Goal: Task Accomplishment & Management: Manage account settings

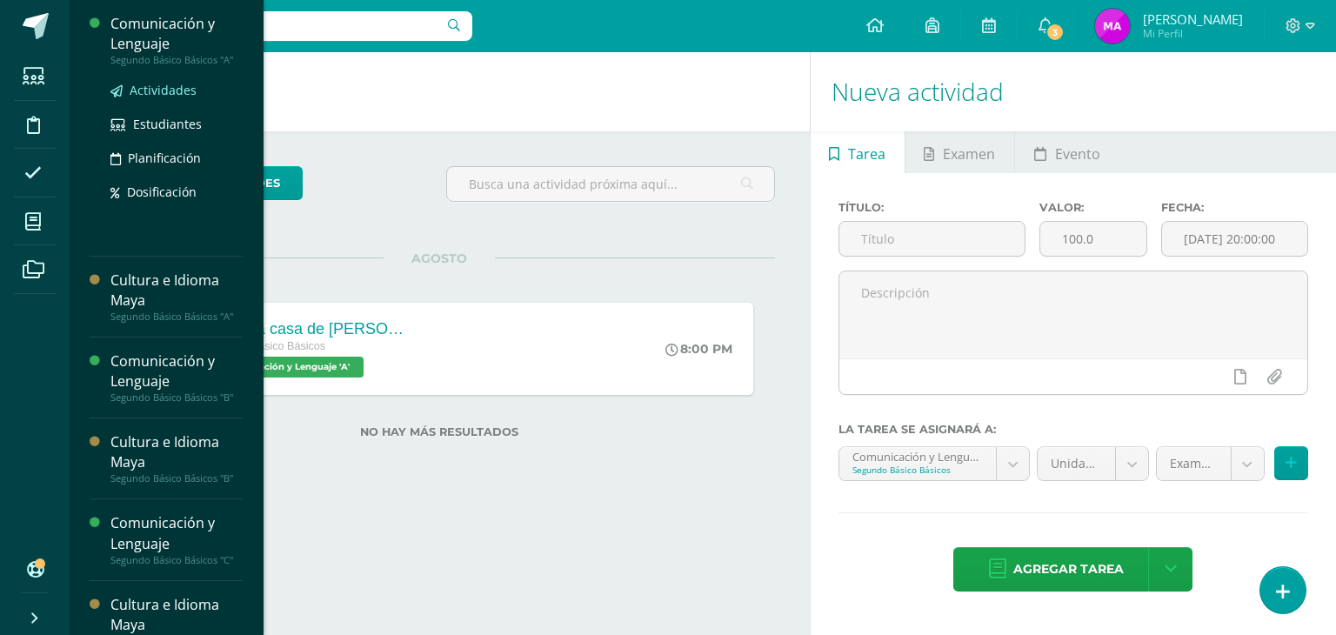
click at [145, 90] on span "Actividades" at bounding box center [163, 90] width 67 height 17
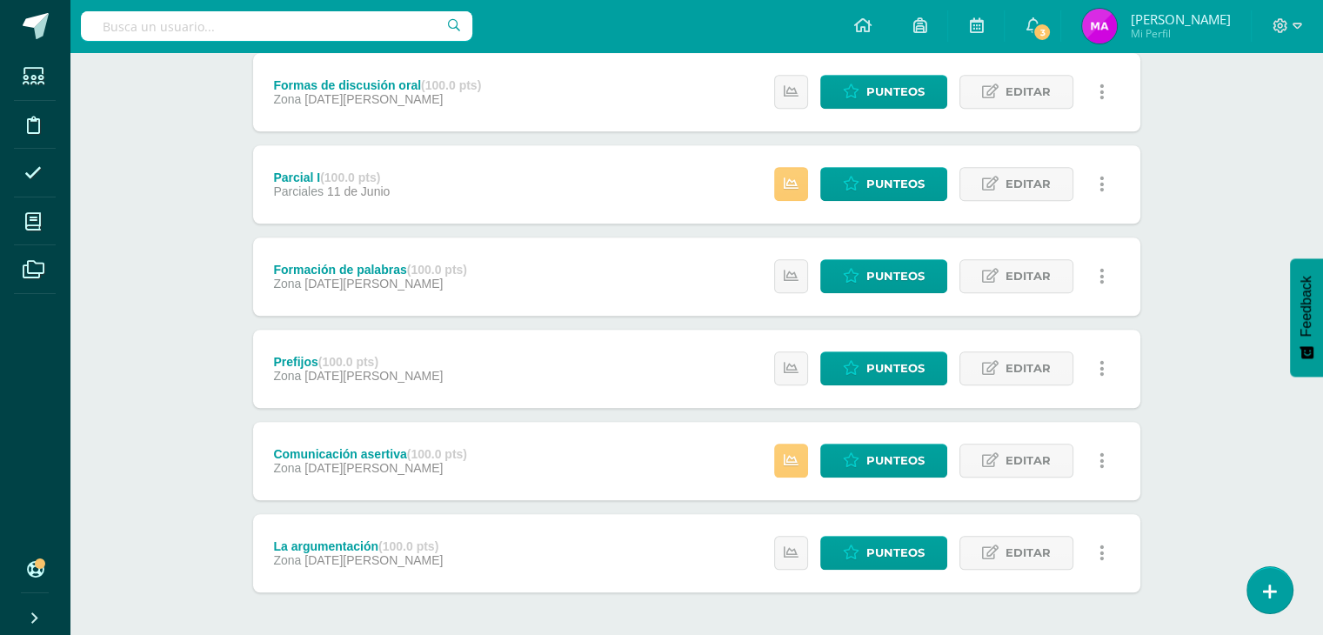
scroll to position [1416, 0]
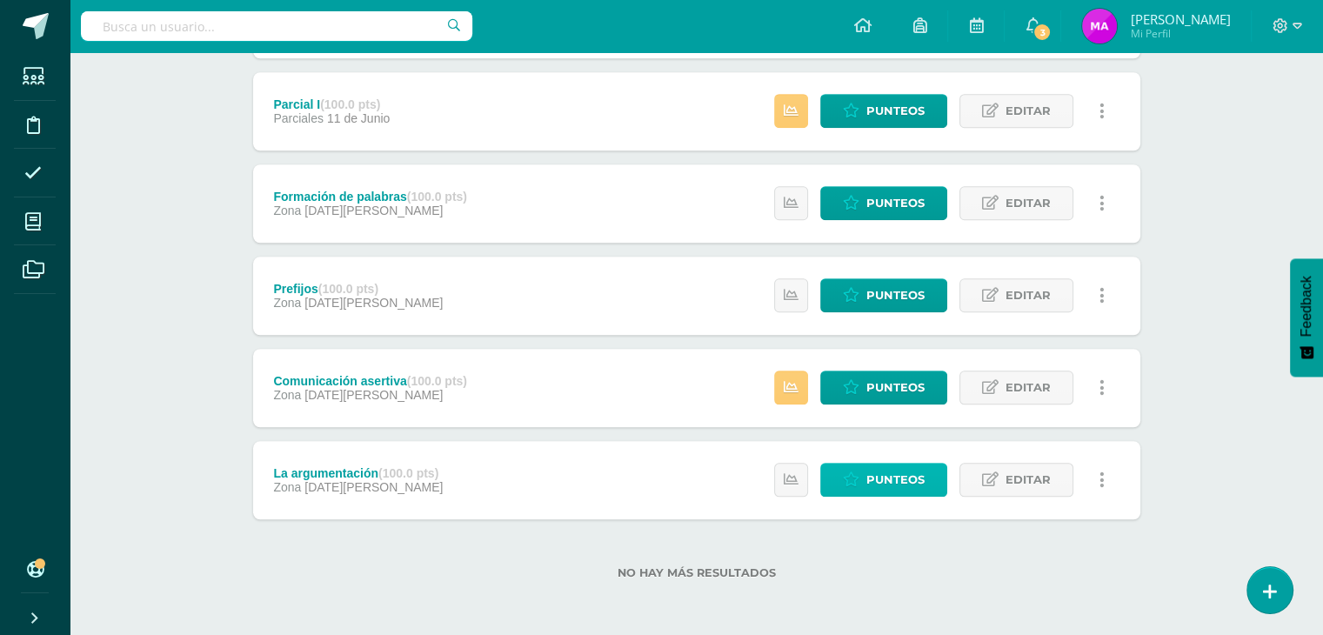
click at [858, 479] on icon at bounding box center [851, 479] width 17 height 15
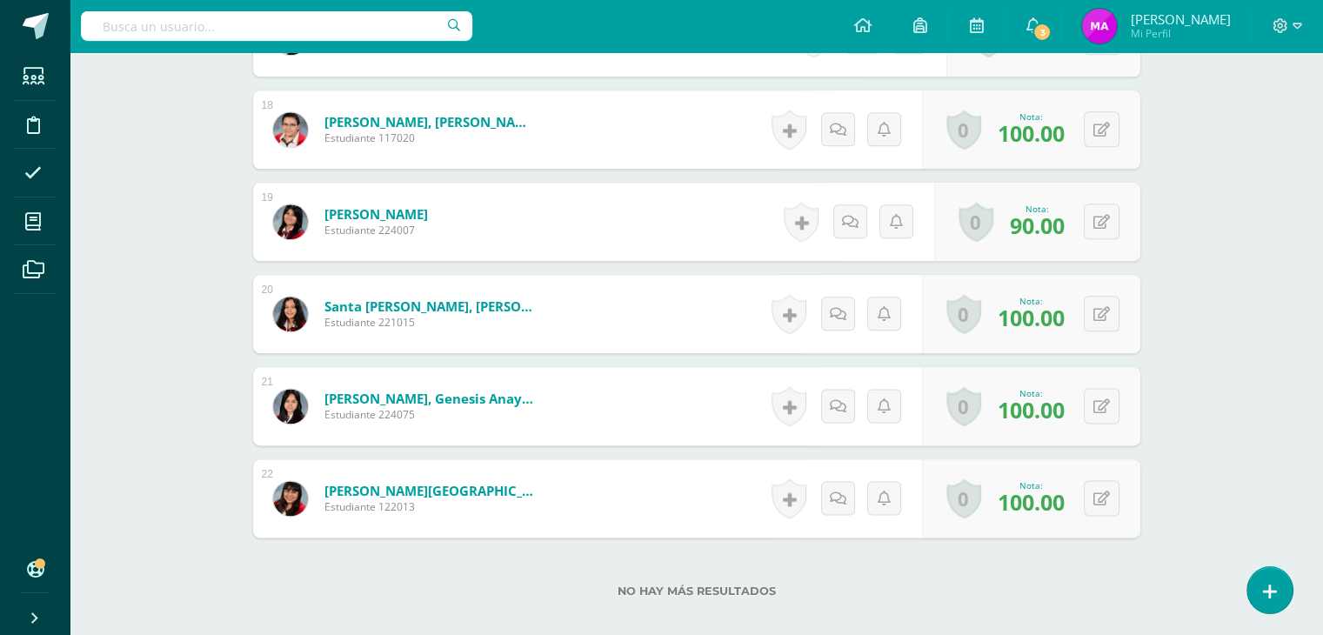
scroll to position [2198, 0]
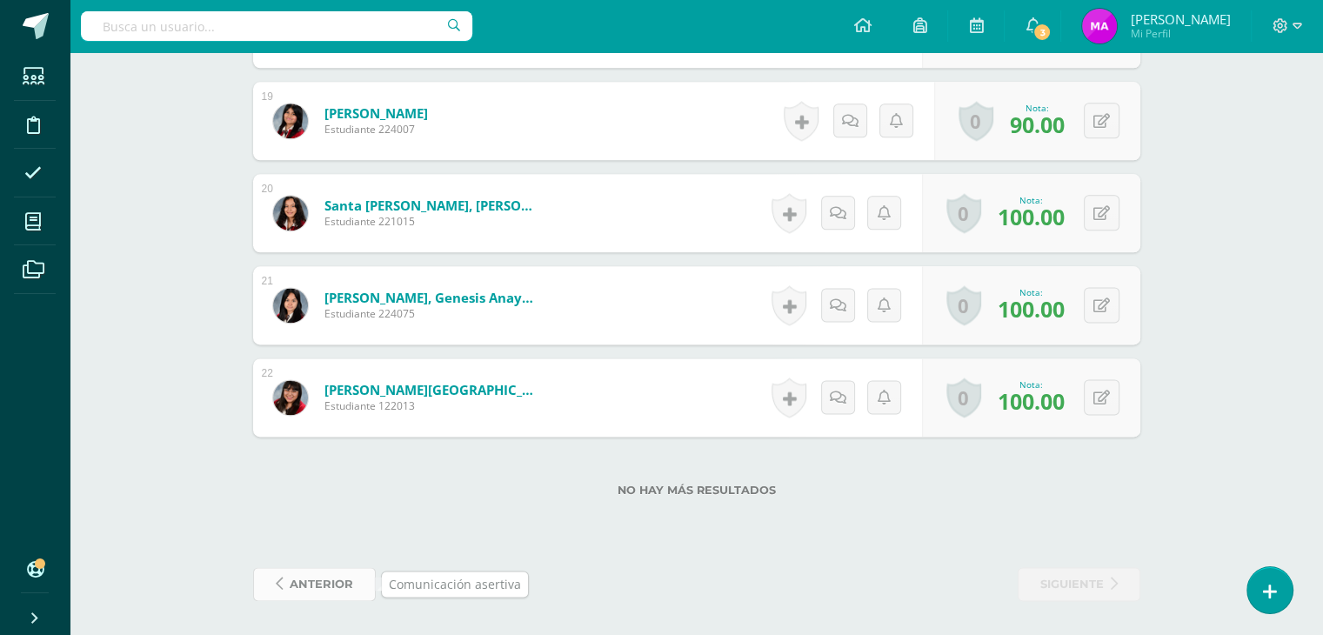
click at [311, 590] on span "anterior" at bounding box center [321, 584] width 63 height 32
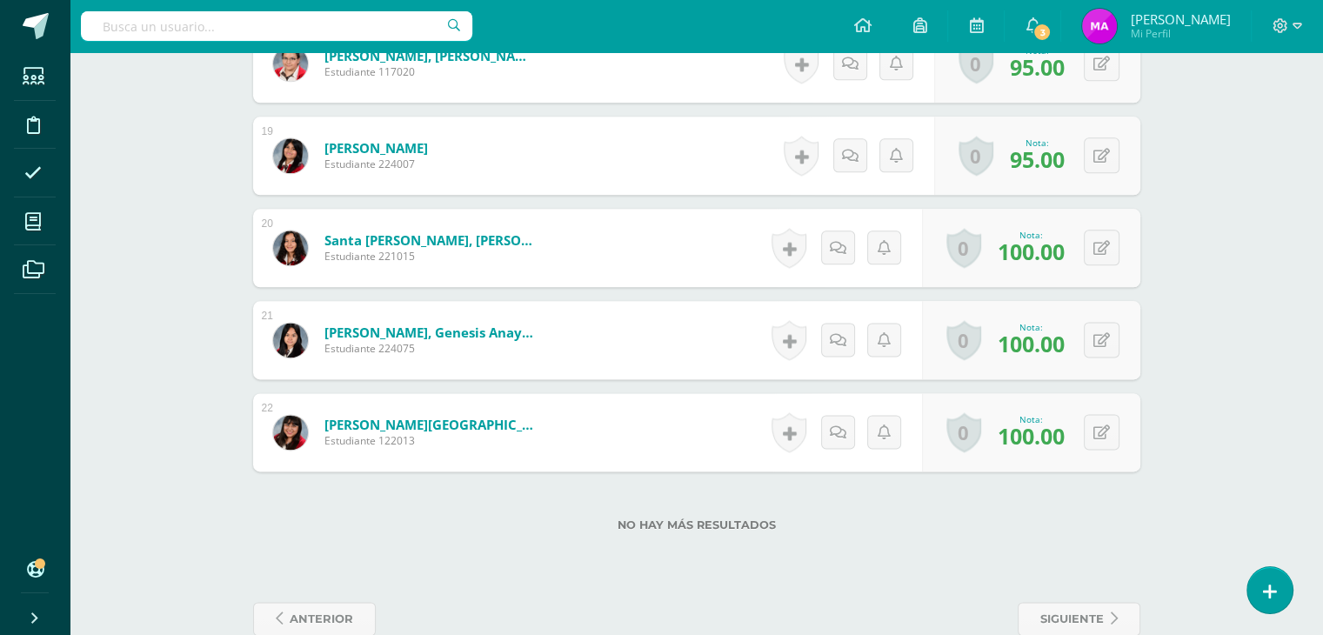
scroll to position [2198, 0]
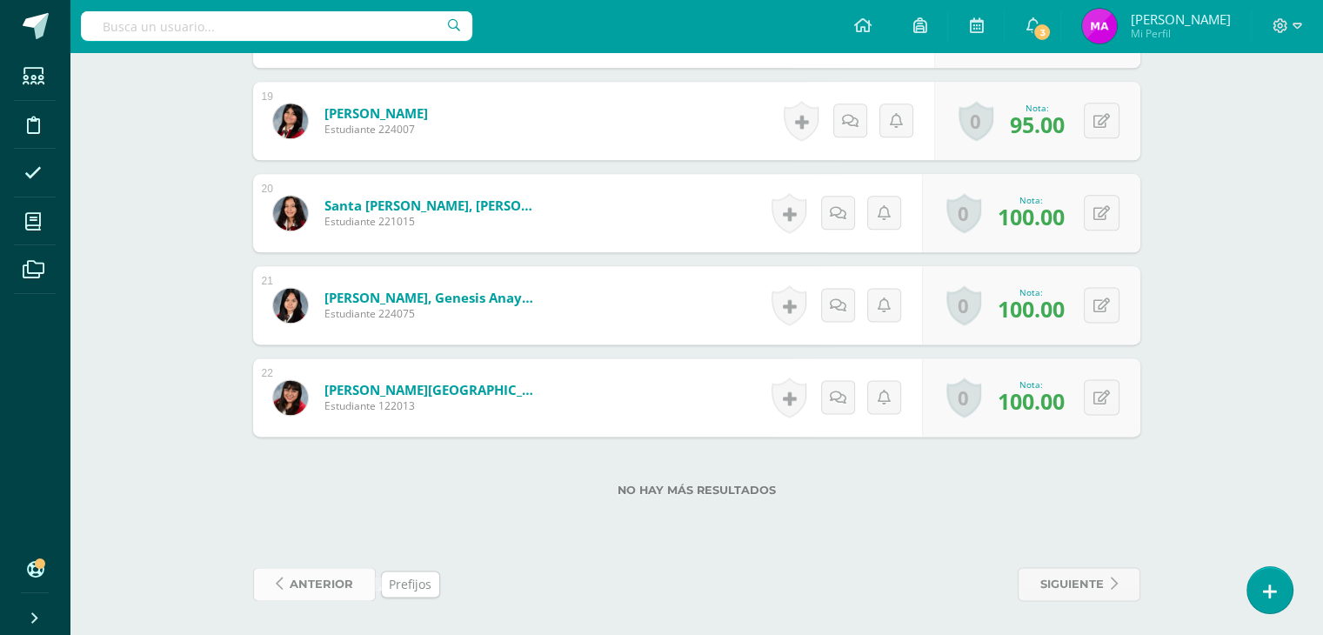
click at [299, 575] on span "anterior" at bounding box center [321, 584] width 63 height 32
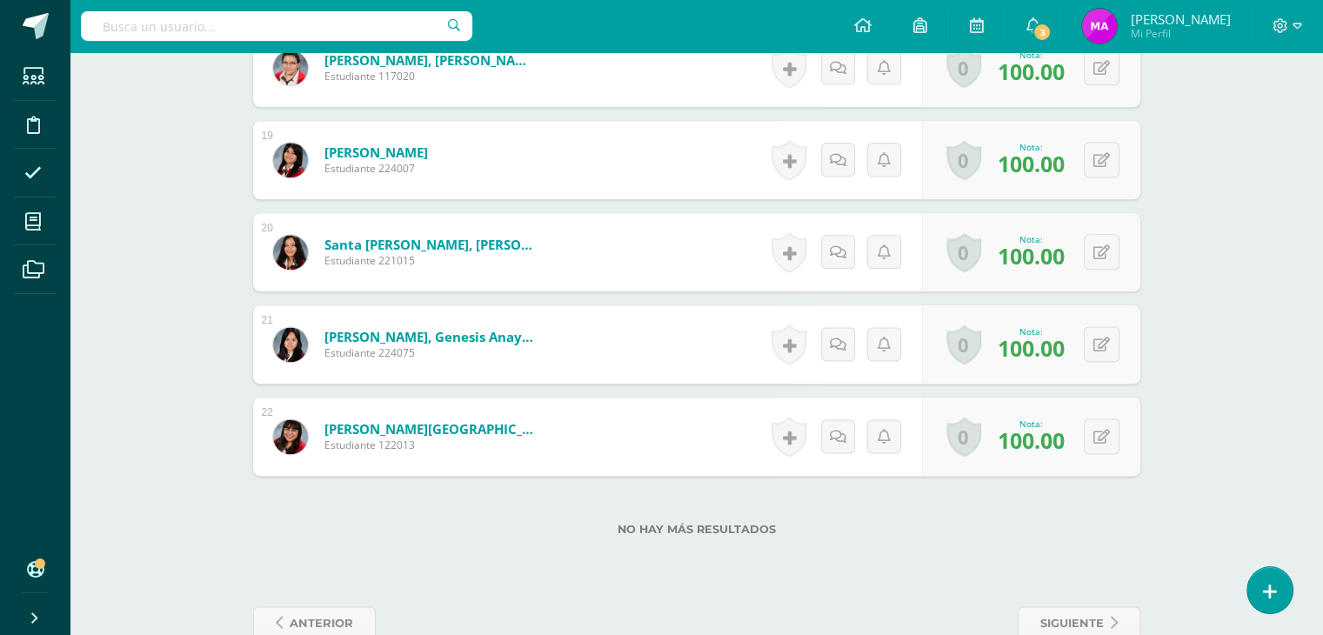
scroll to position [2198, 0]
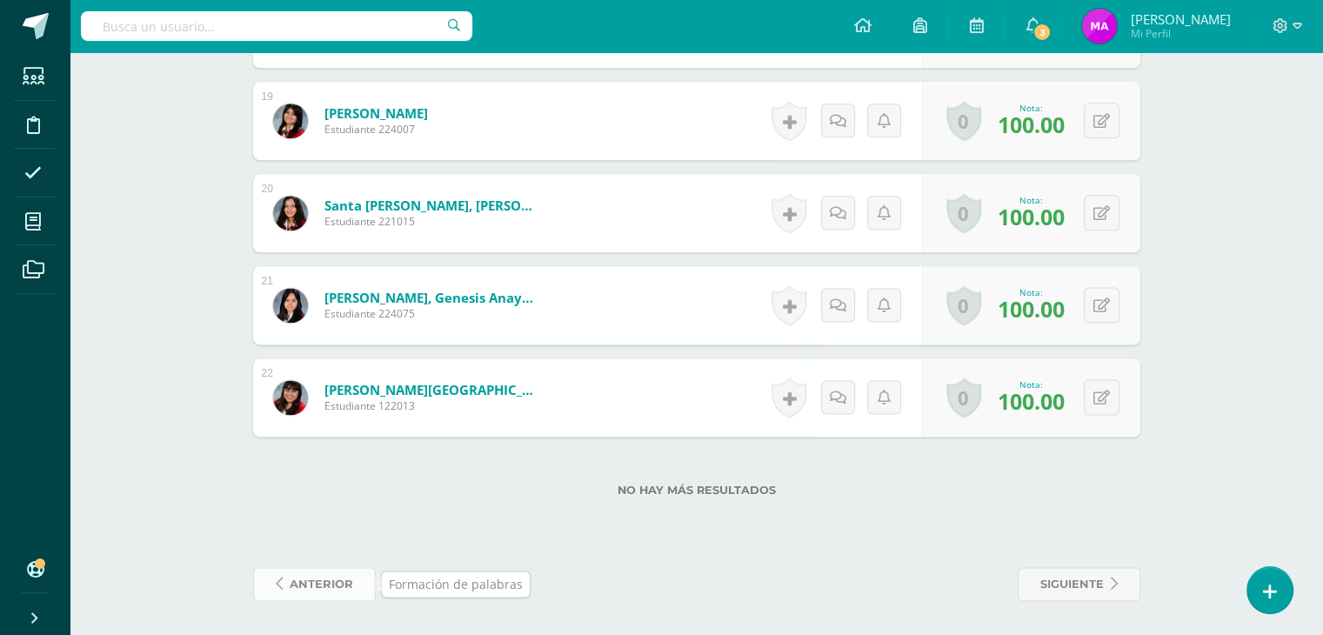
click at [315, 587] on span "anterior" at bounding box center [321, 584] width 63 height 32
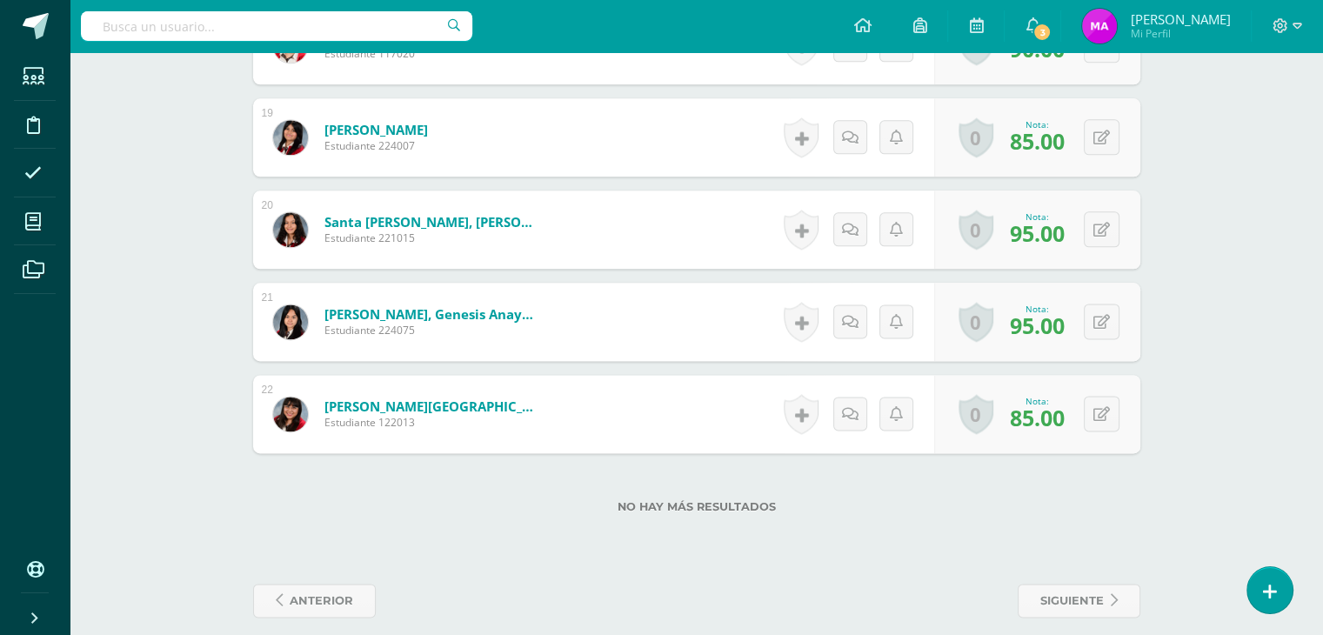
scroll to position [2198, 0]
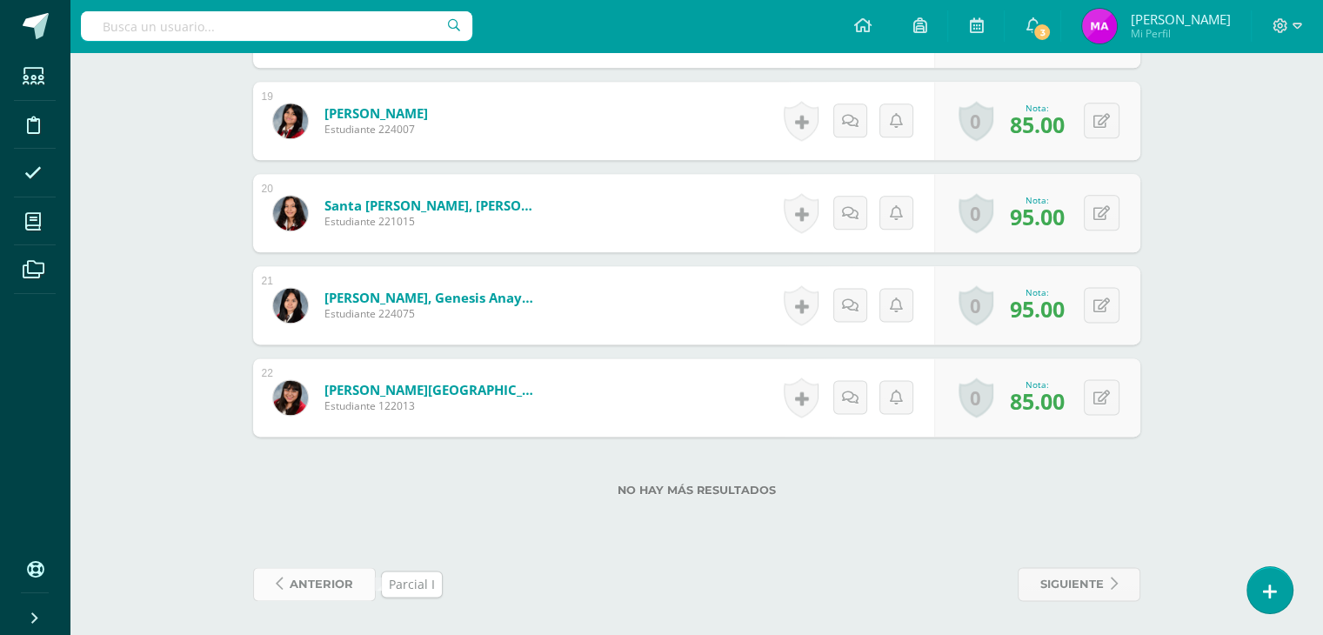
click at [317, 585] on span "anterior" at bounding box center [321, 584] width 63 height 32
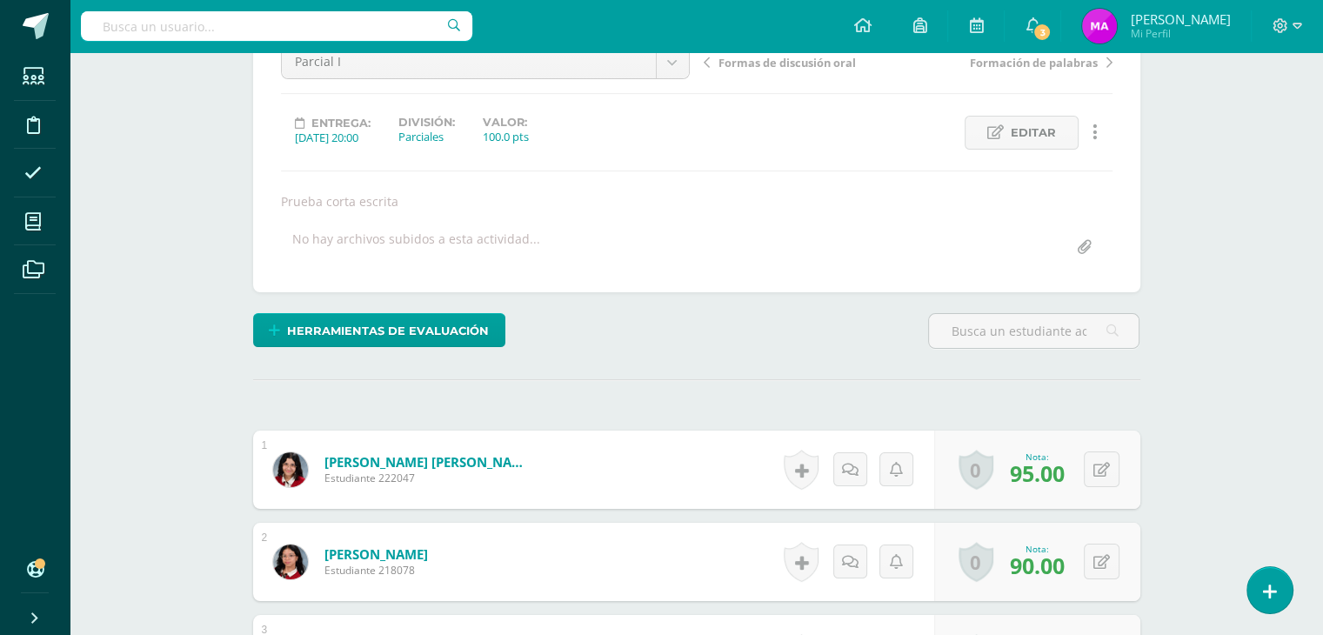
scroll to position [191, 0]
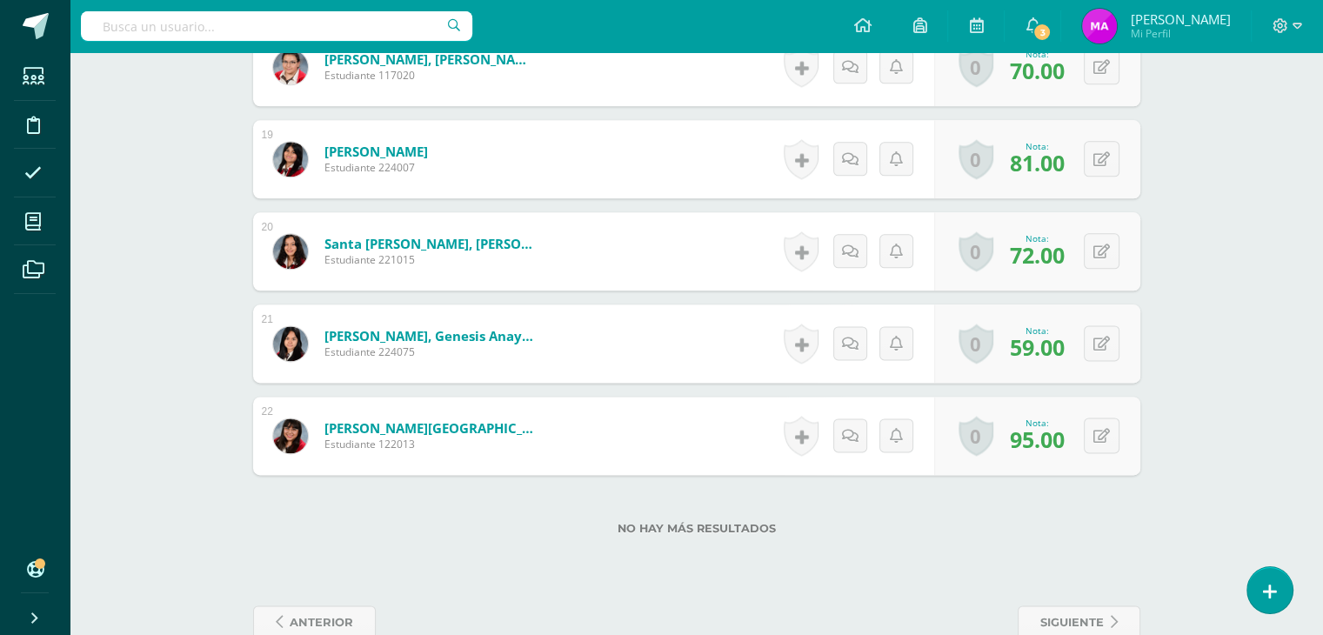
scroll to position [2198, 0]
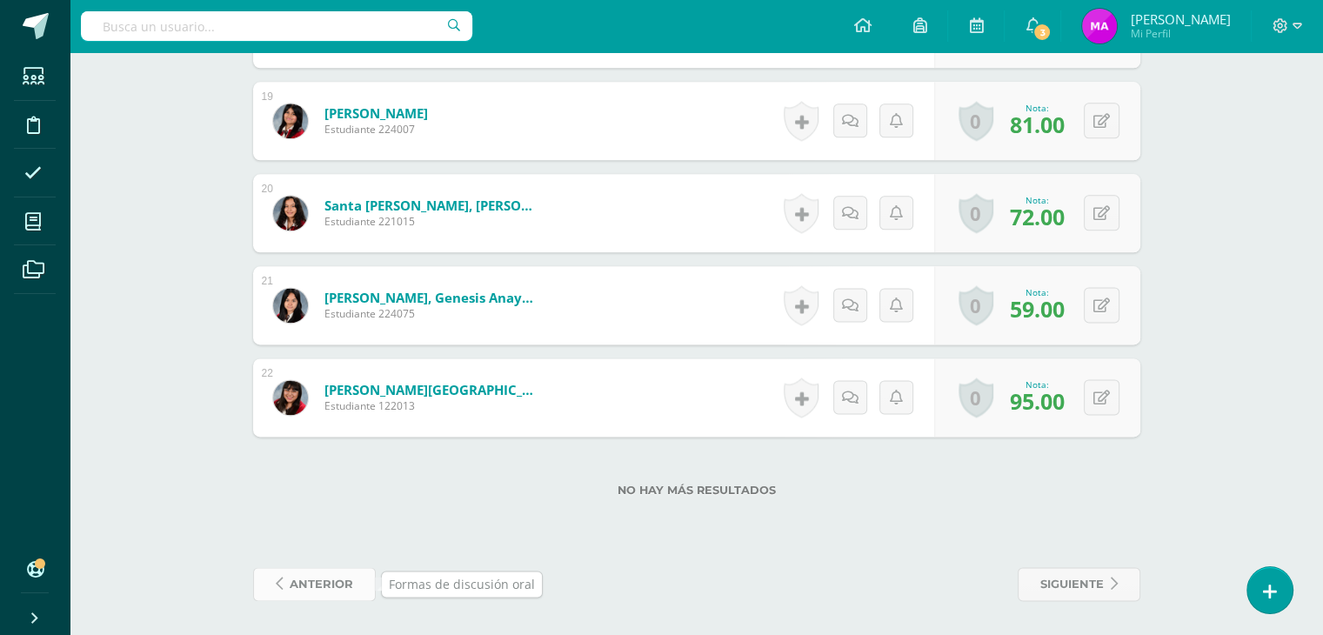
click at [306, 585] on span "anterior" at bounding box center [321, 584] width 63 height 32
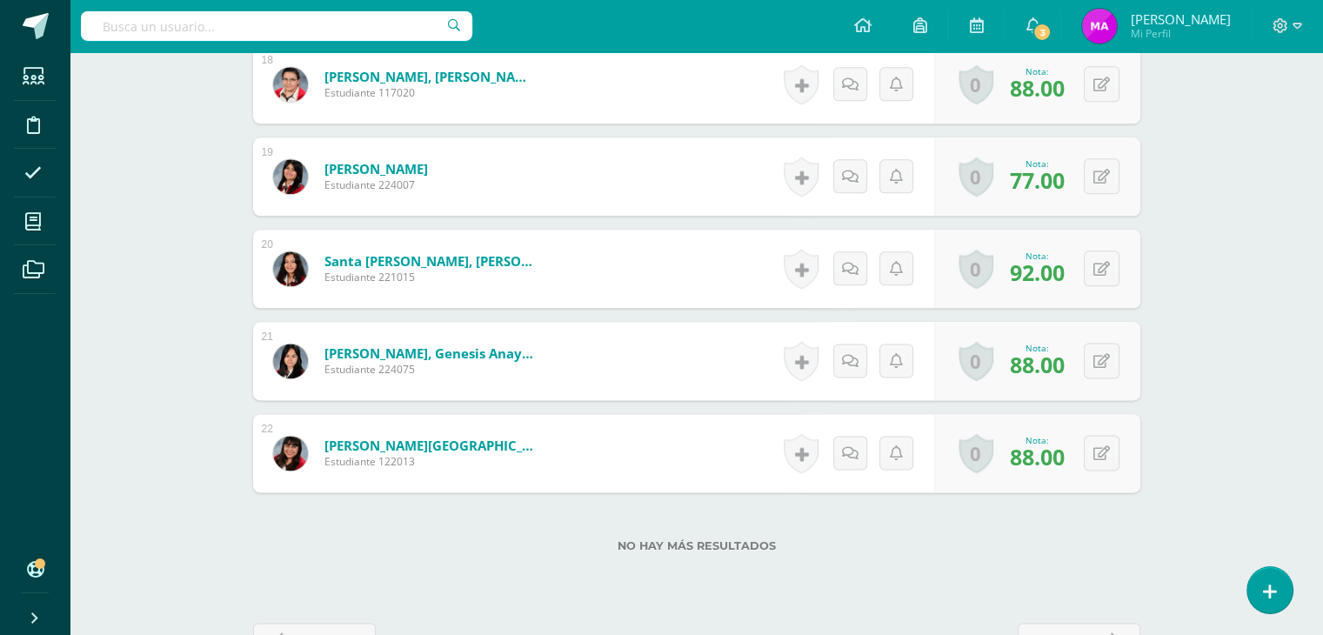
scroll to position [2198, 0]
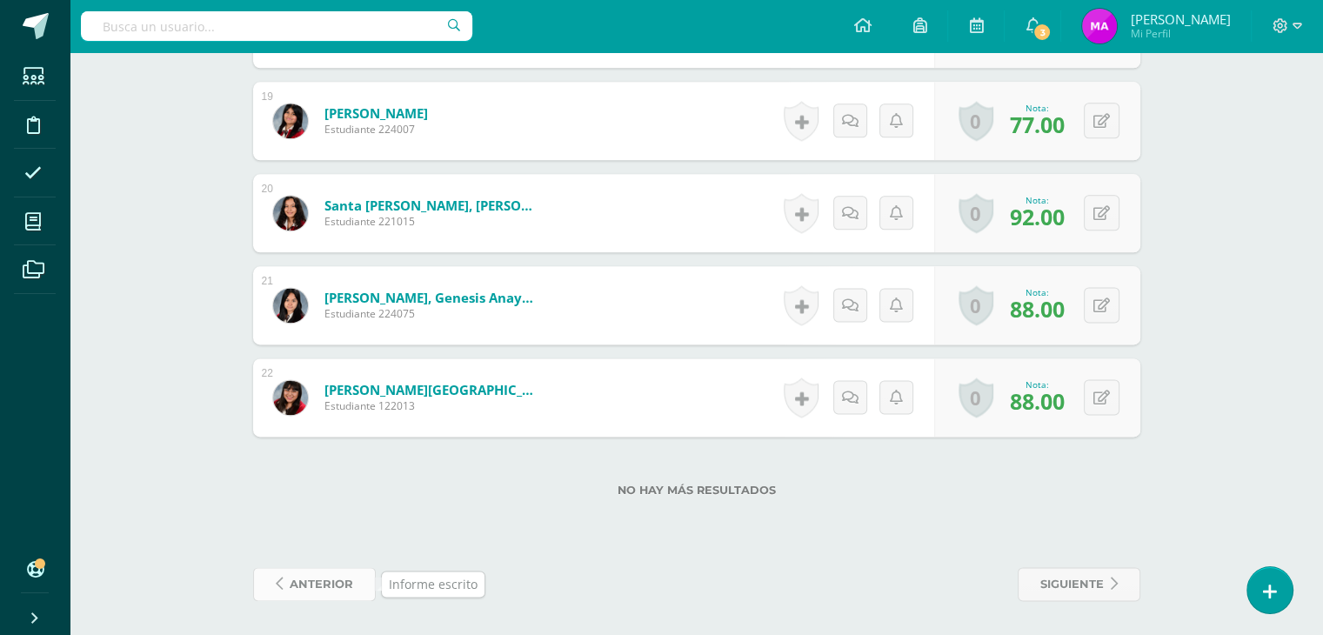
click at [323, 579] on span "anterior" at bounding box center [321, 584] width 63 height 32
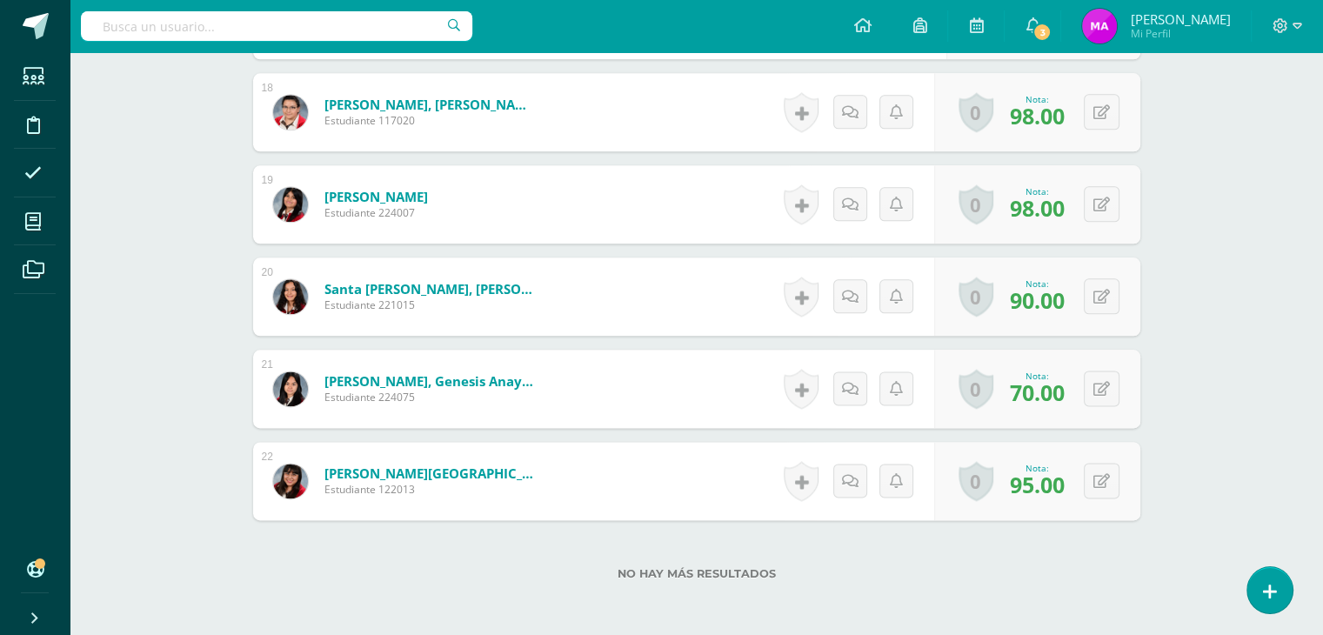
scroll to position [2198, 0]
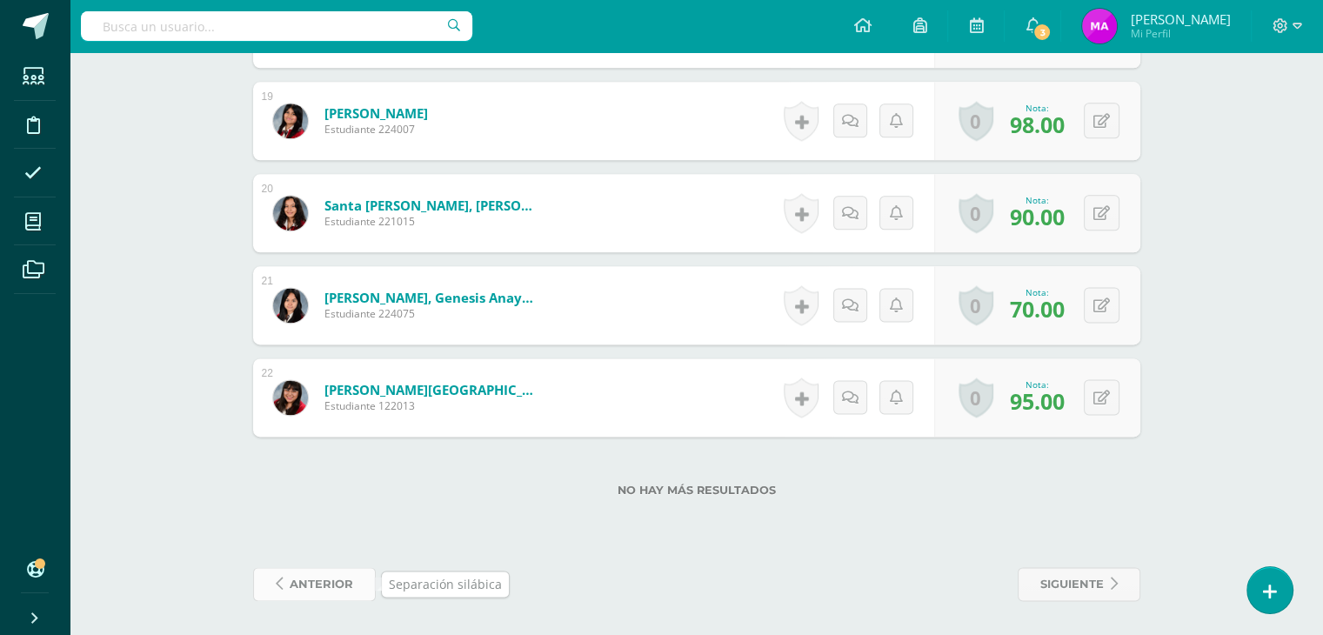
click at [313, 589] on span "anterior" at bounding box center [321, 584] width 63 height 32
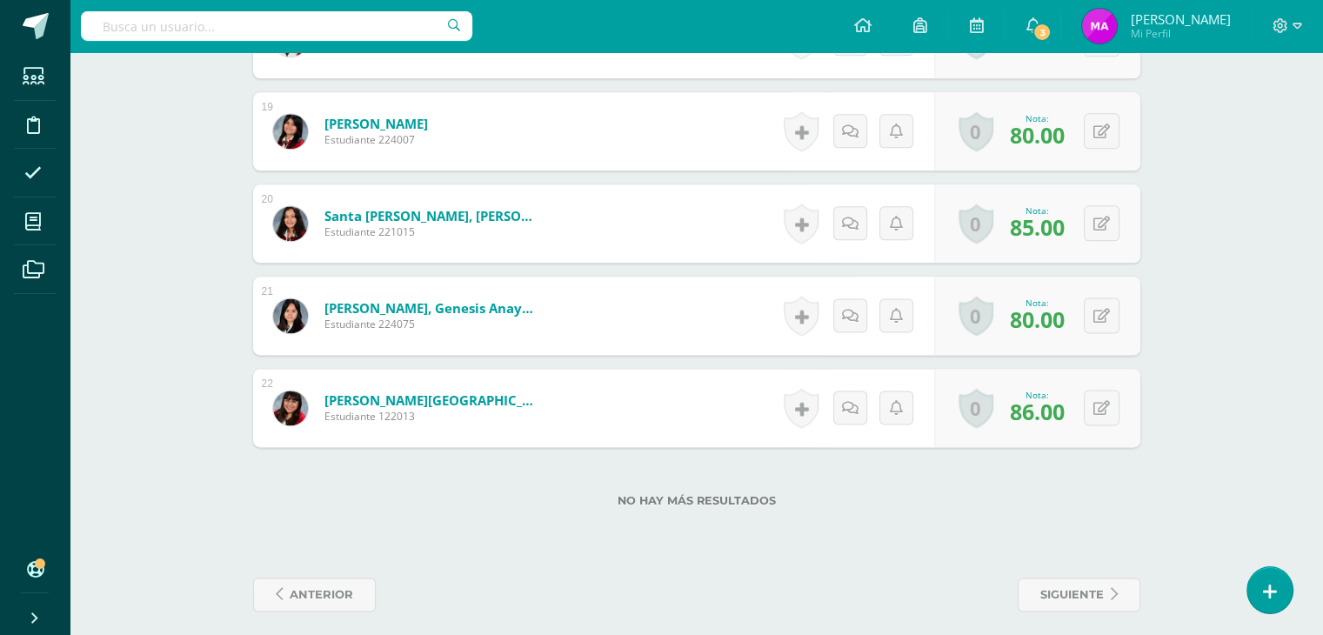
scroll to position [2198, 0]
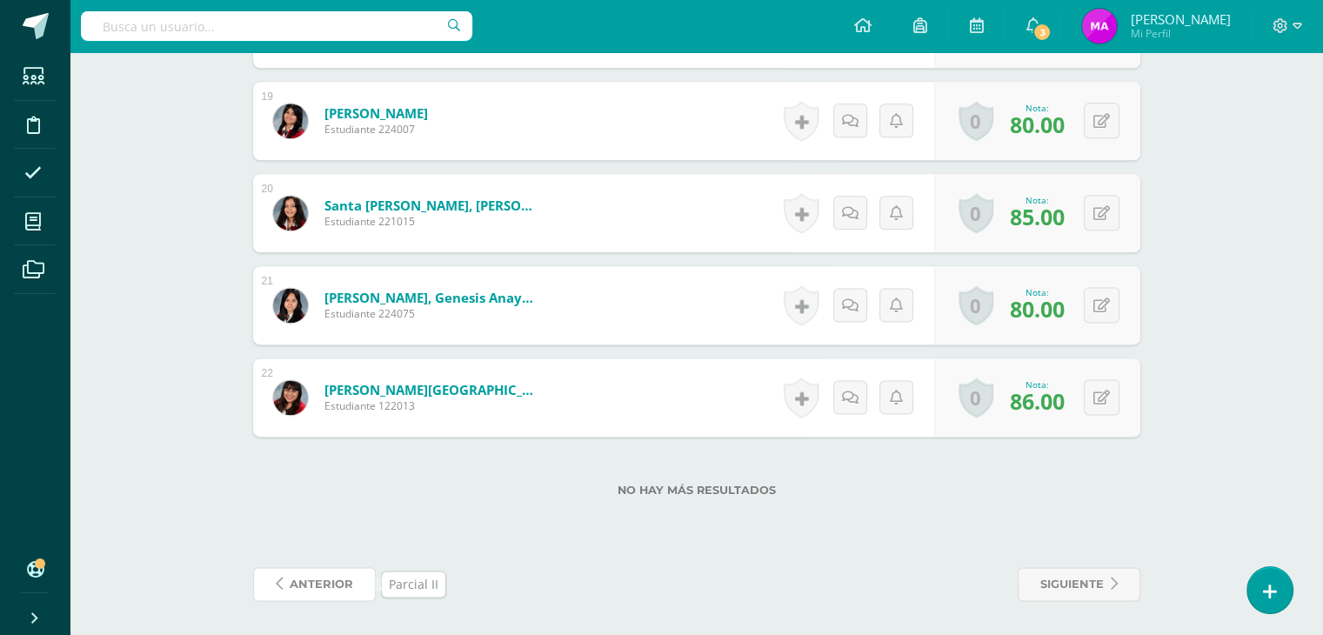
click at [313, 589] on span "anterior" at bounding box center [321, 584] width 63 height 32
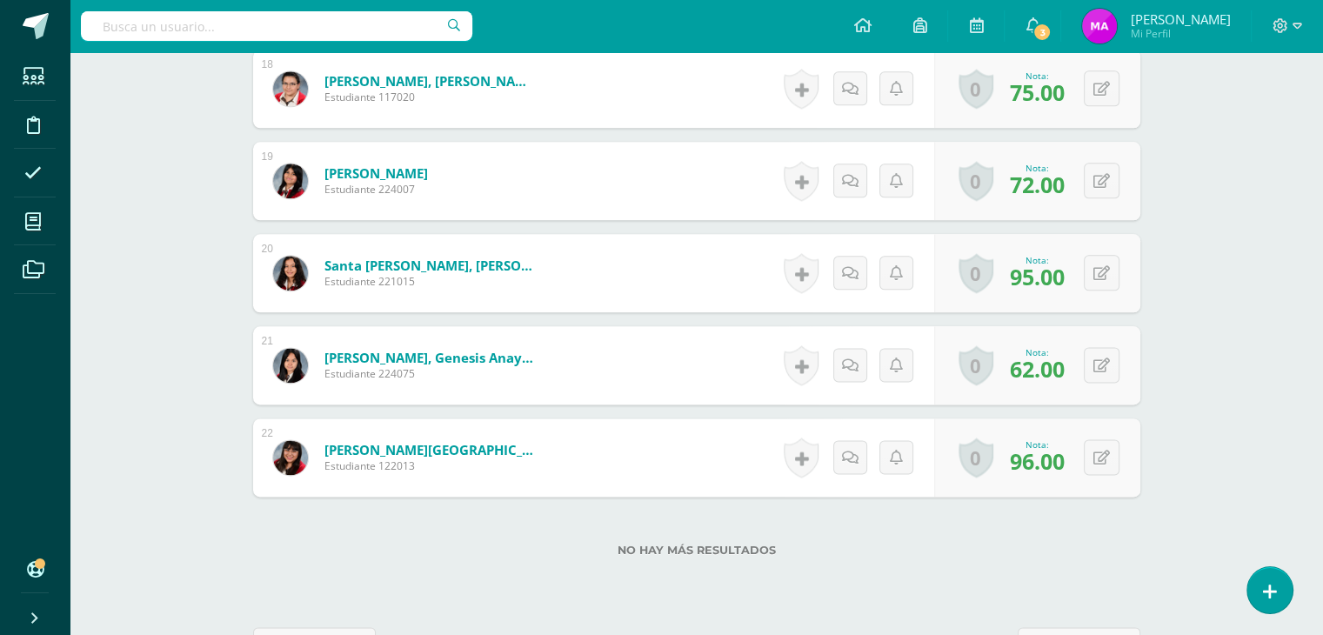
scroll to position [2198, 0]
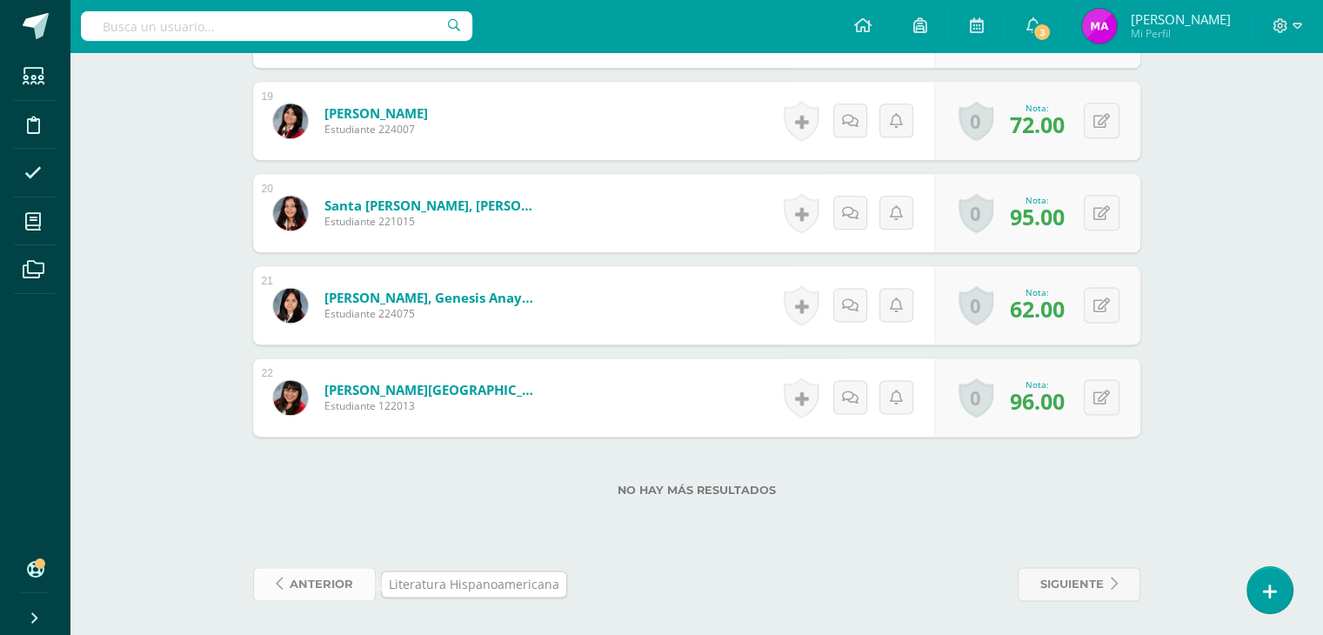
click at [305, 578] on span "anterior" at bounding box center [321, 584] width 63 height 32
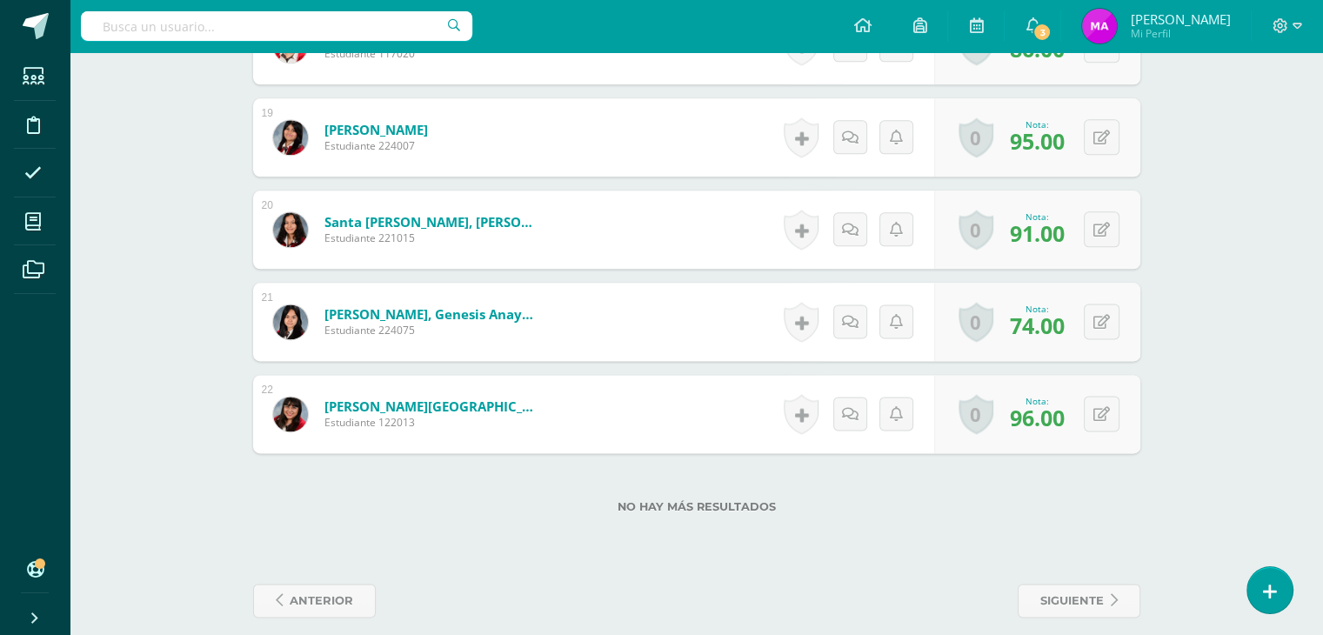
scroll to position [2198, 0]
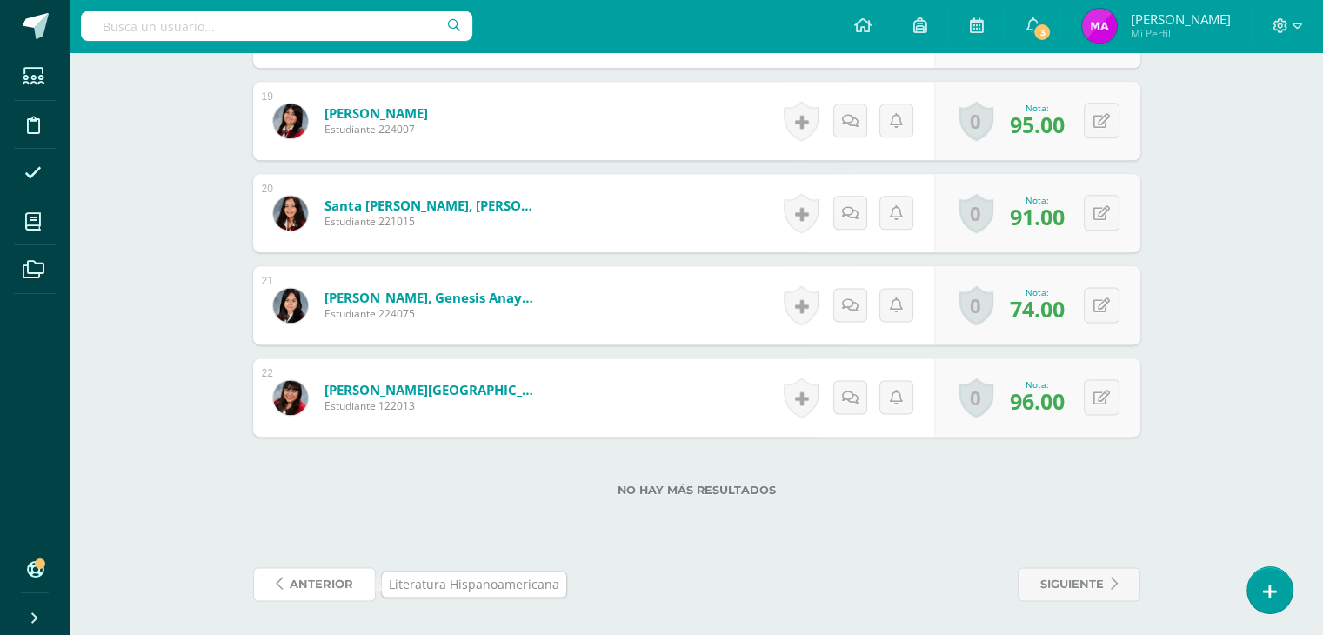
click at [305, 578] on span "anterior" at bounding box center [321, 584] width 63 height 32
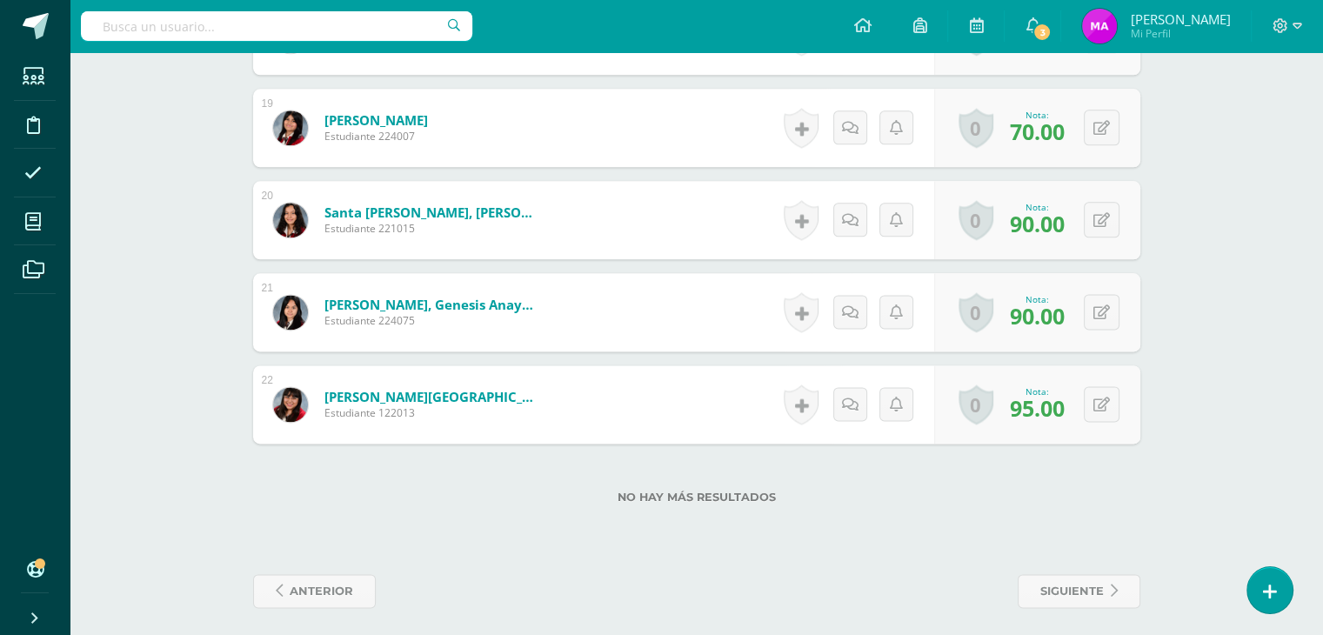
scroll to position [2198, 0]
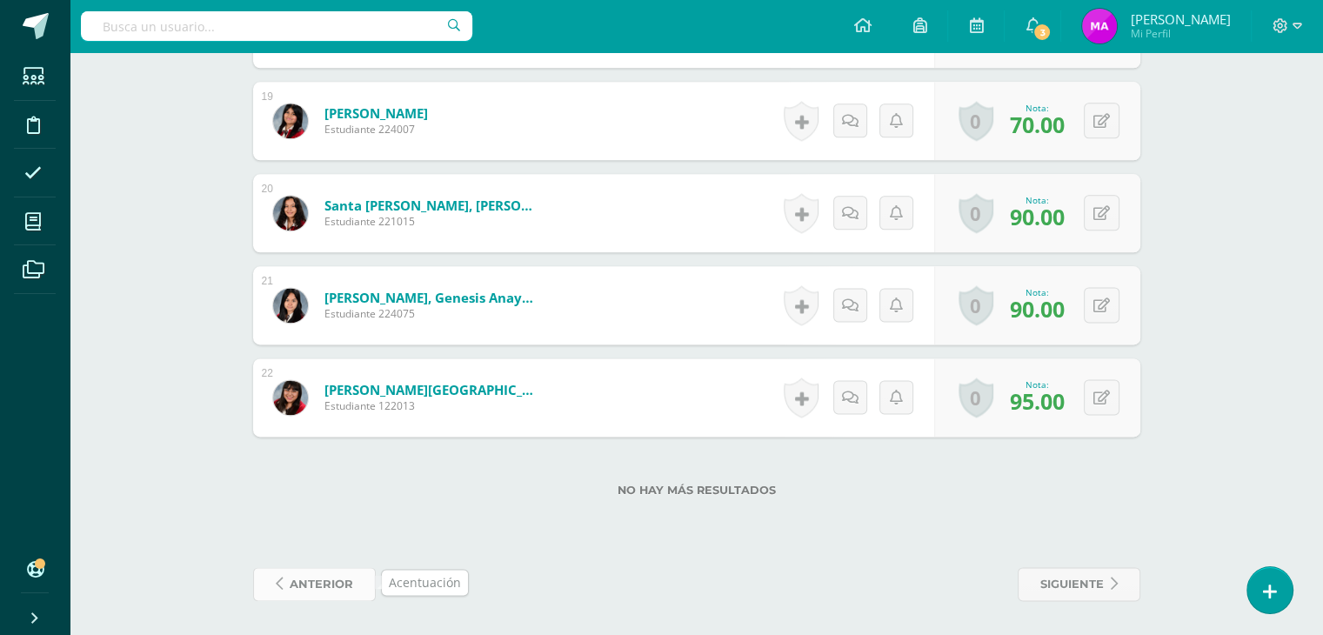
click at [317, 581] on span "anterior" at bounding box center [321, 584] width 63 height 32
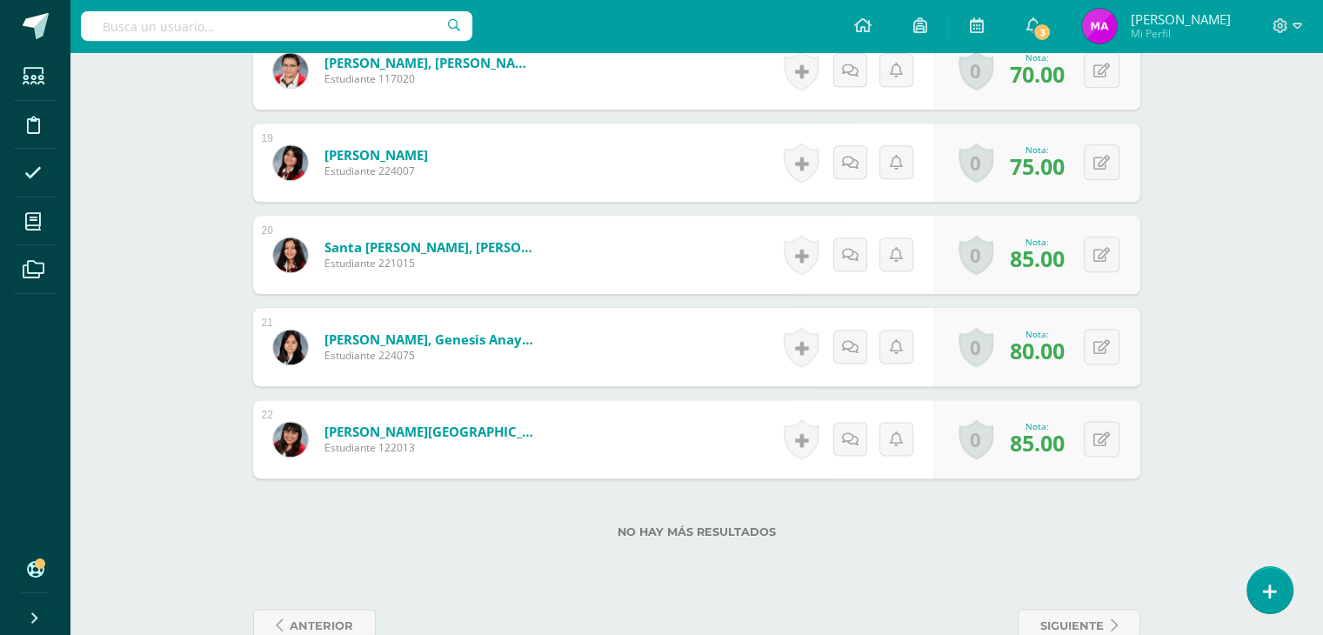
scroll to position [2198, 0]
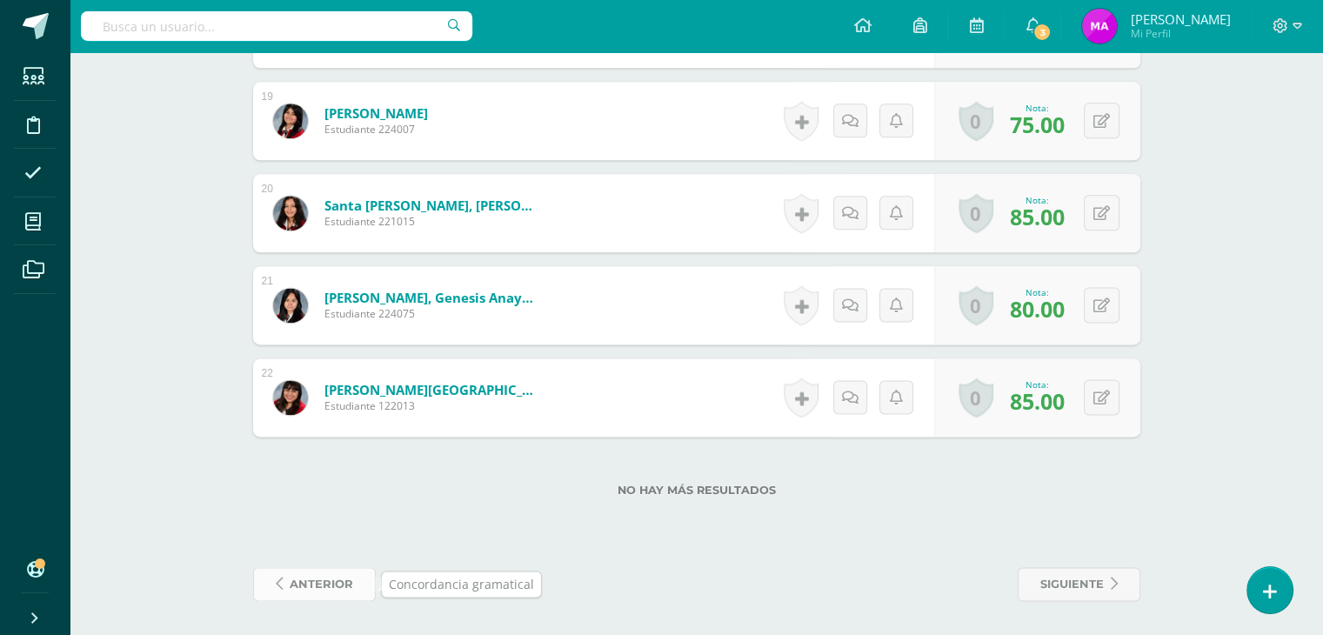
click at [335, 577] on span "anterior" at bounding box center [321, 584] width 63 height 32
click at [305, 579] on span "anterior" at bounding box center [321, 584] width 63 height 32
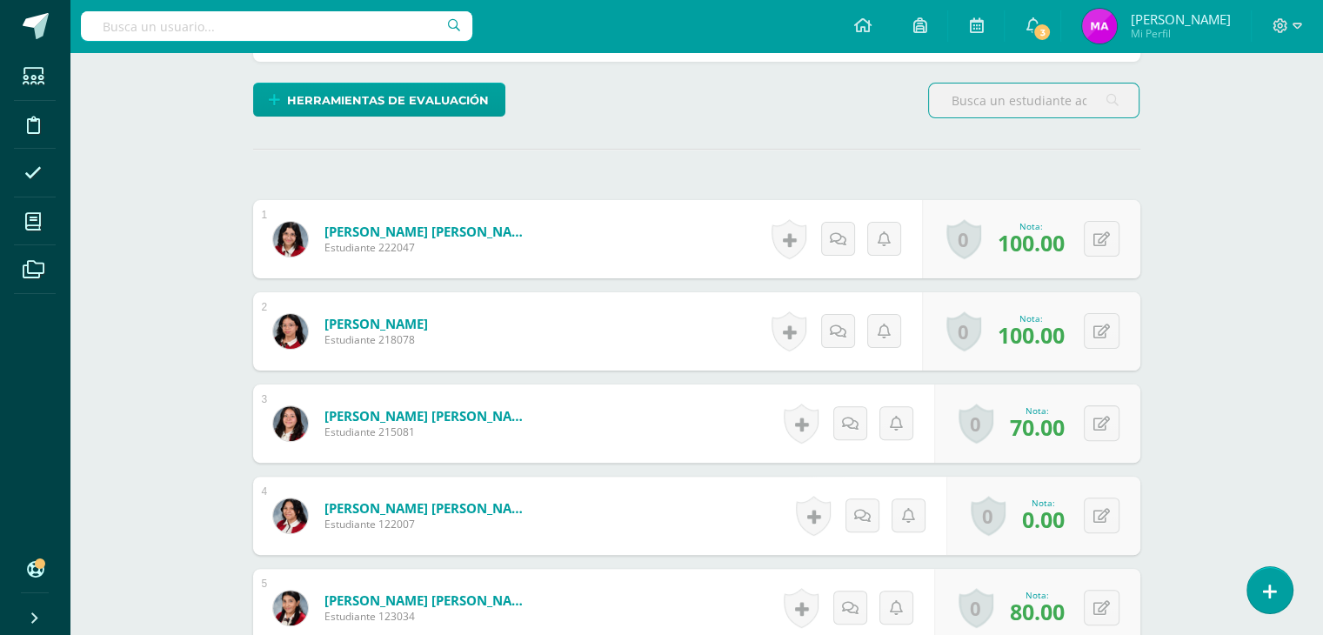
scroll to position [428, 0]
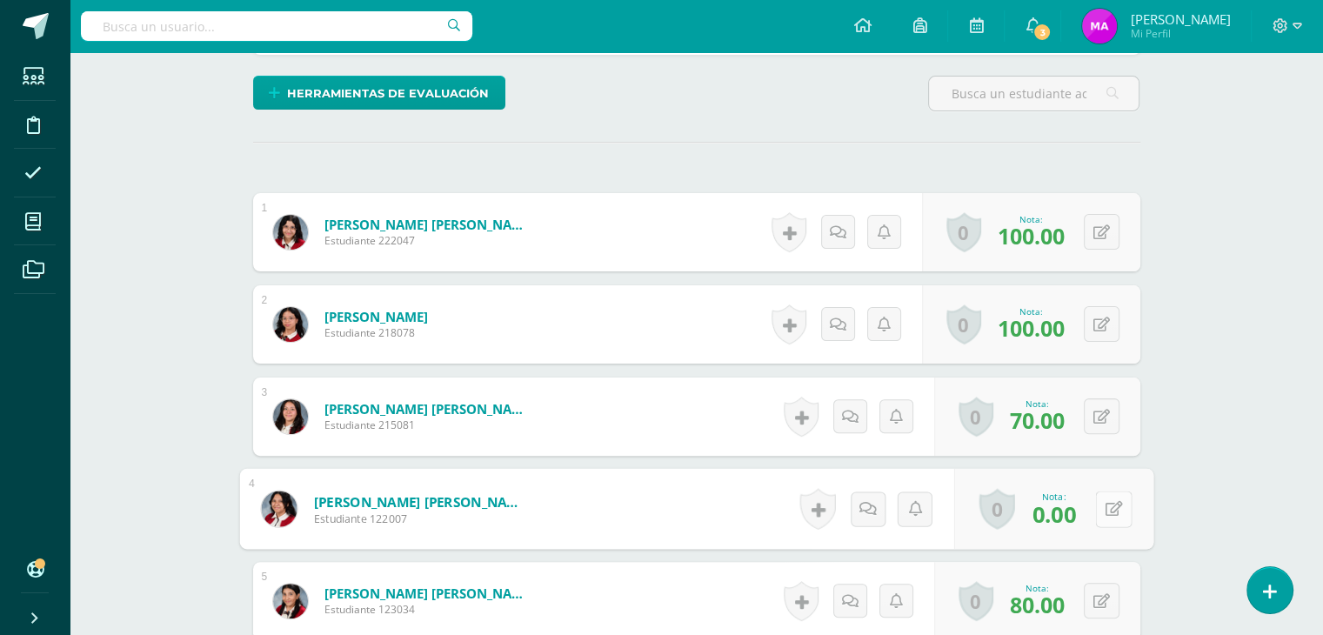
click at [1103, 508] on button at bounding box center [1113, 508] width 37 height 37
type input "60"
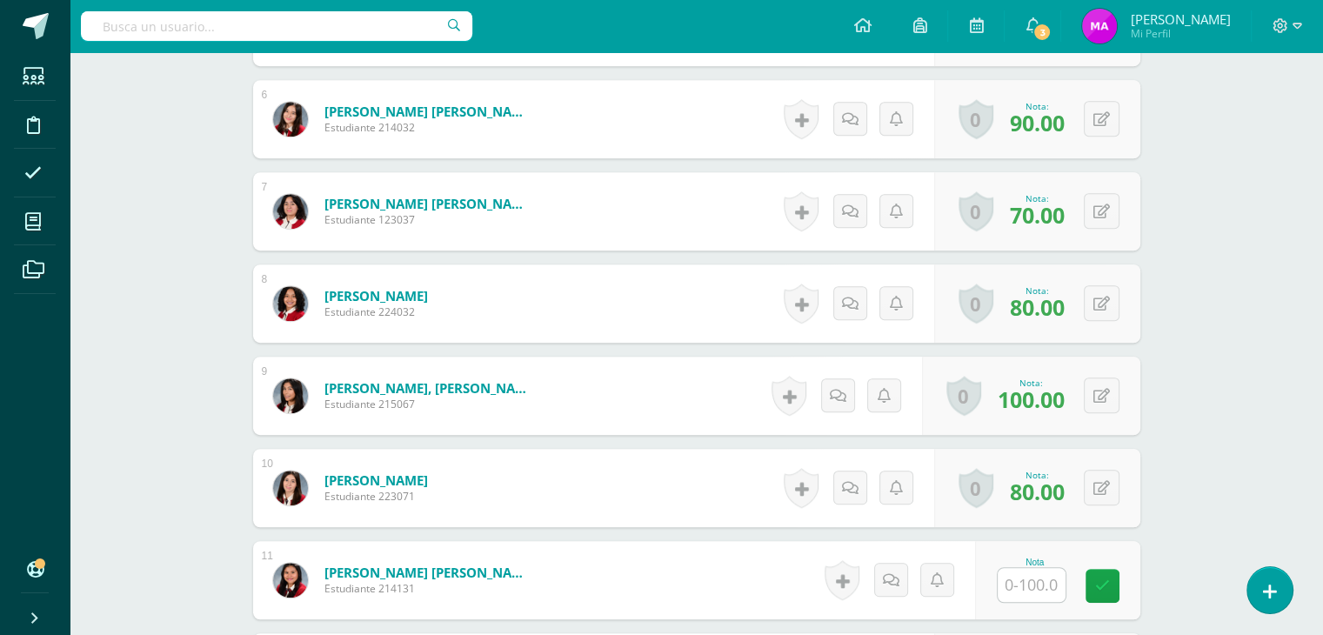
scroll to position [1002, 0]
click at [1037, 583] on input "text" at bounding box center [1041, 585] width 70 height 35
type input "90"
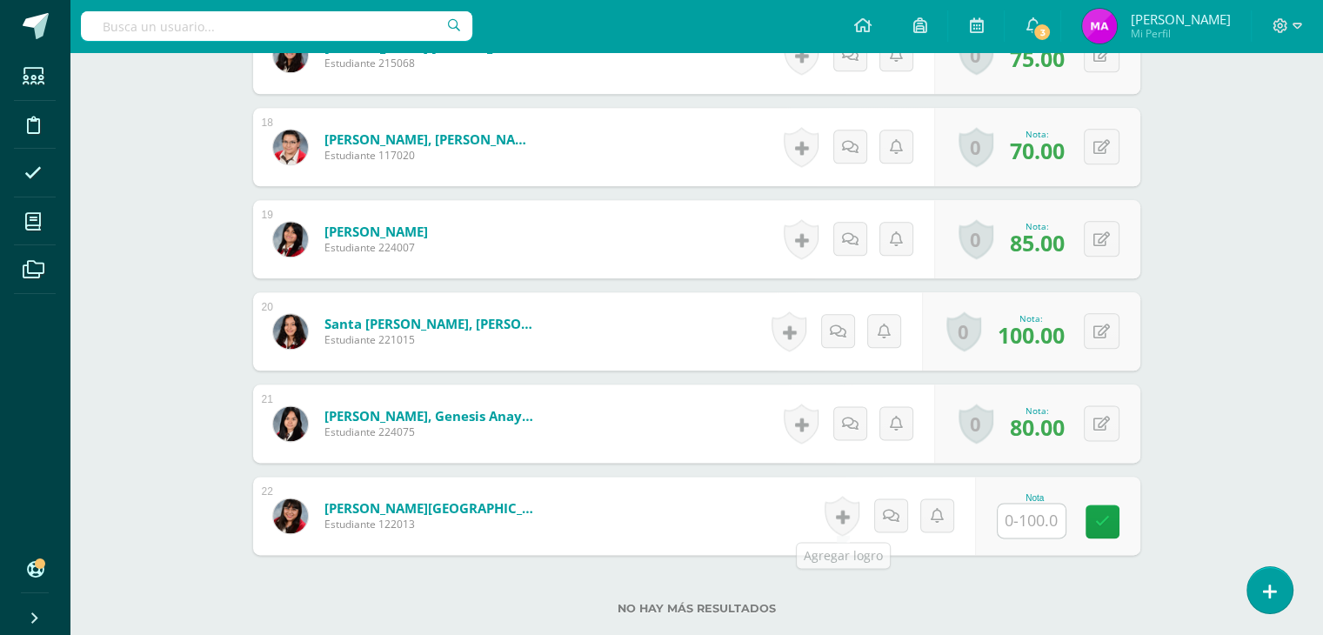
scroll to position [2198, 0]
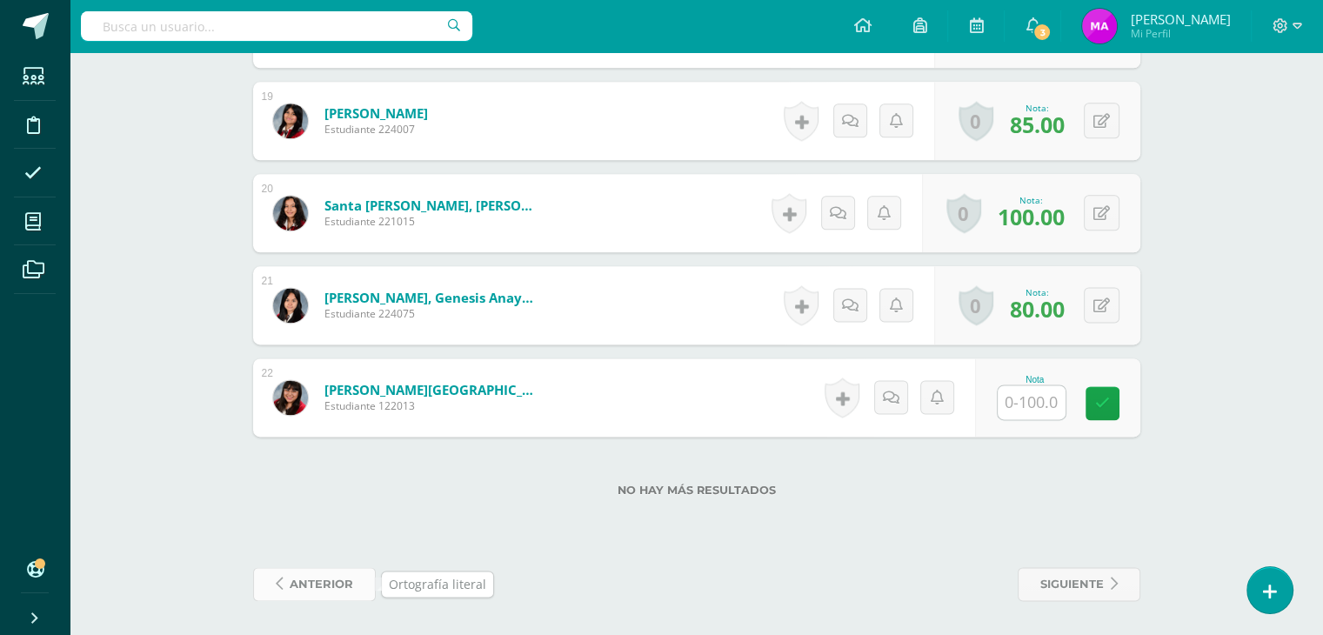
click at [330, 584] on span "anterior" at bounding box center [321, 584] width 63 height 32
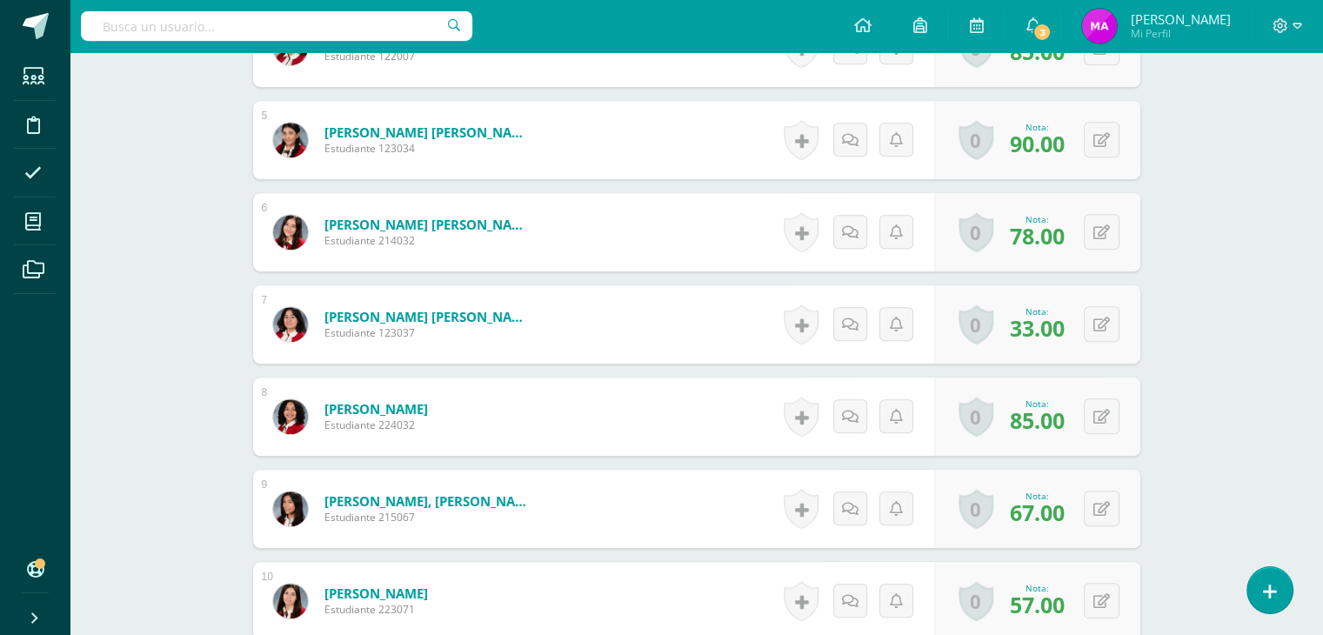
scroll to position [904, 0]
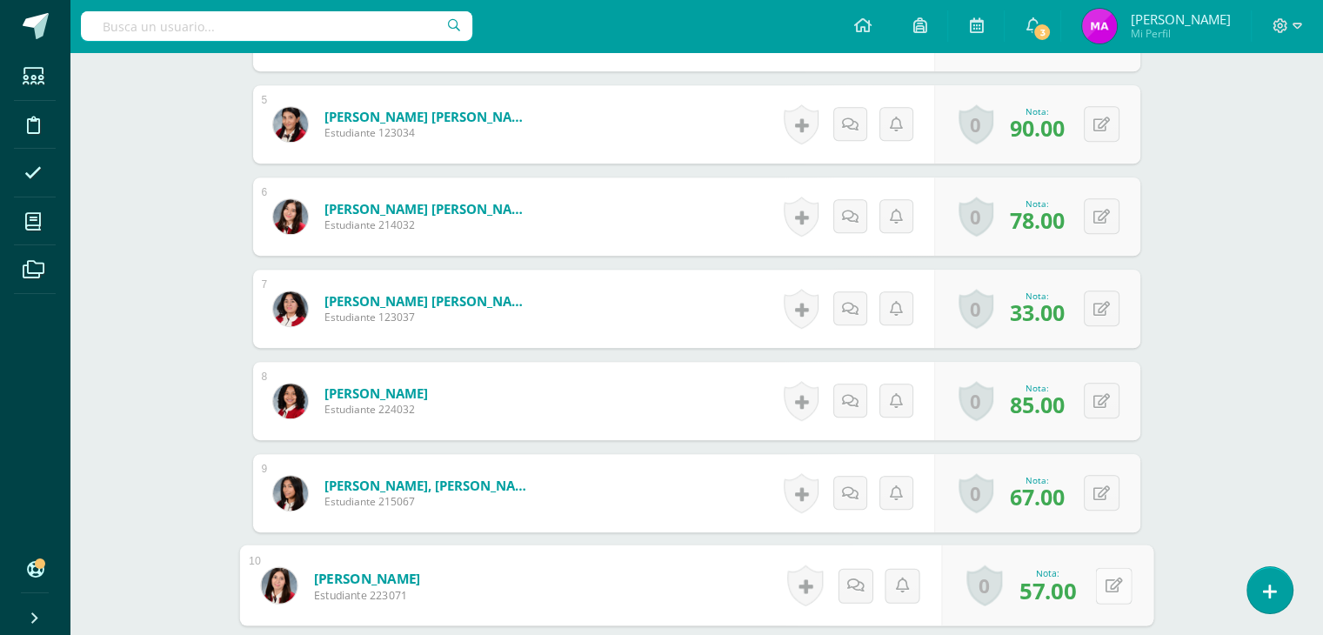
click at [1097, 588] on button at bounding box center [1113, 585] width 37 height 37
type input "76"
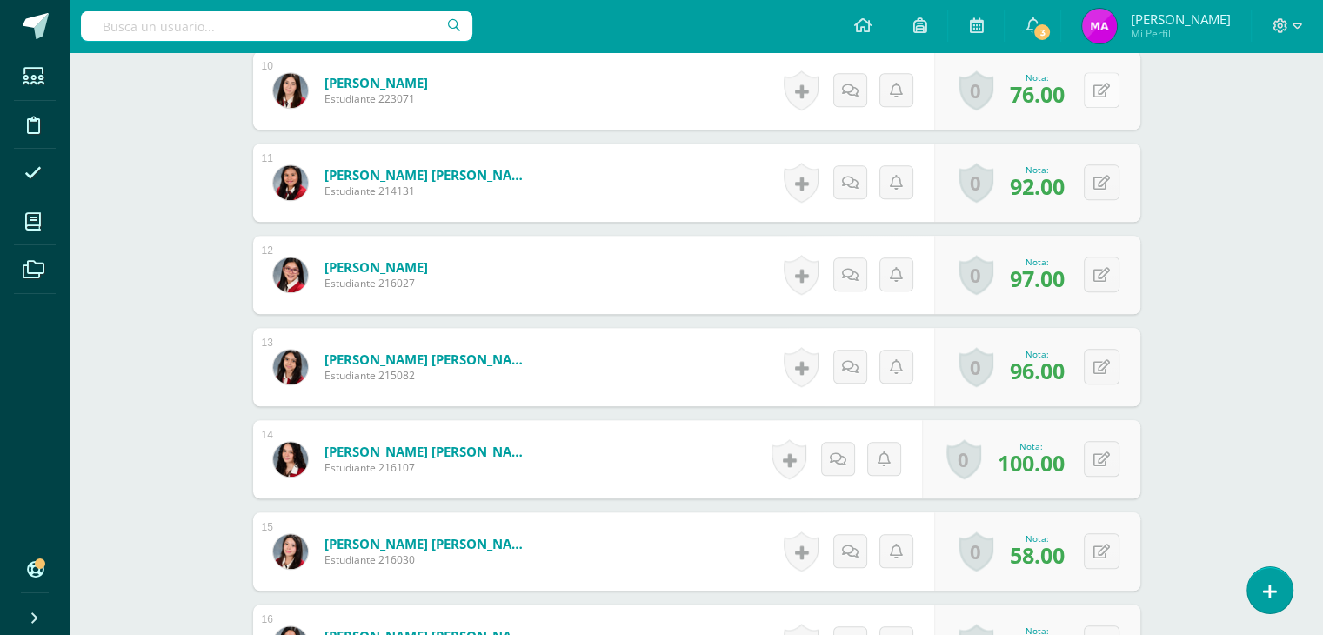
scroll to position [1403, 0]
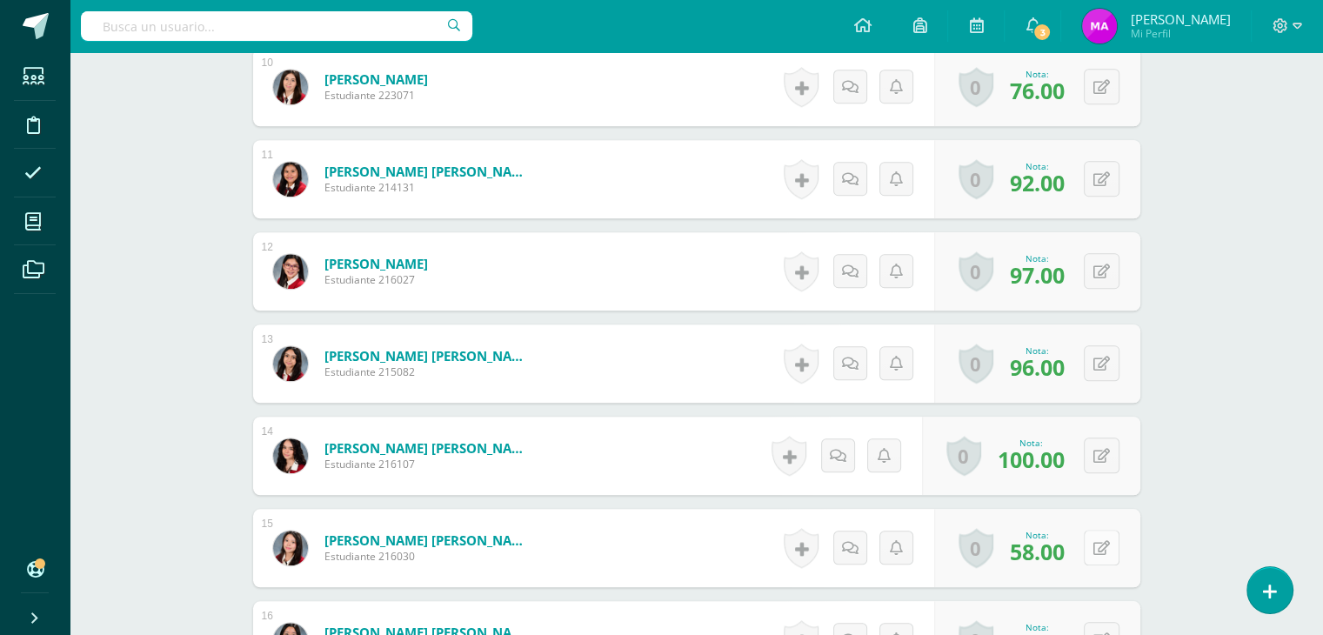
click at [1099, 550] on button at bounding box center [1102, 548] width 36 height 36
type input "78"
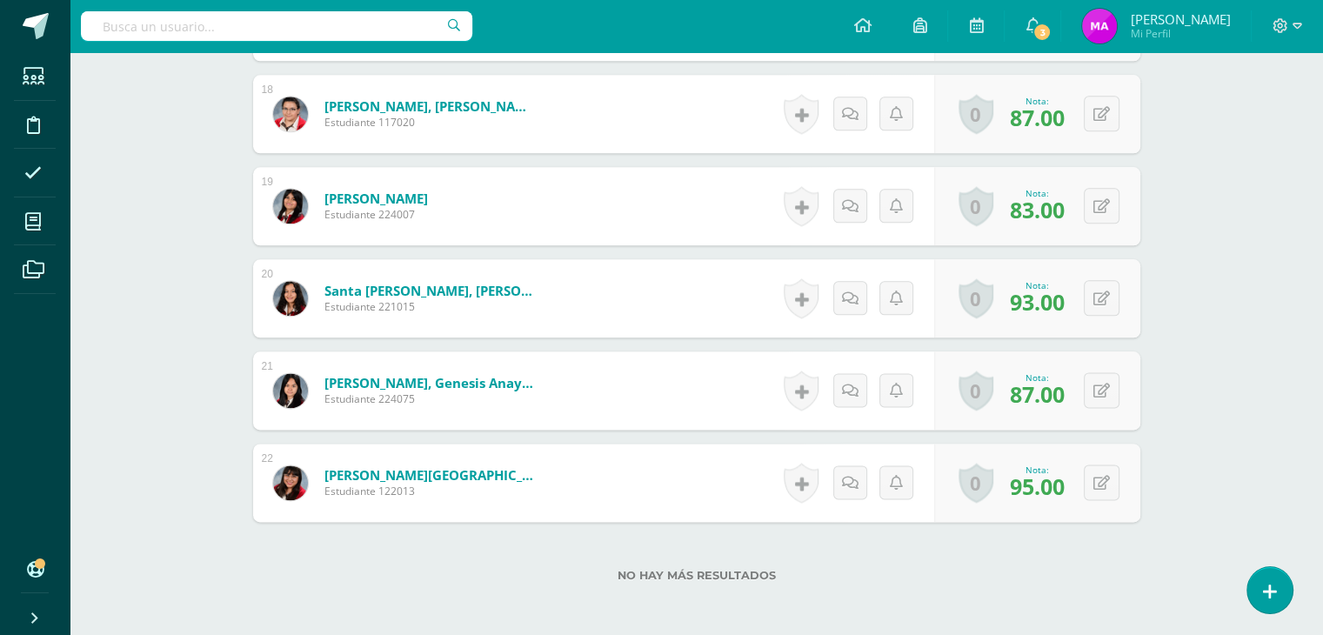
scroll to position [2198, 0]
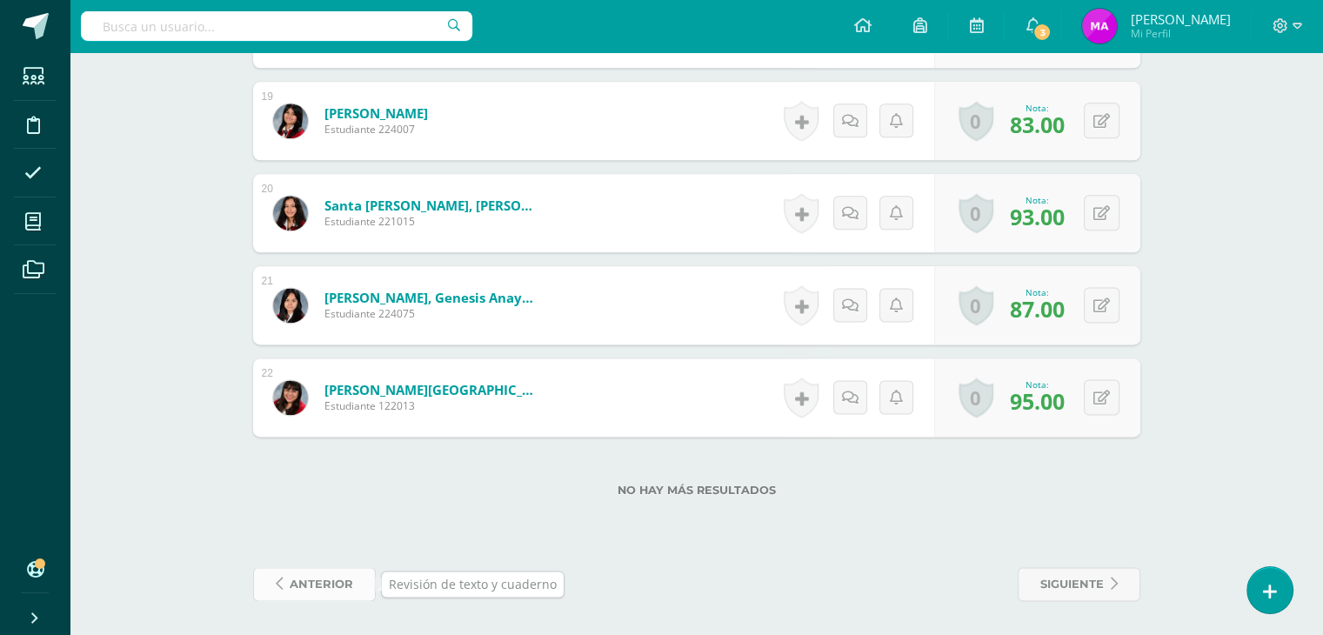
click at [321, 589] on span "anterior" at bounding box center [321, 584] width 63 height 32
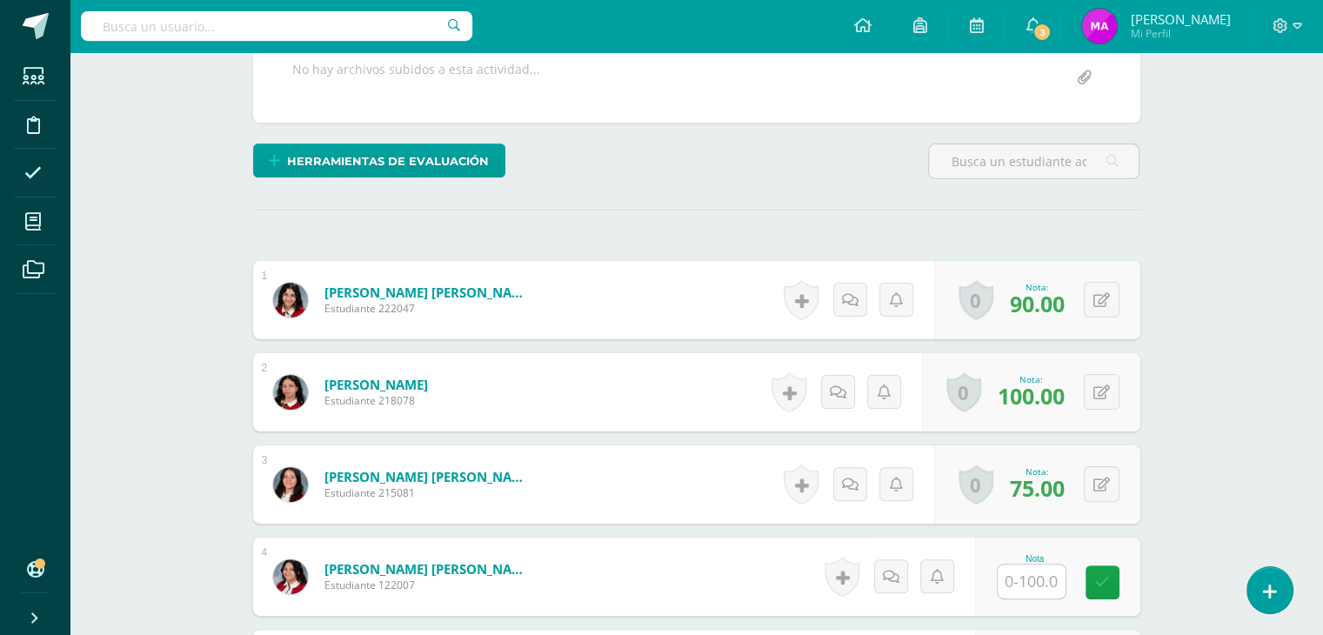
scroll to position [362, 0]
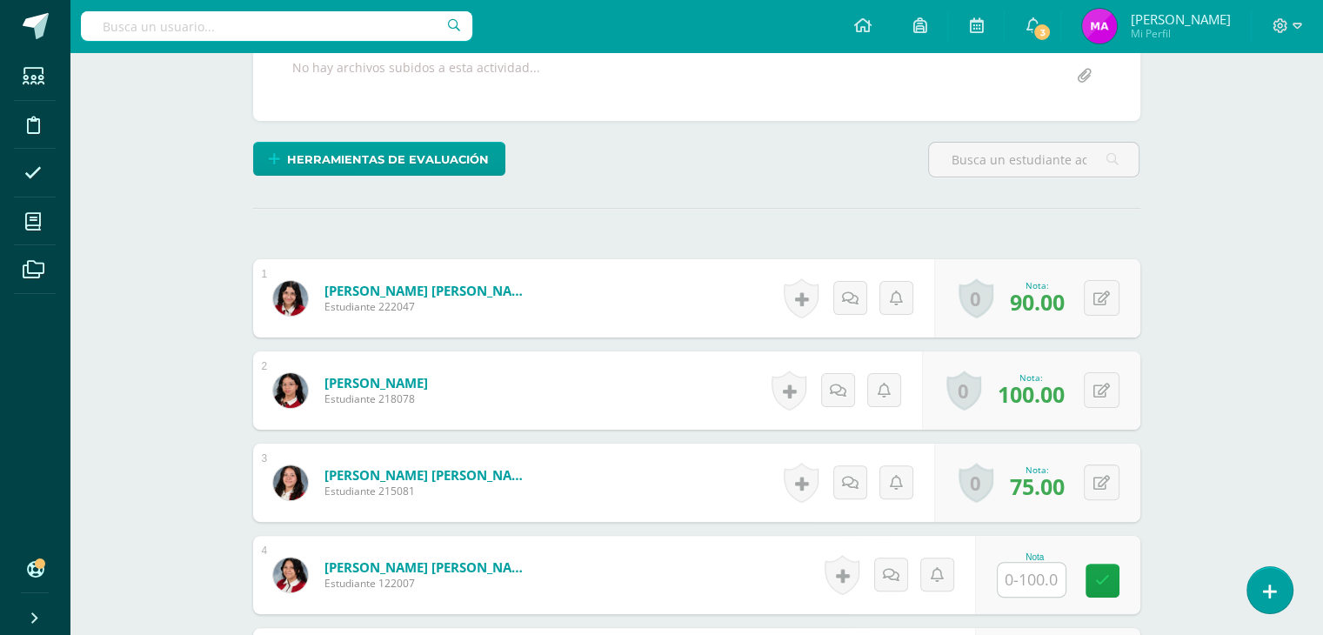
click at [1037, 589] on input "text" at bounding box center [1031, 580] width 68 height 34
type input "78"
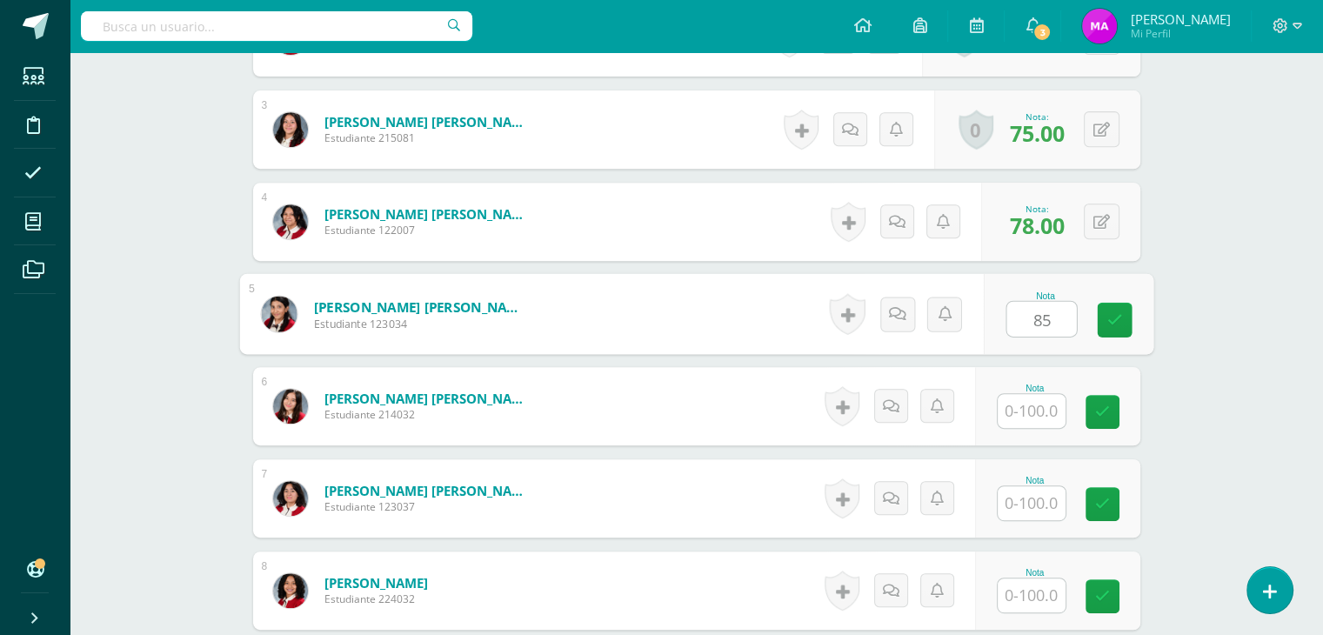
type input "85"
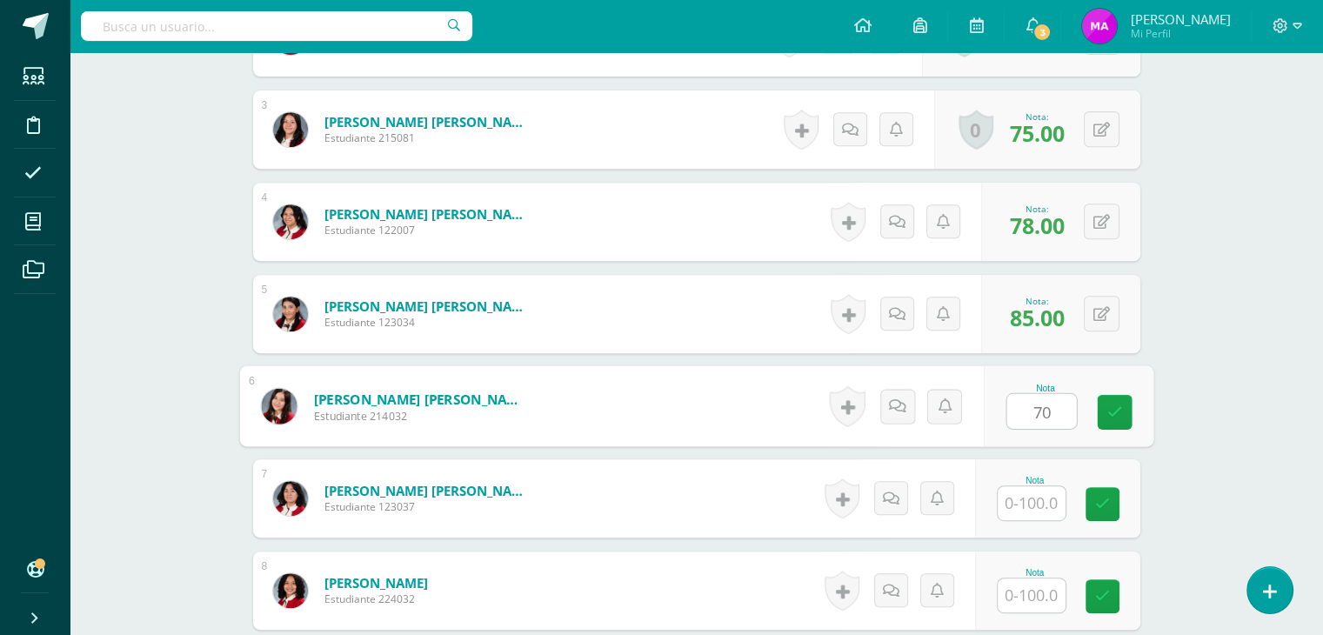
type input "70"
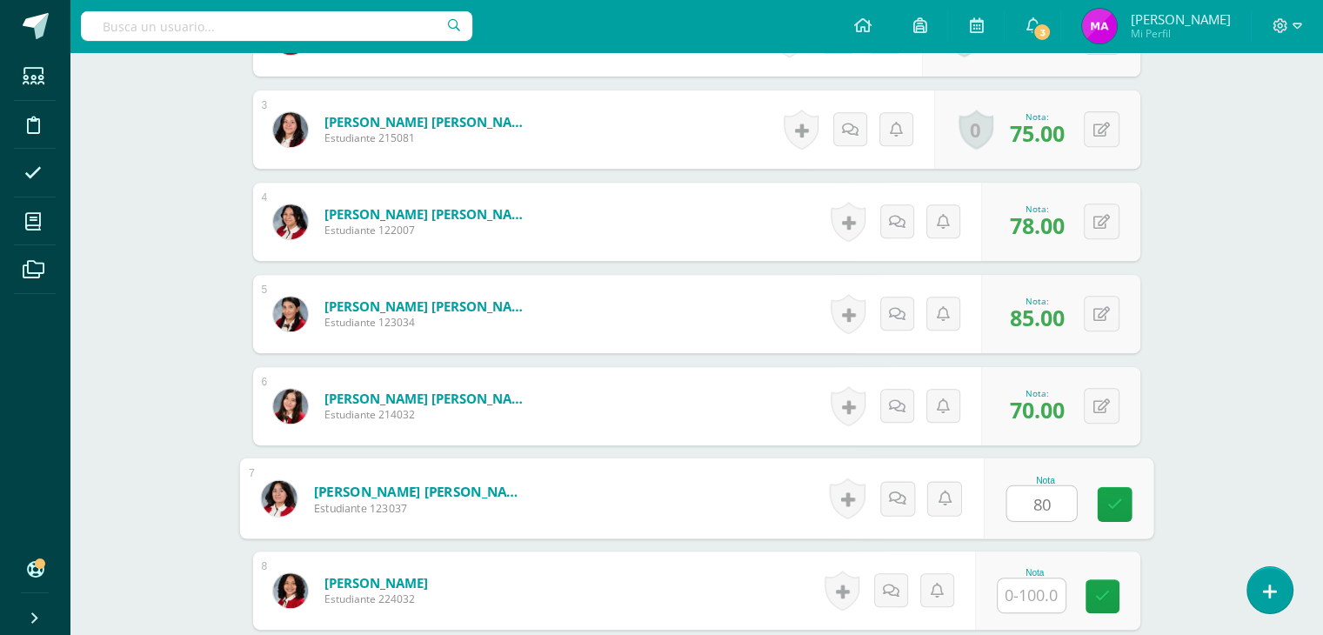
type input "80"
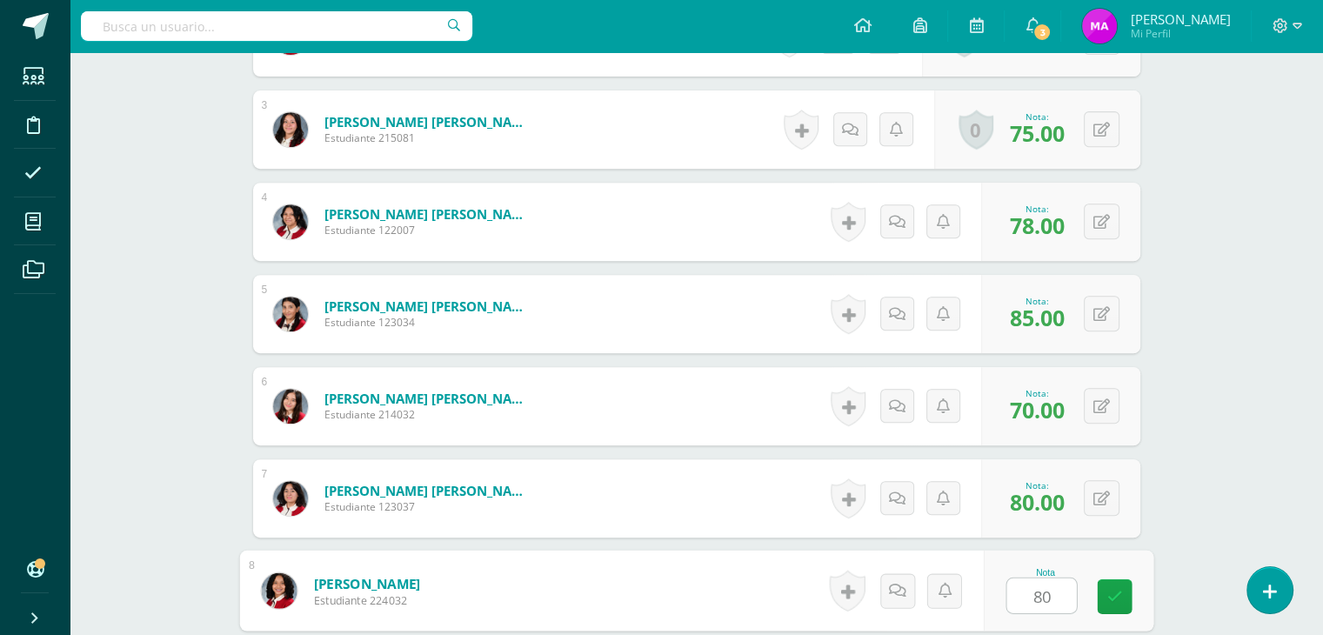
type input "80"
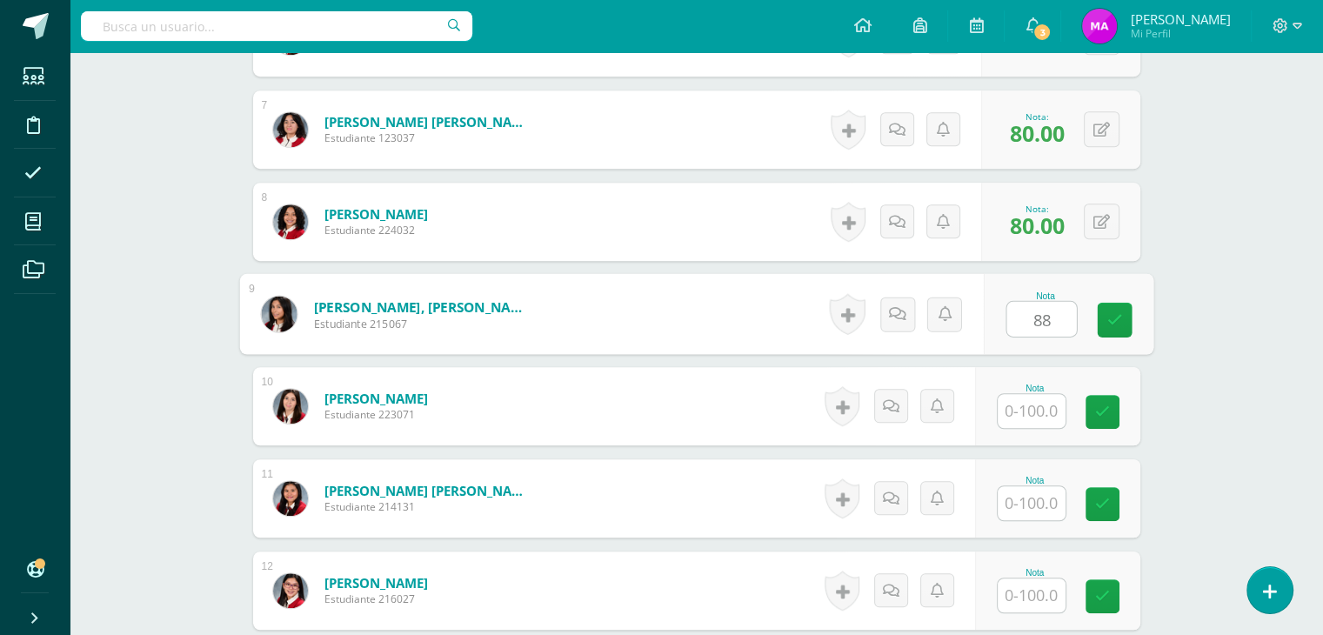
type input "88"
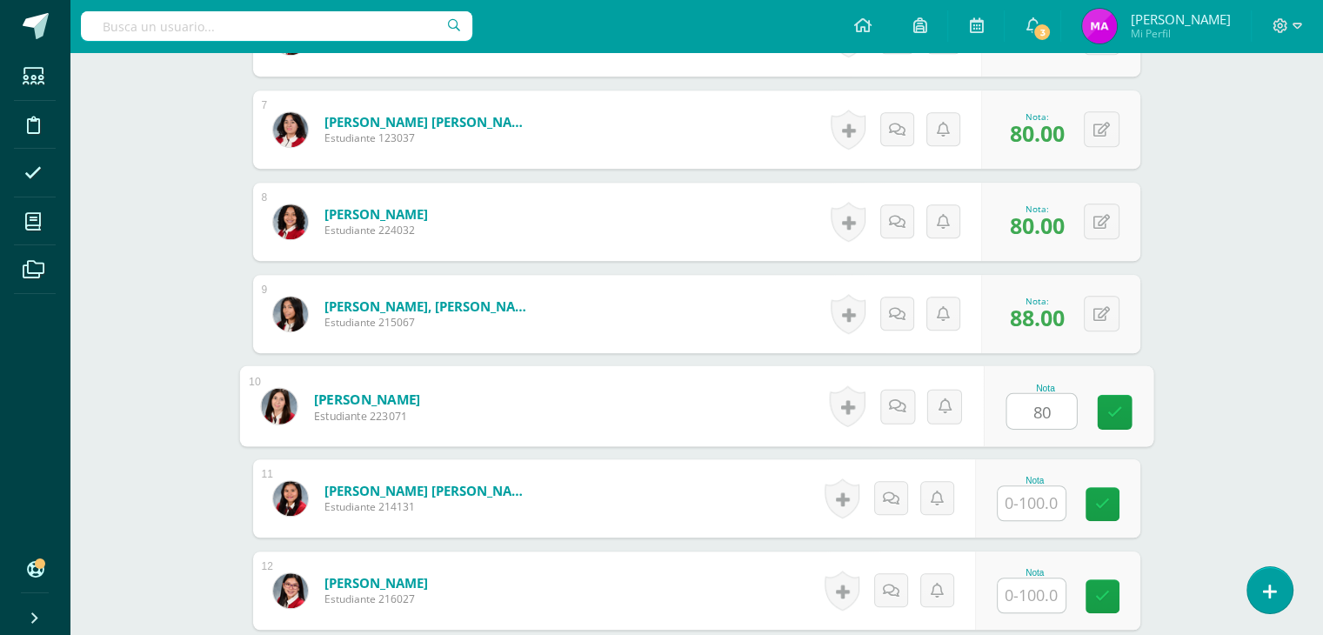
type input "80"
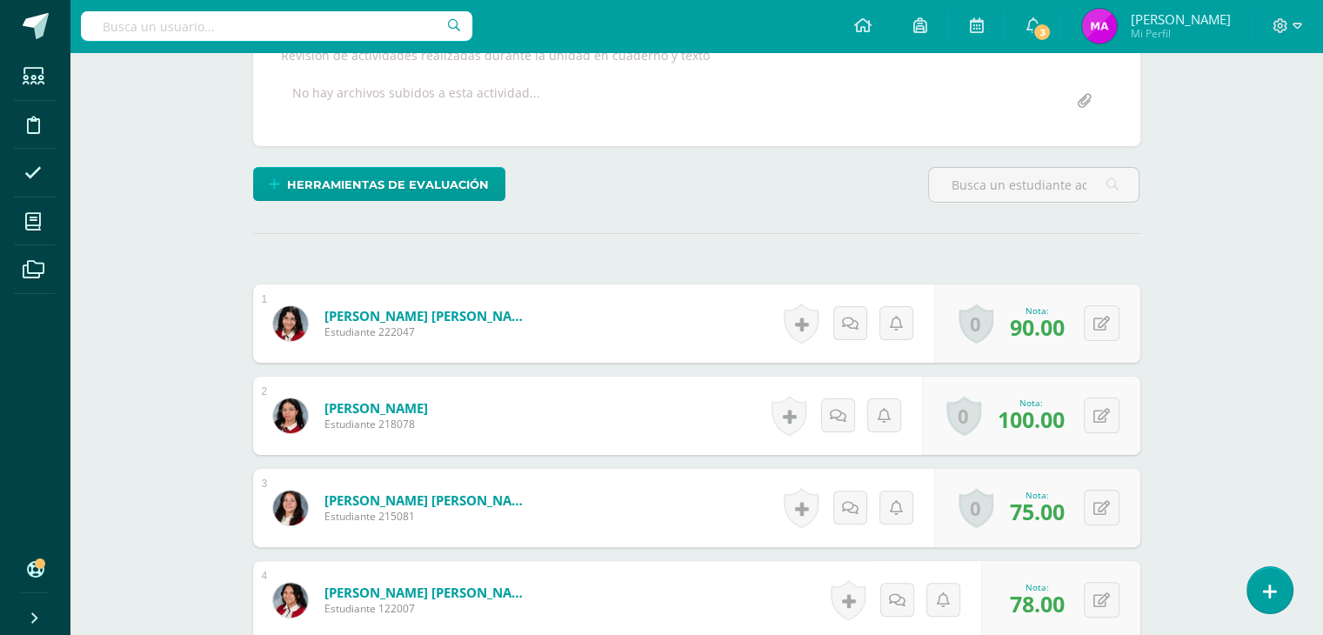
scroll to position [323, 0]
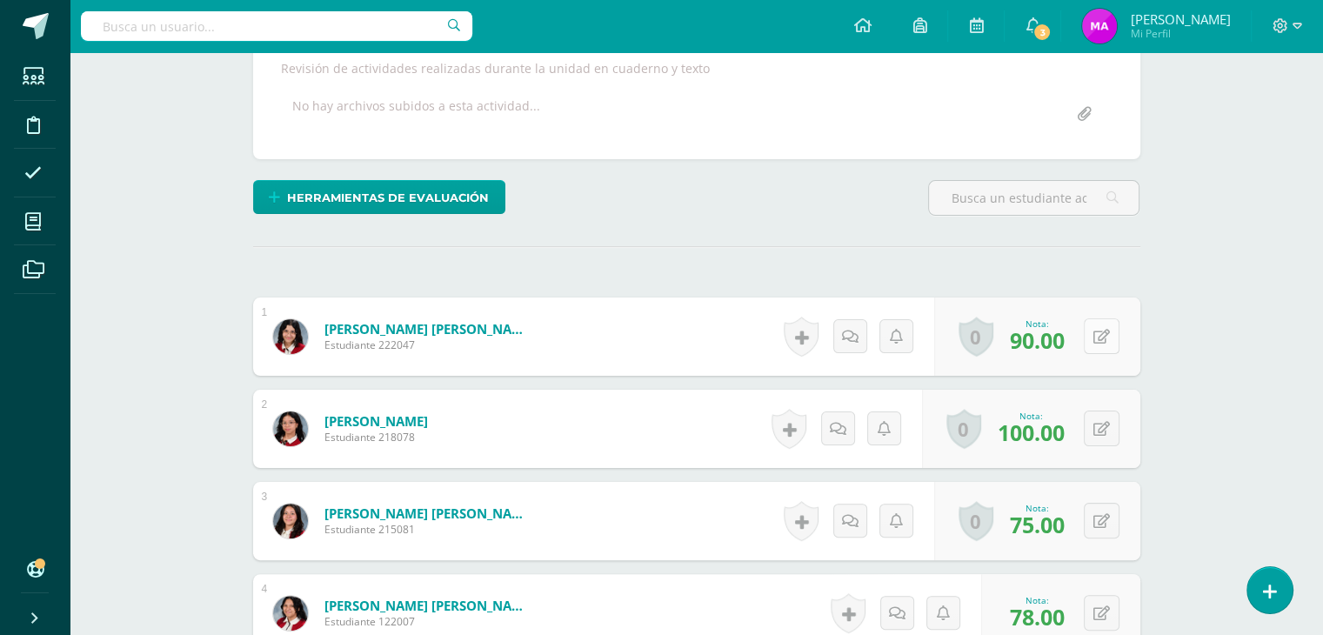
type input "95"
click at [1098, 335] on button at bounding box center [1113, 336] width 37 height 37
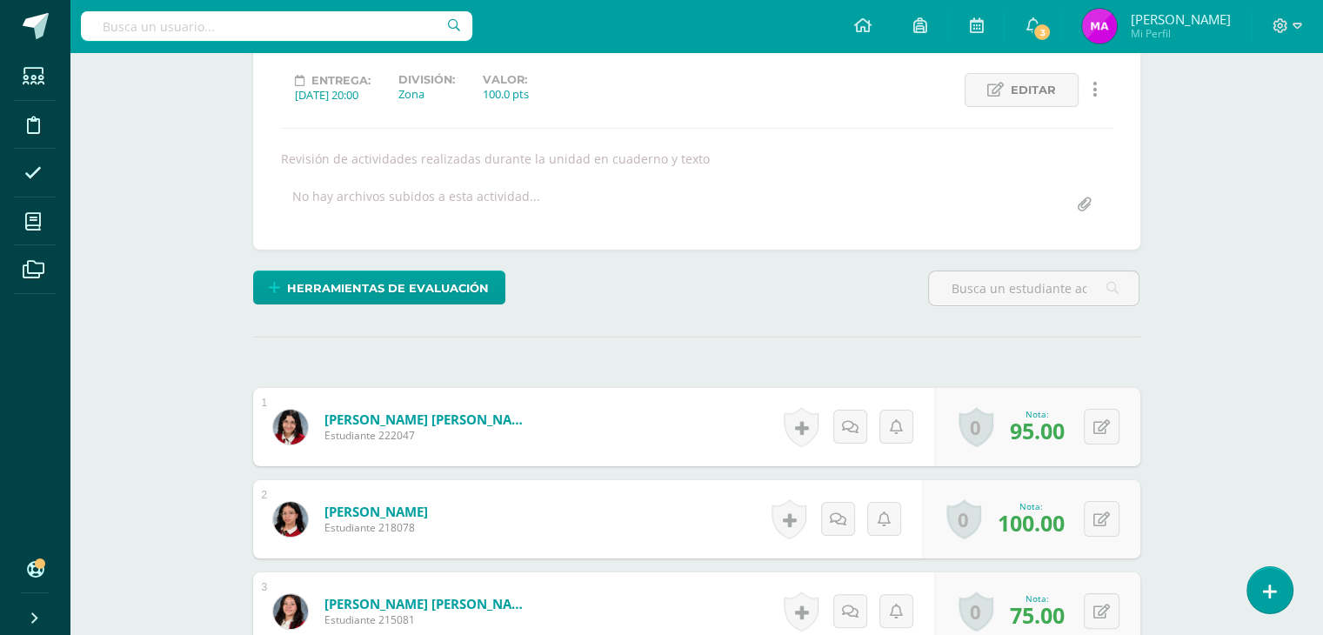
scroll to position [232, 0]
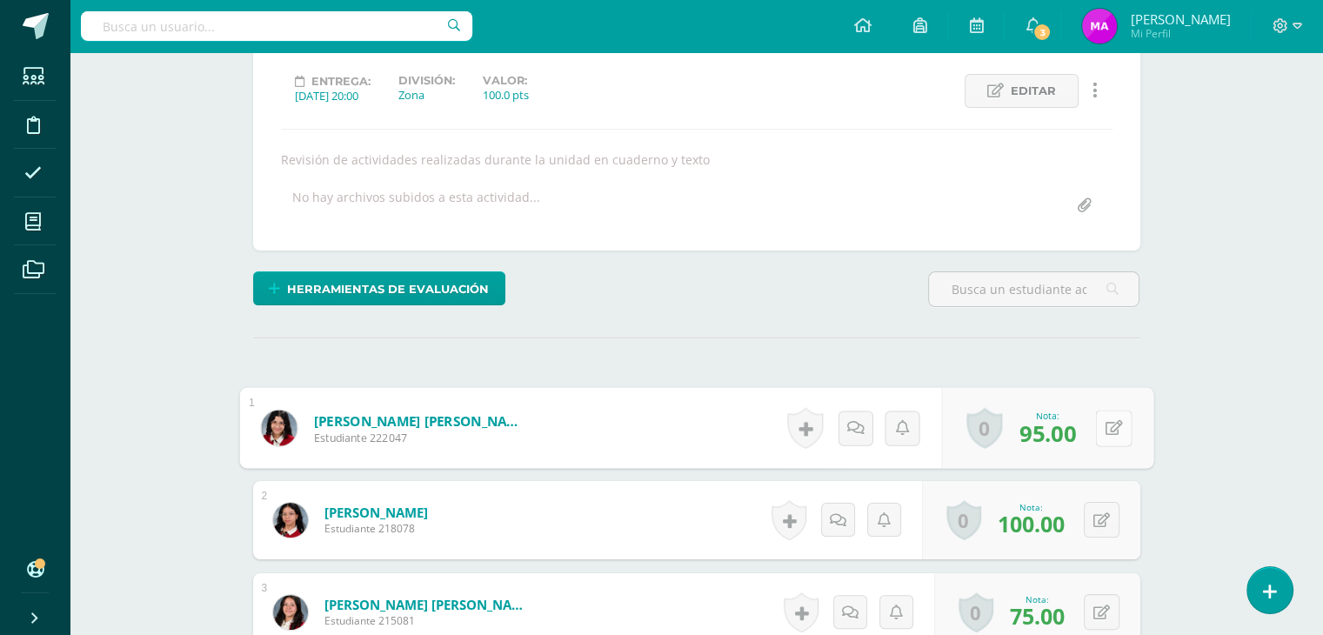
click at [1099, 427] on button at bounding box center [1113, 428] width 37 height 37
type input "96"
click at [1100, 518] on button at bounding box center [1102, 520] width 36 height 36
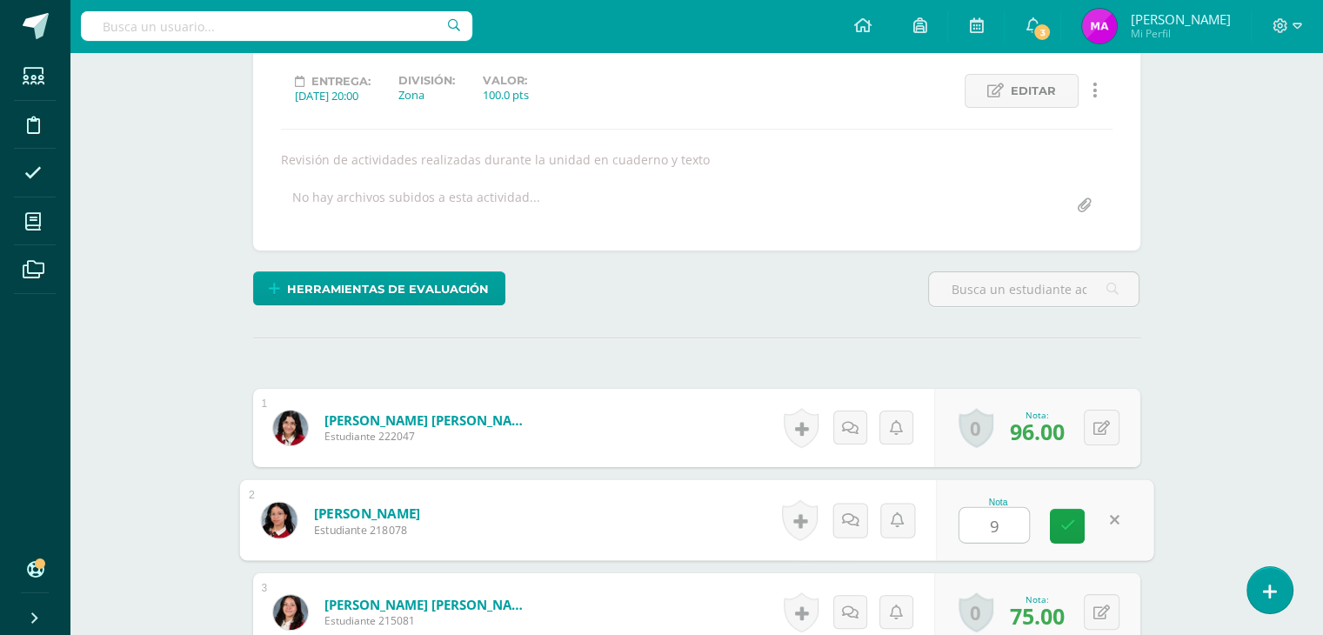
type input "96"
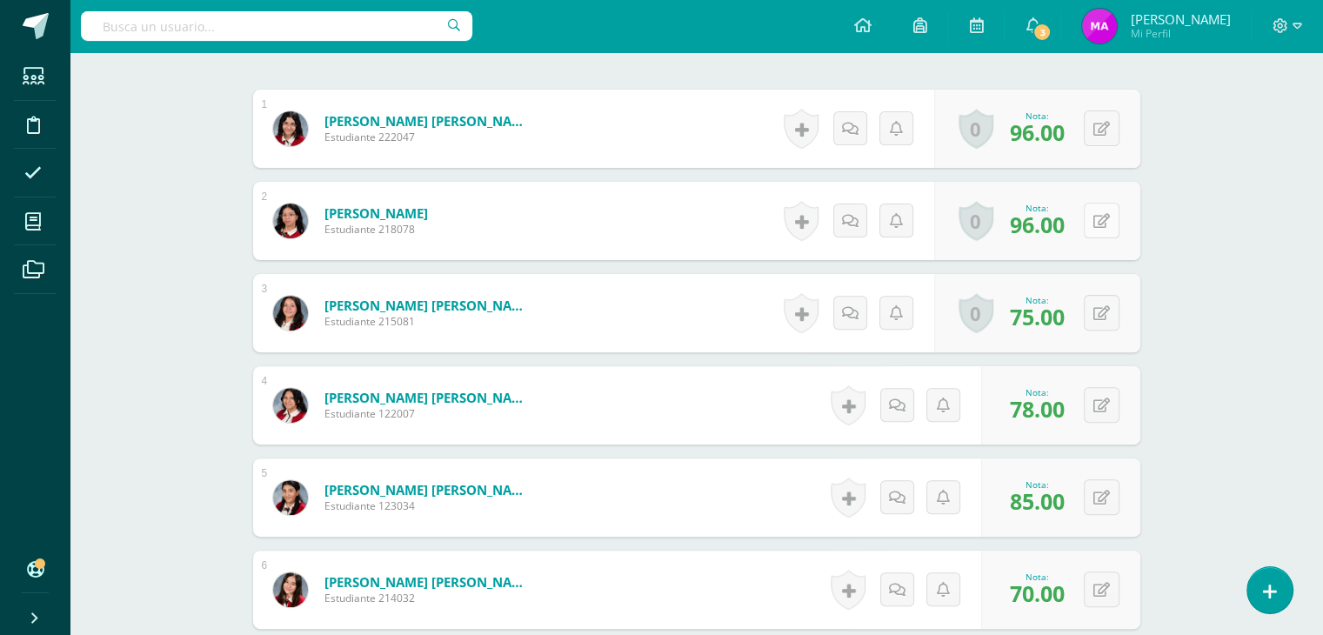
scroll to position [565, 0]
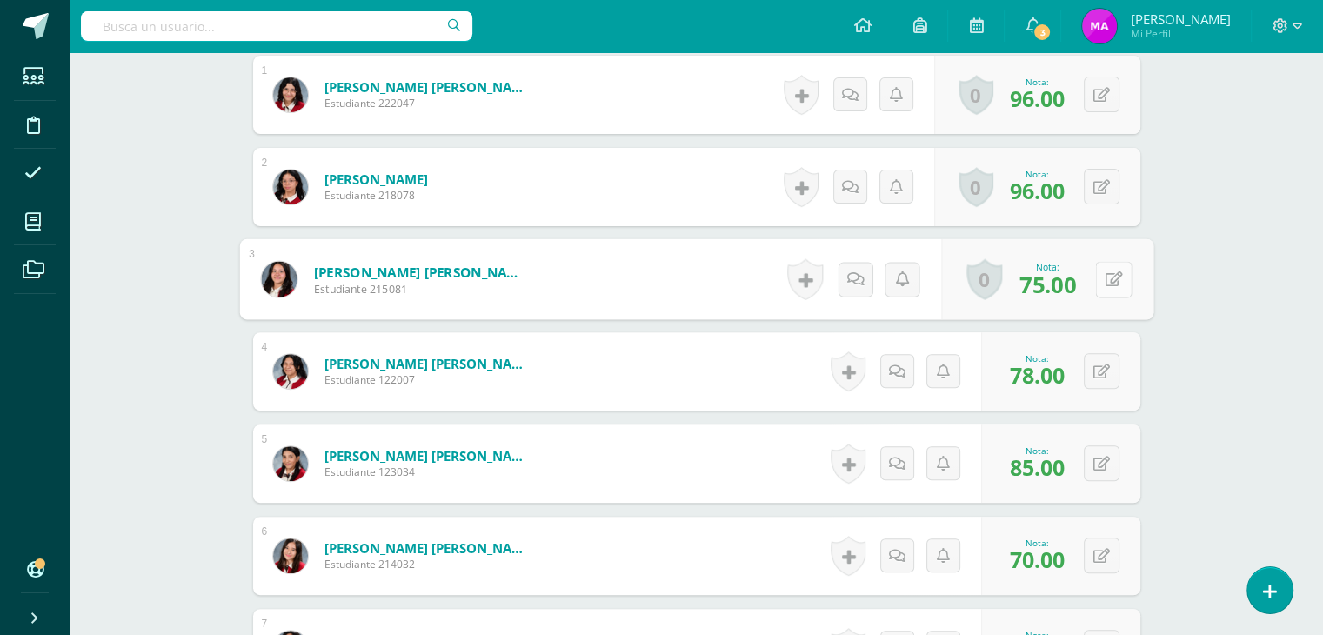
click at [1097, 272] on button at bounding box center [1113, 279] width 37 height 37
type input "71"
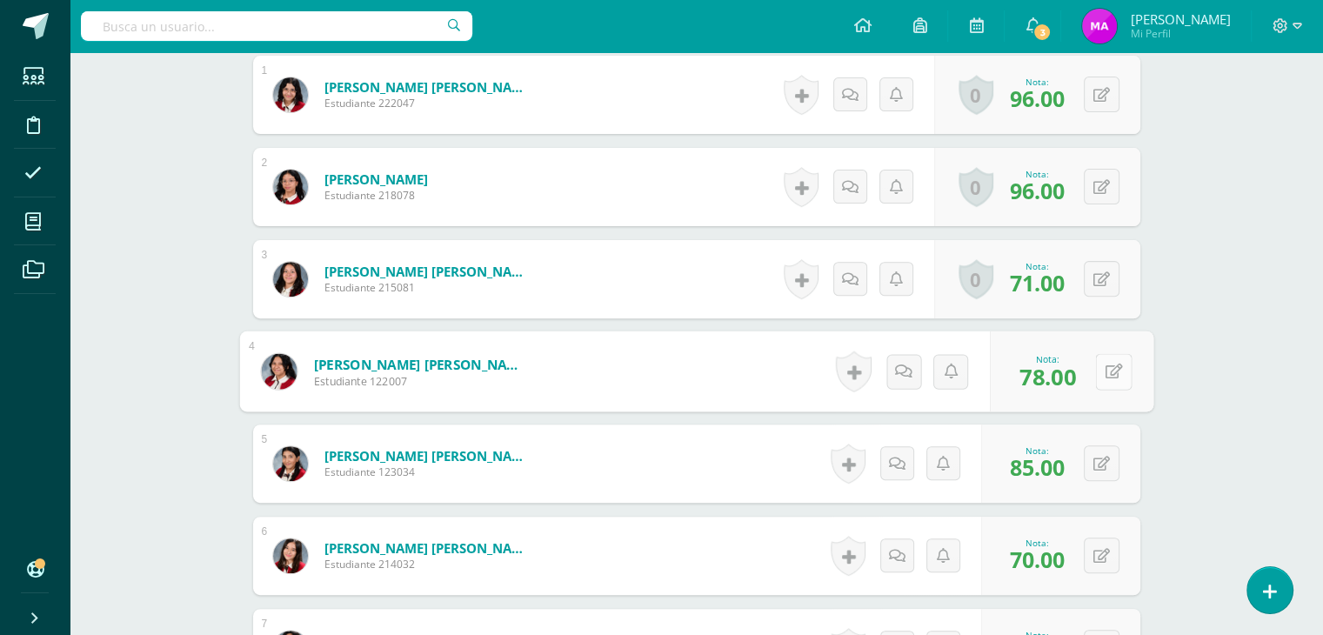
click at [1100, 369] on button at bounding box center [1113, 371] width 37 height 37
type input "79"
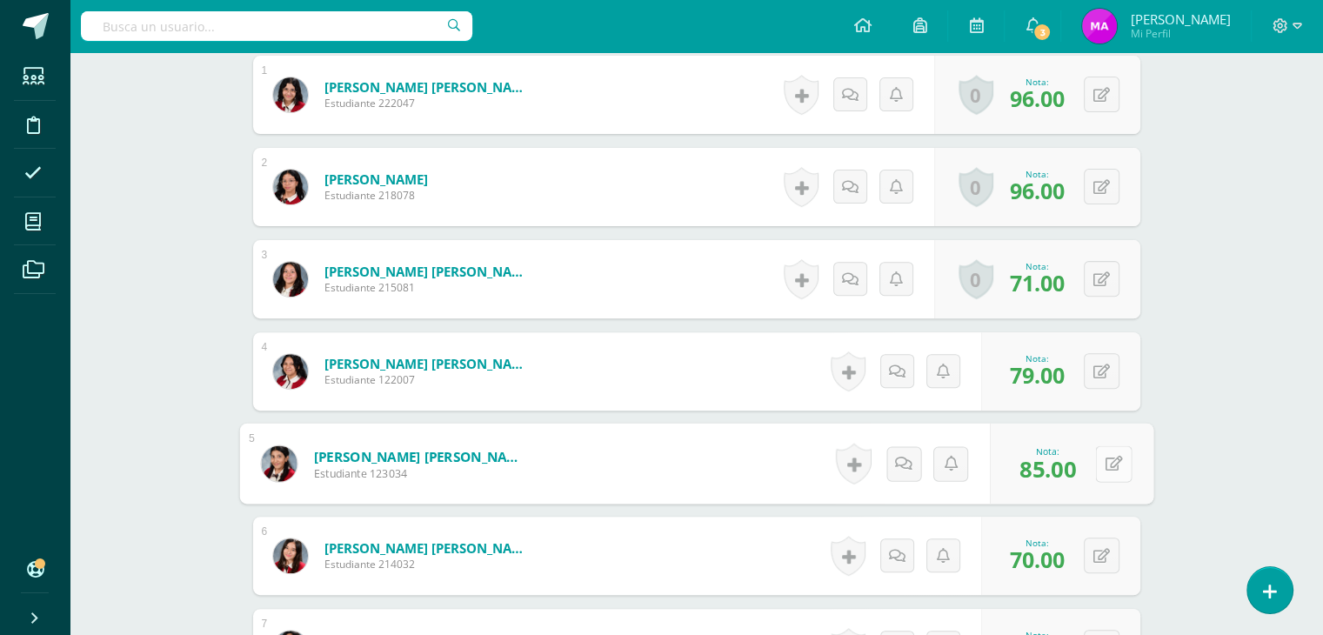
click at [1096, 463] on button at bounding box center [1113, 463] width 37 height 37
type input "84"
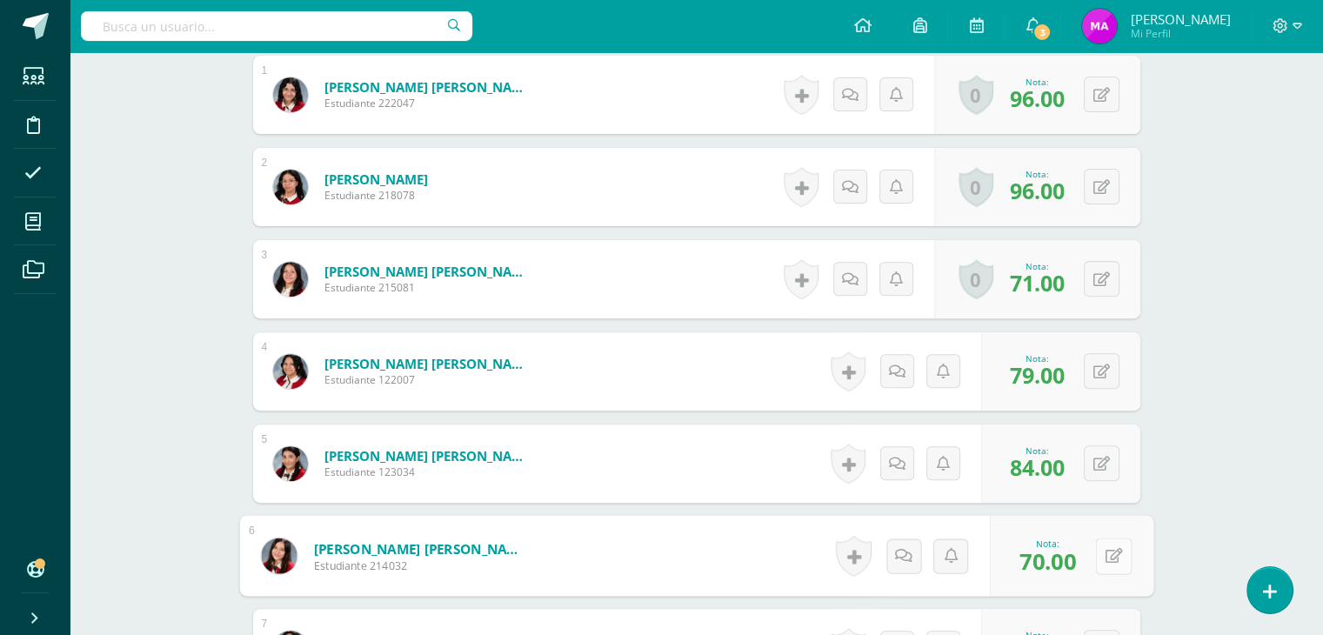
click at [1101, 552] on button at bounding box center [1113, 555] width 37 height 37
type input "92"
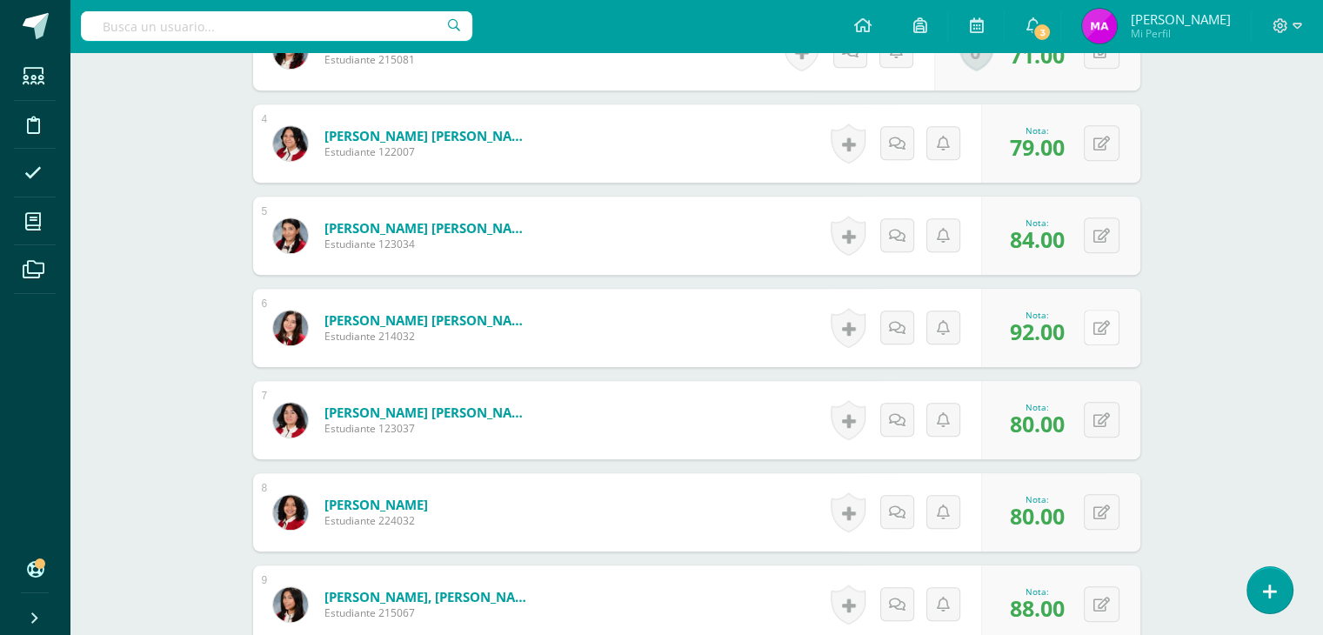
scroll to position [807, 0]
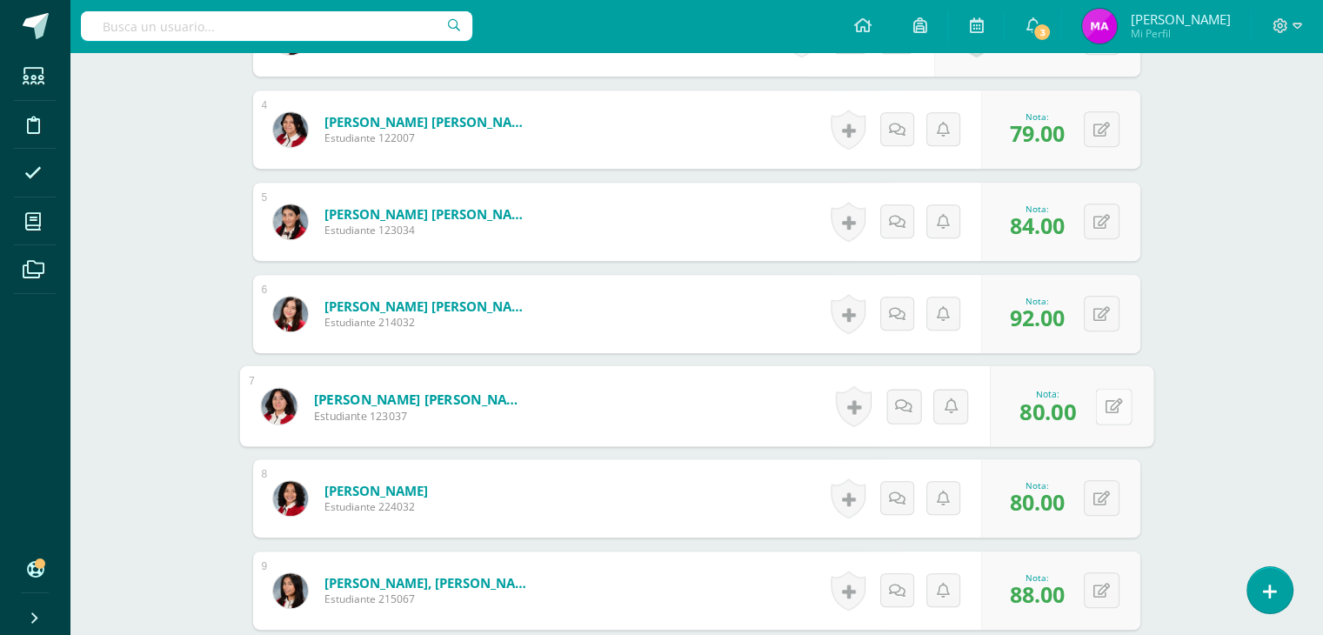
click at [1097, 402] on button at bounding box center [1113, 406] width 37 height 37
type input "89"
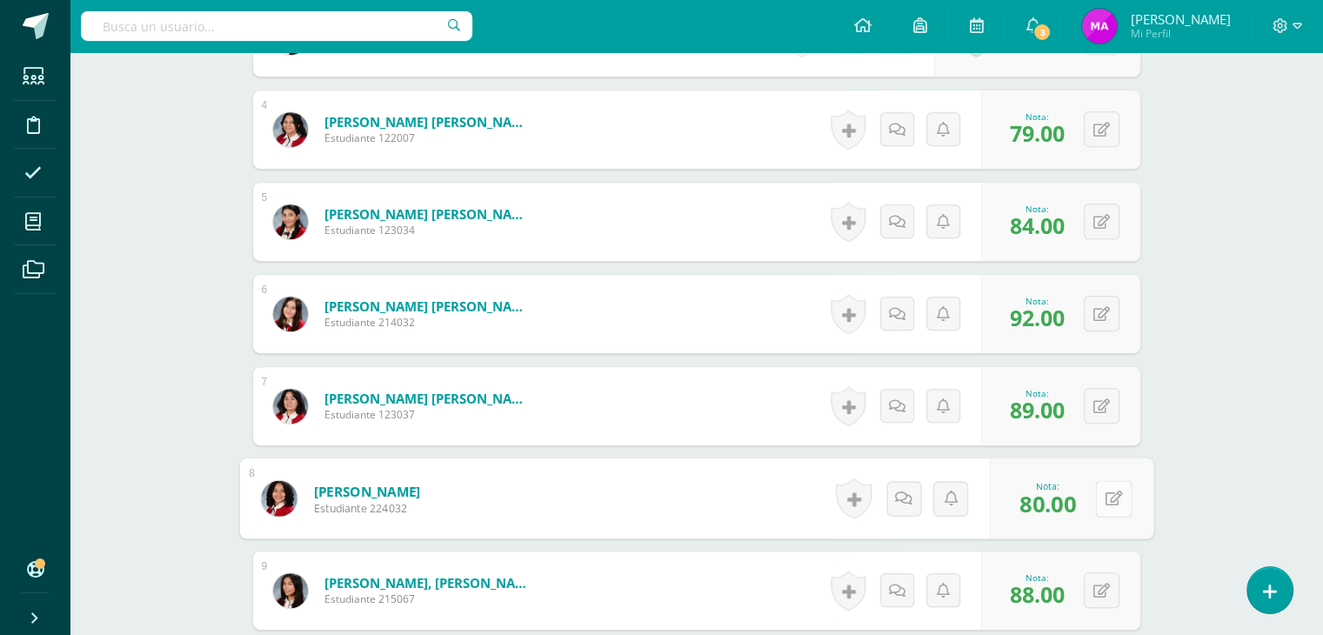
click at [1100, 501] on button at bounding box center [1113, 498] width 37 height 37
type input "88"
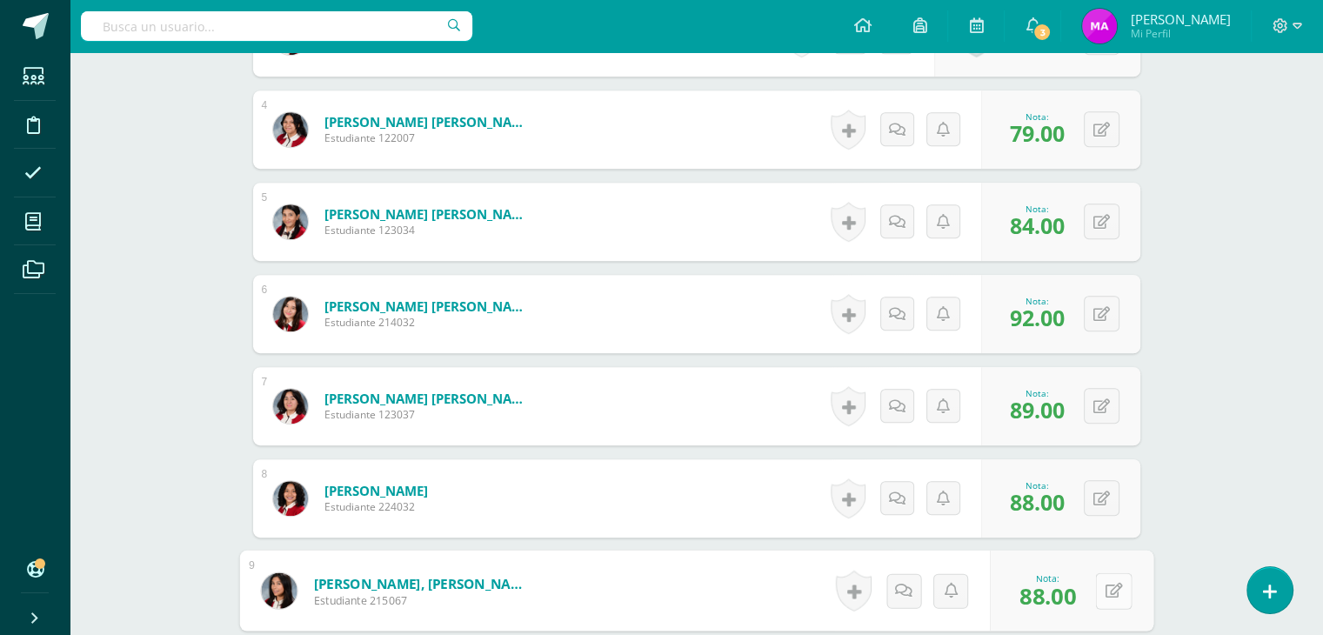
click at [1097, 590] on button at bounding box center [1113, 590] width 37 height 37
type input "90"
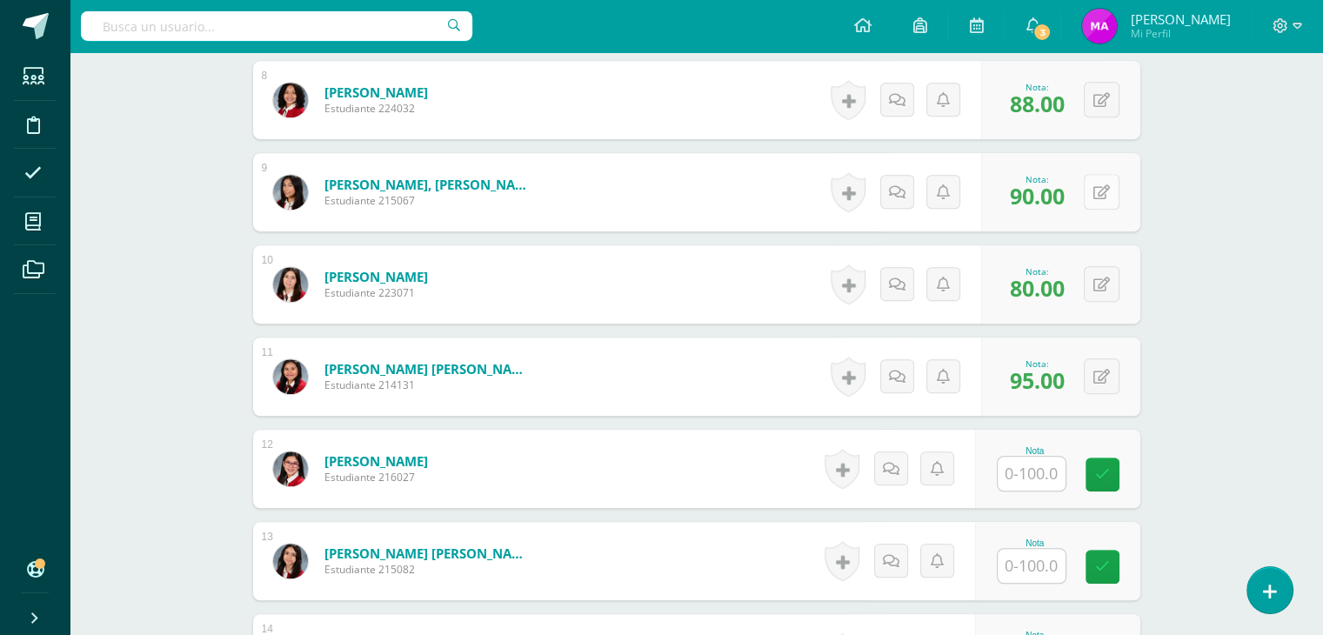
scroll to position [1213, 0]
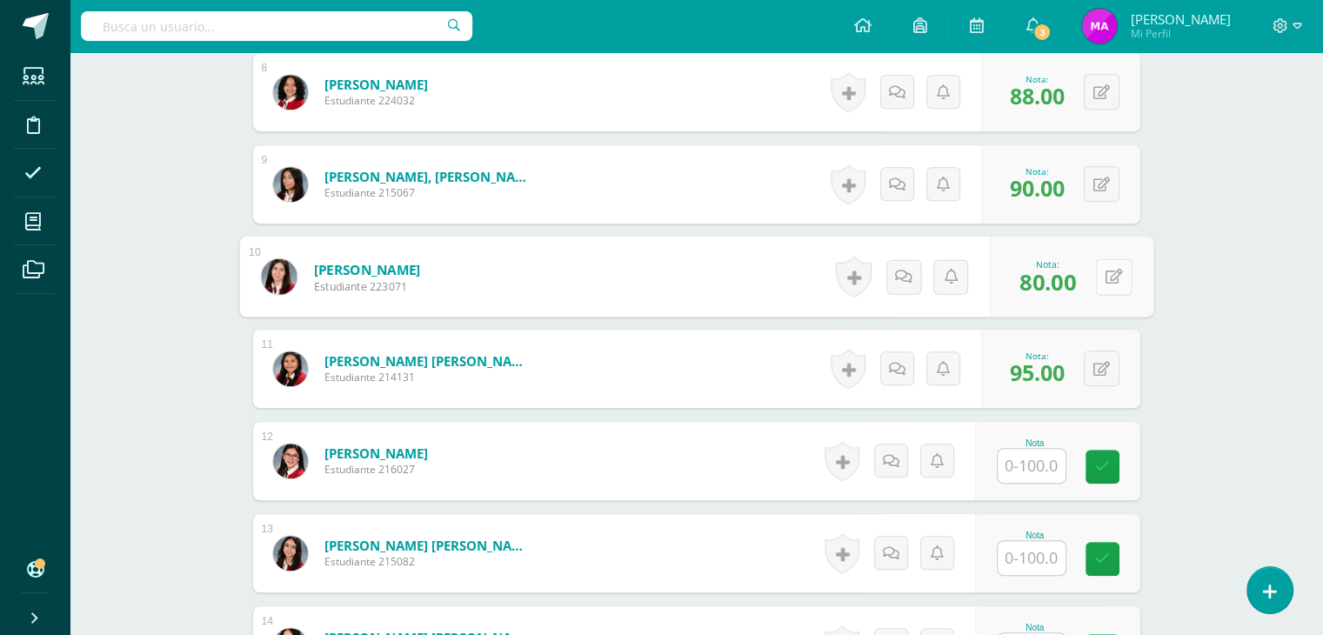
click at [1093, 277] on div "0 Logros Logros obtenidos Aún no hay logros agregados Nota: 80.00" at bounding box center [1071, 277] width 163 height 81
click at [1115, 278] on icon at bounding box center [1112, 276] width 17 height 15
type input "87"
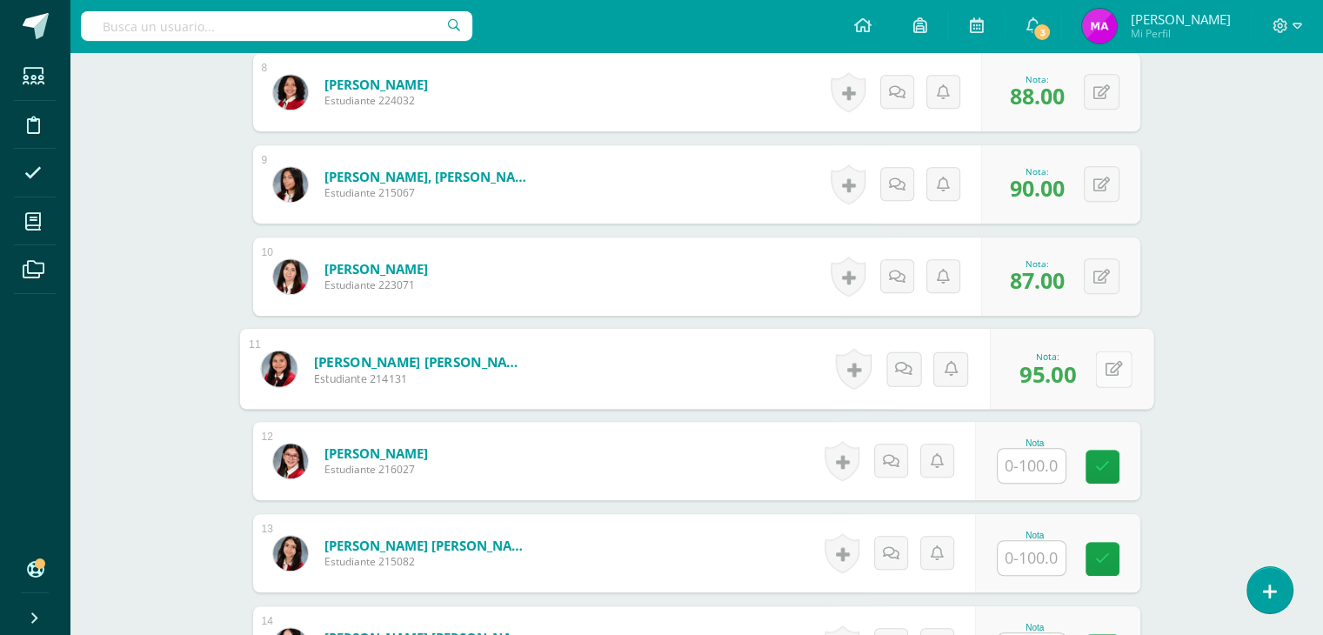
click at [1096, 367] on button at bounding box center [1113, 368] width 37 height 37
type input "87"
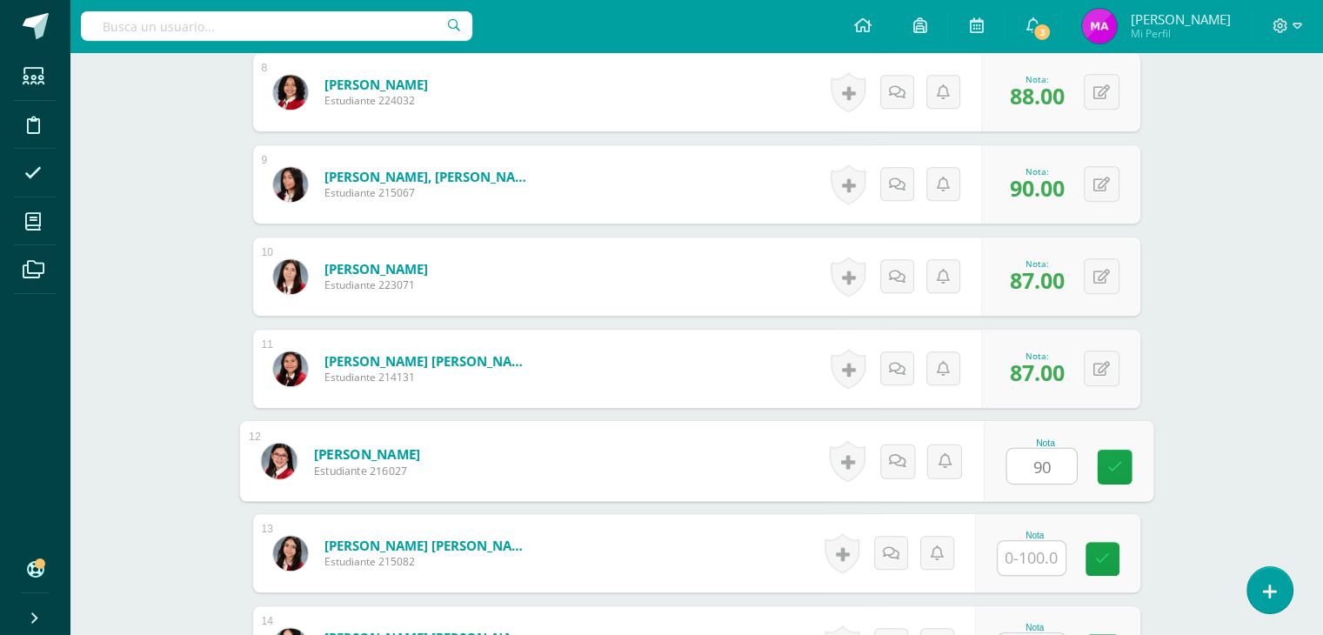
type input "90"
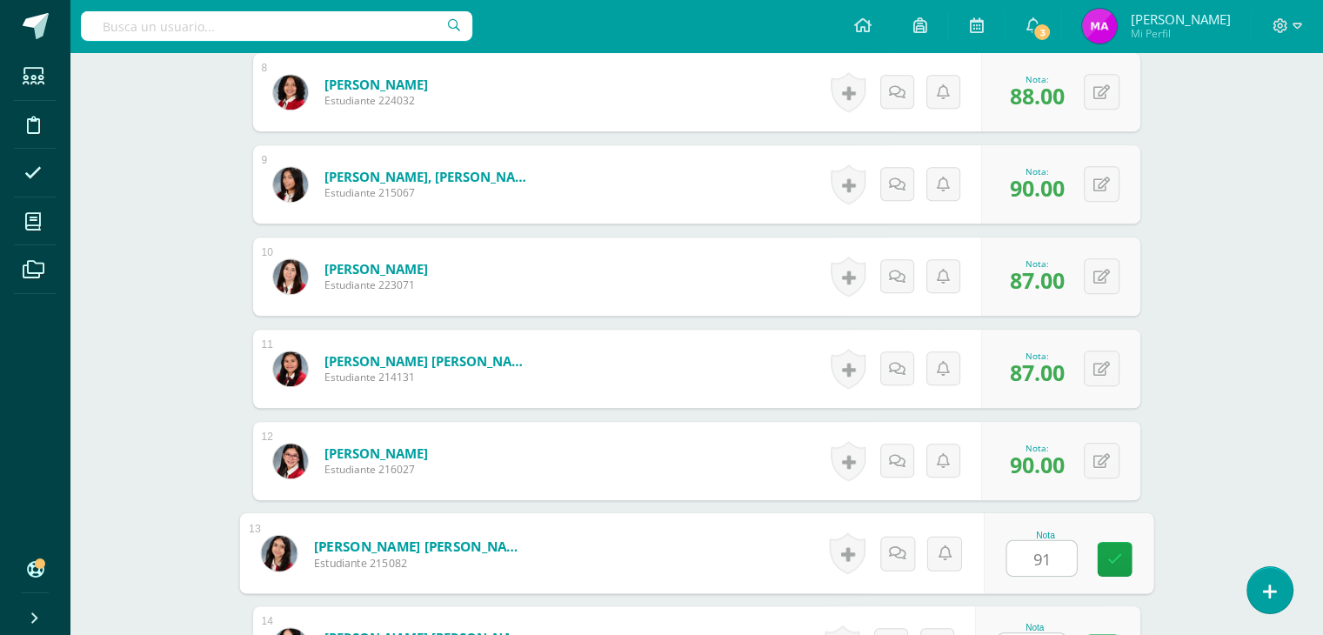
type input "91"
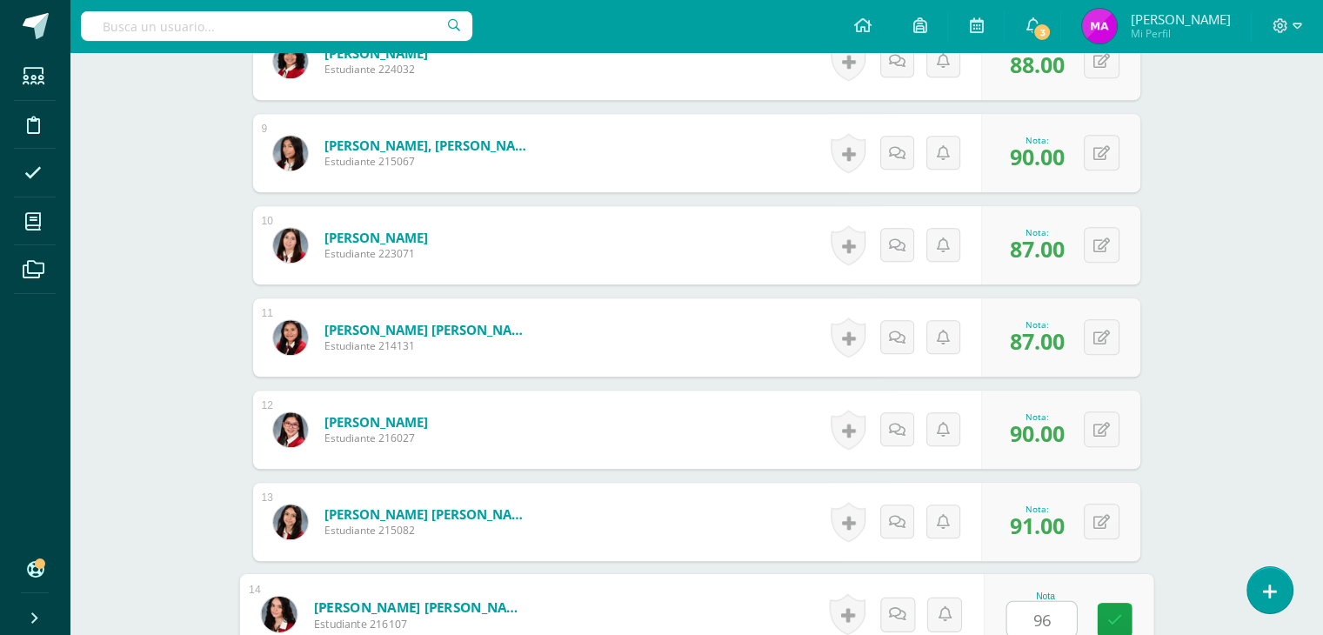
type input "96"
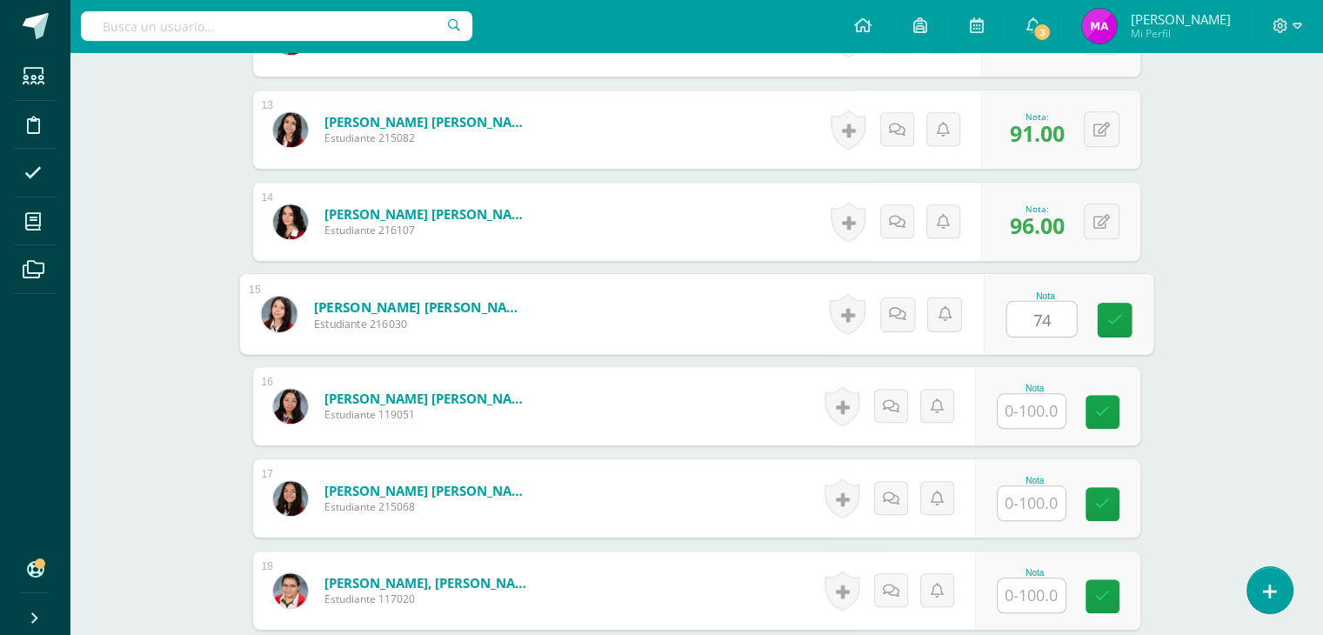
type input "74"
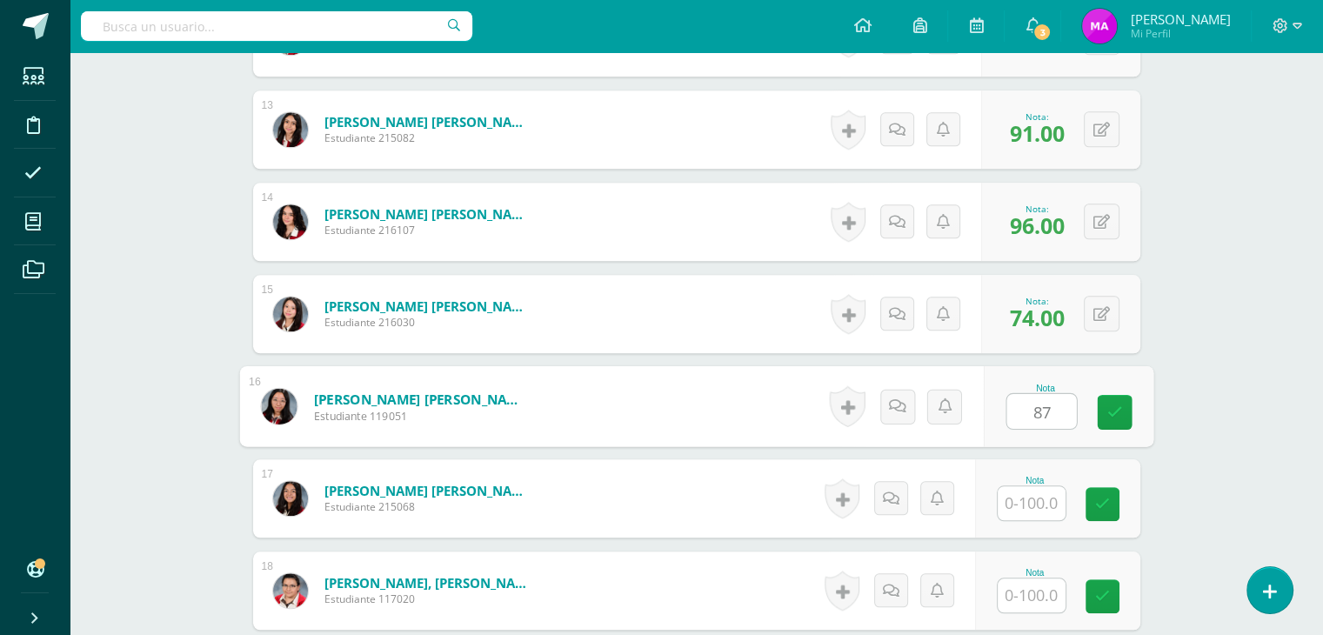
type input "87"
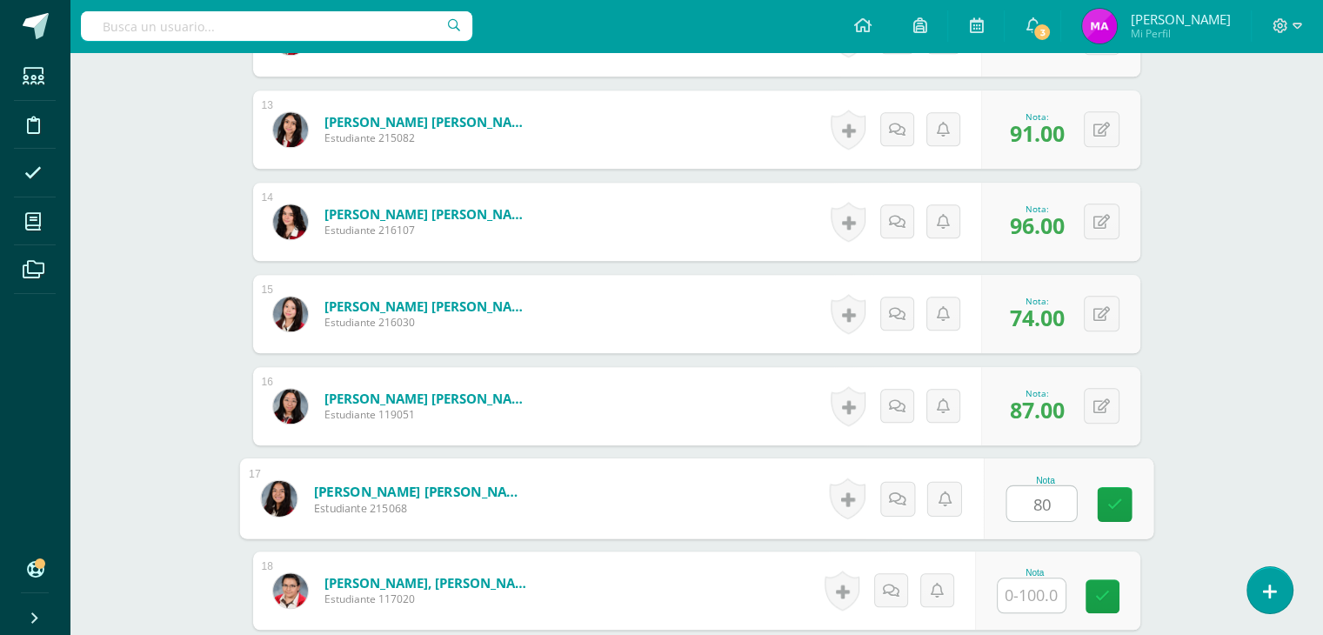
type input "80"
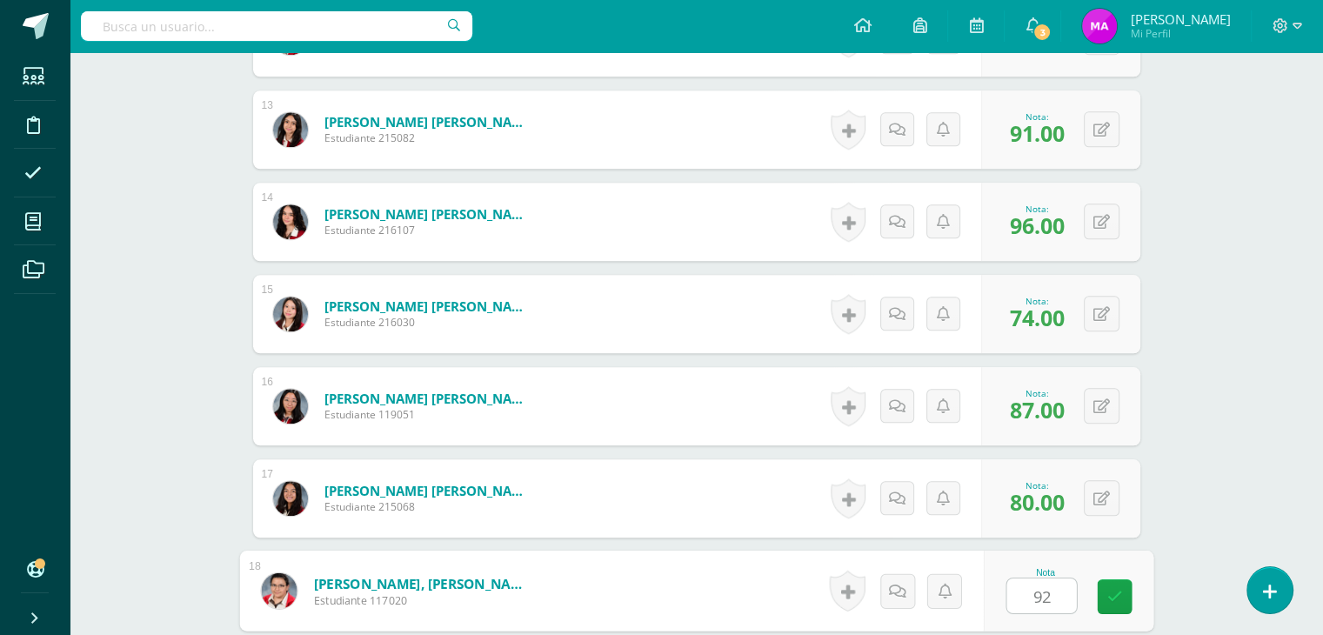
type input "92"
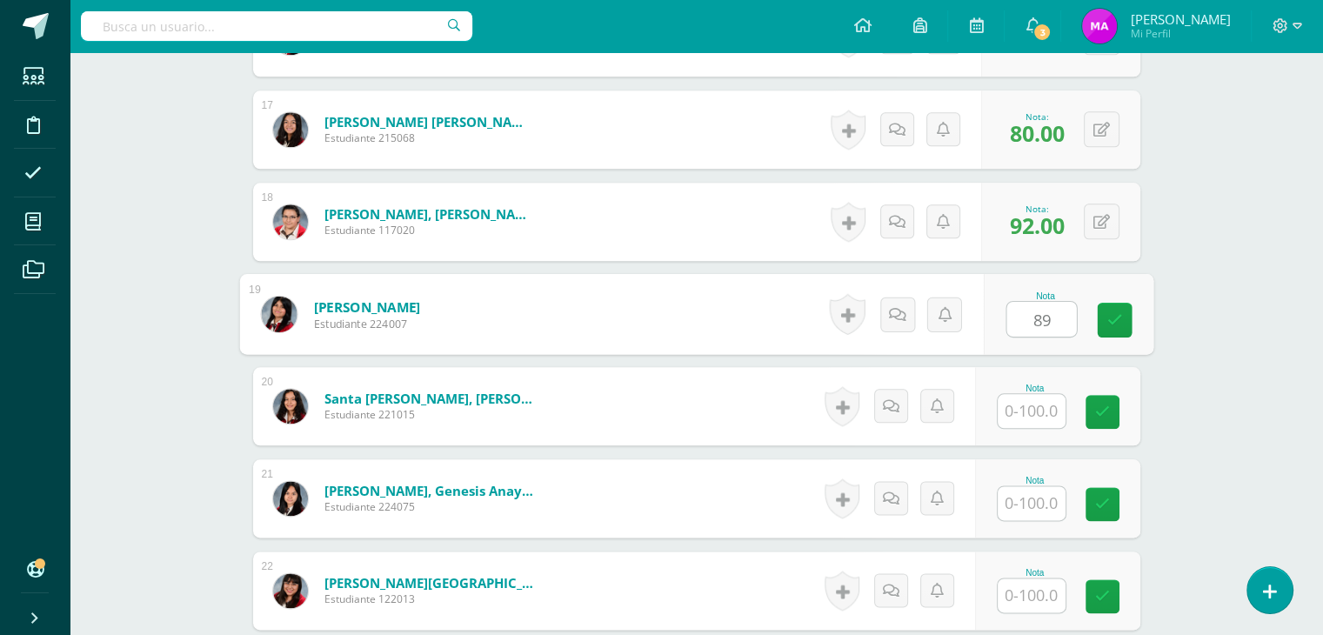
type input "89"
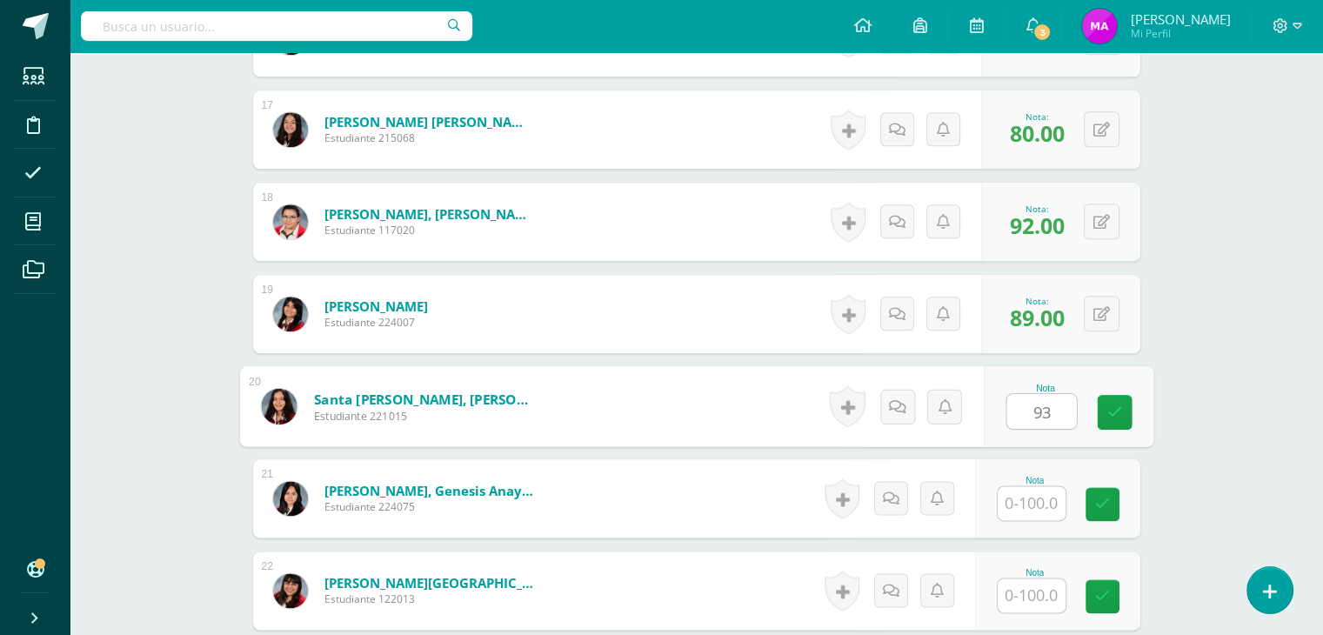
type input "93"
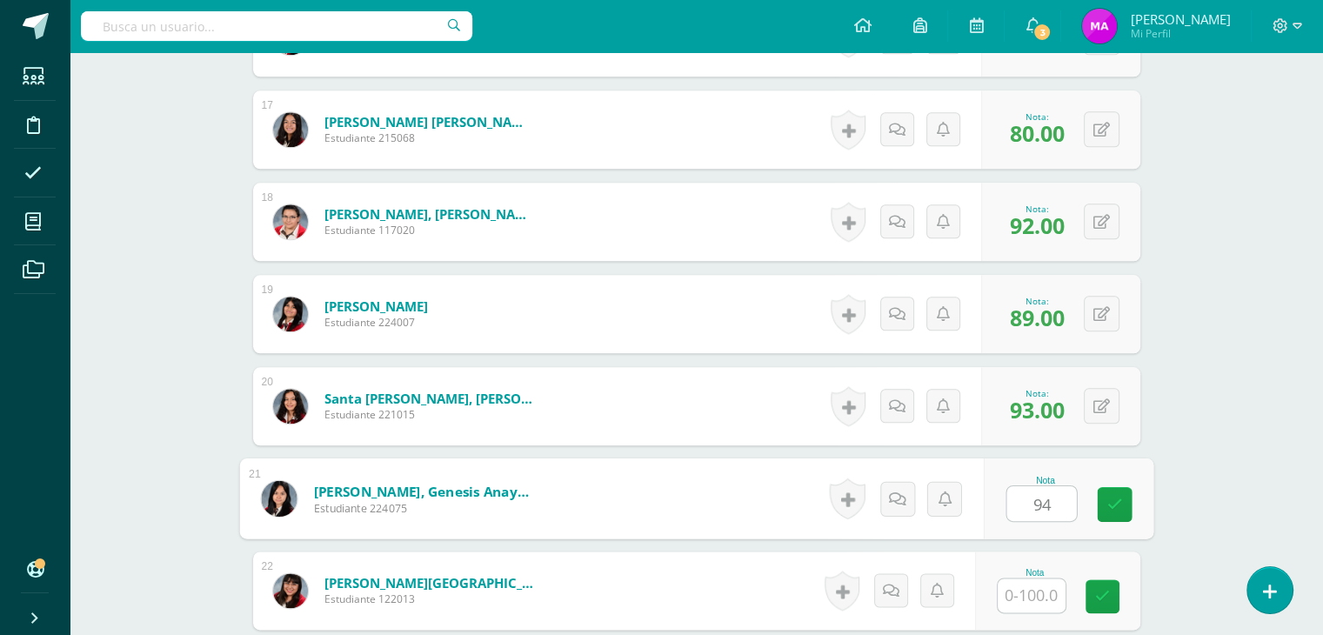
type input "94"
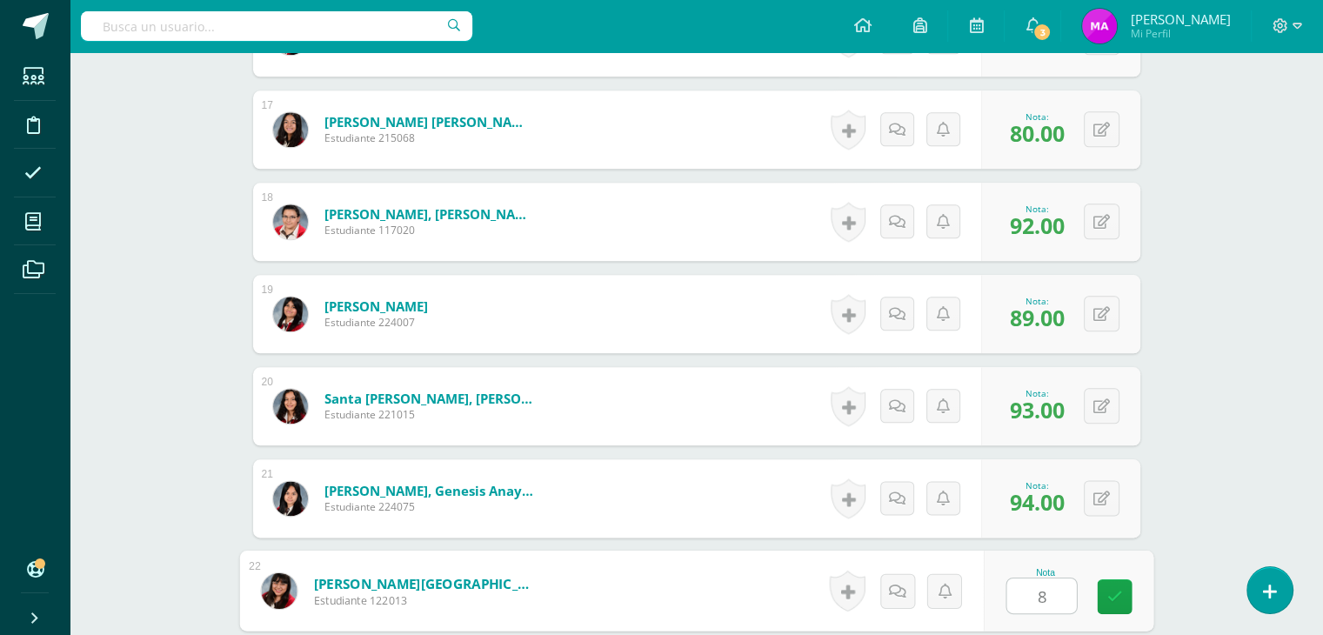
type input "86"
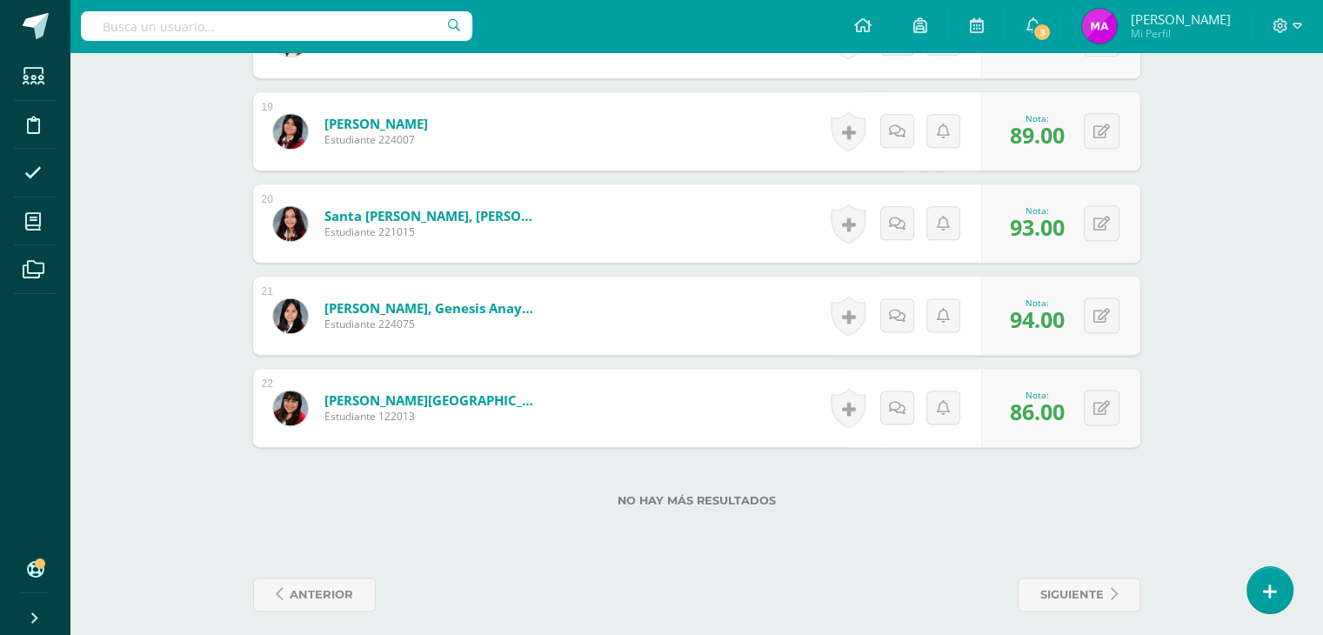
scroll to position [2198, 0]
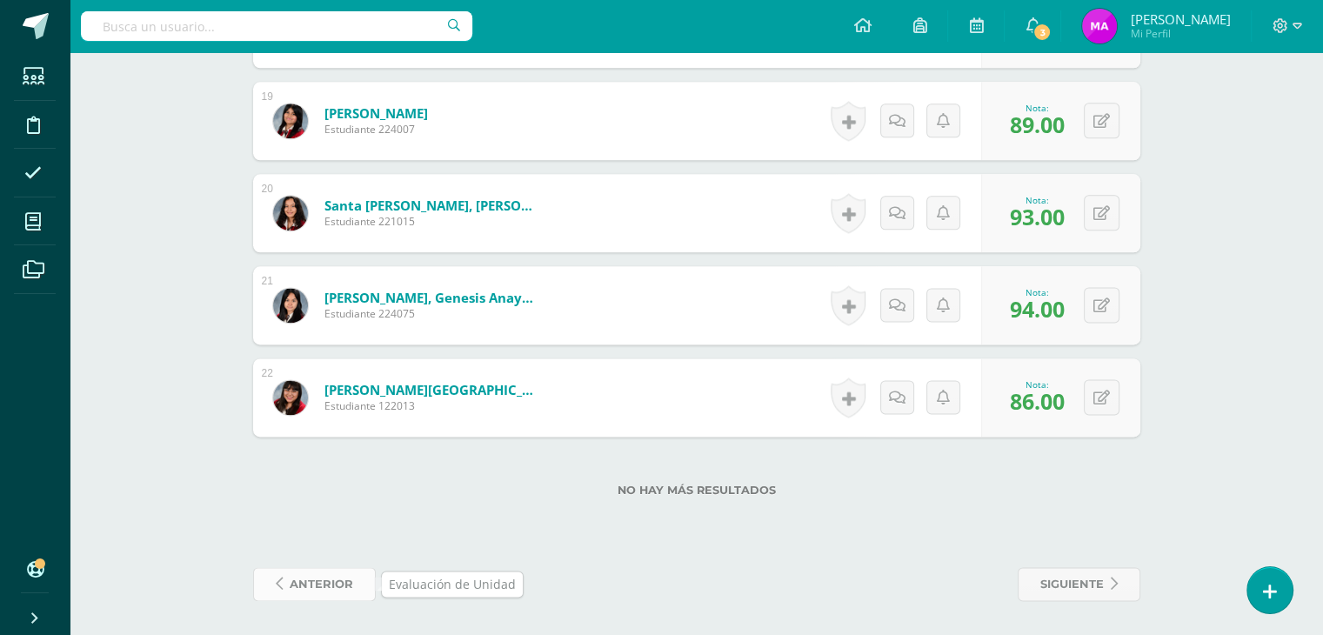
click at [335, 587] on span "anterior" at bounding box center [321, 584] width 63 height 32
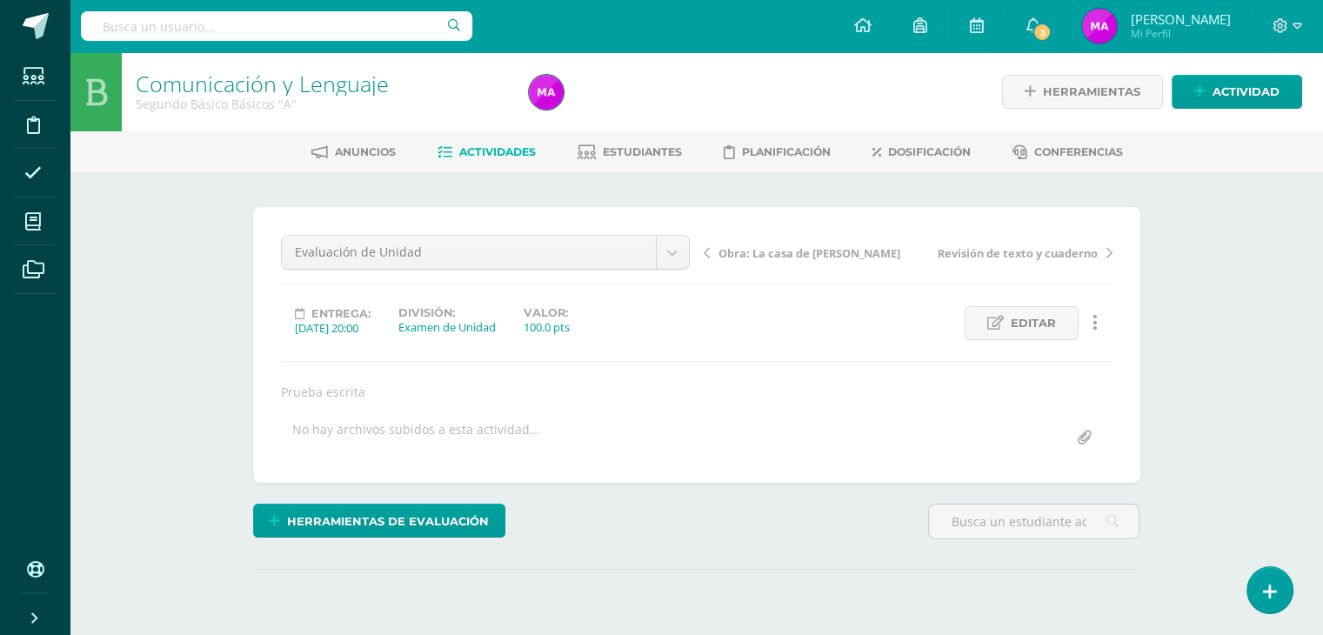
click at [489, 147] on span "Actividades" at bounding box center [497, 151] width 77 height 13
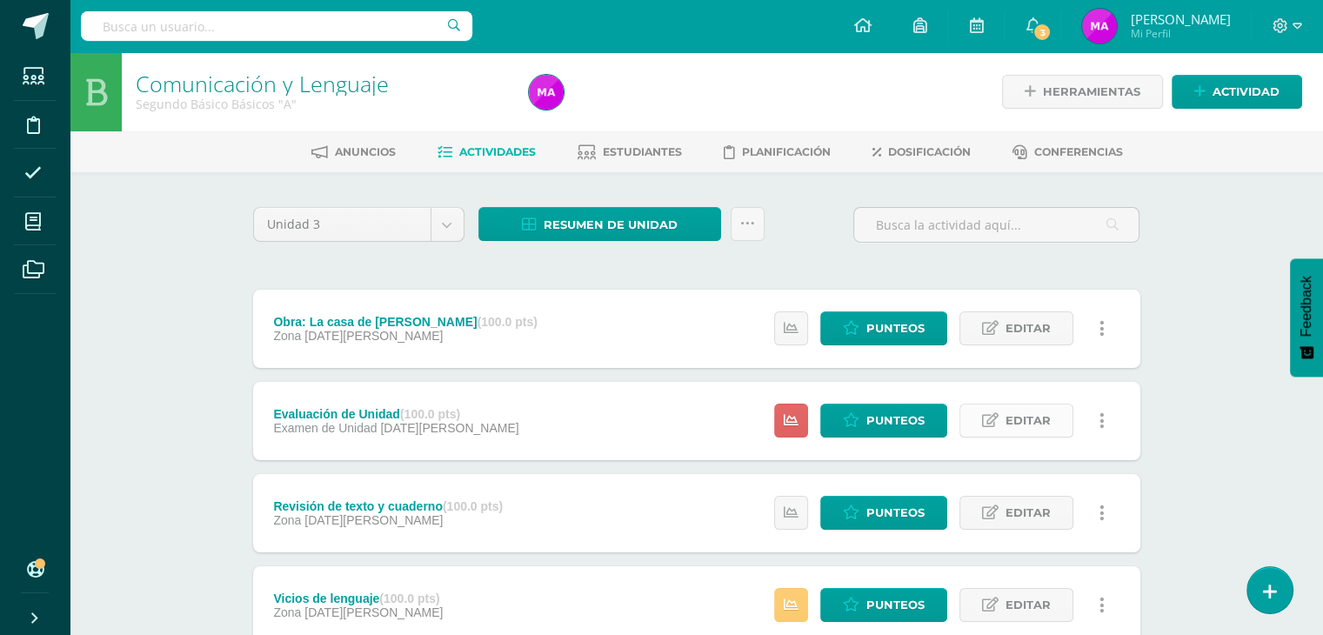
click at [1024, 421] on span "Editar" at bounding box center [1027, 420] width 45 height 32
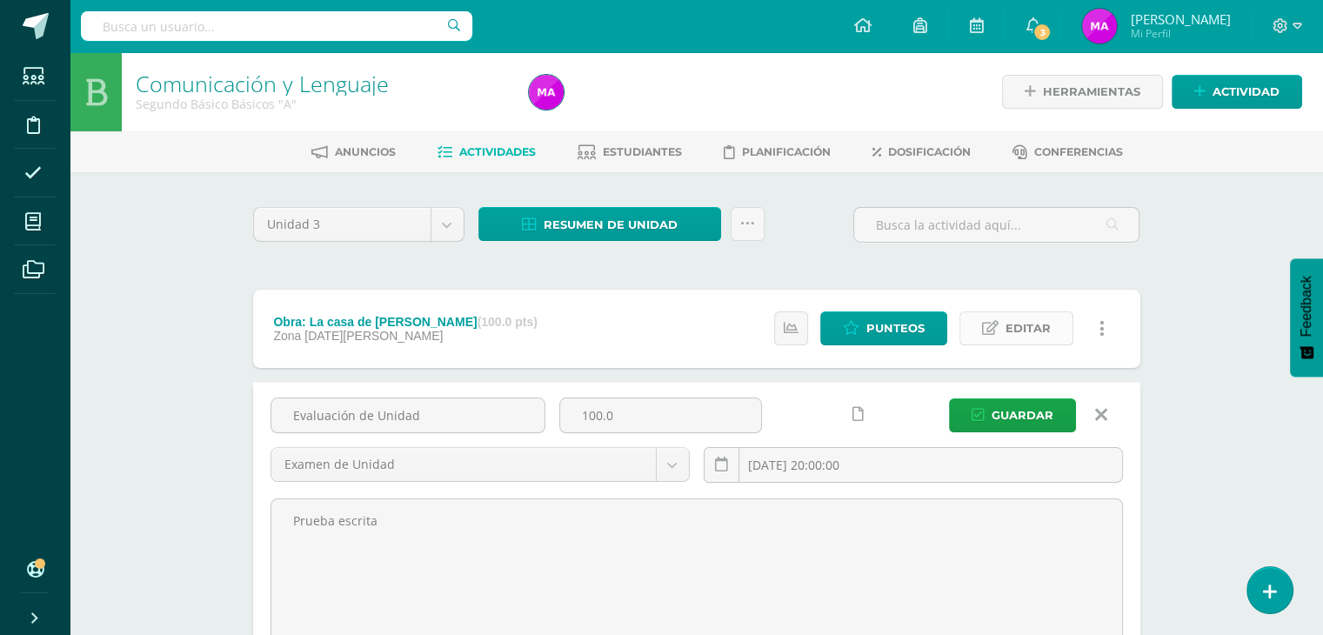
click at [1011, 329] on span "Editar" at bounding box center [1027, 328] width 45 height 32
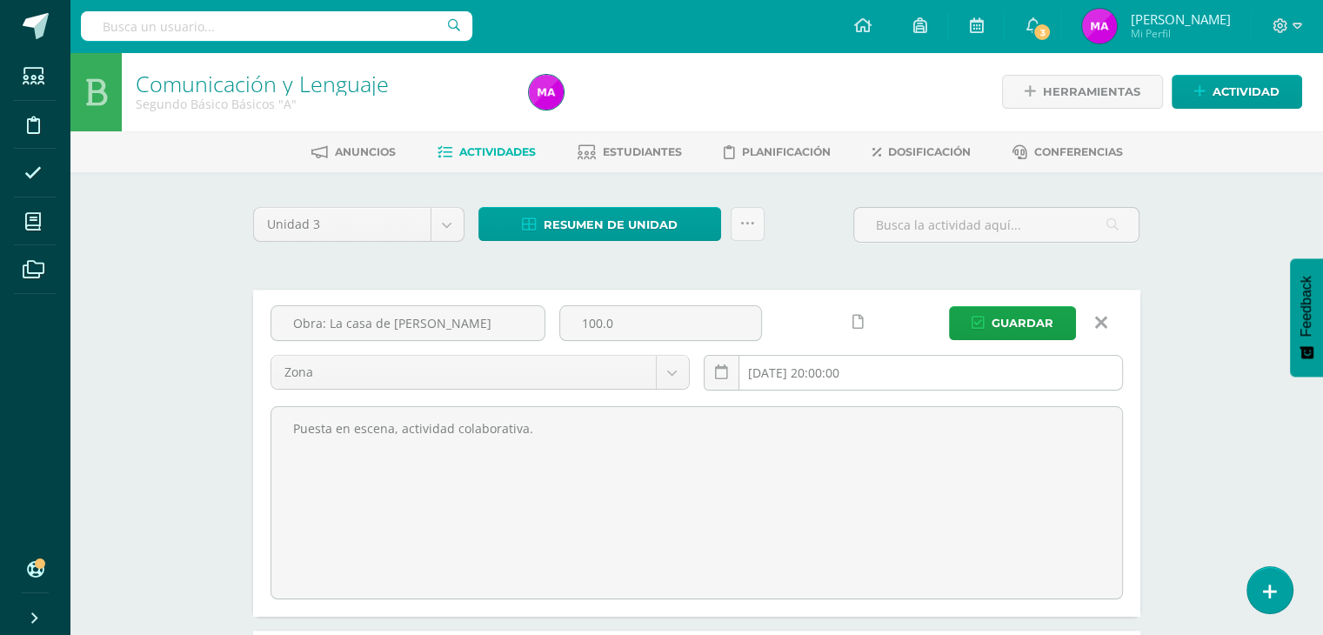
click at [810, 370] on input "[DATE] 20:00:00" at bounding box center [912, 373] width 417 height 34
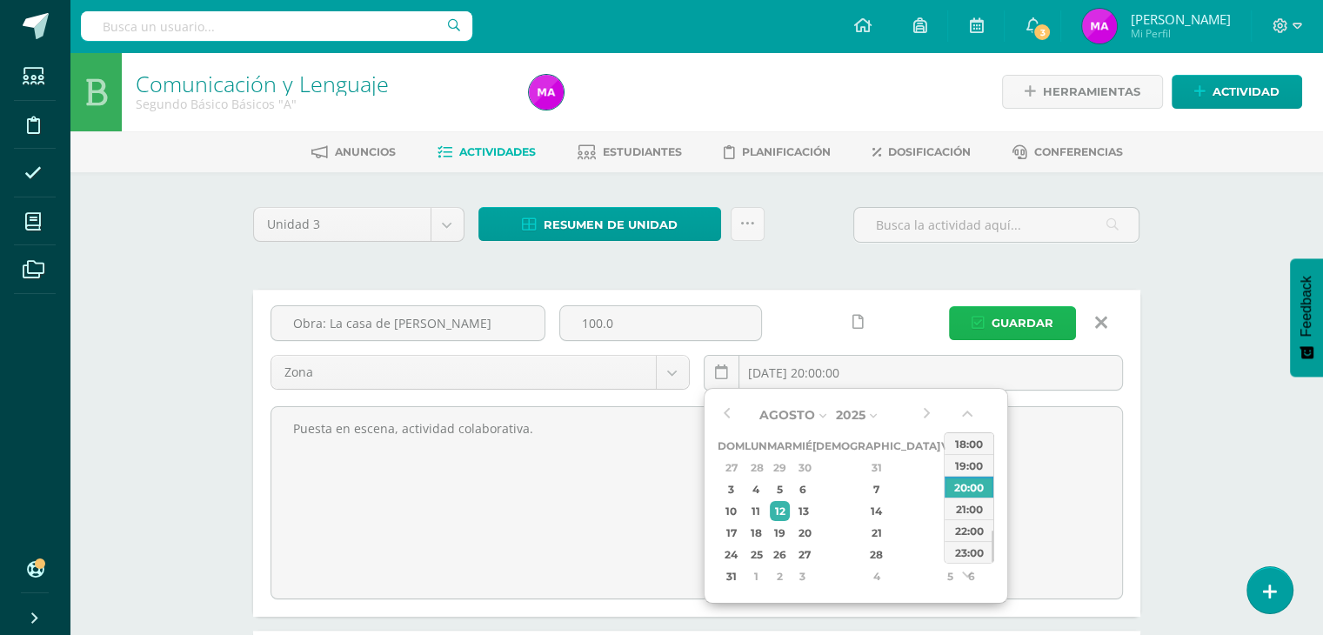
type input "2025-08-11 20:00"
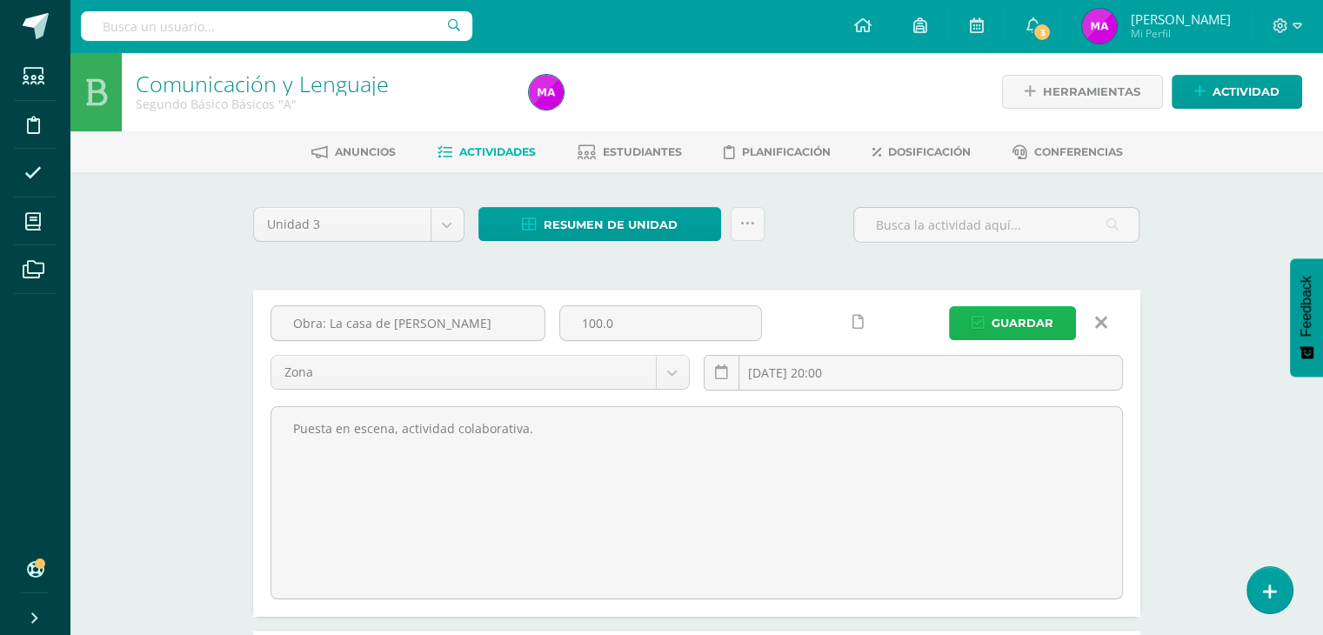
click at [1018, 321] on span "Guardar" at bounding box center [1022, 323] width 62 height 32
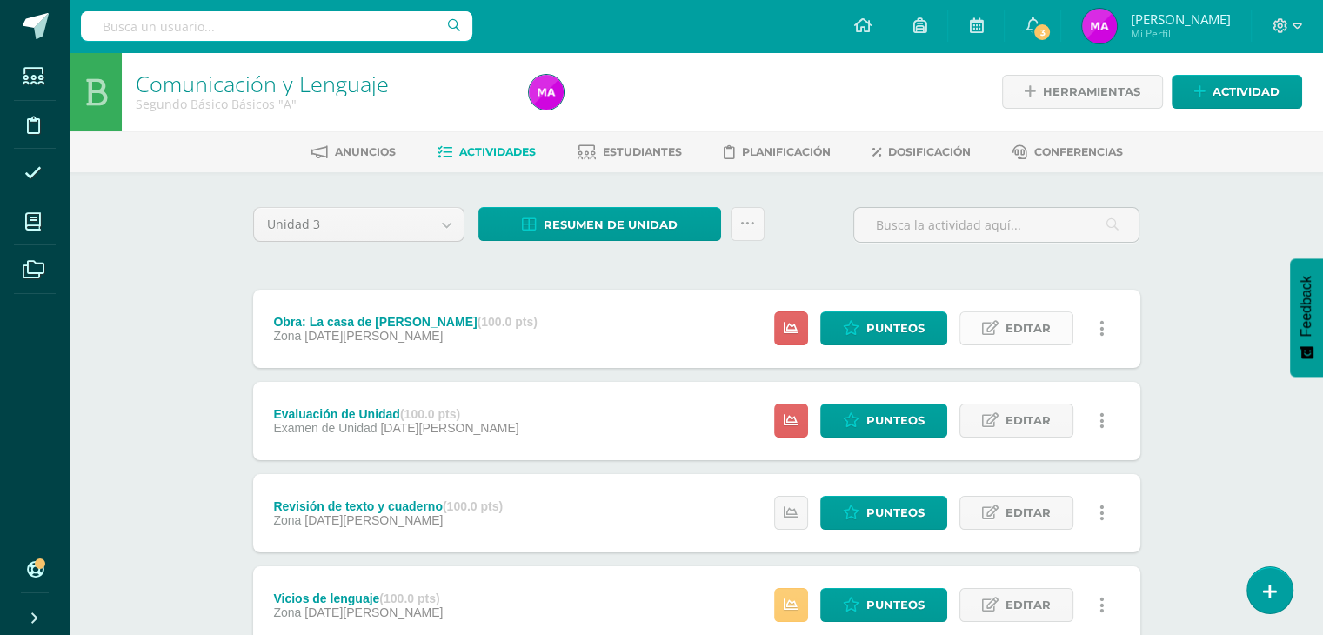
click at [1036, 325] on span "Editar" at bounding box center [1027, 328] width 45 height 32
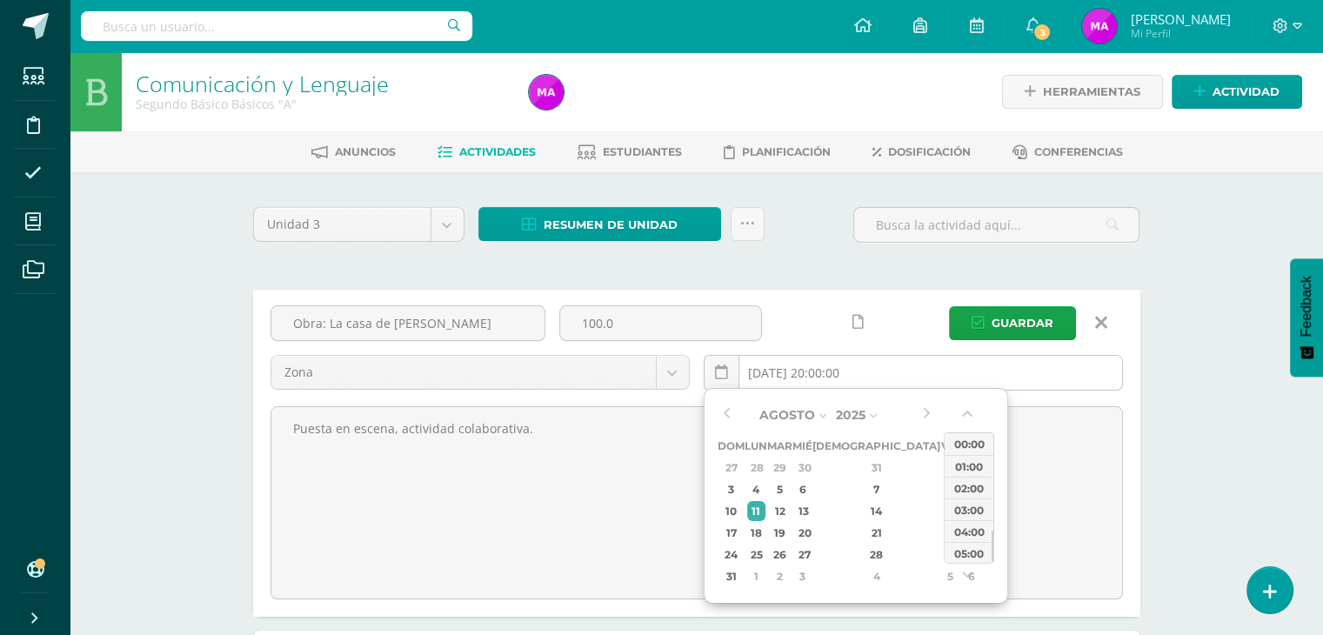
click at [792, 370] on input "[DATE] 20:00:00" at bounding box center [912, 373] width 417 height 34
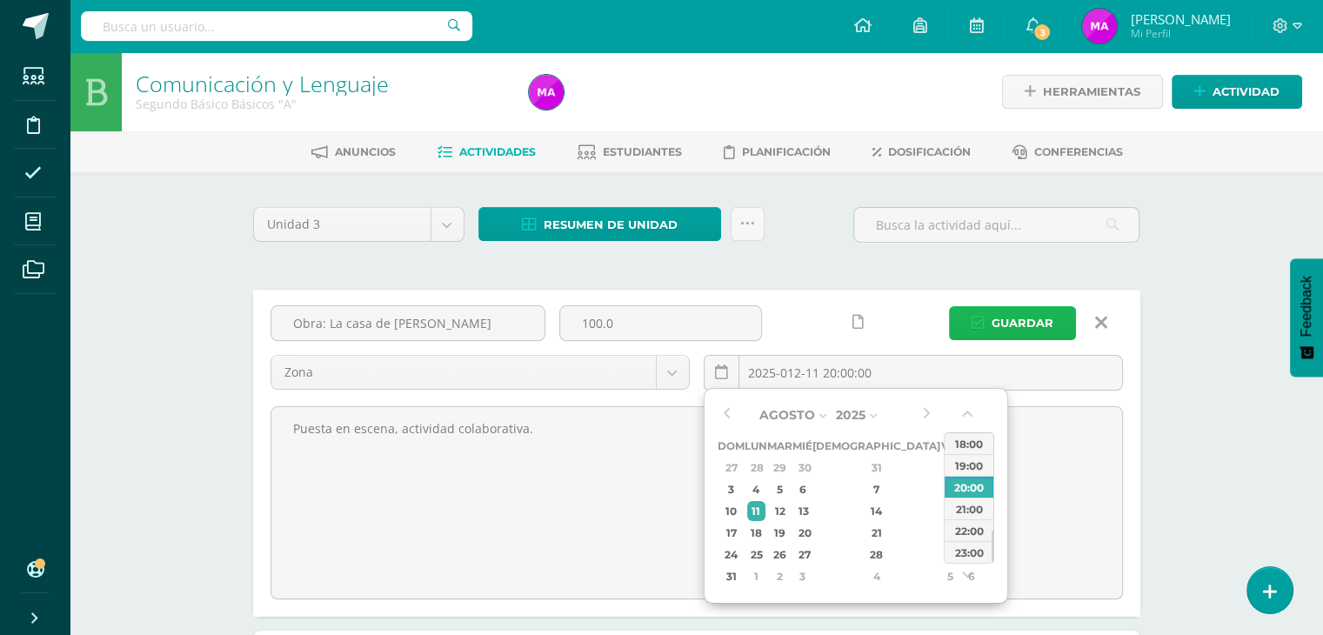
type input "[DATE] 20:00"
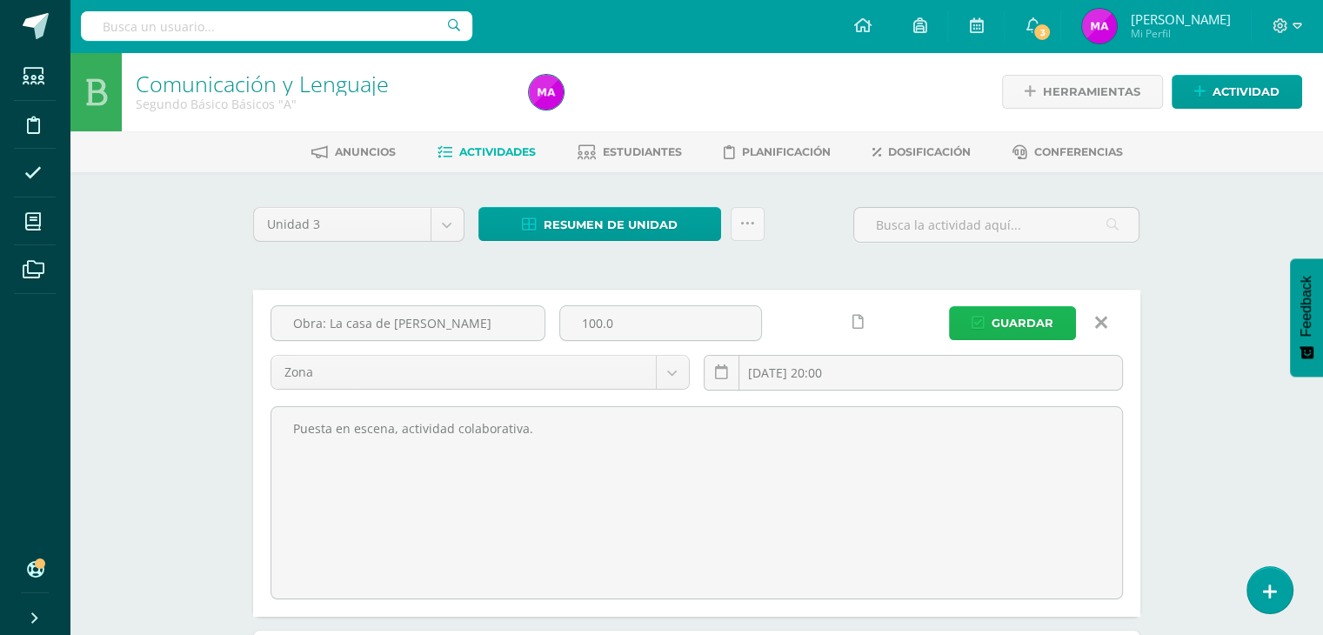
click at [1032, 326] on span "Guardar" at bounding box center [1022, 323] width 62 height 32
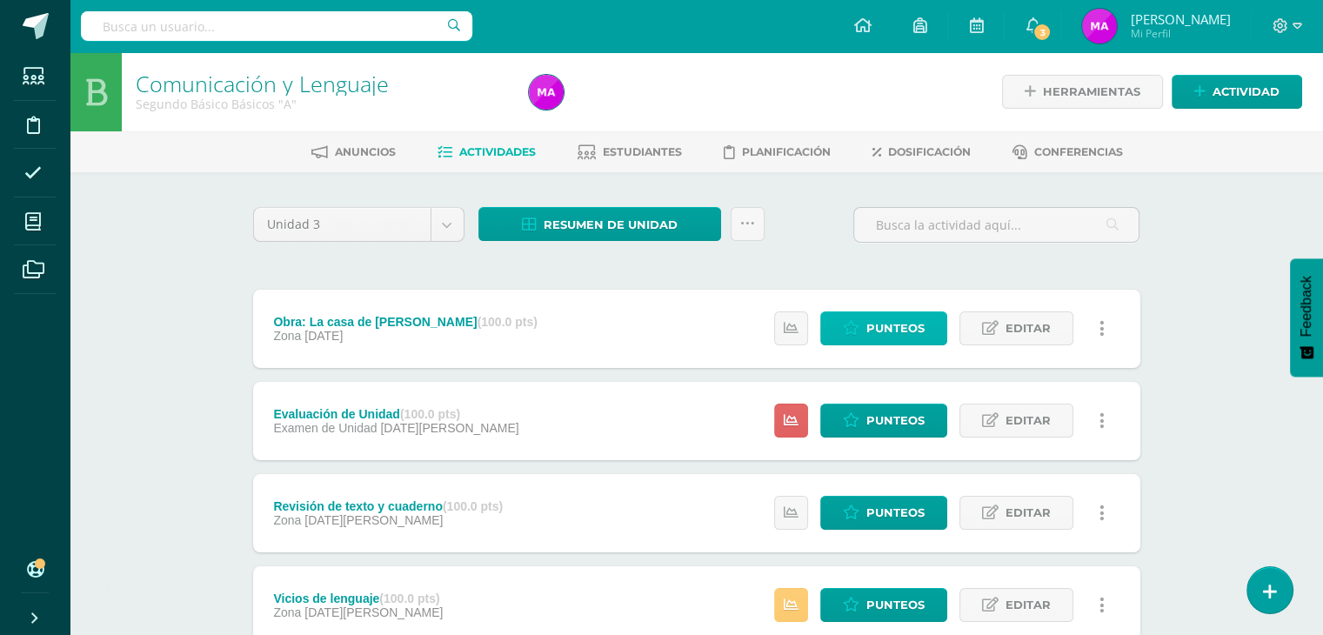
click at [889, 328] on span "Punteos" at bounding box center [895, 328] width 58 height 32
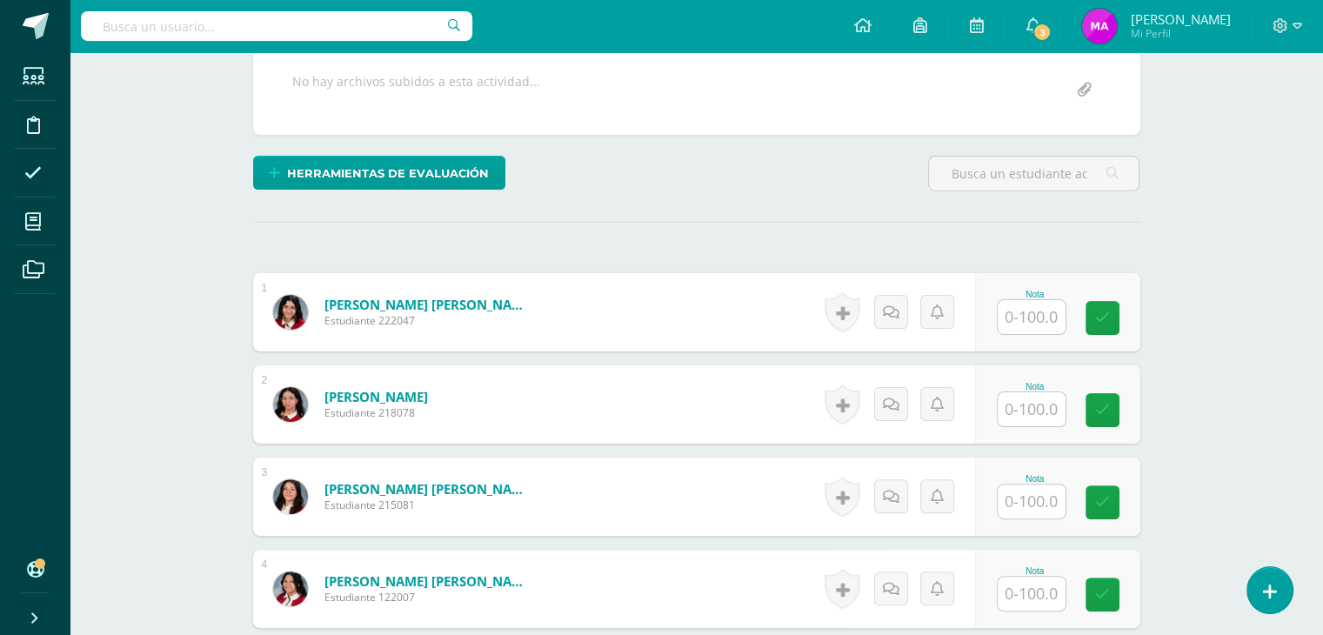
scroll to position [348, 0]
click at [1036, 321] on input "text" at bounding box center [1031, 317] width 68 height 34
type input "80"
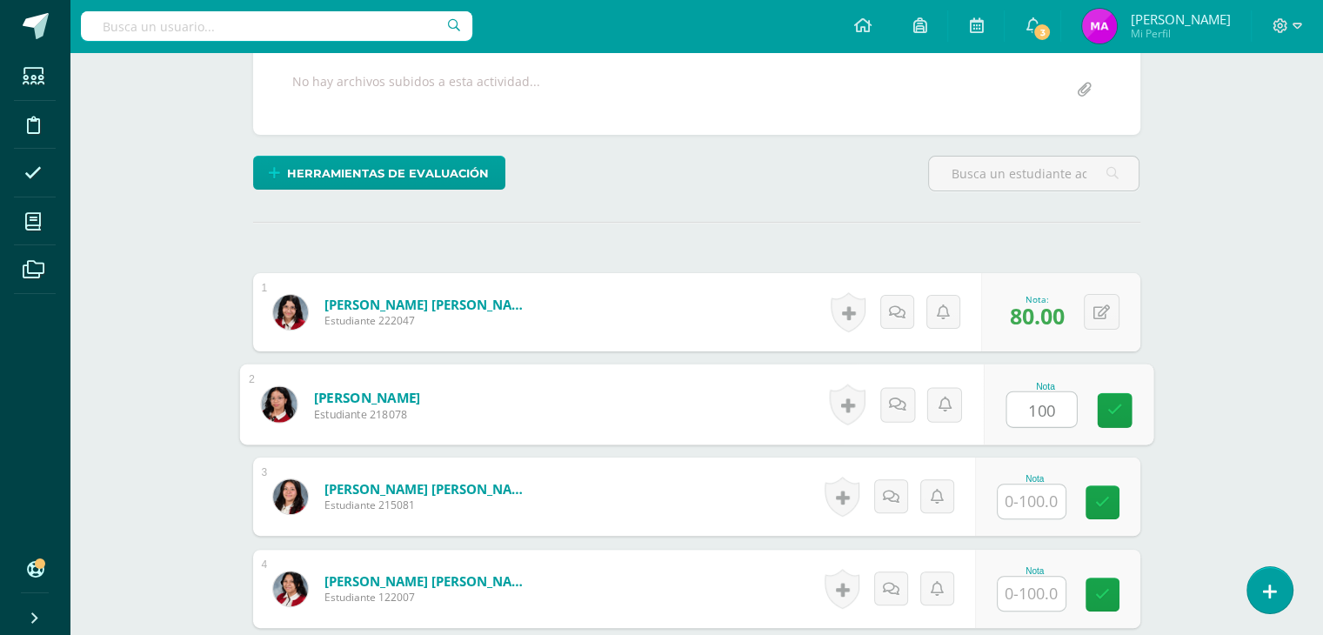
type input "100"
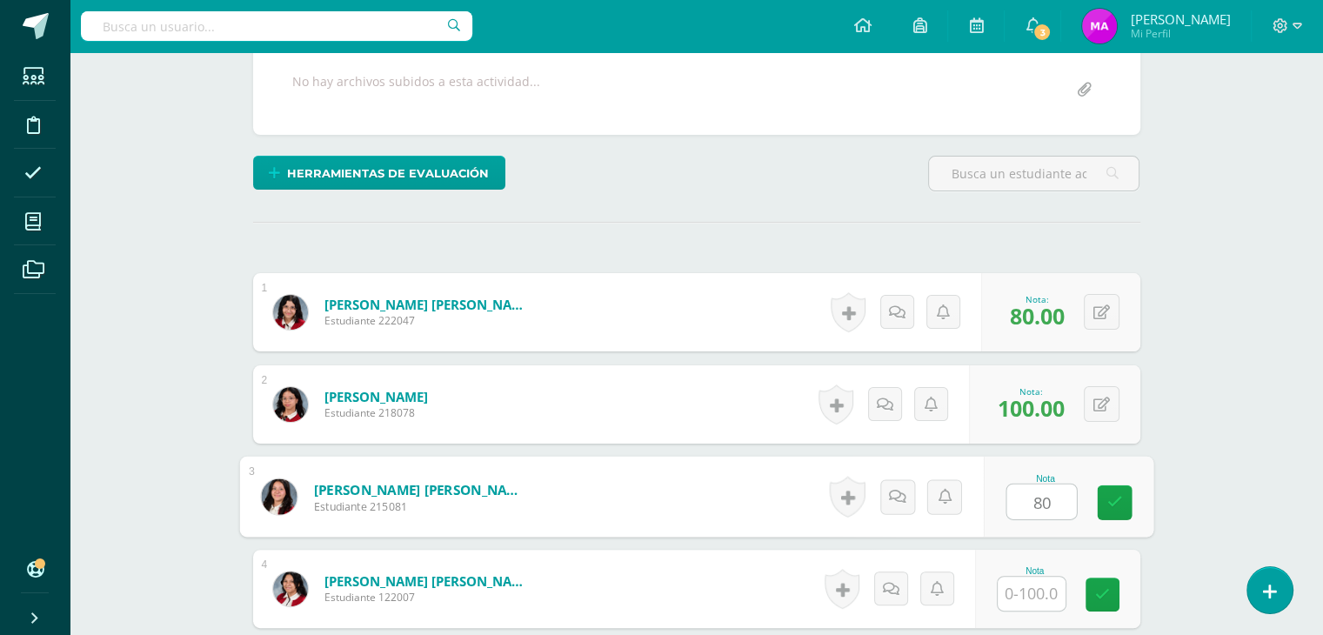
type input "80"
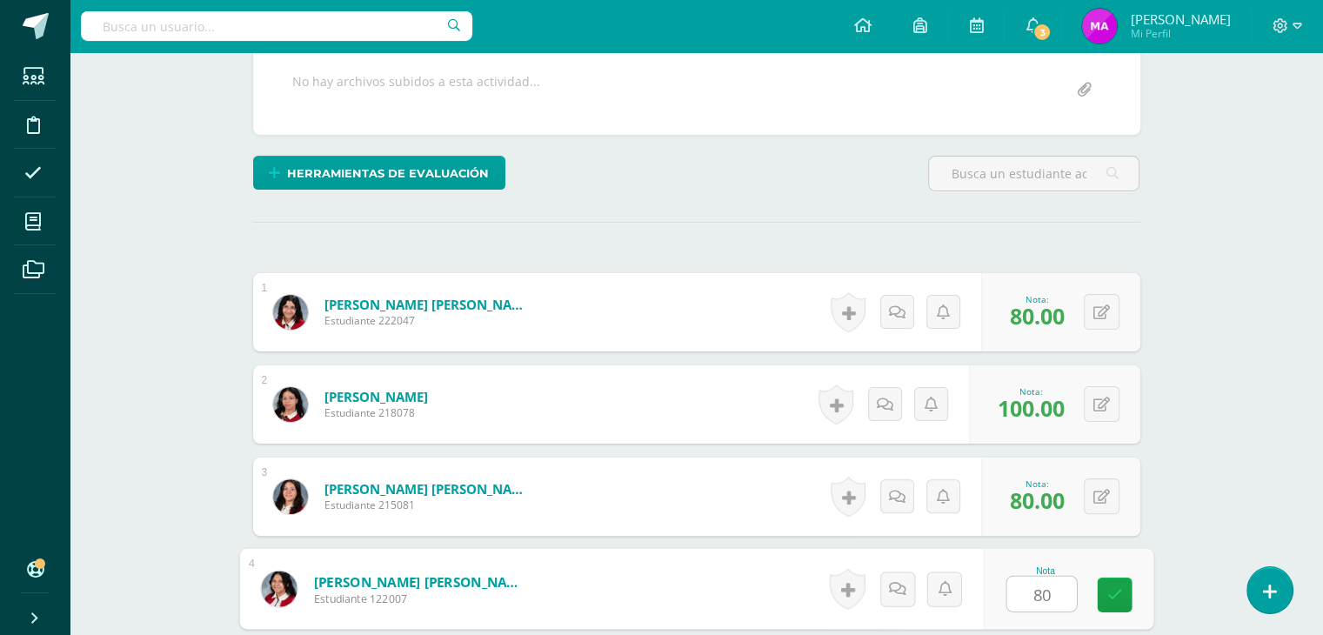
type input "80"
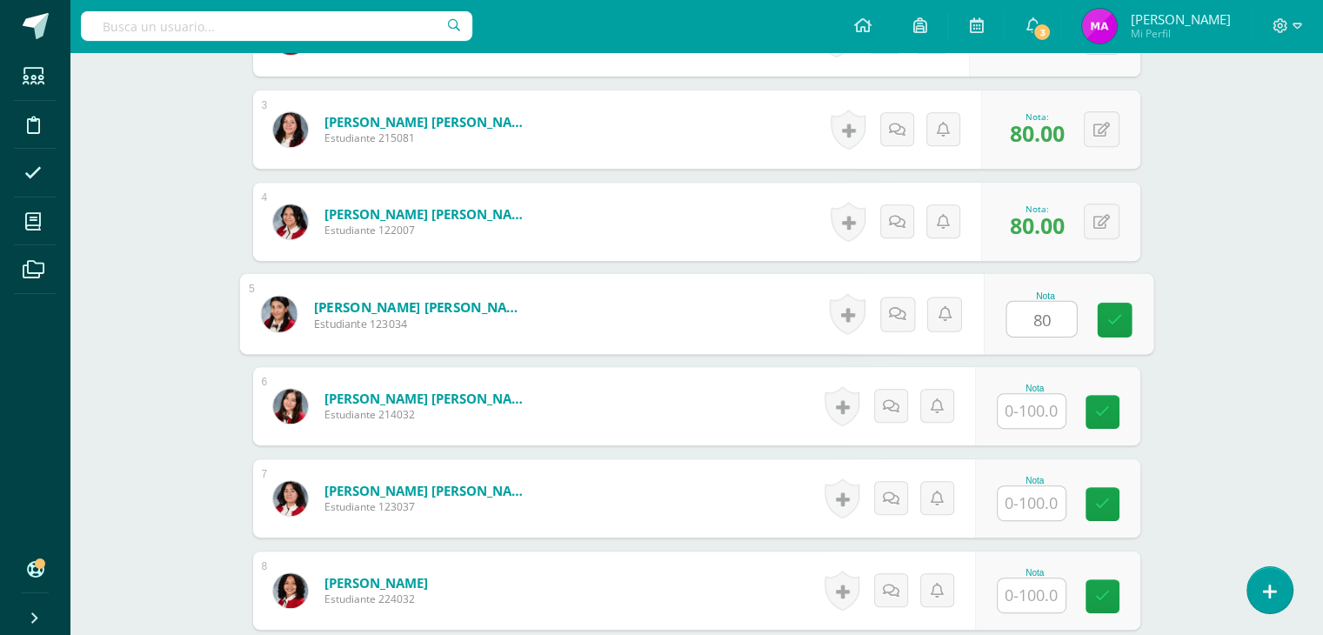
type input "80"
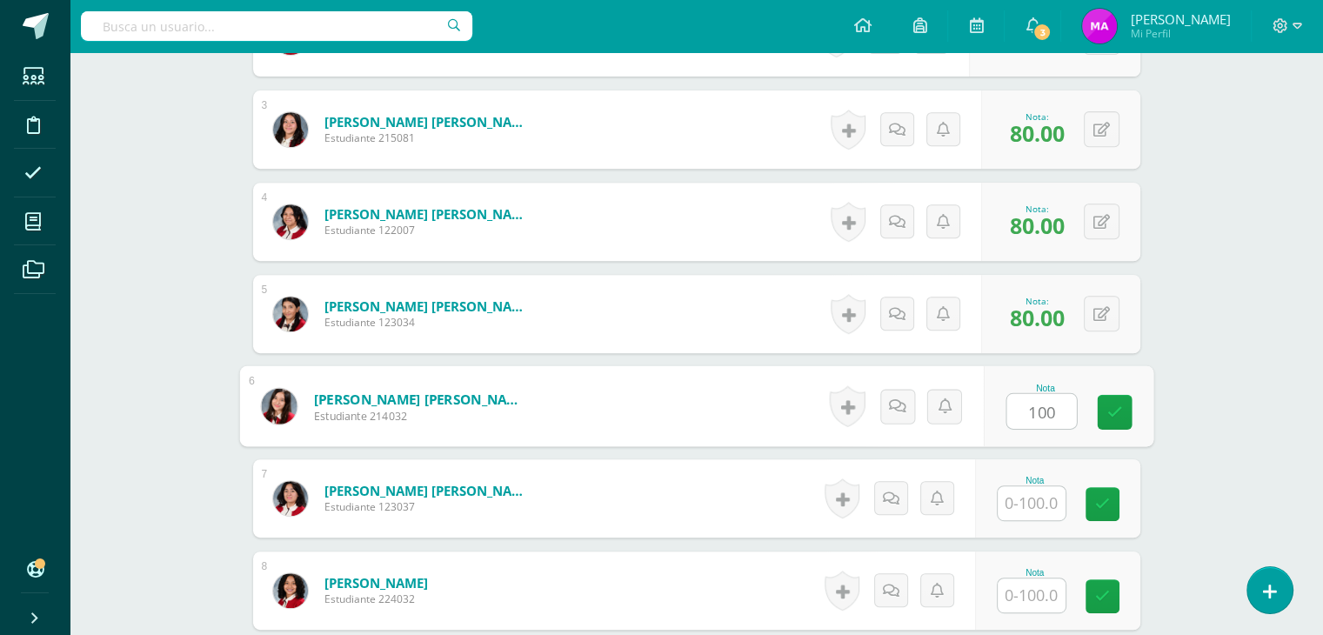
type input "100"
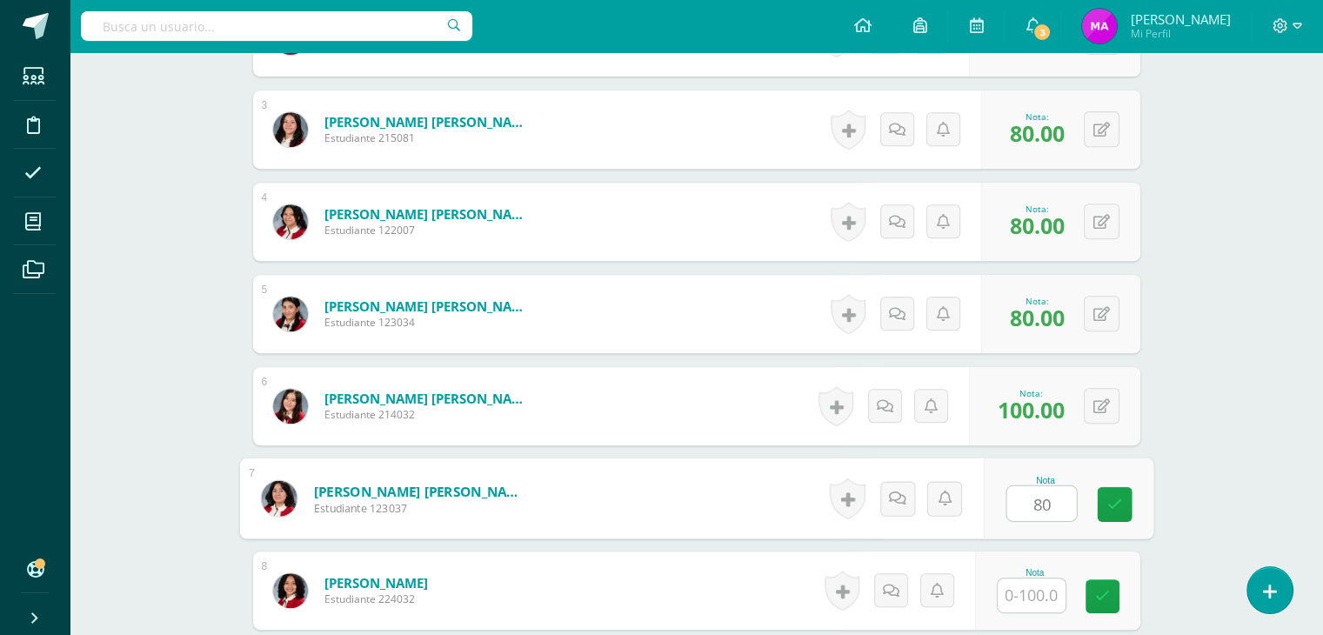
type input "80"
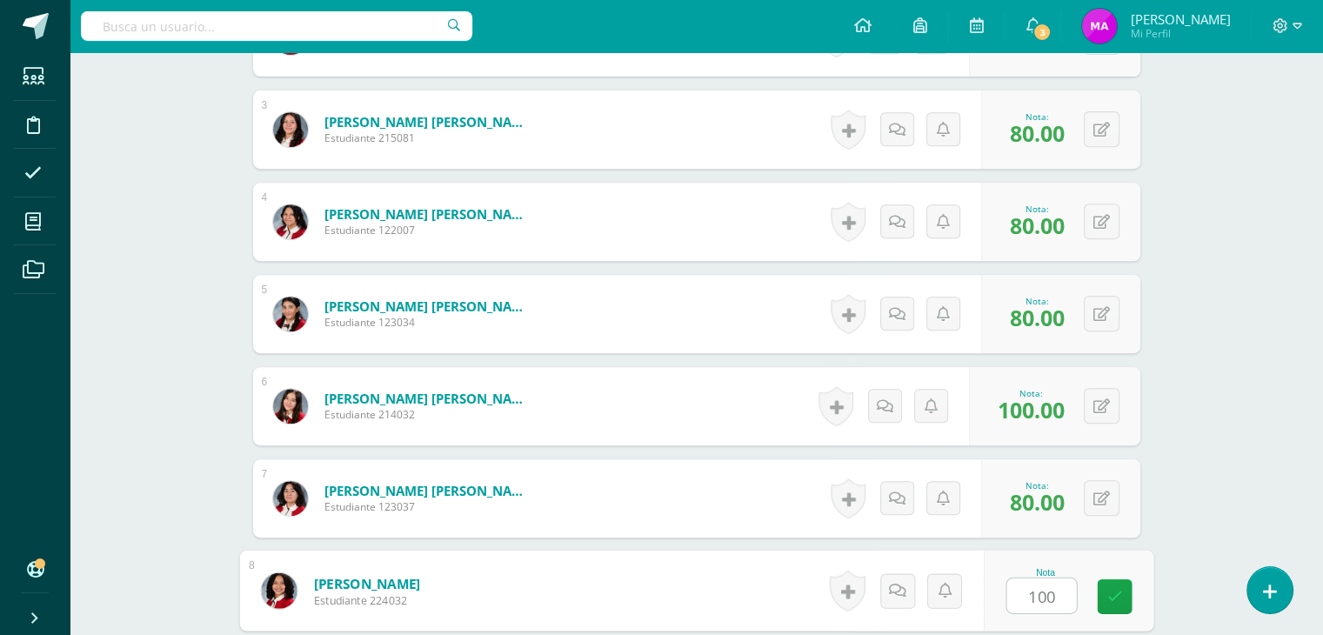
type input "100"
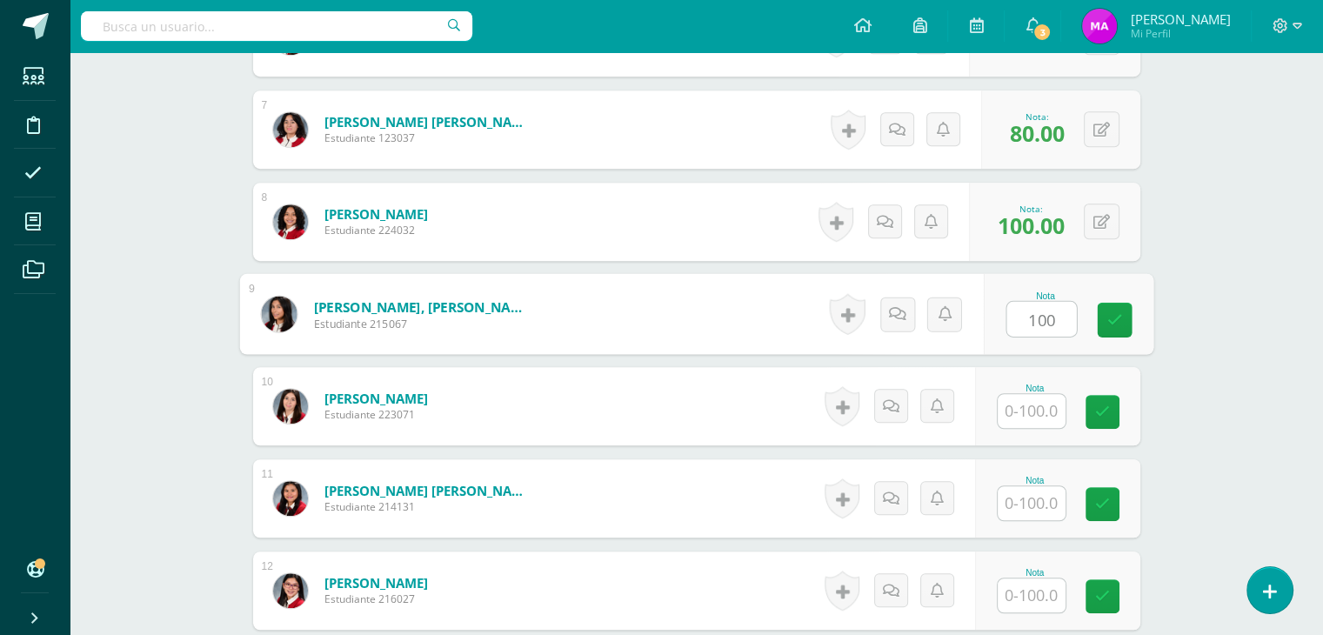
type input "100"
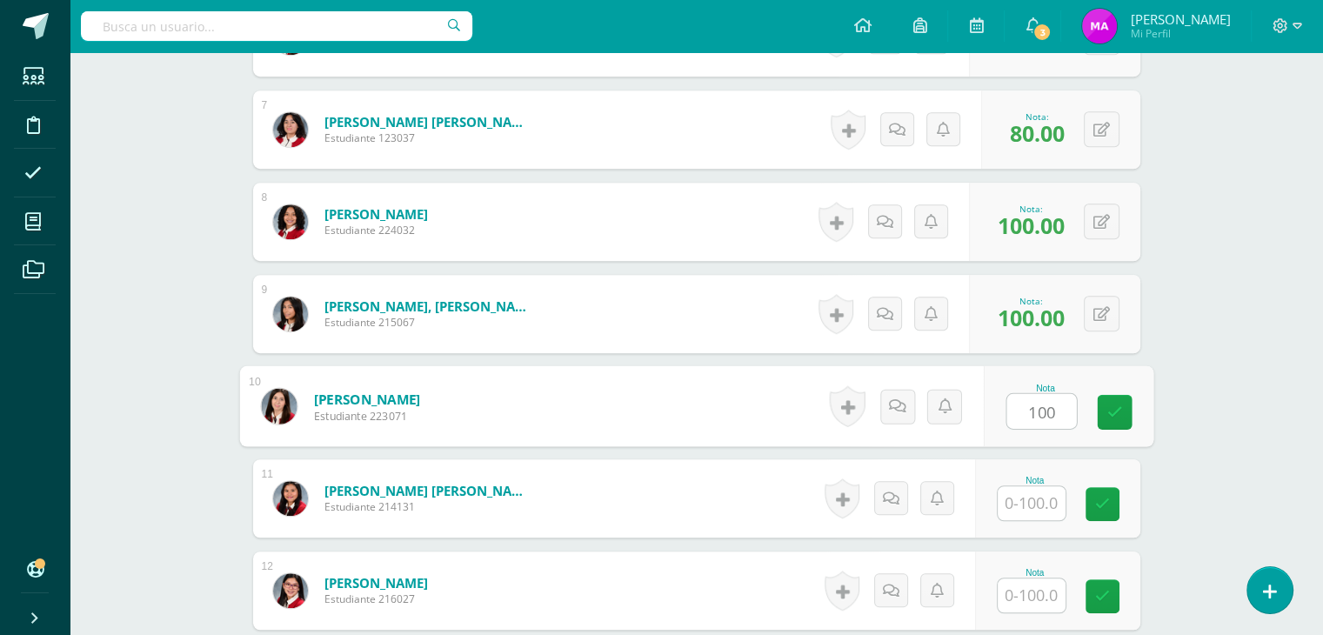
type input "100"
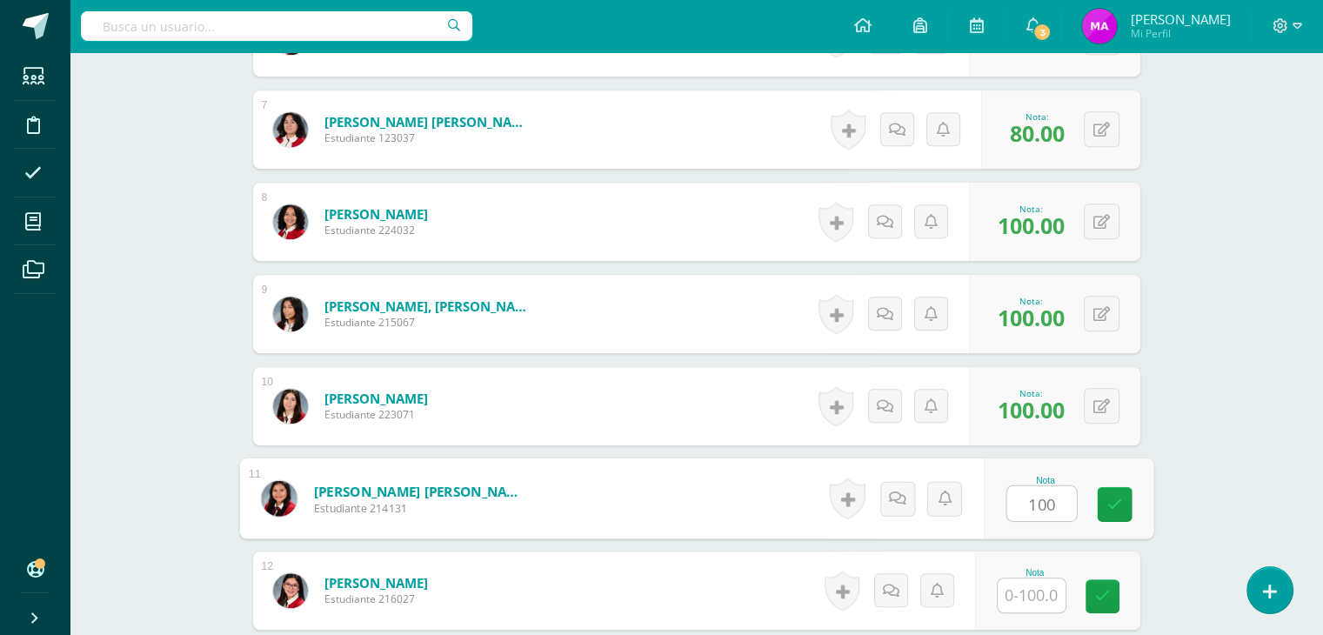
type input "100"
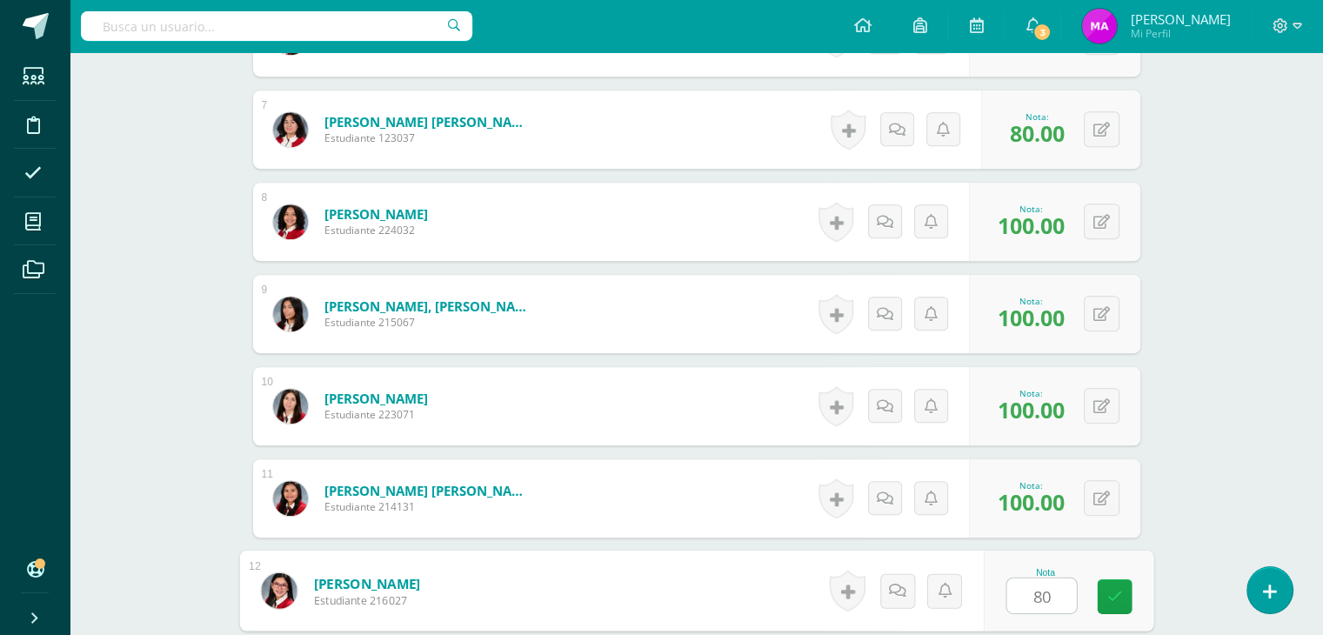
type input "80"
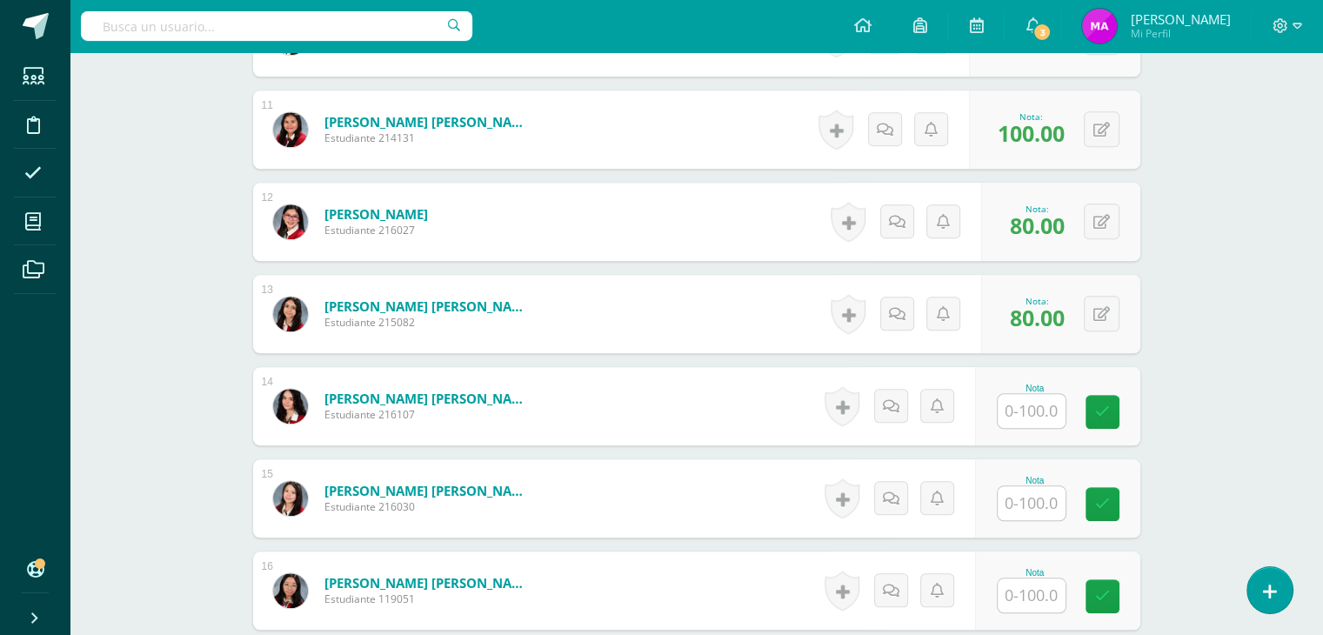
click at [1021, 315] on span "80.00" at bounding box center [1037, 318] width 55 height 30
click at [1097, 308] on button at bounding box center [1113, 314] width 37 height 37
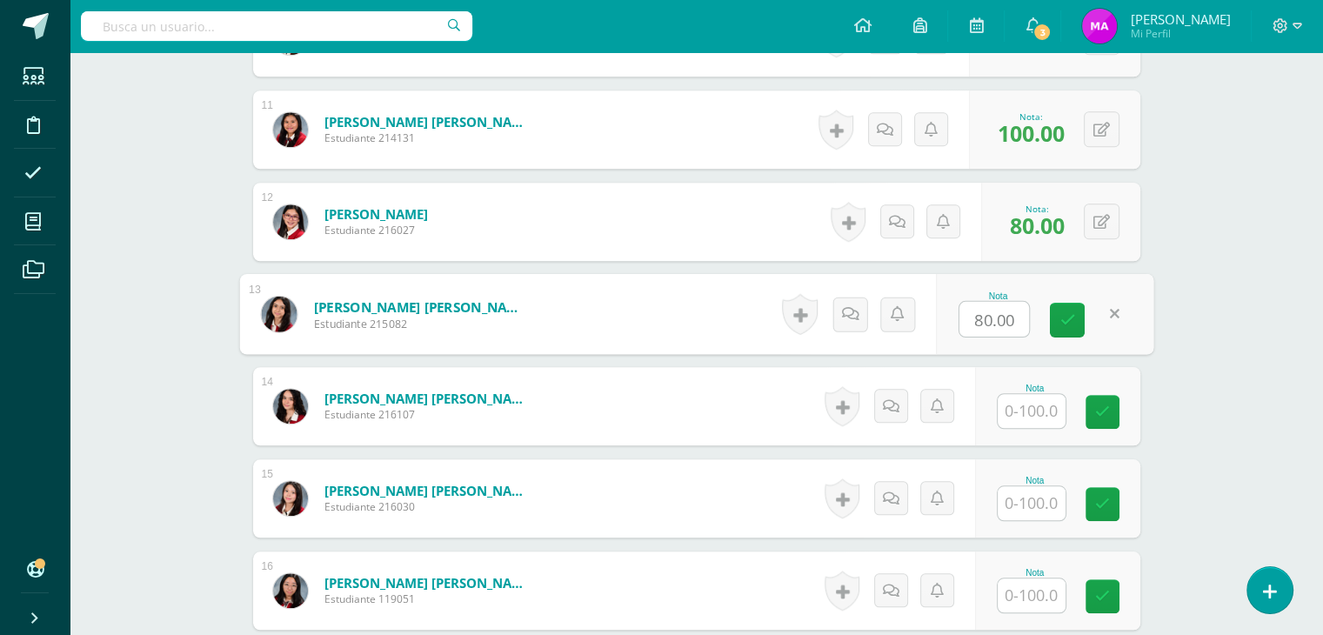
click at [984, 319] on input "80.00" at bounding box center [994, 319] width 70 height 35
type input "90.00"
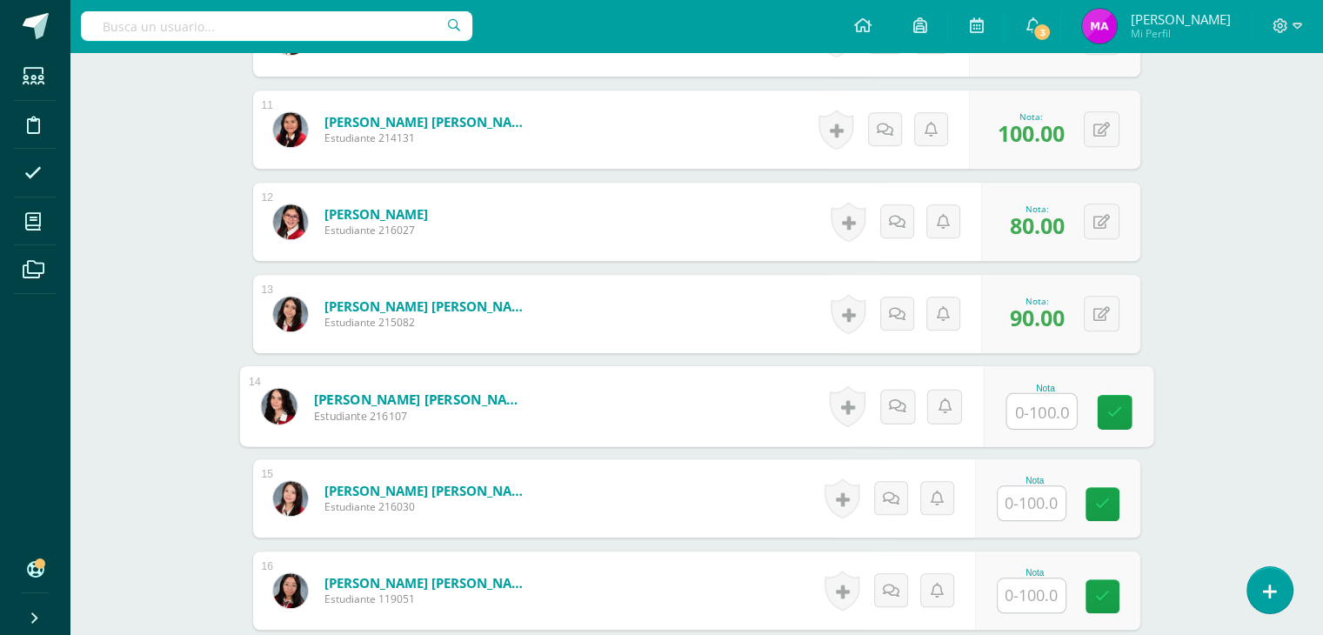
click at [1047, 415] on input "text" at bounding box center [1041, 411] width 70 height 35
type input "100"
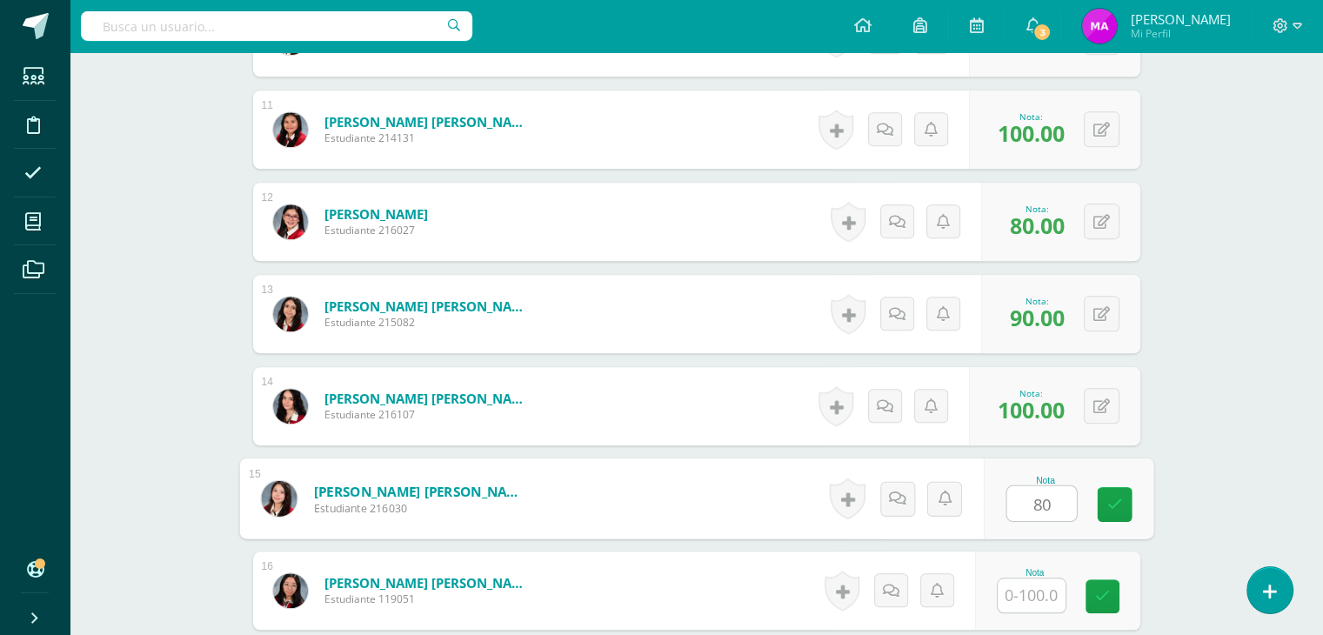
type input "80"
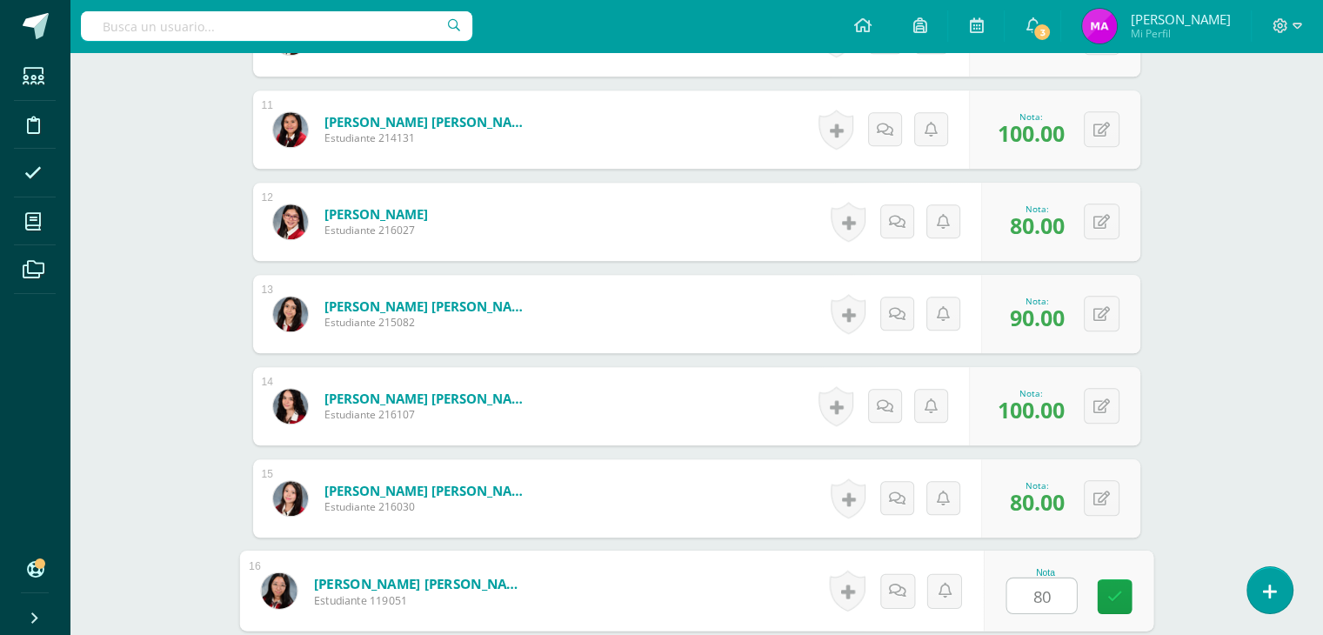
type input "80"
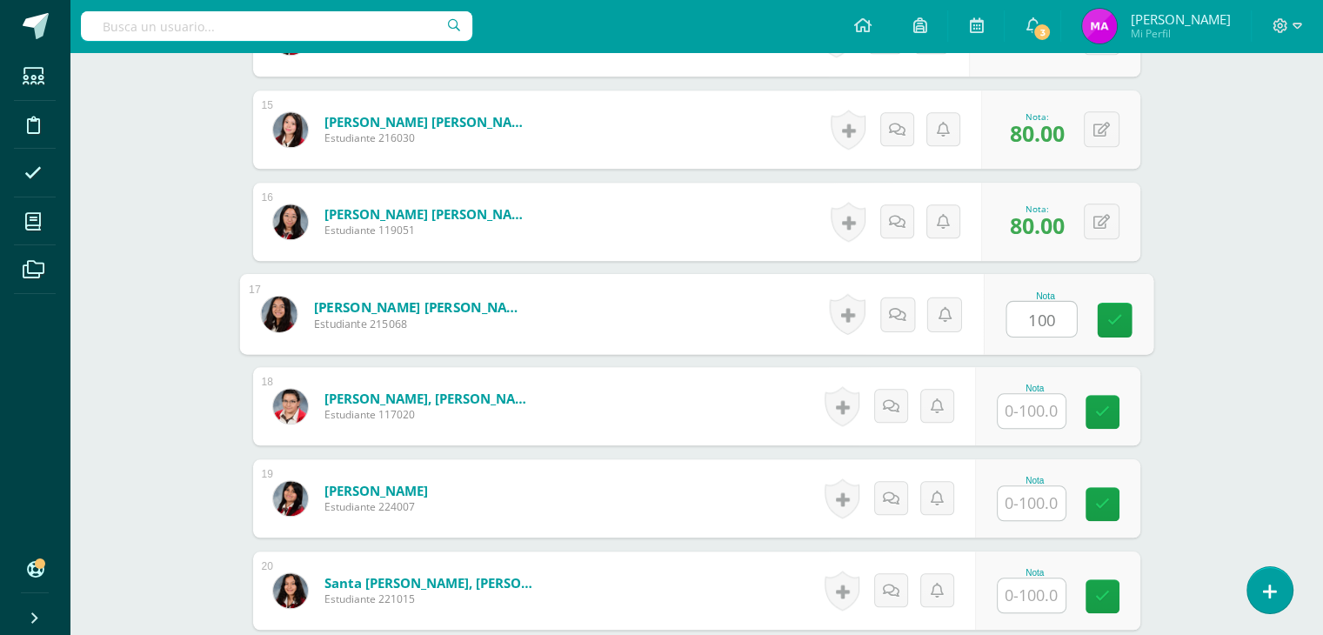
type input "100"
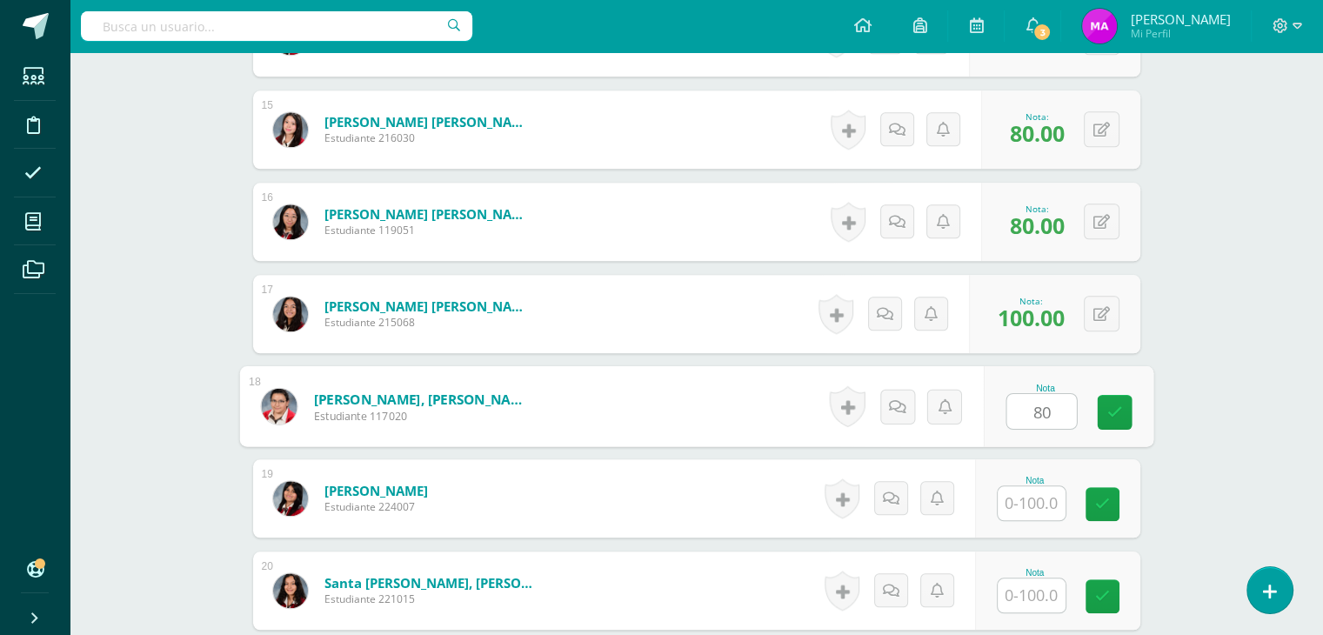
type input "80"
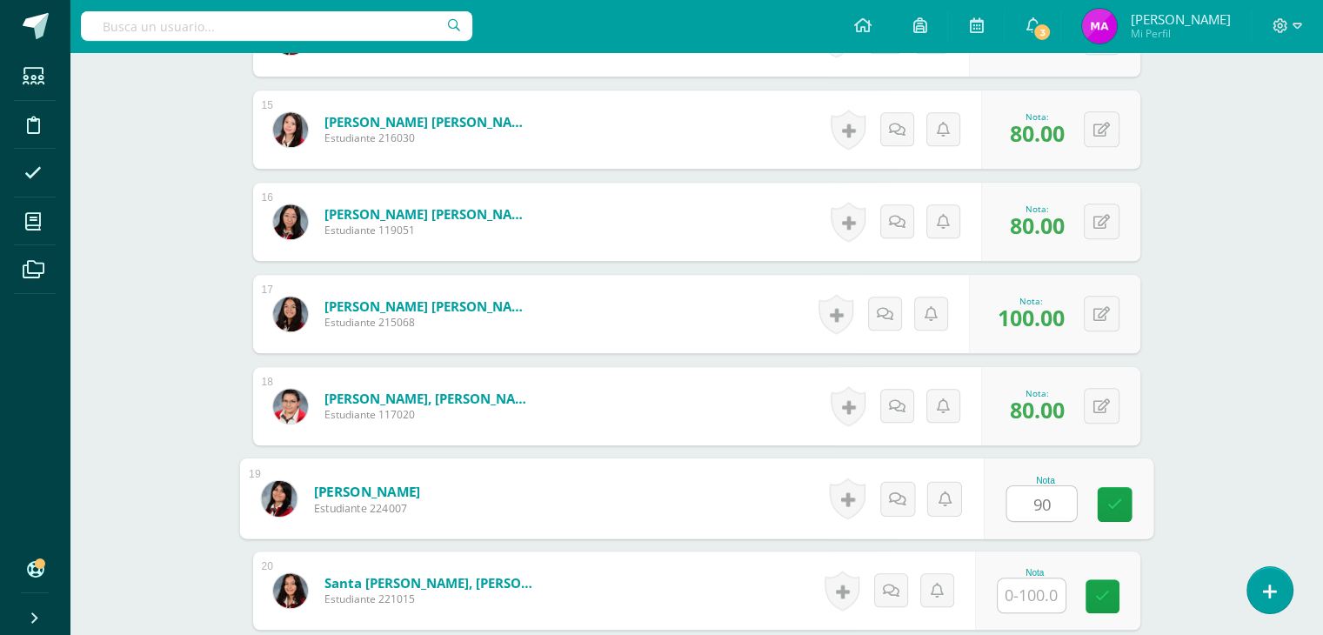
type input "90"
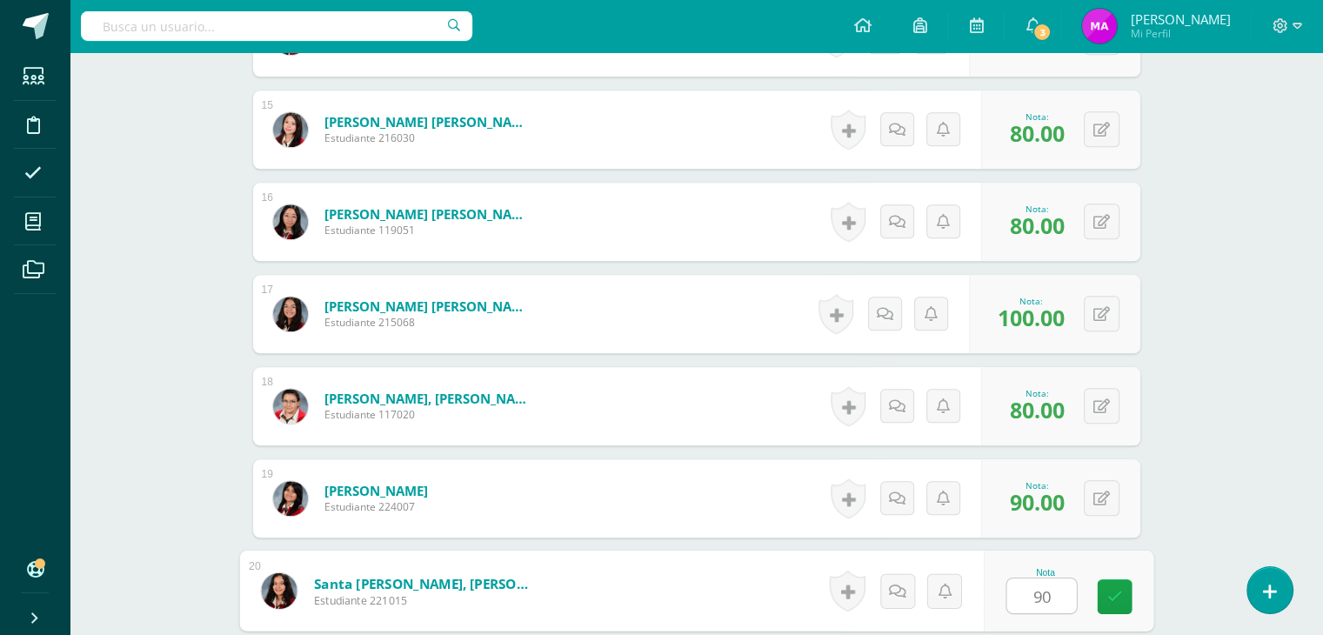
type input "90"
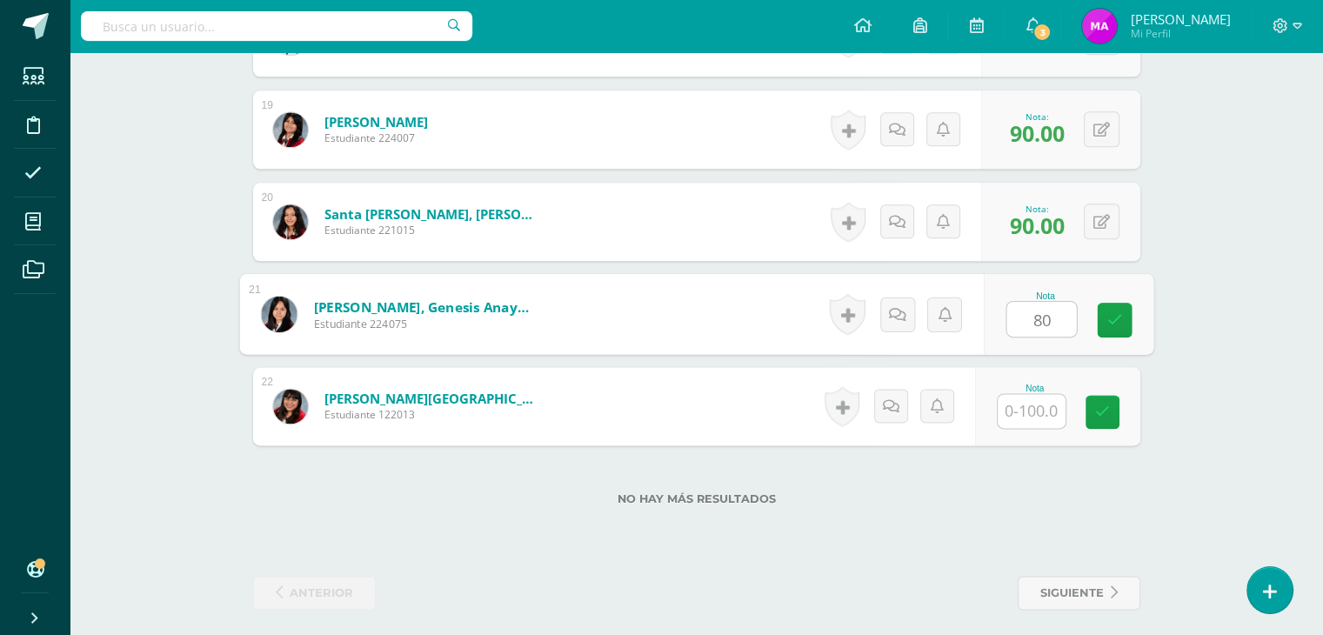
type input "80"
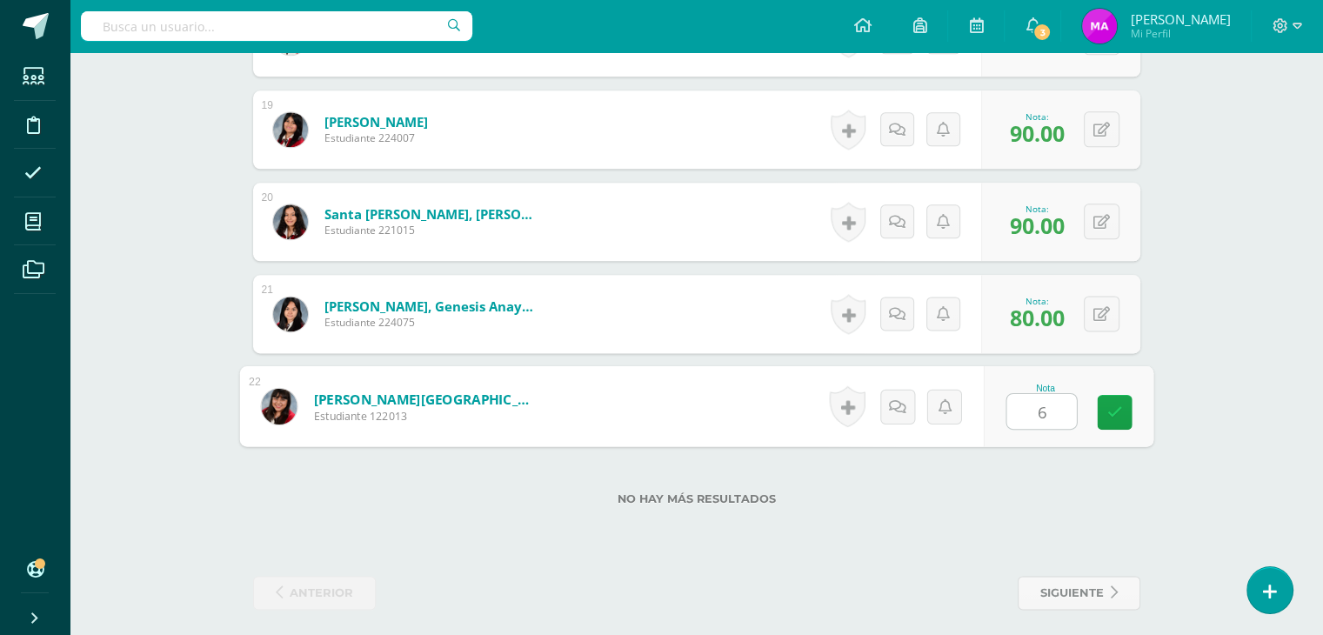
type input "60"
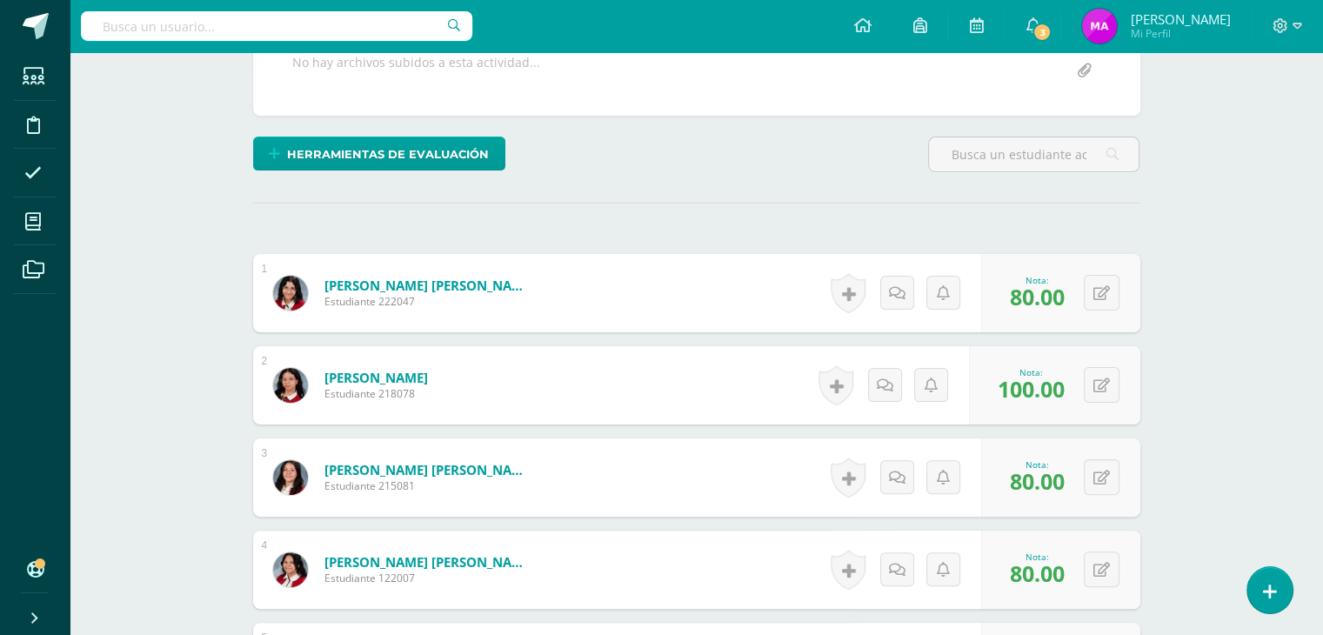
scroll to position [0, 0]
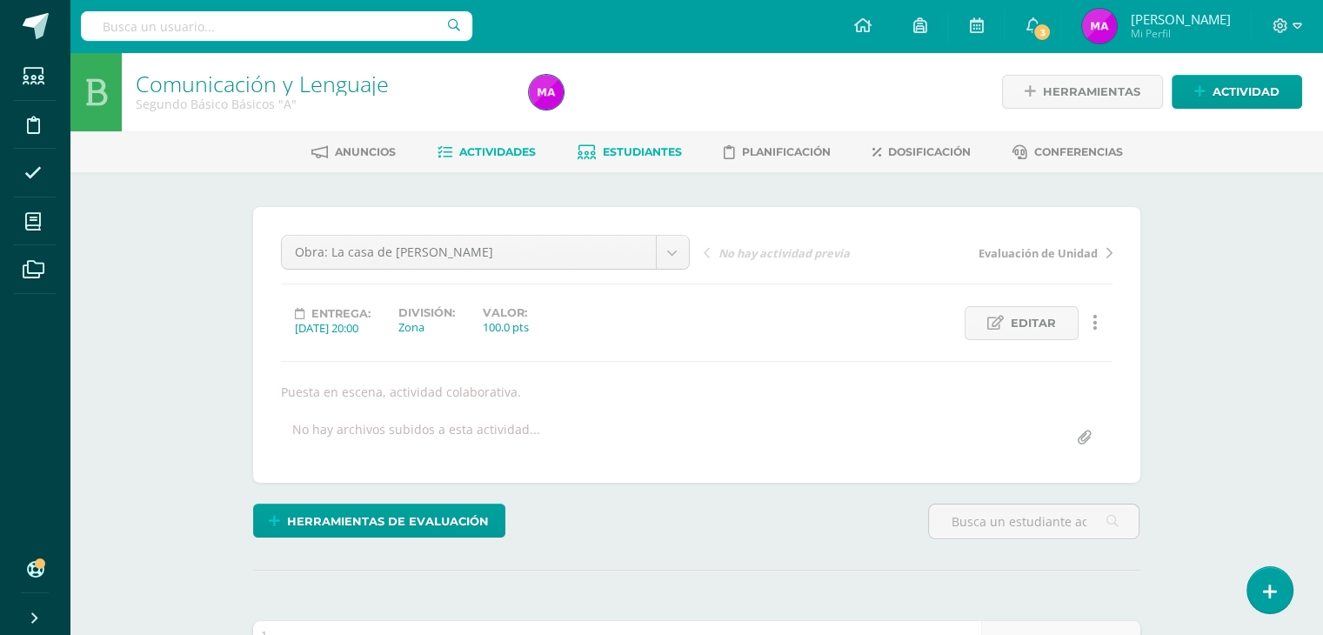
click at [644, 150] on span "Estudiantes" at bounding box center [642, 151] width 79 height 13
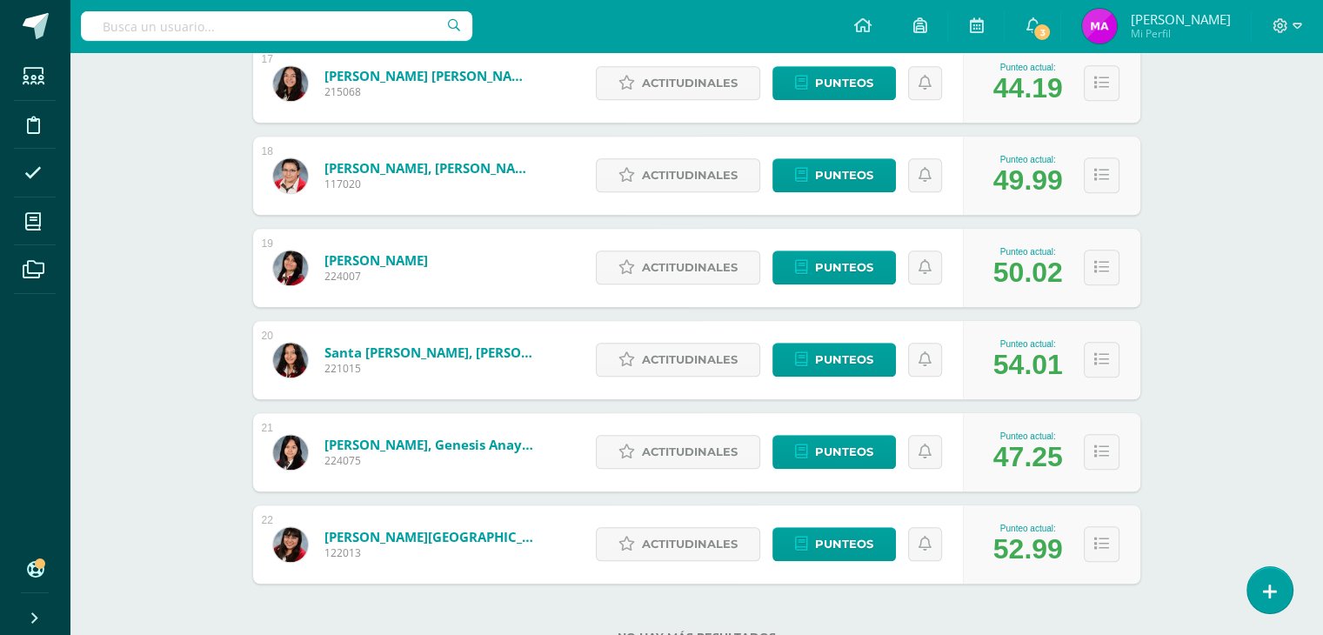
scroll to position [1873, 0]
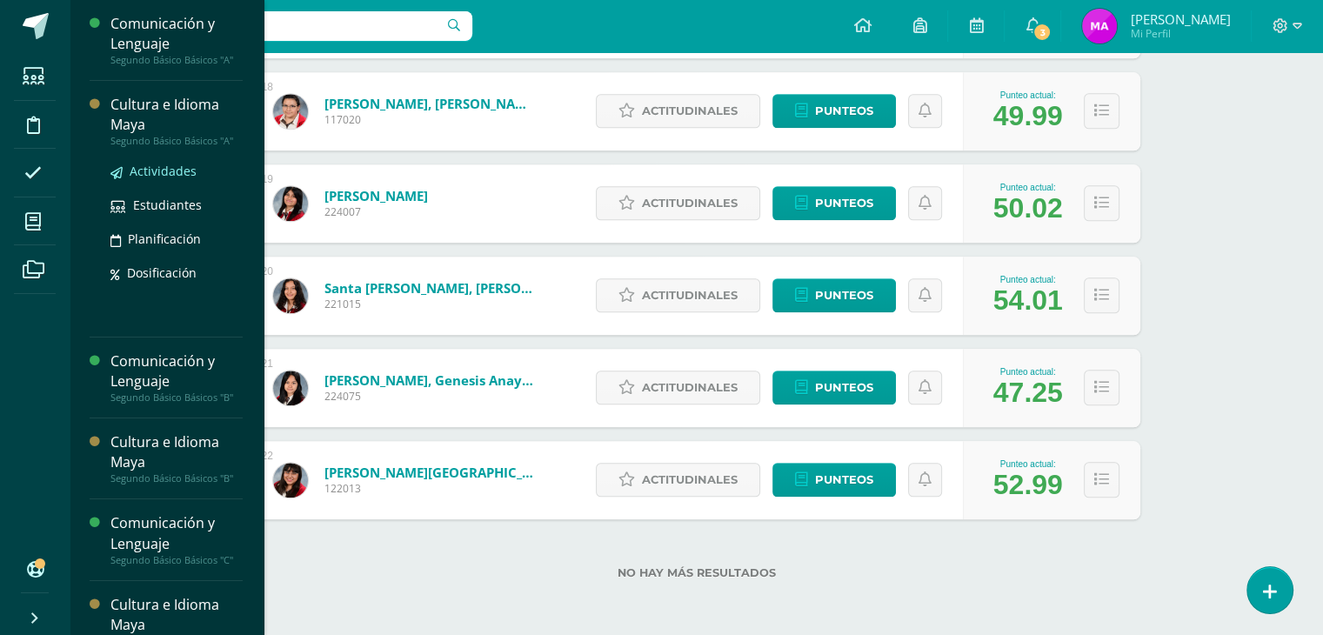
click at [150, 166] on span "Actividades" at bounding box center [163, 171] width 67 height 17
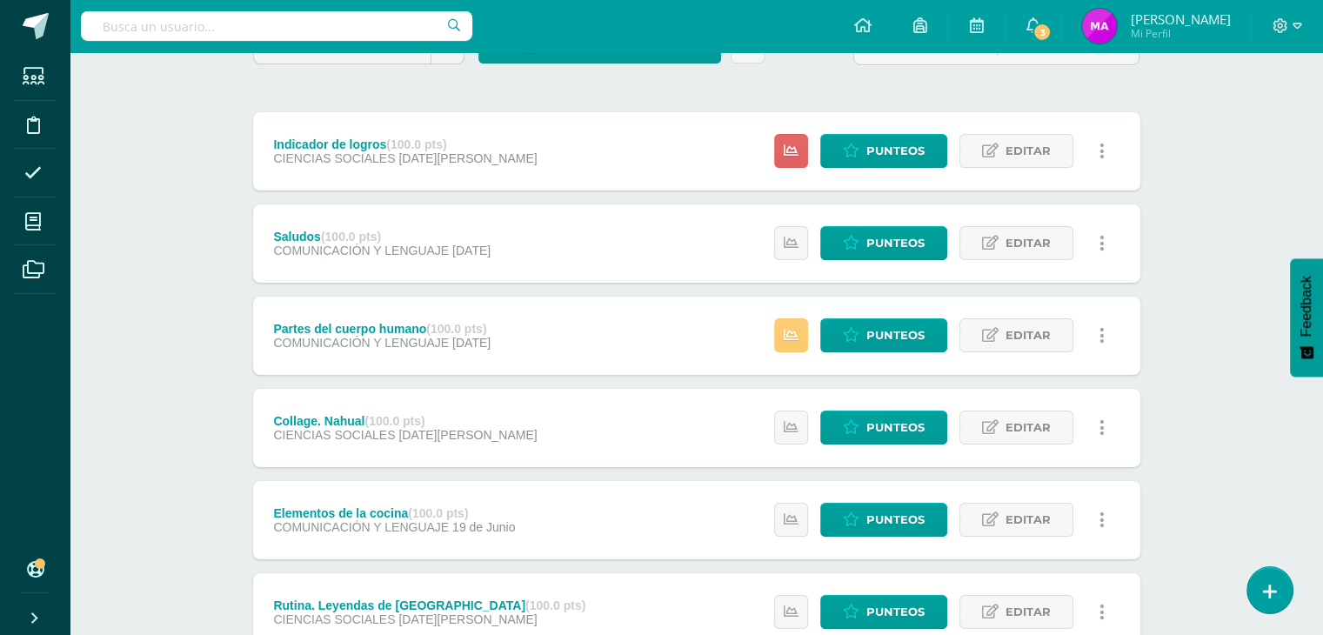
scroll to position [179, 0]
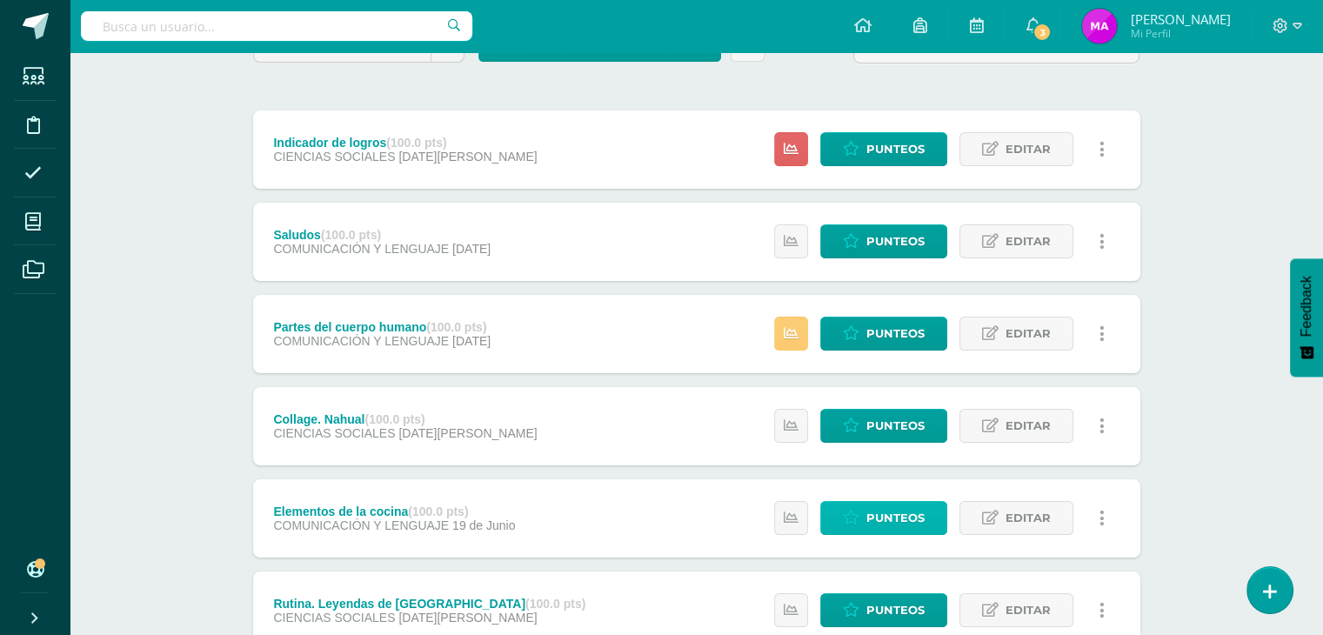
click at [891, 519] on span "Punteos" at bounding box center [895, 518] width 58 height 32
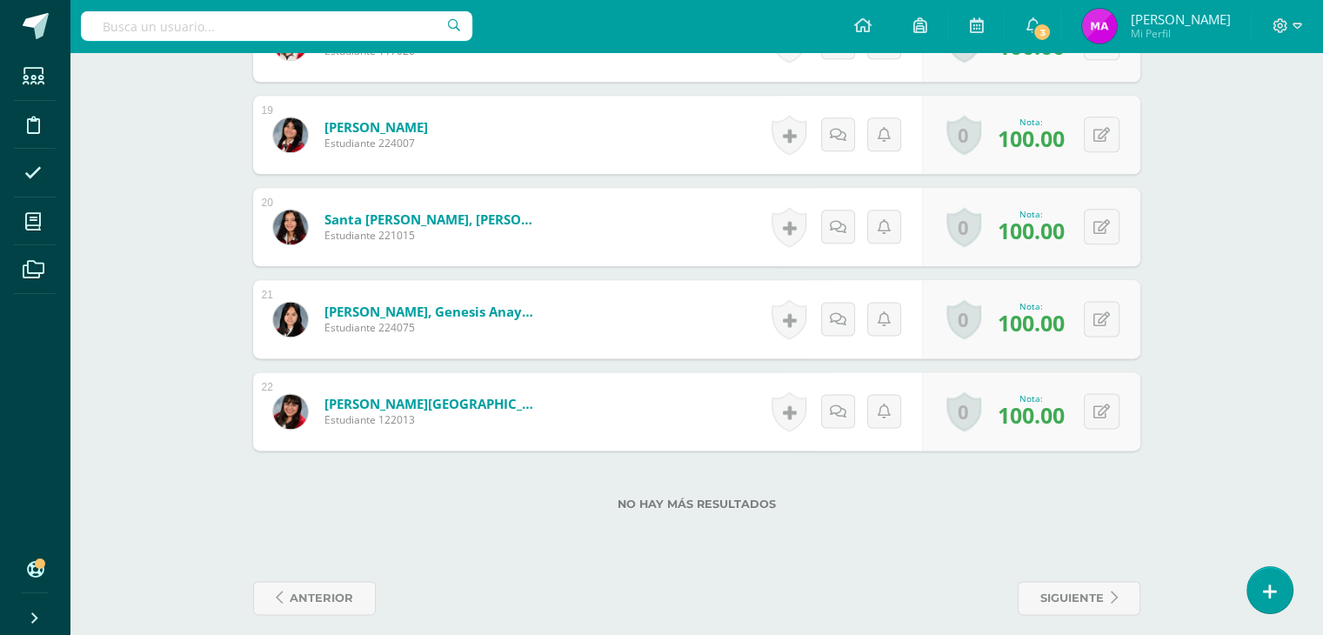
scroll to position [2198, 0]
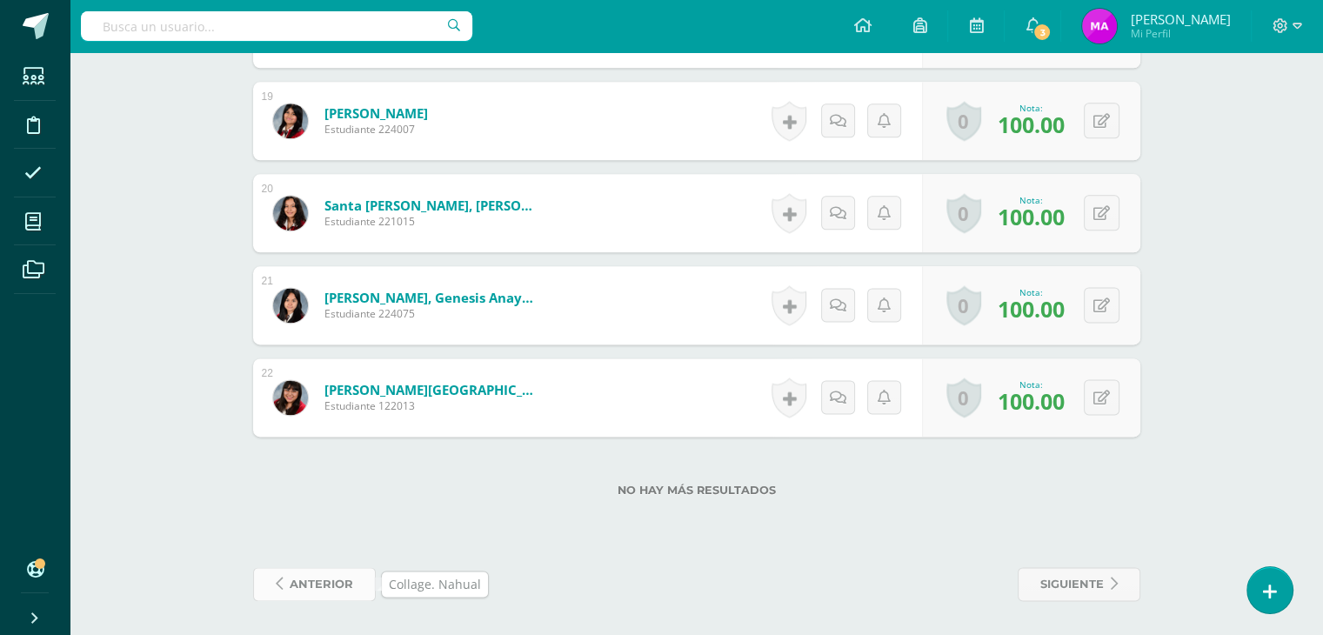
click at [321, 584] on span "anterior" at bounding box center [321, 584] width 63 height 32
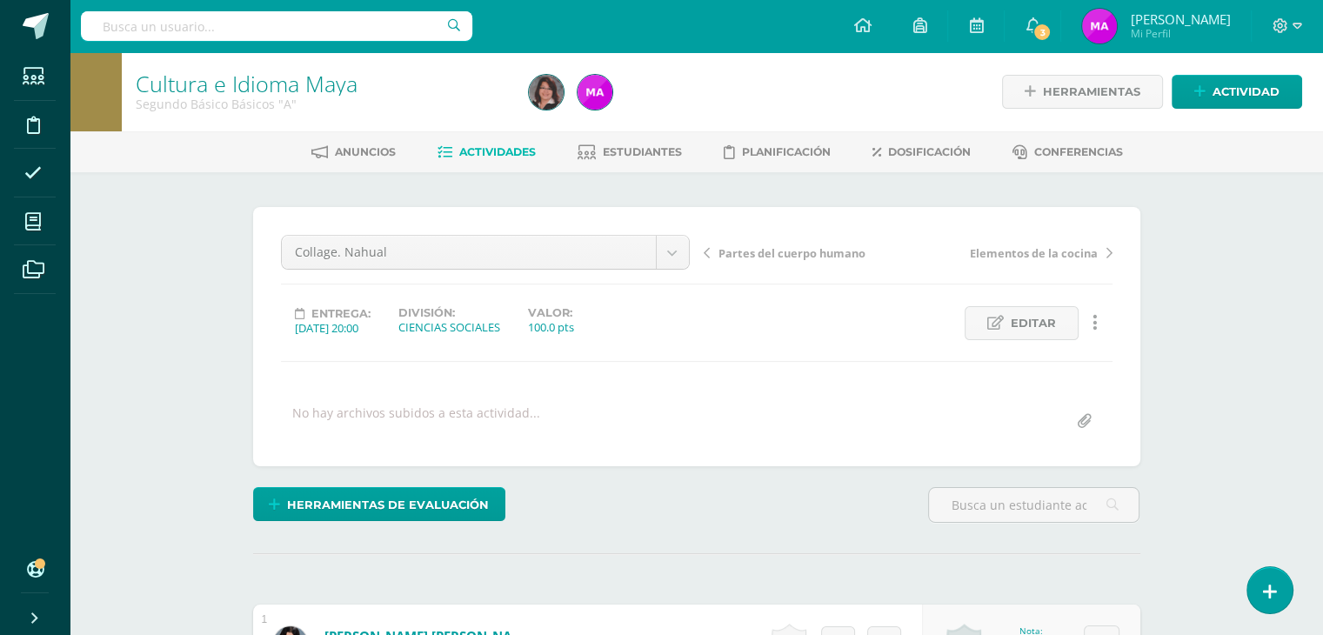
click at [705, 253] on icon at bounding box center [707, 253] width 6 height 12
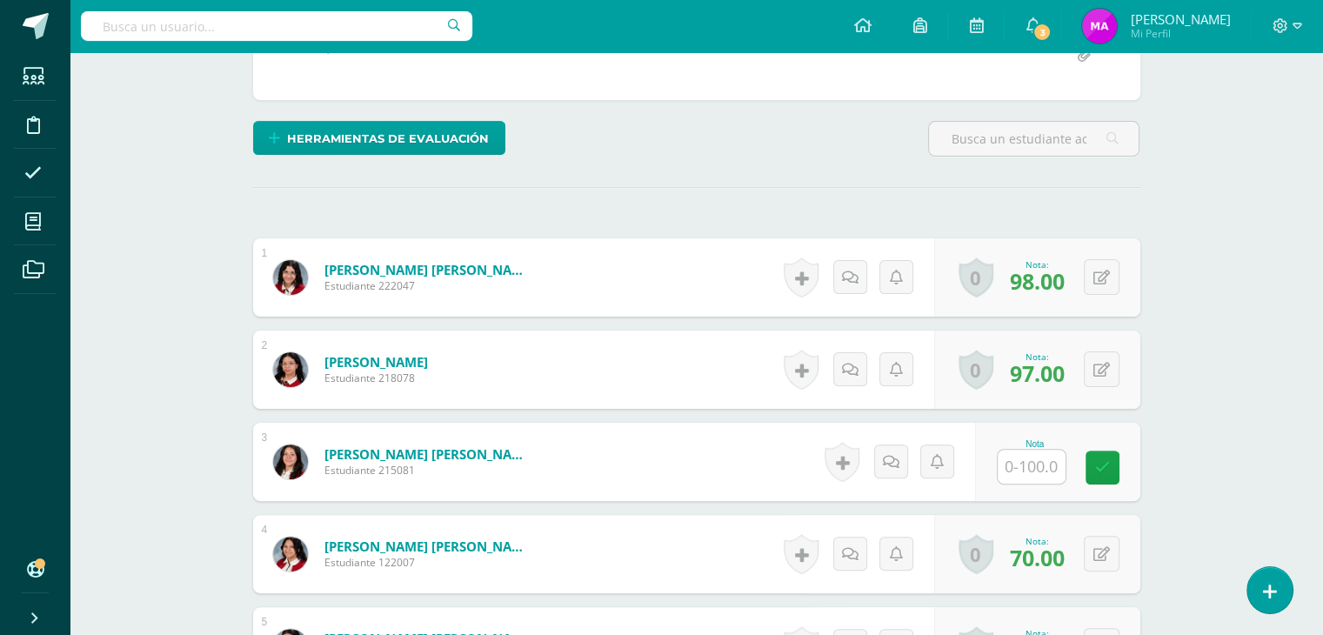
scroll to position [383, 0]
click at [1026, 460] on input "text" at bounding box center [1041, 467] width 70 height 35
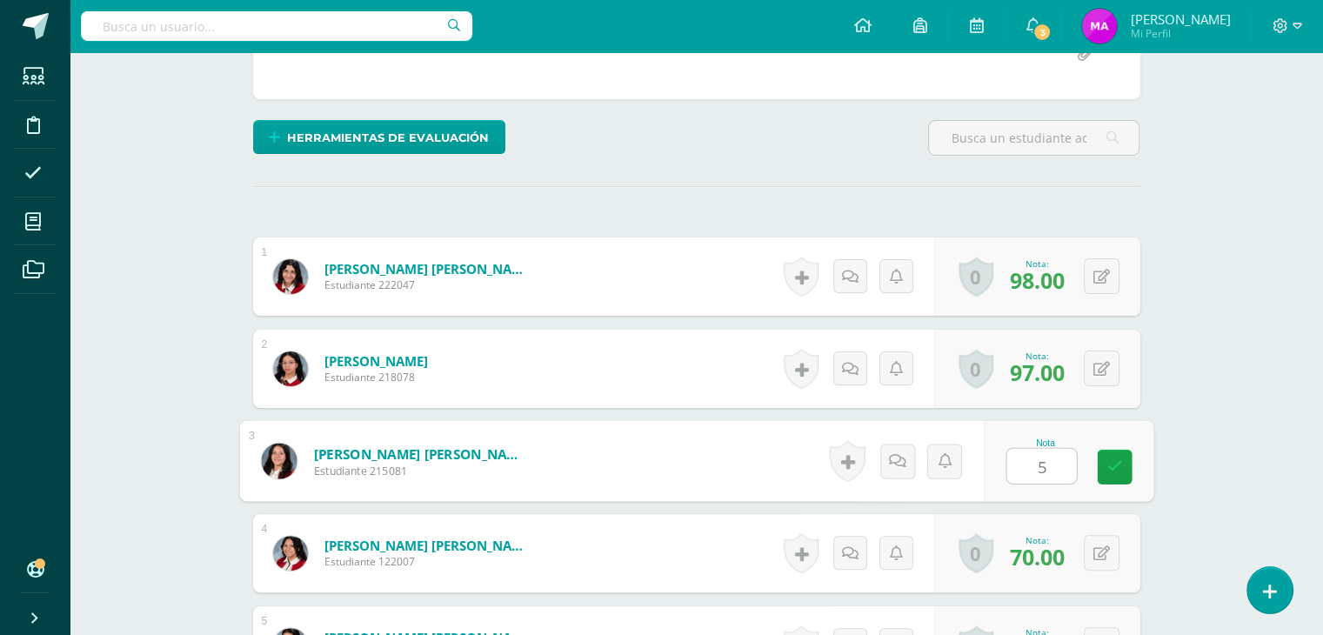
type input "50"
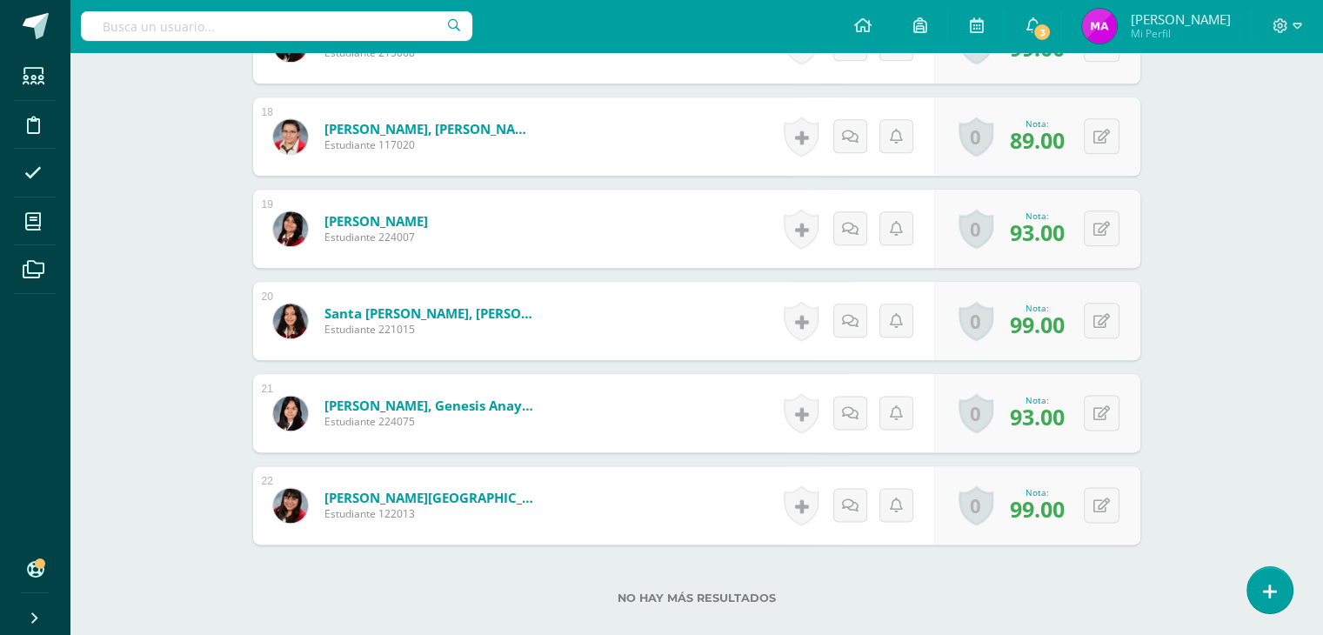
scroll to position [2198, 0]
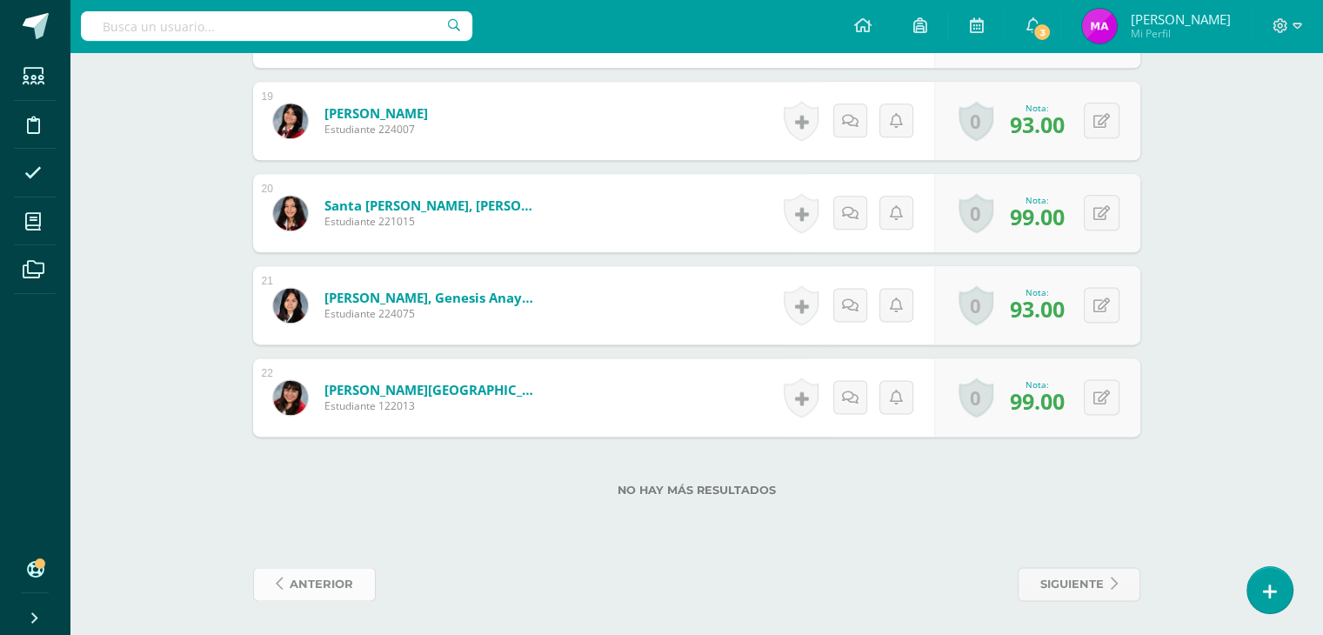
click at [328, 582] on span "anterior" at bounding box center [321, 584] width 63 height 32
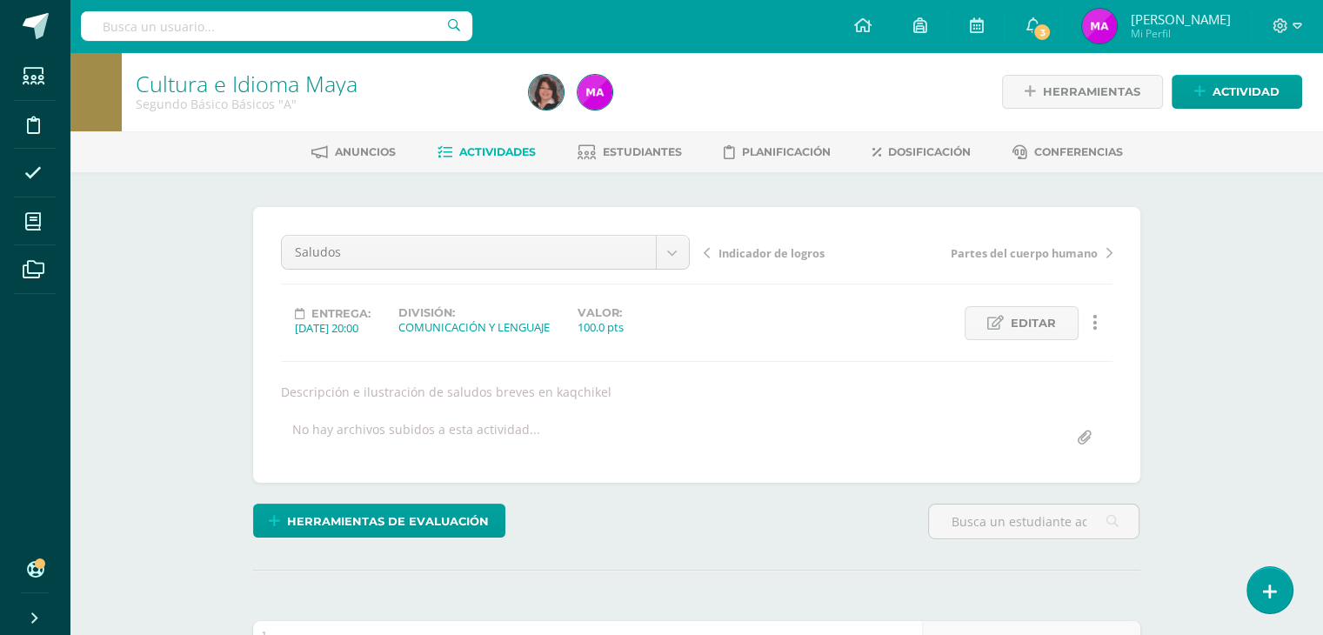
click at [499, 154] on span "Actividades" at bounding box center [497, 151] width 77 height 13
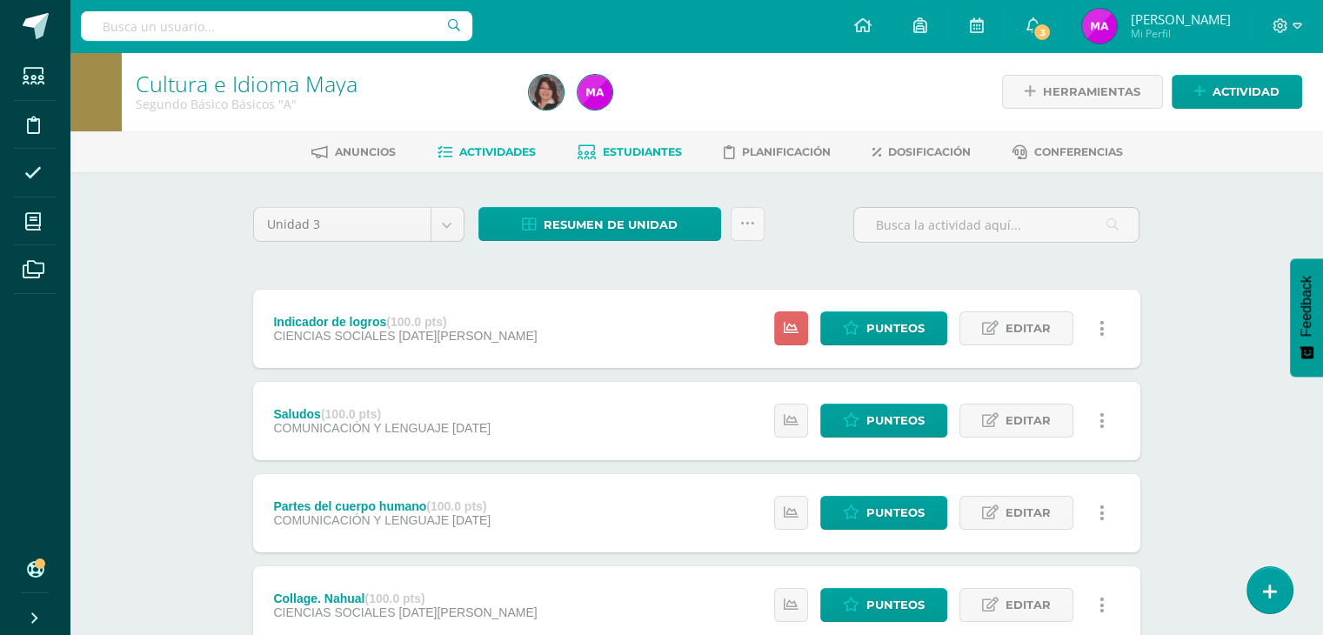
click at [633, 157] on span "Estudiantes" at bounding box center [642, 151] width 79 height 13
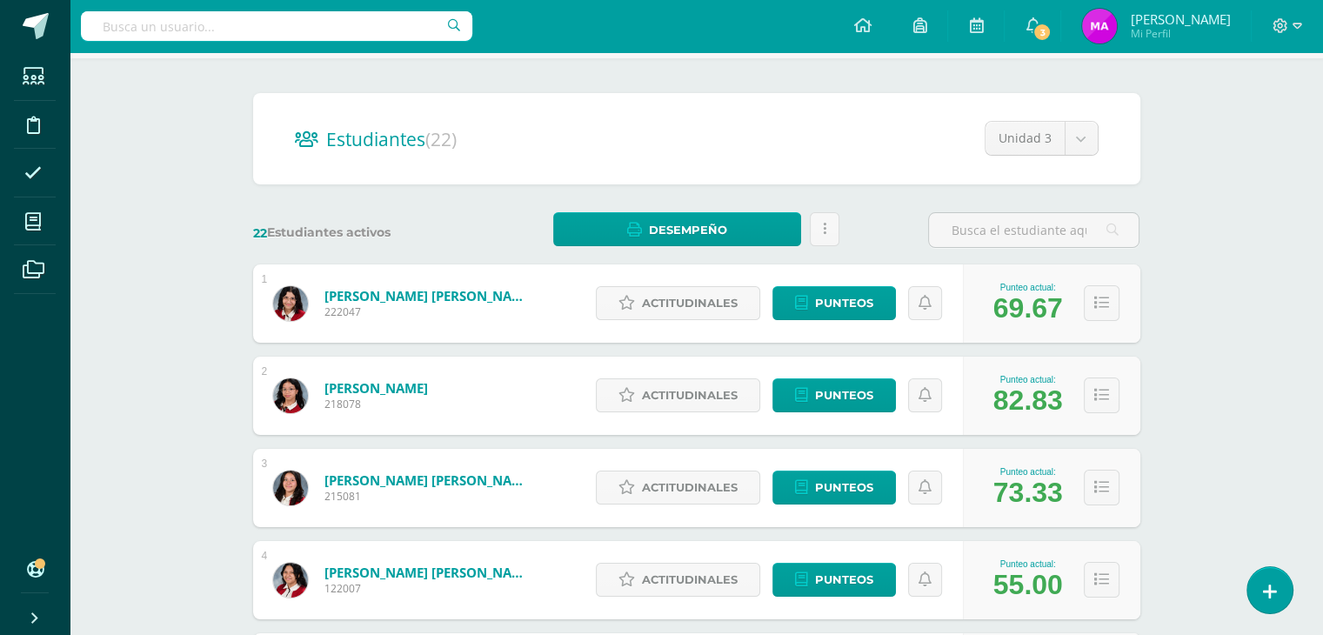
scroll to position [115, 0]
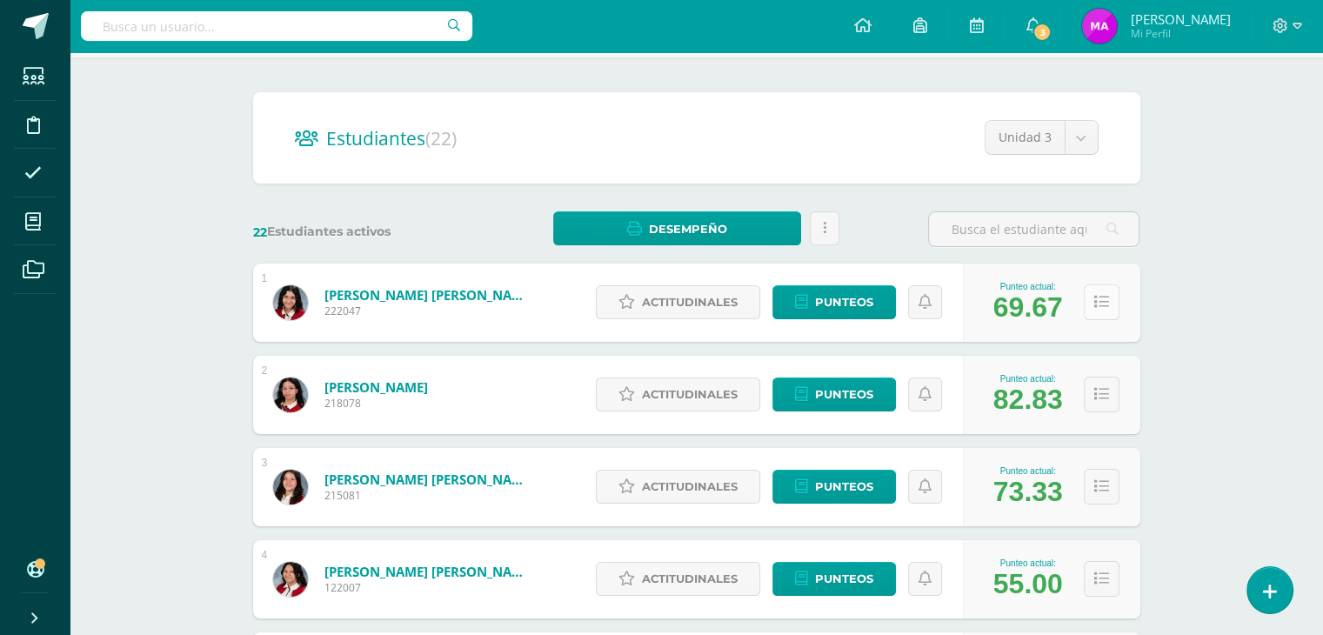
click at [1100, 304] on icon at bounding box center [1101, 302] width 15 height 15
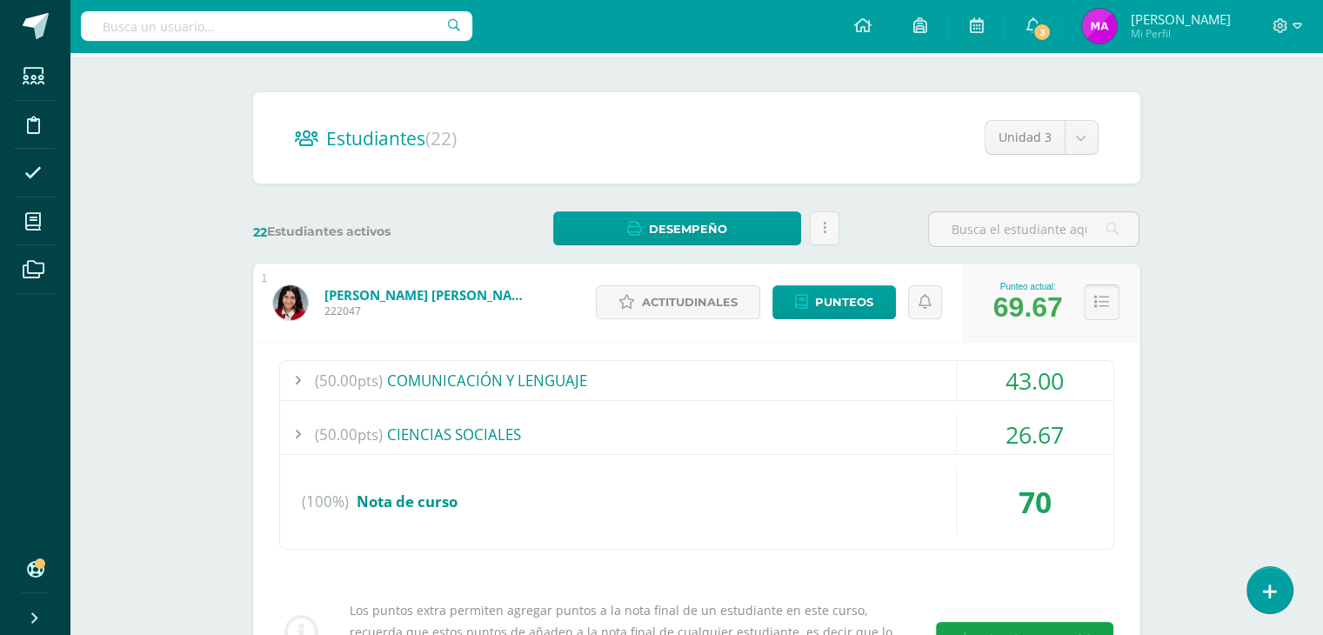
click at [1100, 297] on icon at bounding box center [1101, 302] width 15 height 15
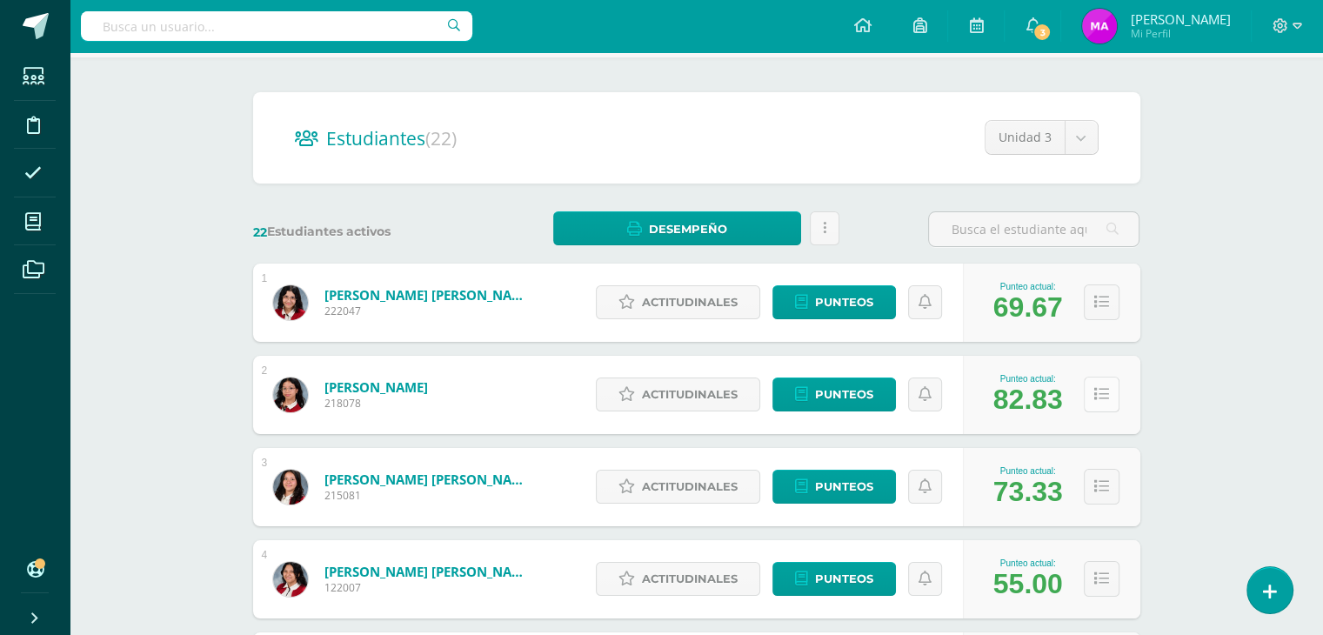
click at [1099, 397] on icon at bounding box center [1101, 394] width 15 height 15
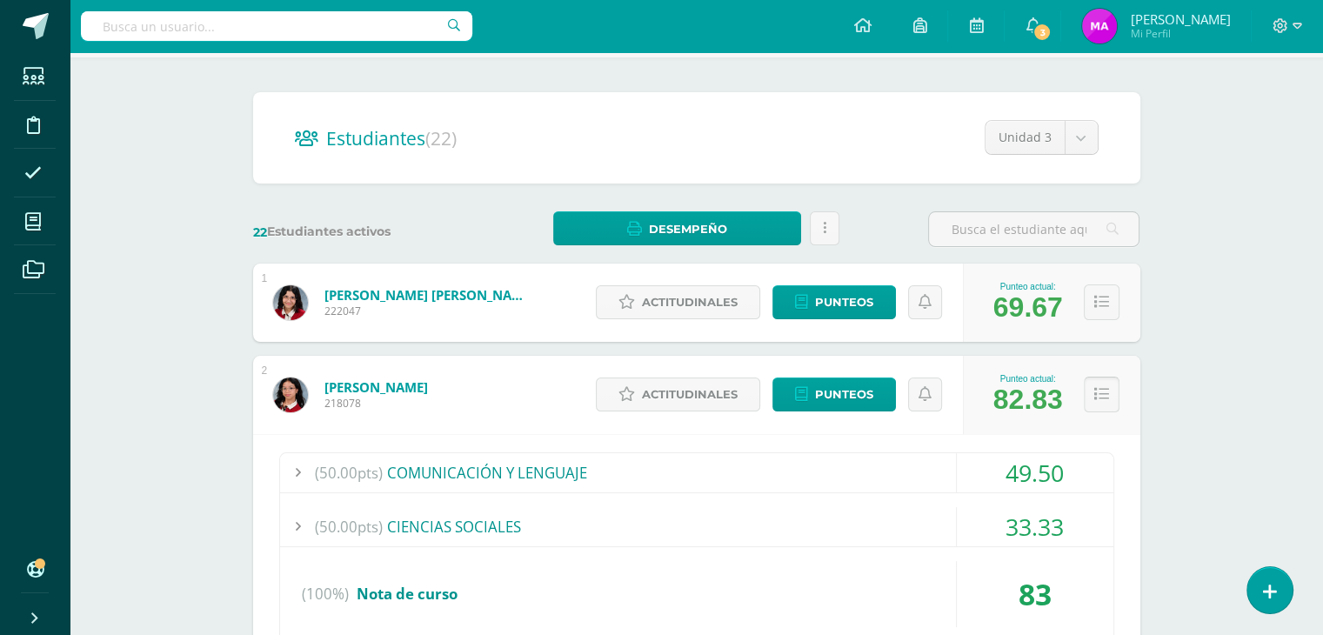
click at [1099, 397] on icon at bounding box center [1101, 394] width 15 height 15
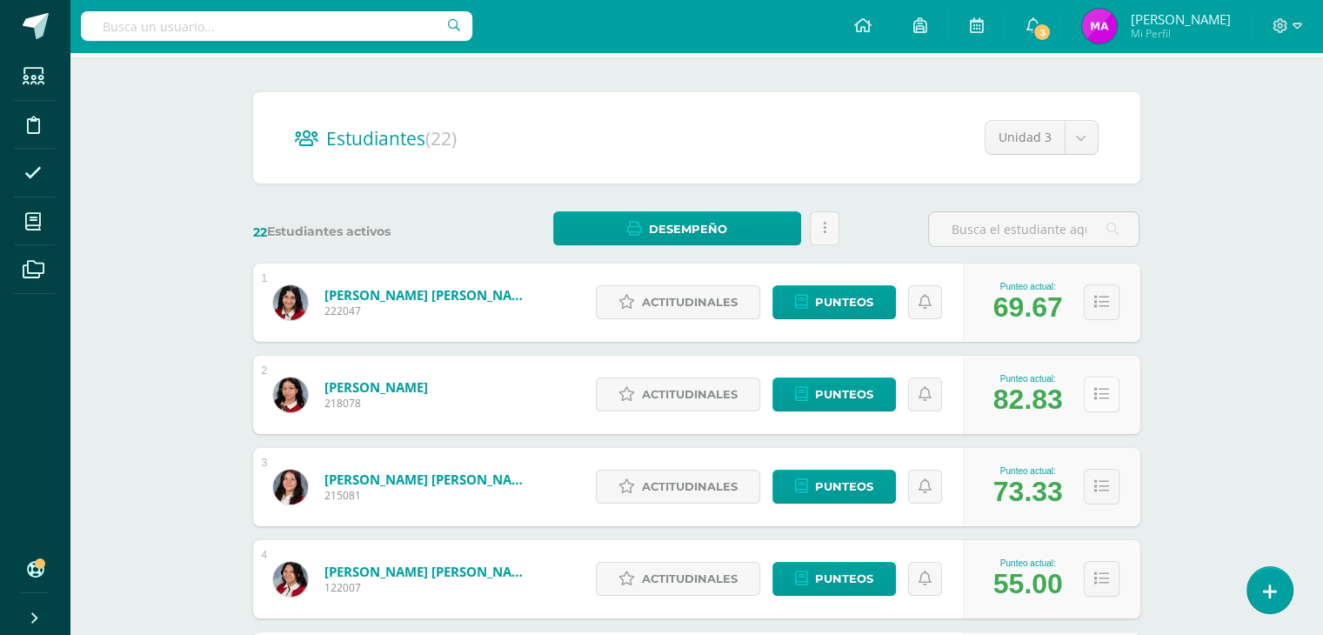
scroll to position [97, 0]
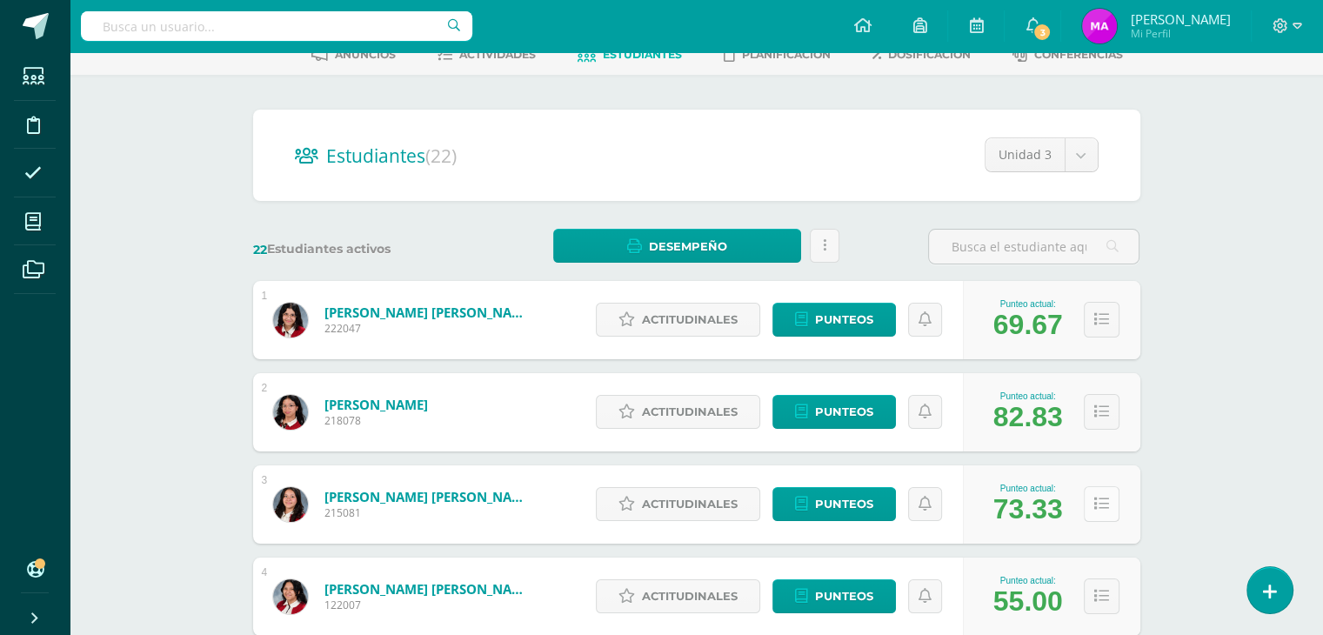
click at [1092, 501] on button at bounding box center [1102, 504] width 36 height 36
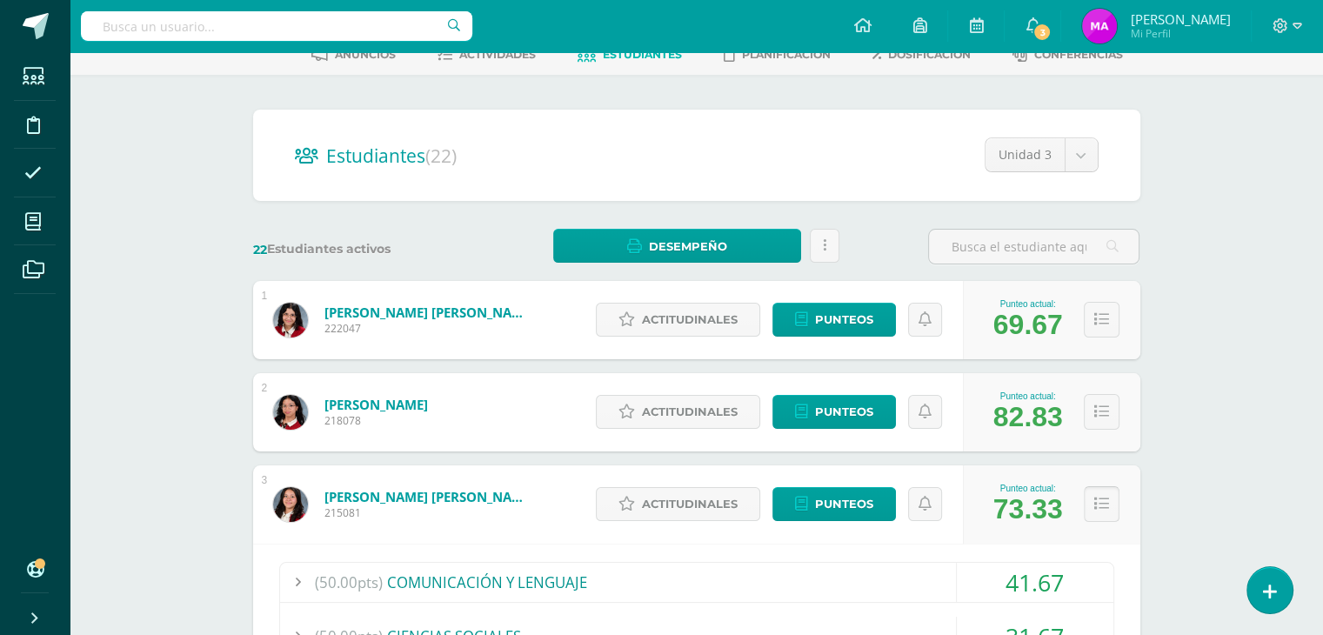
click at [1092, 501] on button at bounding box center [1102, 504] width 36 height 36
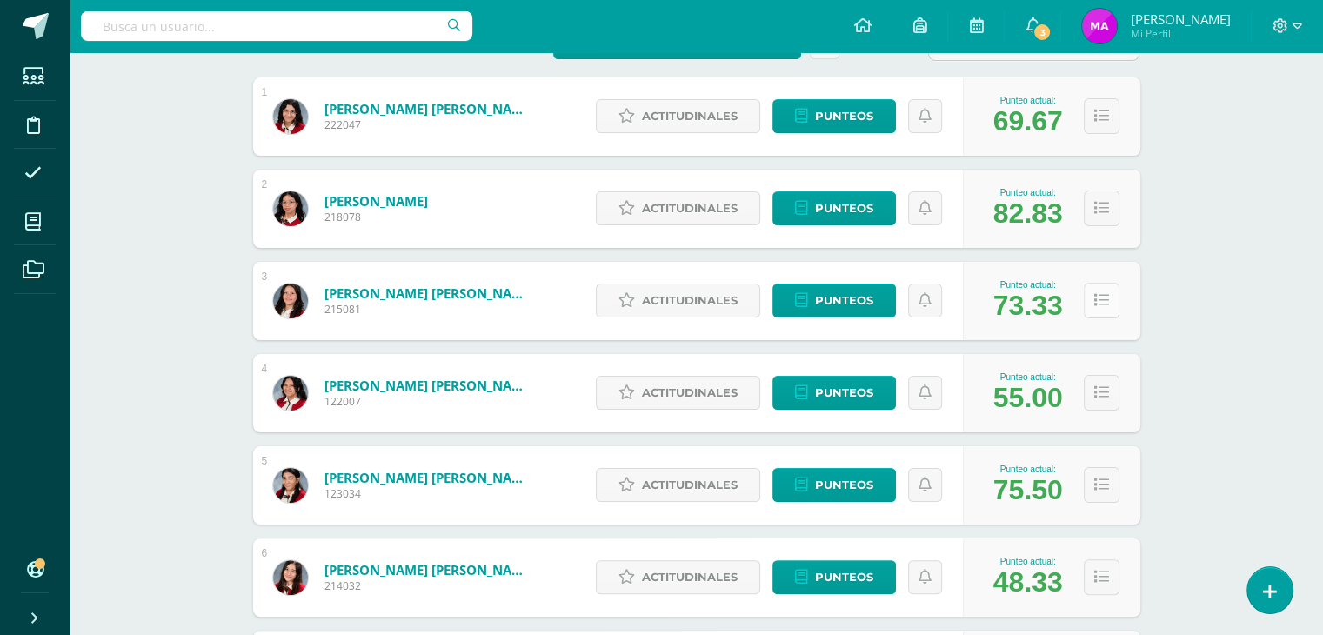
scroll to position [302, 0]
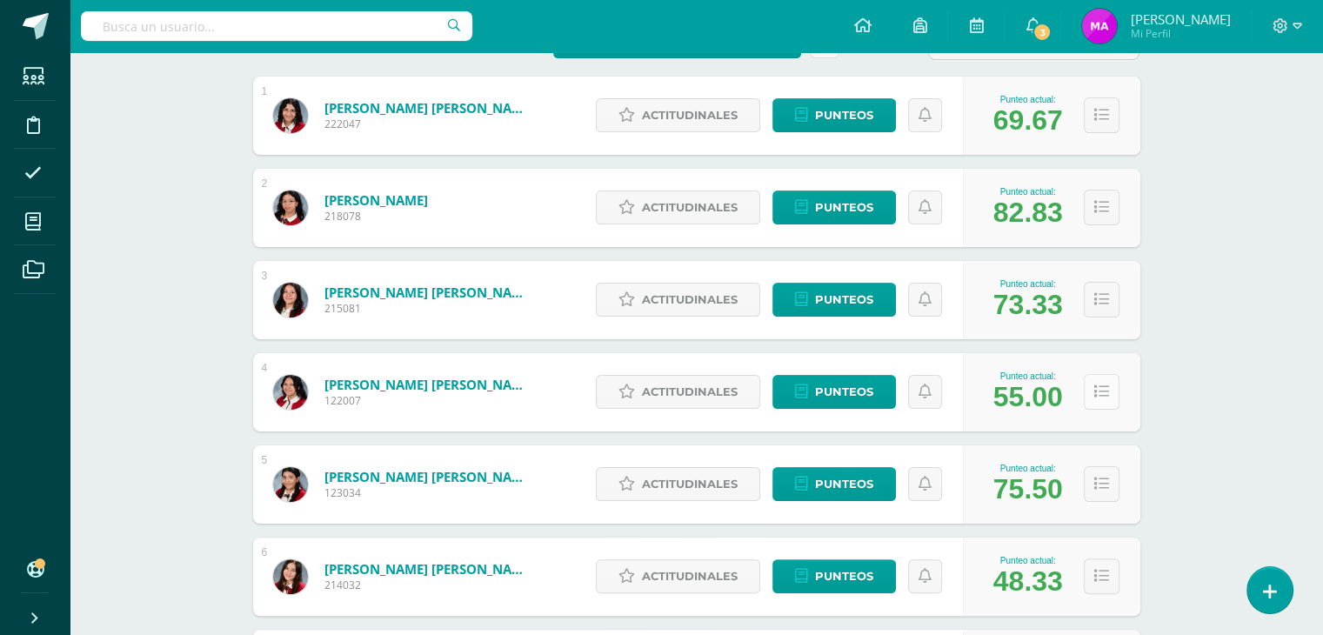
click at [1096, 392] on icon at bounding box center [1101, 391] width 15 height 15
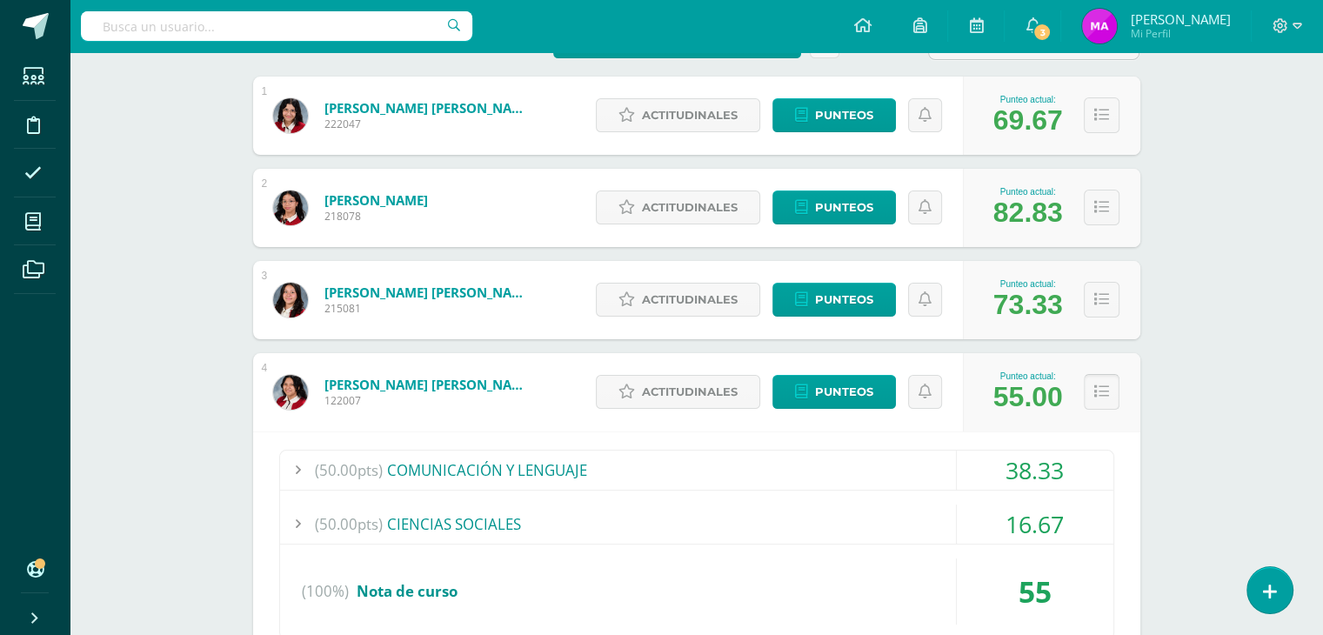
click at [1103, 395] on icon at bounding box center [1101, 391] width 15 height 15
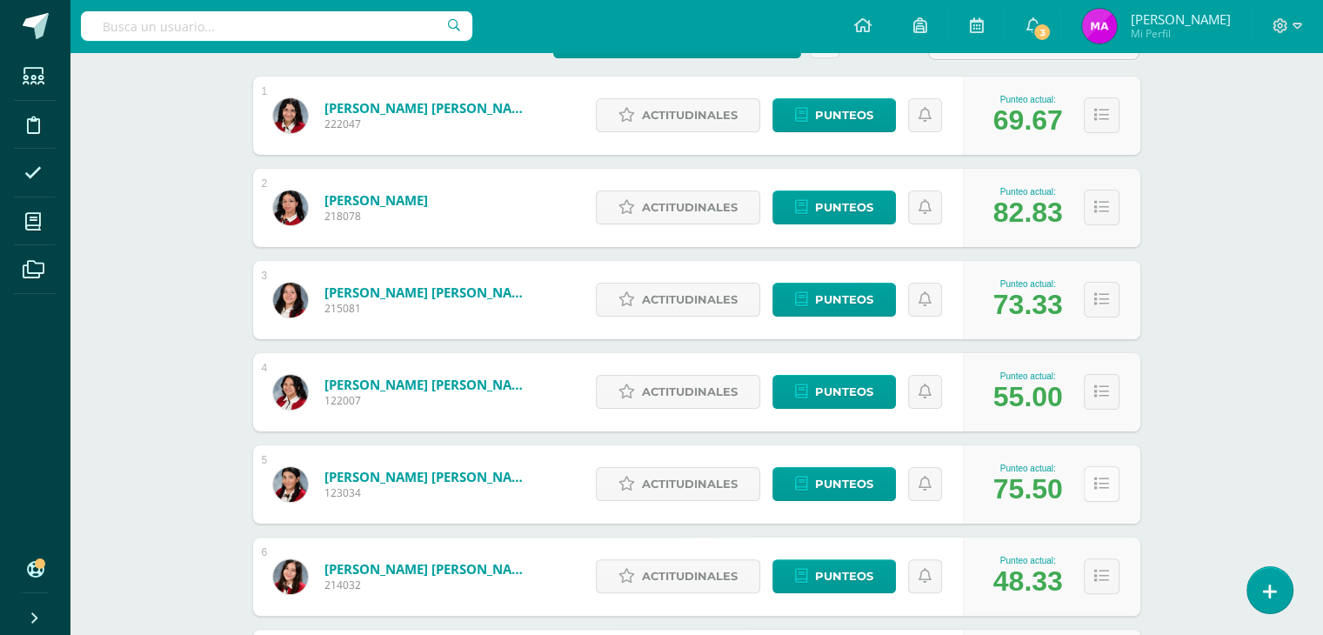
click at [1106, 473] on button at bounding box center [1102, 484] width 36 height 36
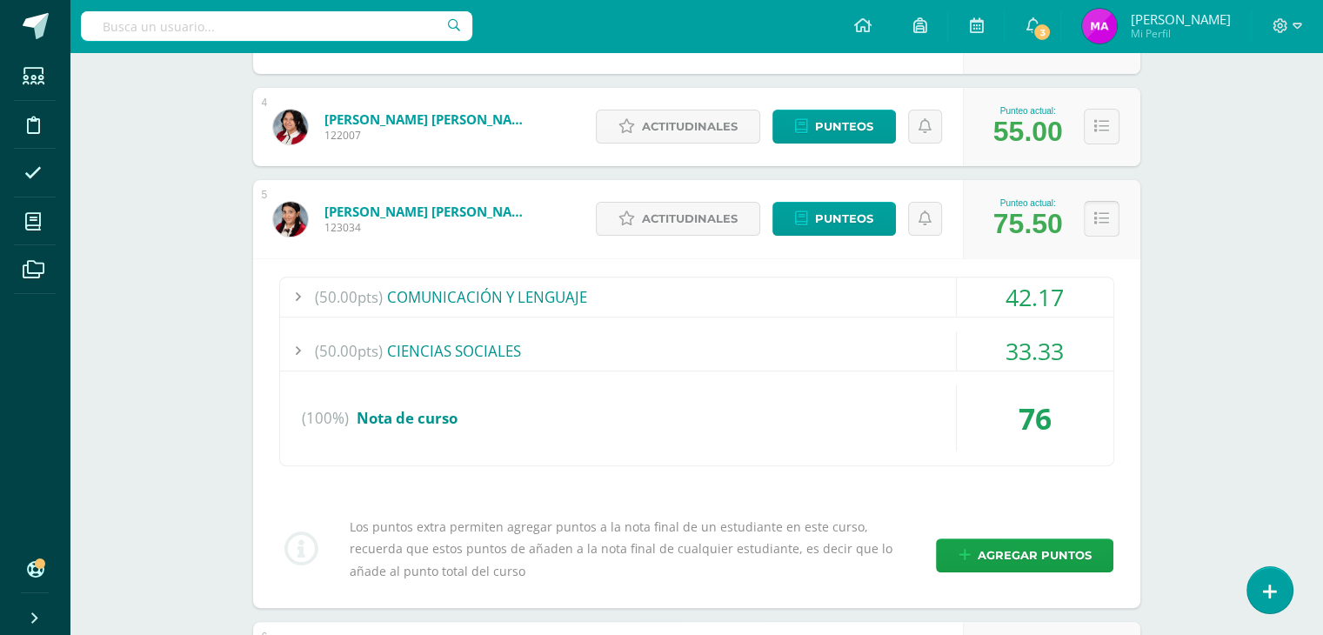
scroll to position [574, 0]
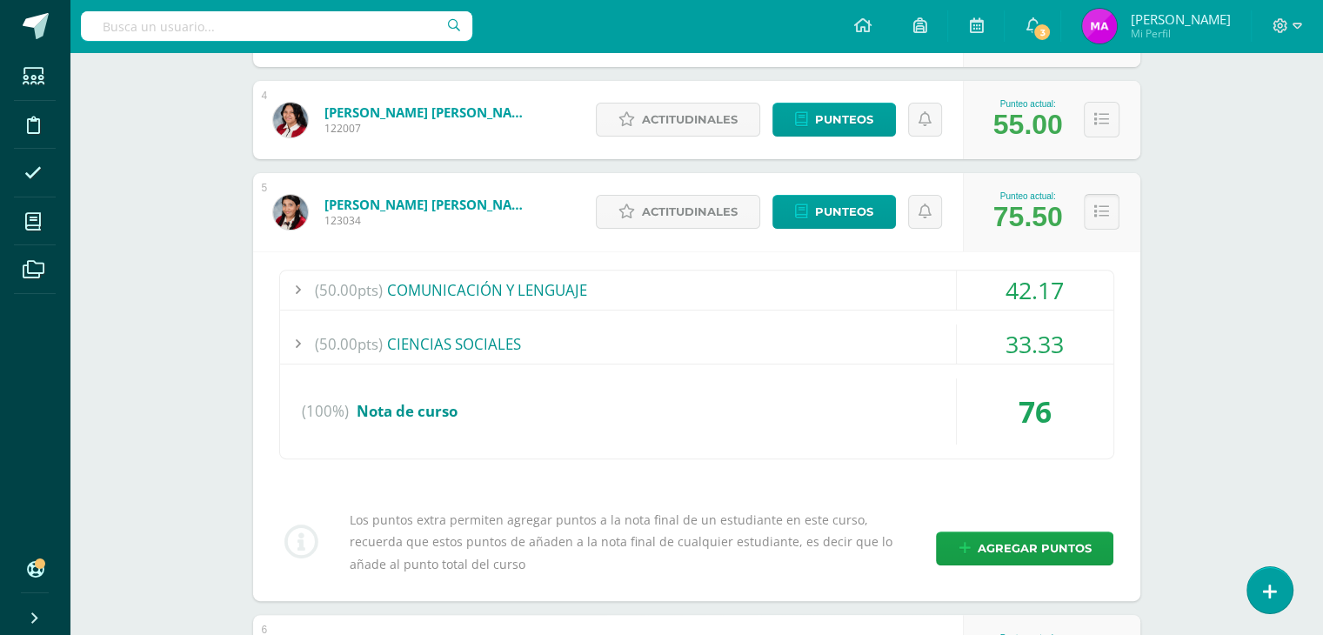
click at [1099, 217] on icon at bounding box center [1101, 211] width 15 height 15
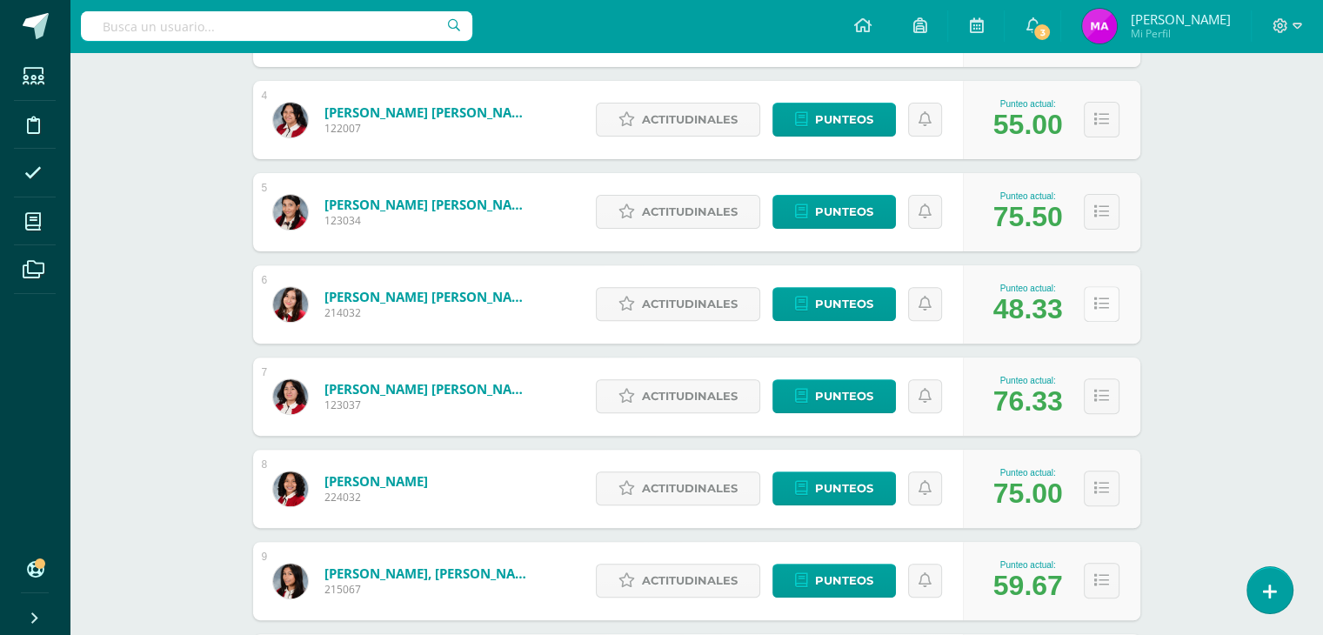
click at [1098, 309] on icon at bounding box center [1101, 304] width 15 height 15
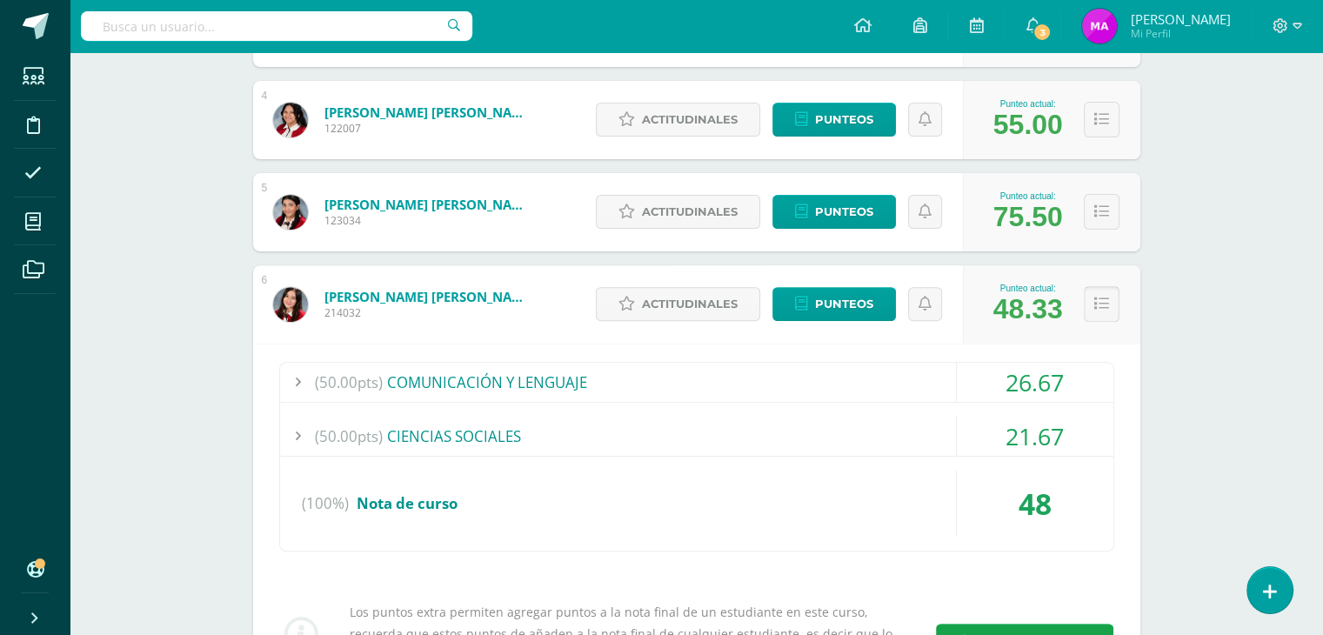
click at [1098, 309] on icon at bounding box center [1101, 304] width 15 height 15
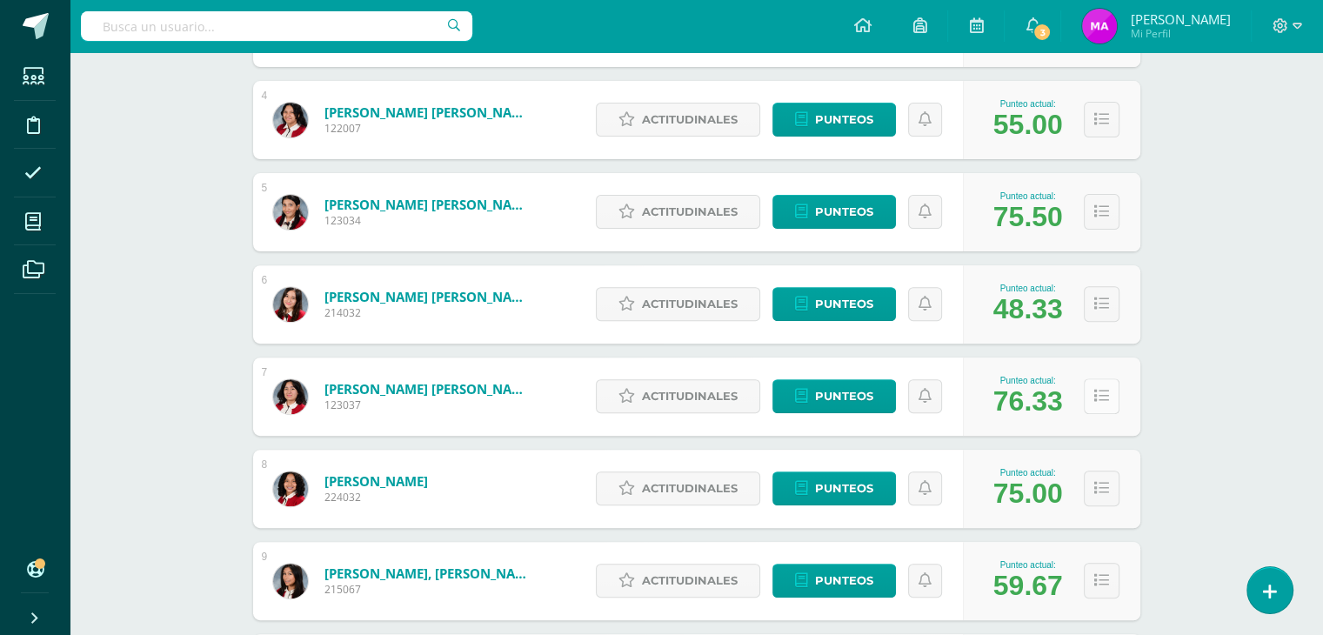
click at [1102, 397] on icon at bounding box center [1101, 396] width 15 height 15
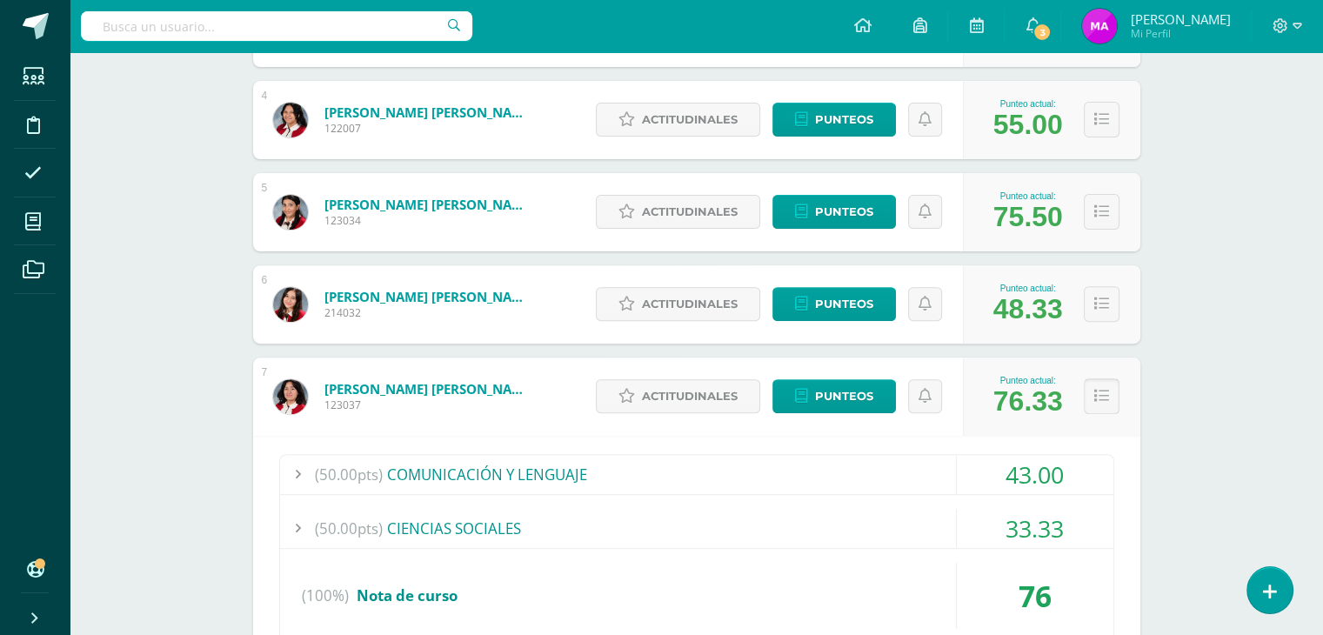
click at [1102, 397] on icon at bounding box center [1101, 396] width 15 height 15
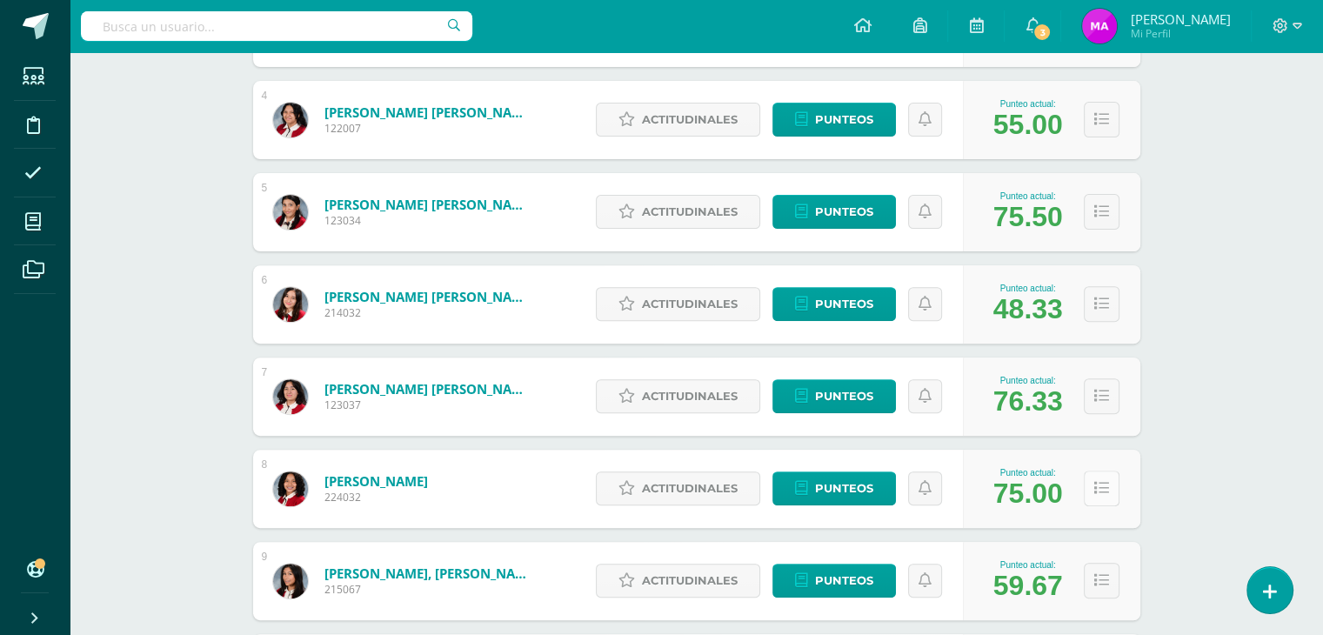
click at [1103, 492] on icon at bounding box center [1101, 488] width 15 height 15
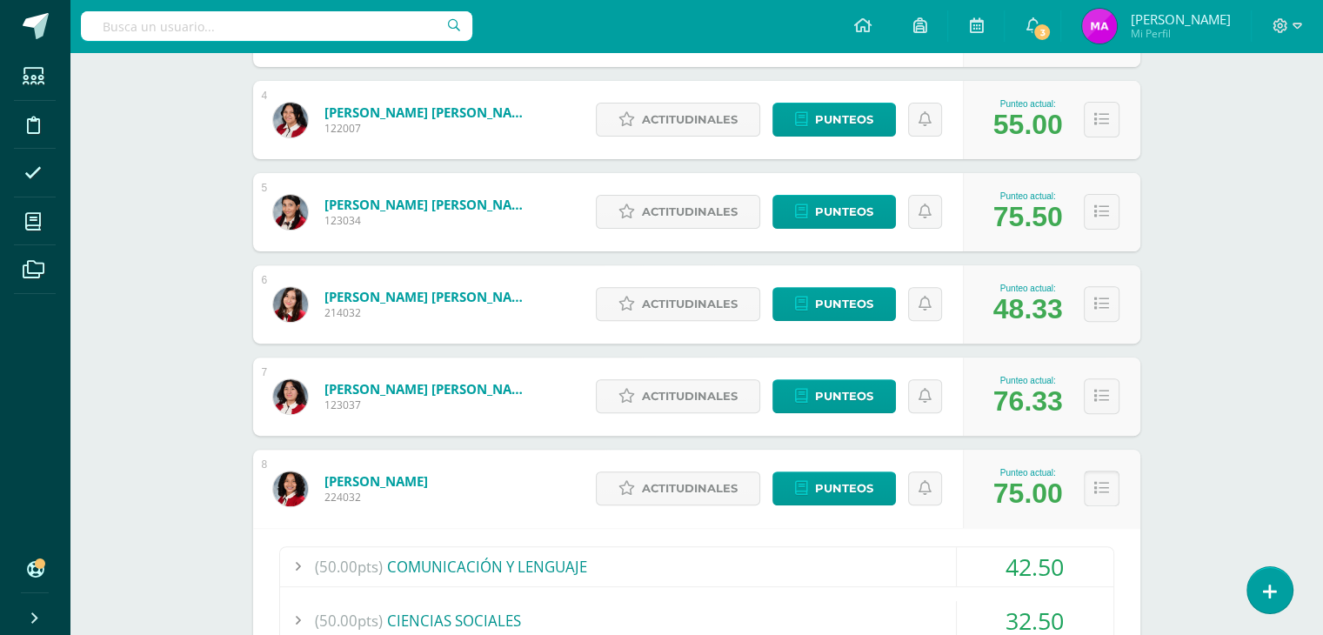
click at [1103, 492] on icon at bounding box center [1101, 488] width 15 height 15
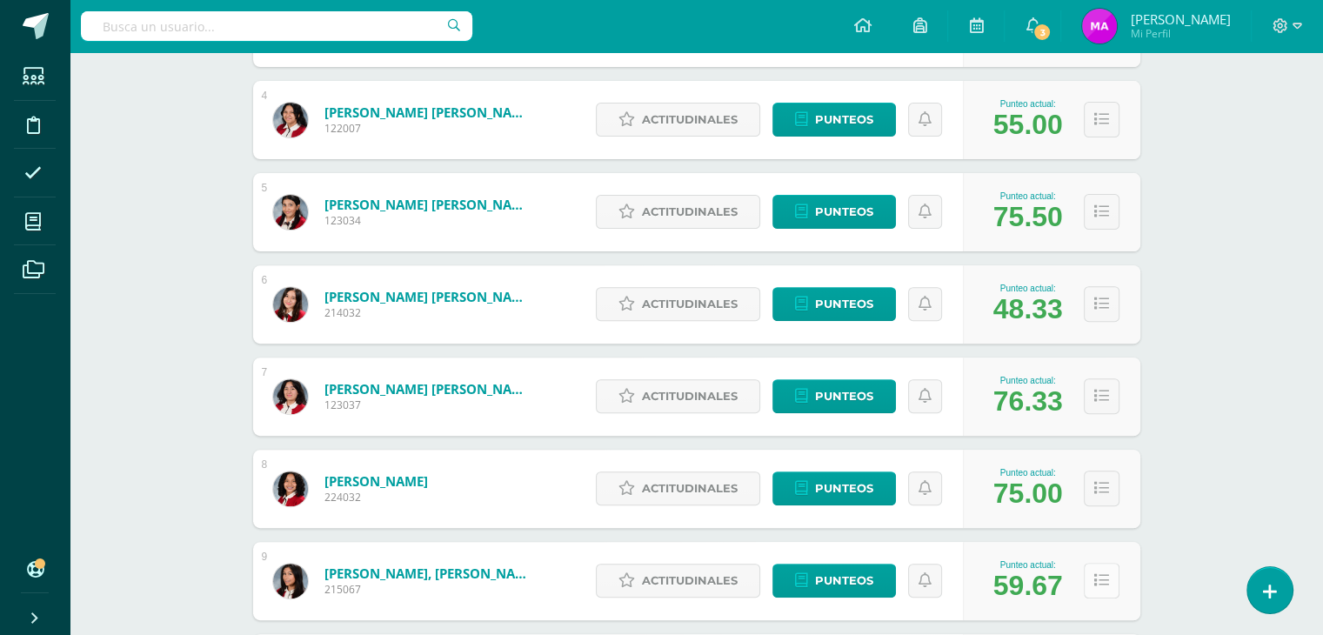
click at [1094, 579] on icon at bounding box center [1101, 580] width 15 height 15
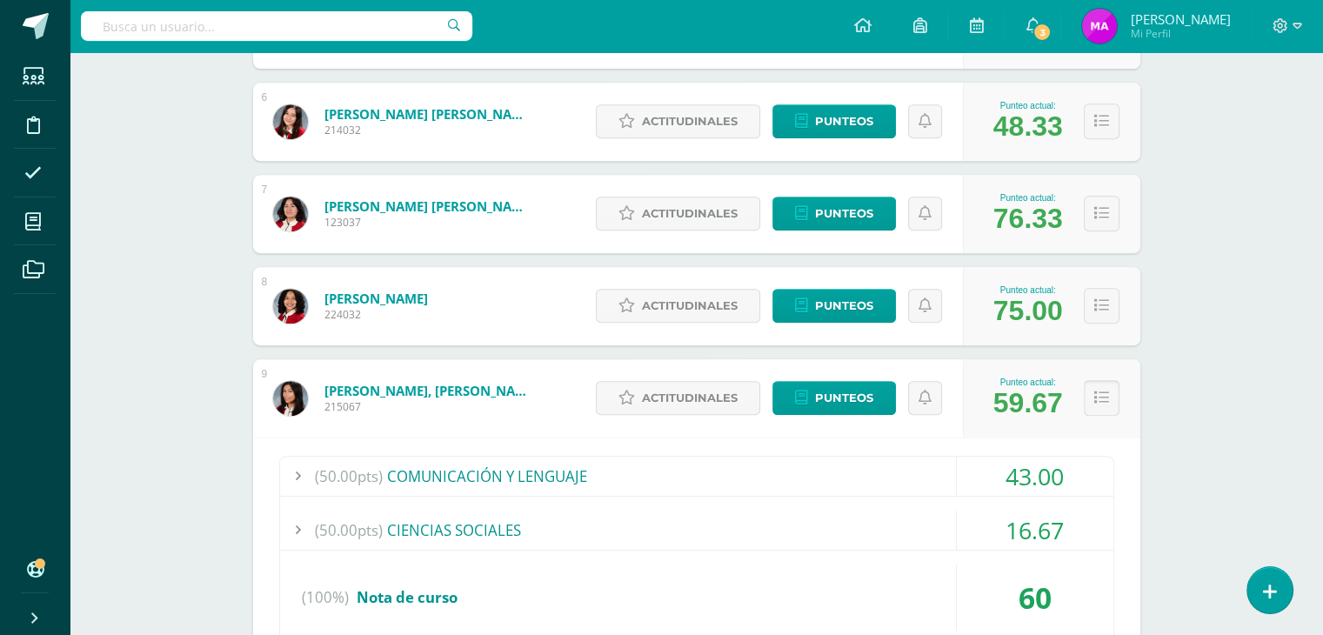
scroll to position [758, 0]
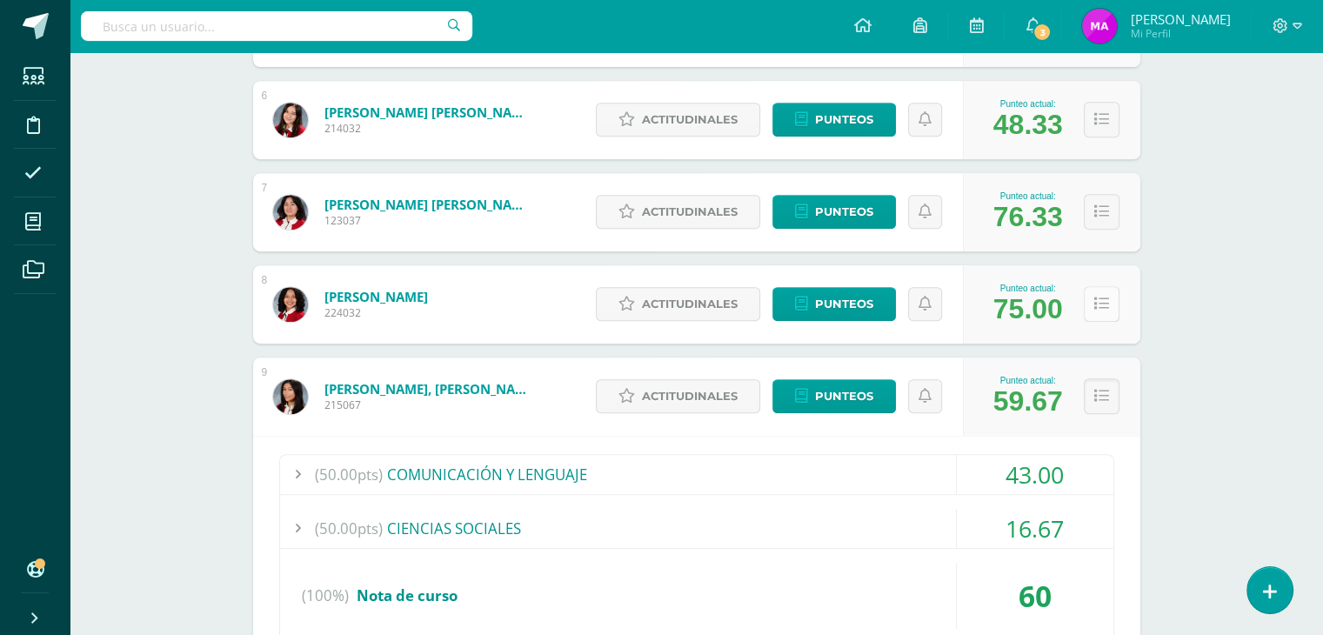
click at [1095, 310] on button at bounding box center [1102, 304] width 36 height 36
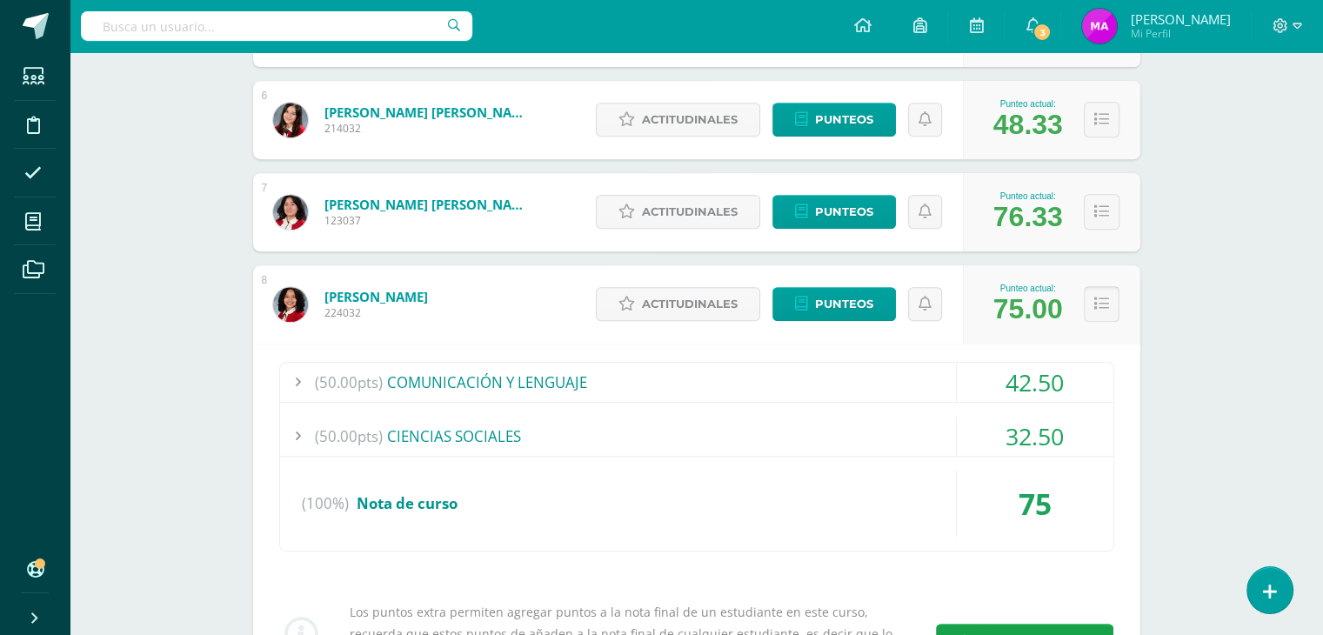
click at [1095, 310] on button at bounding box center [1102, 304] width 36 height 36
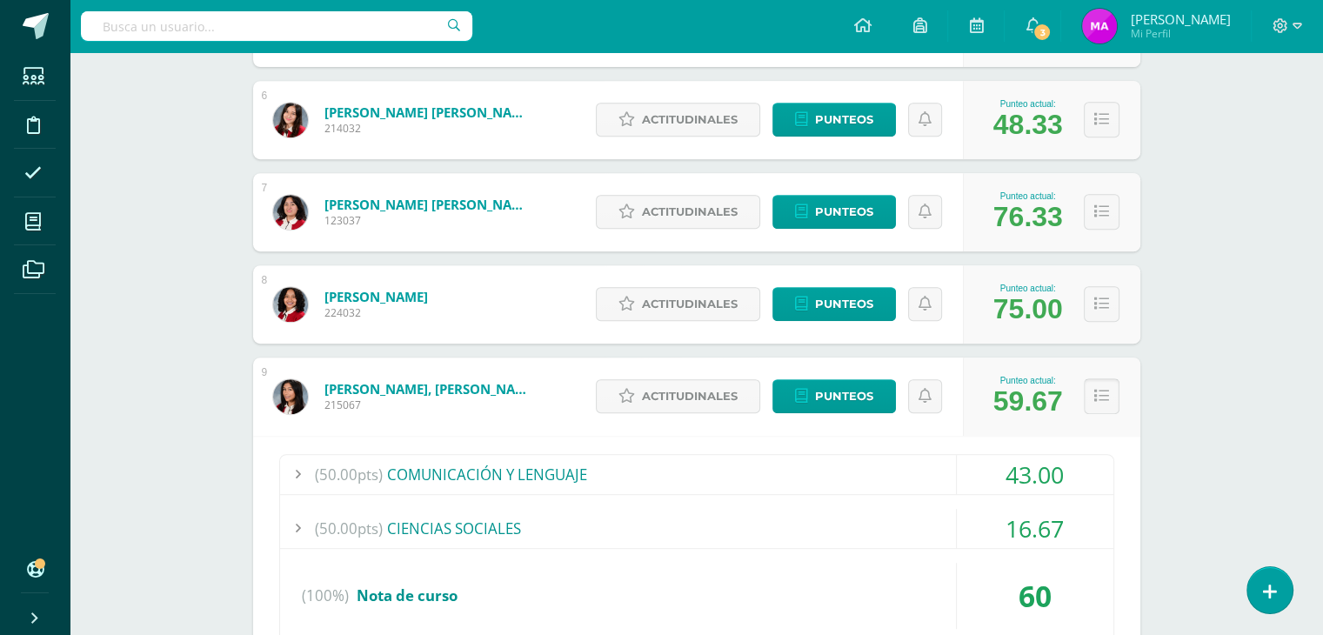
click at [1097, 397] on icon at bounding box center [1101, 396] width 15 height 15
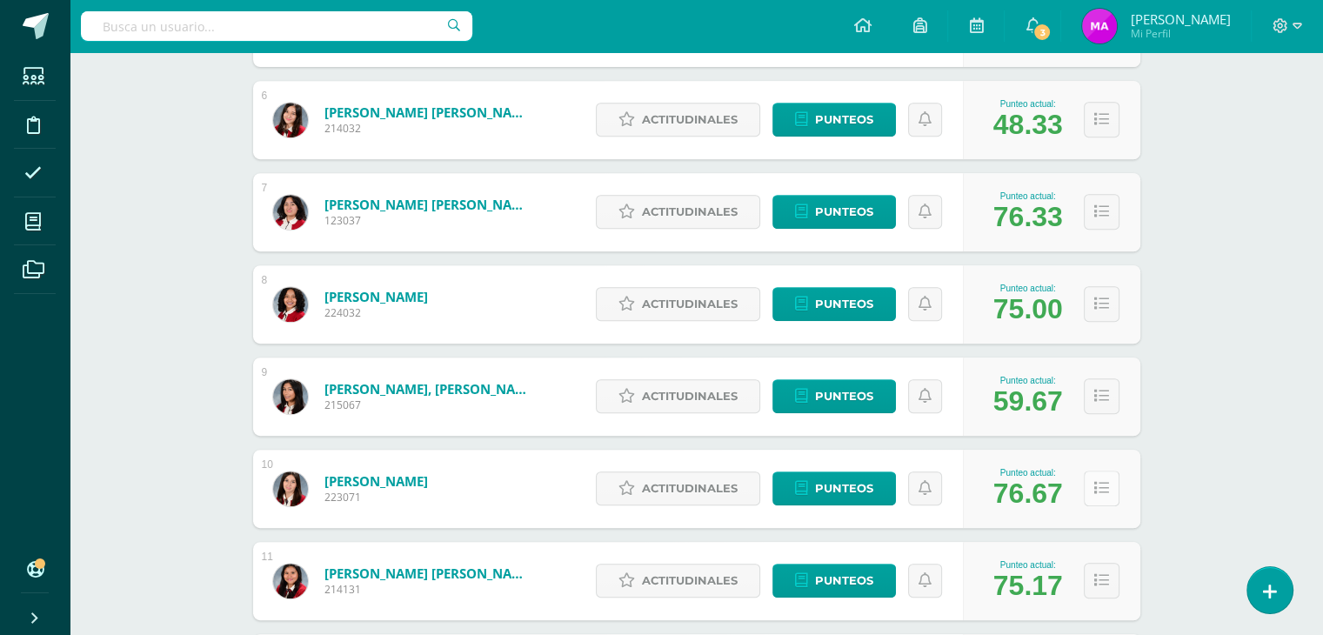
click at [1103, 487] on icon at bounding box center [1101, 488] width 15 height 15
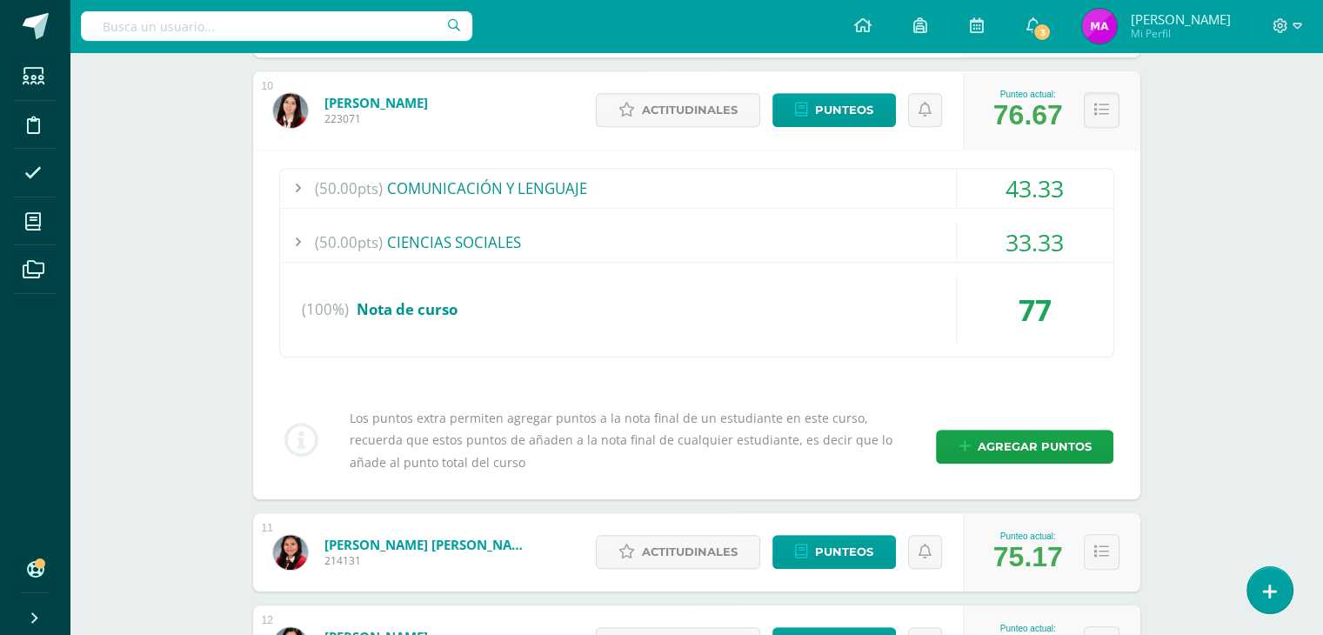
scroll to position [1137, 0]
click at [1101, 119] on button at bounding box center [1102, 109] width 36 height 36
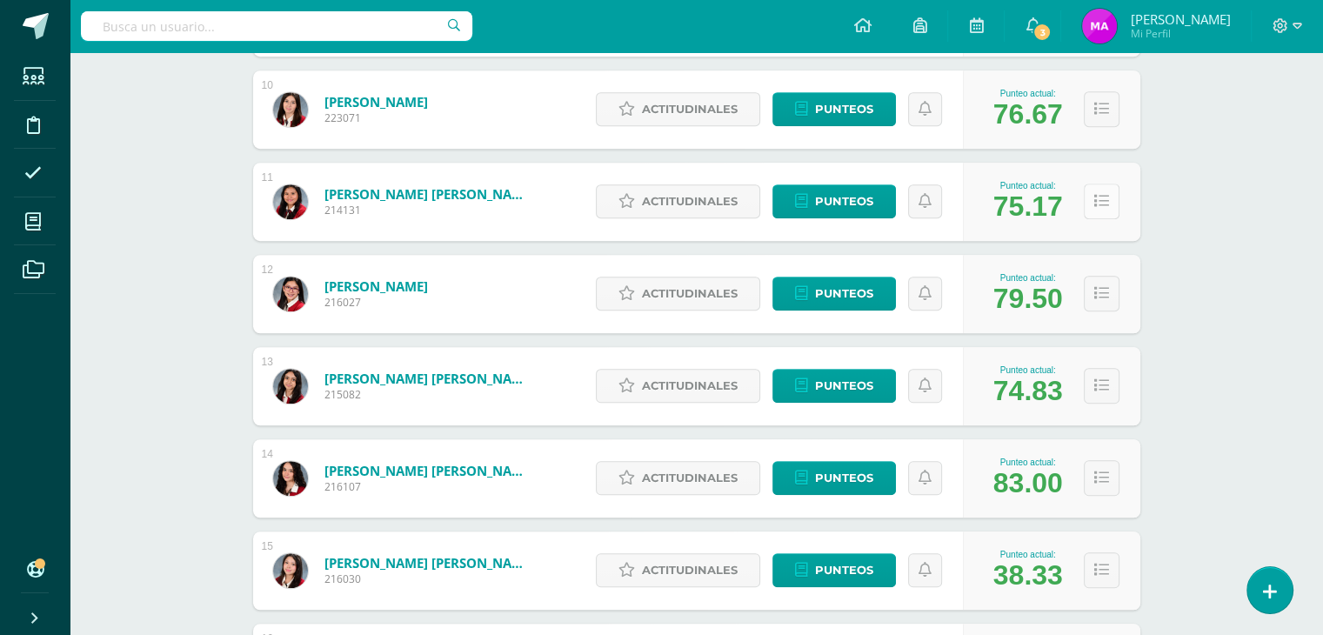
click at [1099, 202] on icon at bounding box center [1101, 201] width 15 height 15
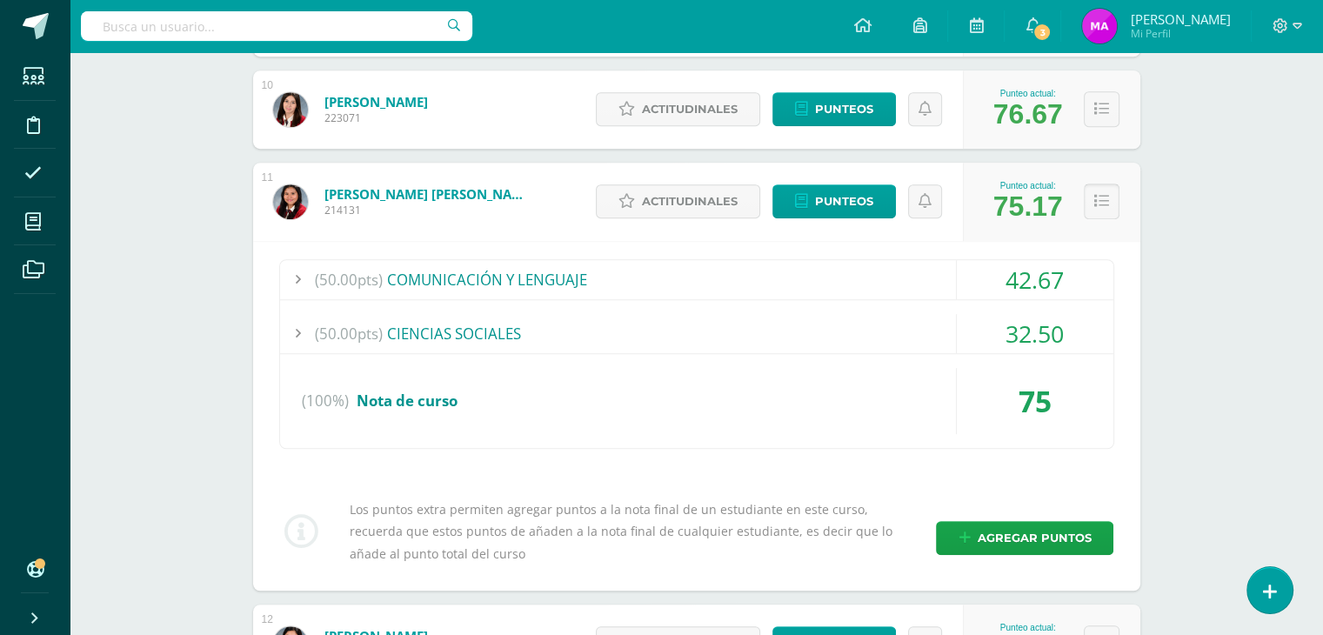
click at [1099, 202] on icon at bounding box center [1101, 201] width 15 height 15
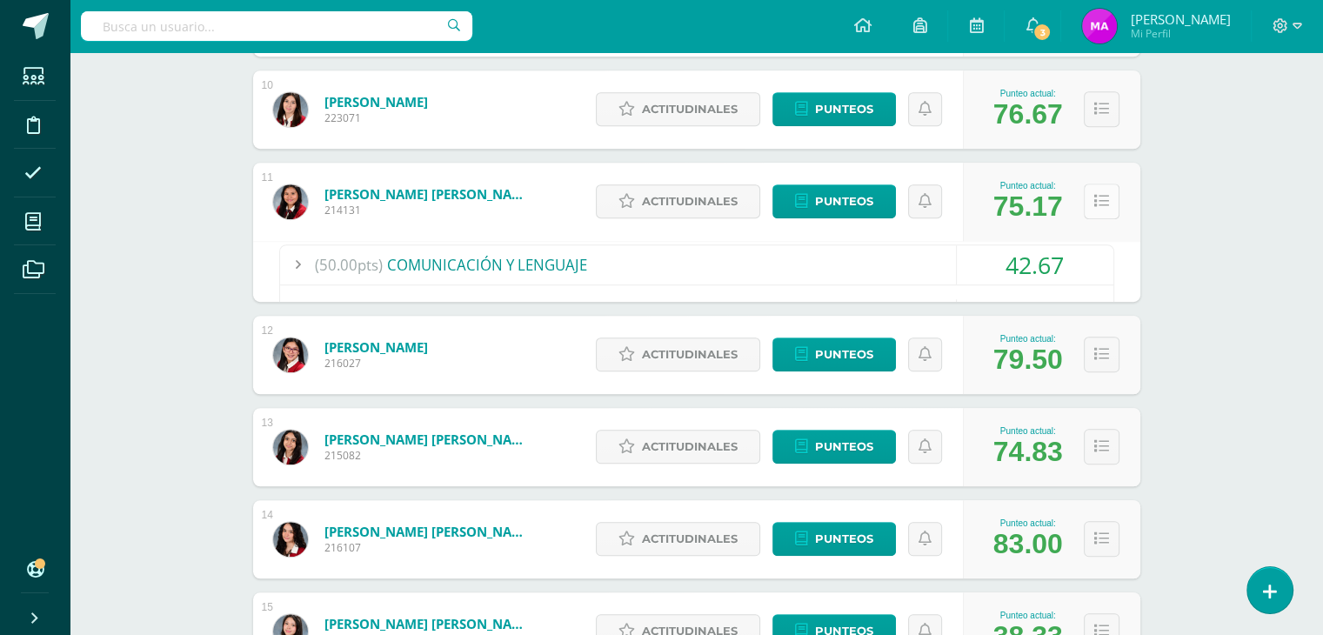
click at [1099, 202] on icon at bounding box center [1101, 201] width 15 height 15
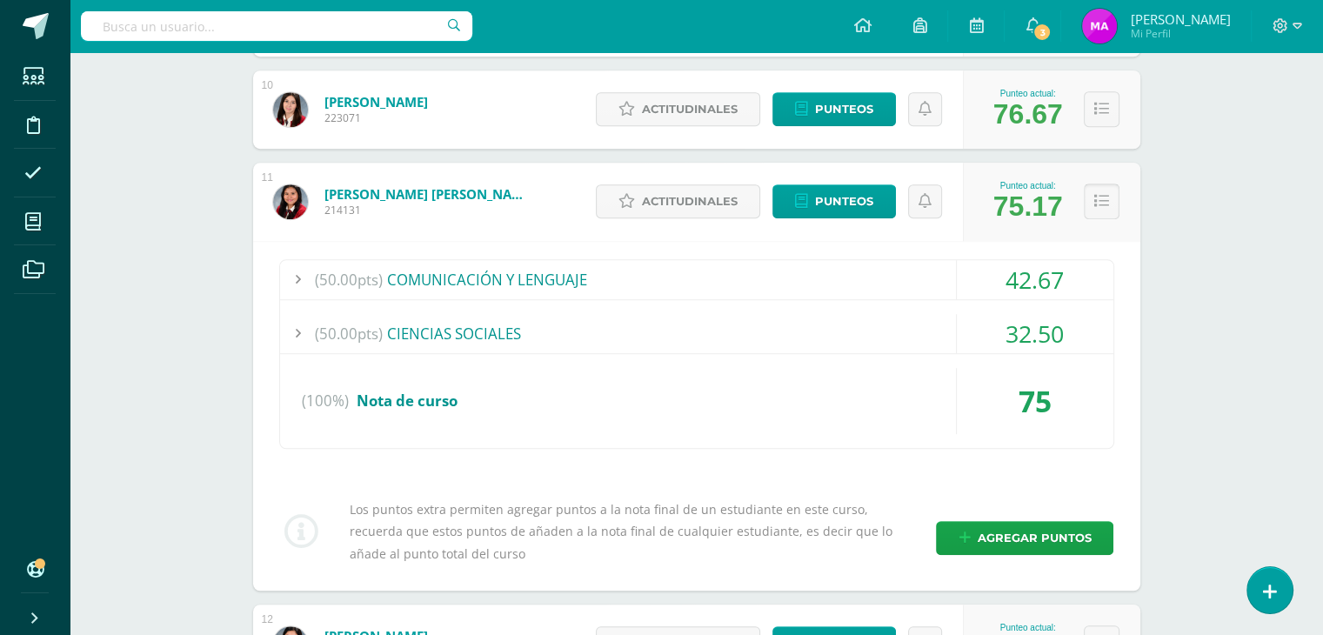
click at [1099, 202] on icon at bounding box center [1101, 201] width 15 height 15
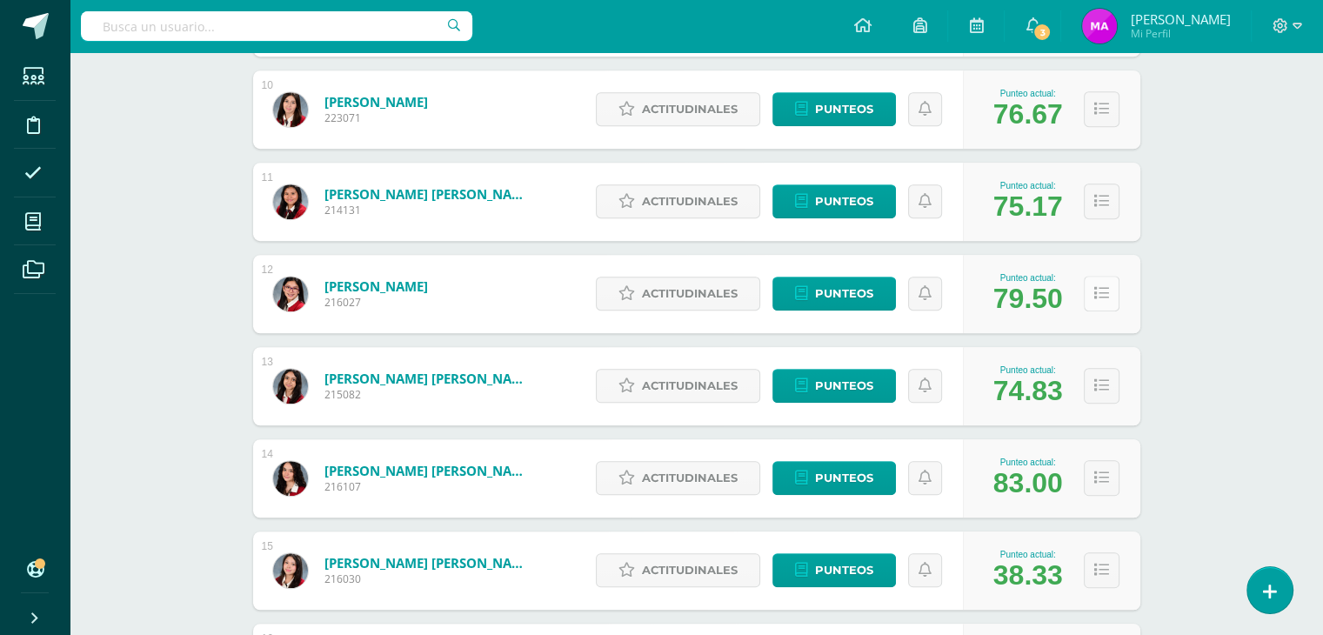
click at [1104, 296] on icon at bounding box center [1101, 293] width 15 height 15
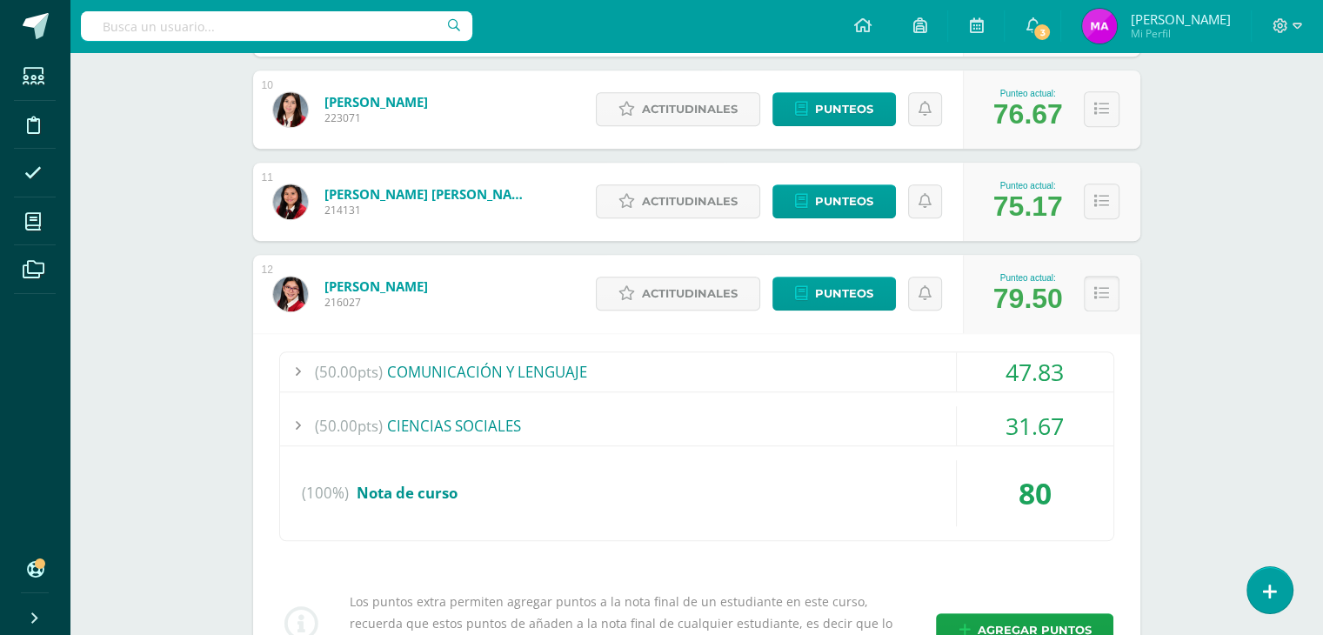
click at [1104, 296] on icon at bounding box center [1101, 293] width 15 height 15
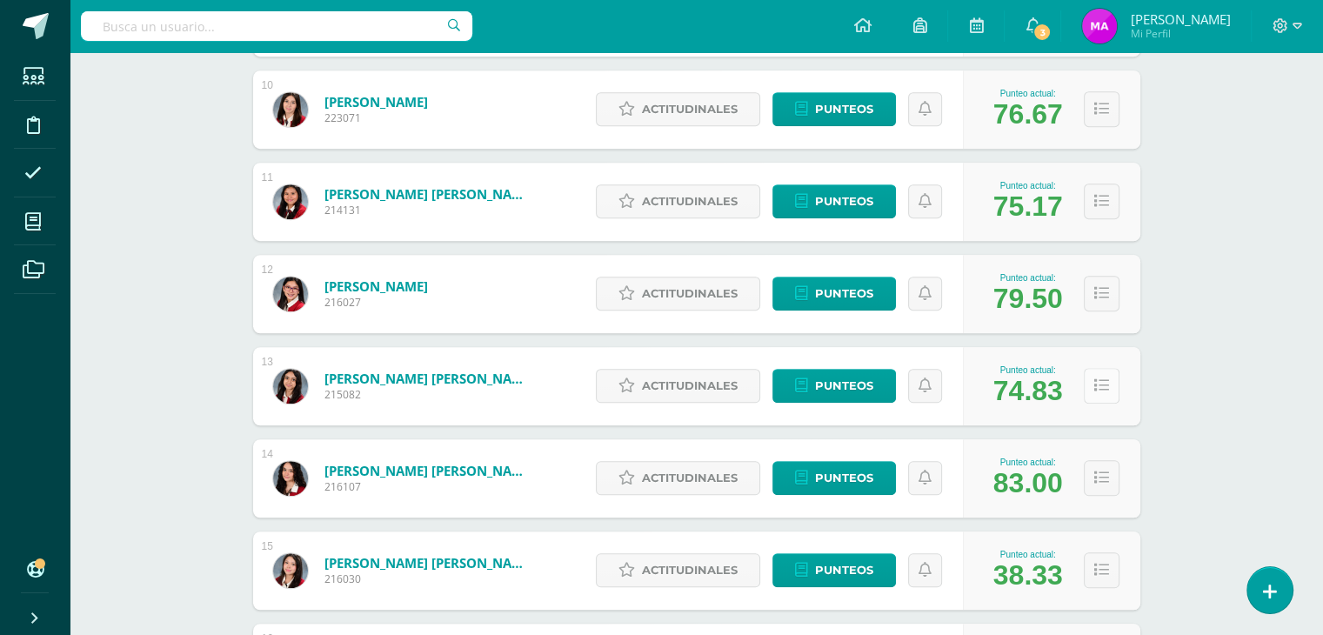
click at [1099, 384] on icon at bounding box center [1101, 385] width 15 height 15
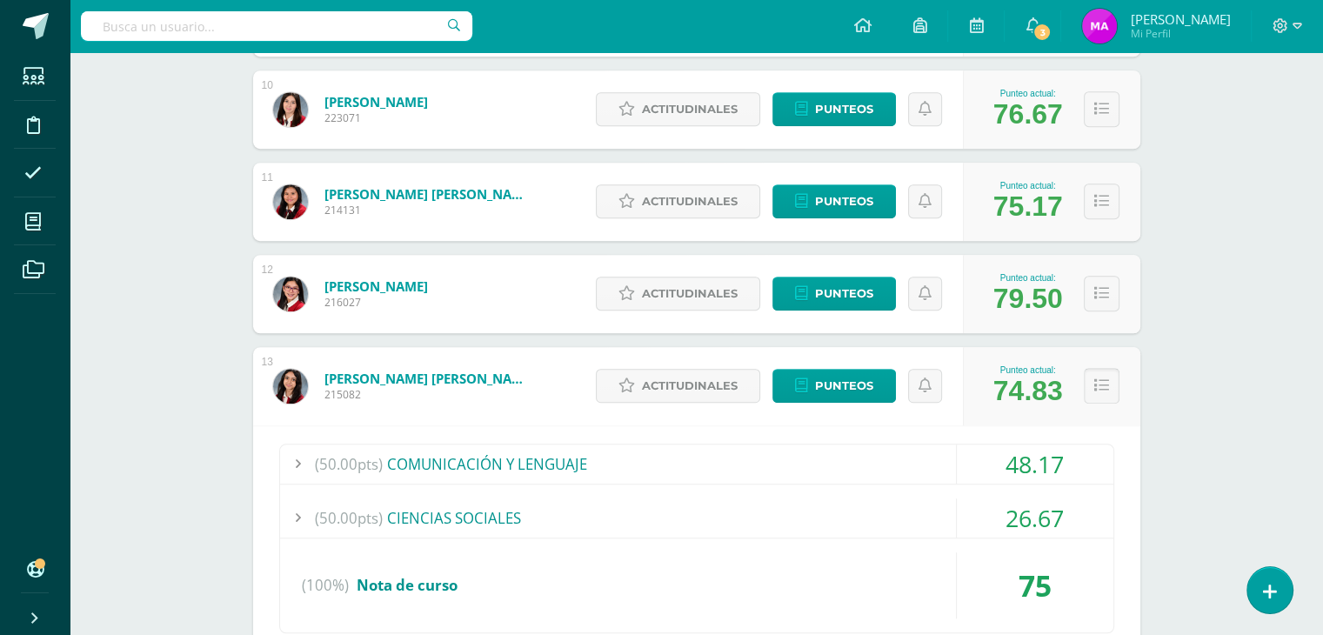
click at [1099, 384] on icon at bounding box center [1101, 385] width 15 height 15
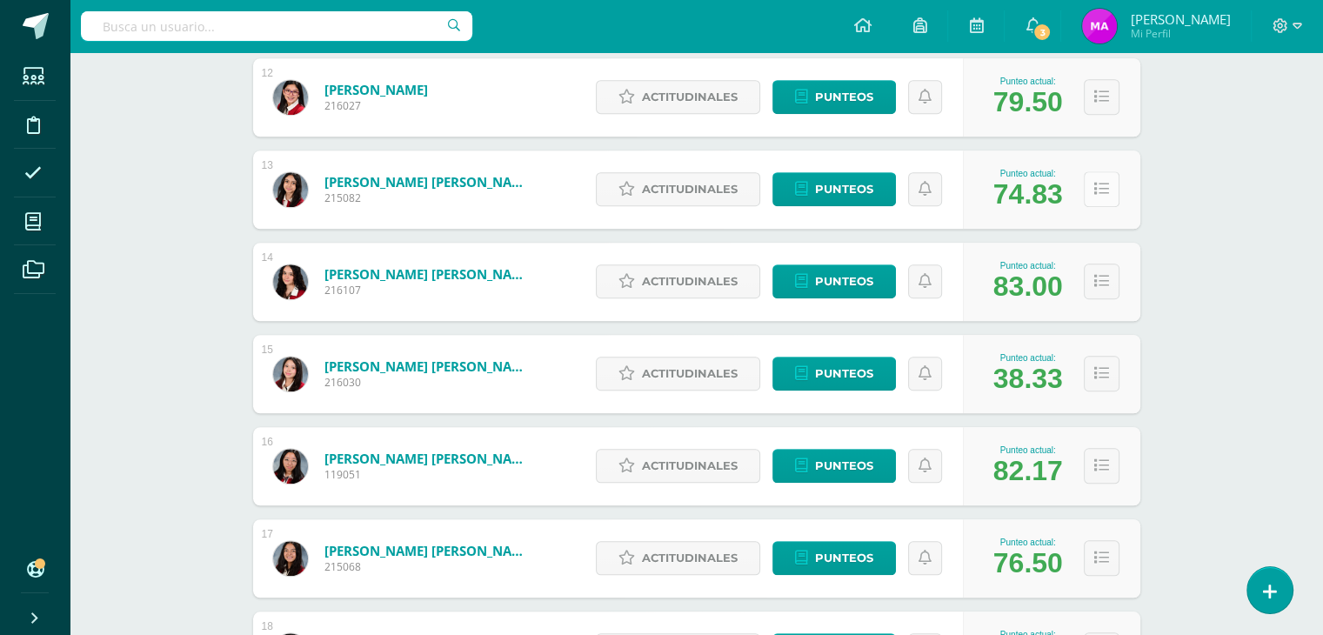
scroll to position [1336, 0]
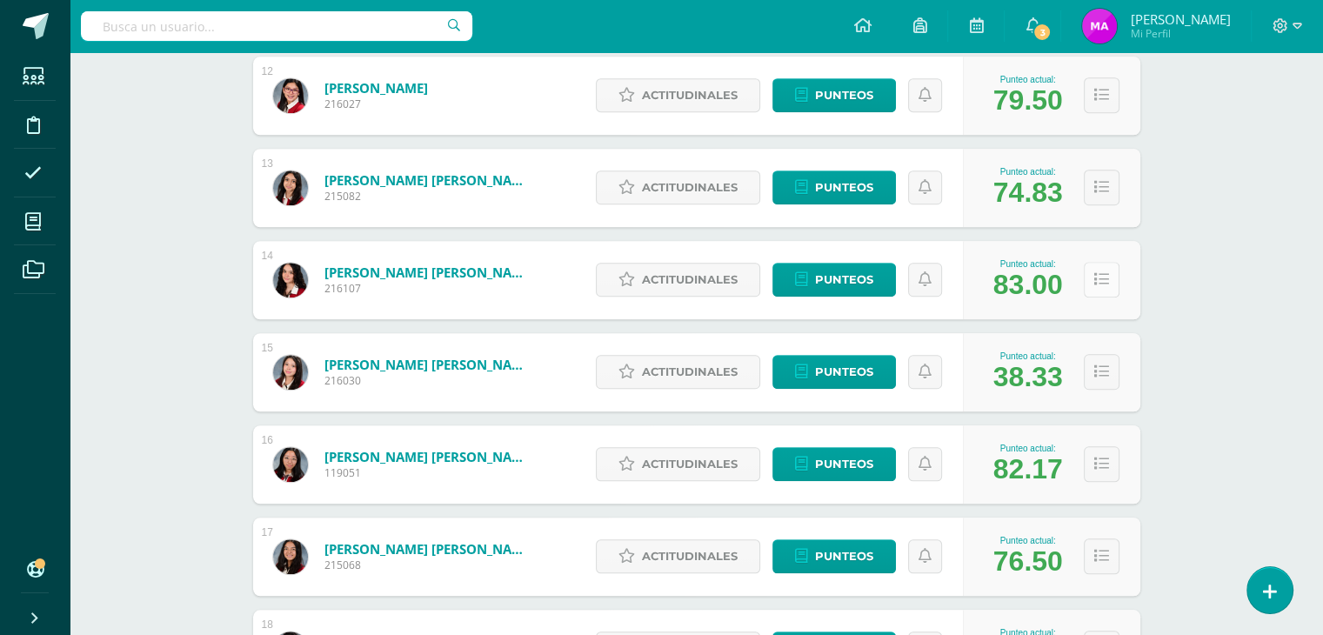
click at [1102, 276] on icon at bounding box center [1101, 279] width 15 height 15
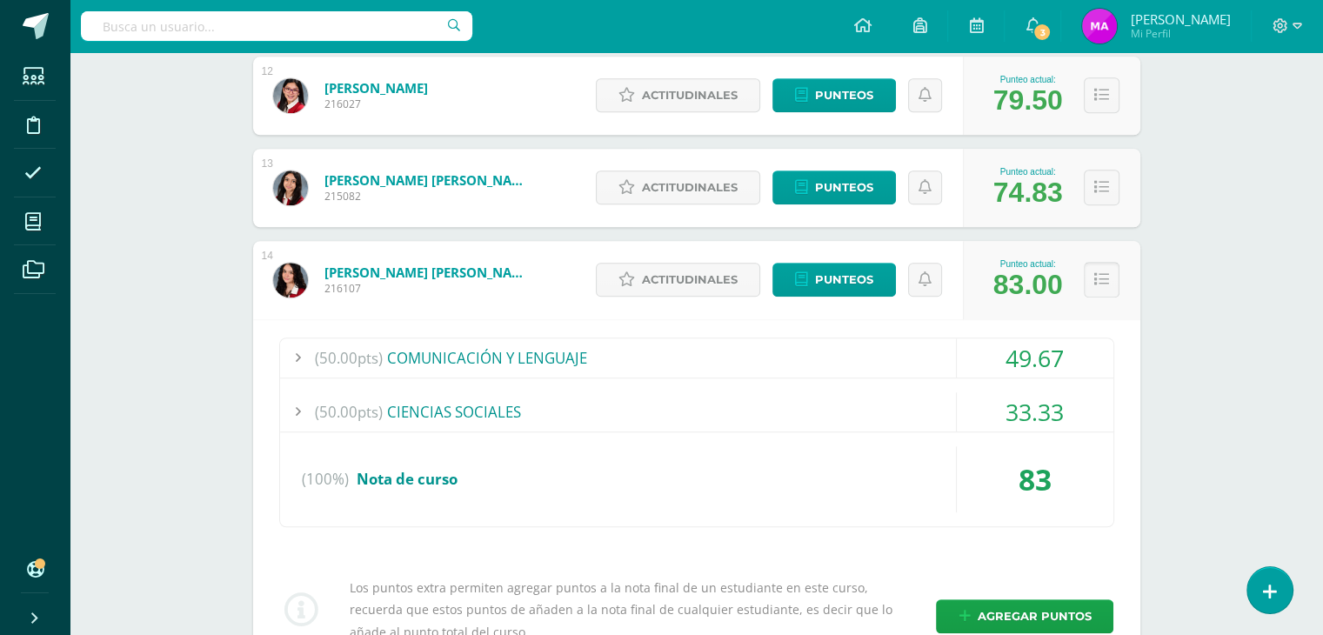
click at [1100, 279] on icon at bounding box center [1101, 279] width 15 height 15
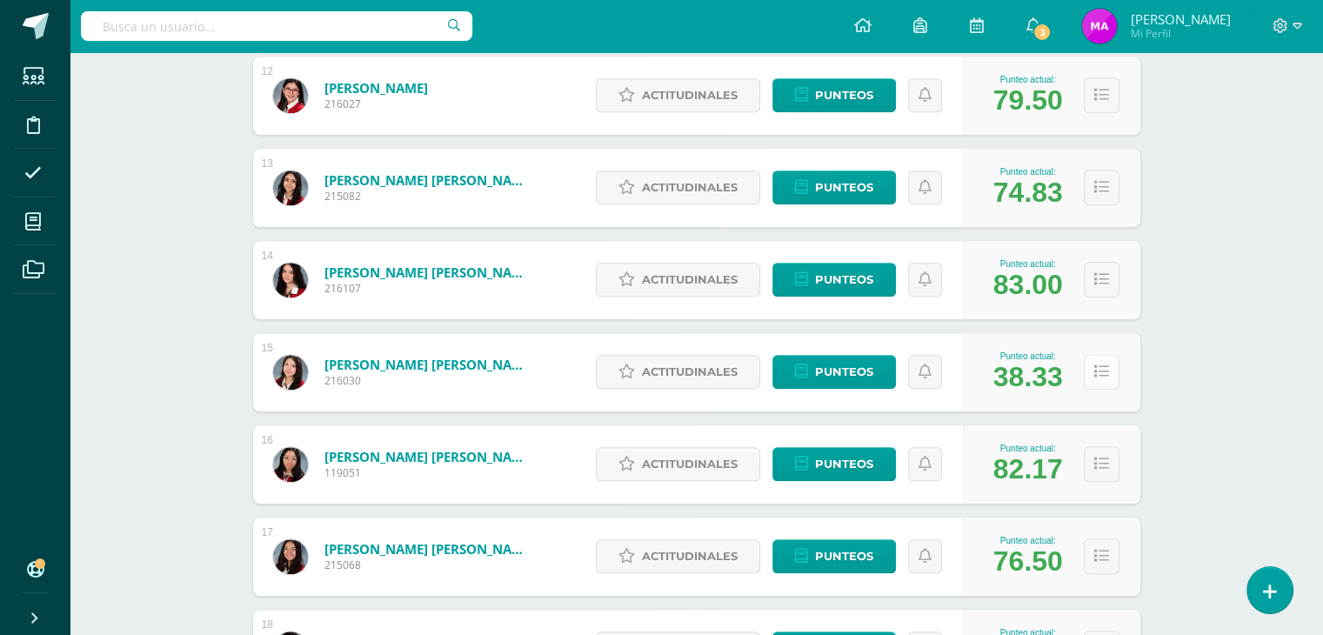
click at [1100, 369] on icon at bounding box center [1101, 371] width 15 height 15
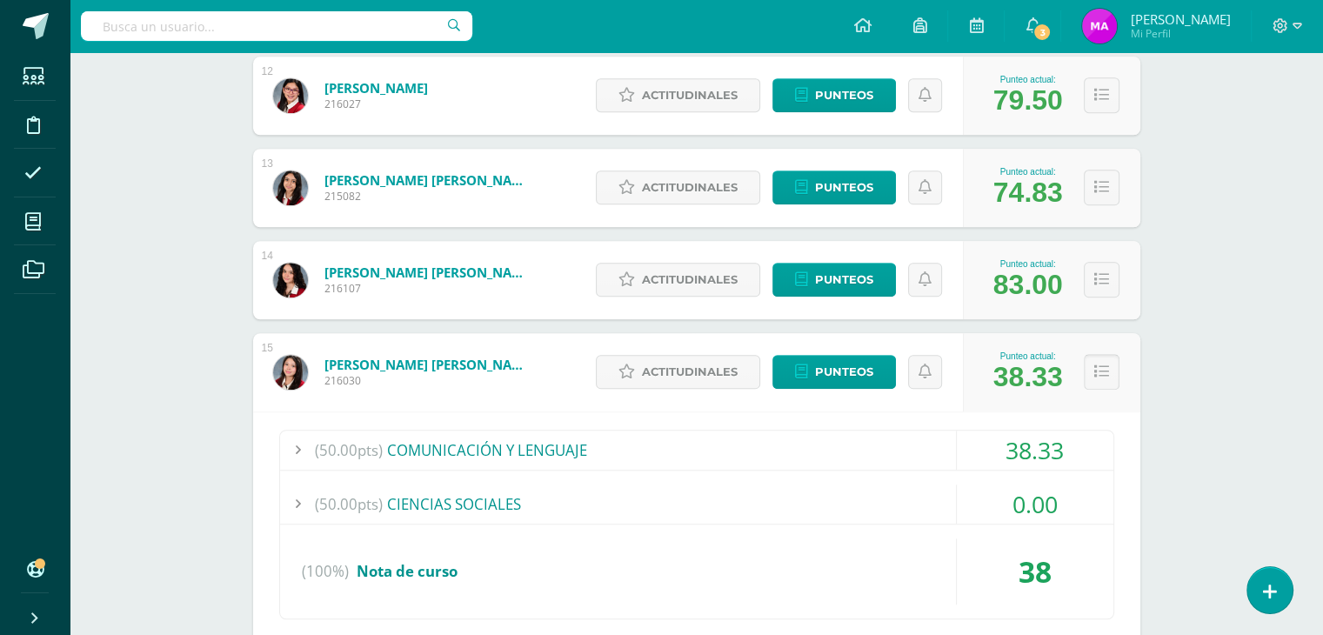
click at [1100, 369] on icon at bounding box center [1101, 371] width 15 height 15
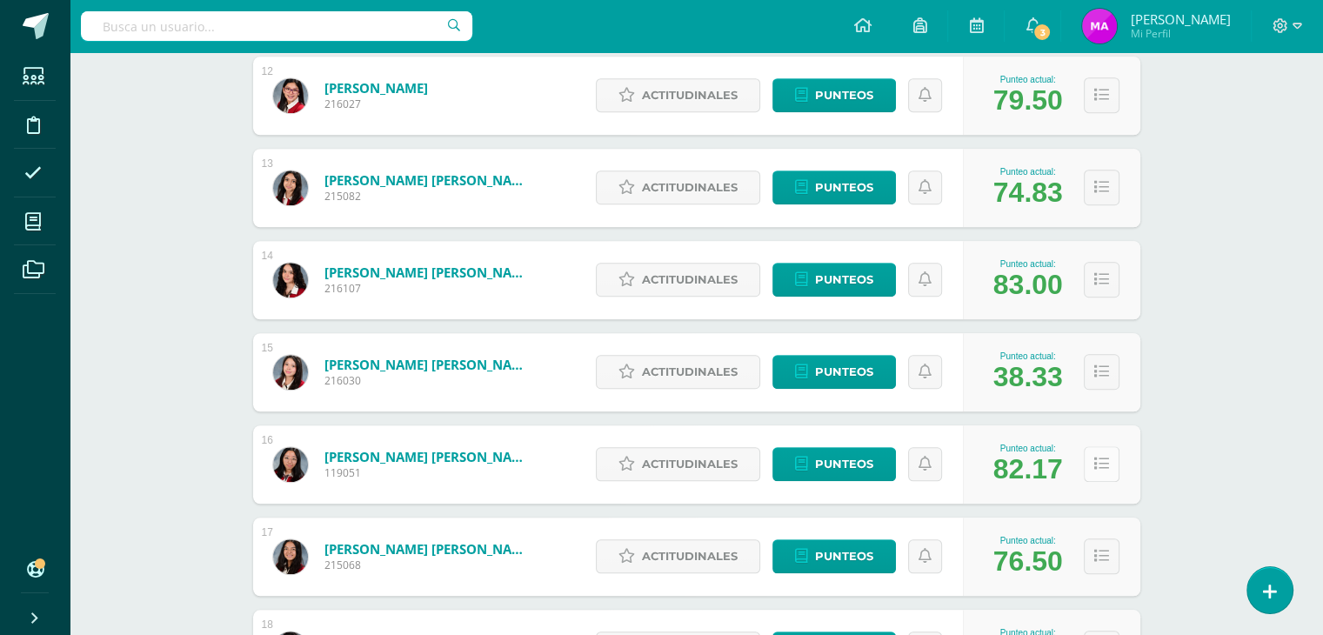
click at [1096, 464] on icon at bounding box center [1101, 464] width 15 height 15
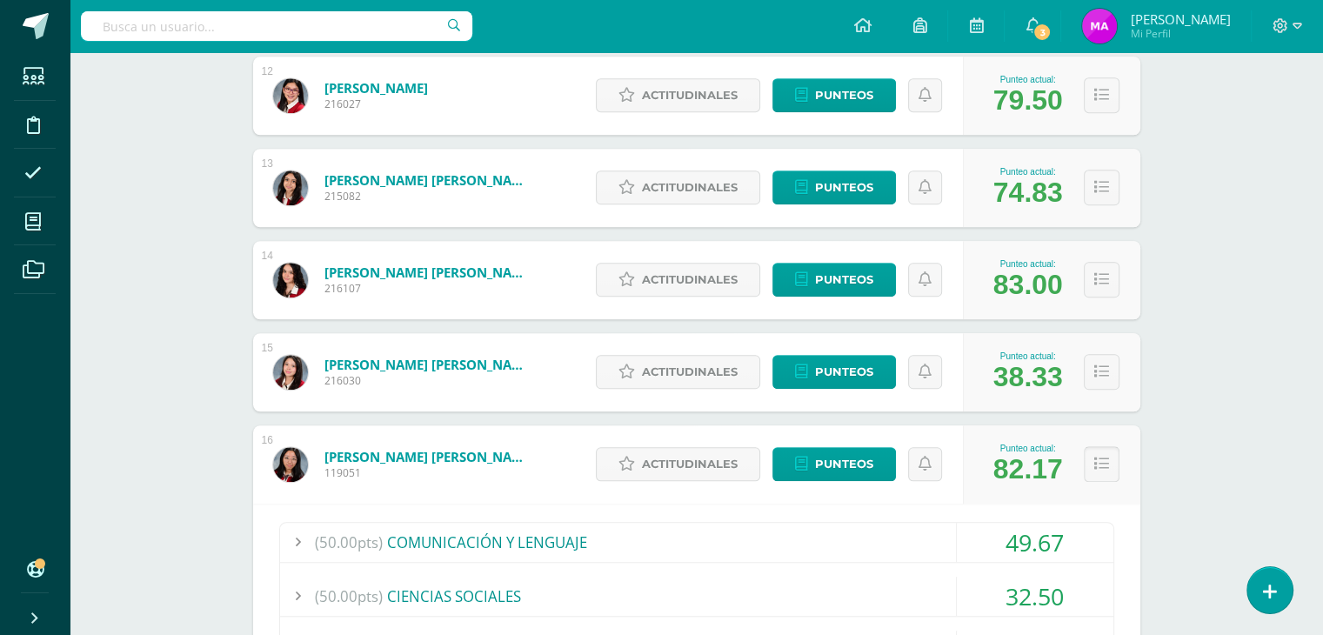
click at [1096, 464] on icon at bounding box center [1101, 464] width 15 height 15
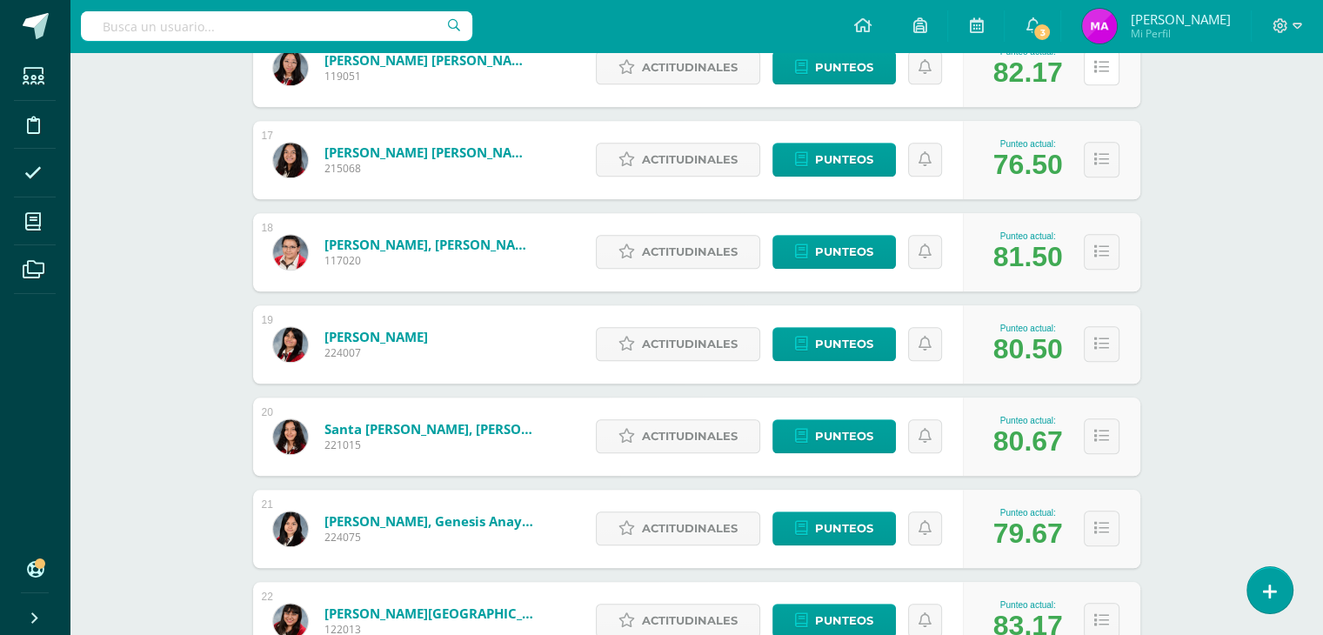
scroll to position [1732, 0]
click at [1100, 162] on icon at bounding box center [1101, 159] width 15 height 15
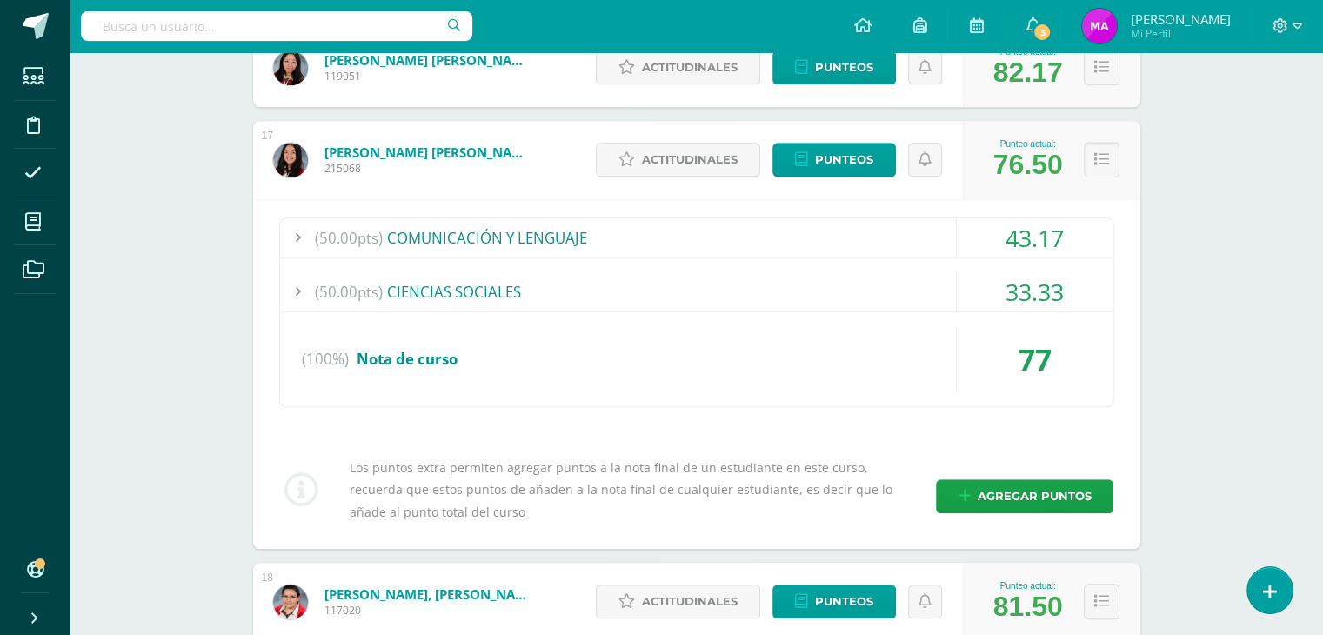
click at [1100, 162] on icon at bounding box center [1101, 159] width 15 height 15
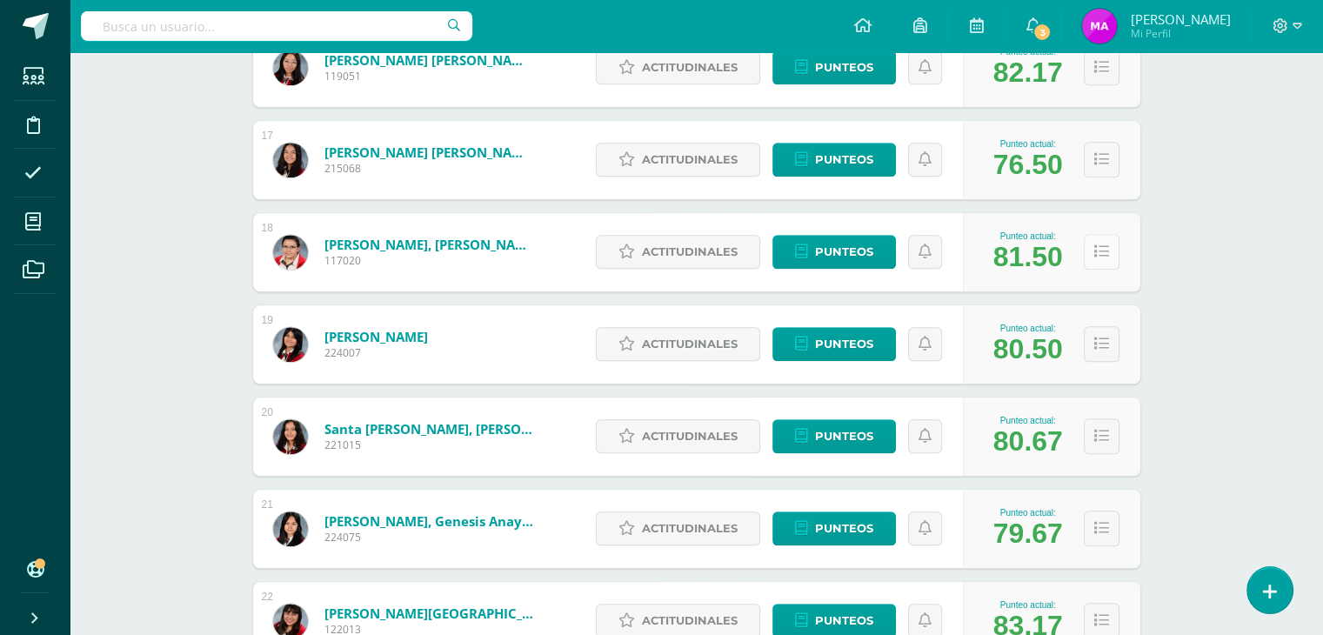
click at [1098, 254] on icon at bounding box center [1101, 251] width 15 height 15
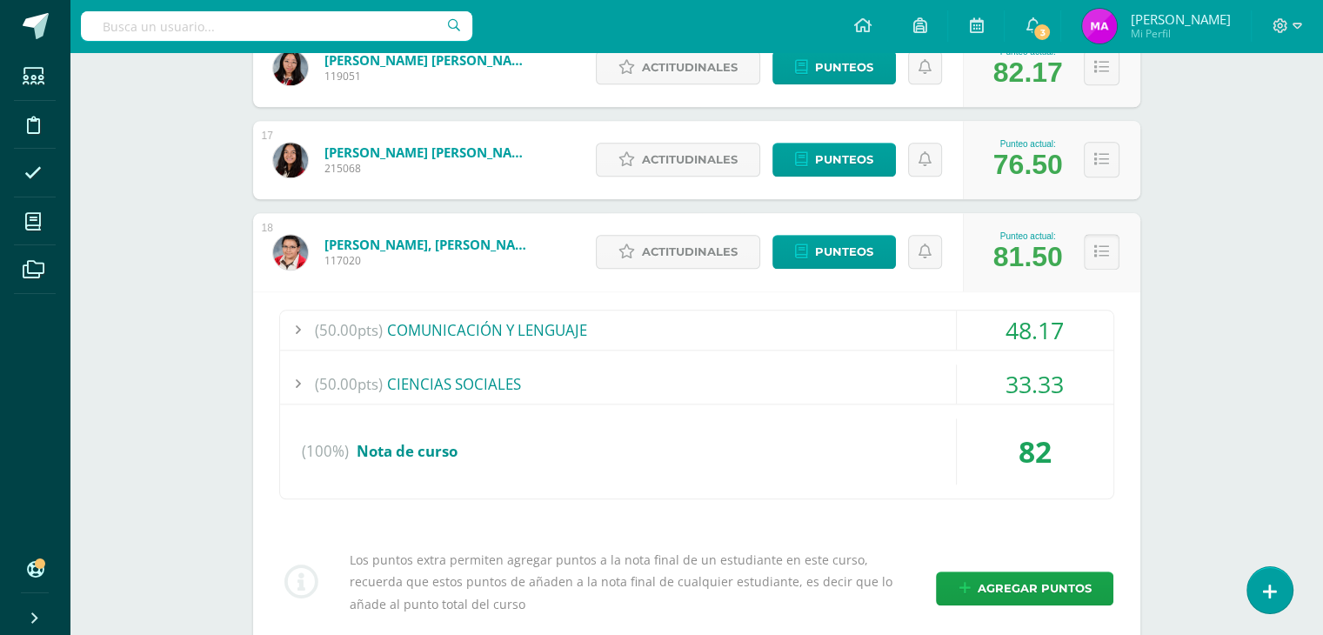
click at [1098, 254] on icon at bounding box center [1101, 251] width 15 height 15
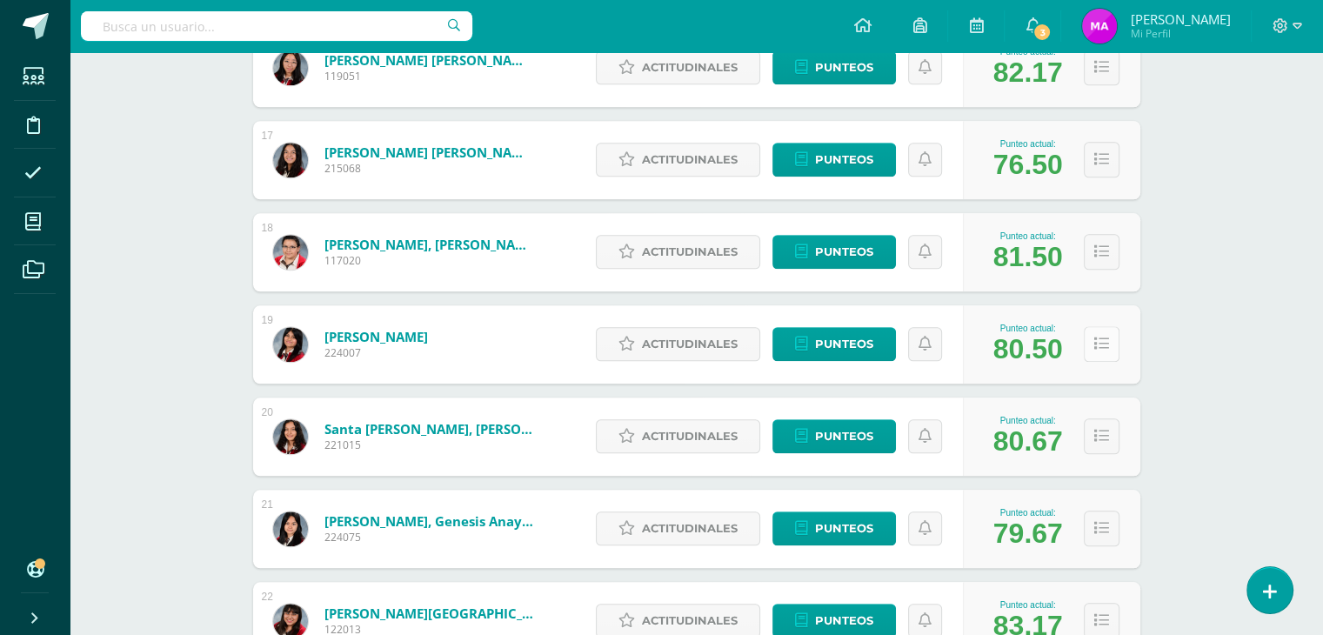
click at [1098, 346] on icon at bounding box center [1101, 344] width 15 height 15
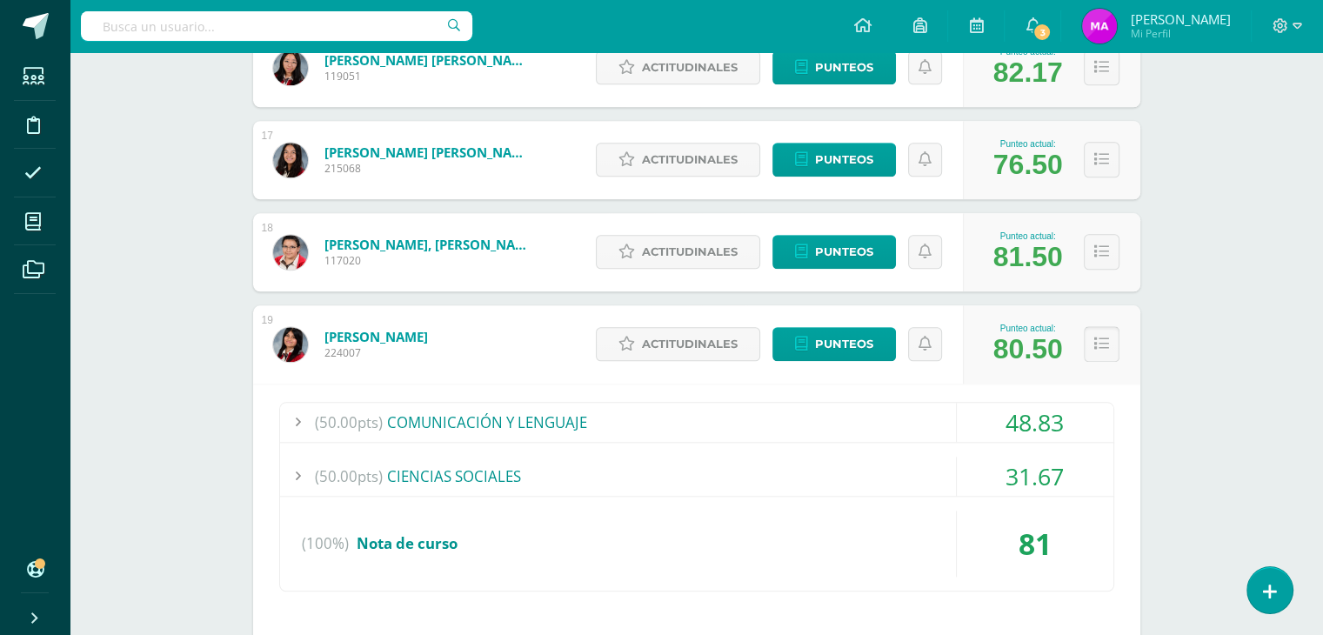
click at [1098, 346] on icon at bounding box center [1101, 344] width 15 height 15
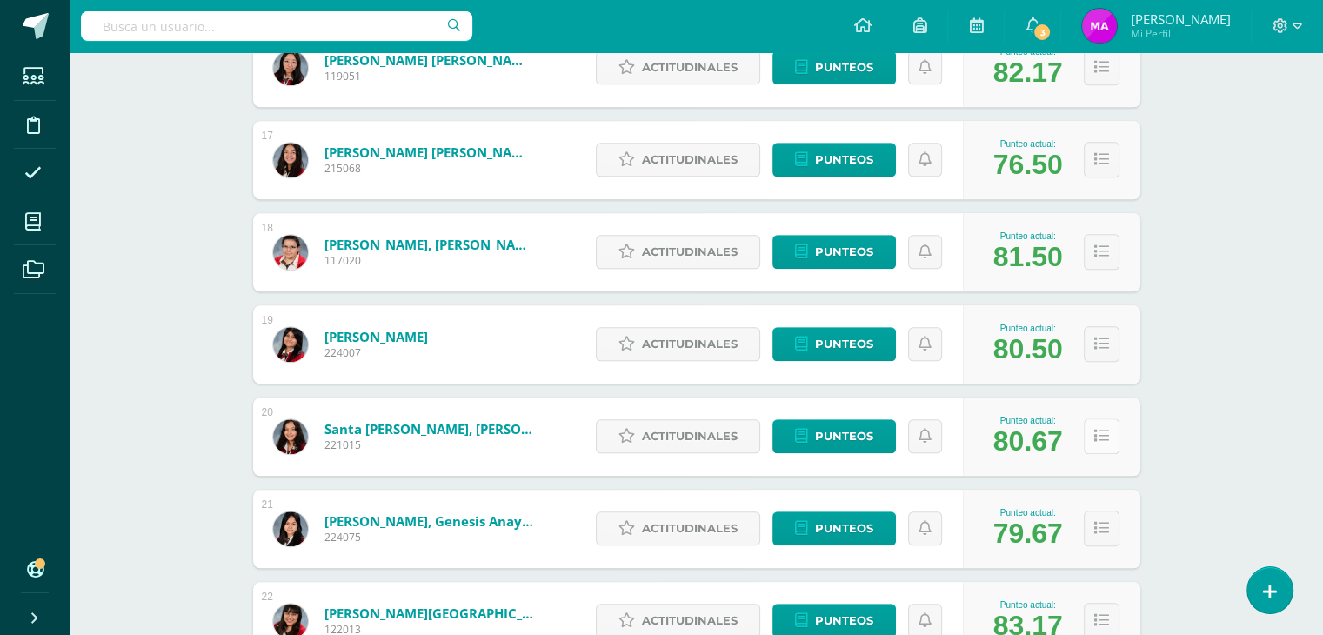
click at [1096, 431] on icon at bounding box center [1101, 436] width 15 height 15
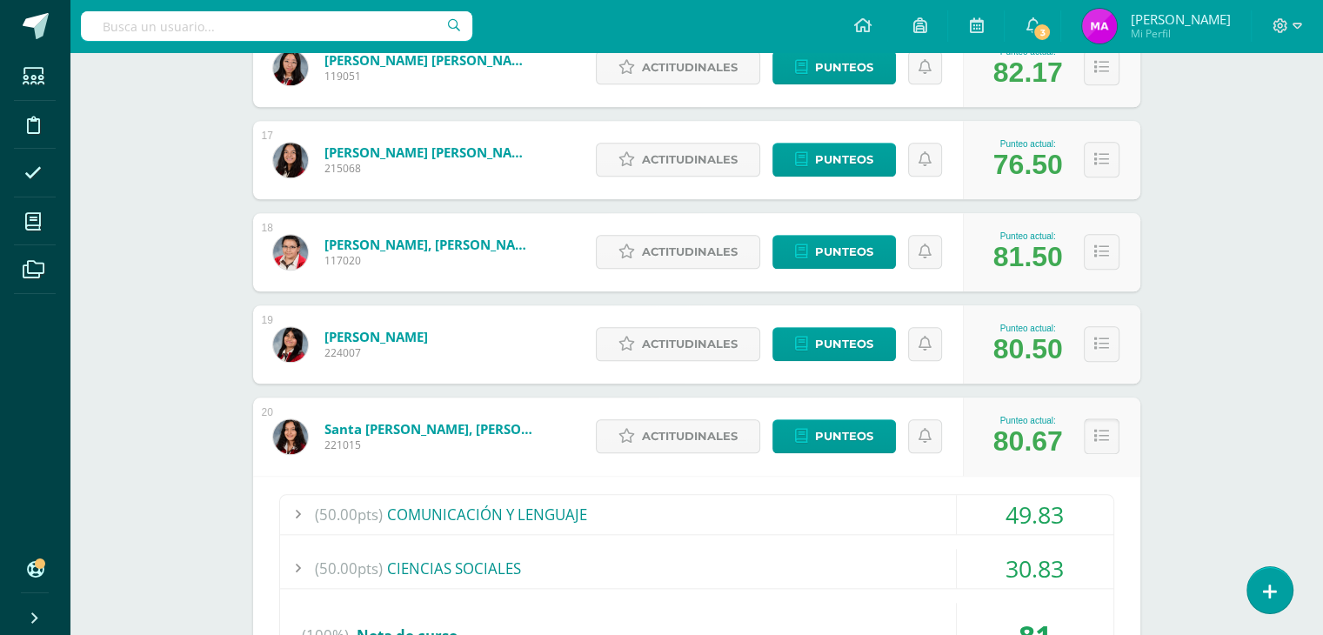
click at [1096, 431] on icon at bounding box center [1101, 436] width 15 height 15
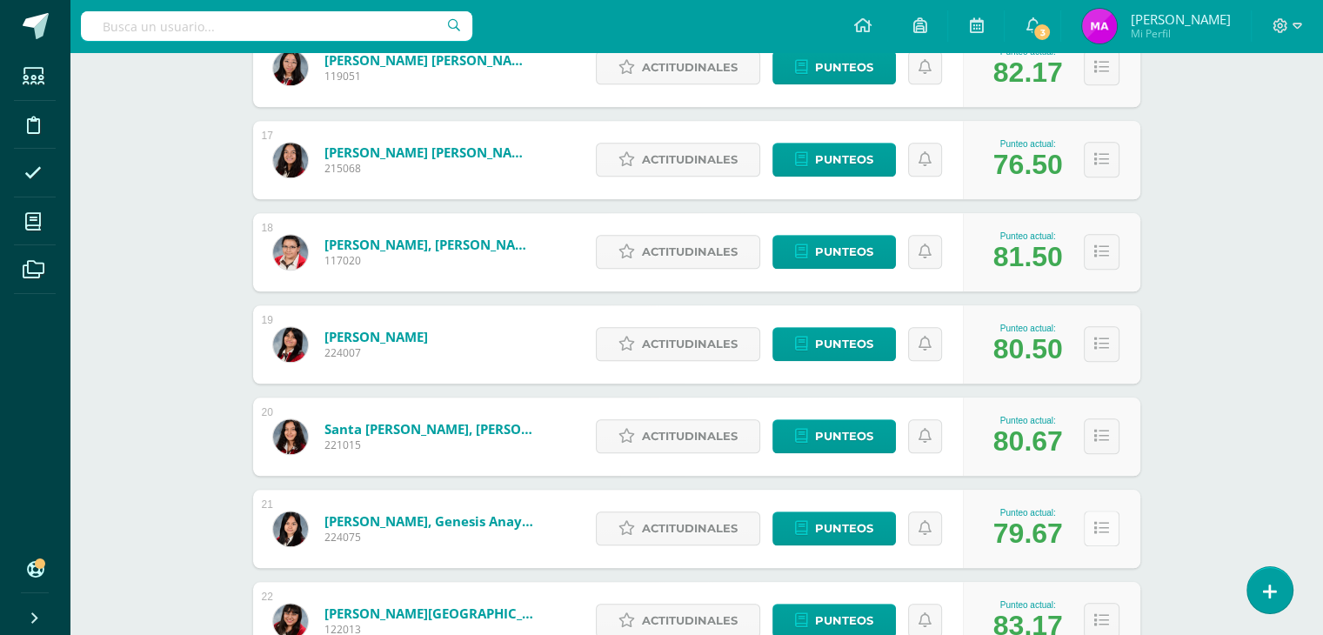
click at [1099, 533] on icon at bounding box center [1101, 528] width 15 height 15
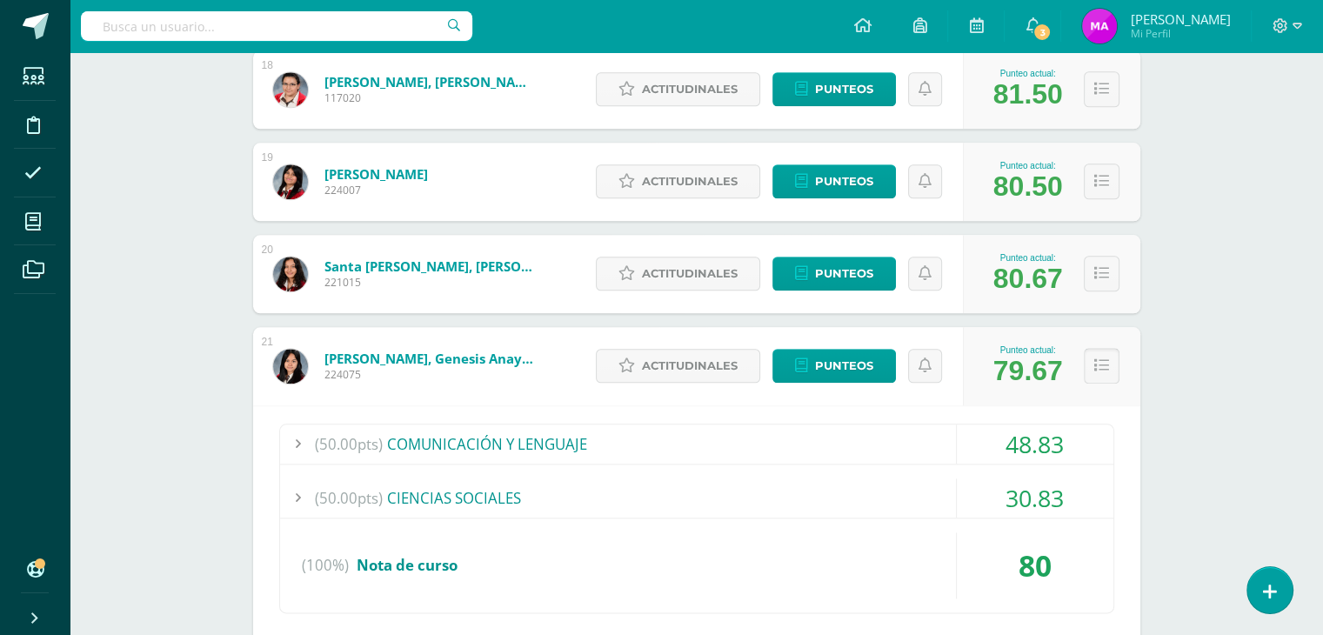
scroll to position [1899, 0]
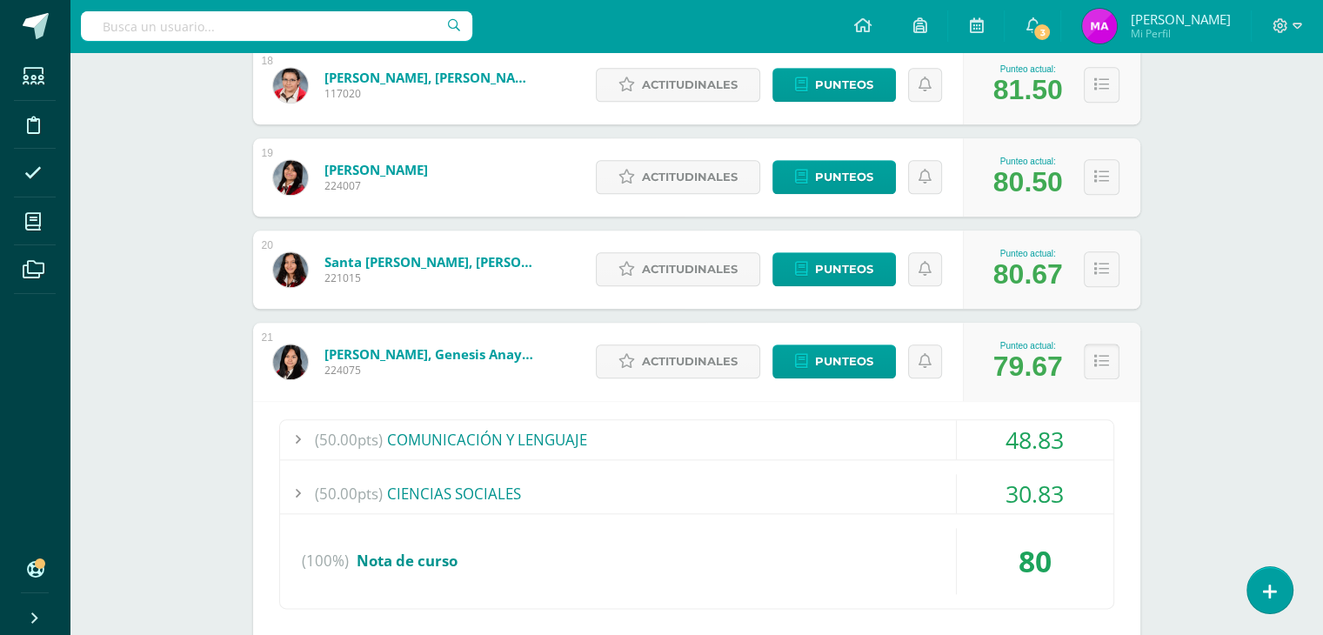
click at [1099, 356] on icon at bounding box center [1101, 361] width 15 height 15
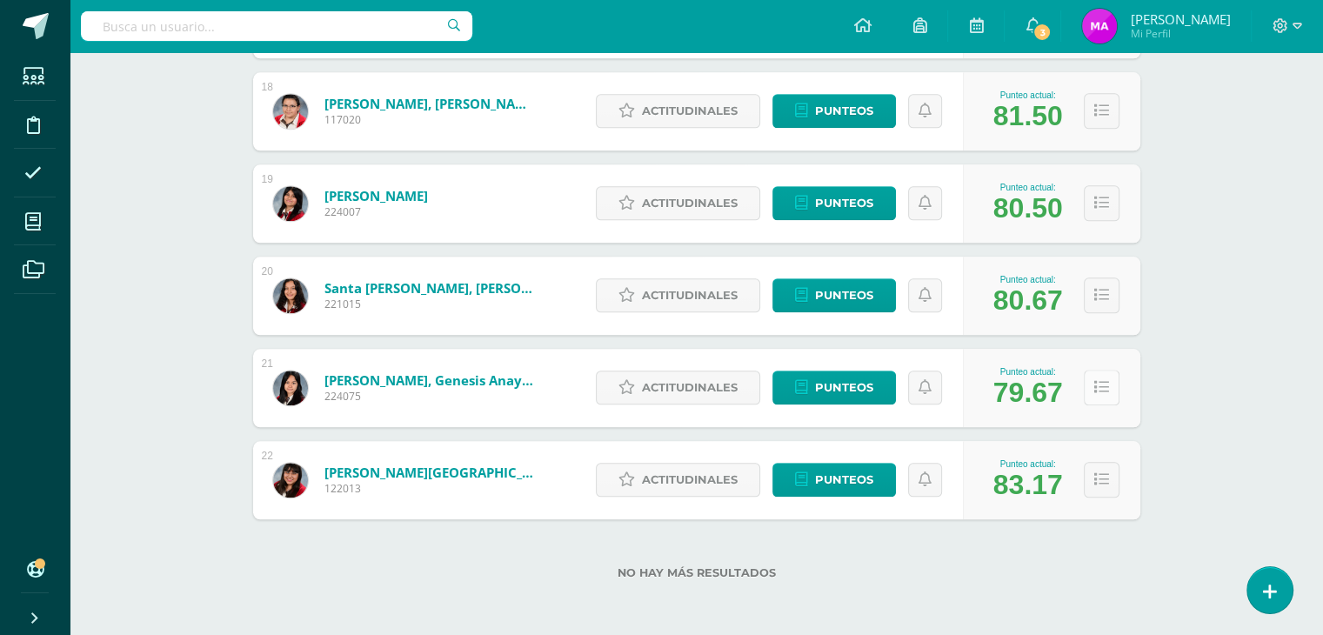
scroll to position [1873, 0]
click at [1102, 477] on icon at bounding box center [1101, 479] width 15 height 15
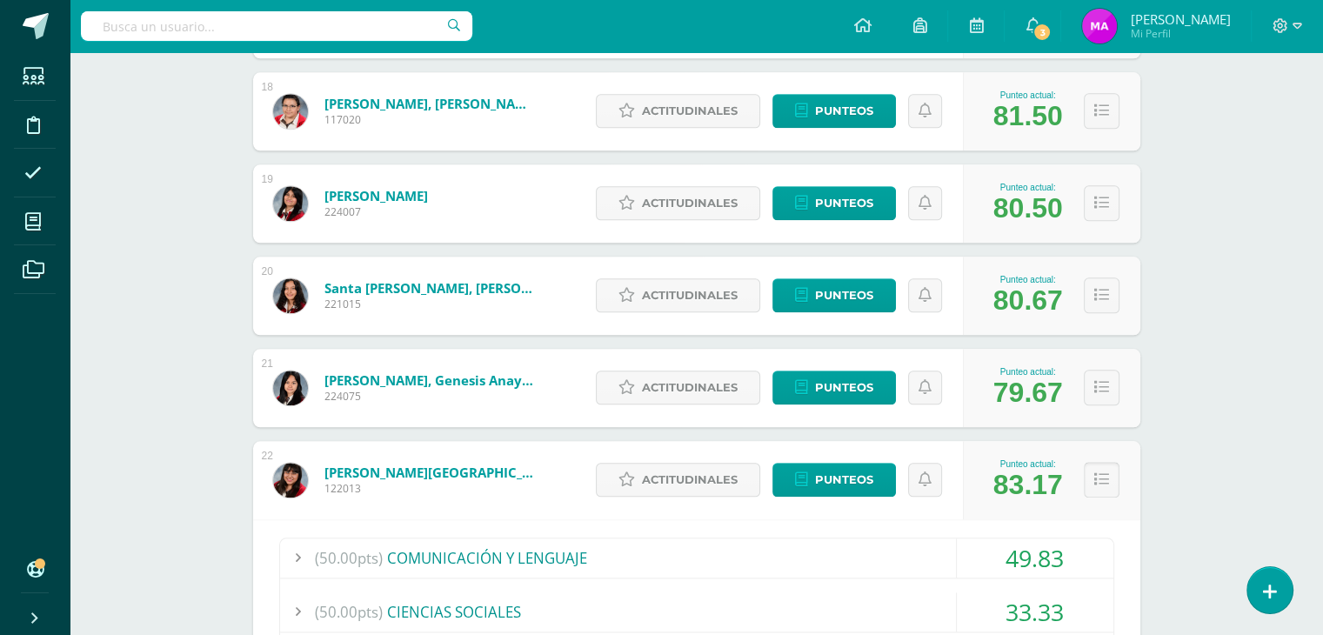
click at [1102, 477] on icon at bounding box center [1101, 479] width 15 height 15
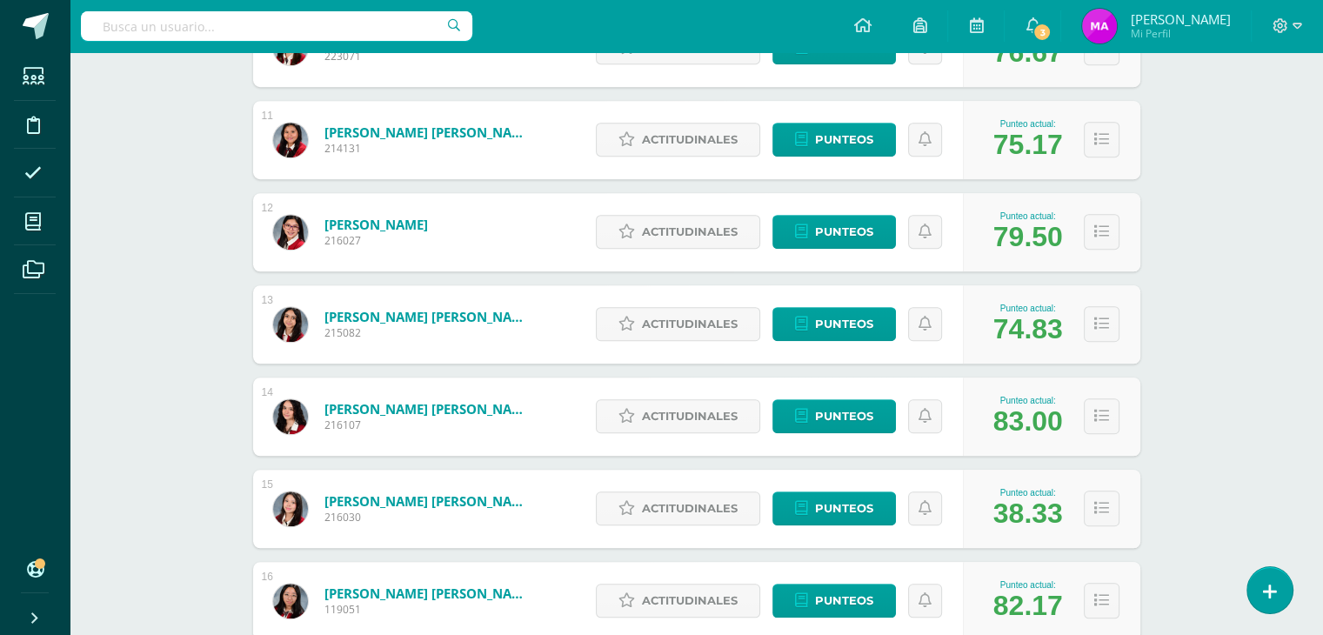
scroll to position [1198, 0]
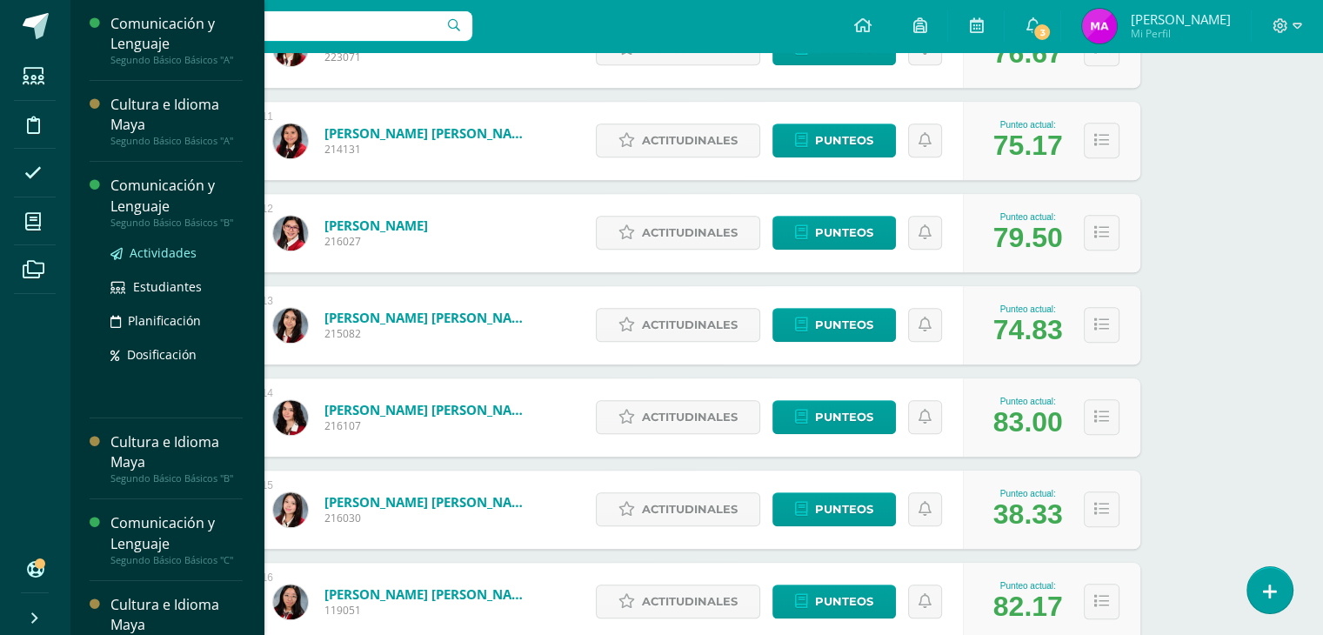
click at [149, 248] on span "Actividades" at bounding box center [163, 252] width 67 height 17
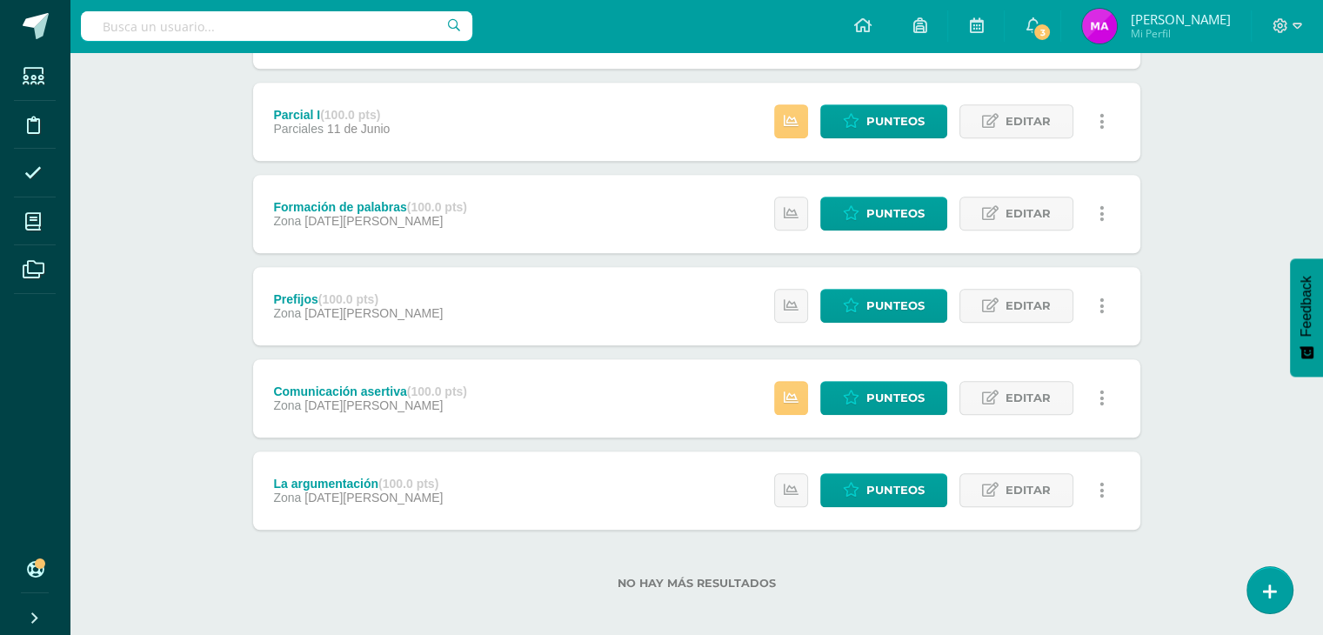
scroll to position [1416, 0]
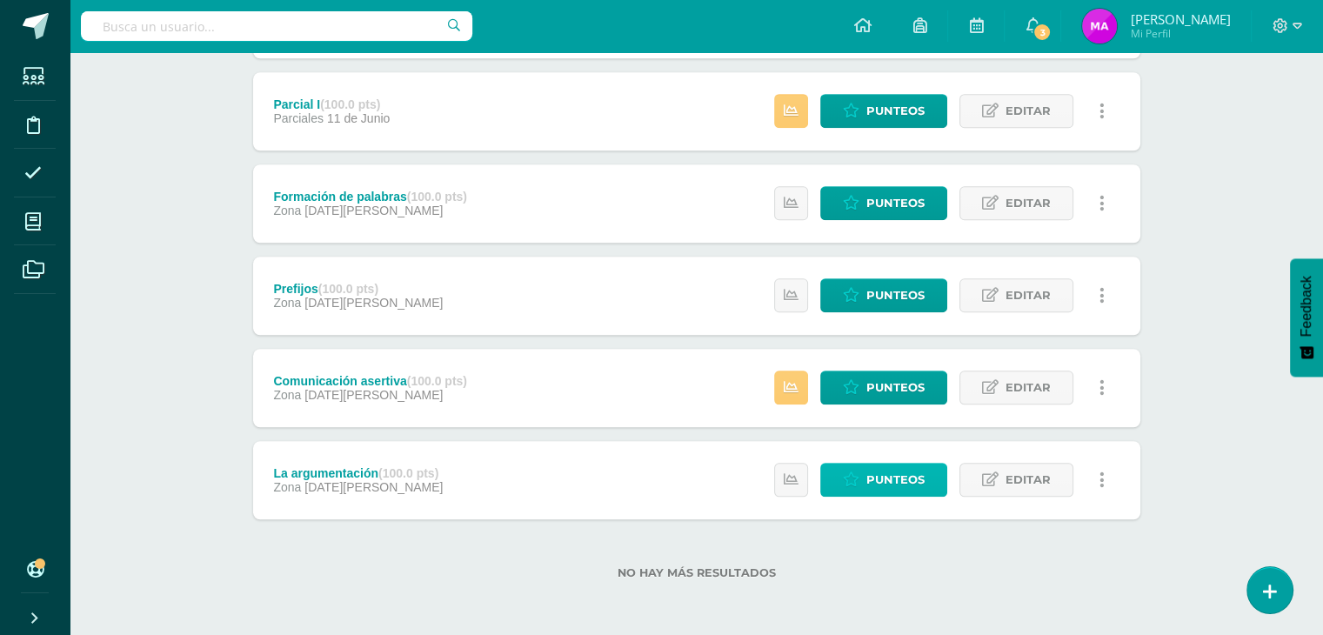
click at [897, 473] on span "Punteos" at bounding box center [895, 480] width 58 height 32
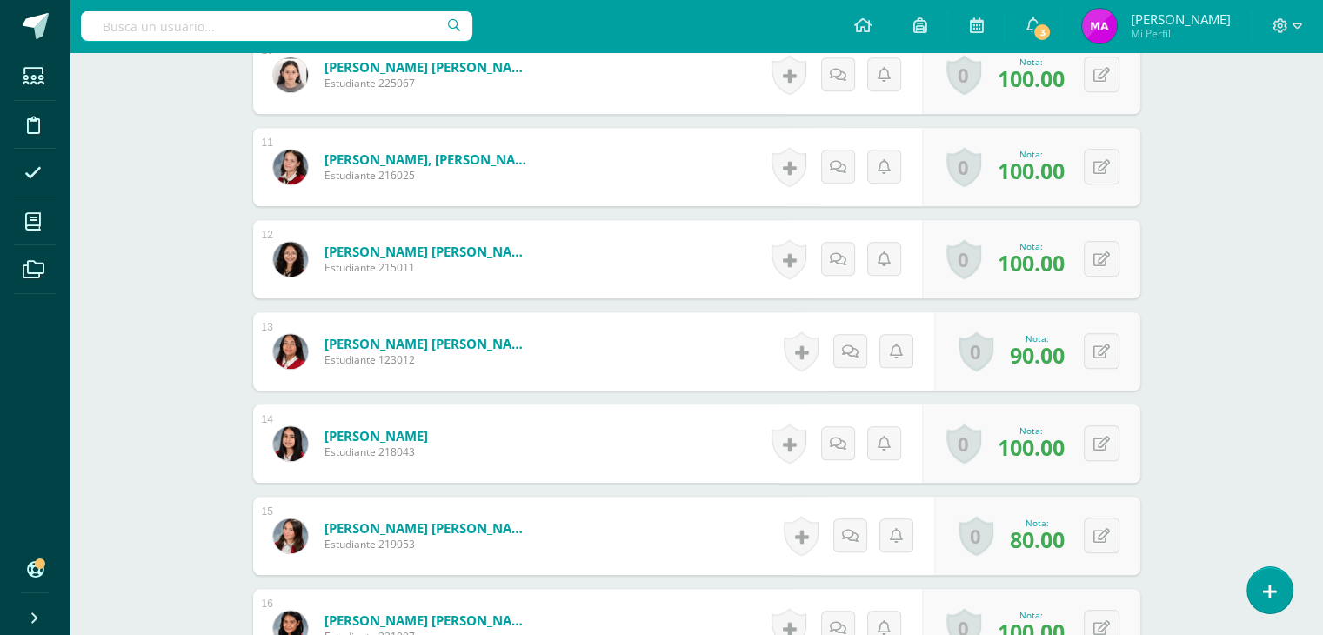
scroll to position [1417, 0]
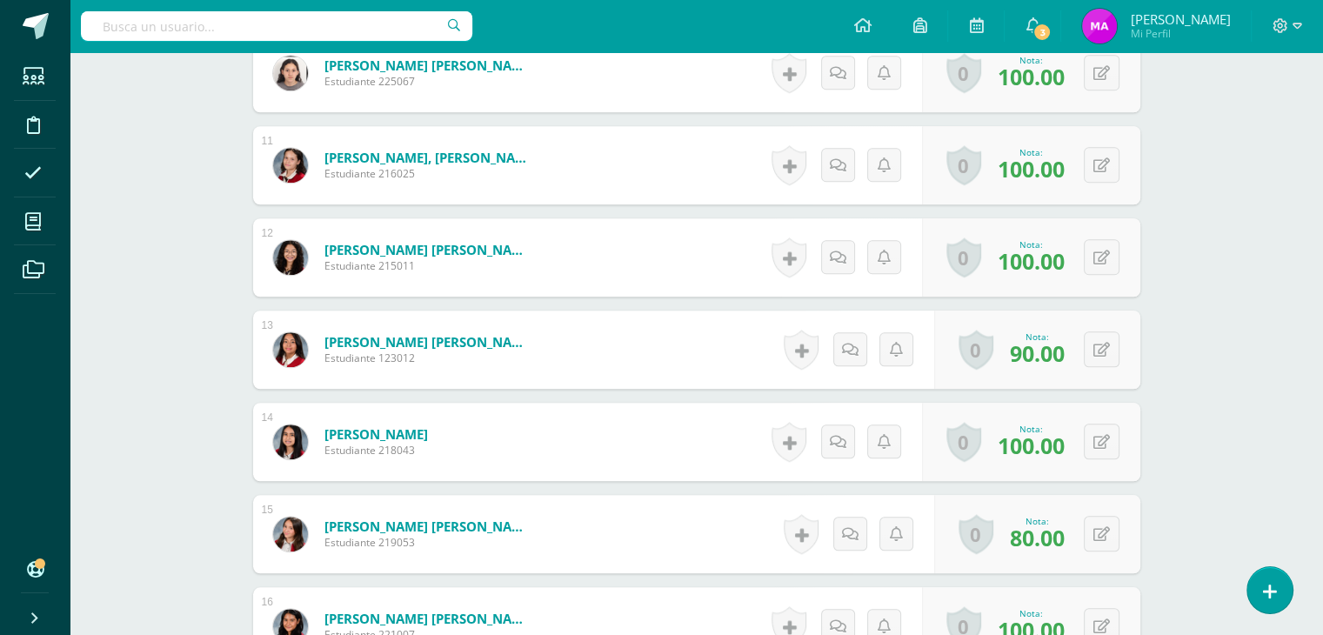
click at [897, 473] on div "Historial de actividad No hay historial para esta actividad Agregar Comentarios…" at bounding box center [843, 442] width 157 height 78
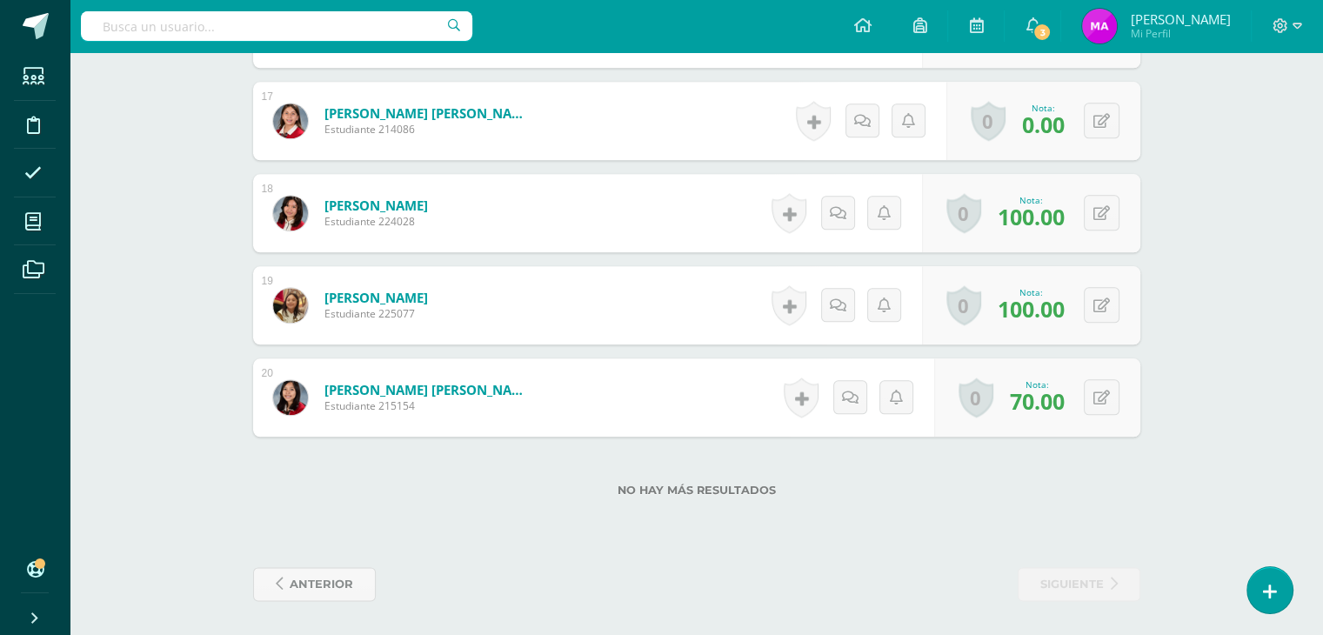
scroll to position [2014, 0]
click at [321, 587] on span "anterior" at bounding box center [321, 584] width 63 height 32
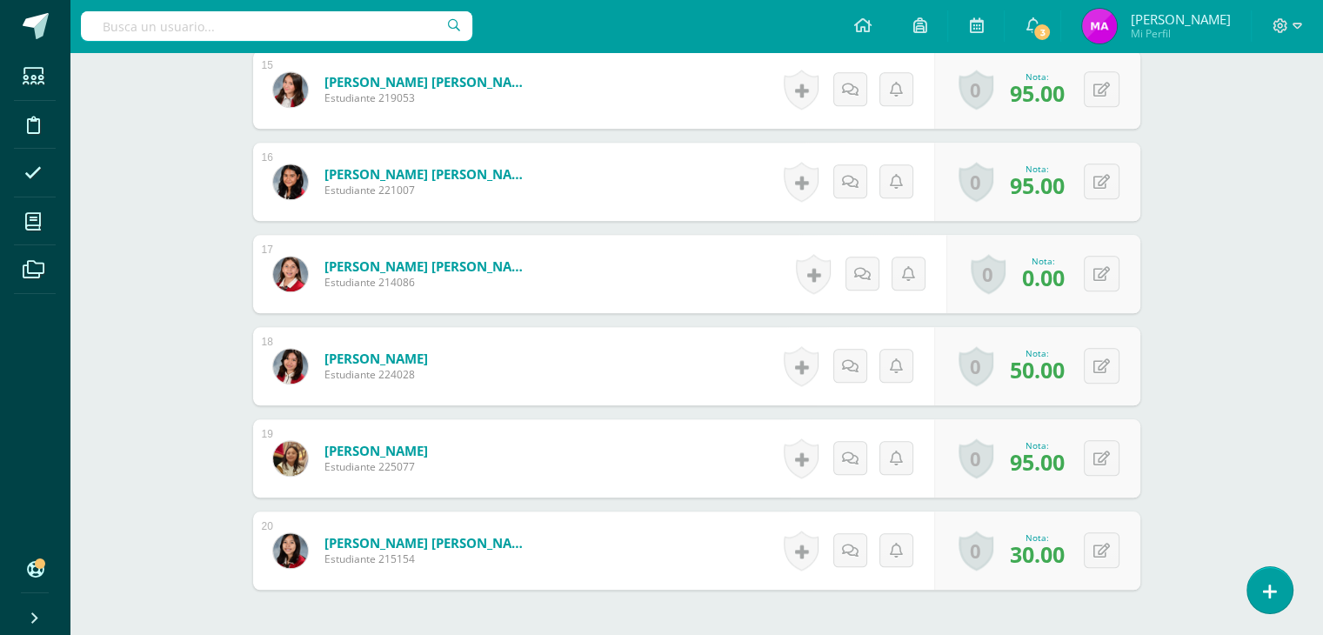
scroll to position [2014, 0]
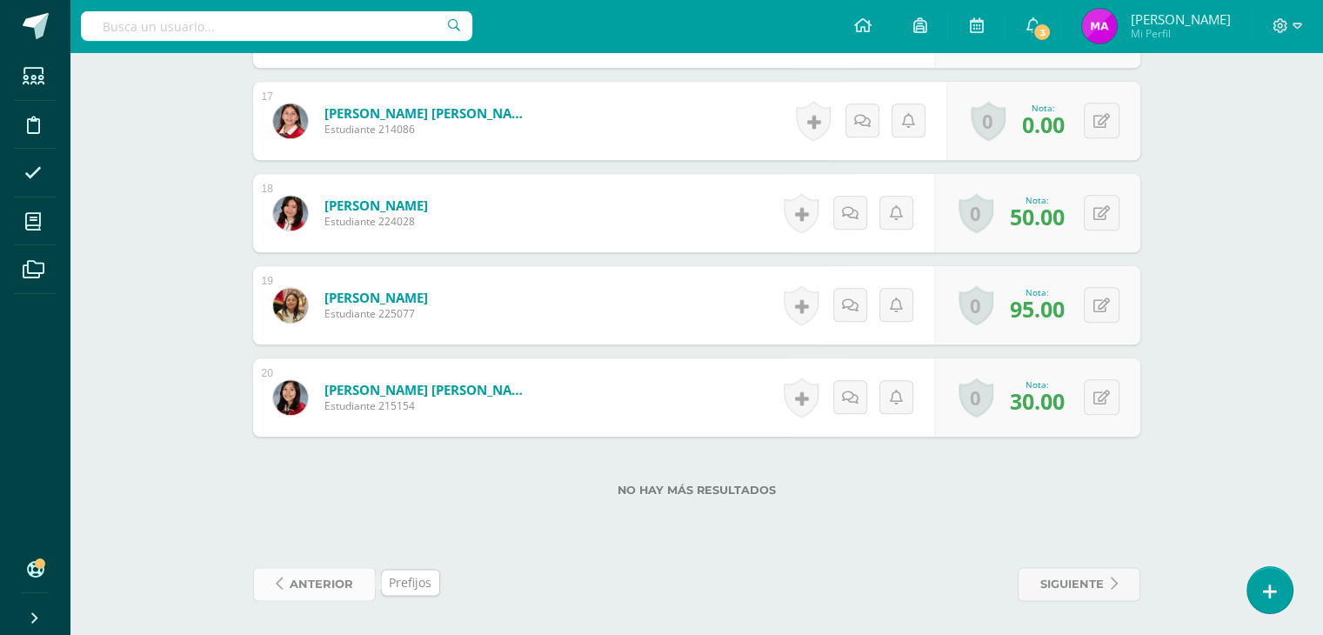
click at [322, 591] on span "anterior" at bounding box center [321, 584] width 63 height 32
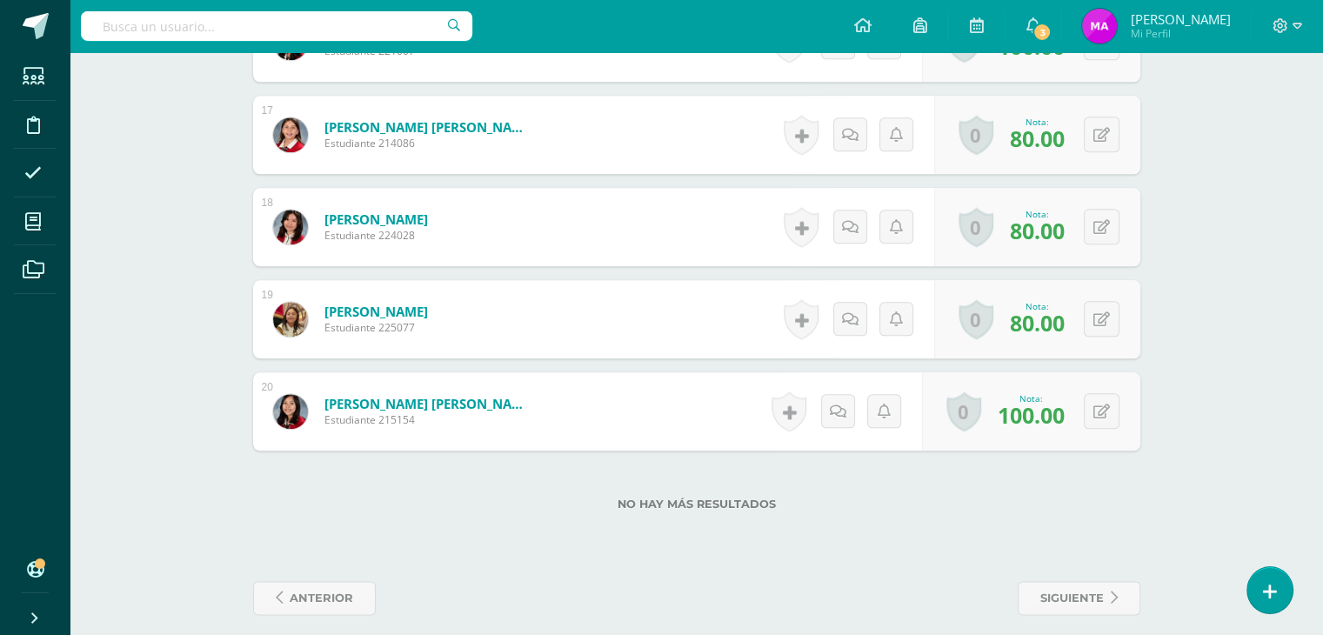
scroll to position [2001, 0]
click at [322, 591] on span "anterior" at bounding box center [321, 597] width 63 height 32
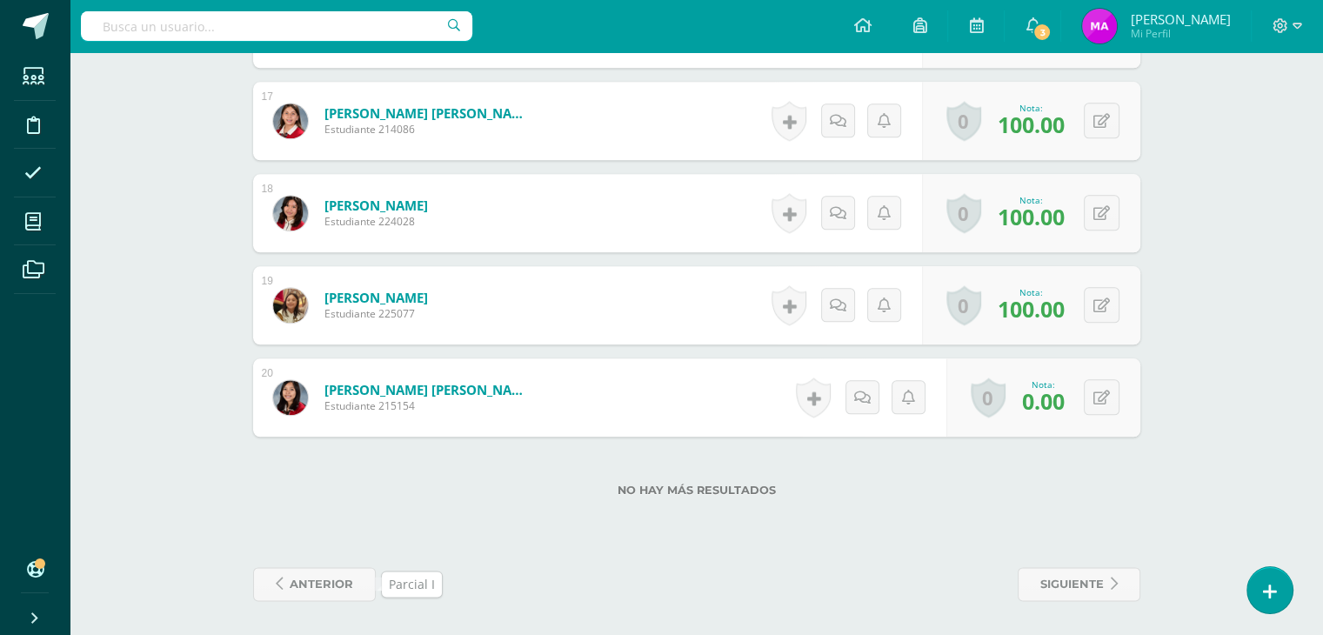
scroll to position [2011, 0]
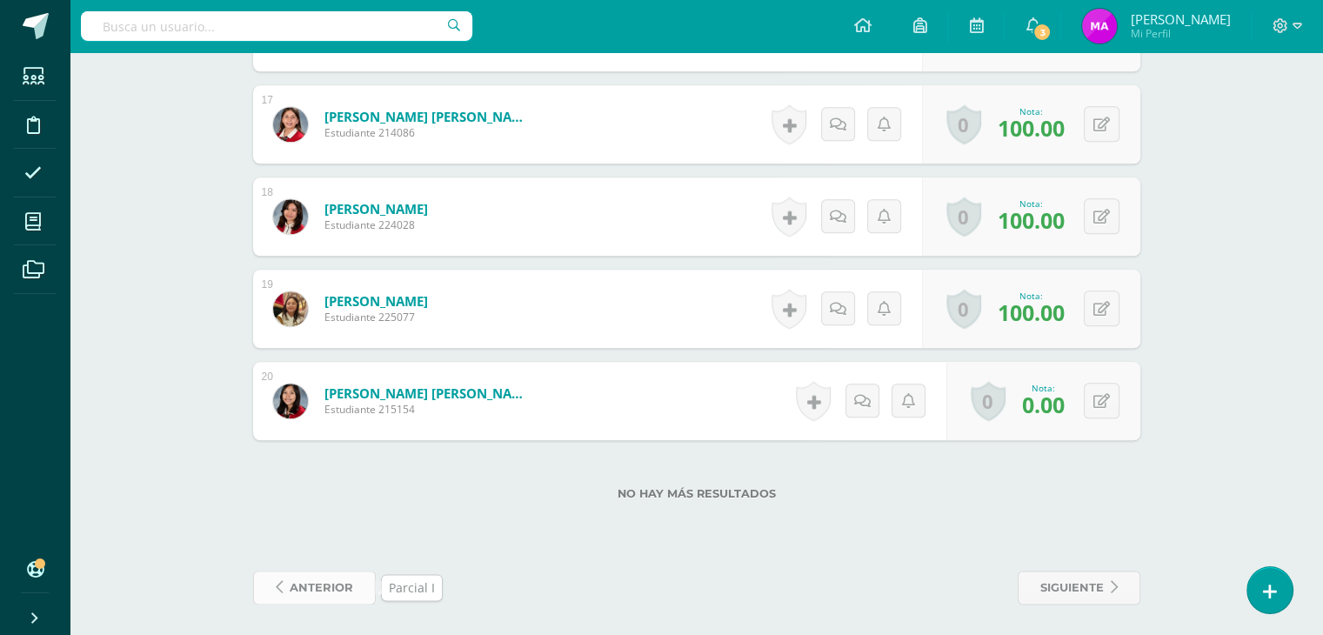
click at [321, 591] on span "anterior" at bounding box center [321, 587] width 63 height 32
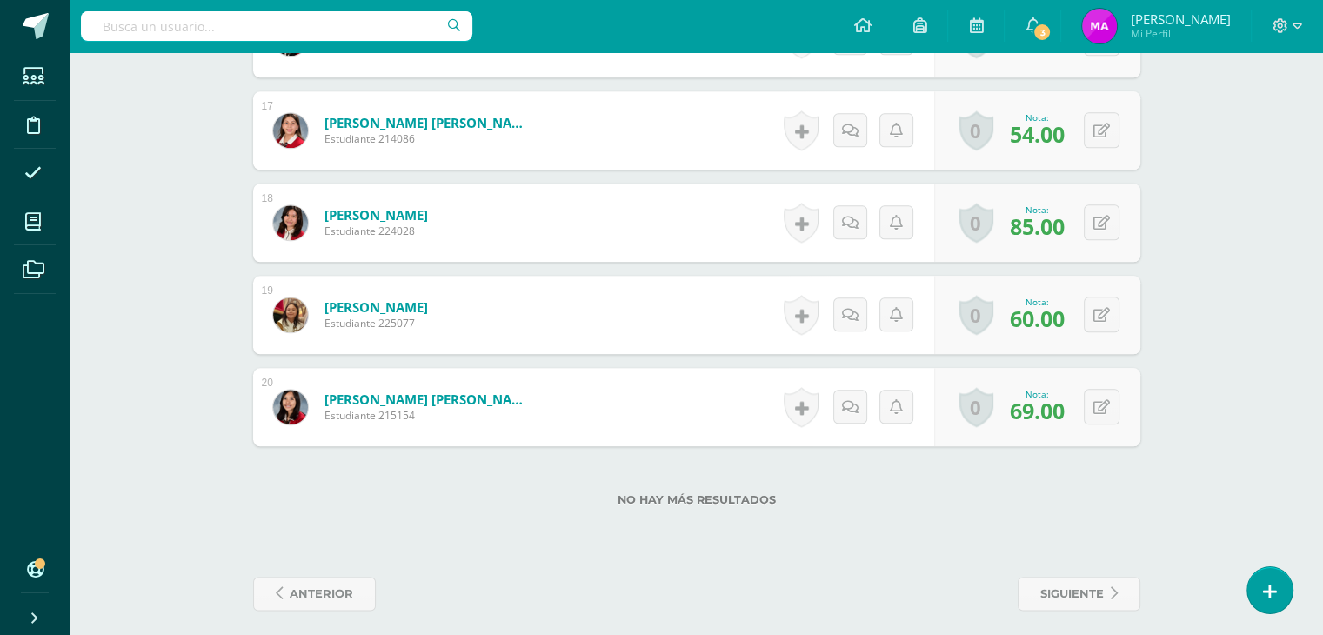
scroll to position [2014, 0]
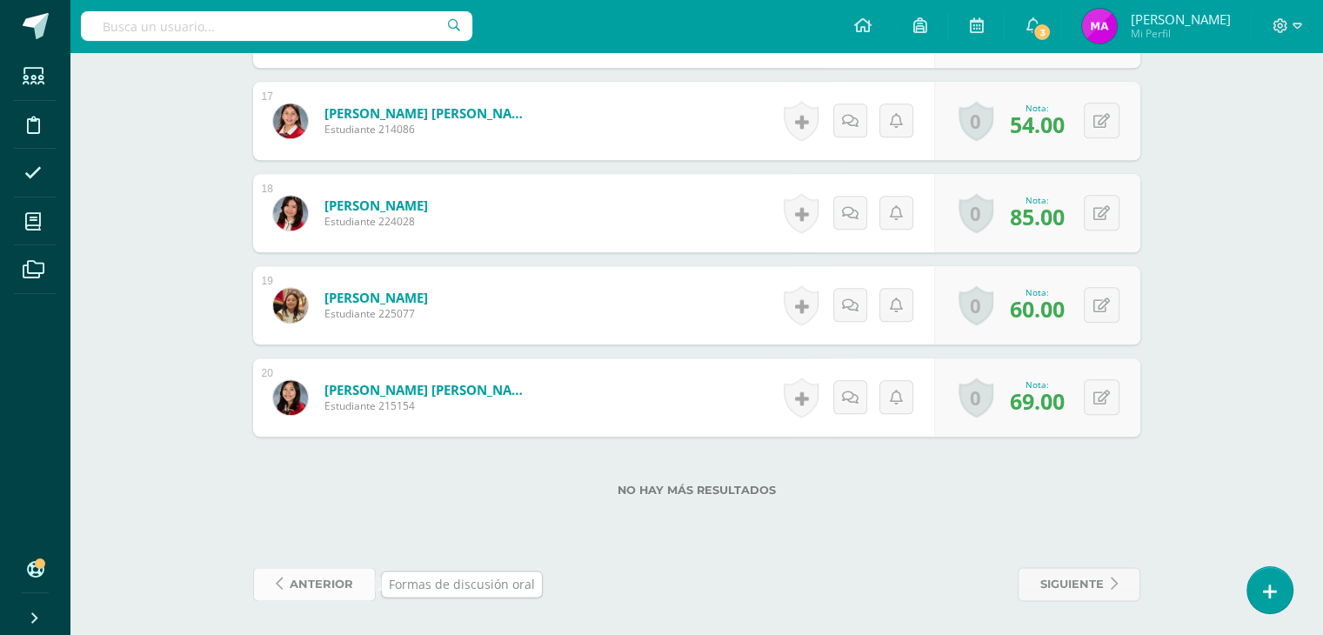
click at [321, 582] on span "anterior" at bounding box center [321, 584] width 63 height 32
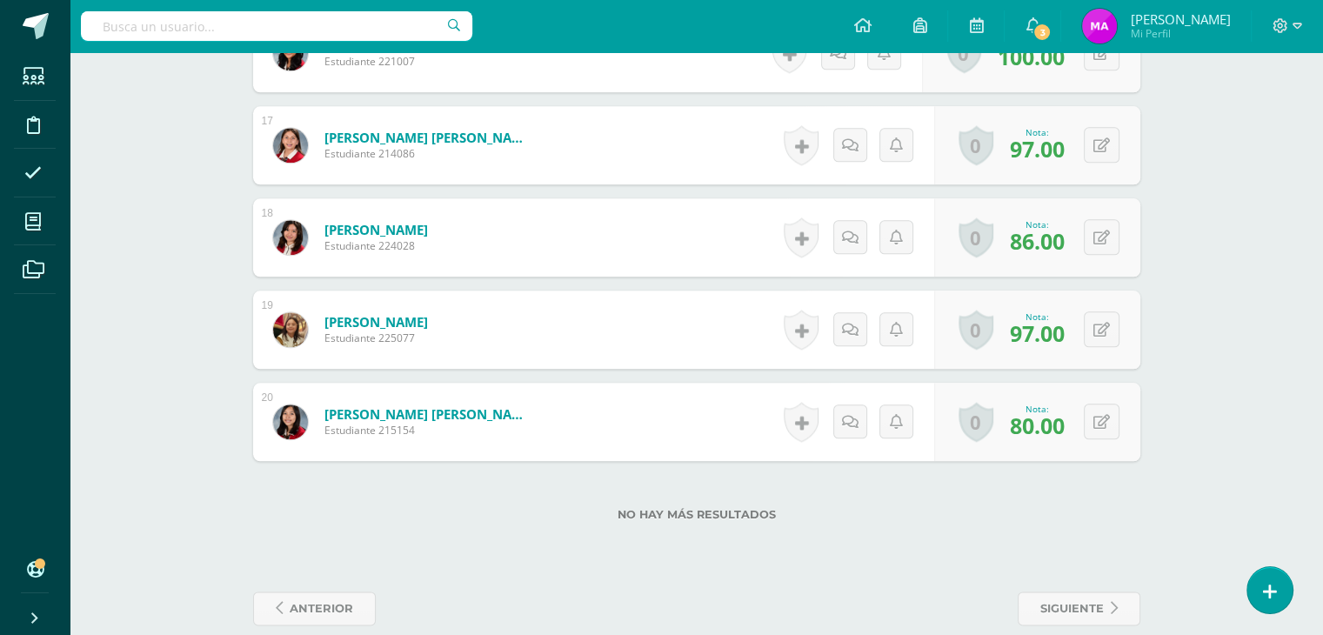
scroll to position [2014, 0]
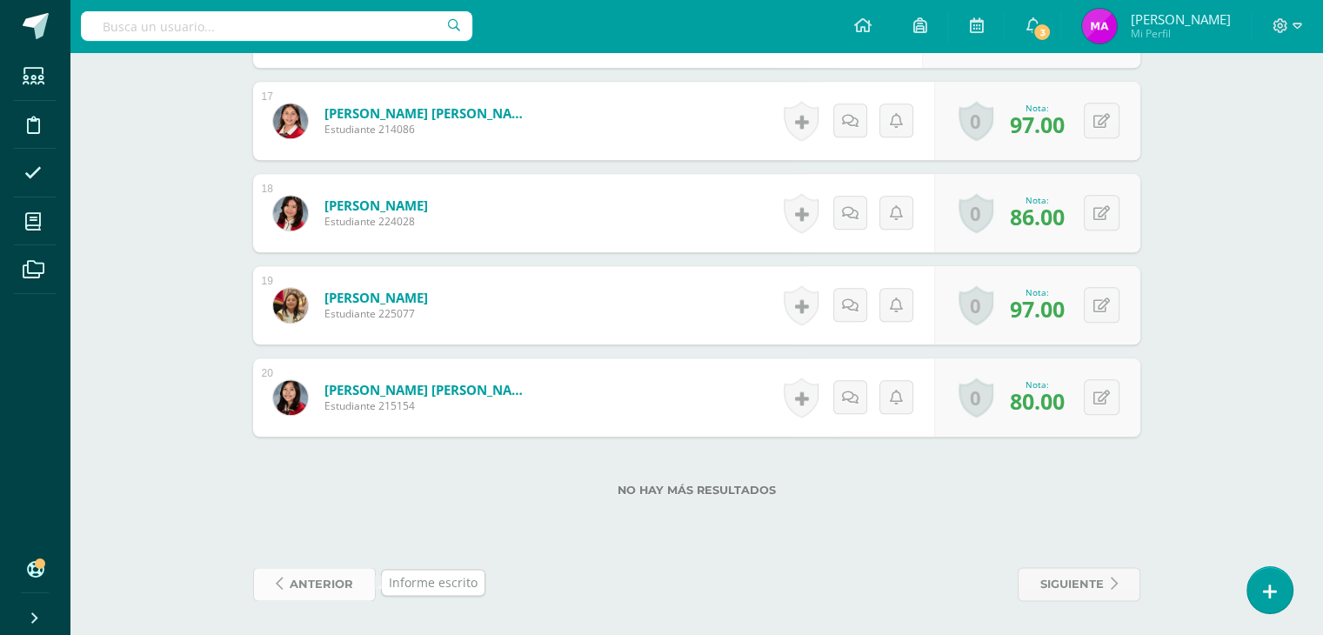
click at [310, 585] on span "anterior" at bounding box center [321, 584] width 63 height 32
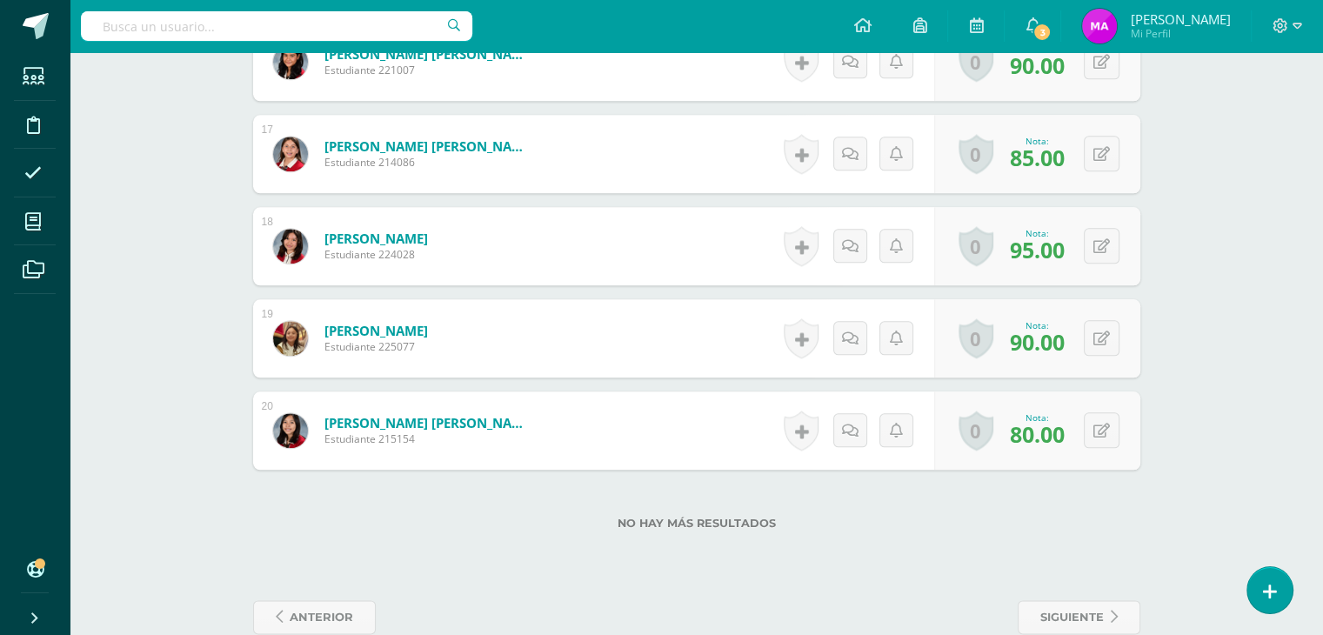
scroll to position [2014, 0]
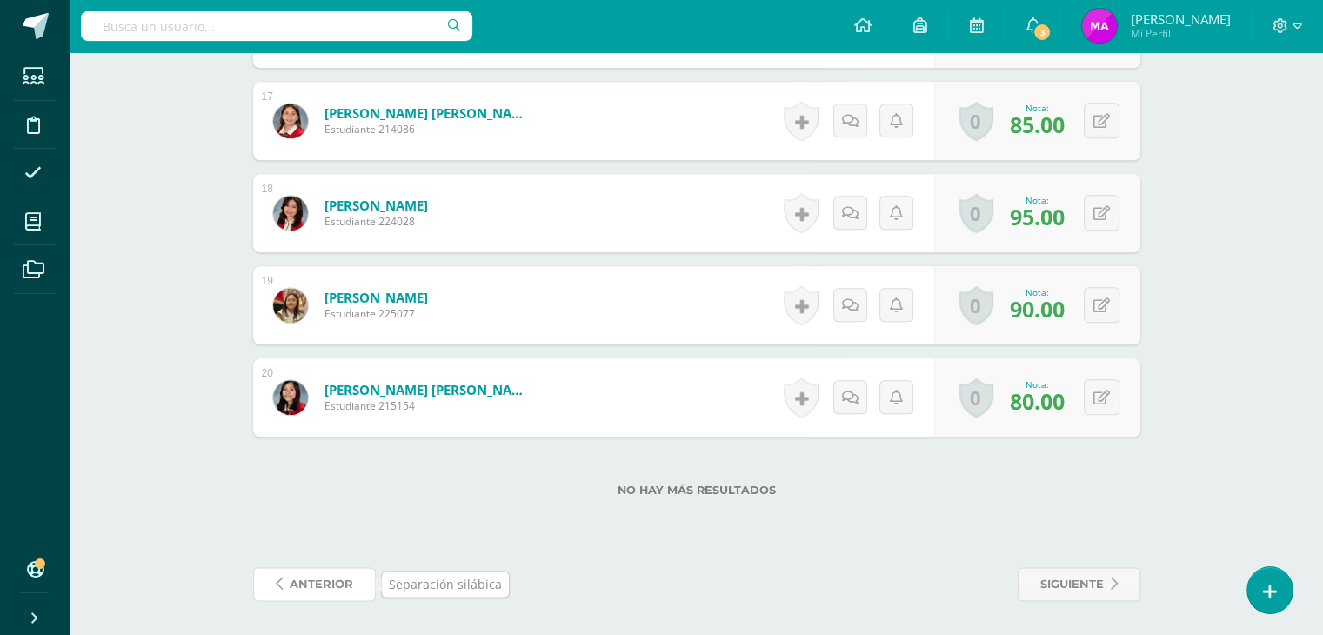
click at [310, 585] on span "anterior" at bounding box center [321, 584] width 63 height 32
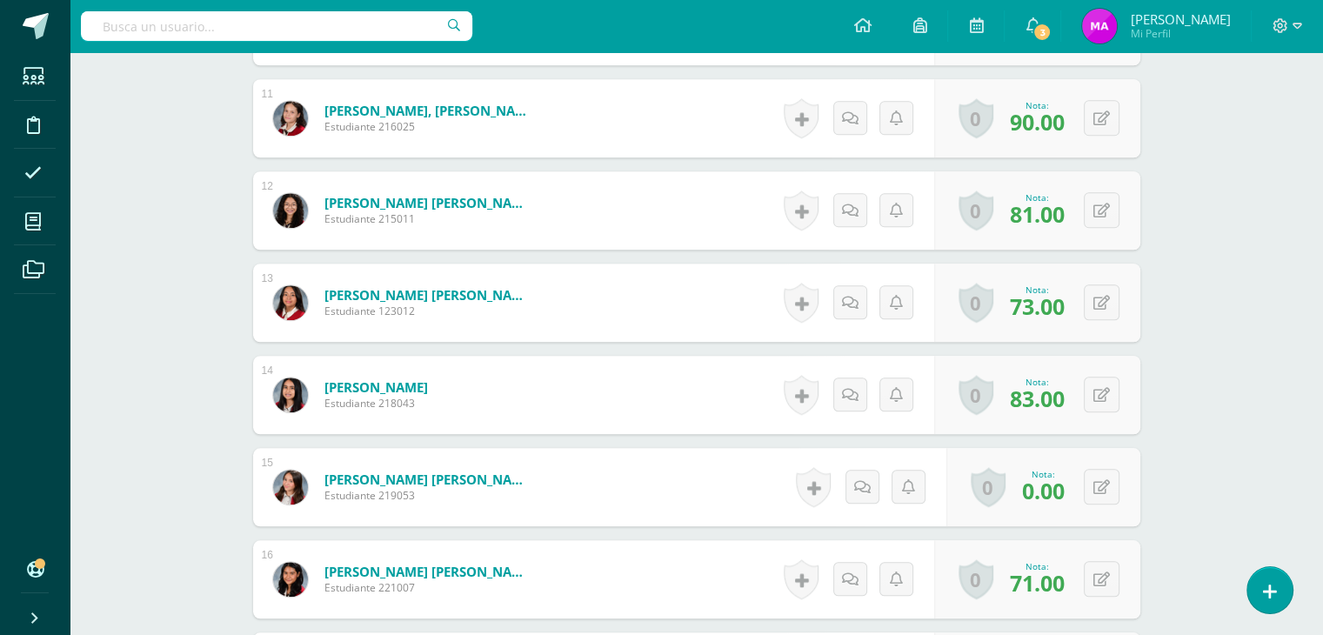
scroll to position [1476, 0]
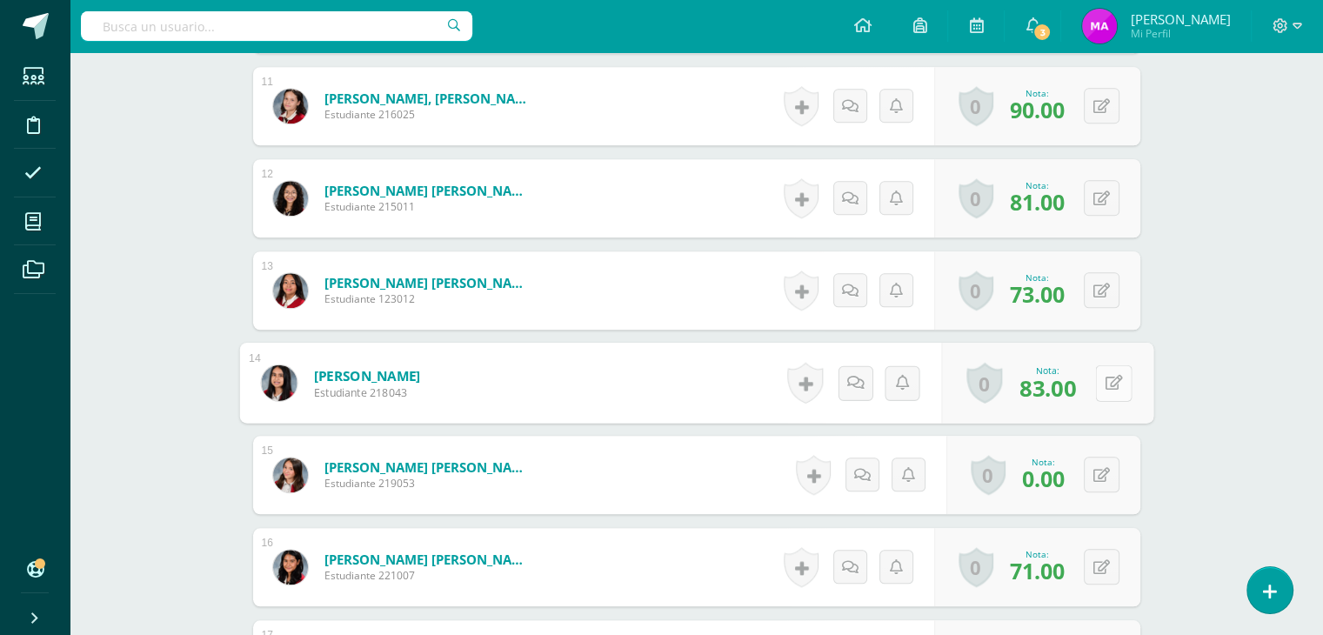
click at [1104, 379] on icon at bounding box center [1112, 382] width 17 height 15
type input "90"
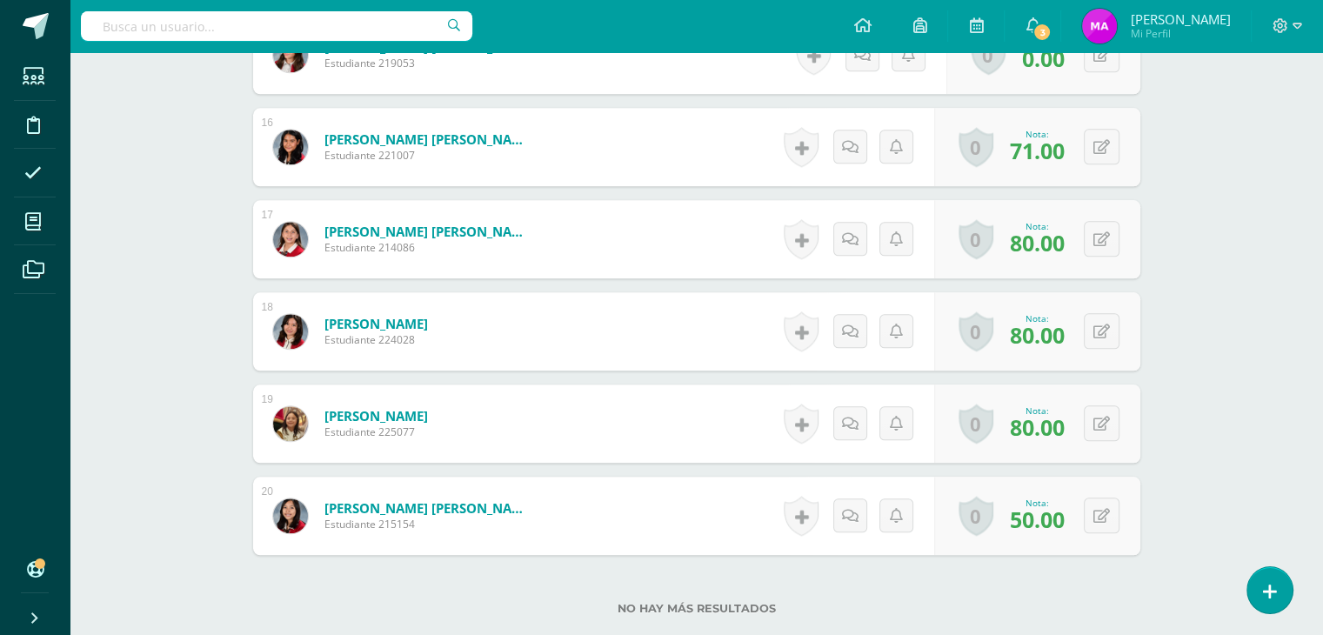
scroll to position [1903, 0]
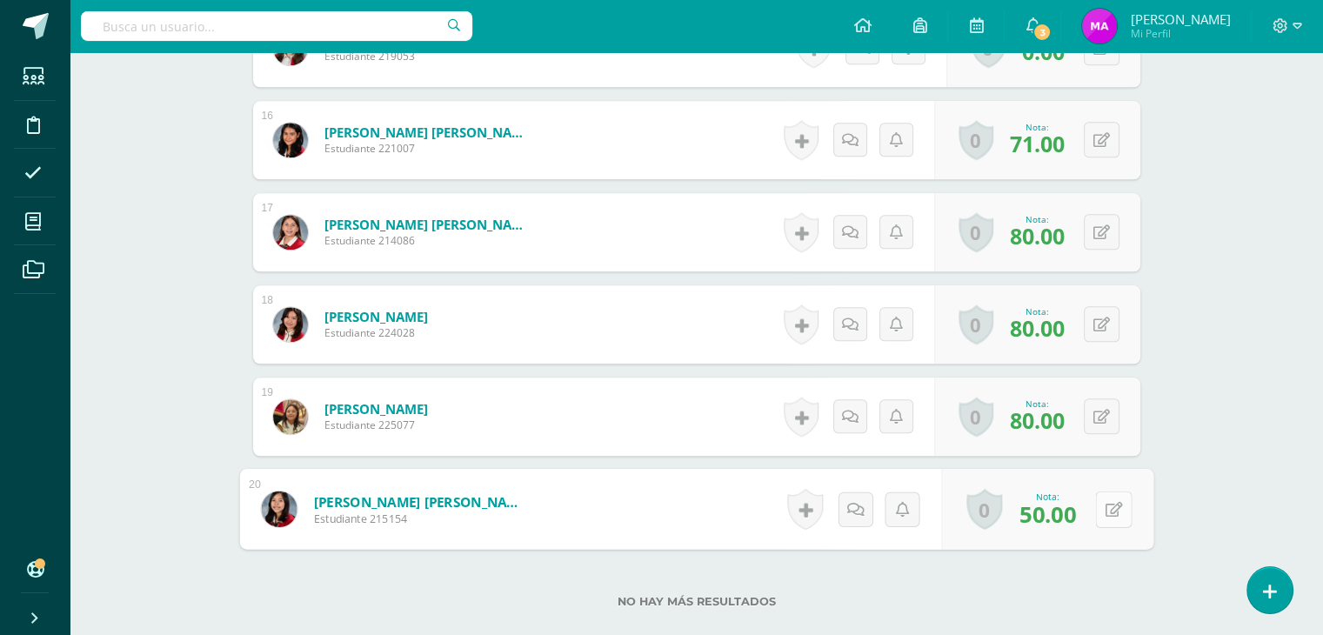
click at [1104, 507] on icon at bounding box center [1112, 508] width 17 height 15
type input "70"
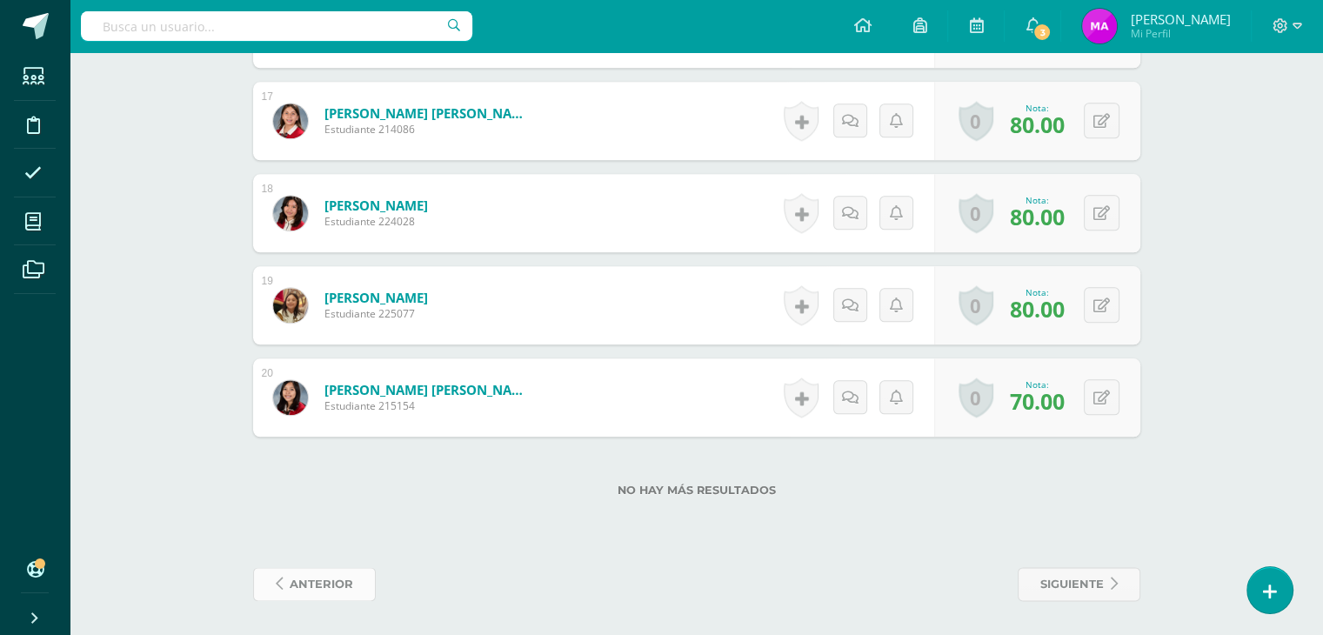
click at [325, 589] on span "anterior" at bounding box center [321, 584] width 63 height 32
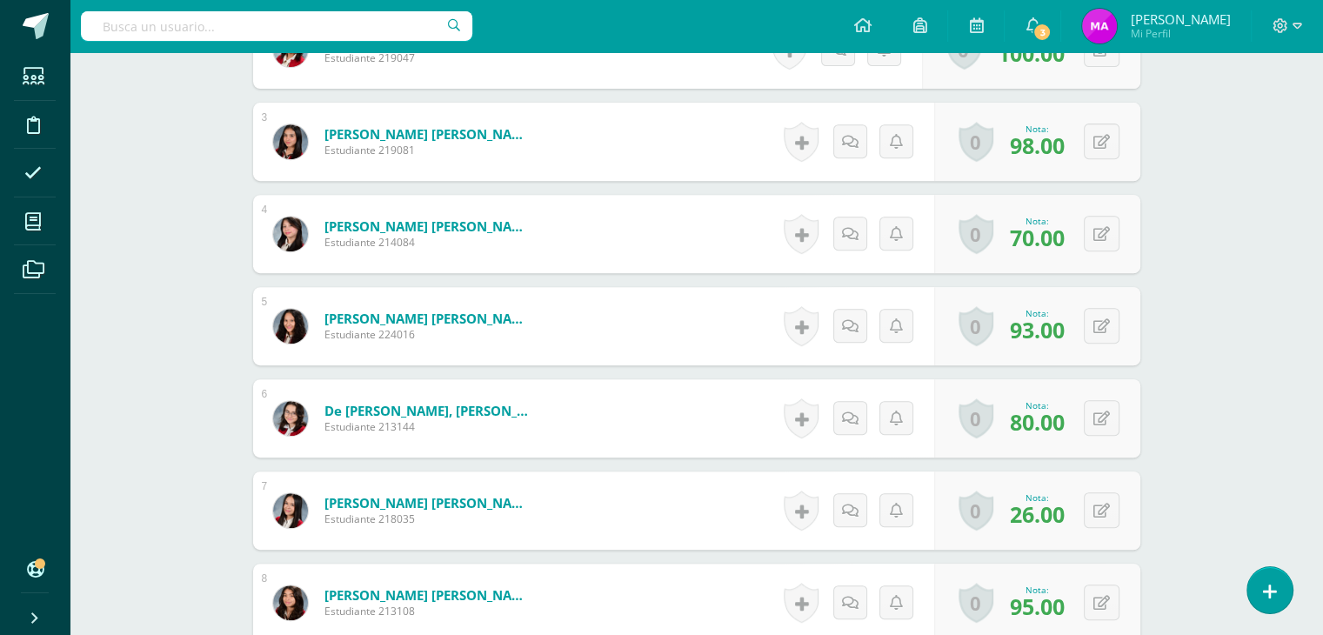
scroll to position [703, 0]
click at [1102, 509] on button at bounding box center [1113, 510] width 37 height 37
type input "60"
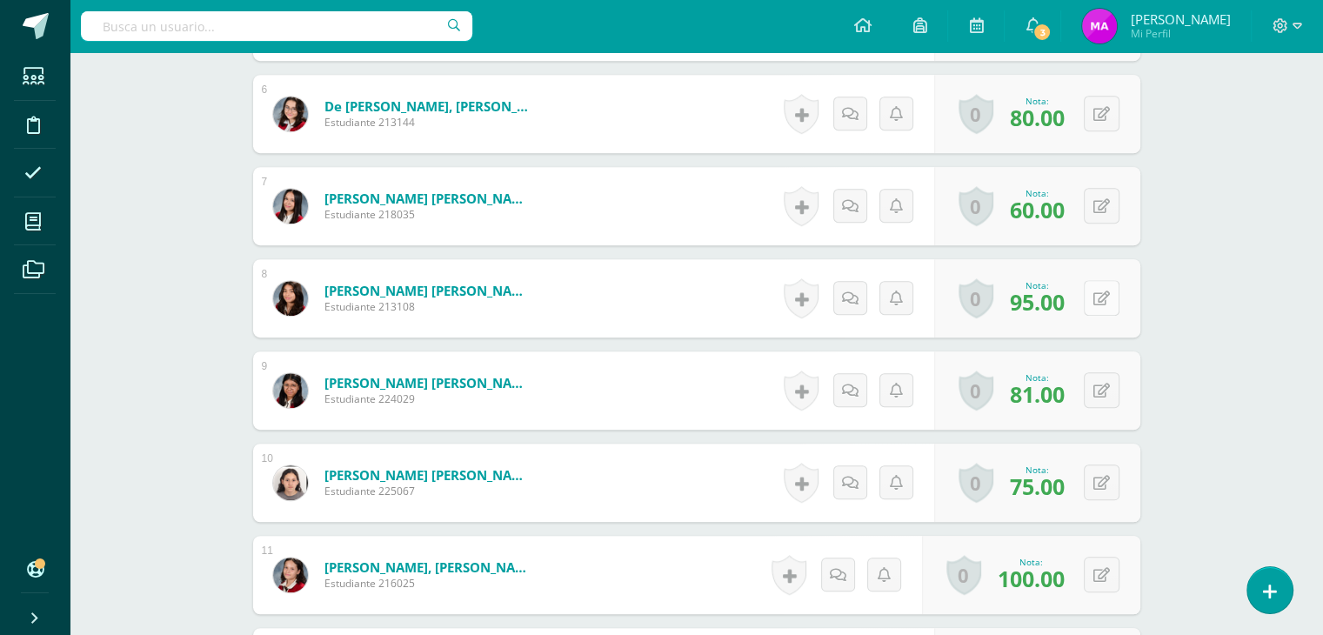
scroll to position [1009, 0]
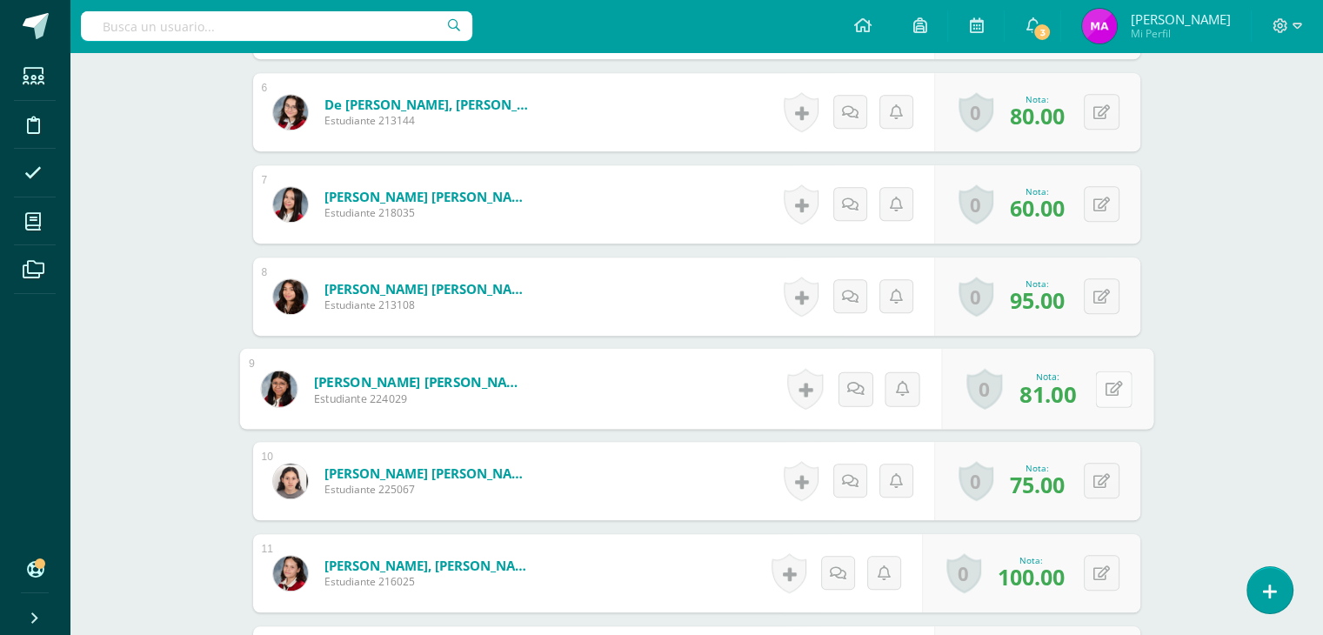
click at [1098, 390] on button at bounding box center [1113, 388] width 37 height 37
type input "65"
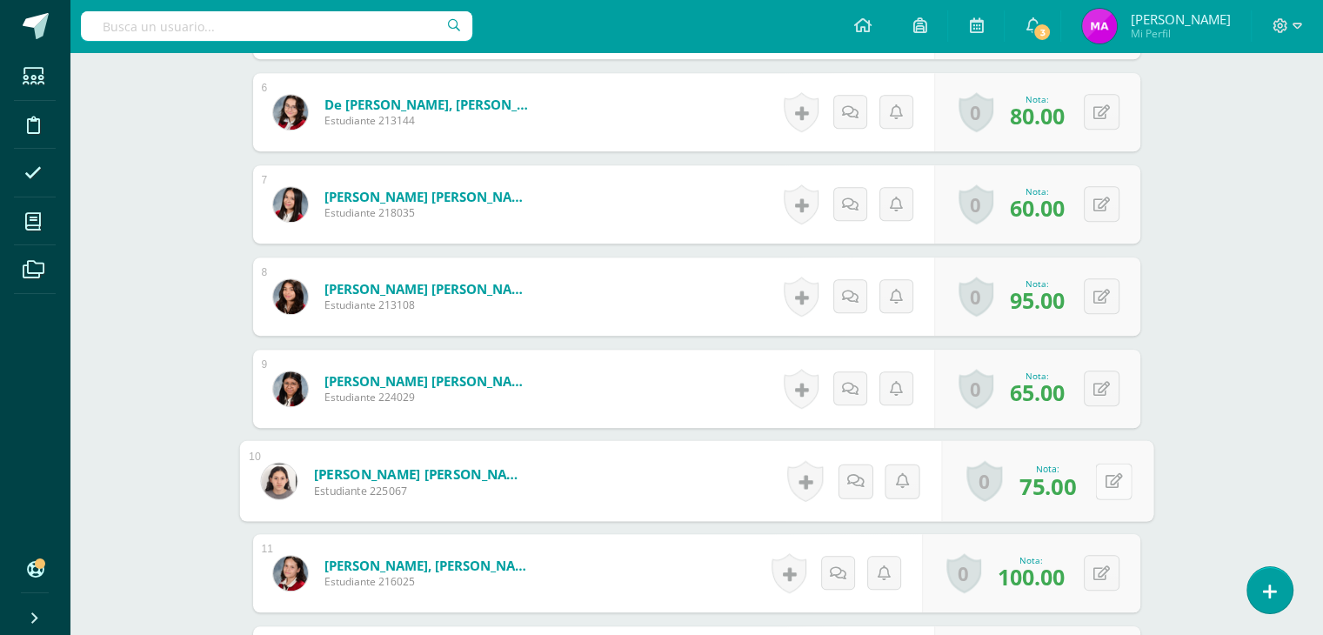
click at [1097, 483] on button at bounding box center [1113, 481] width 37 height 37
type input "70"
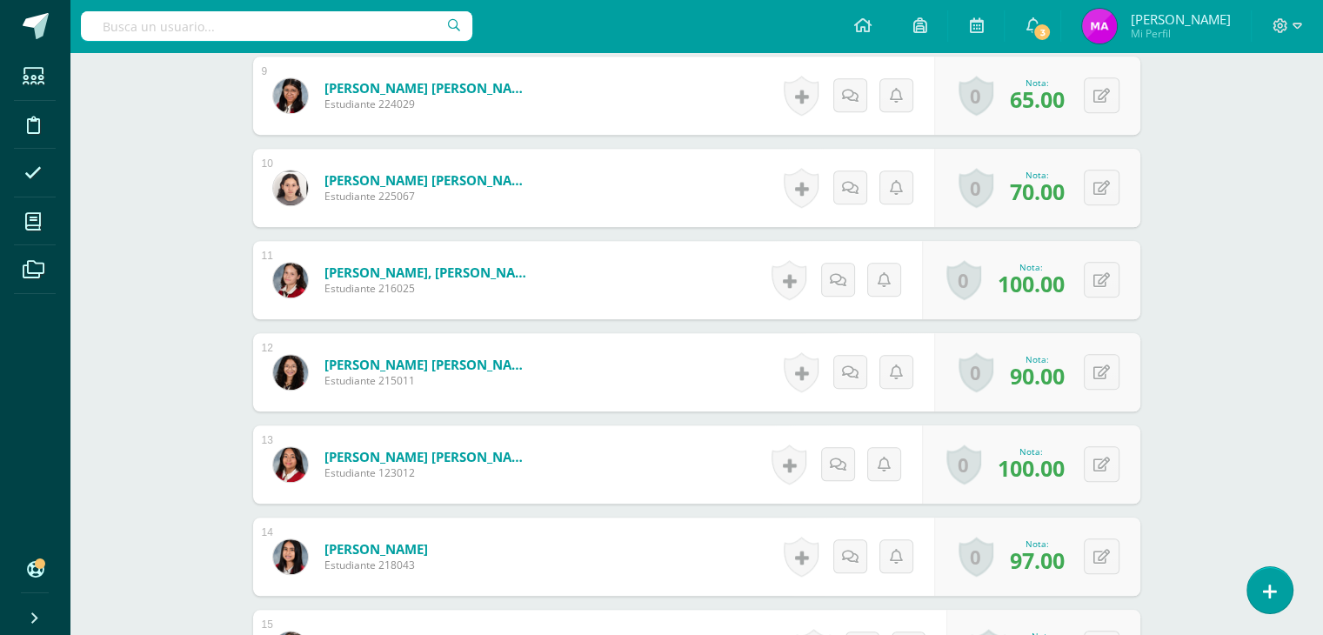
scroll to position [1303, 0]
click at [1099, 557] on button at bounding box center [1113, 555] width 37 height 37
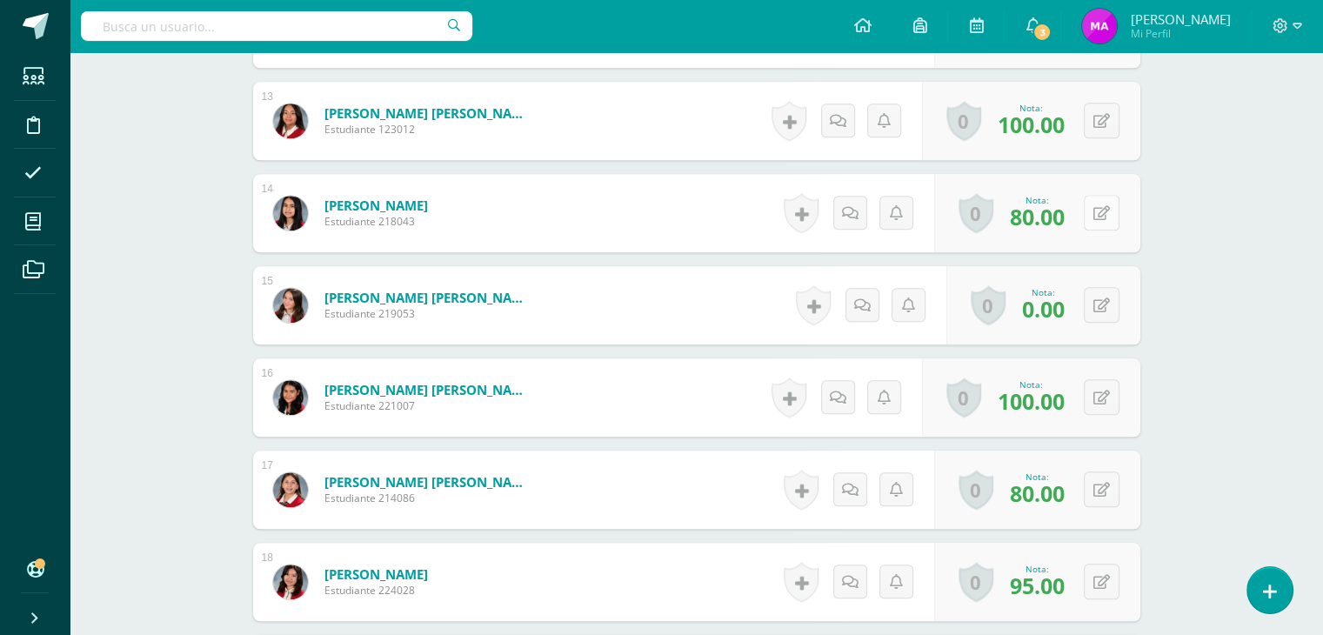
scroll to position [1642, 0]
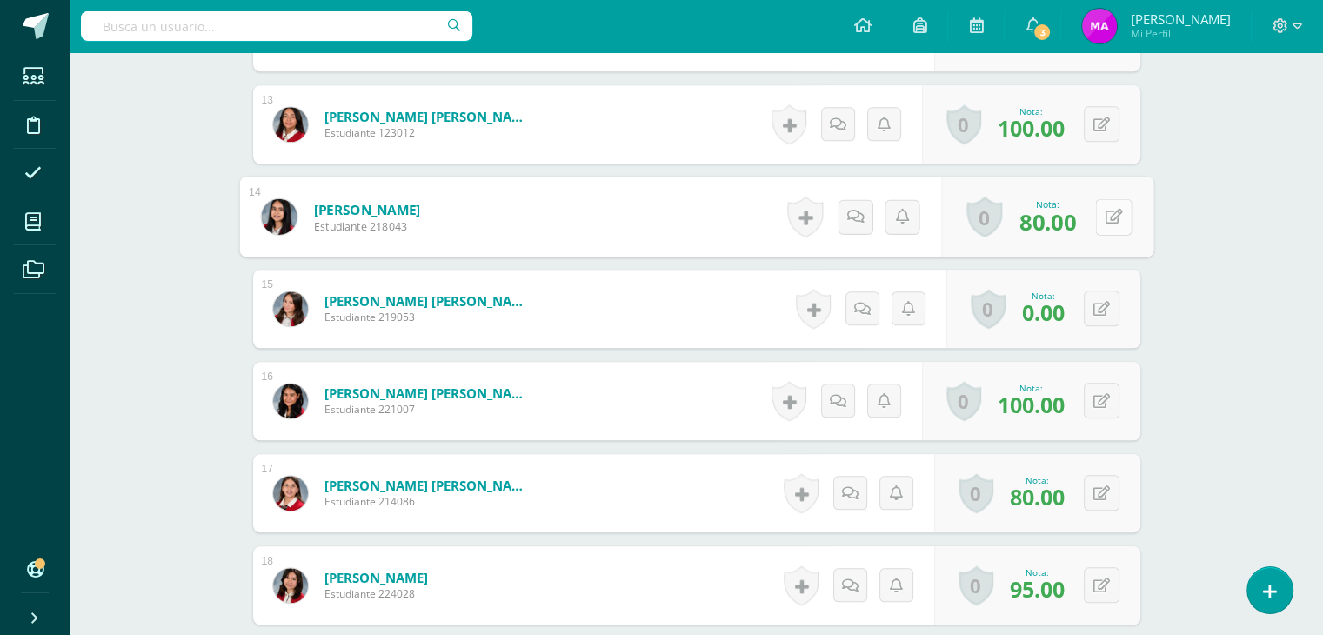
click at [1099, 217] on button at bounding box center [1113, 216] width 37 height 37
type input "90"
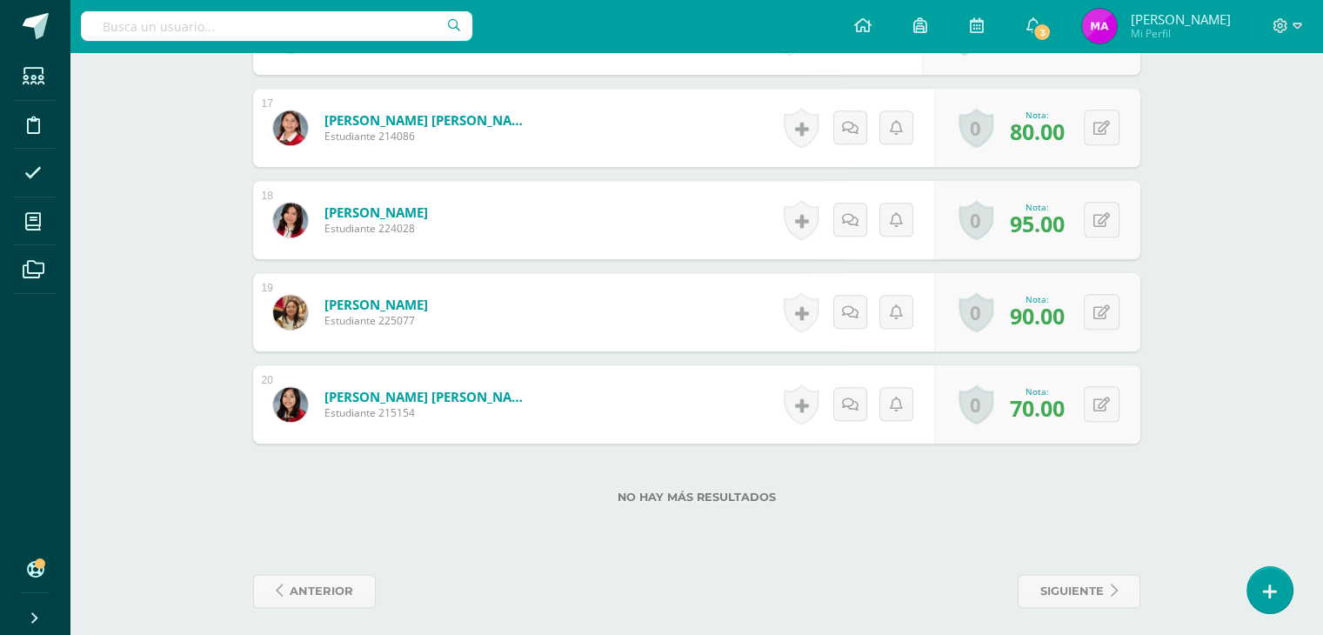
scroll to position [2014, 0]
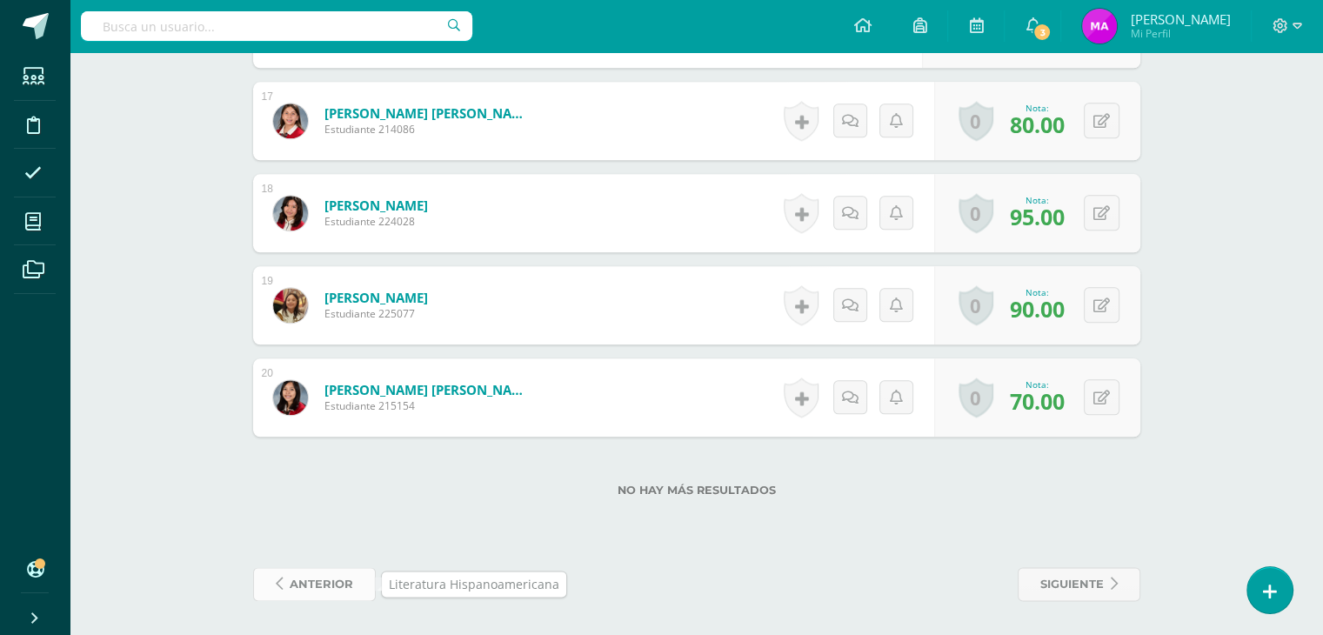
click at [328, 578] on span "anterior" at bounding box center [321, 584] width 63 height 32
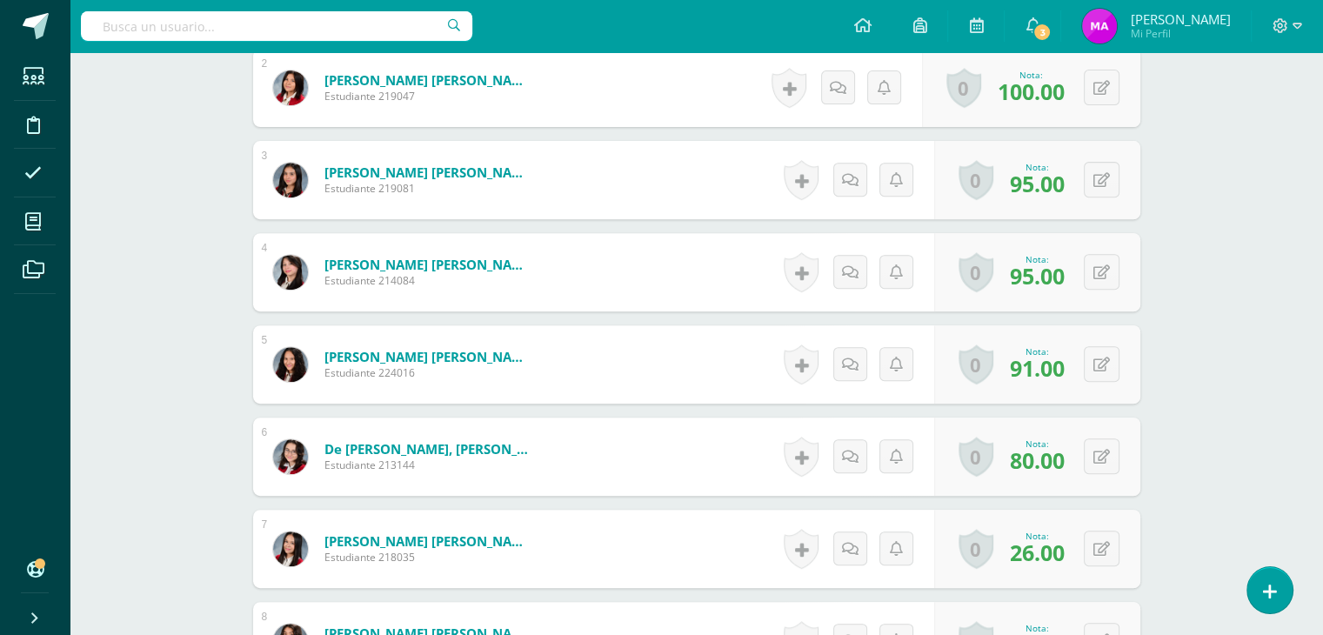
scroll to position [663, 0]
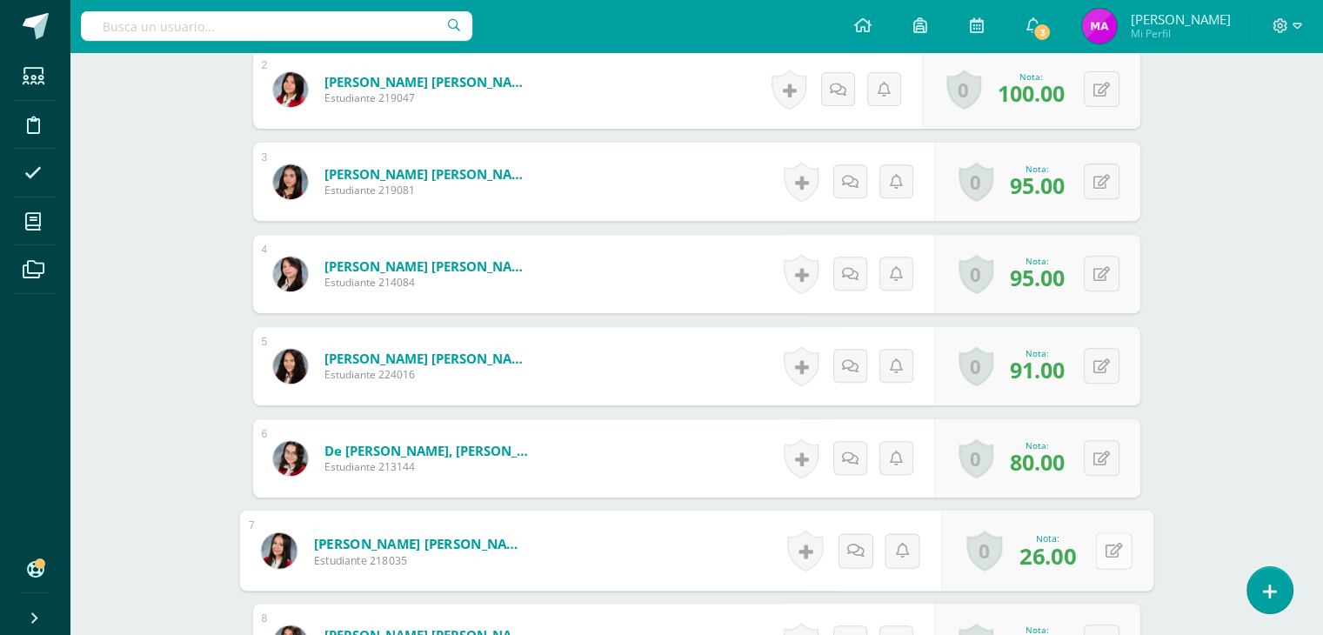
click at [1097, 552] on button at bounding box center [1113, 550] width 37 height 37
type input "73"
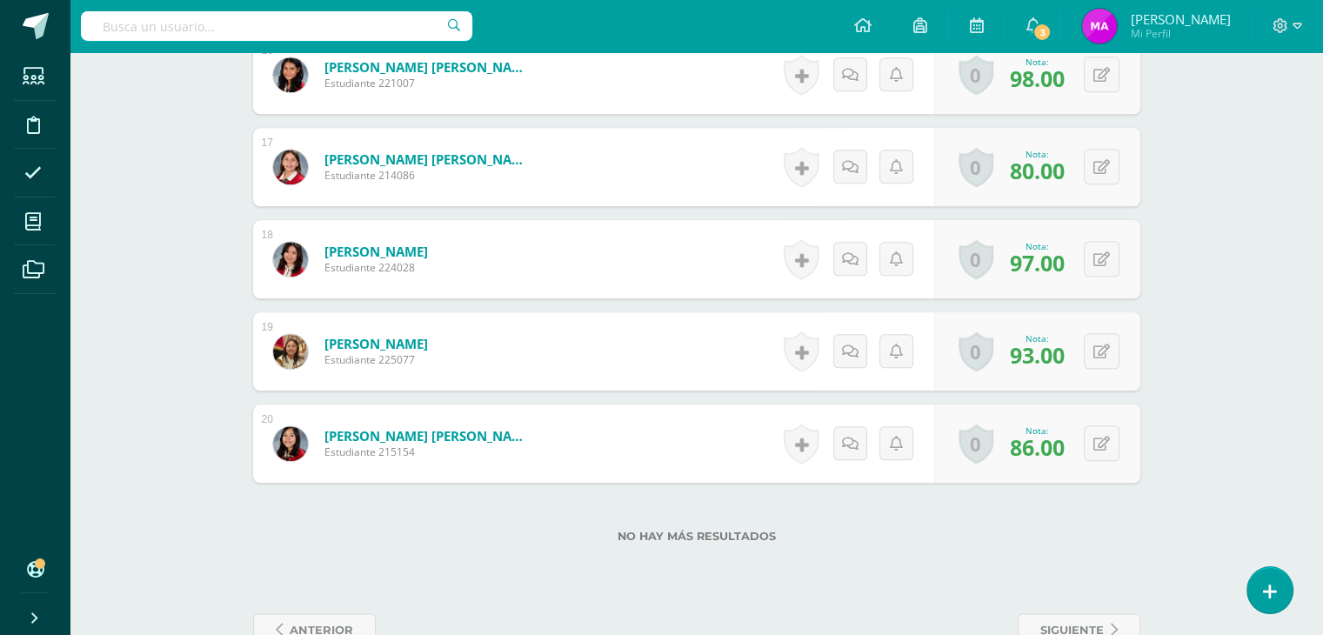
scroll to position [2014, 0]
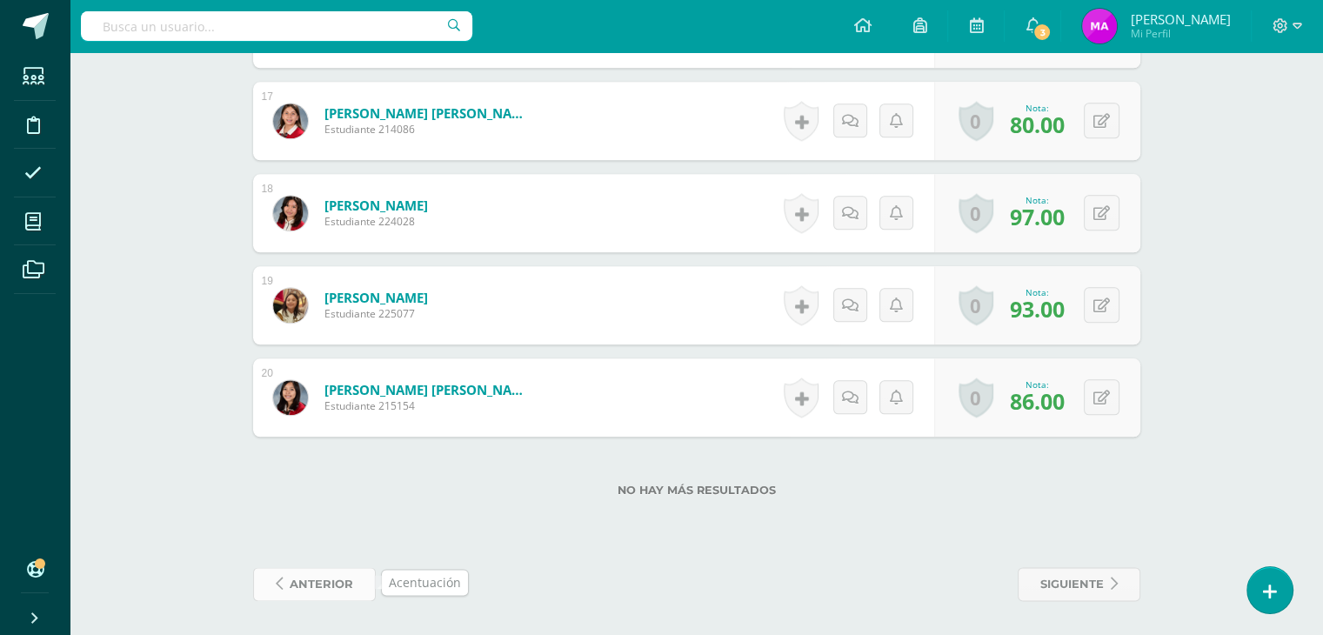
click at [318, 584] on span "anterior" at bounding box center [321, 584] width 63 height 32
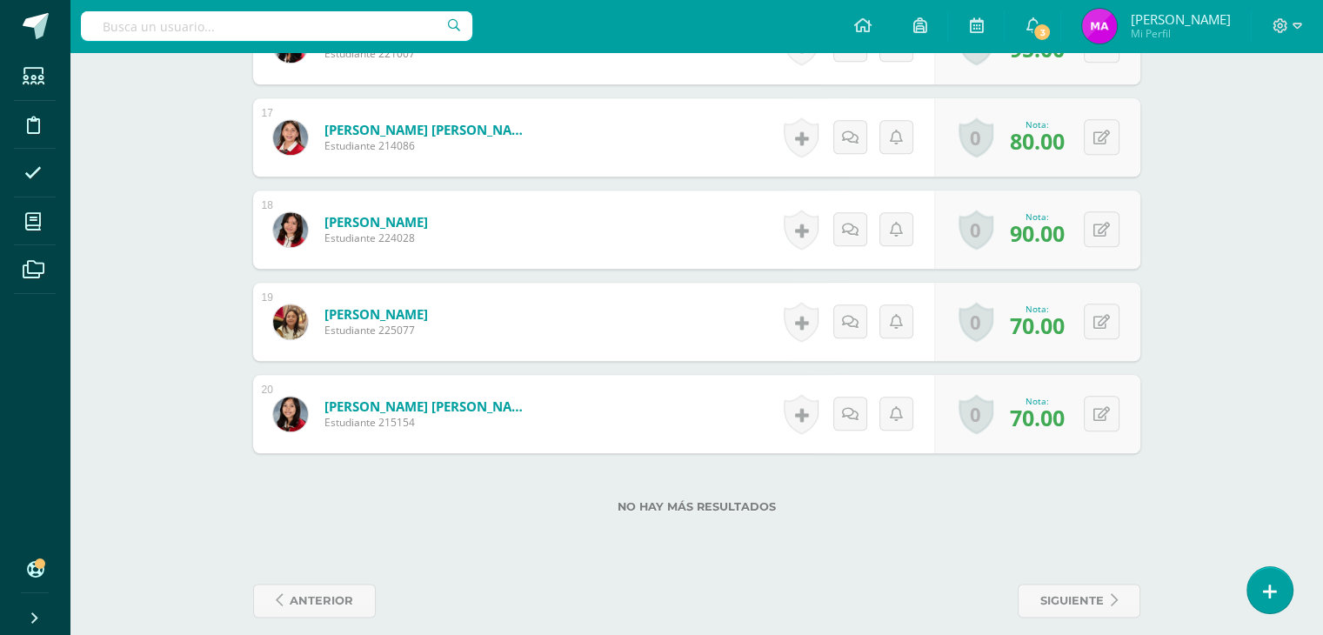
scroll to position [2014, 0]
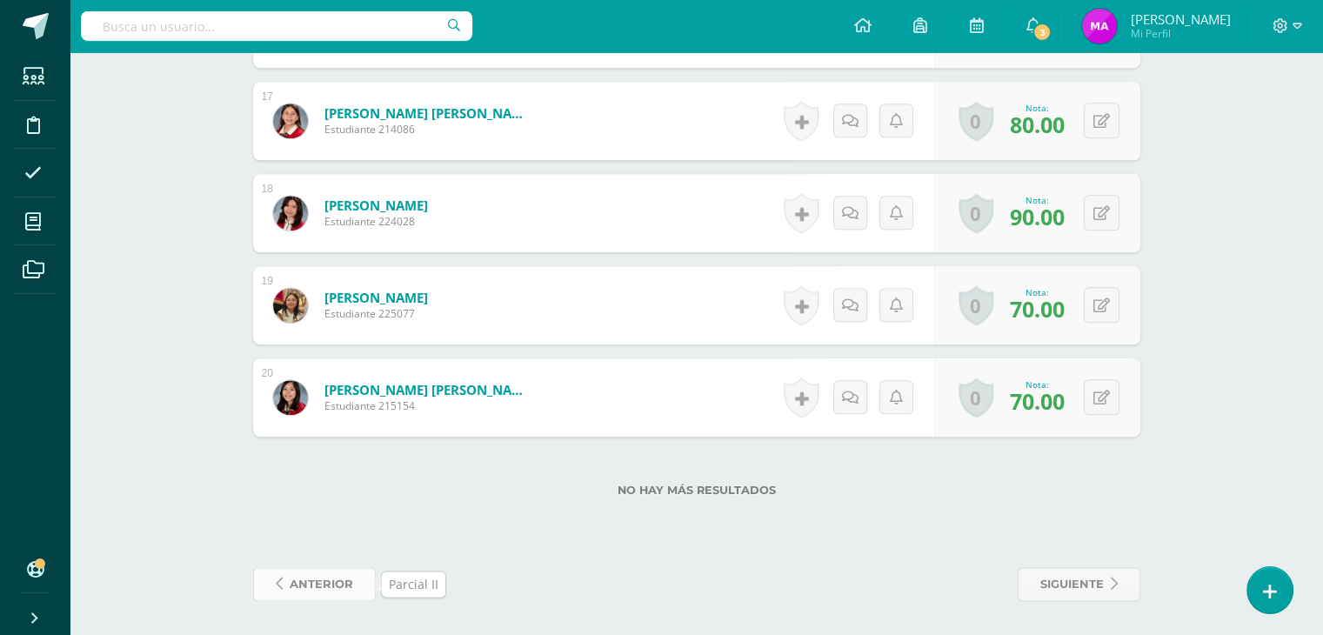
click at [317, 581] on span "anterior" at bounding box center [321, 584] width 63 height 32
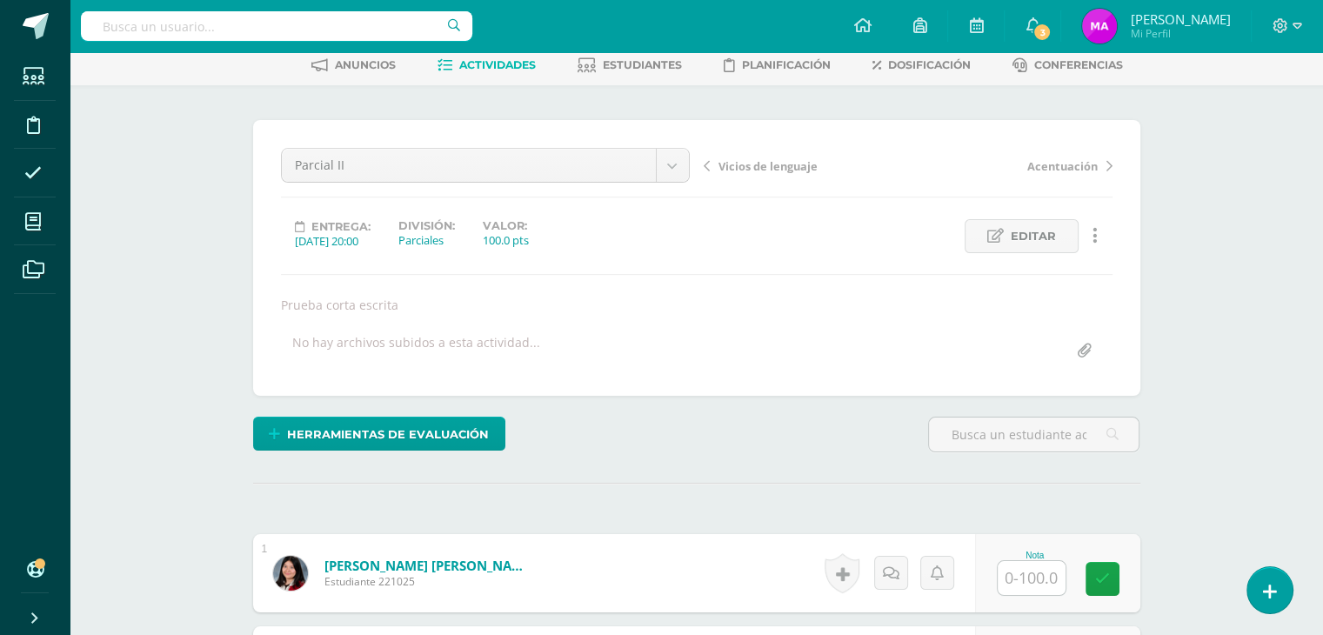
scroll to position [87, 0]
click at [1031, 574] on input "text" at bounding box center [1041, 578] width 70 height 35
type input "82"
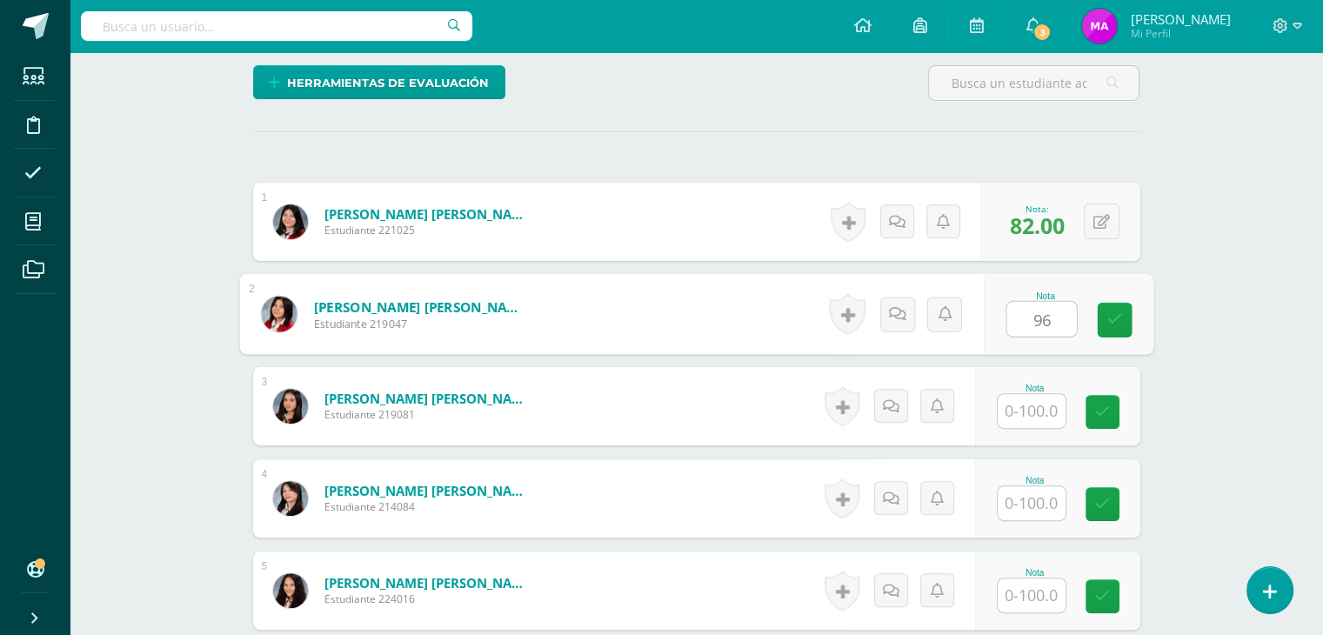
type input "96"
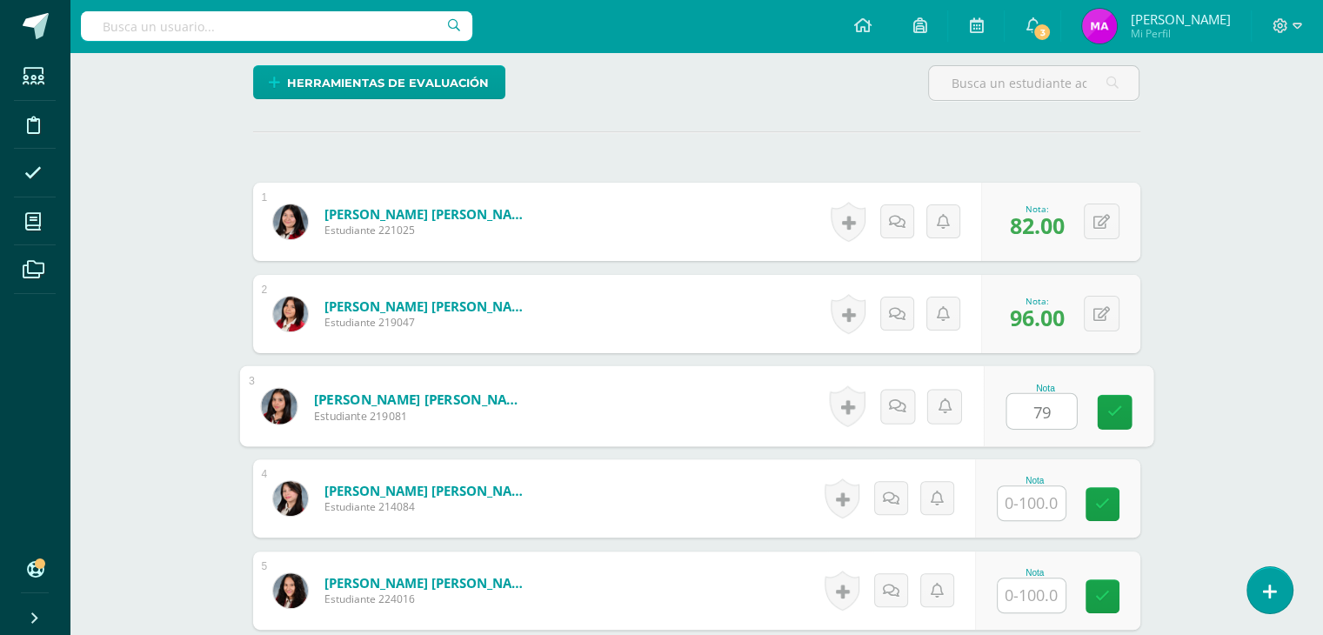
type input "79"
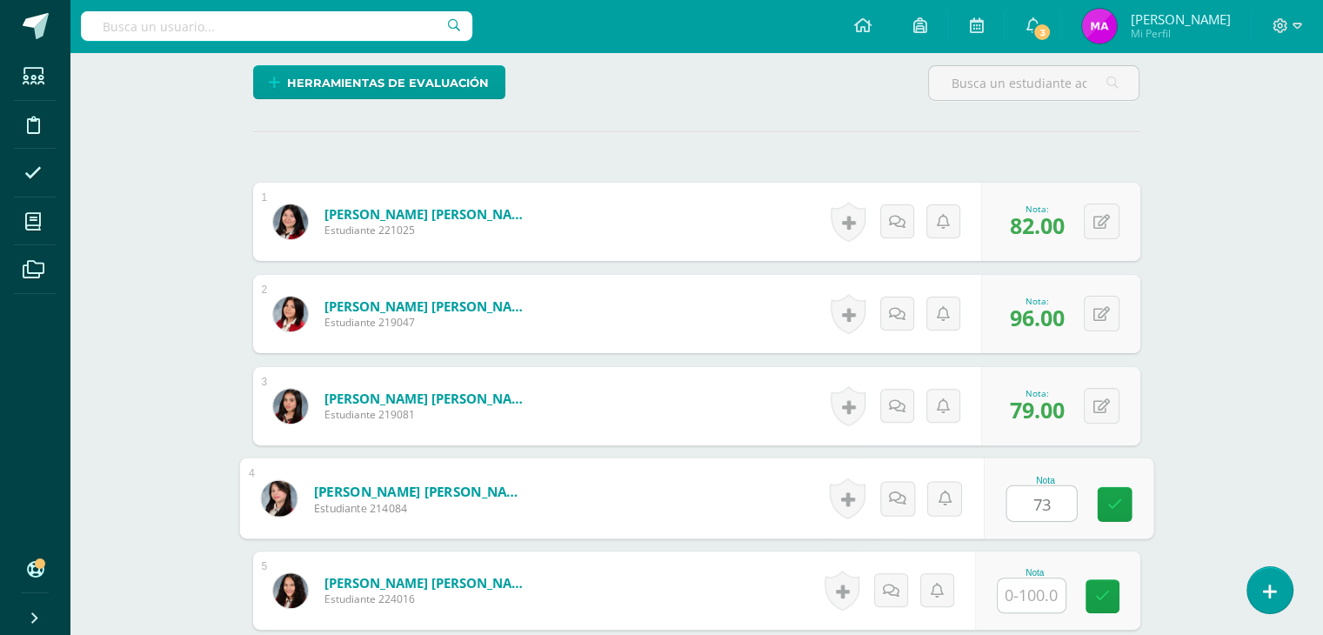
type input "73"
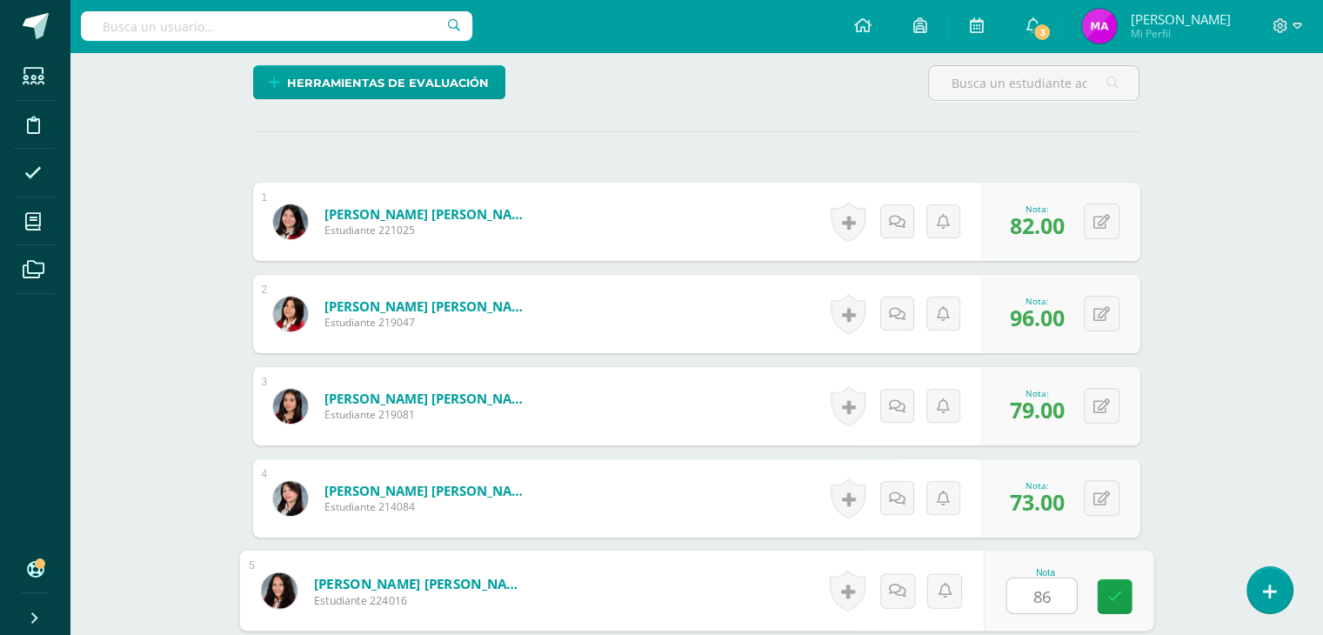
type input "86"
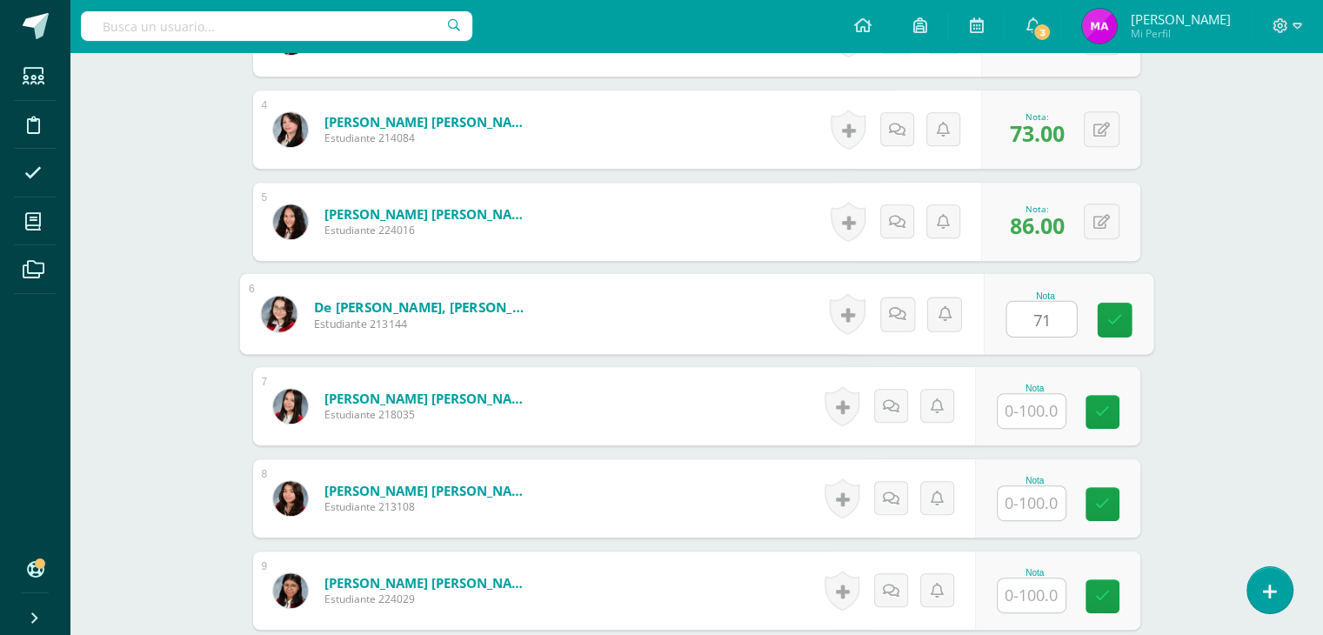
type input "71"
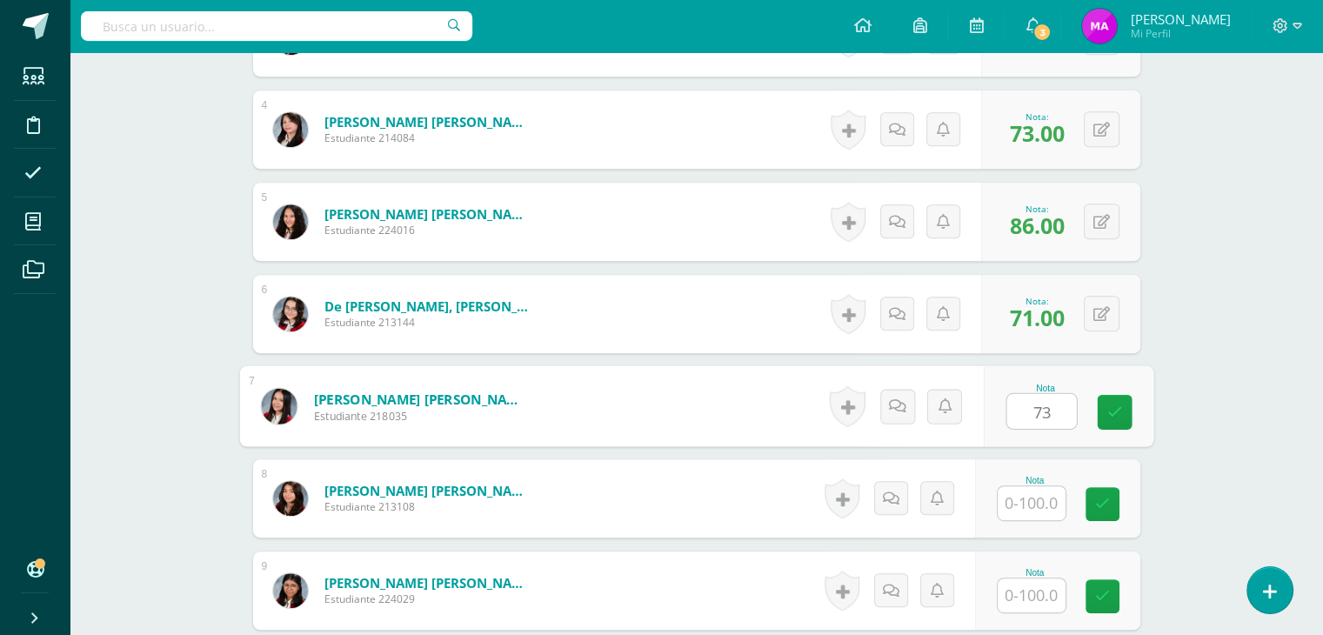
type input "73"
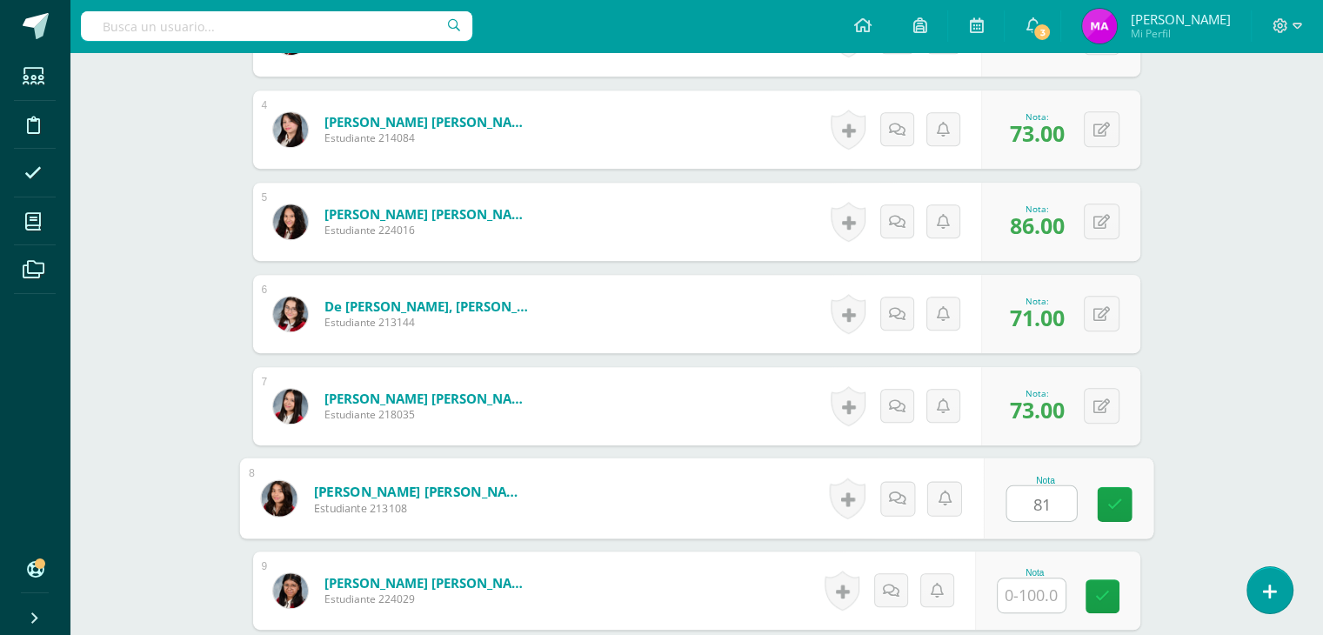
type input "81"
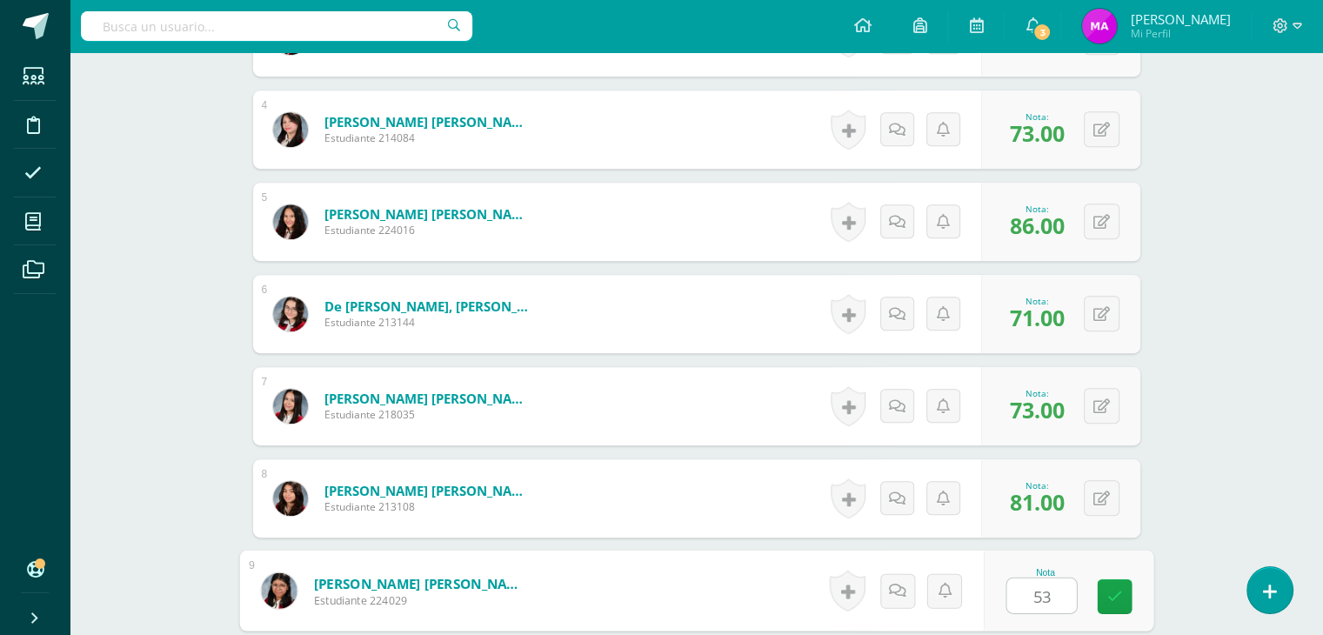
type input "53"
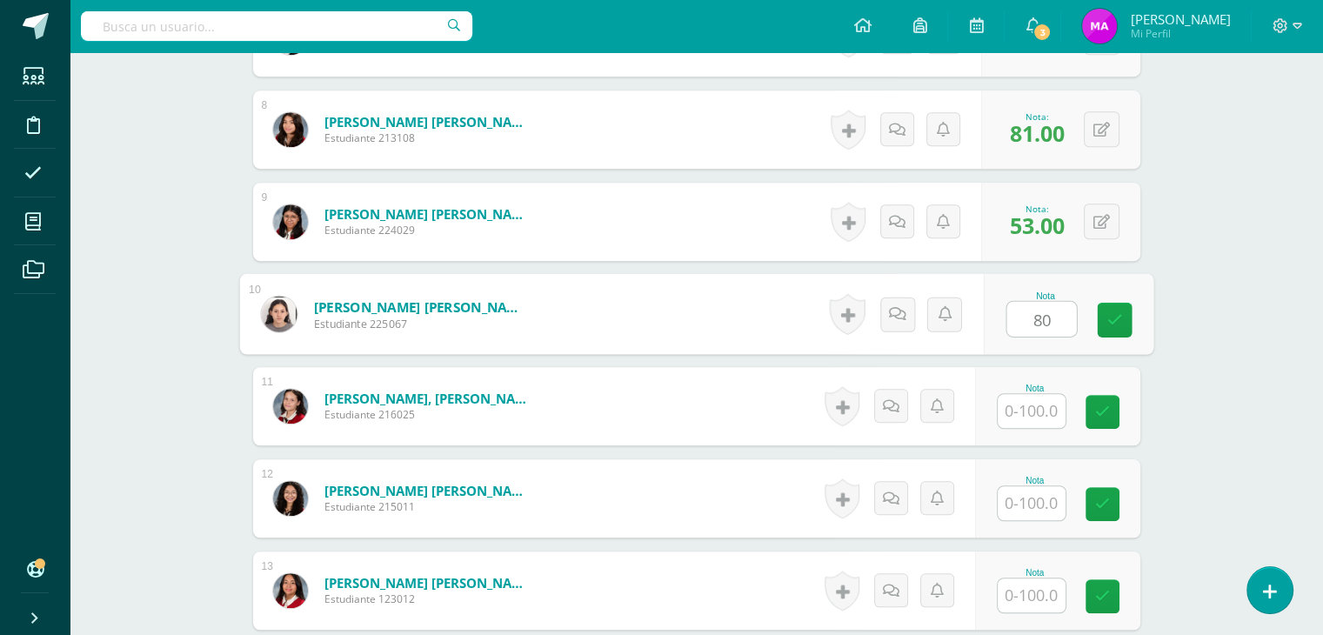
type input "80"
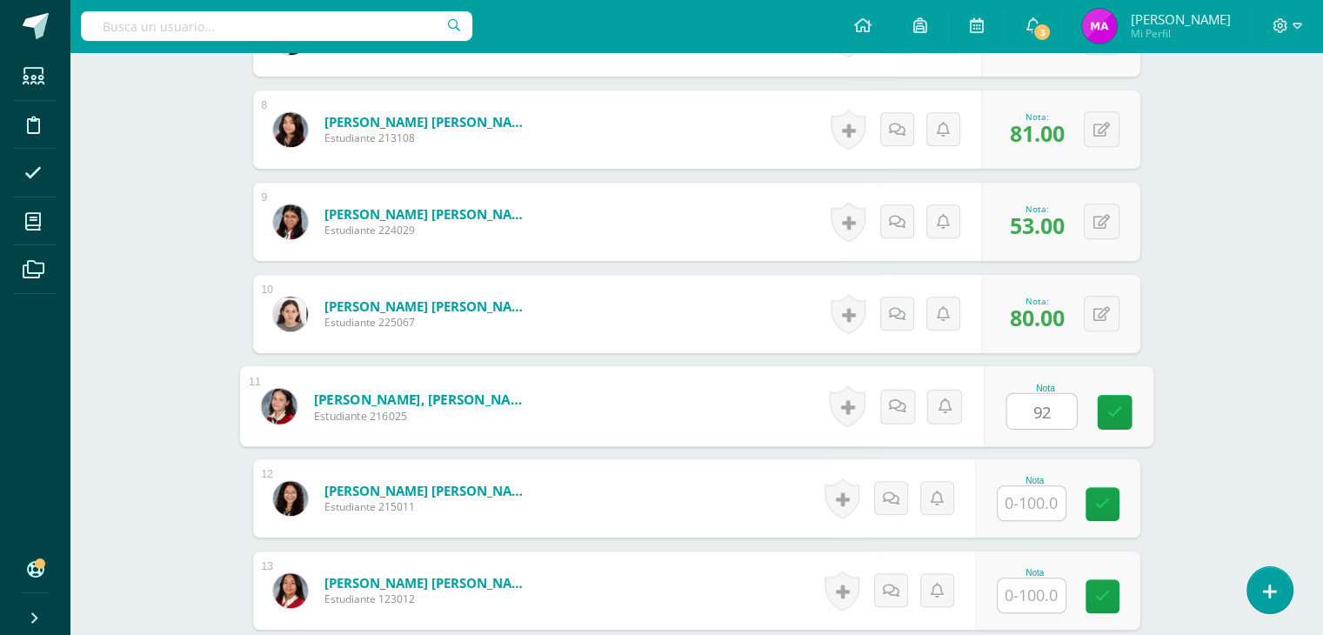
type input "92"
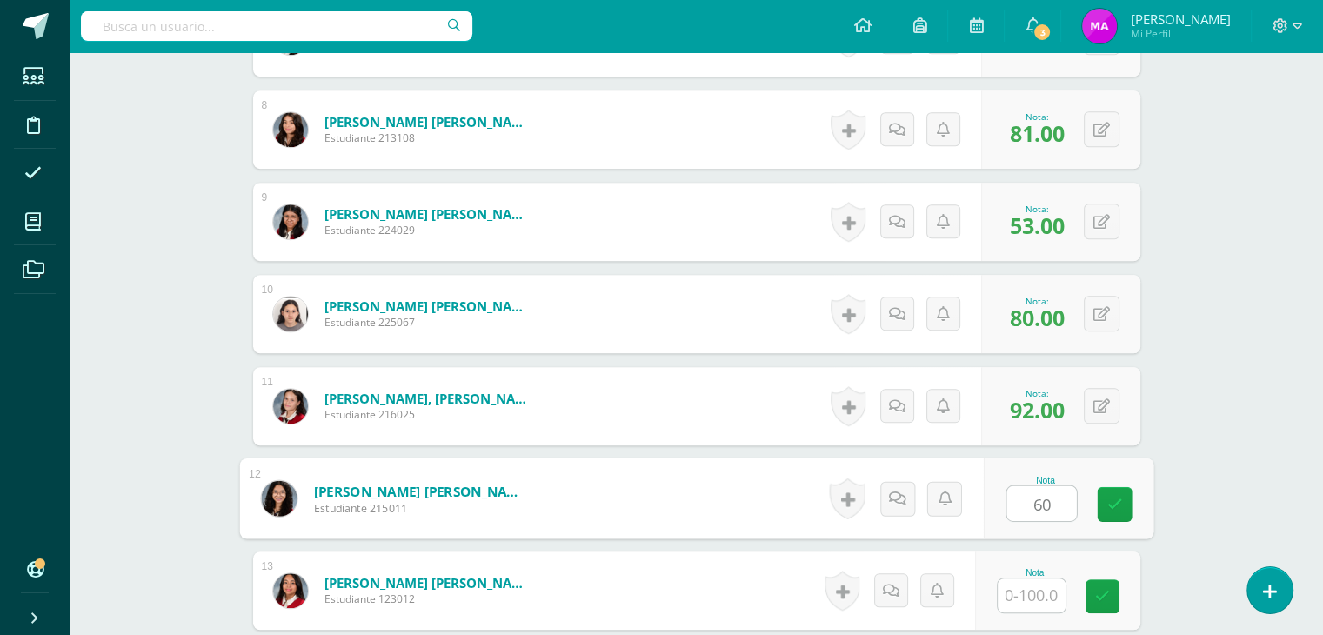
type input "60"
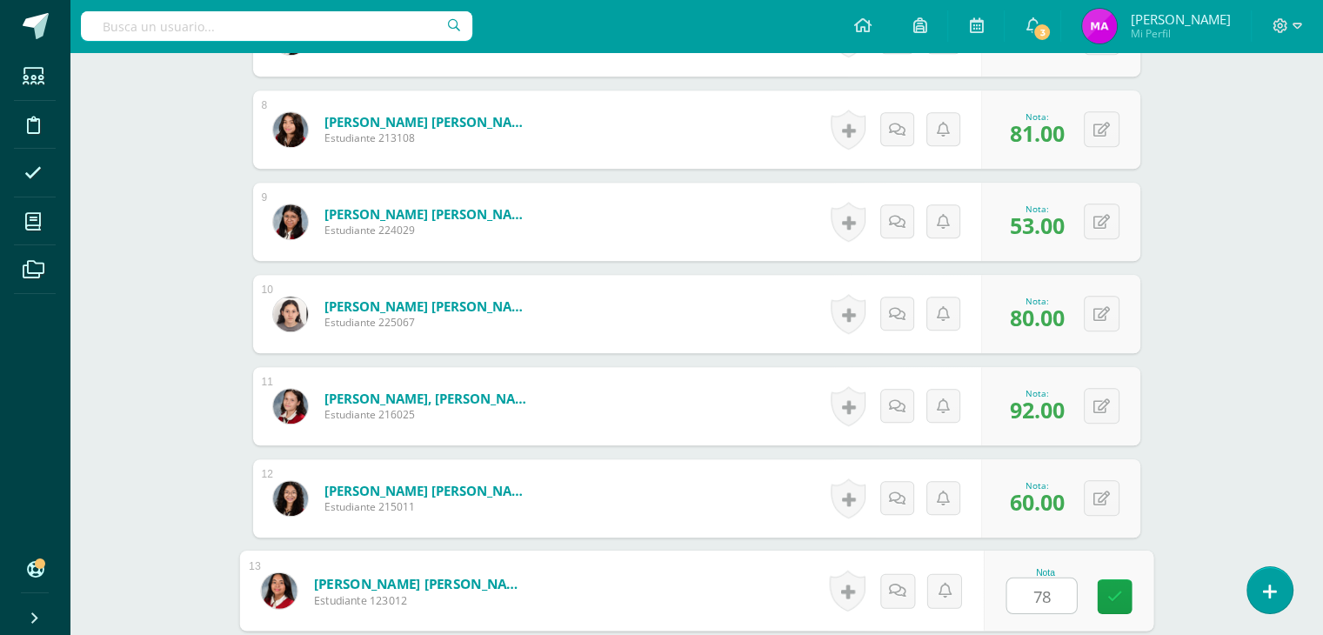
type input "78"
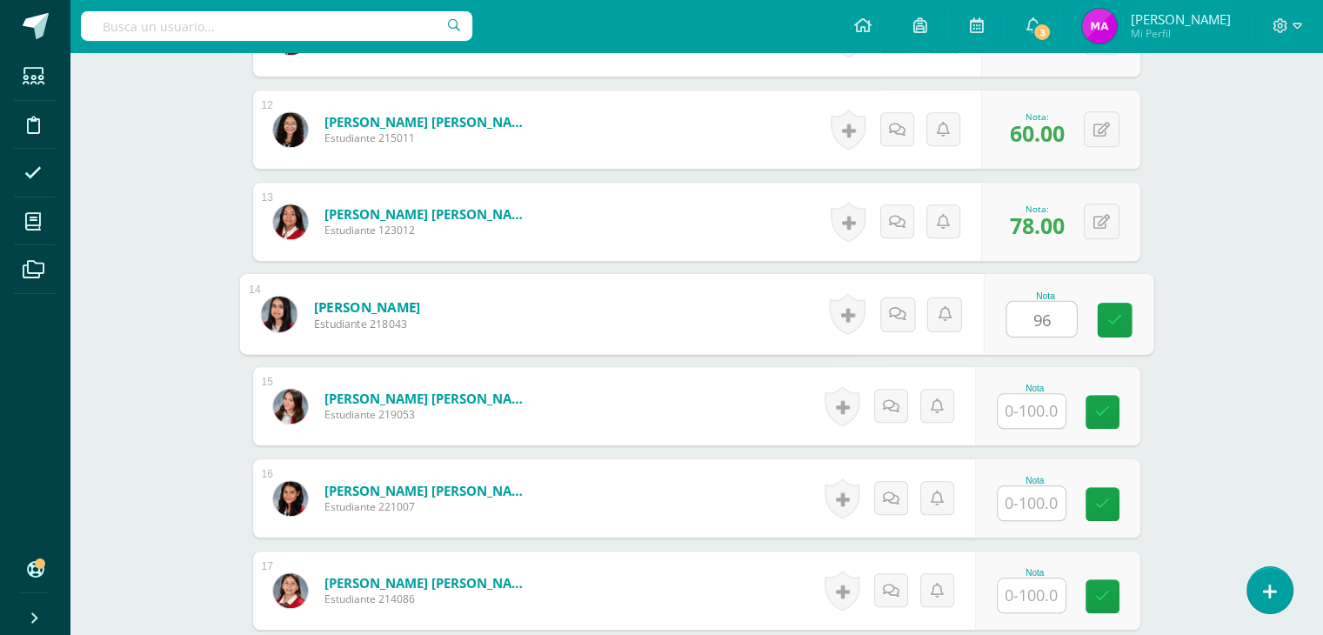
type input "96"
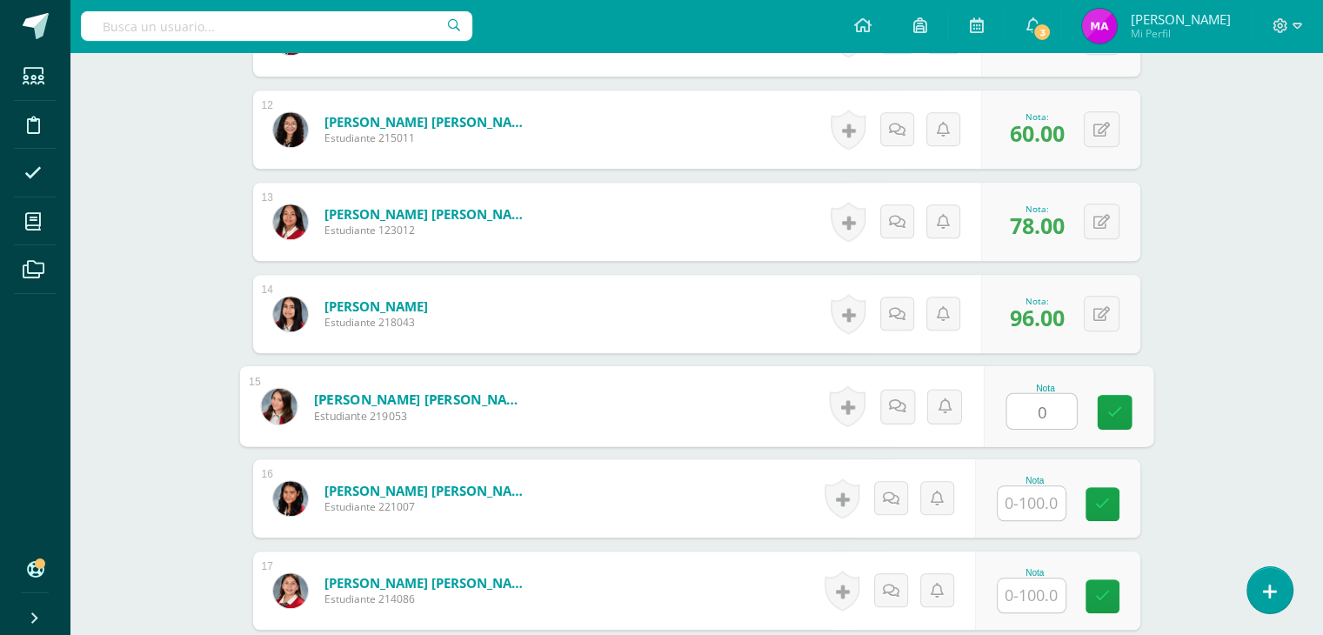
type input "0"
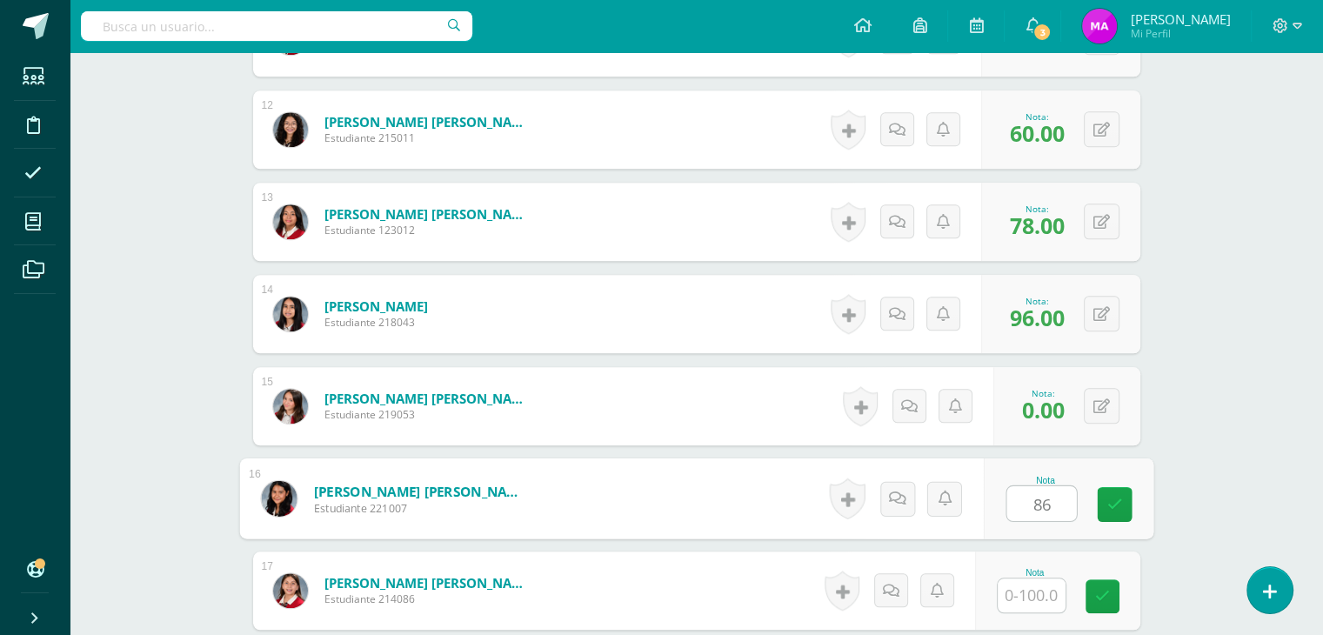
type input "86"
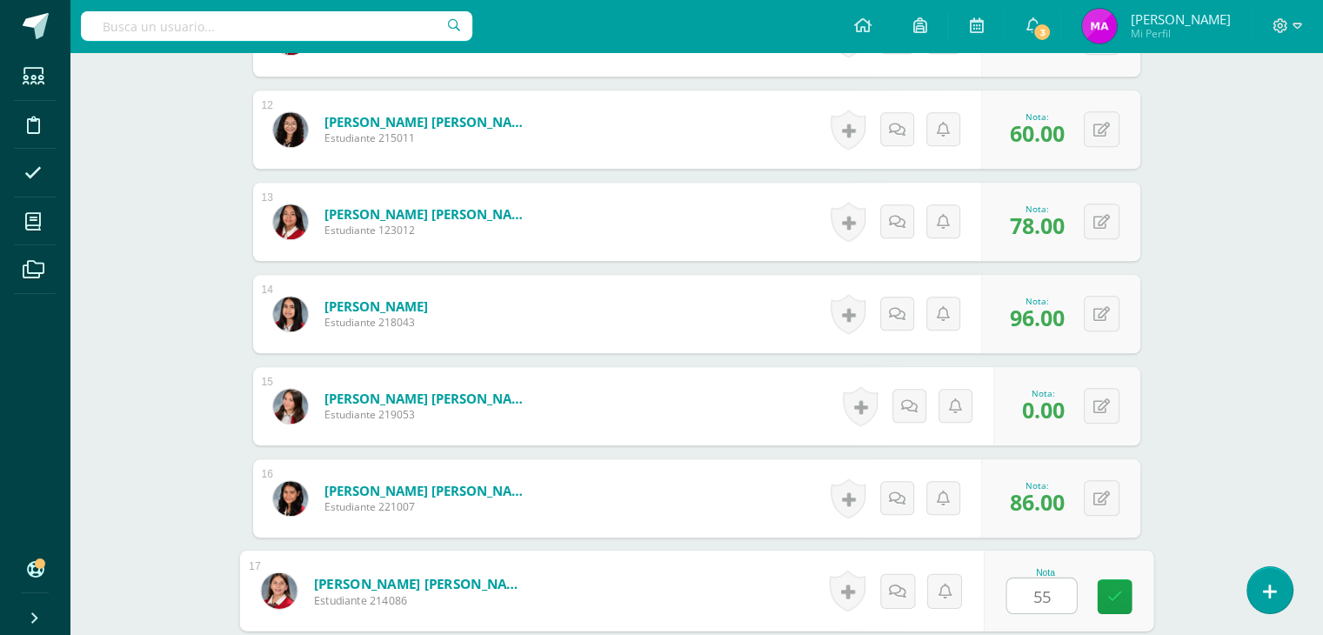
type input "55"
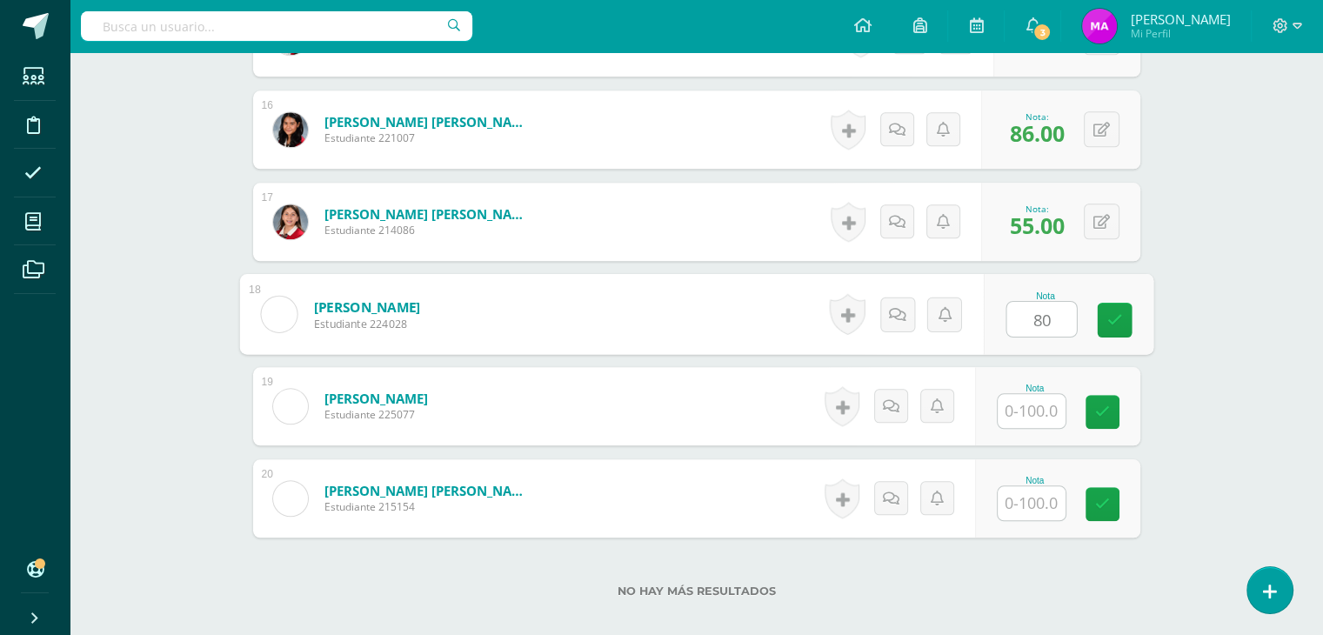
type input "80"
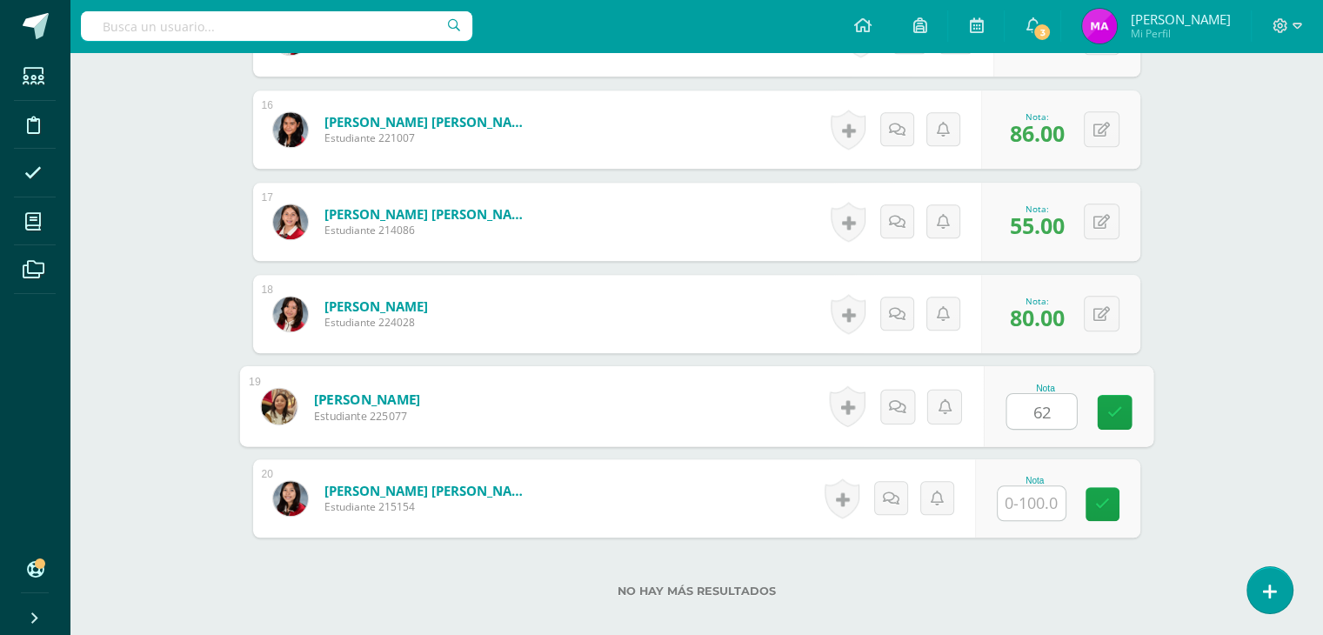
type input "62"
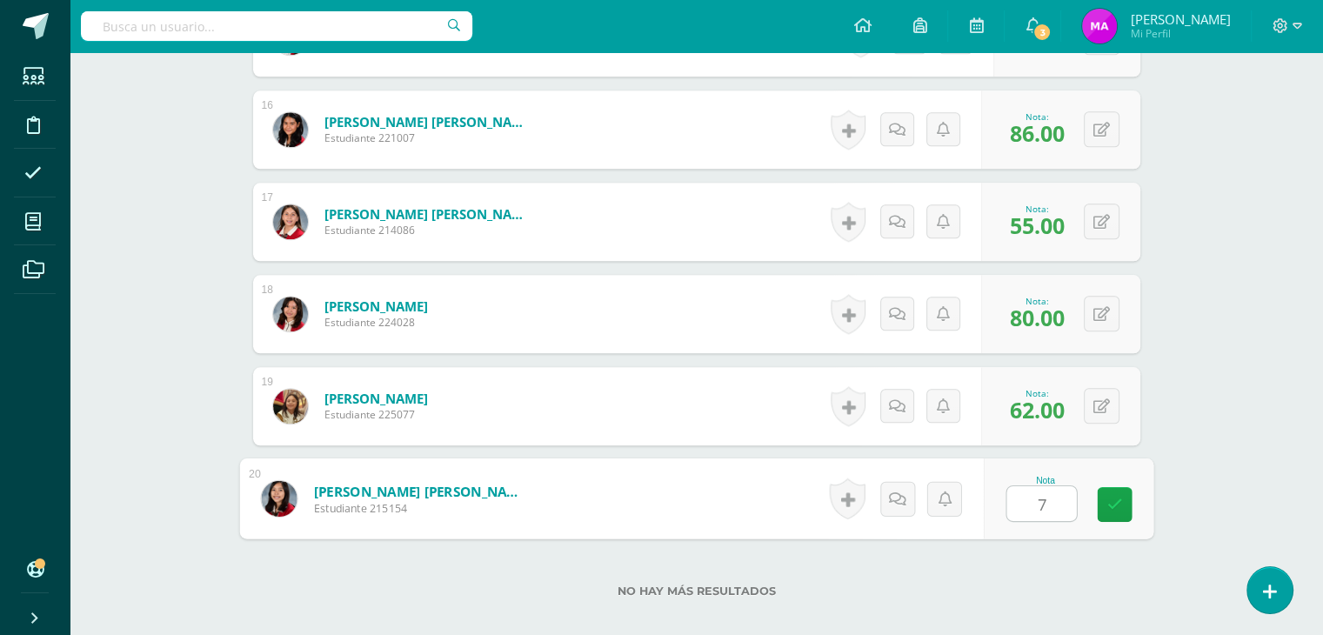
type input "70"
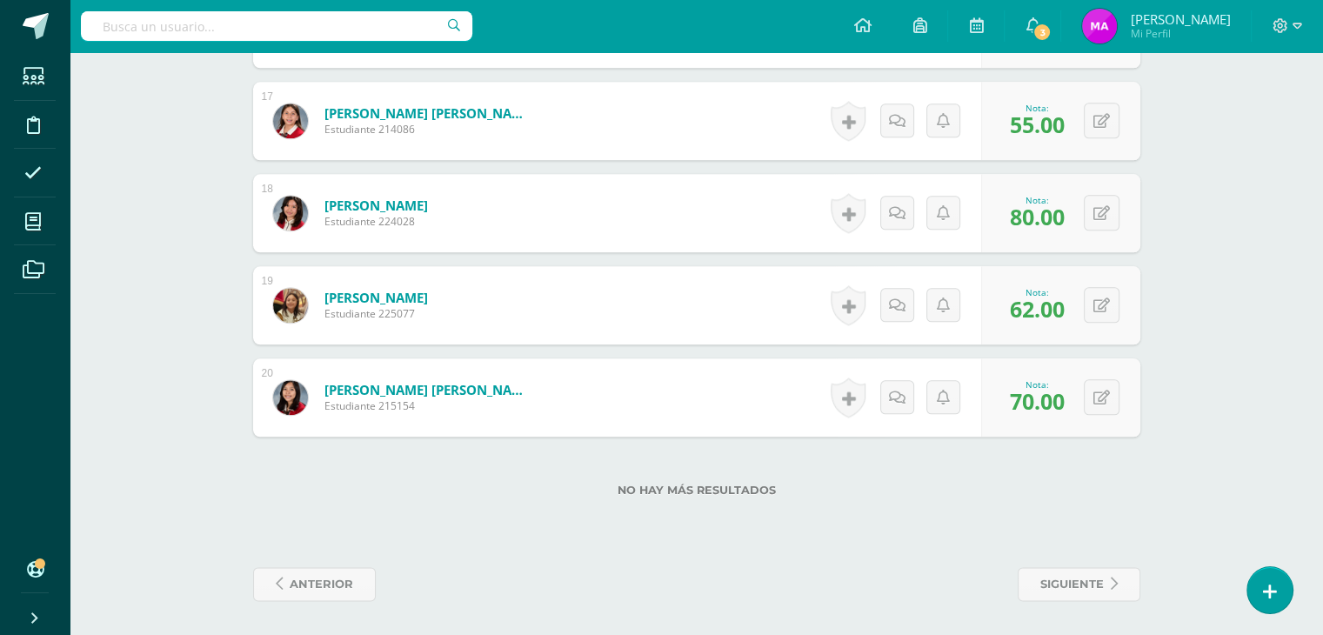
scroll to position [2014, 0]
click at [340, 591] on span "anterior" at bounding box center [321, 584] width 63 height 32
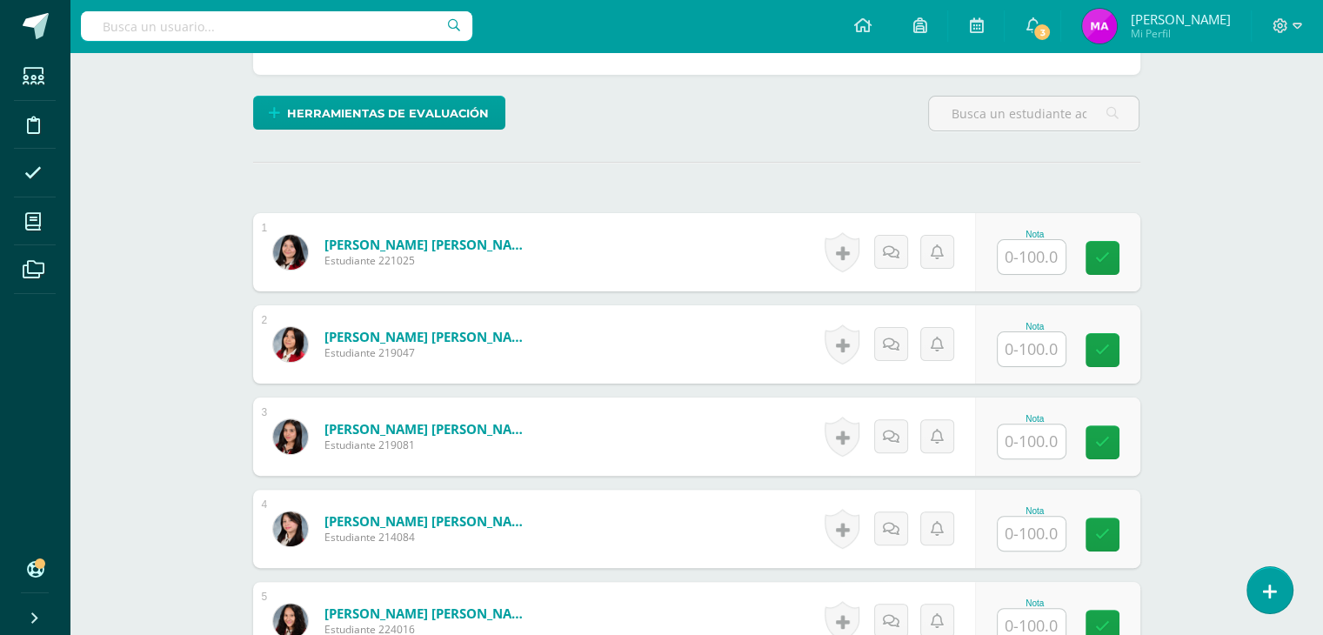
scroll to position [409, 0]
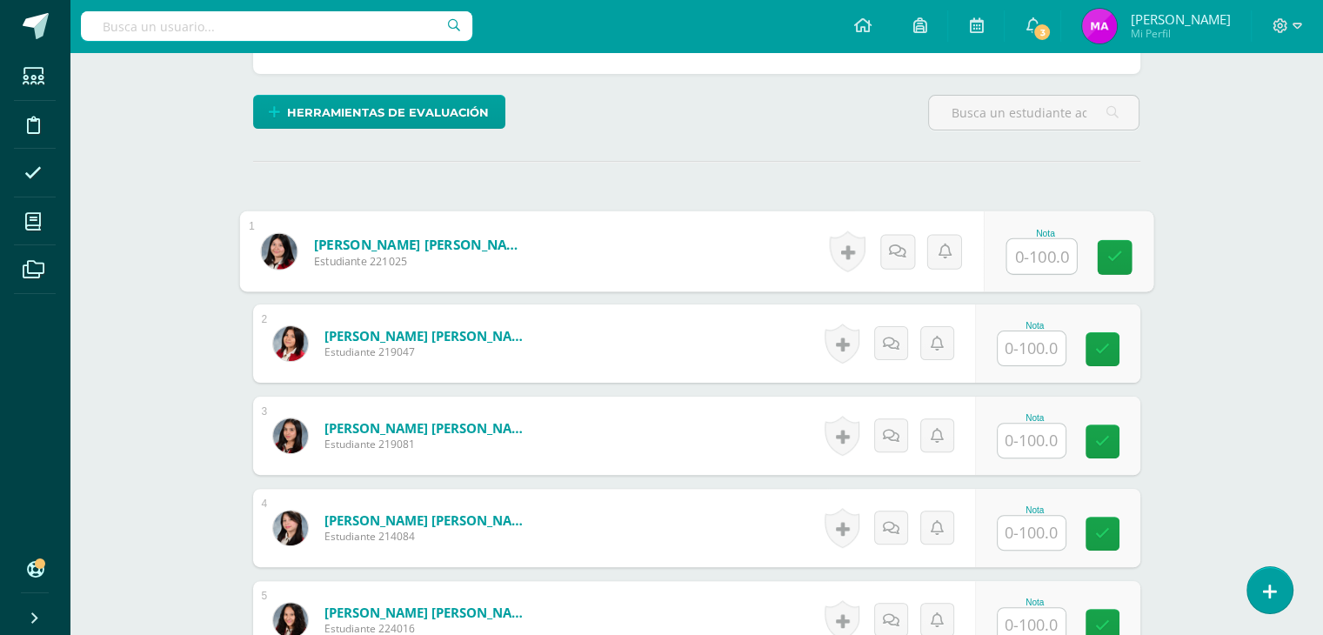
click at [1028, 256] on input "text" at bounding box center [1041, 256] width 70 height 35
type input "85"
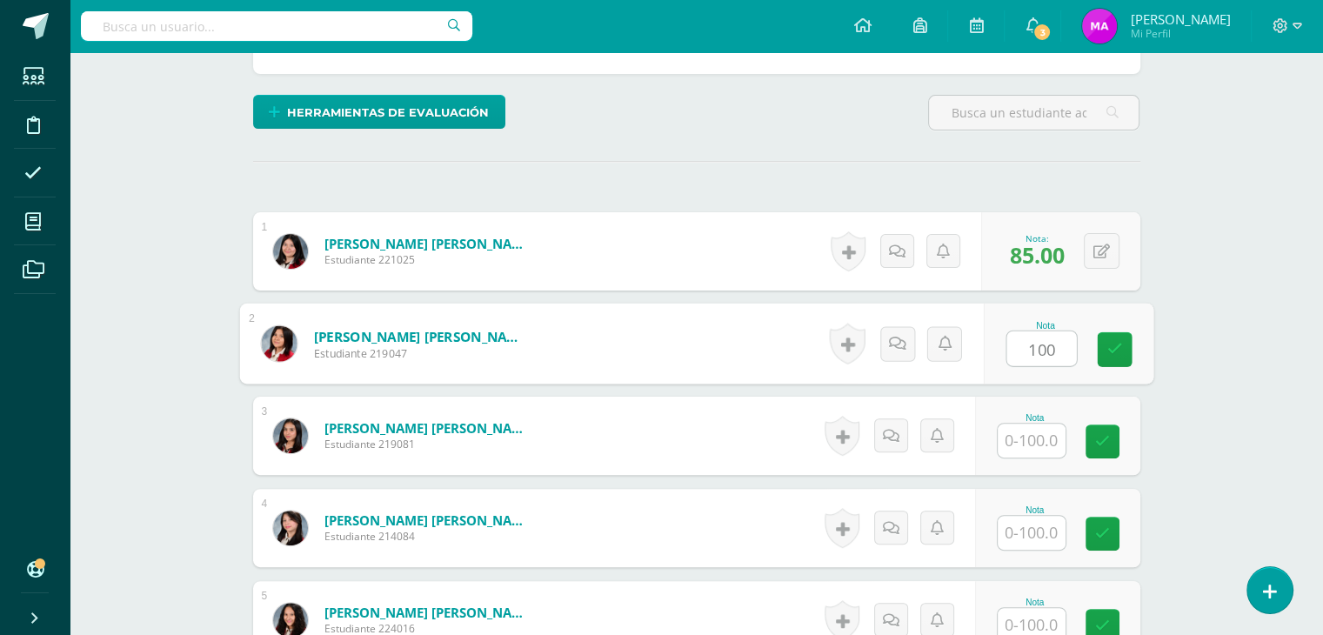
type input "100"
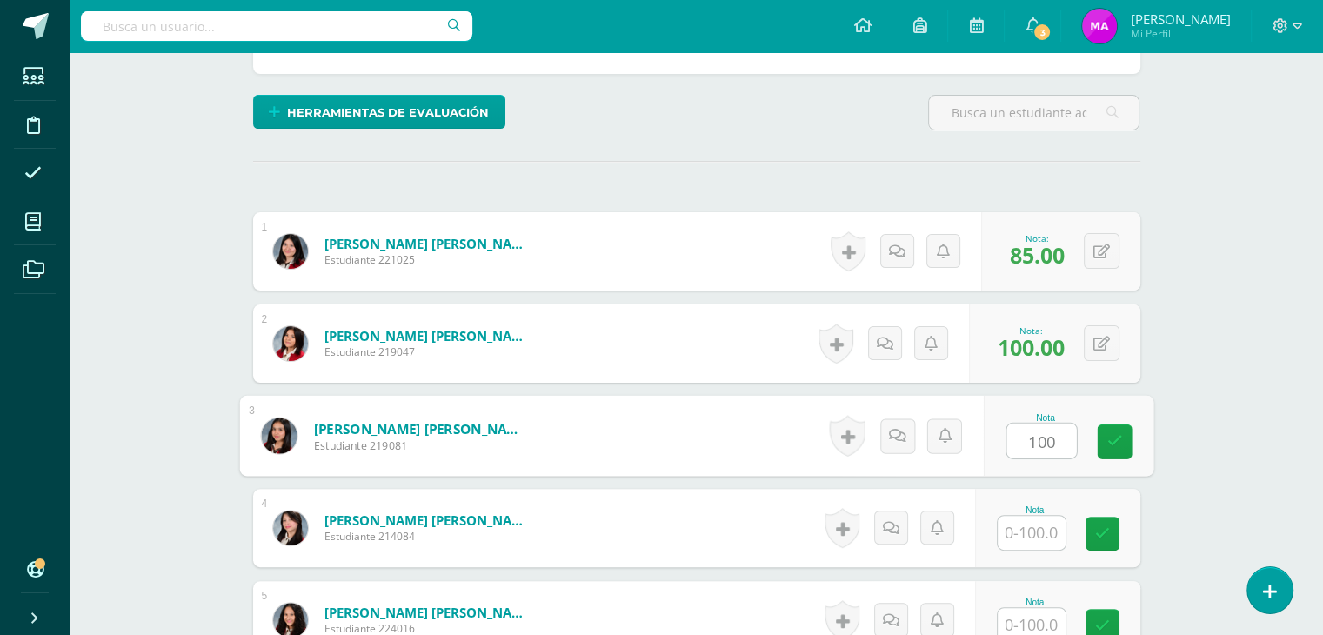
type input "100"
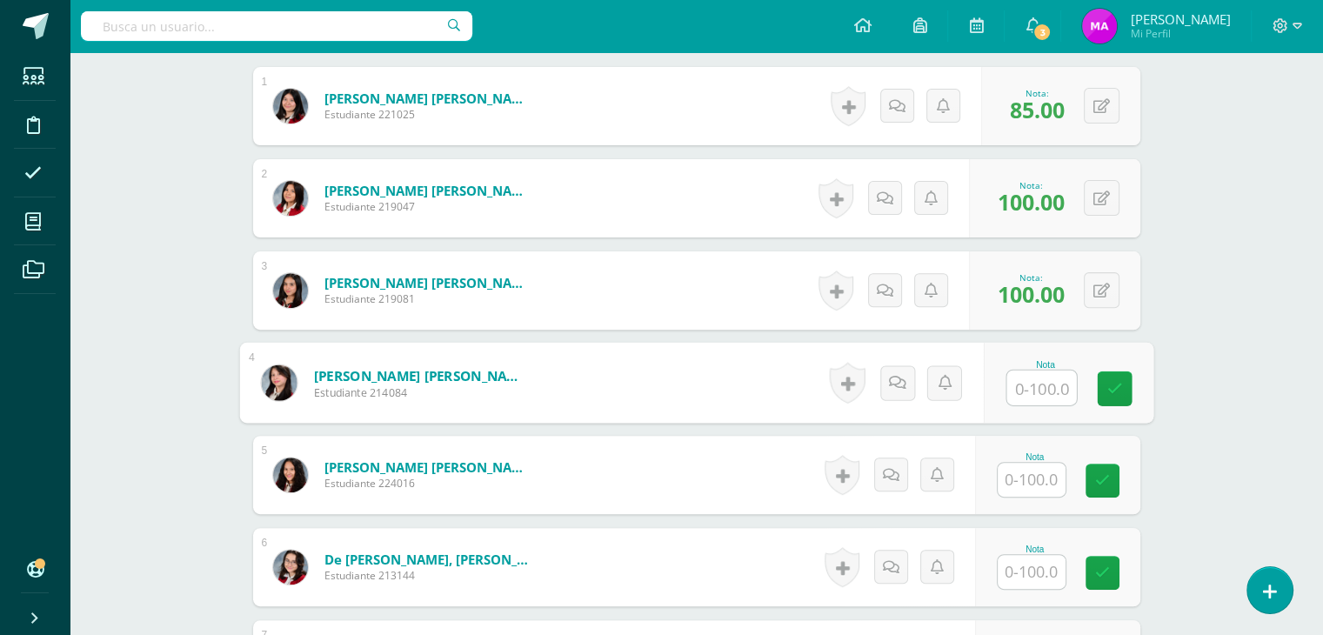
scroll to position [555, 0]
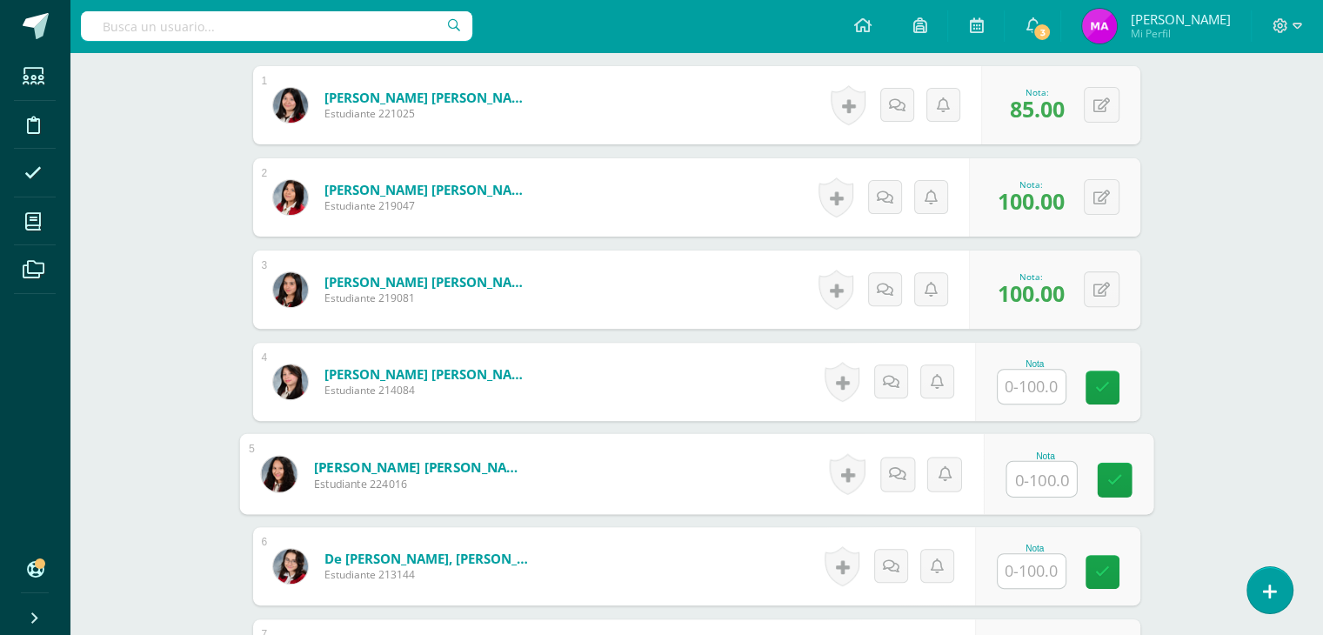
click at [1033, 471] on input "text" at bounding box center [1041, 479] width 70 height 35
type input "80"
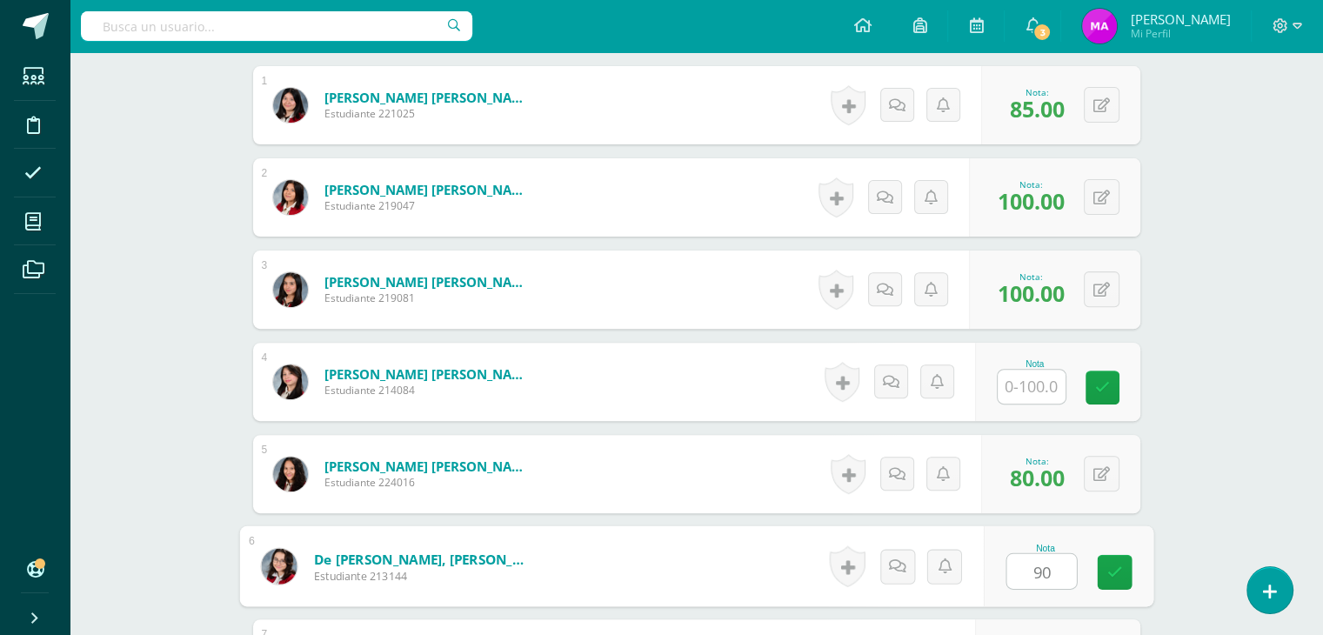
type input "90"
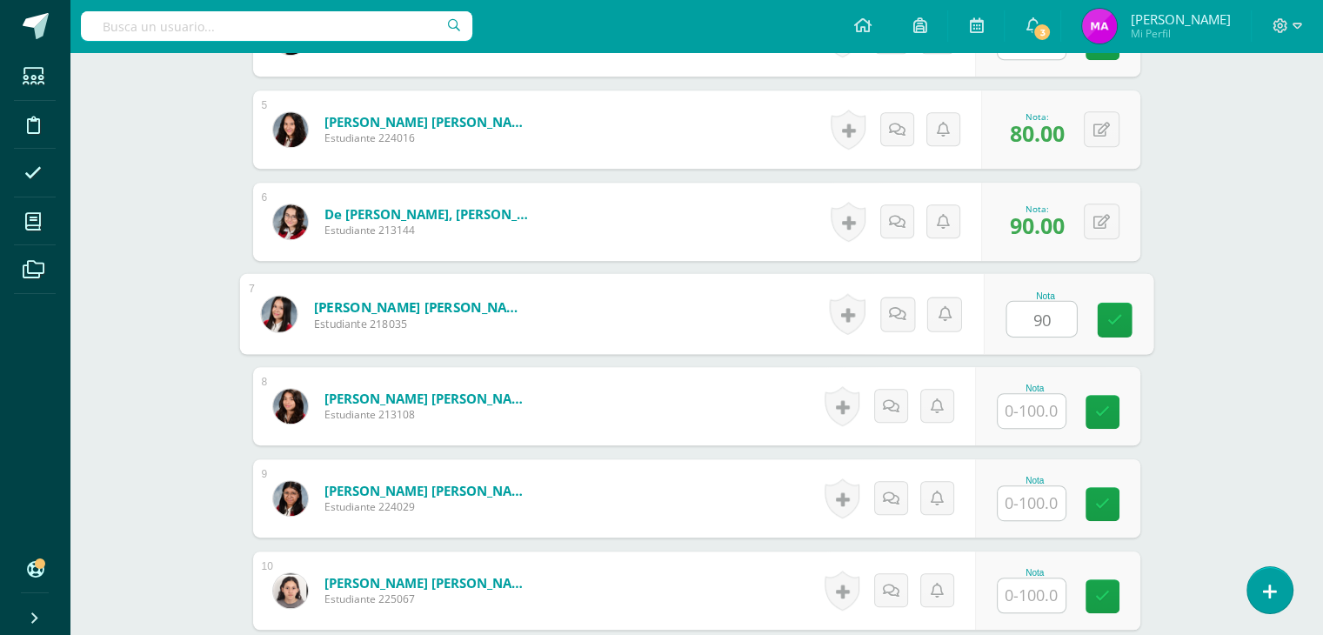
type input "90"
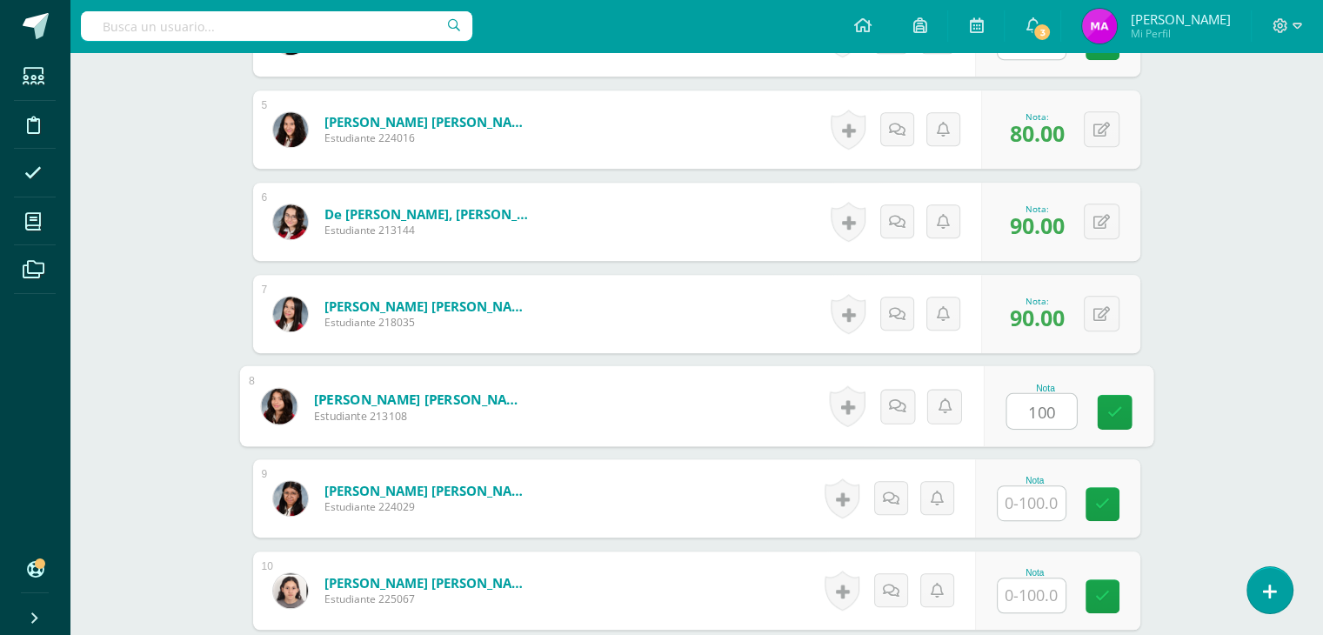
type input "100"
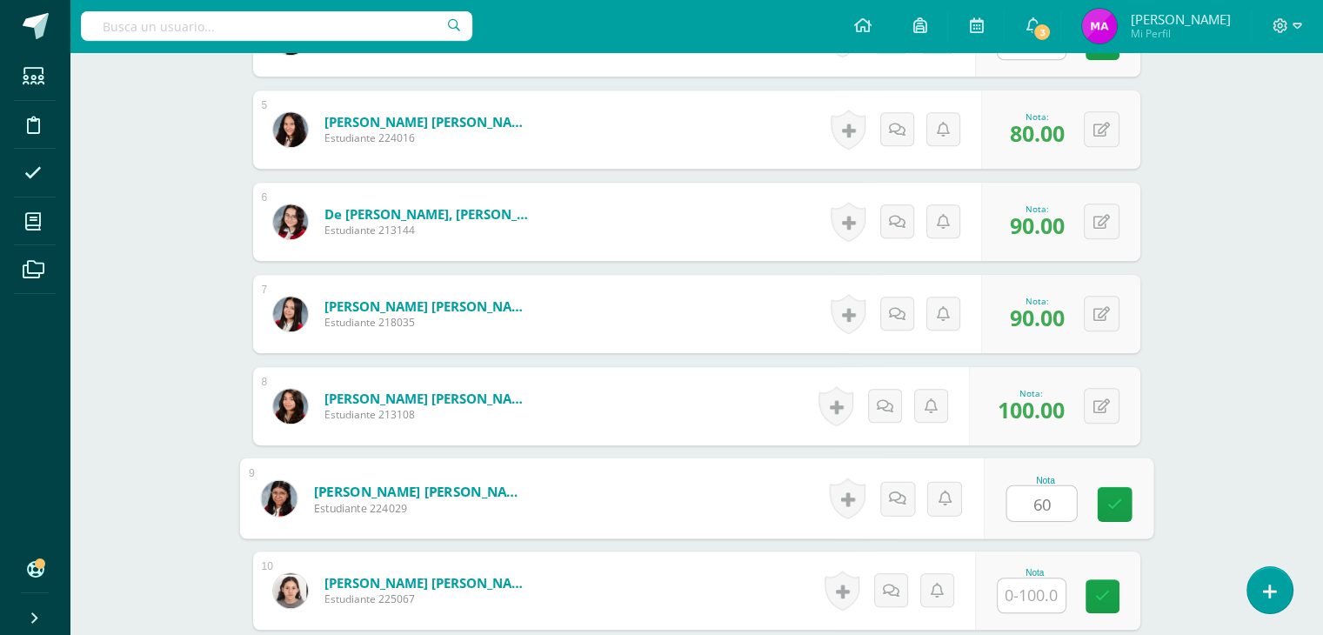
type input "60"
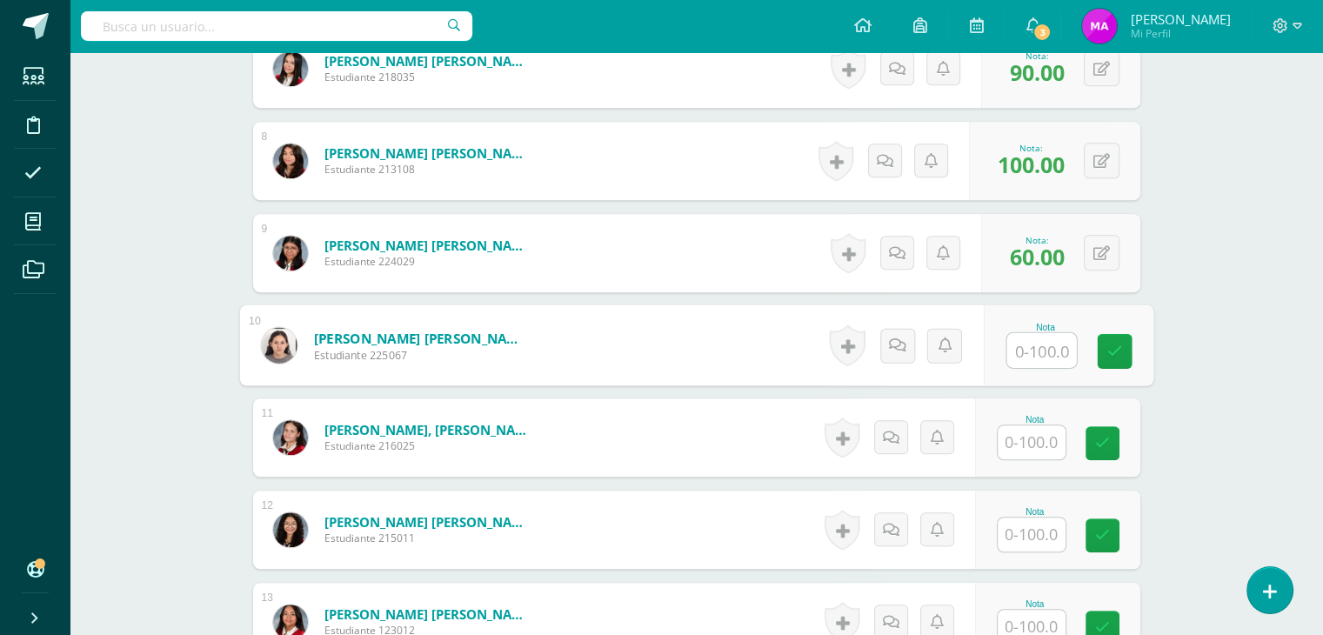
scroll to position [1145, 0]
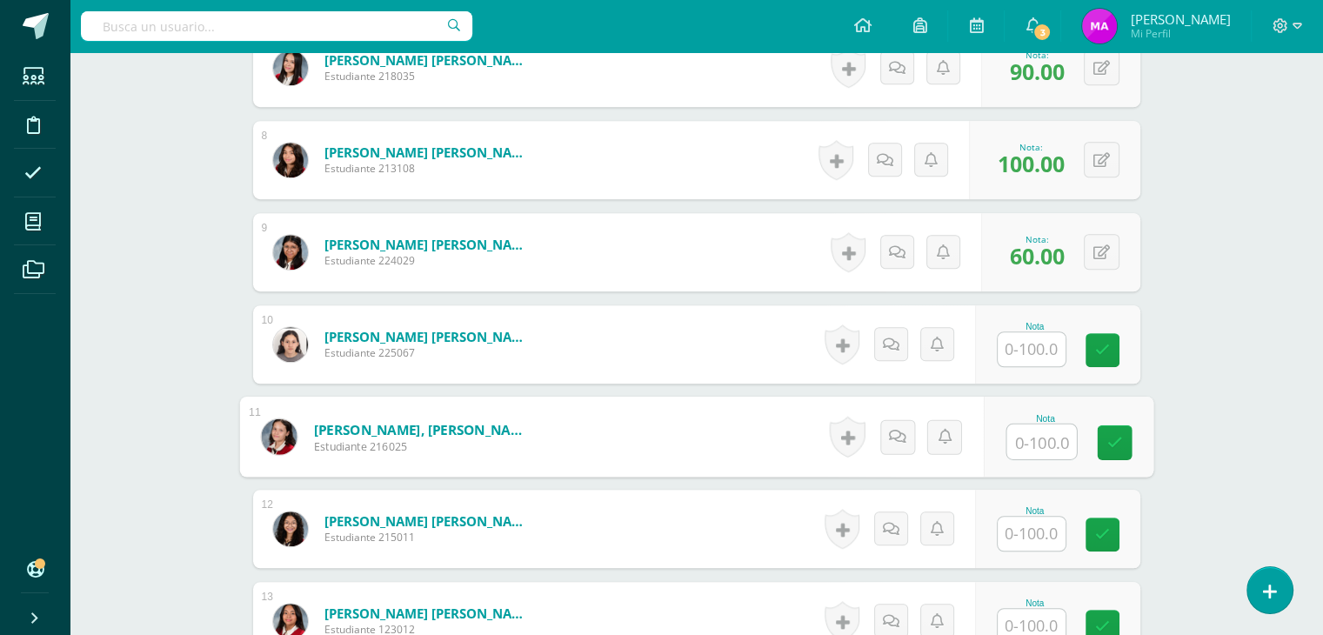
click at [1034, 441] on input "text" at bounding box center [1041, 441] width 70 height 35
type input "100"
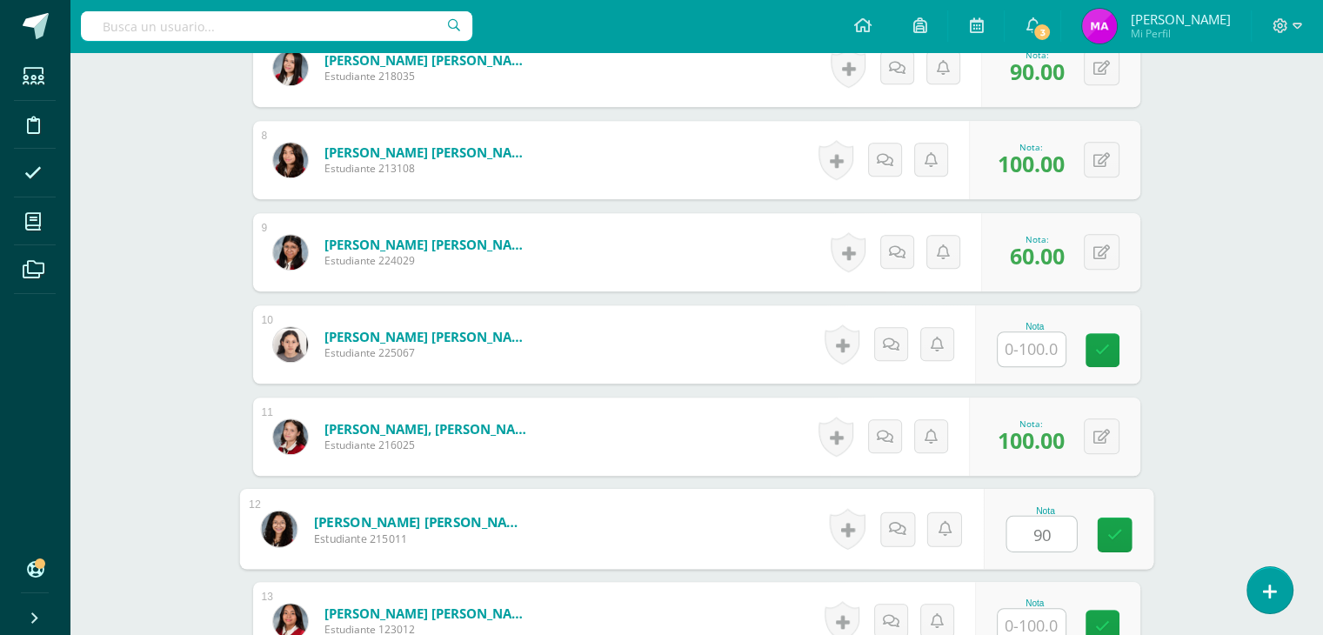
type input "90"
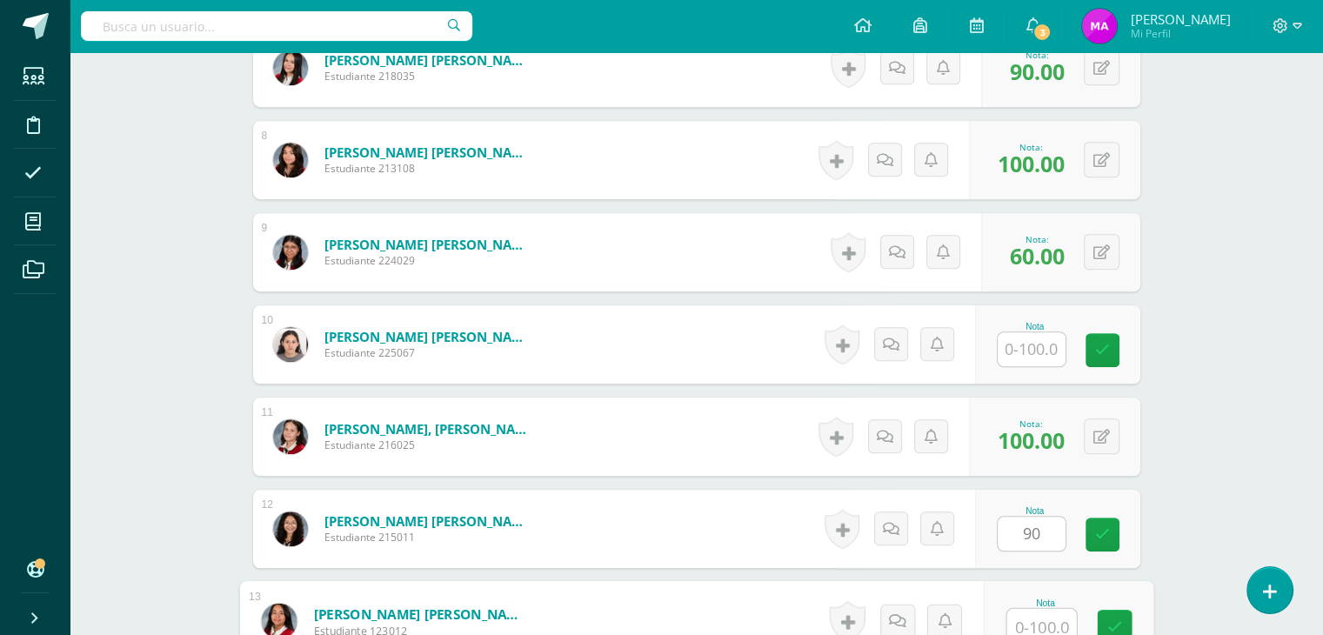
scroll to position [1151, 0]
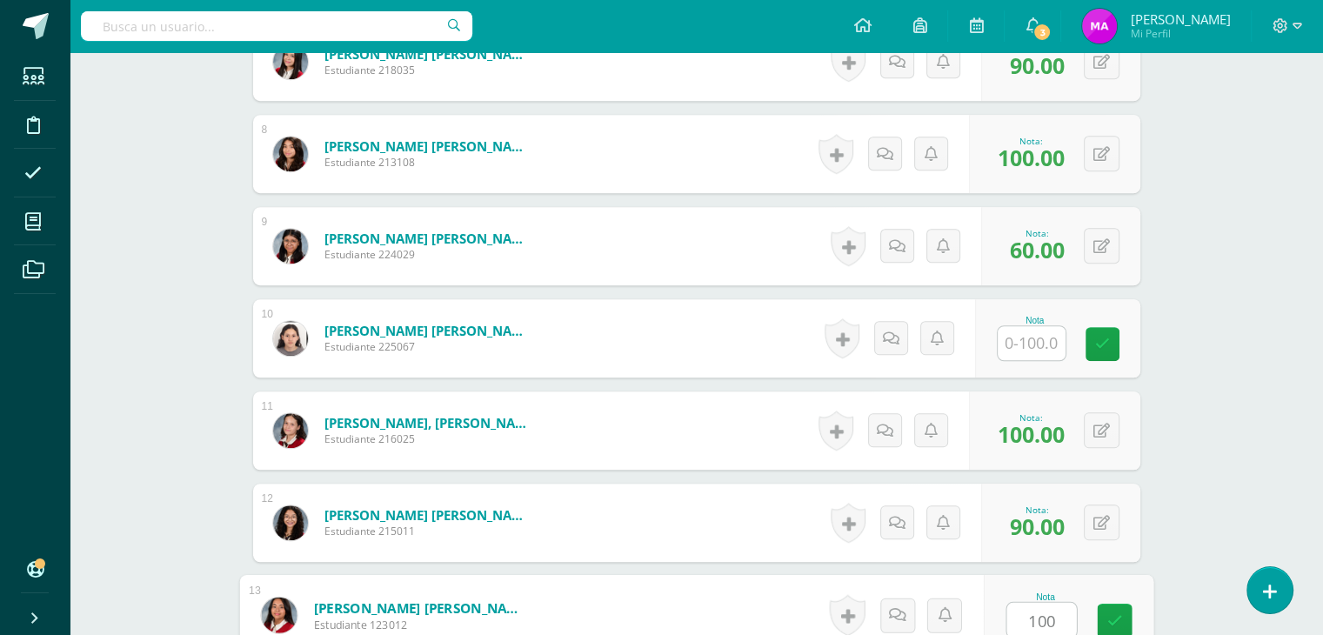
type input "100"
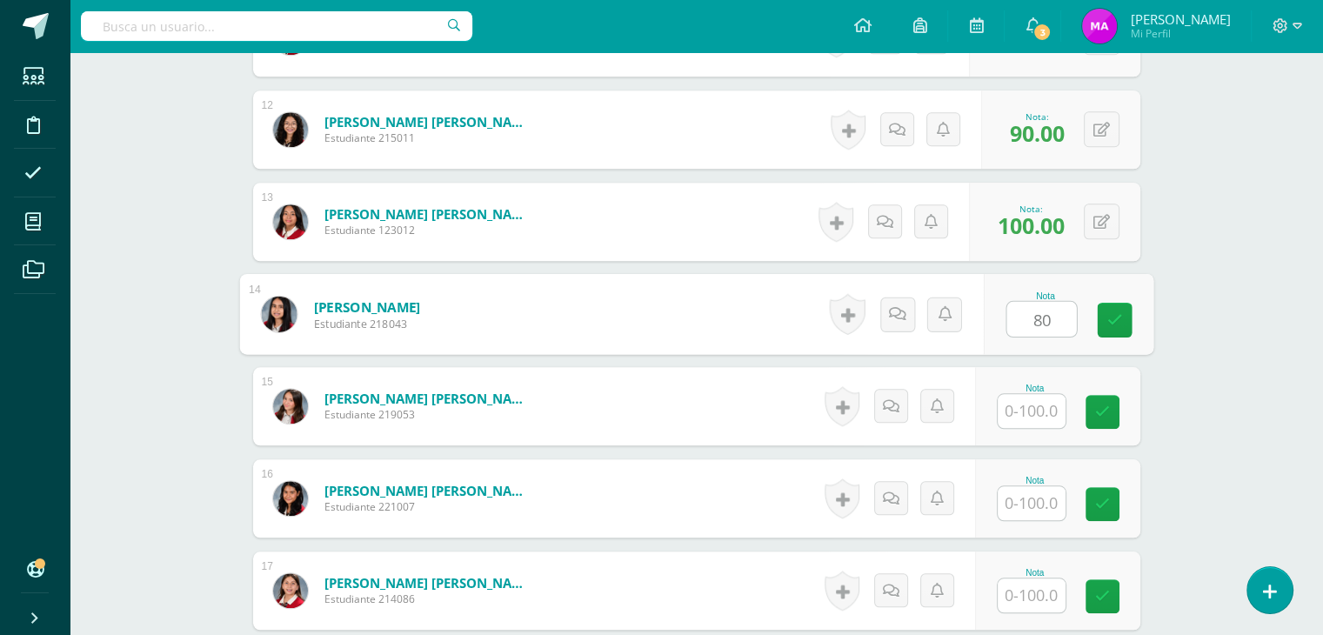
type input "80"
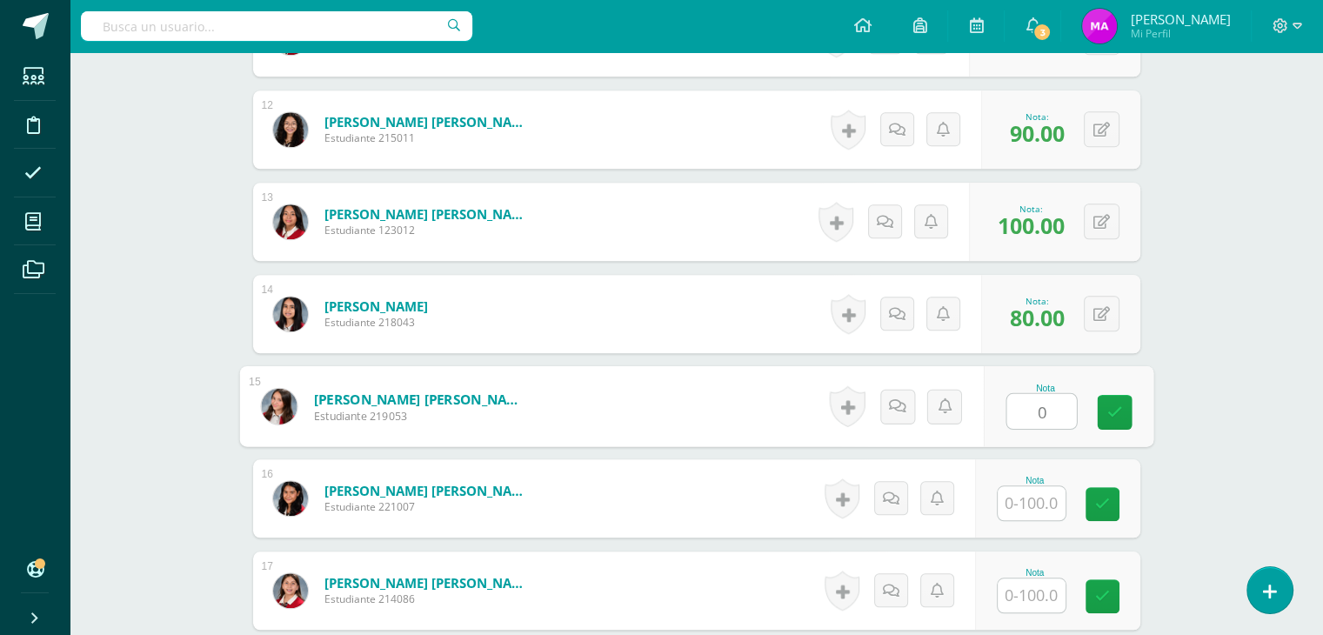
type input "0"
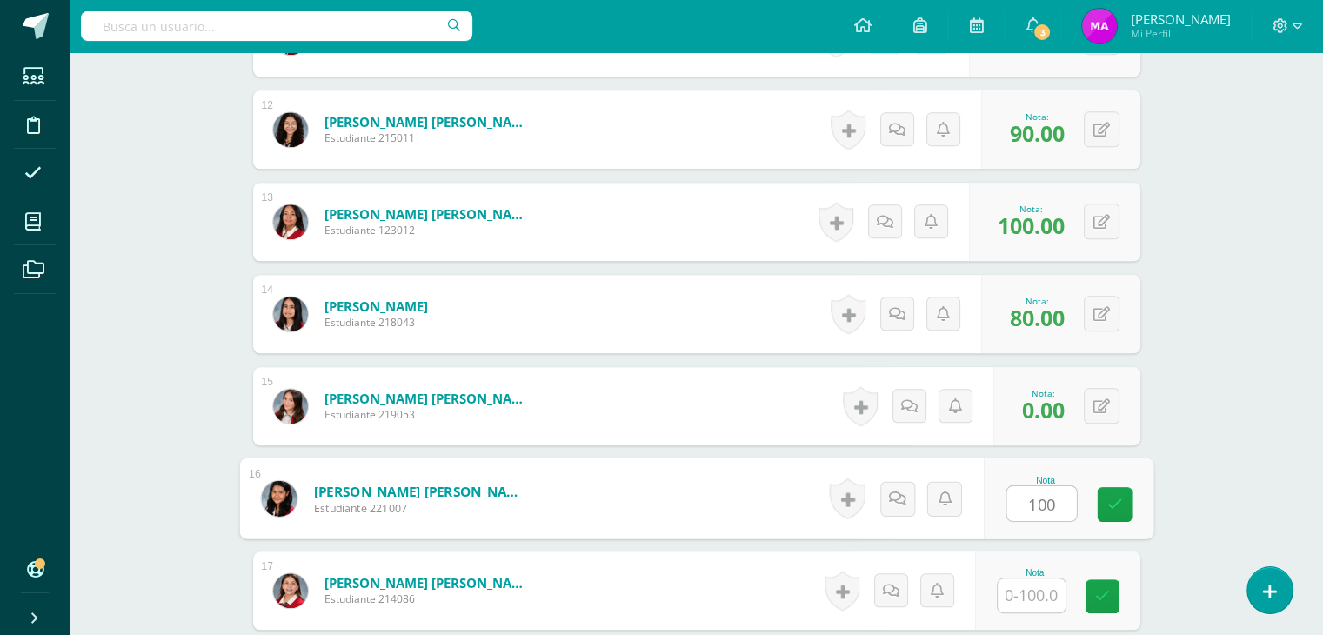
type input "100"
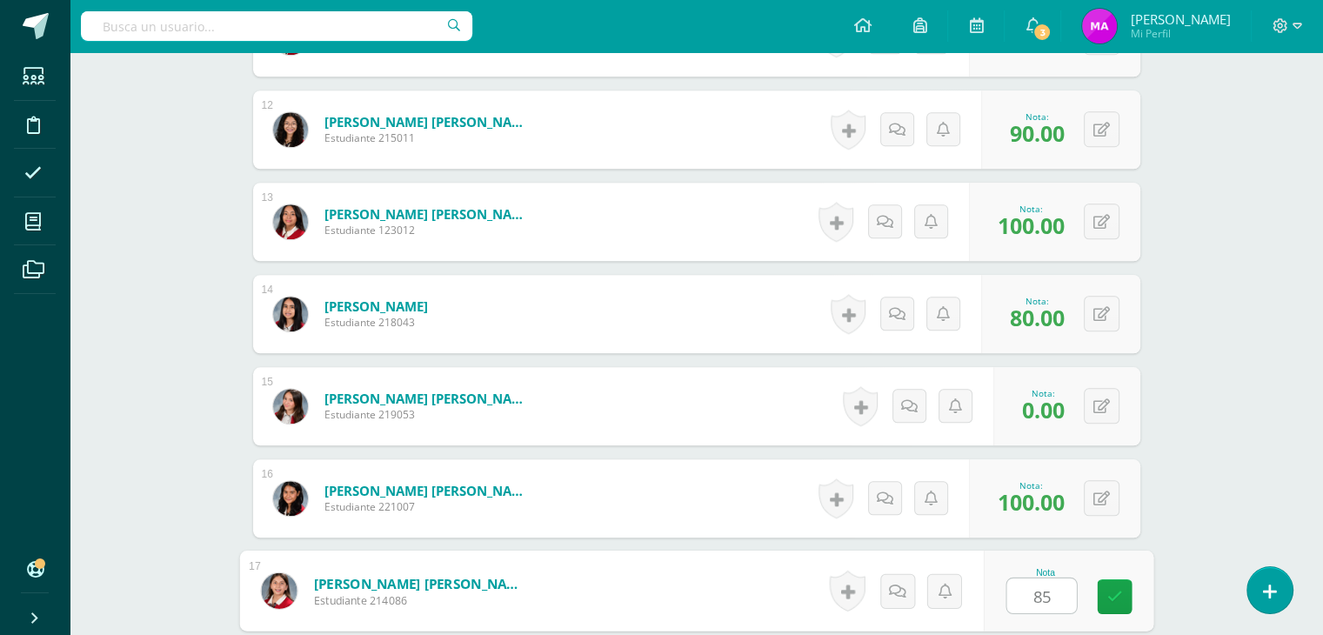
type input "85"
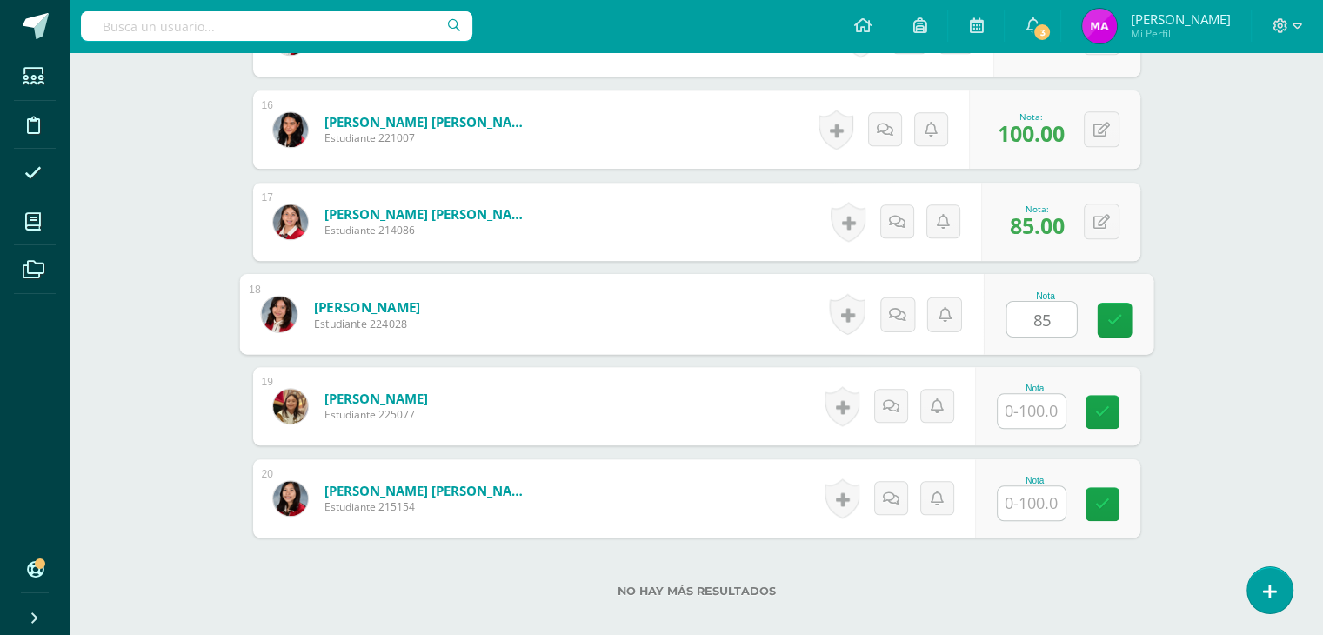
type input "85"
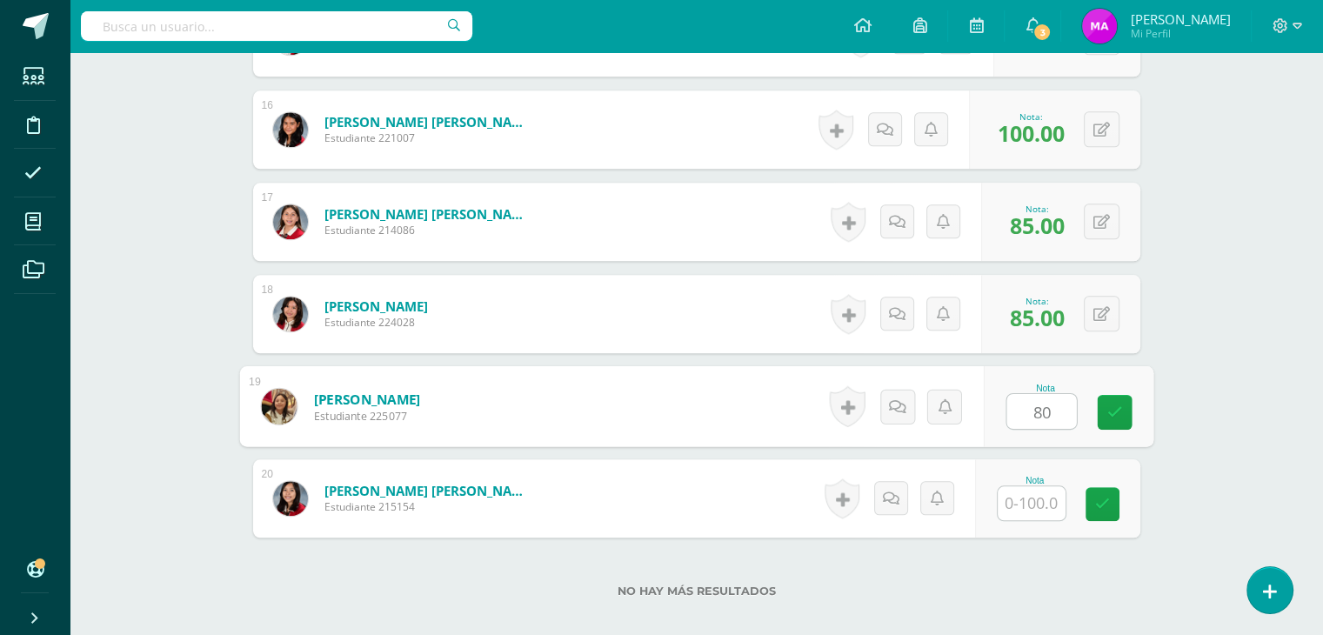
type input "80"
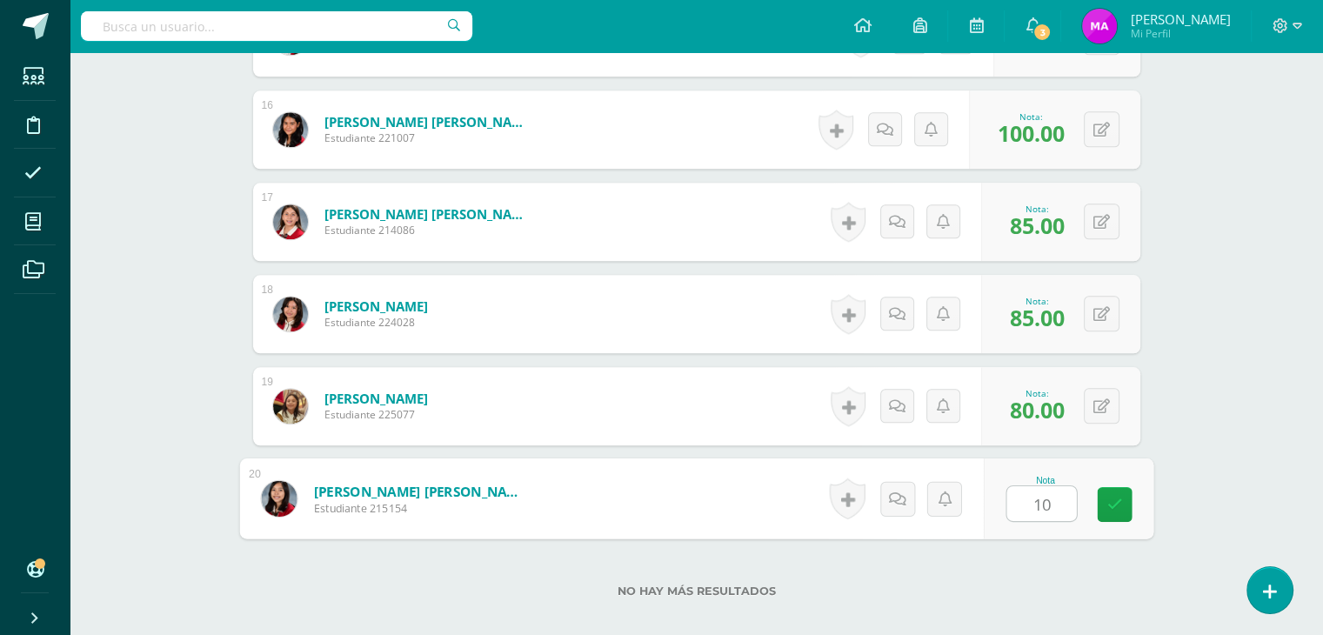
type input "100"
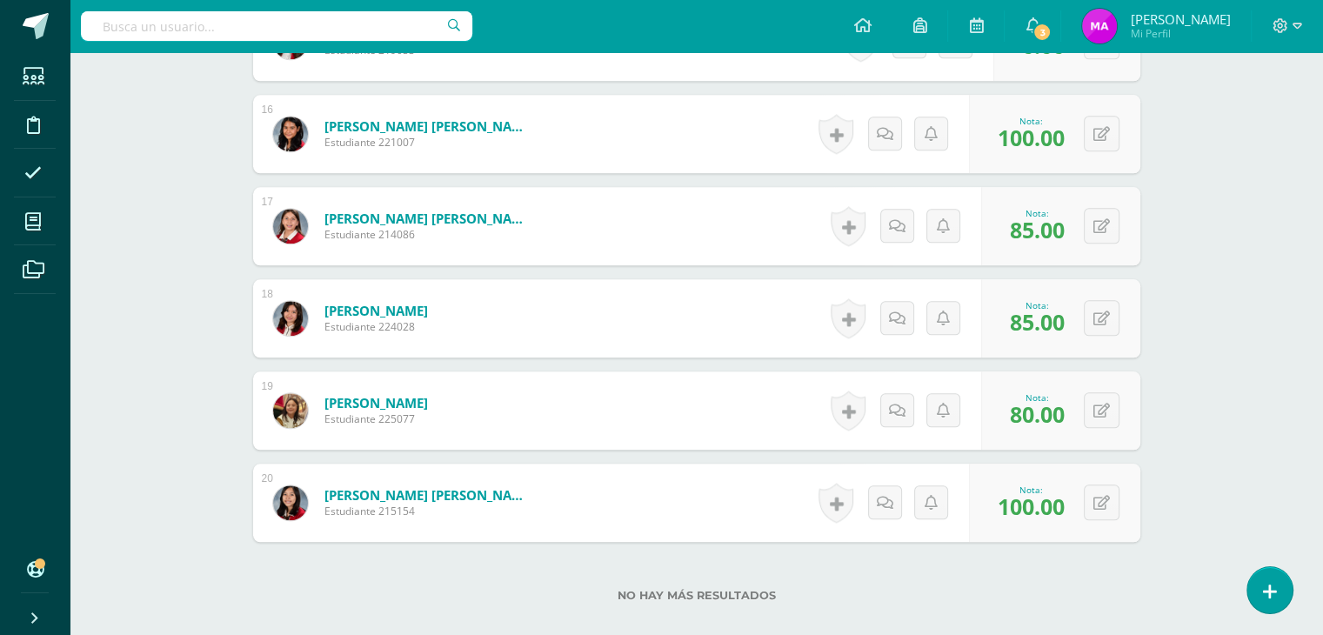
scroll to position [2014, 0]
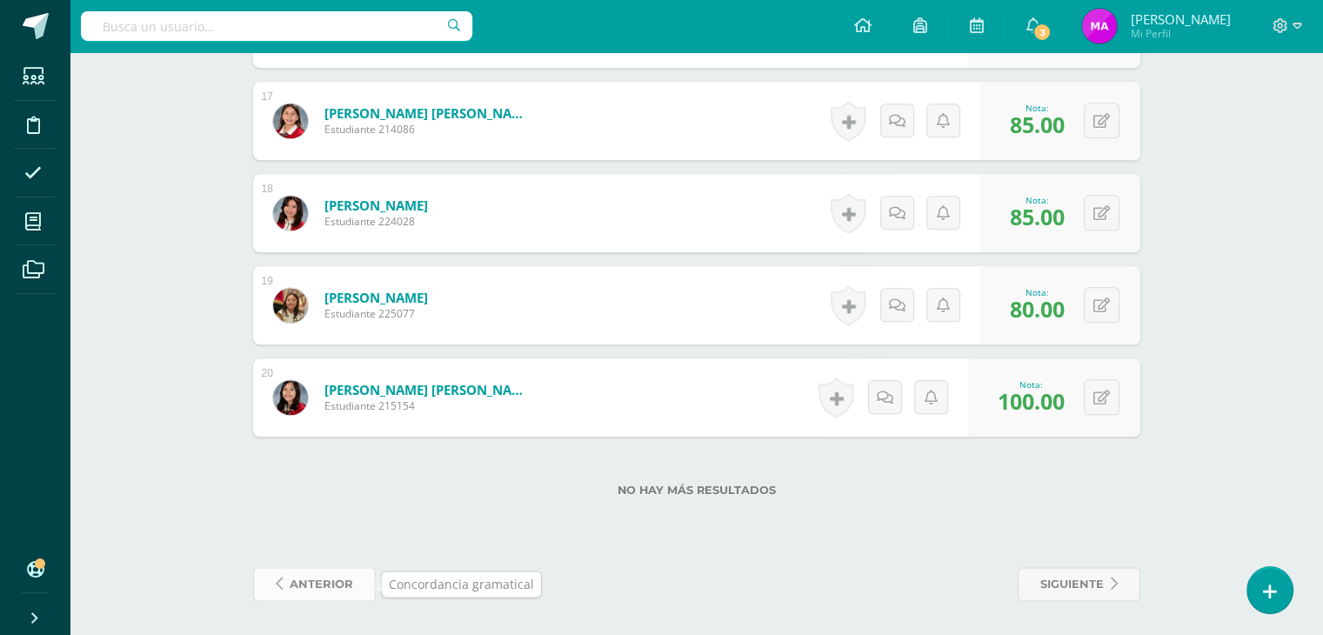
click at [341, 590] on span "anterior" at bounding box center [321, 584] width 63 height 32
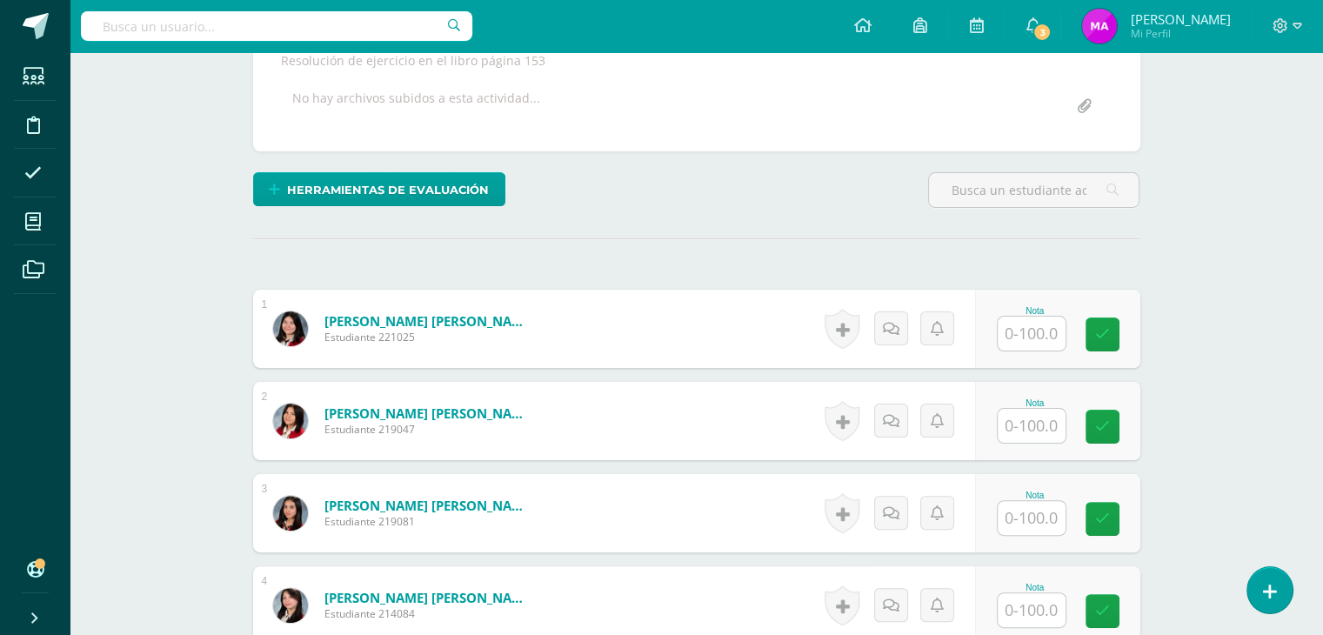
scroll to position [337, 0]
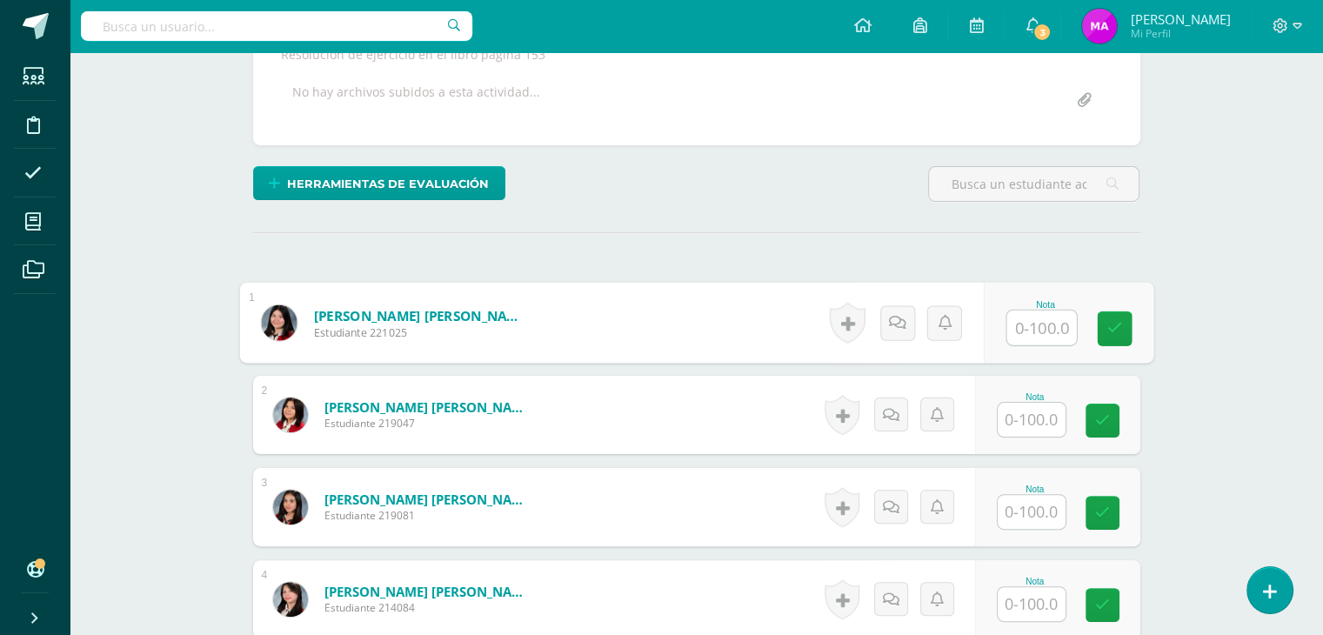
click at [1040, 332] on input "text" at bounding box center [1041, 327] width 70 height 35
type input "100"
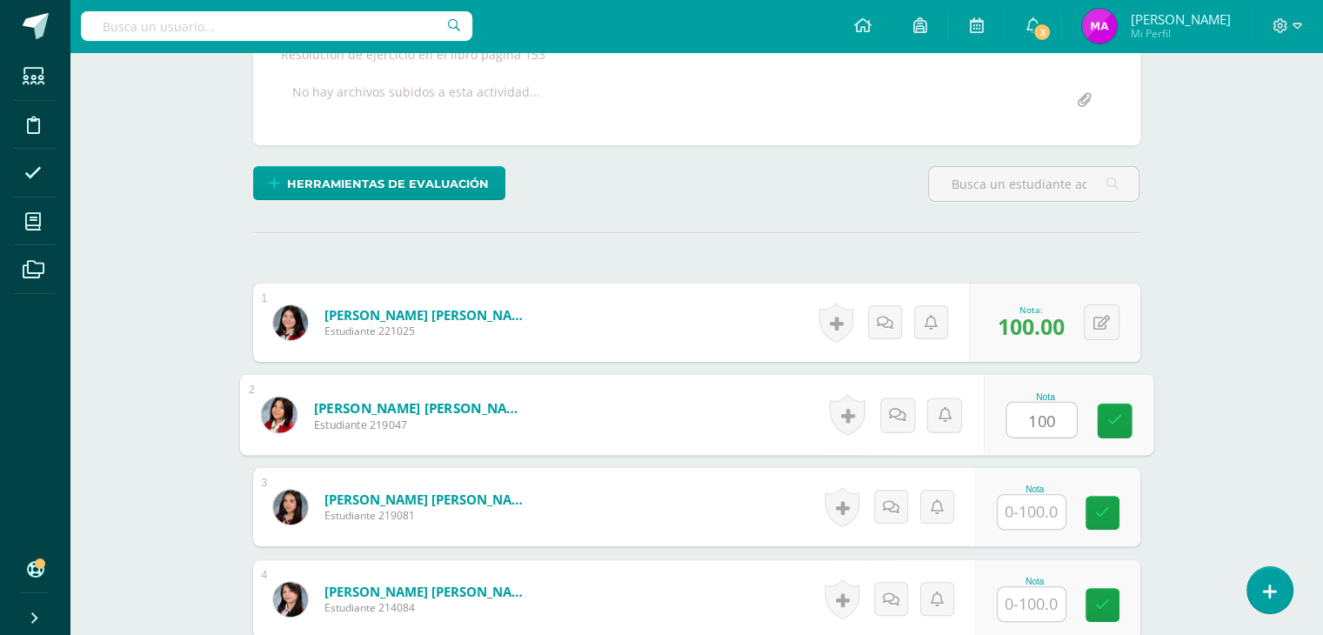
type input "100"
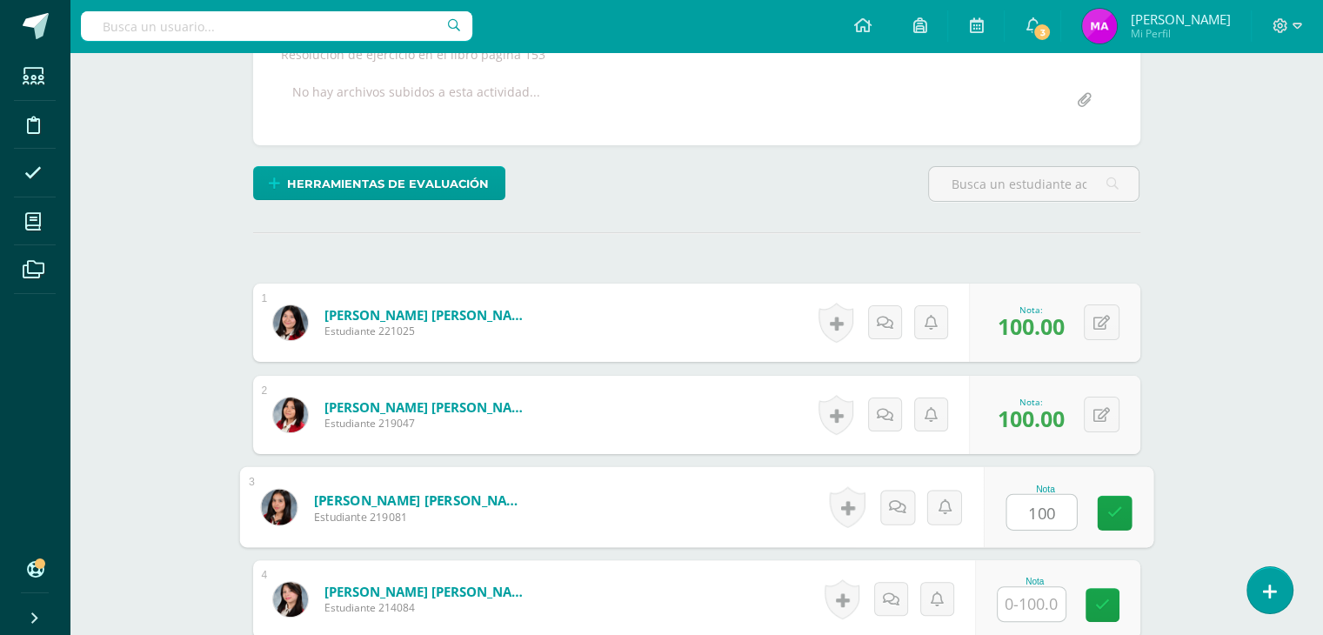
type input "100"
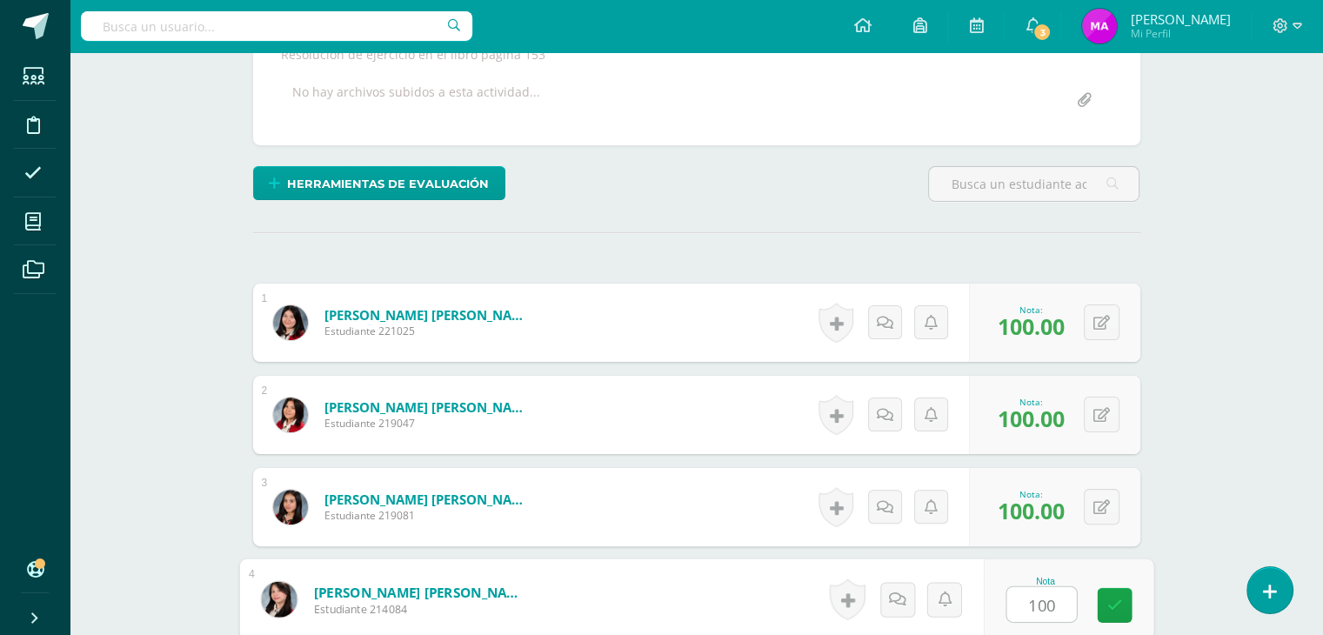
type input "100"
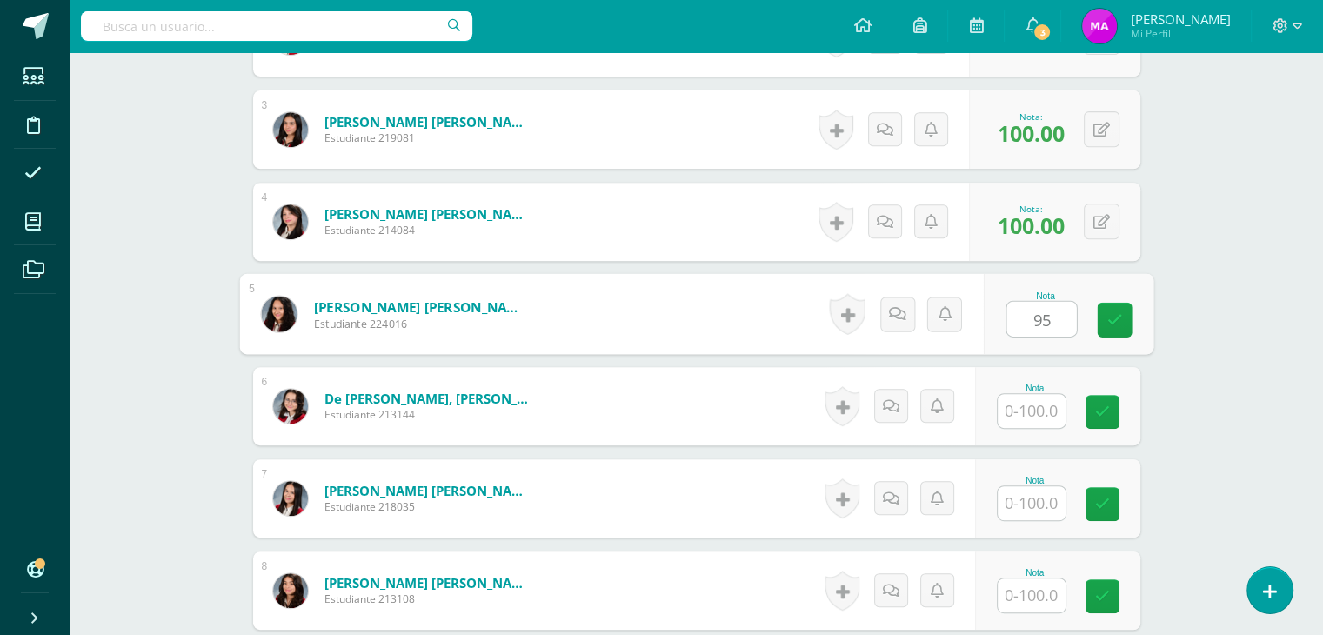
type input "95"
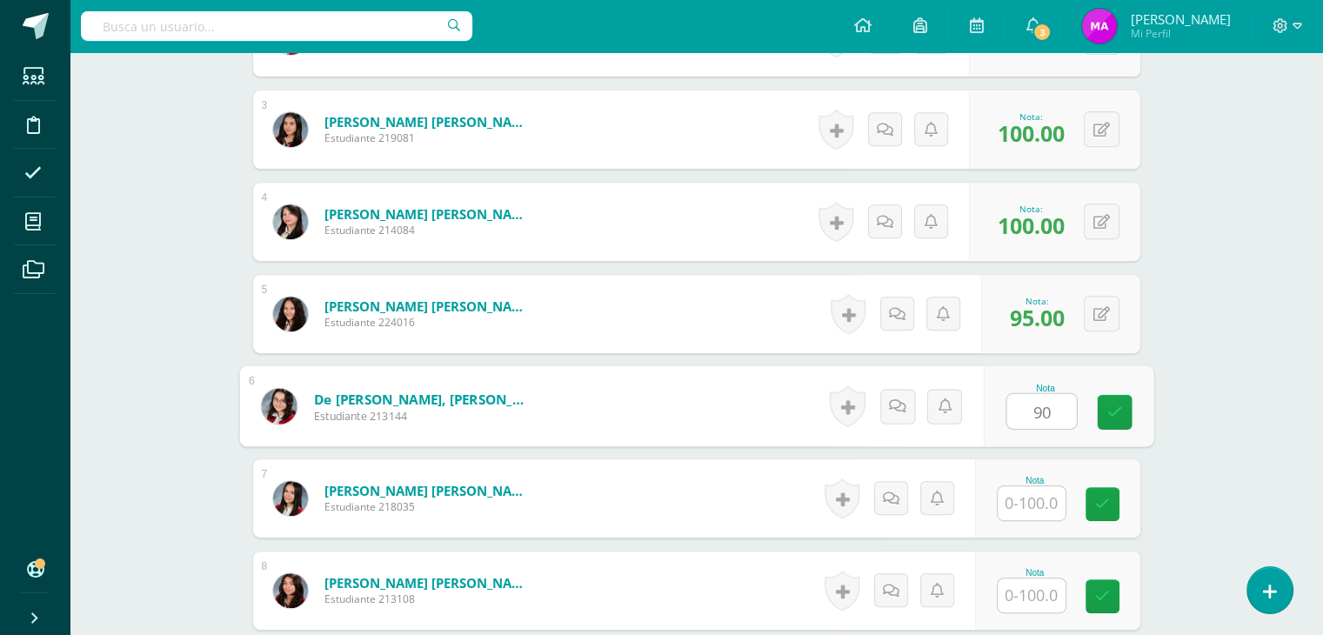
type input "90"
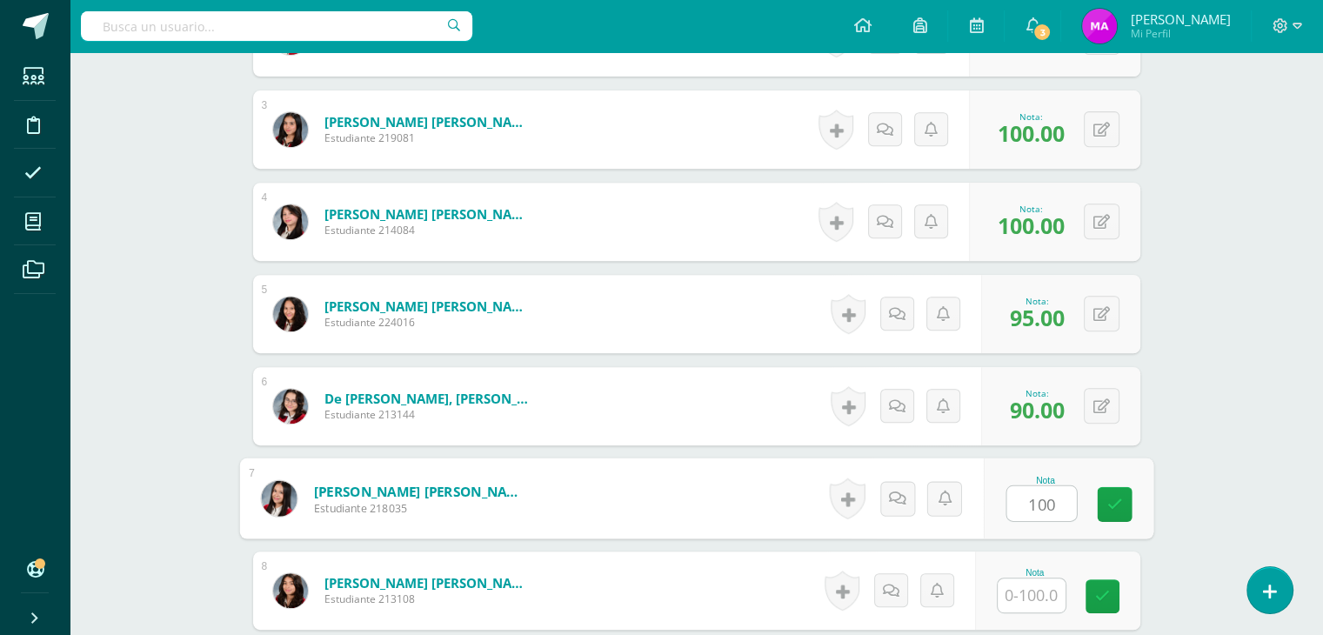
type input "100"
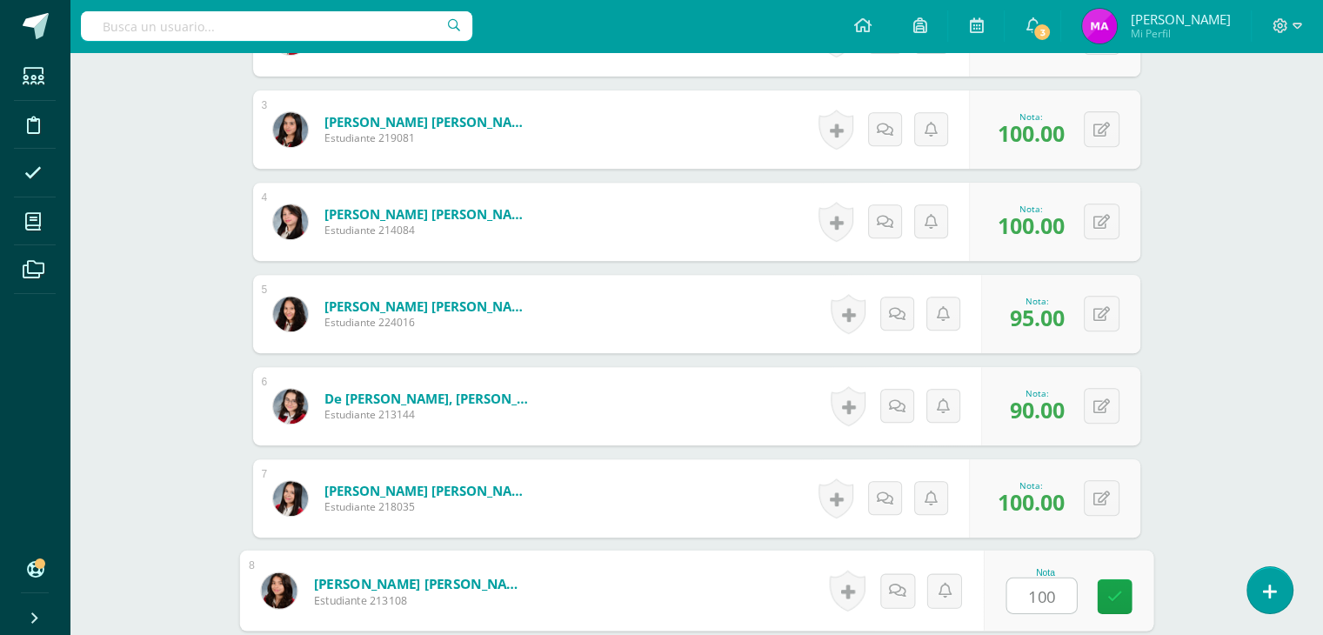
type input "100"
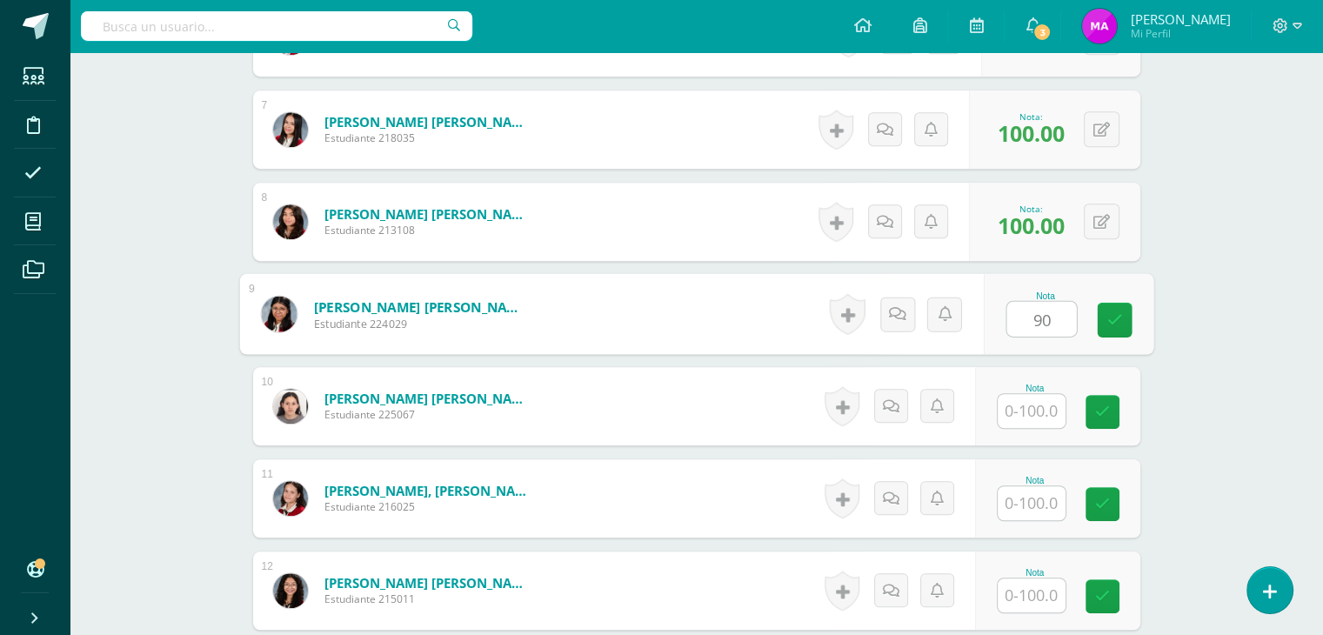
type input "90"
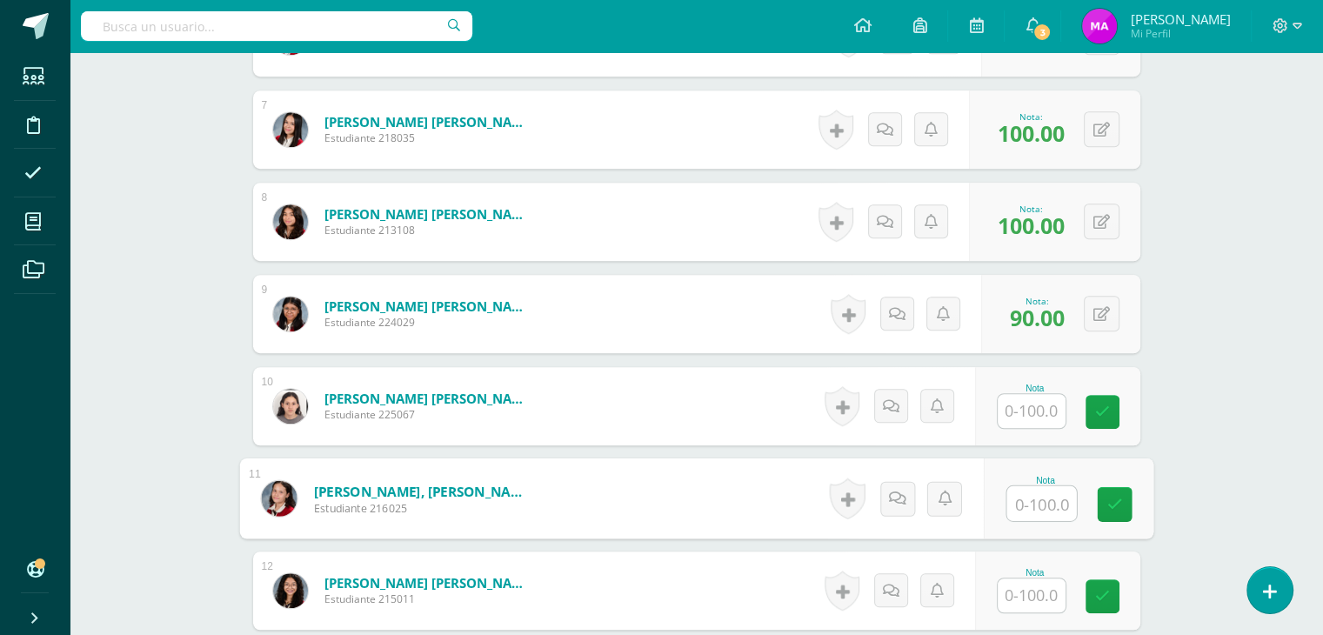
click at [1034, 505] on input "text" at bounding box center [1041, 503] width 70 height 35
type input "100"
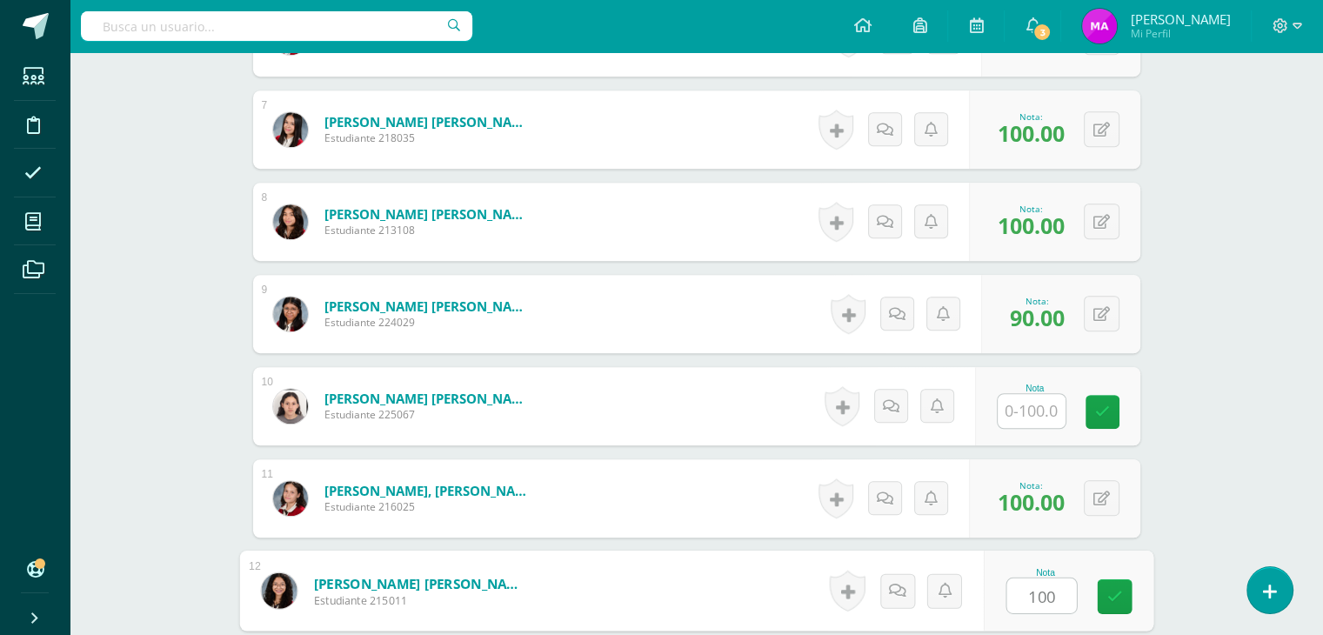
type input "100"
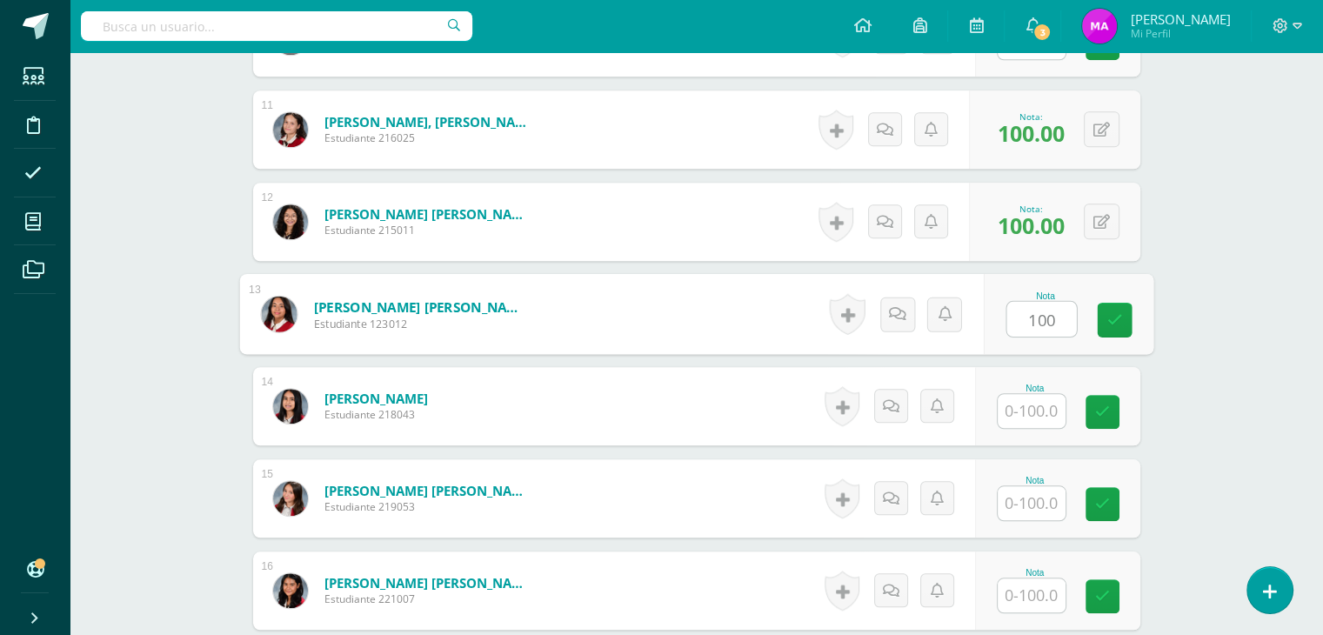
type input "100"
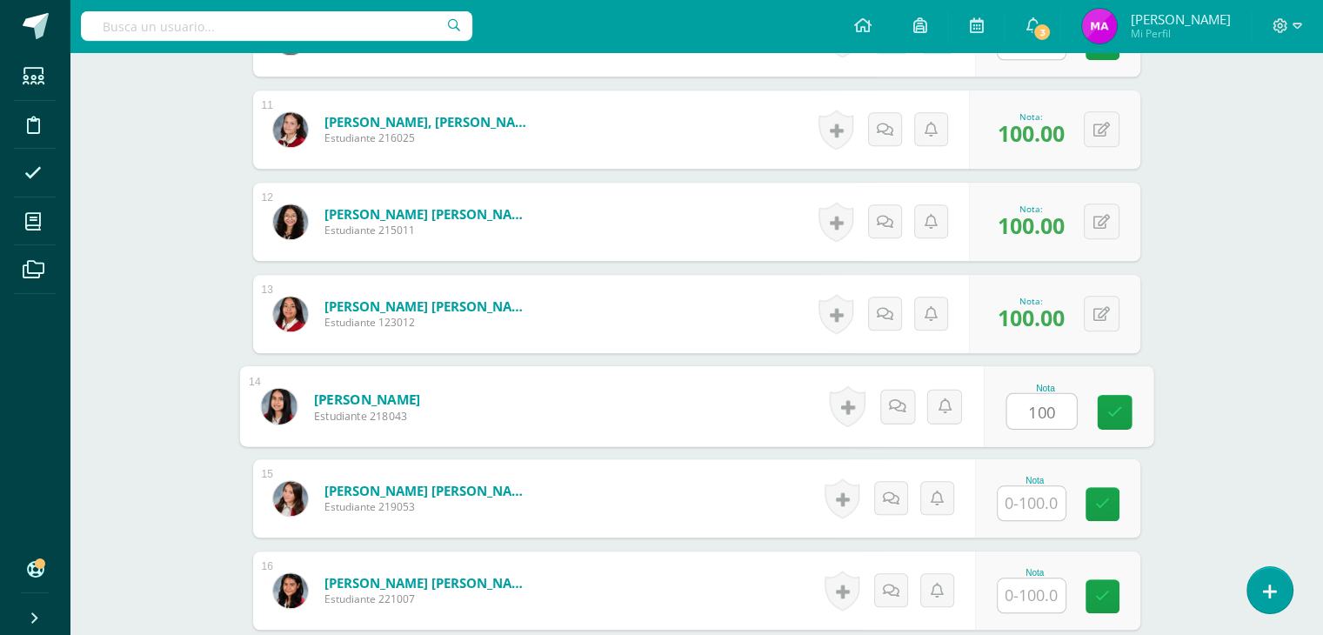
type input "100"
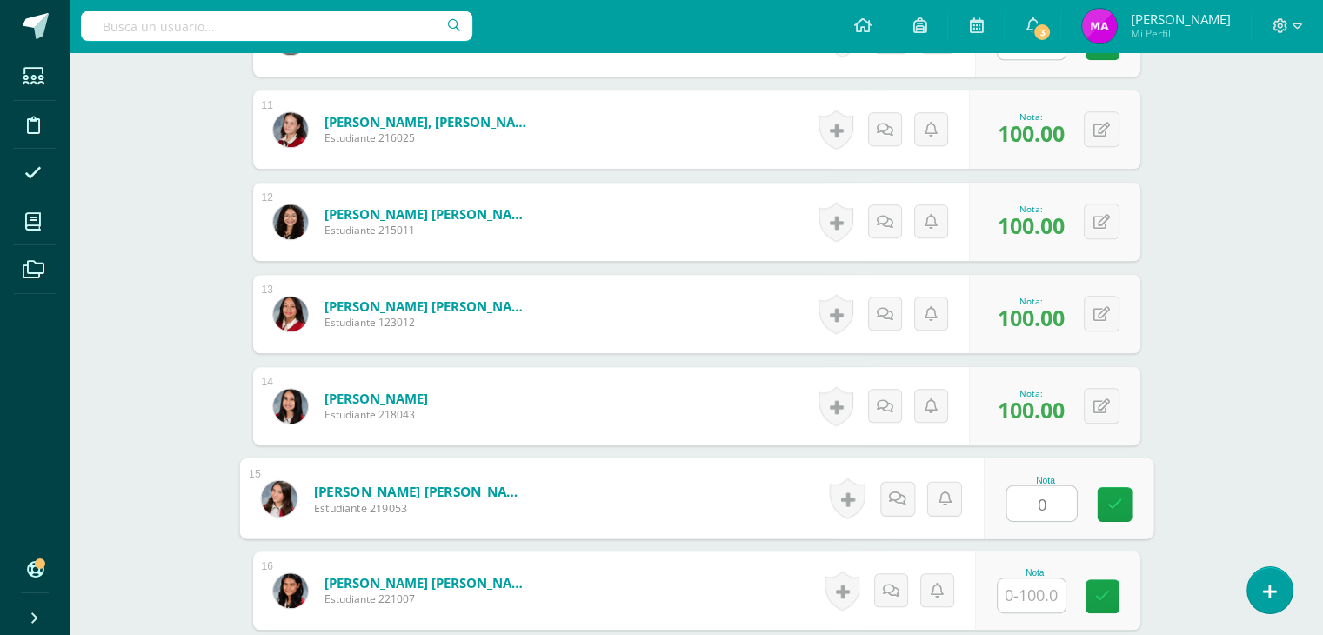
type input "0"
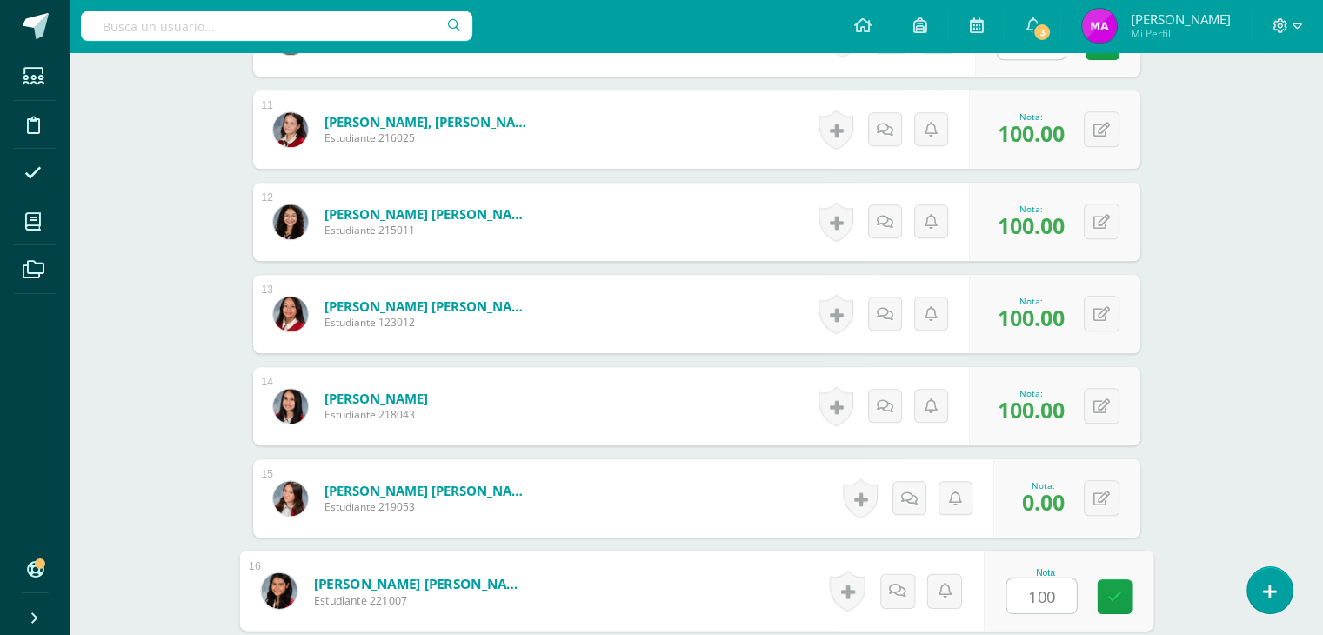
type input "100"
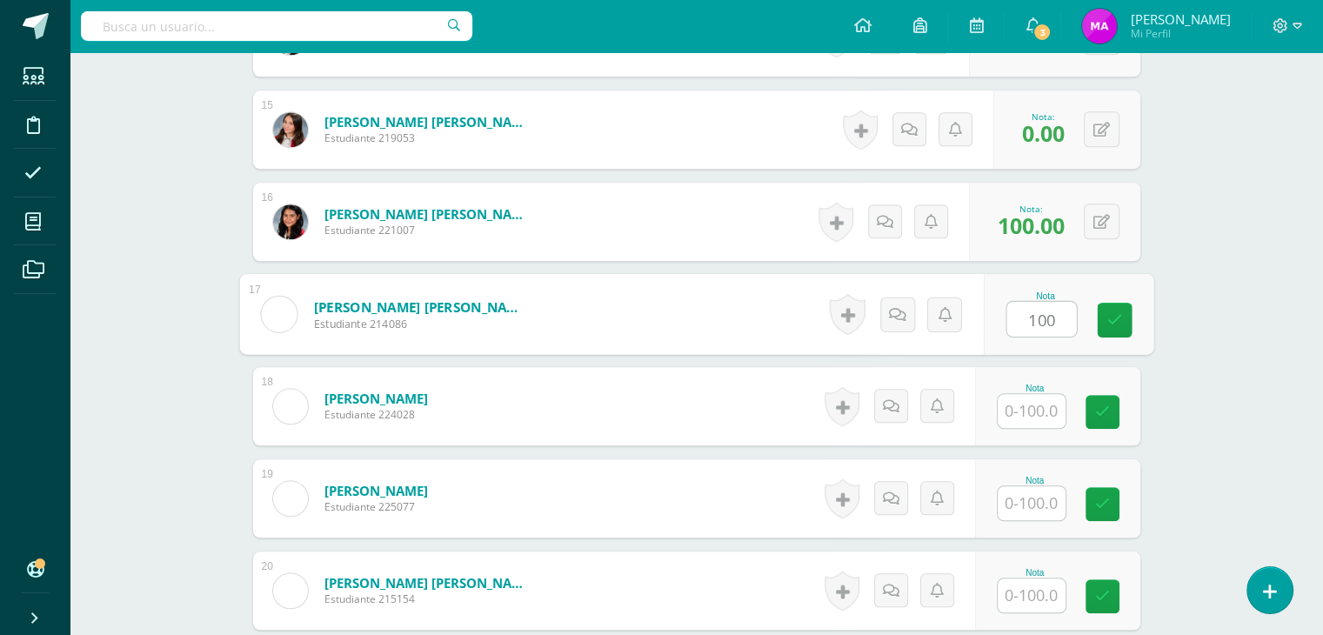
type input "100"
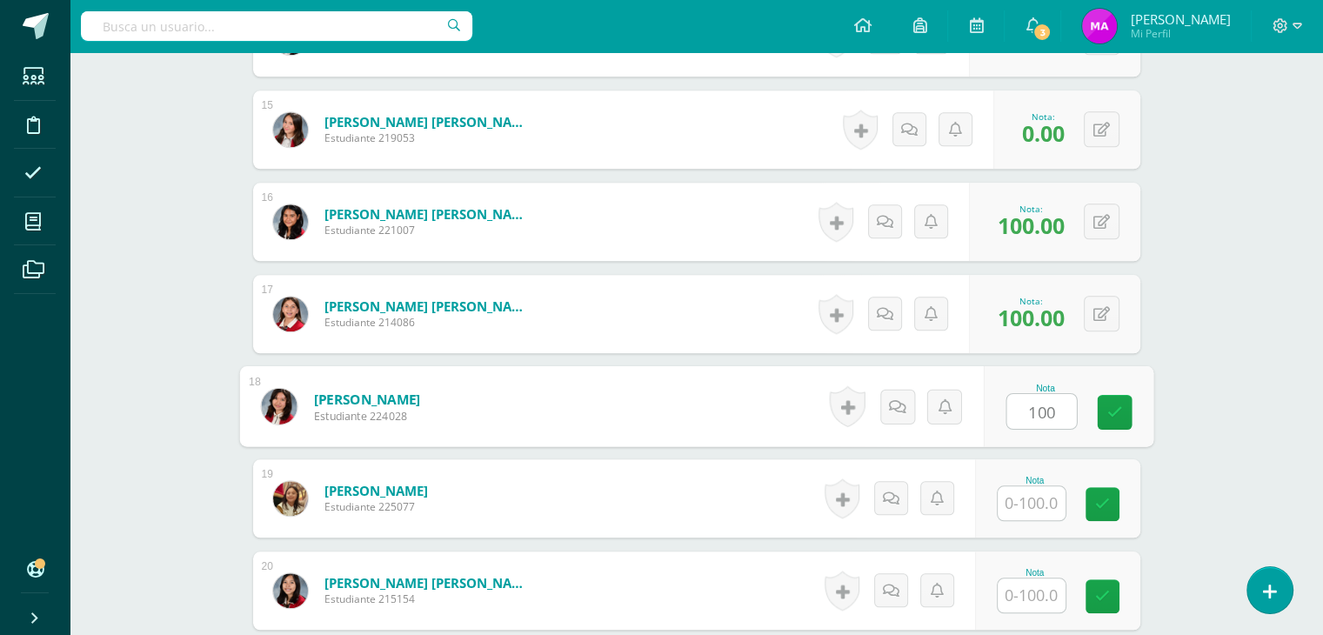
type input "100"
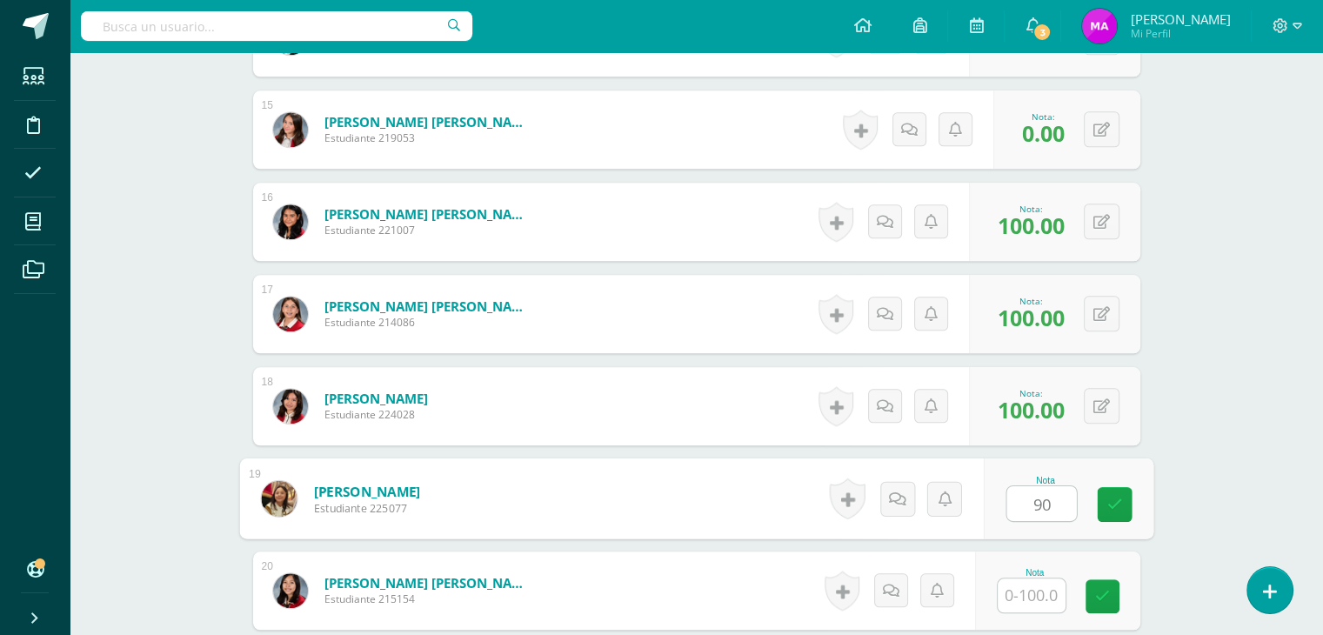
type input "90"
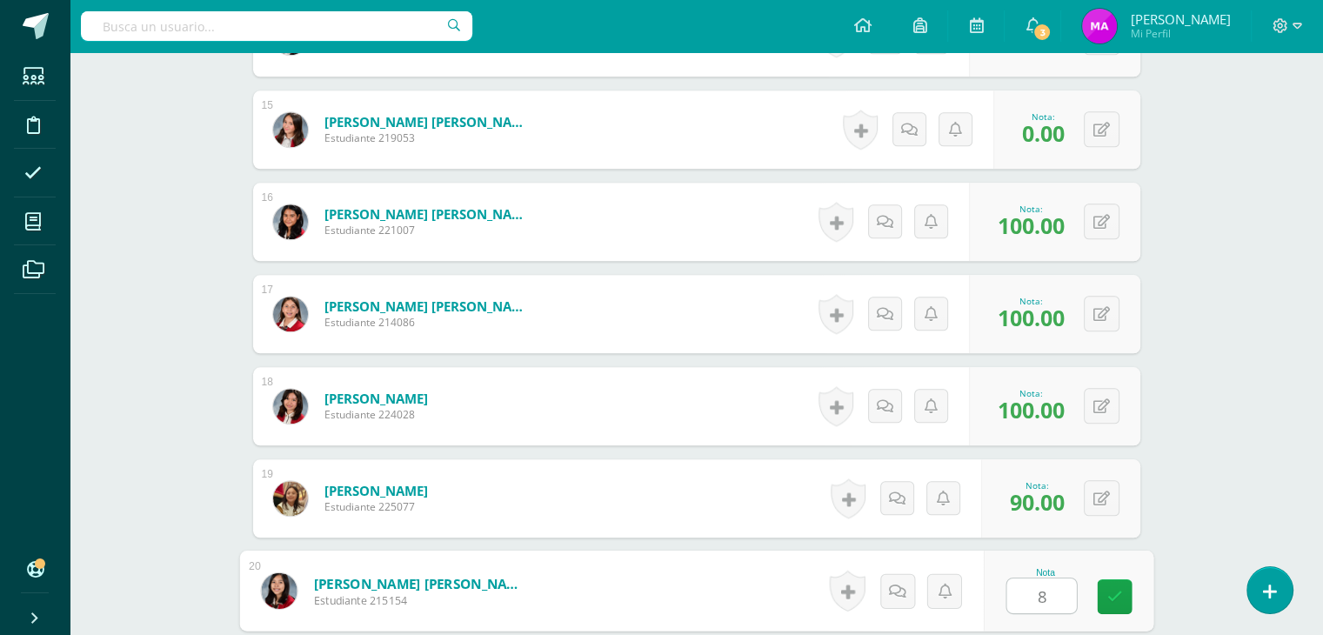
type input "80"
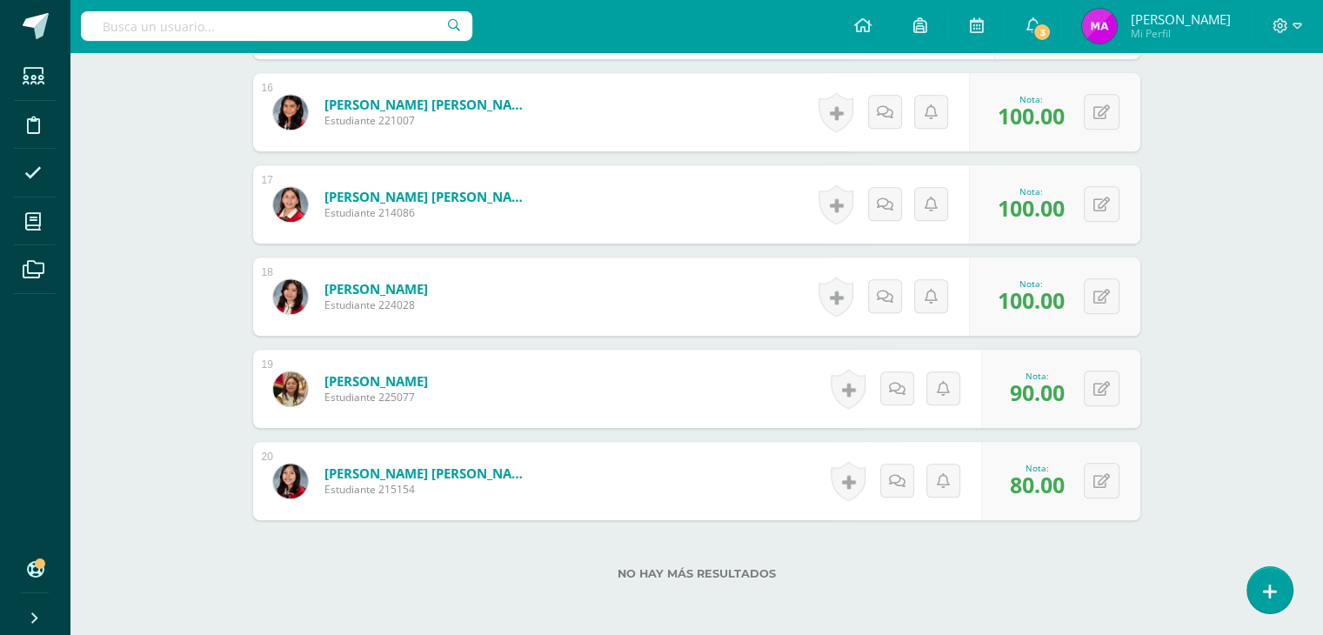
scroll to position [2014, 0]
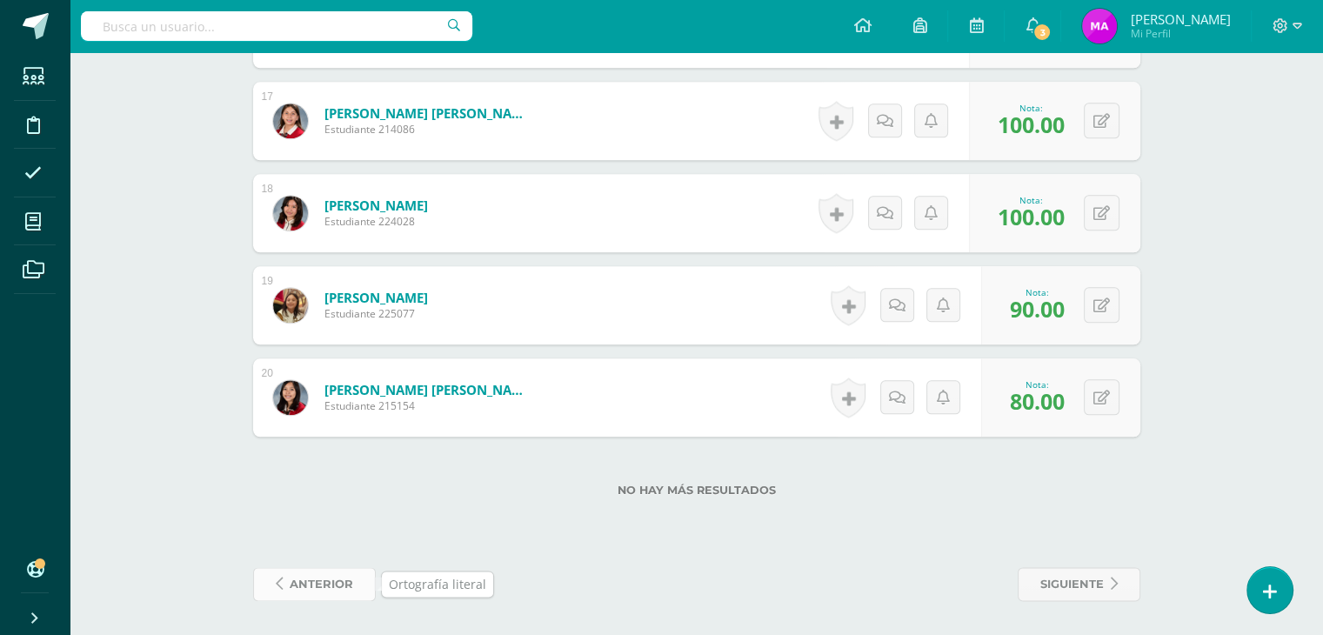
click at [329, 581] on span "anterior" at bounding box center [321, 584] width 63 height 32
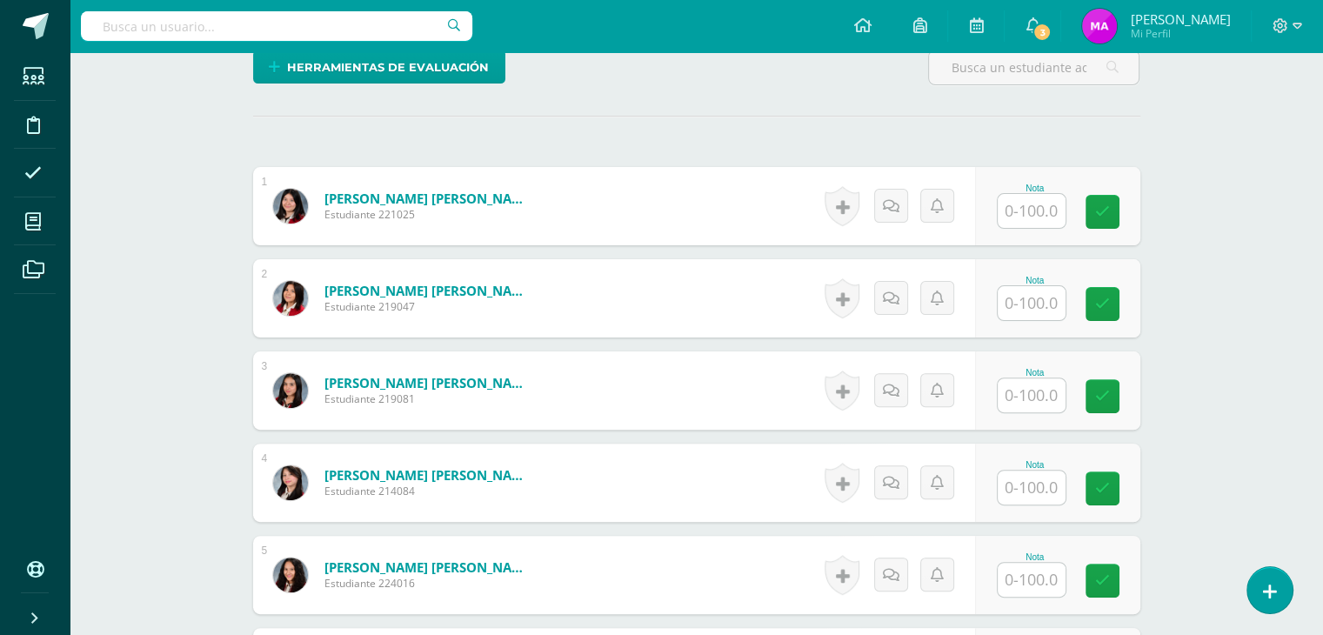
scroll to position [463, 0]
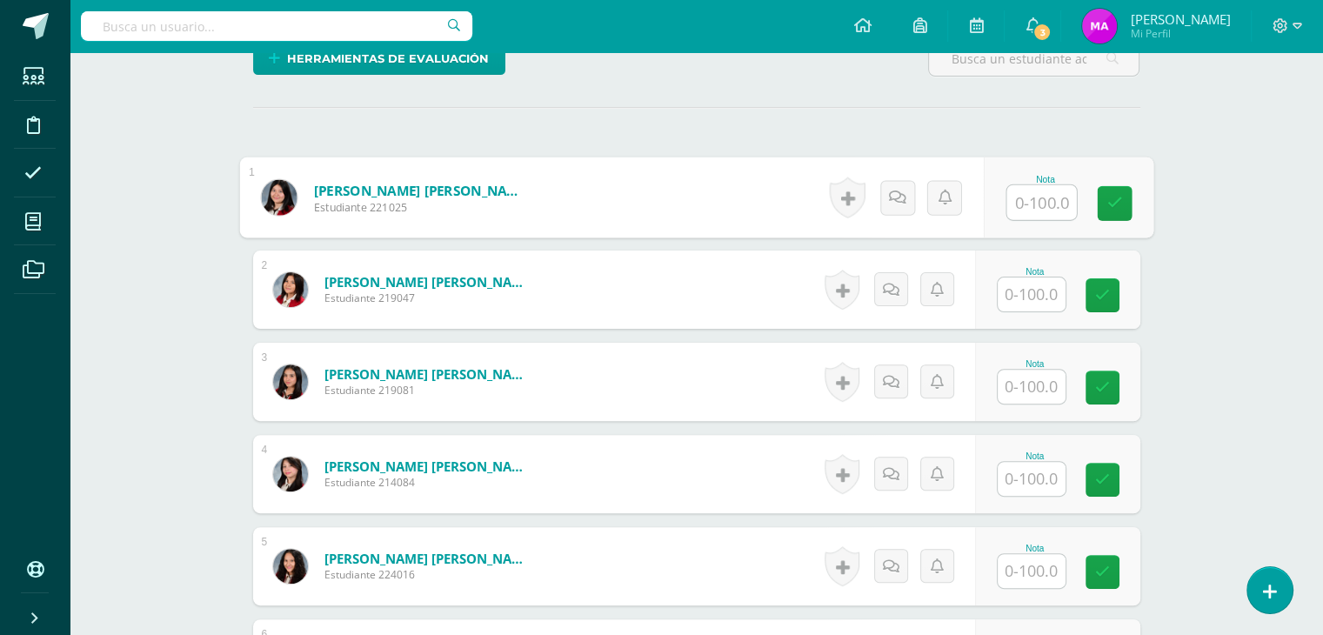
click at [1033, 197] on input "text" at bounding box center [1041, 202] width 70 height 35
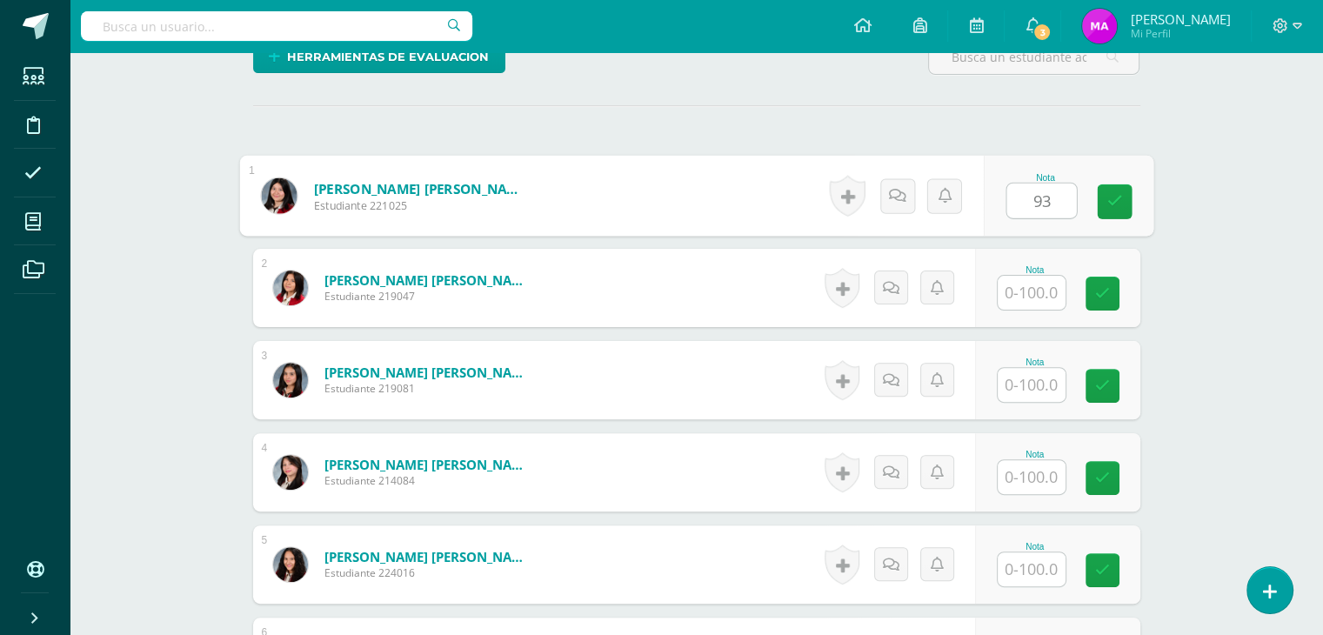
scroll to position [0, 0]
type input "93"
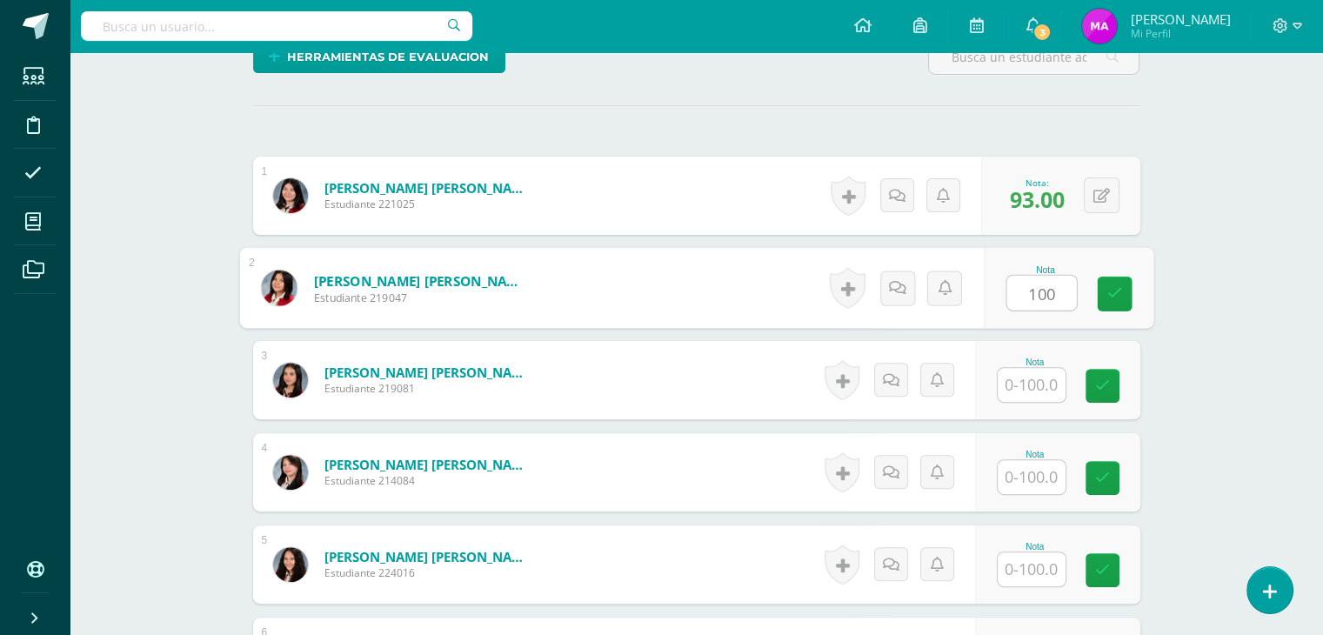
type input "100"
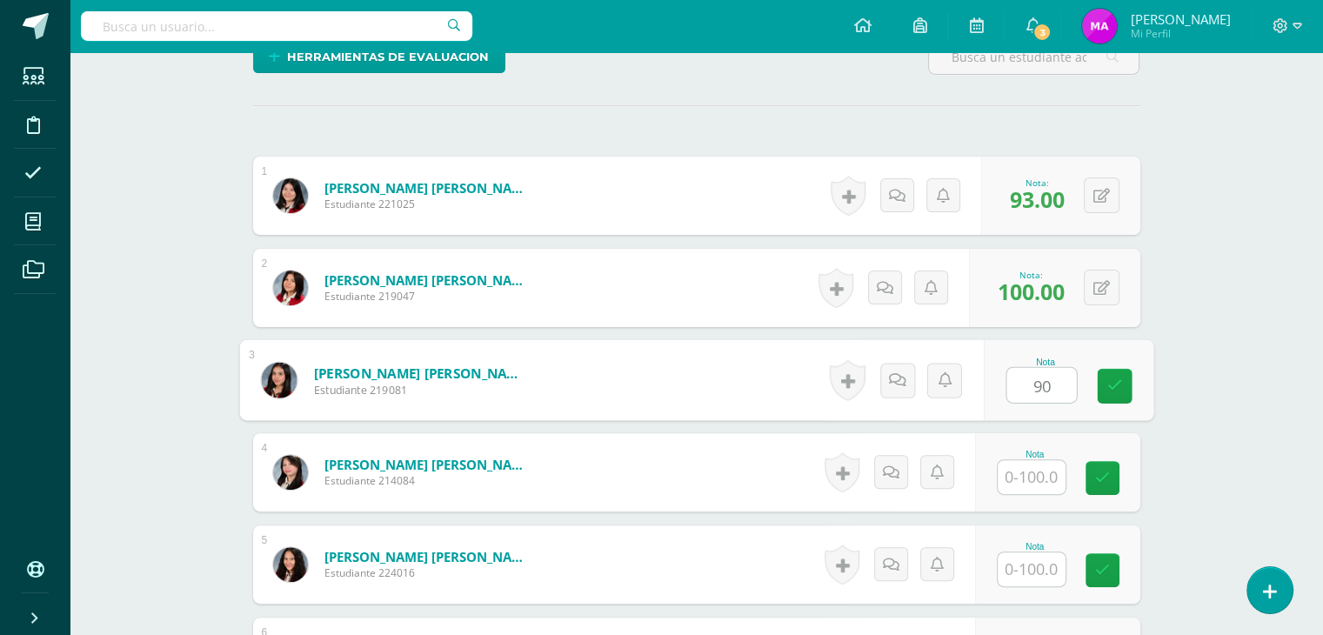
type input "90"
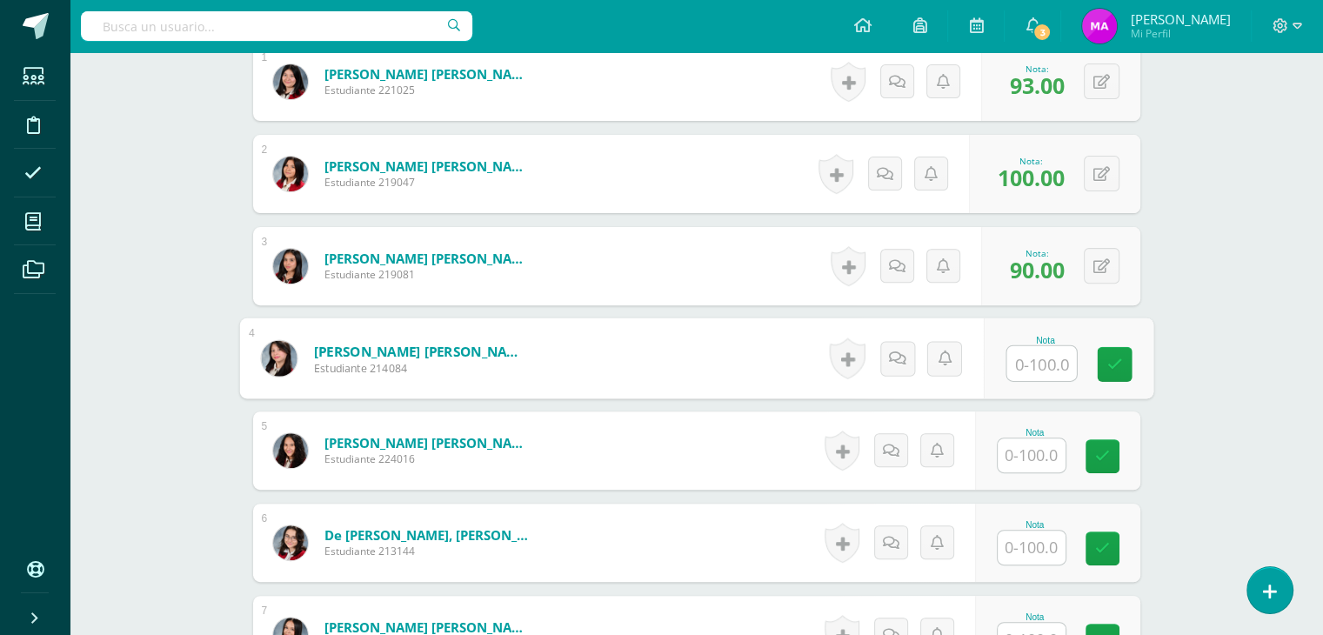
scroll to position [579, 0]
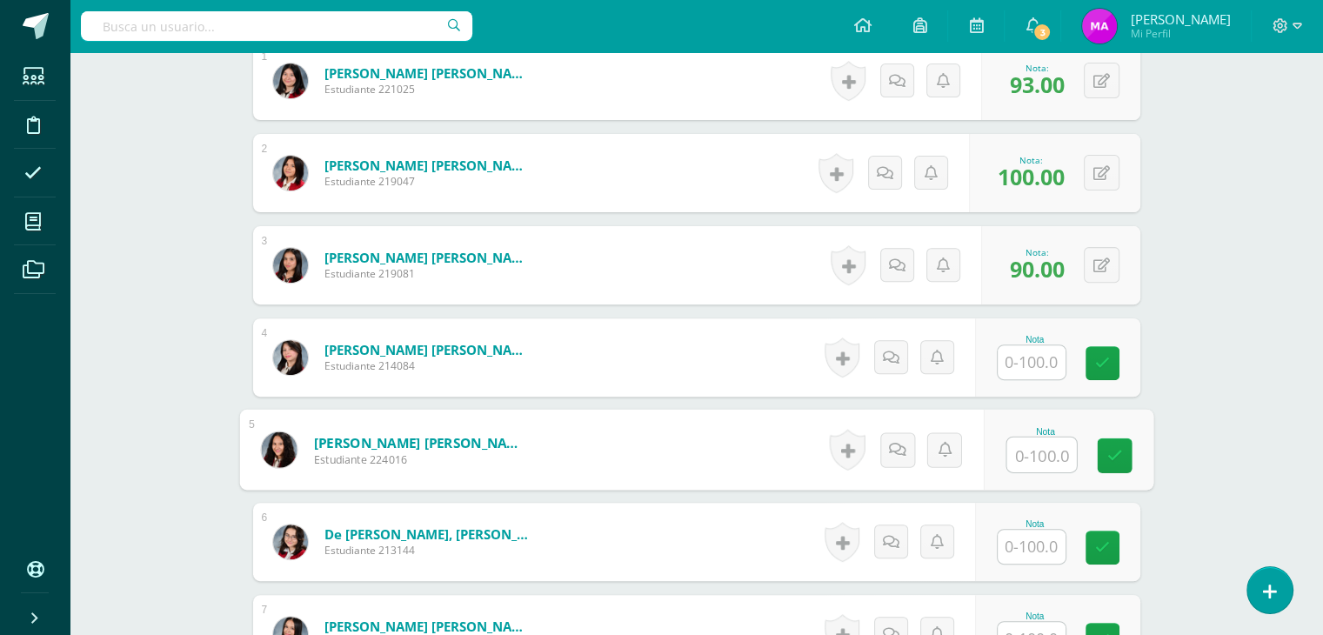
click at [1025, 450] on input "text" at bounding box center [1041, 454] width 70 height 35
type input "97"
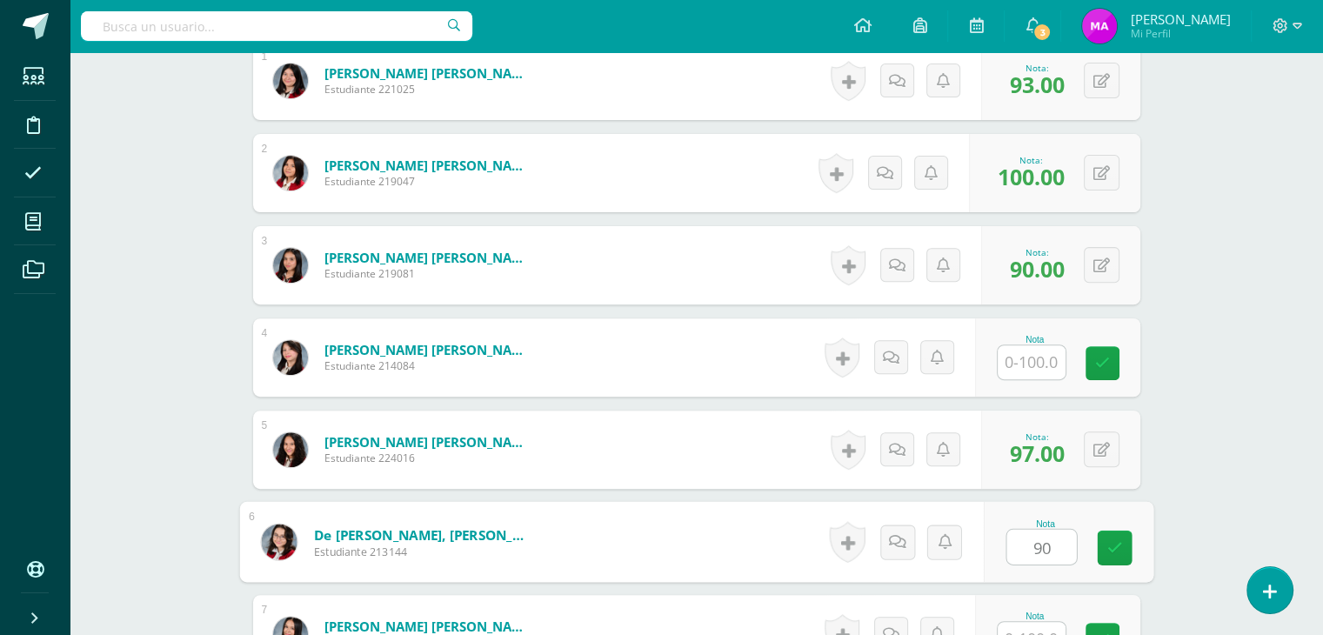
type input "90"
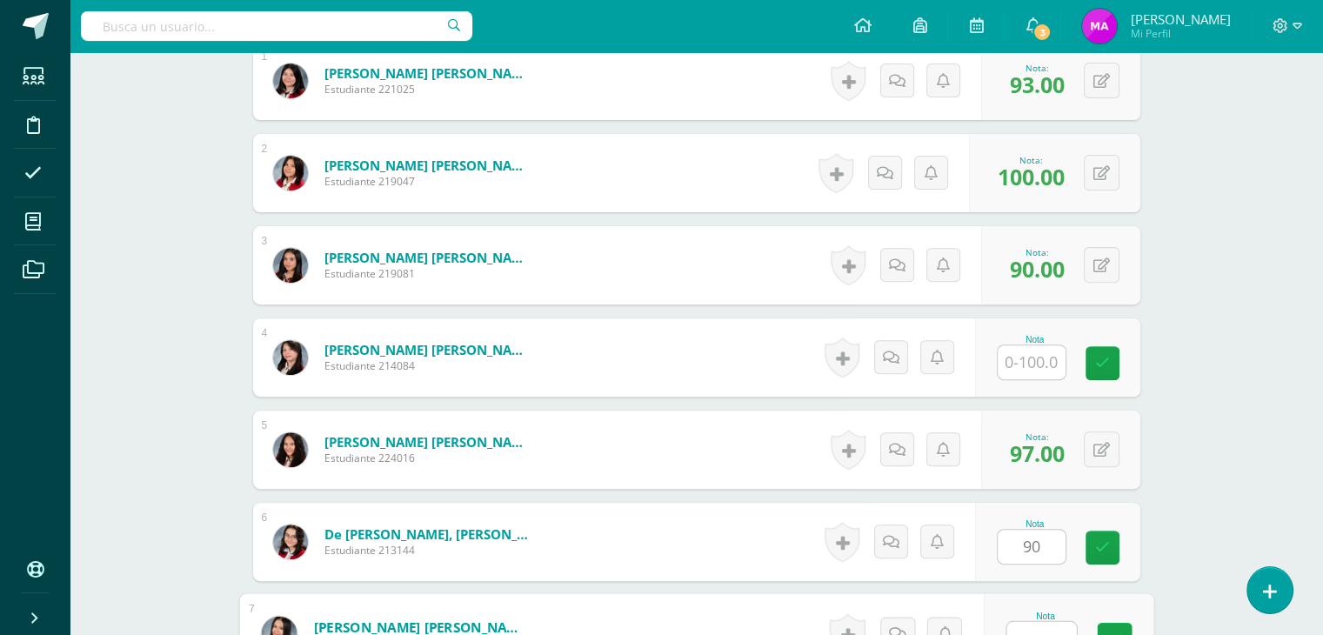
scroll to position [598, 0]
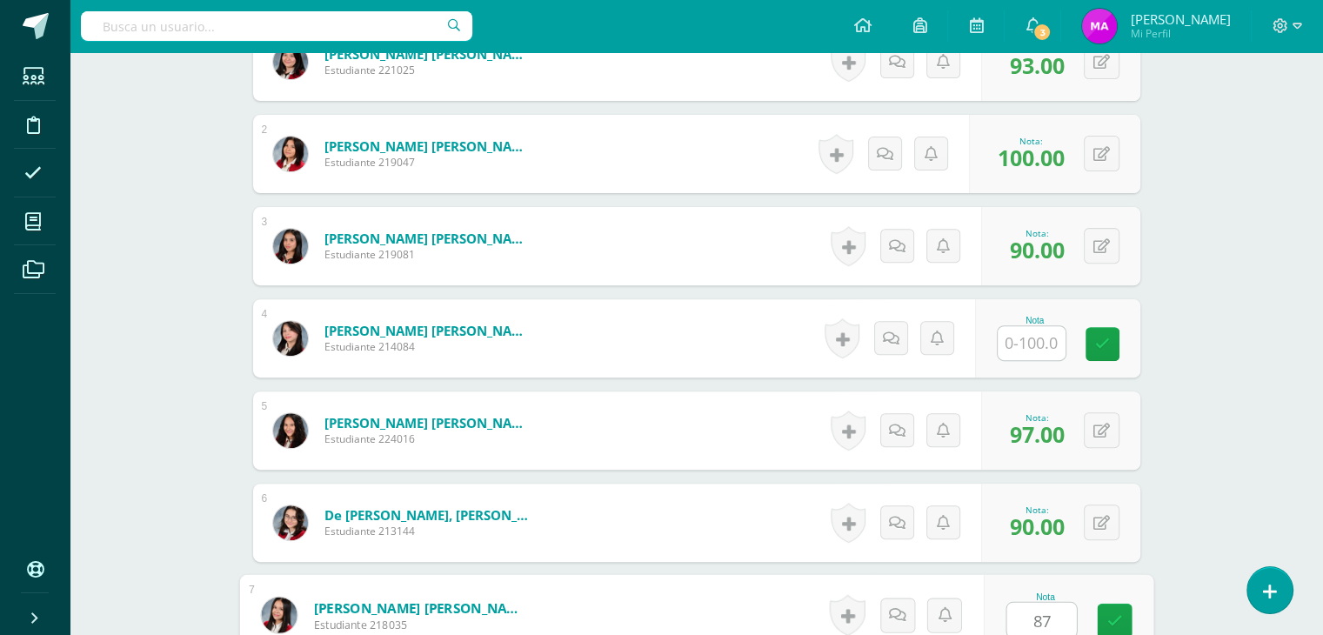
type input "87"
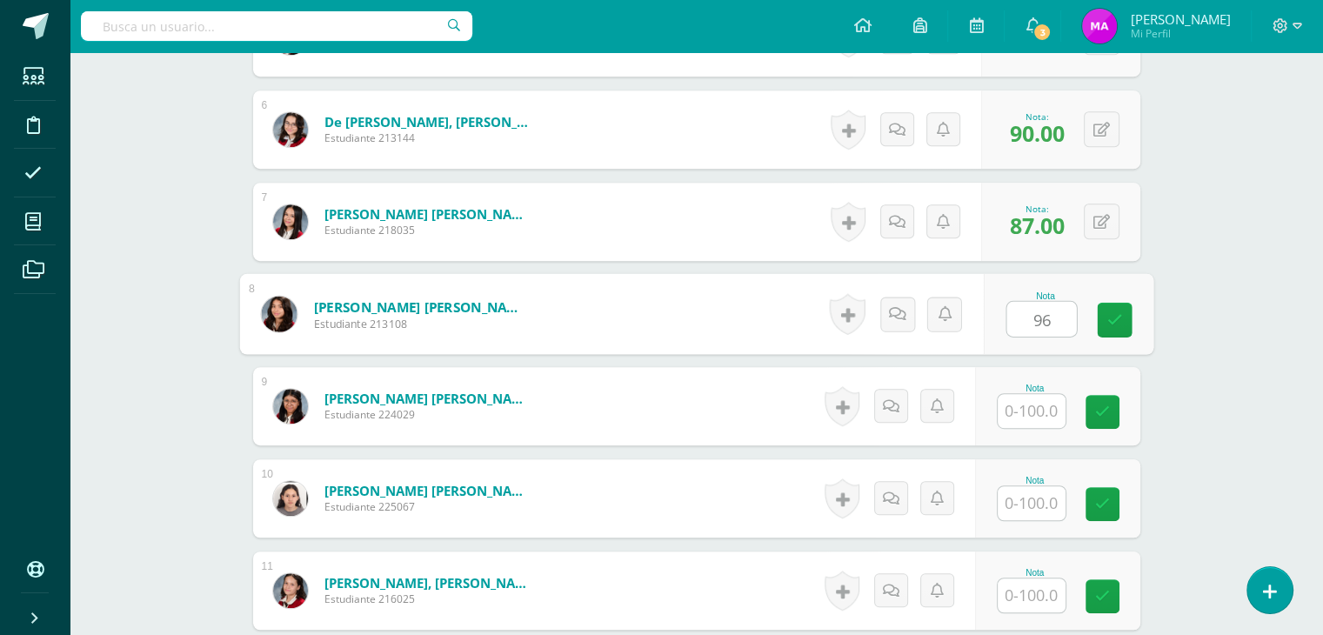
type input "96"
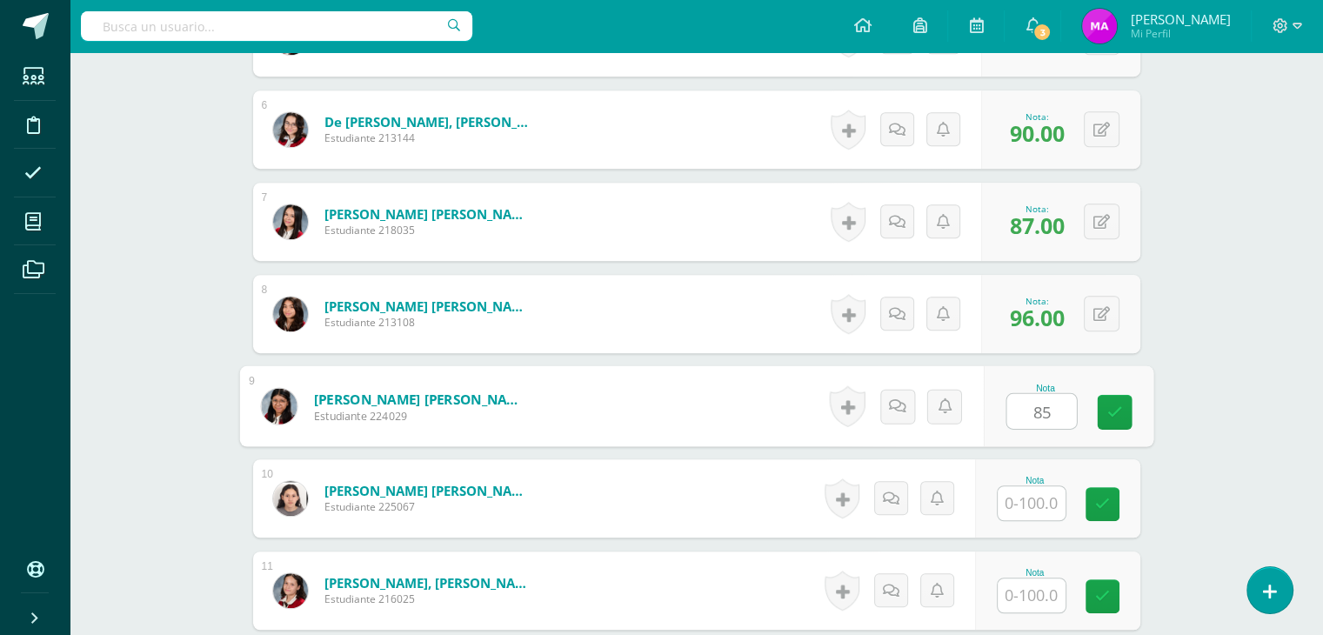
type input "85"
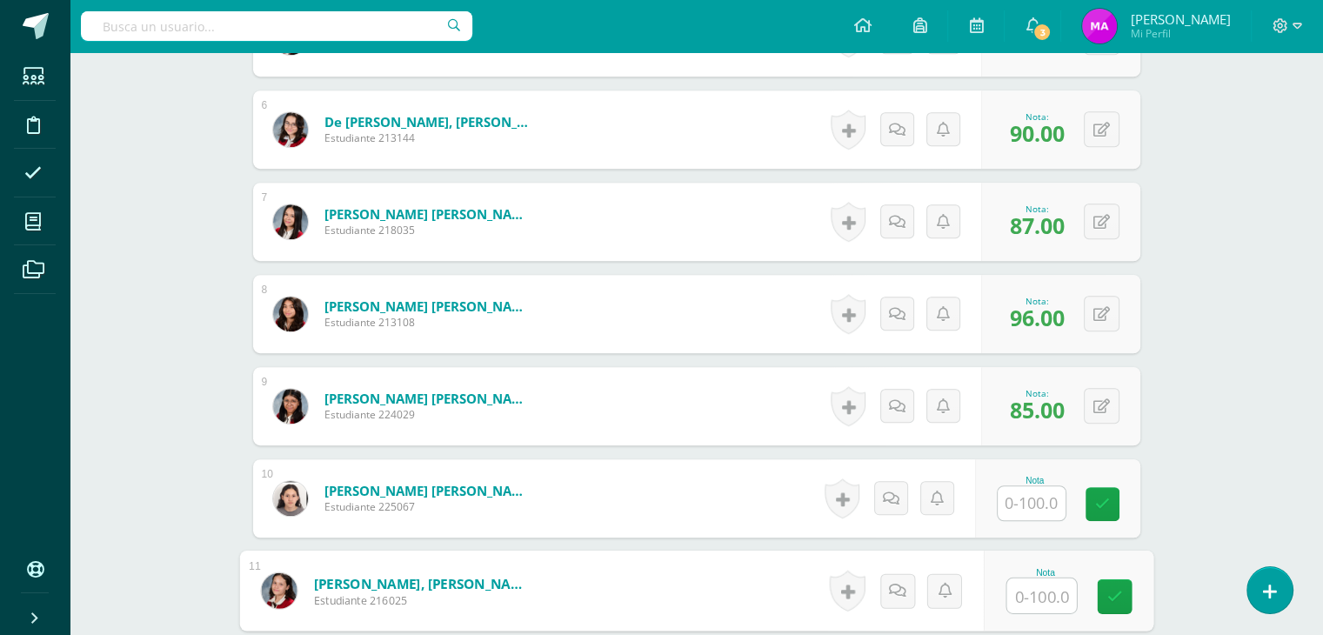
click at [1031, 601] on input "text" at bounding box center [1041, 595] width 70 height 35
type input "97"
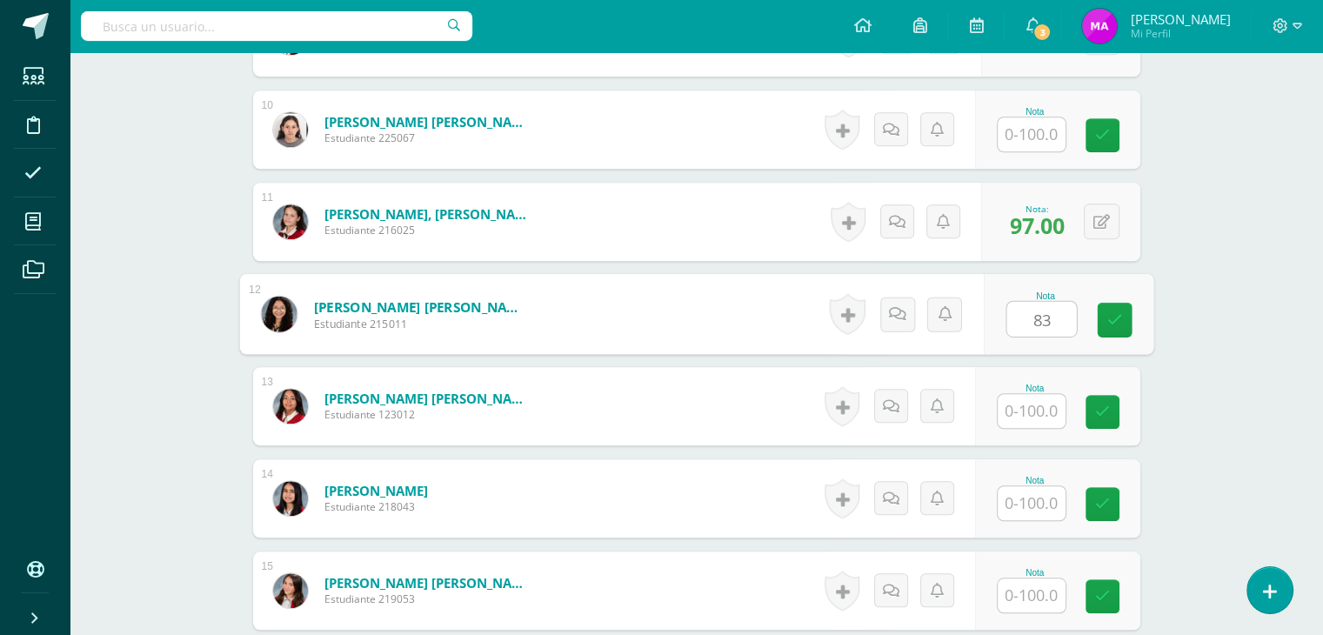
type input "83"
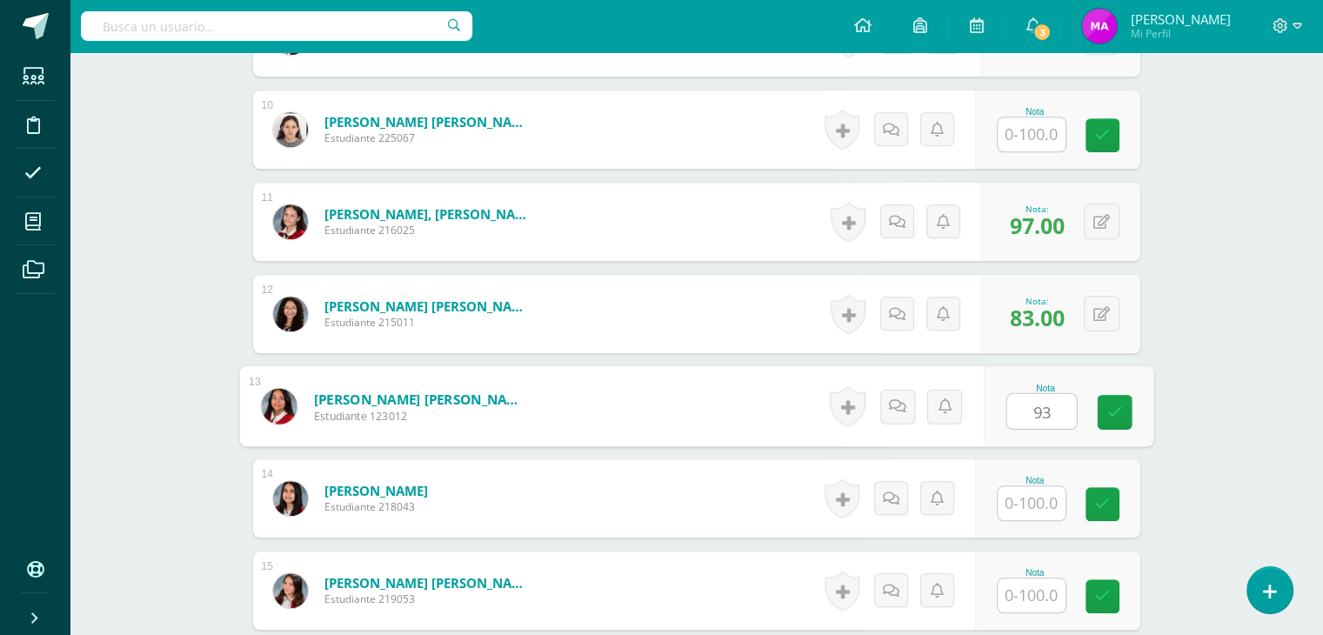
type input "93"
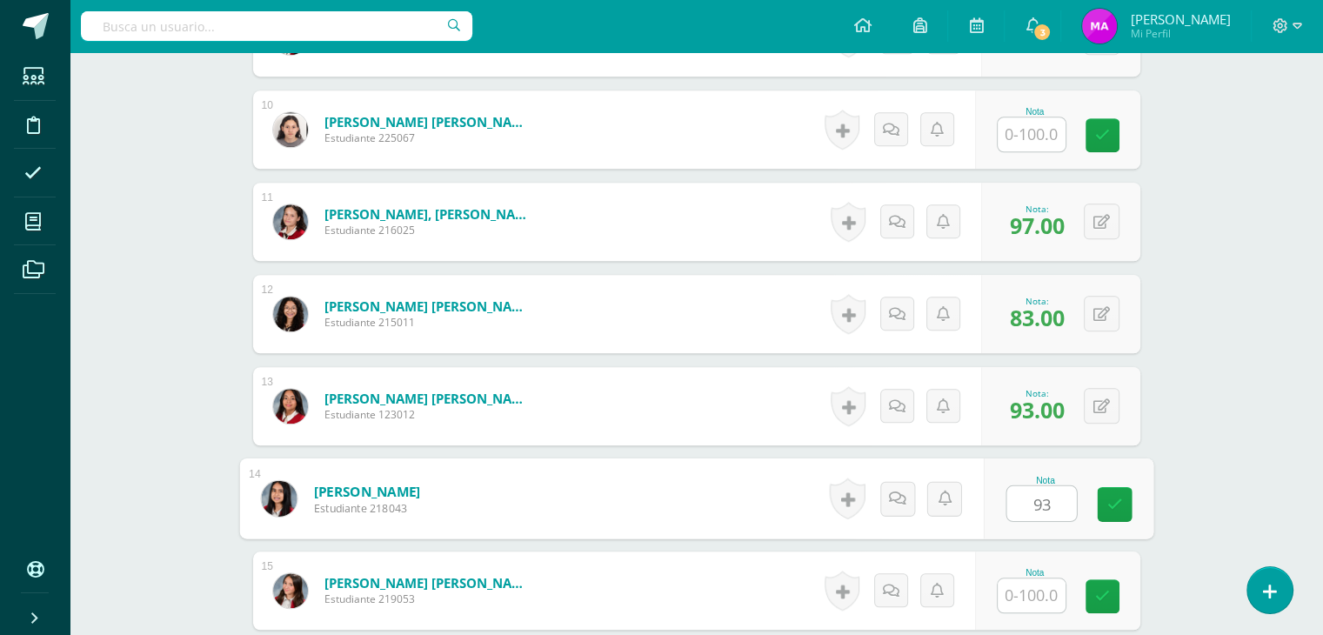
type input "93"
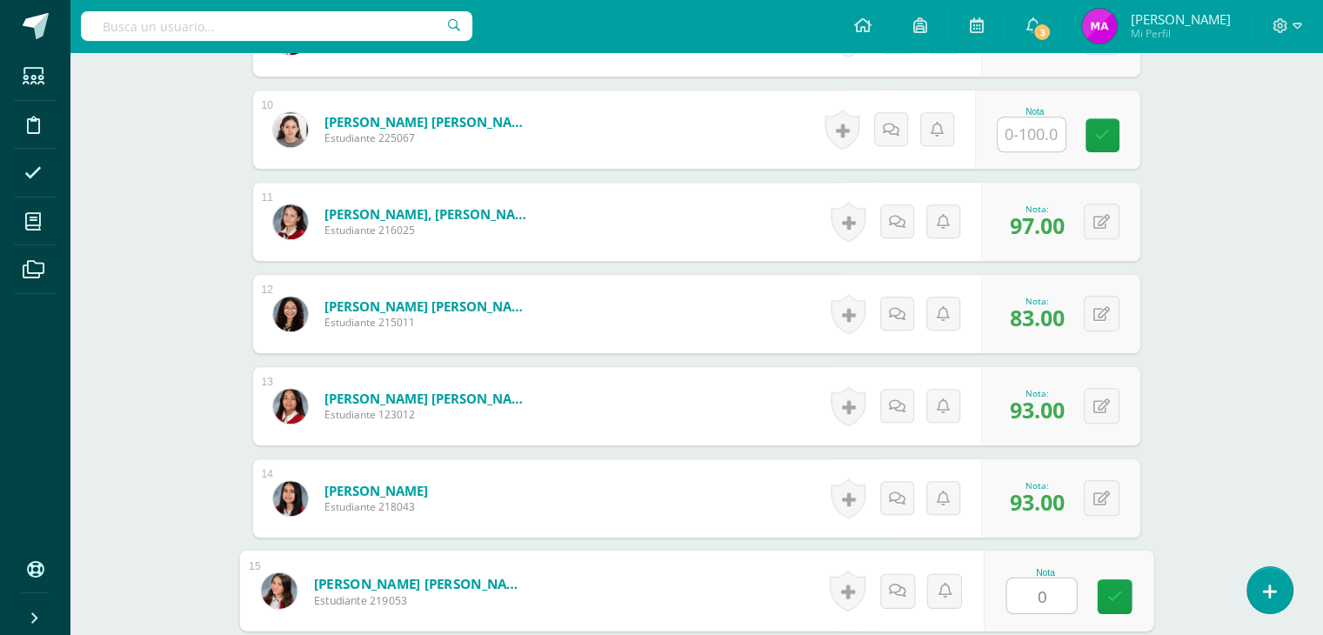
type input "0"
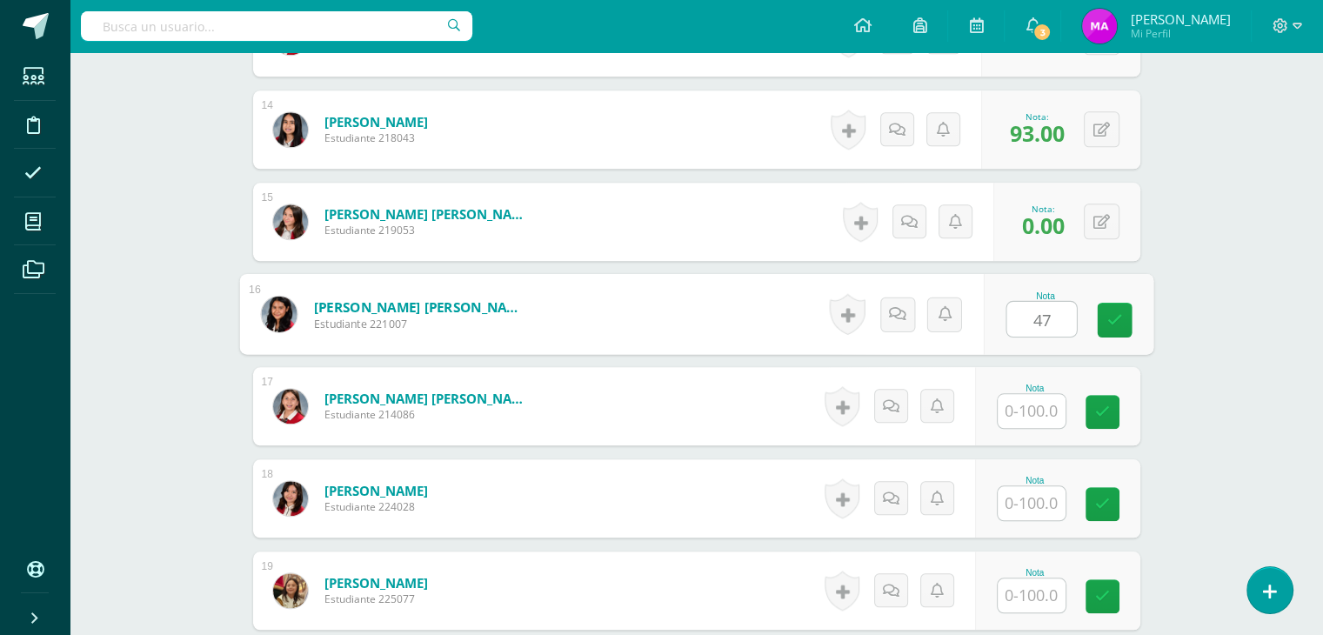
type input "47"
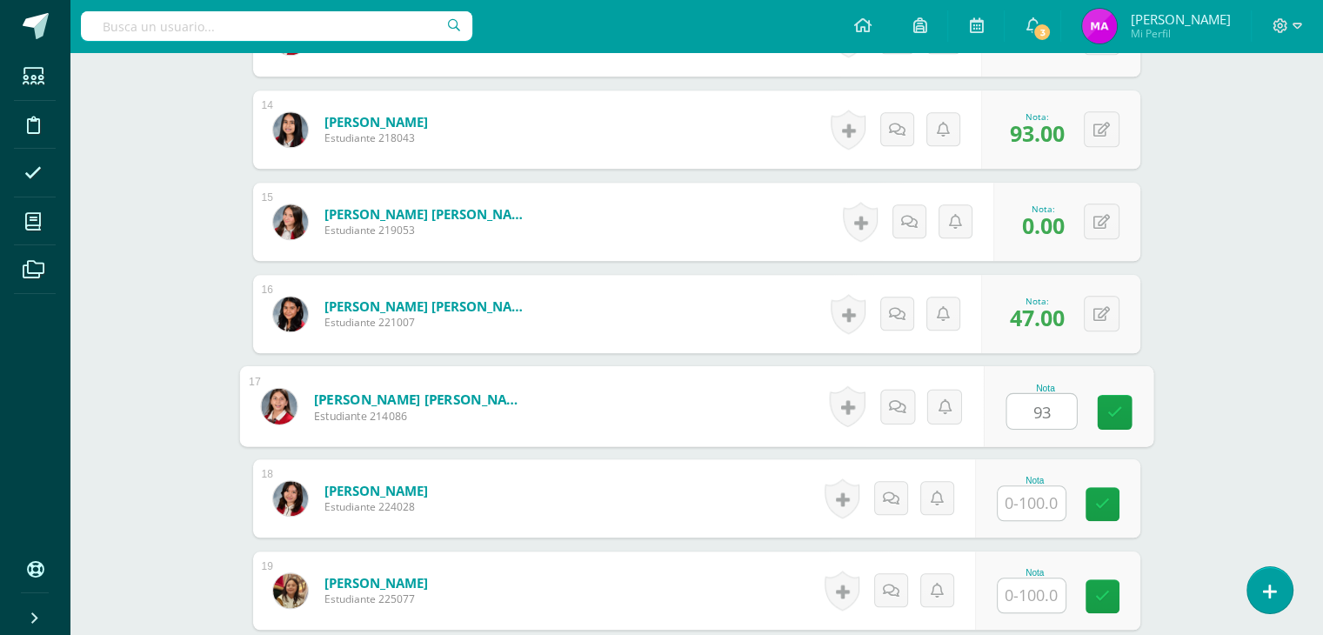
type input "93"
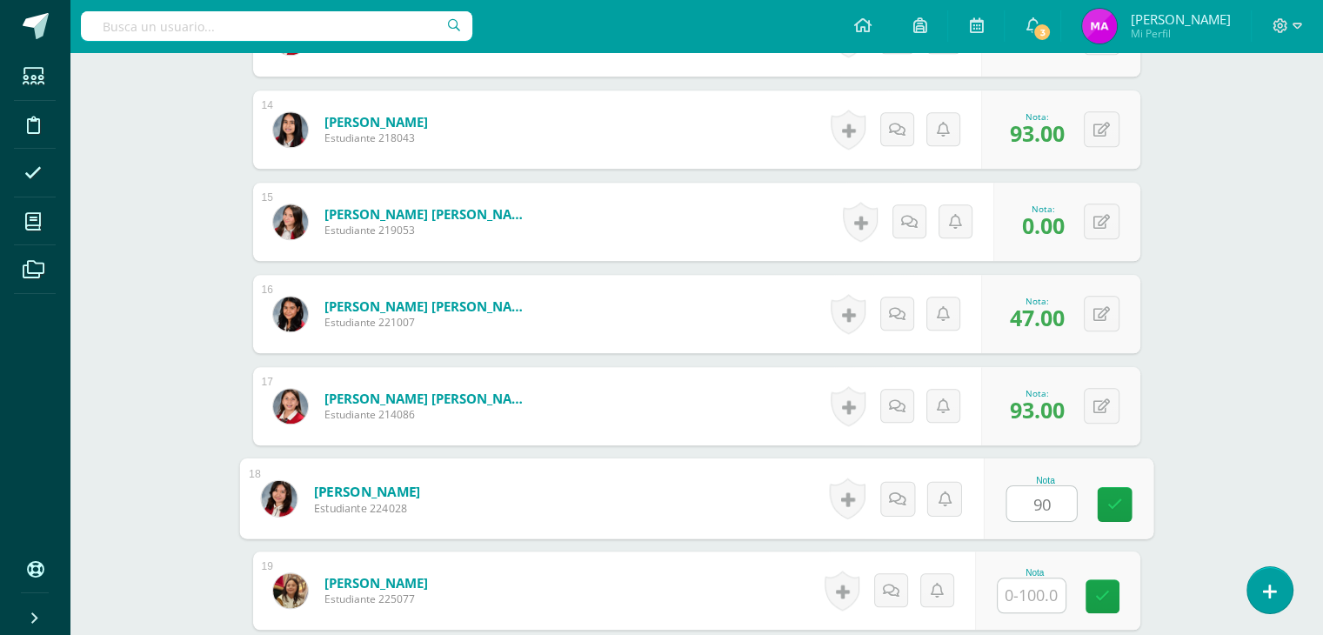
type input "90"
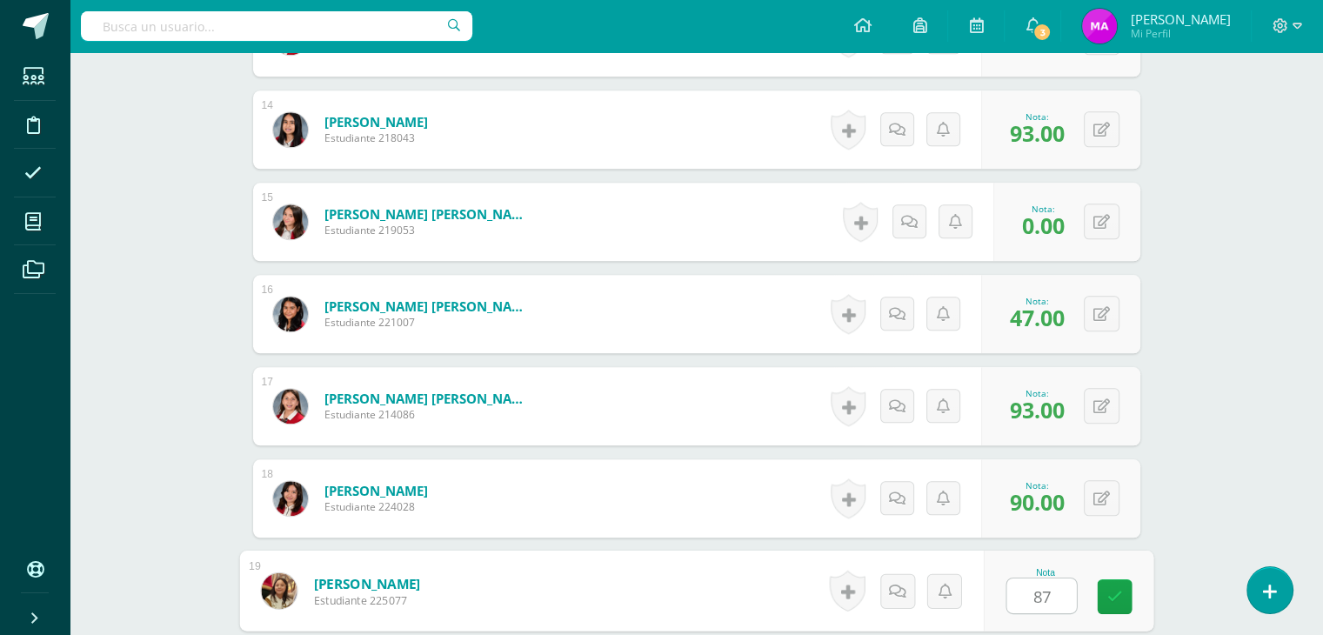
type input "87"
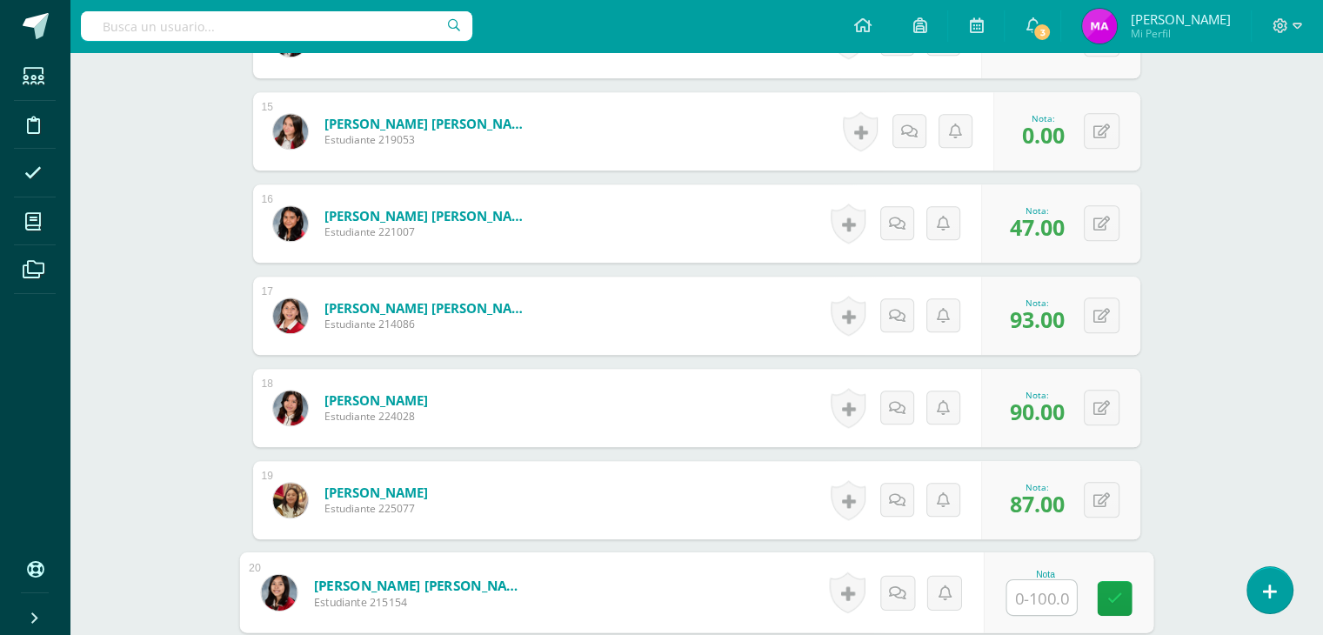
scroll to position [1818, 0]
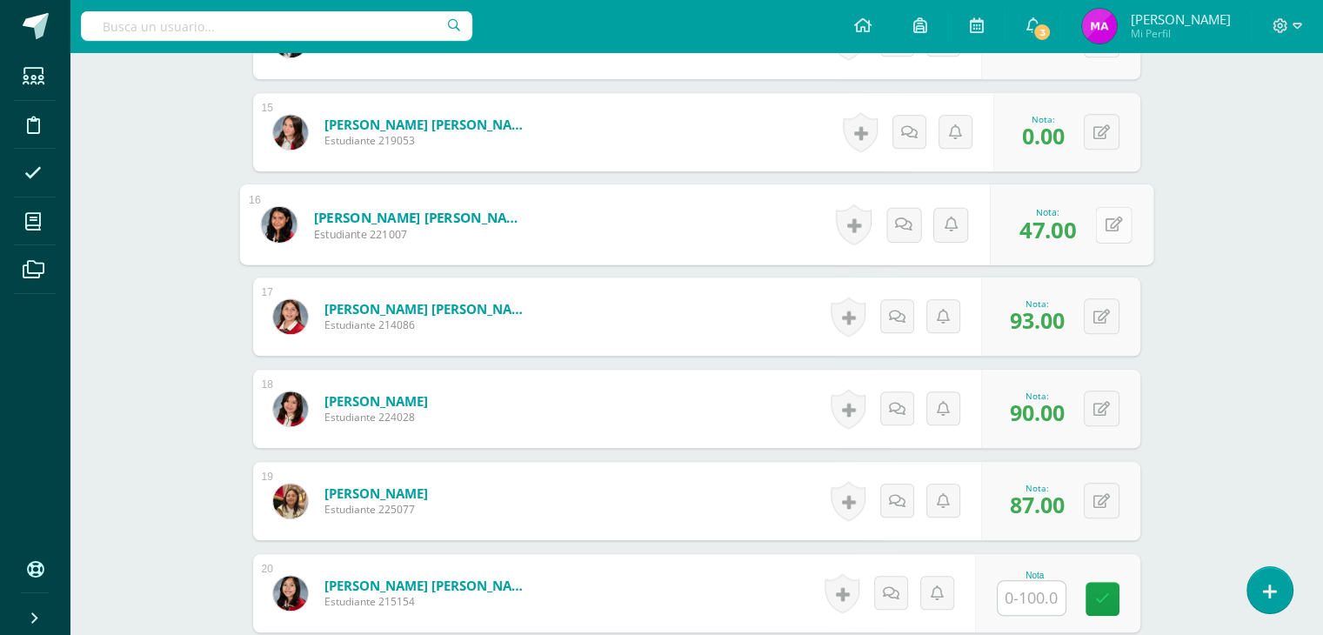
click at [1101, 226] on button at bounding box center [1113, 224] width 37 height 37
type input "100"
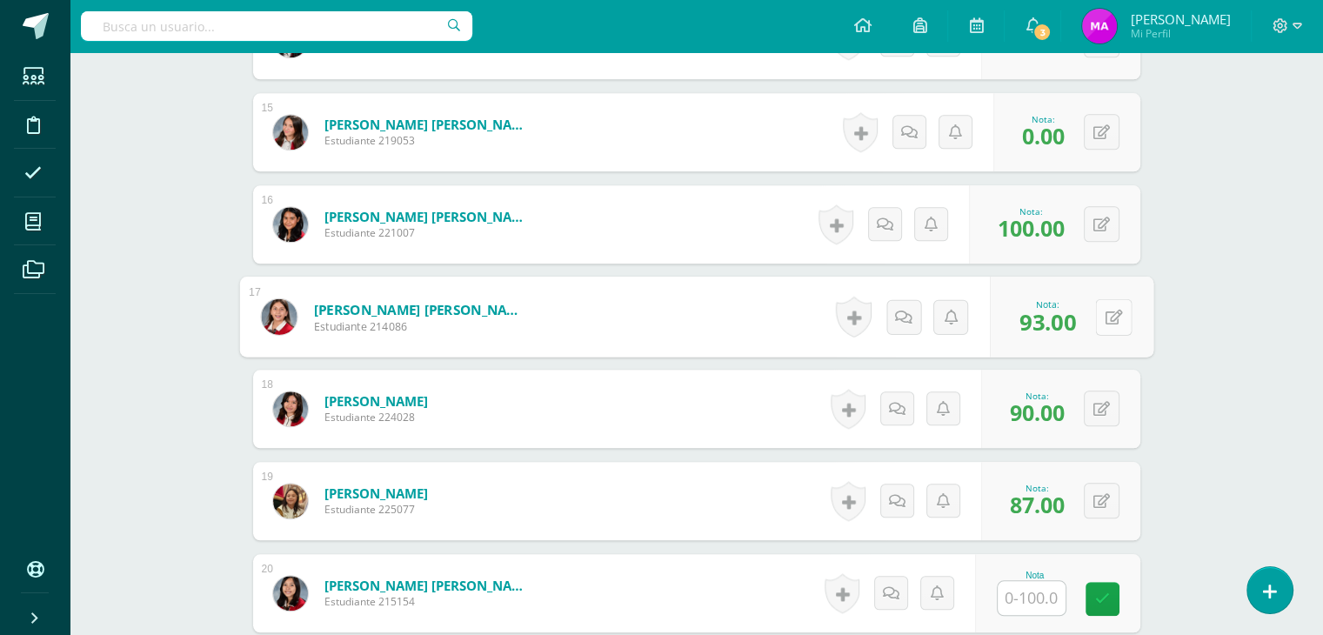
click at [1101, 317] on button at bounding box center [1113, 316] width 37 height 37
type input "47"
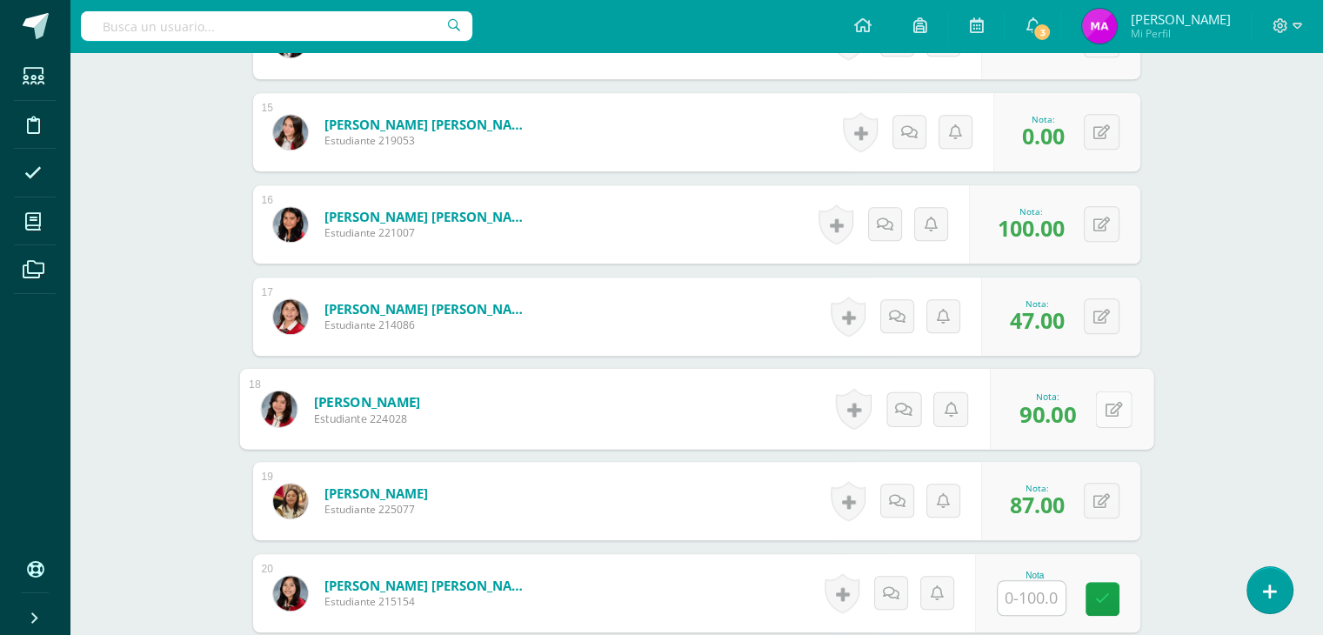
click at [1100, 414] on button at bounding box center [1113, 408] width 37 height 37
type input "93"
click at [1094, 504] on div "0 Logros Logros obtenidos Aún no hay logros agregados Nota: 87.00" at bounding box center [1060, 501] width 159 height 78
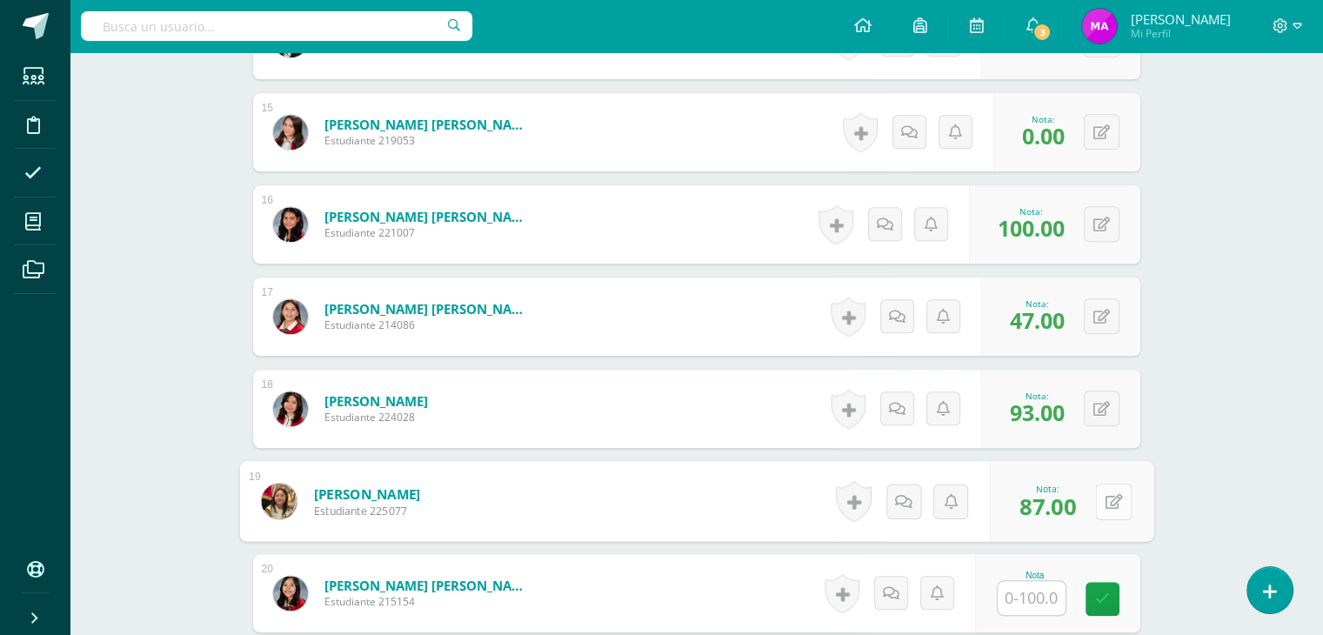
click at [1110, 498] on icon at bounding box center [1112, 500] width 17 height 15
type input "90"
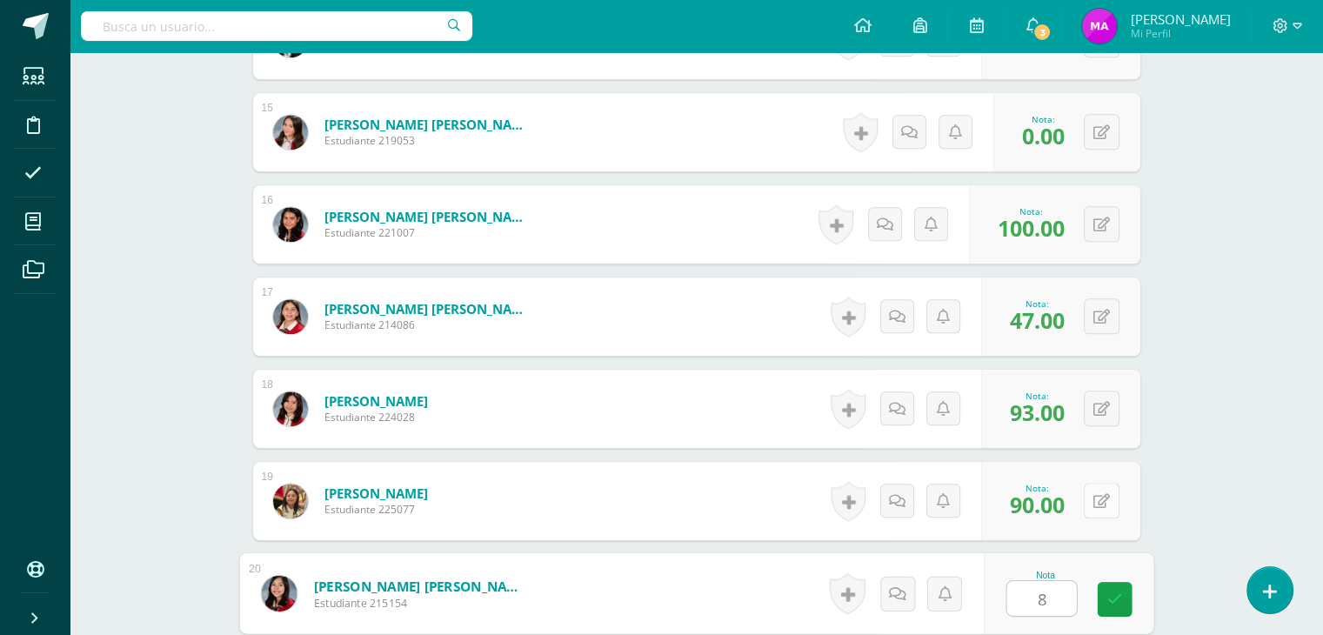
type input "87"
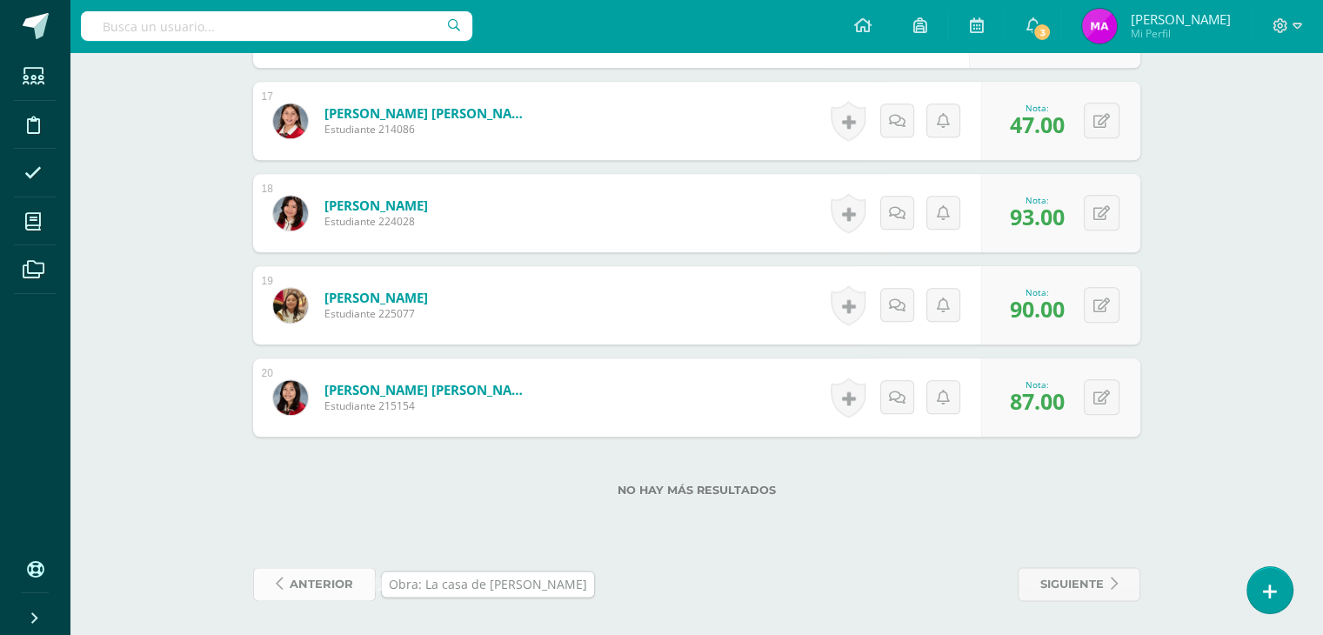
click at [323, 584] on span "anterior" at bounding box center [321, 584] width 63 height 32
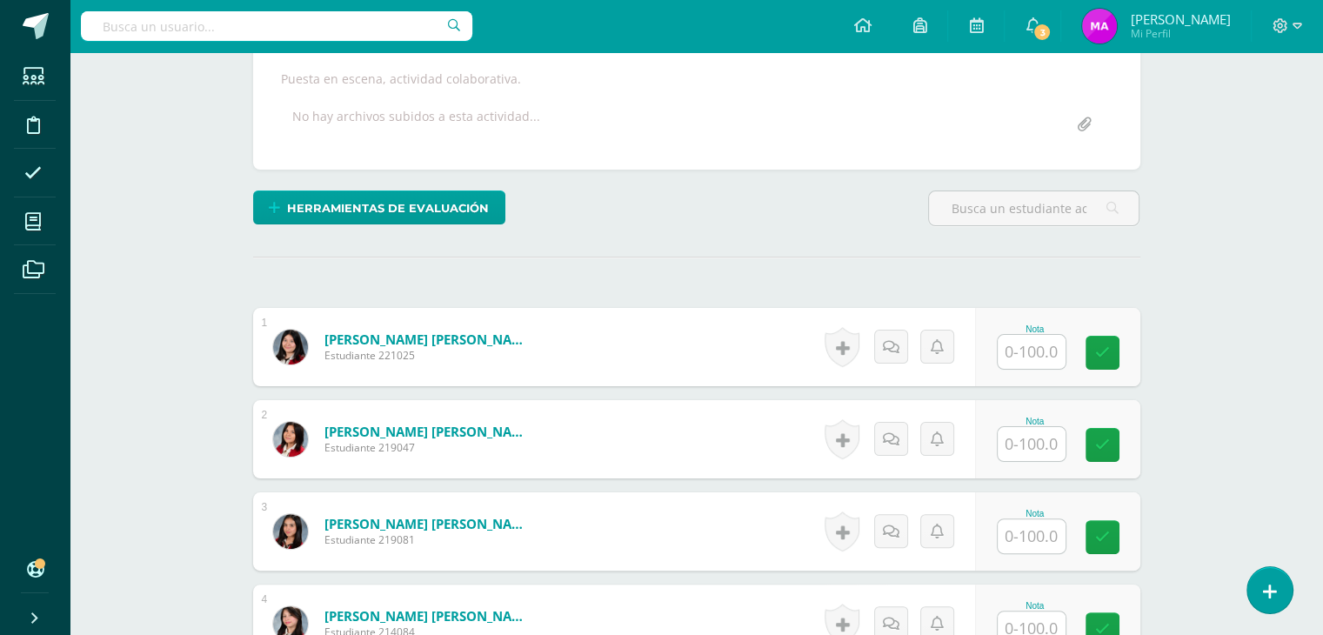
scroll to position [313, 0]
click at [1037, 349] on input "text" at bounding box center [1041, 352] width 70 height 35
type input "60"
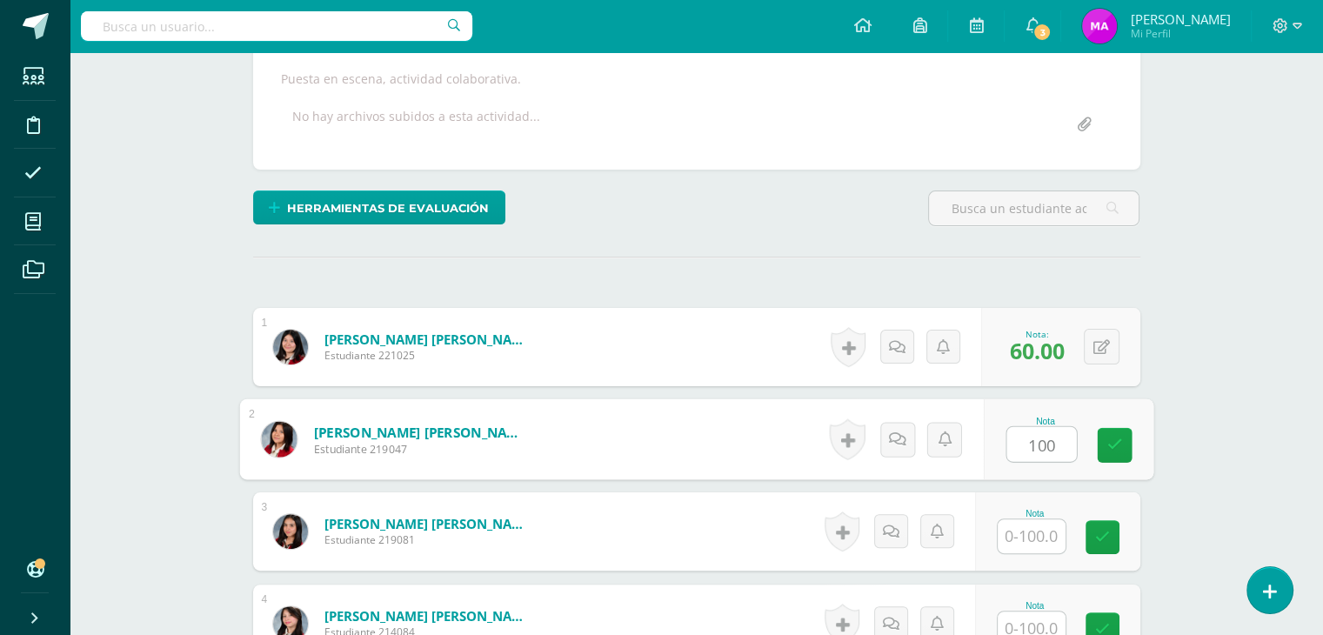
type input "100"
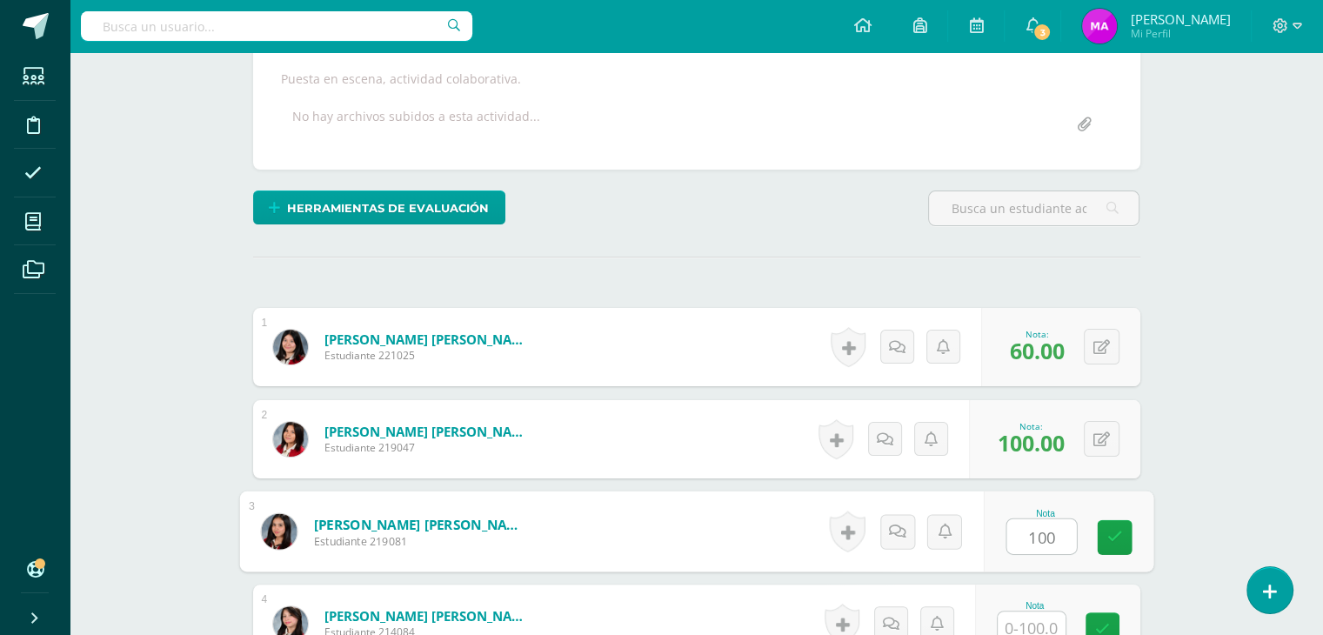
type input "100"
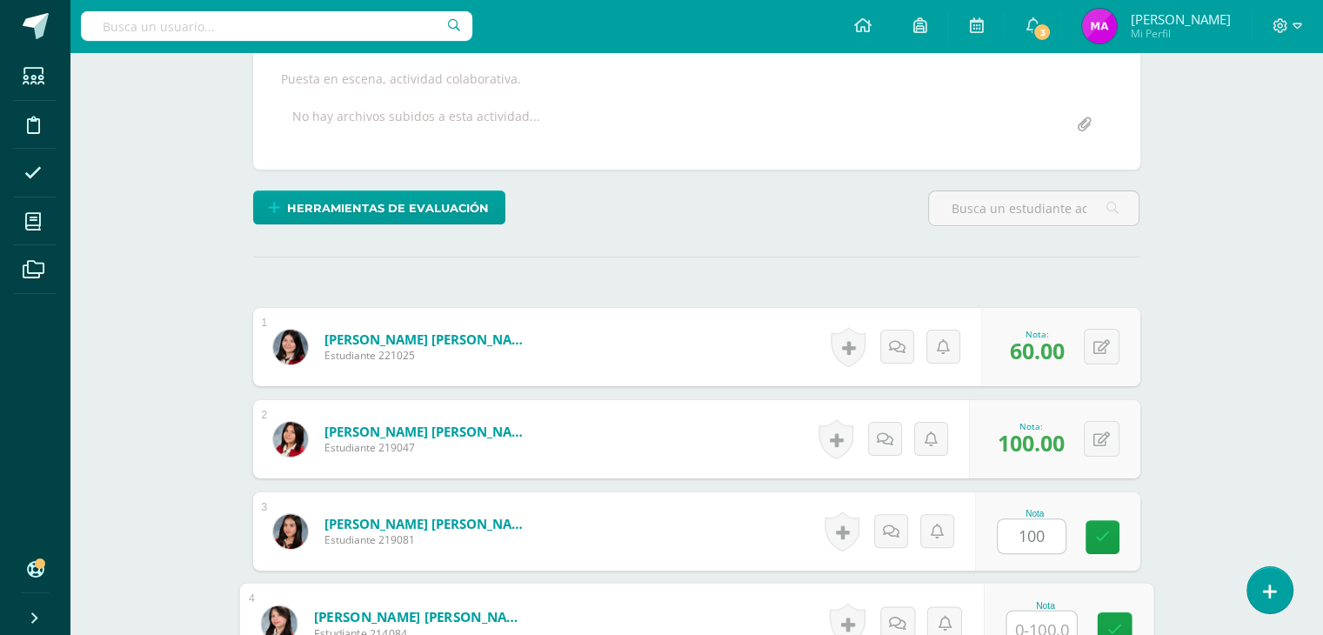
scroll to position [323, 0]
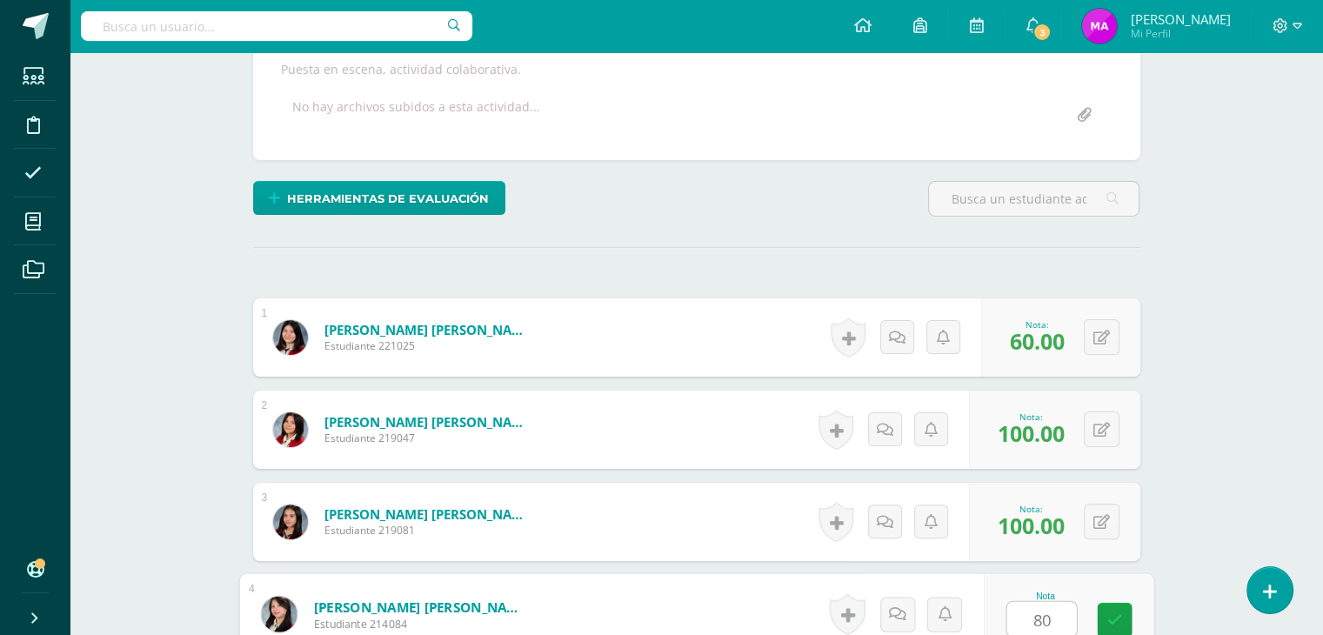
type input "80"
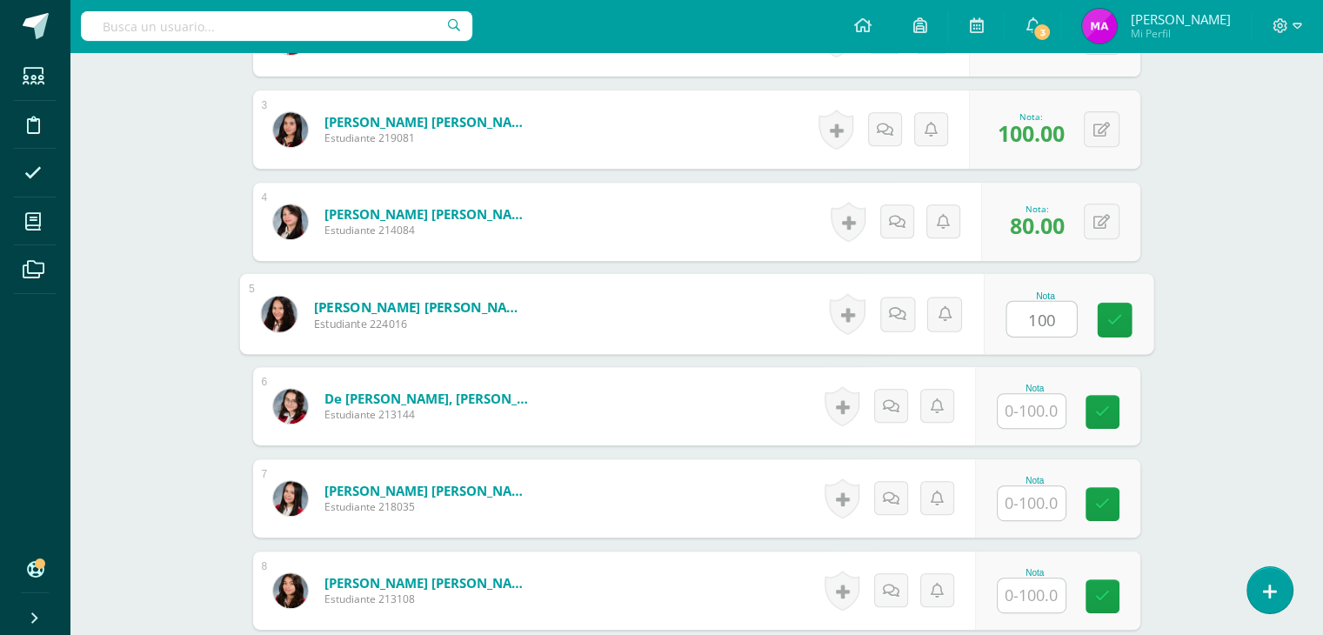
type input "100"
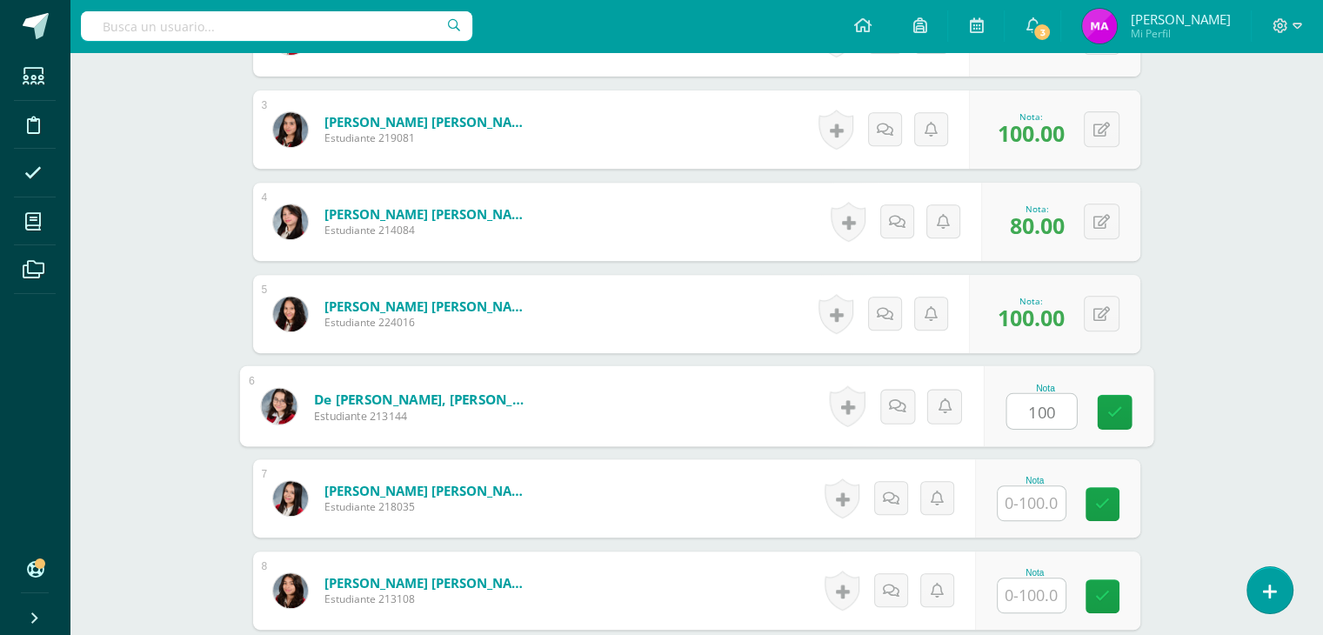
type input "100"
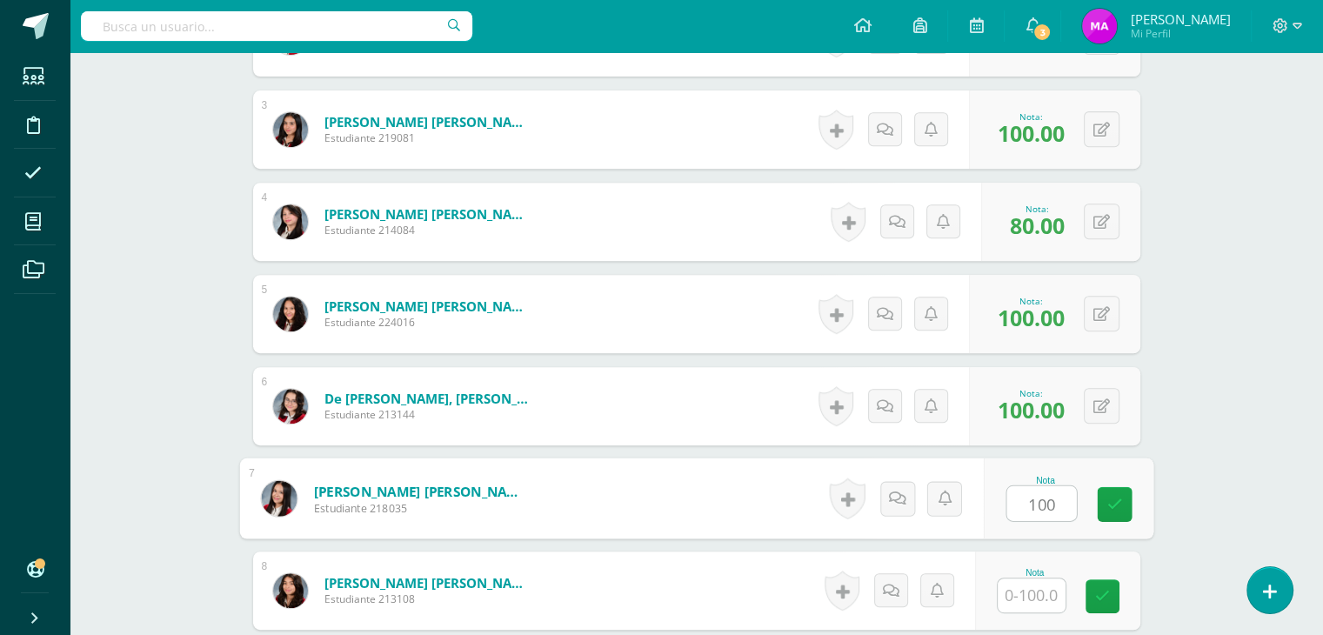
type input "100"
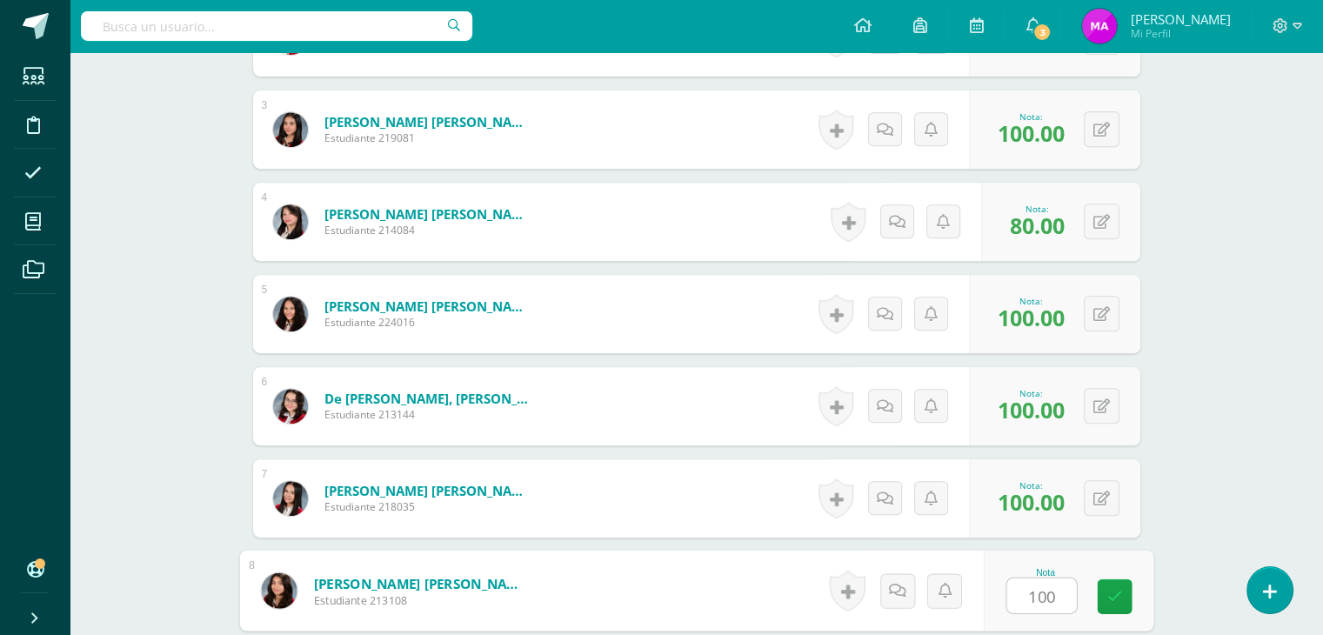
type input "100"
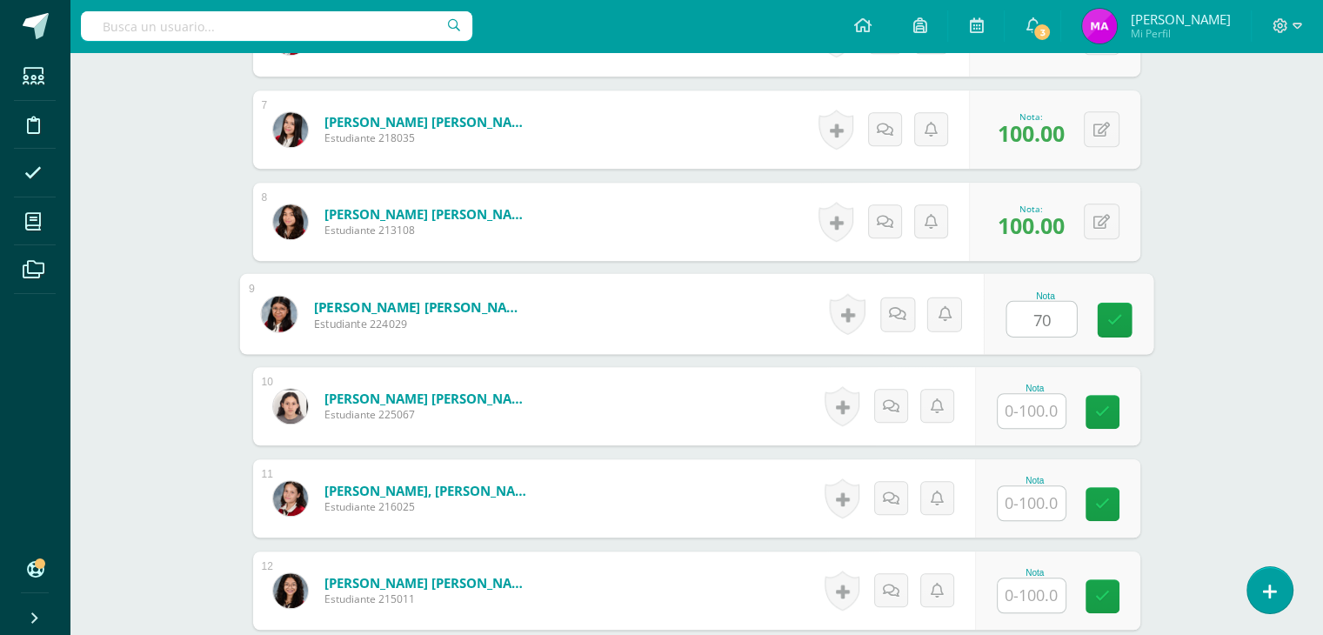
type input "7"
type input "80"
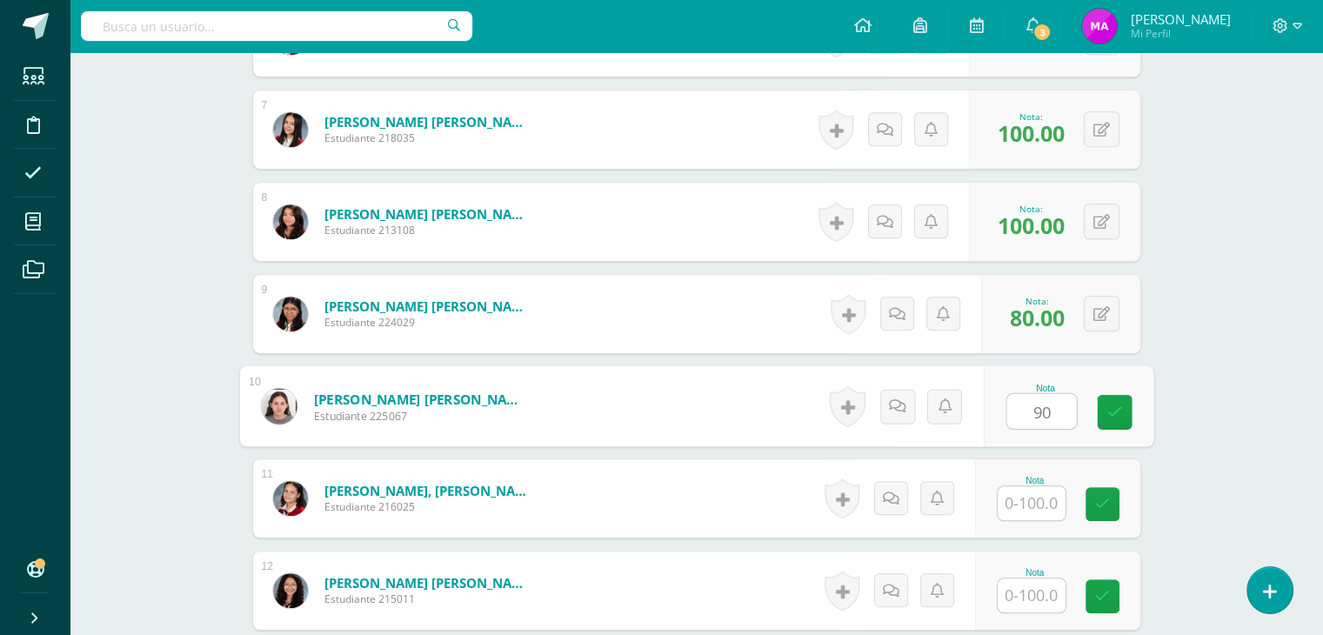
type input "9"
type input "100"
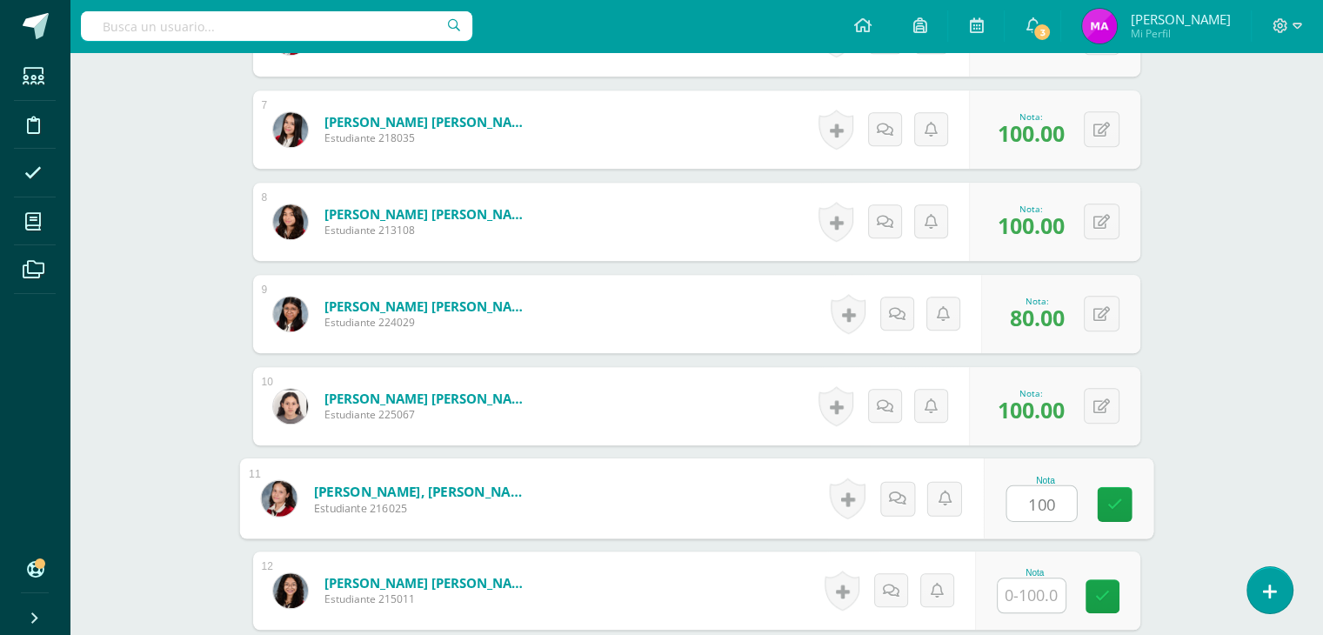
type input "100"
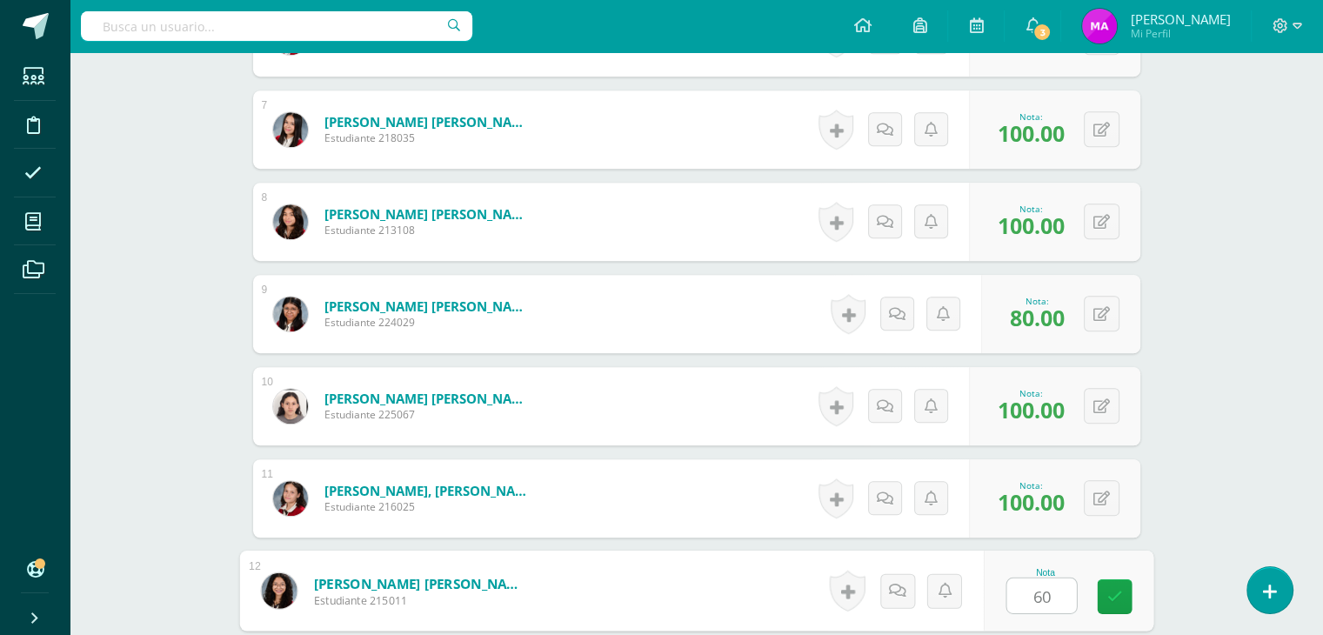
type input "60"
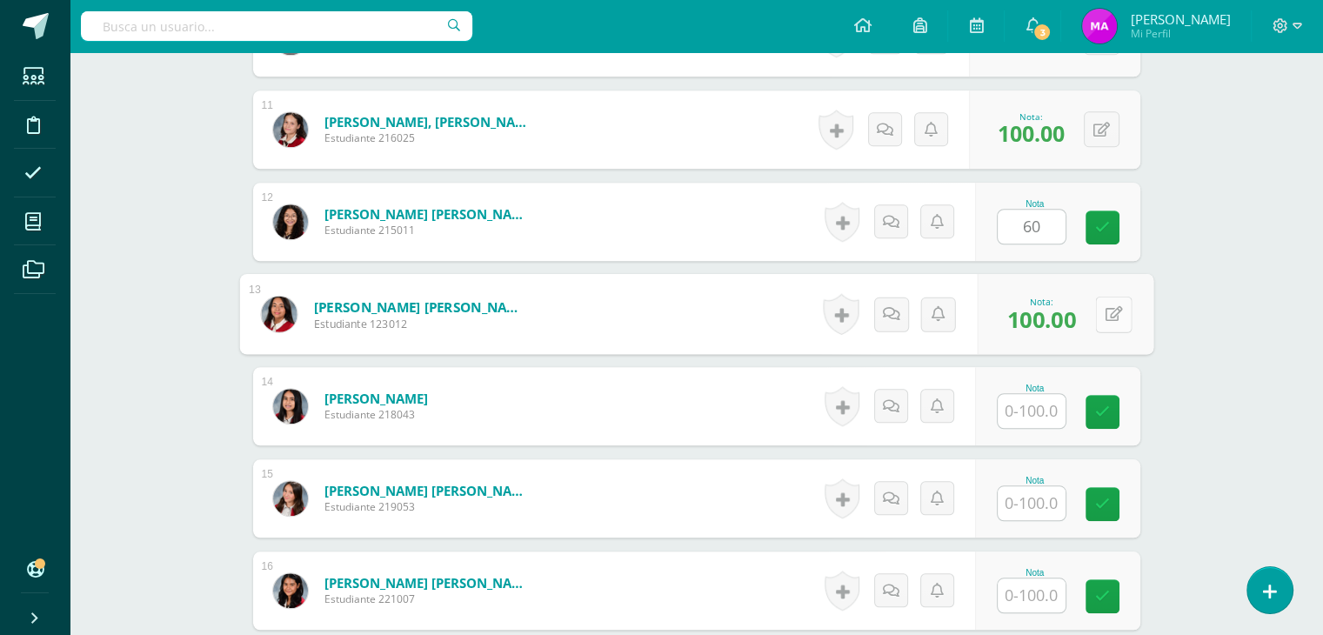
click at [1103, 312] on button at bounding box center [1113, 314] width 37 height 37
type input "90"
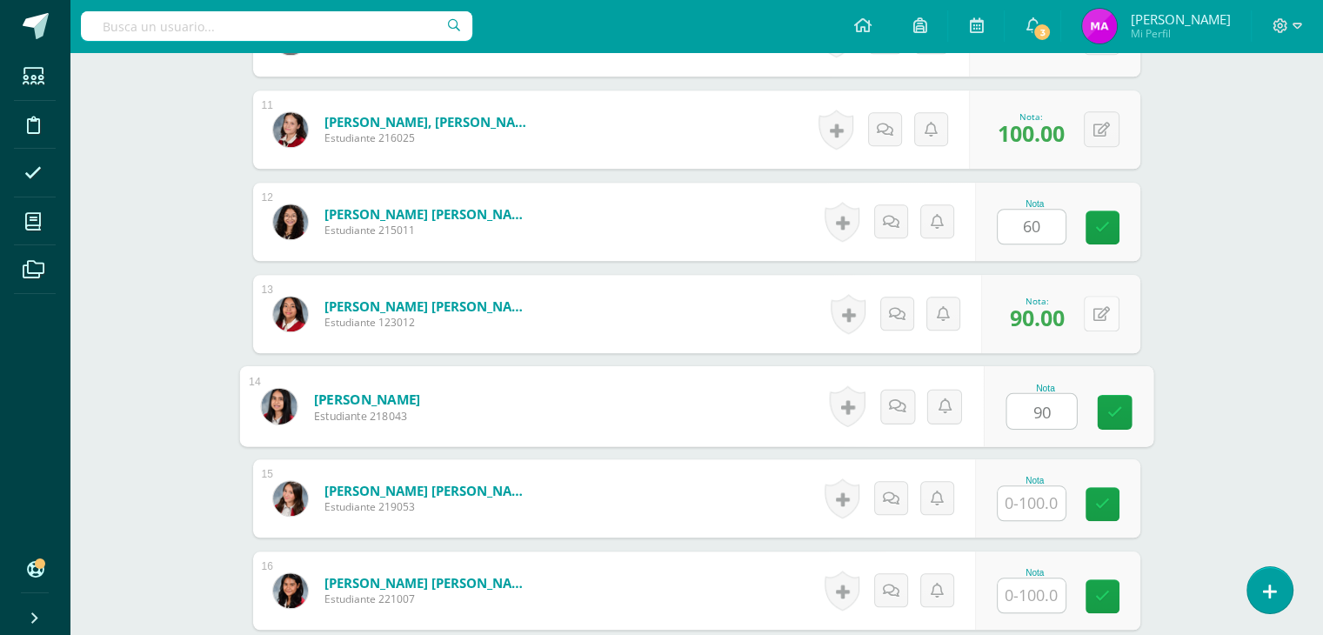
type input "90"
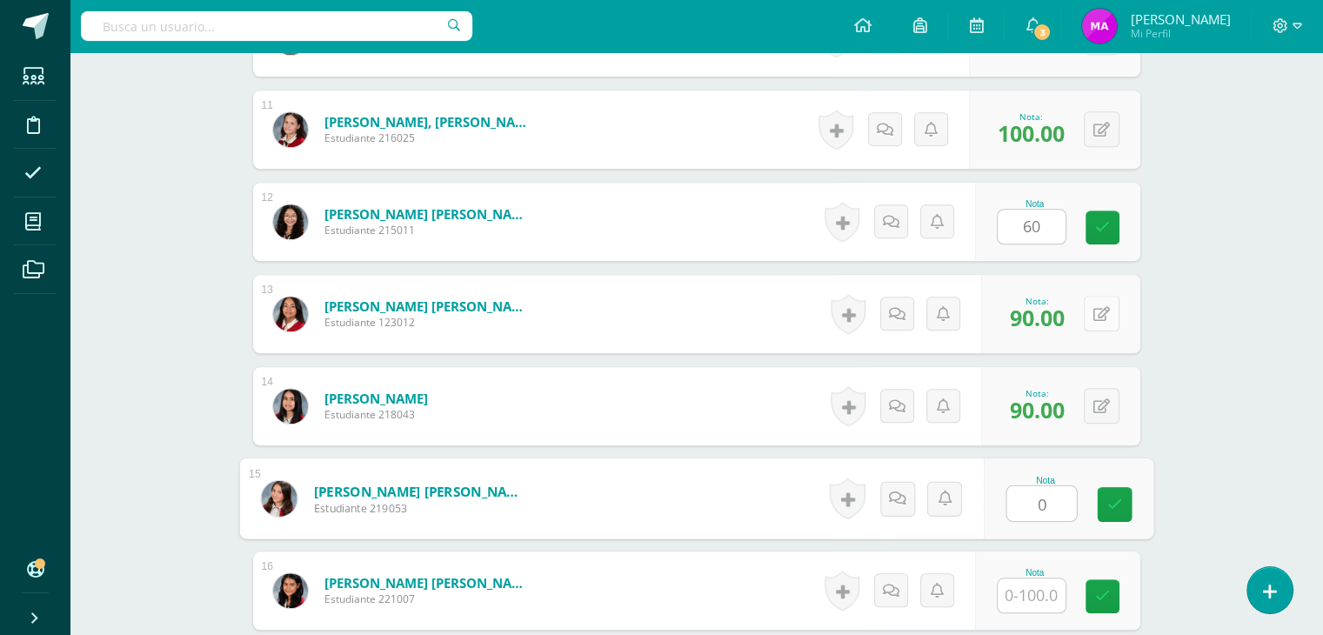
type input "0"
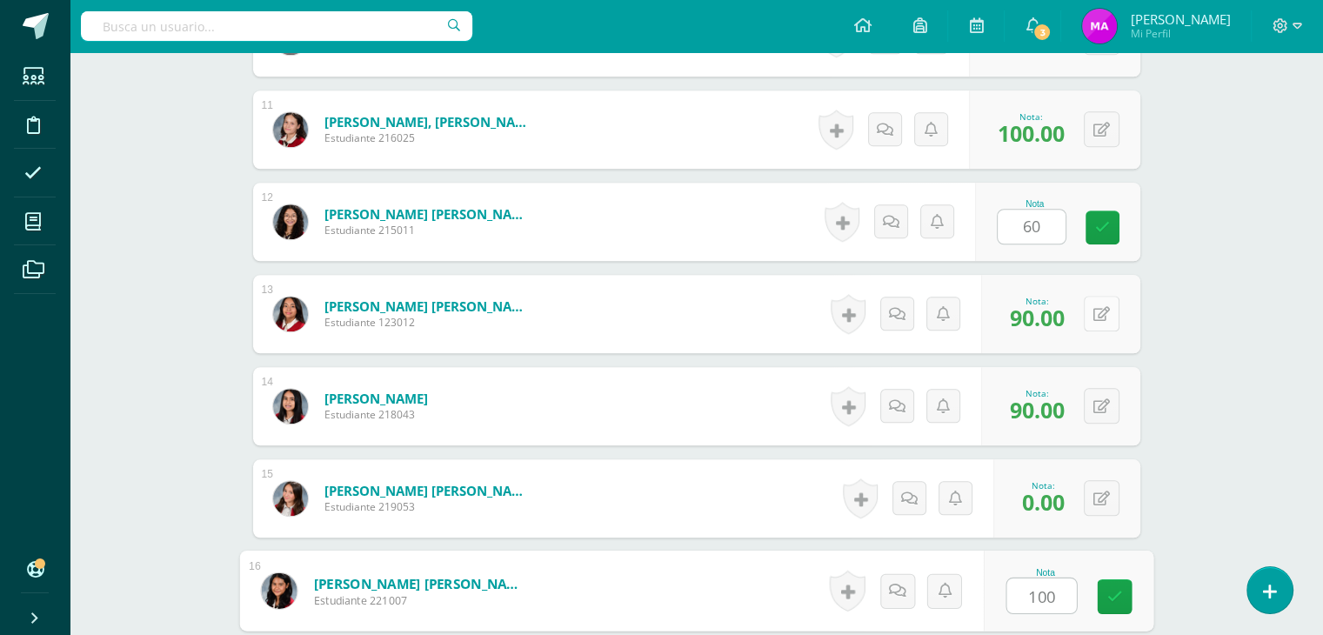
type input "100"
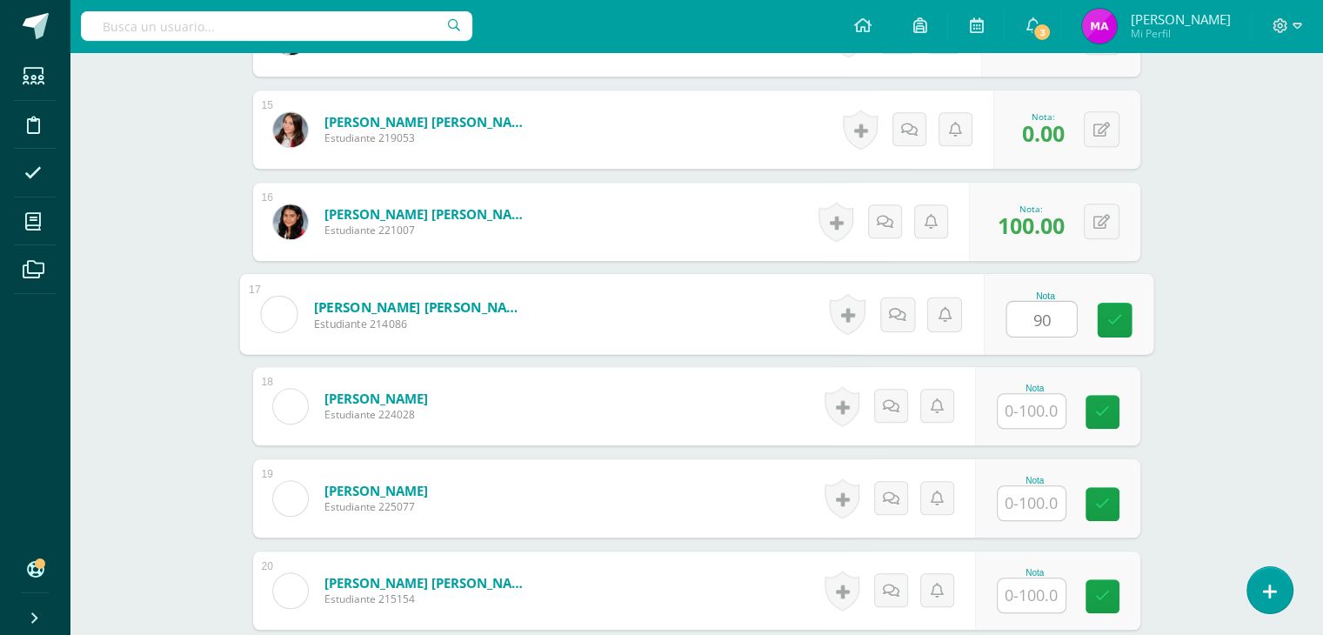
type input "90"
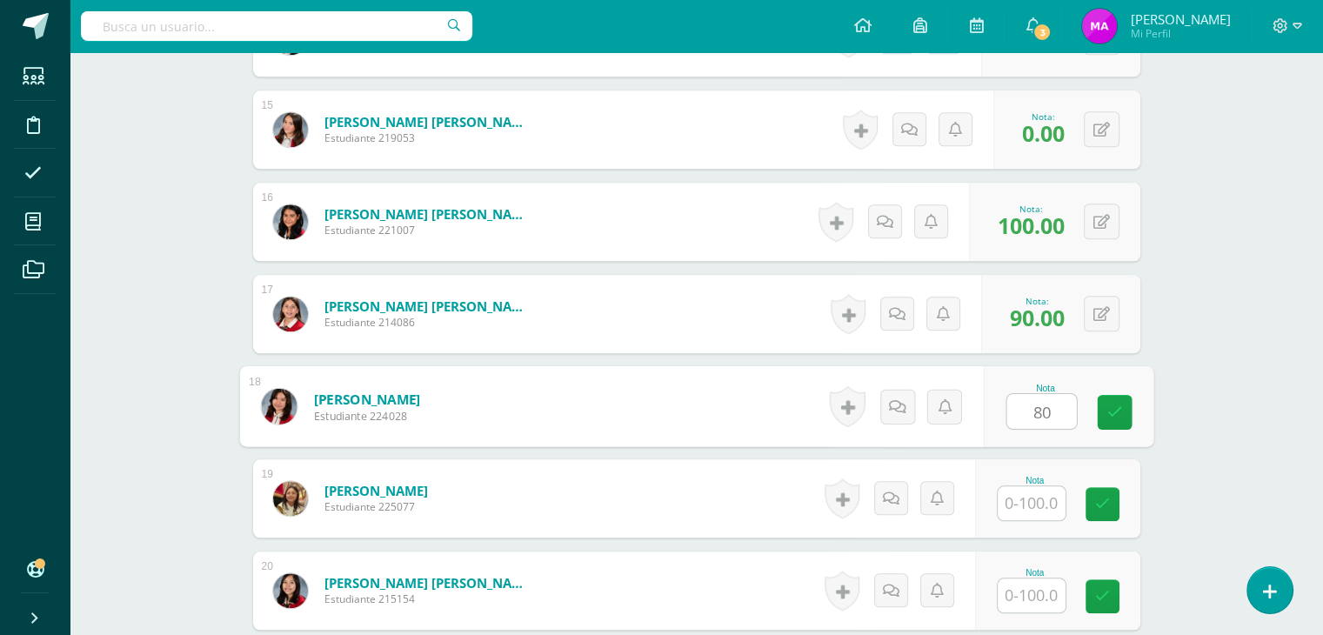
type input "80"
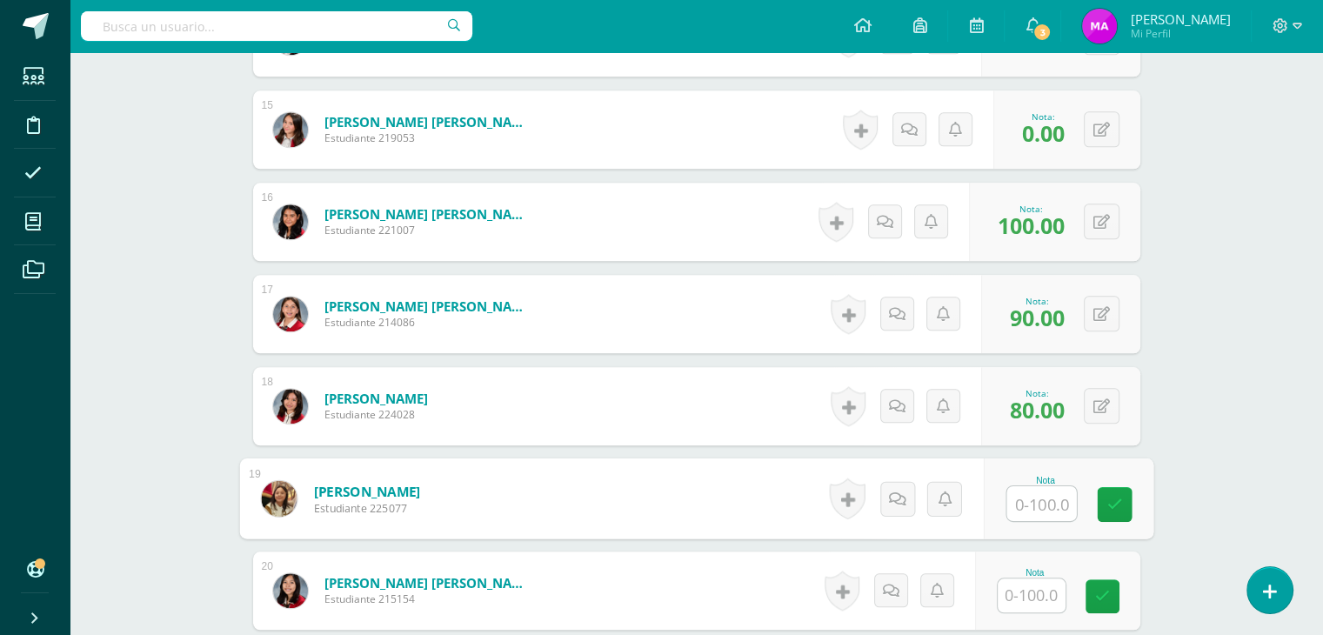
type input "8"
type input "90"
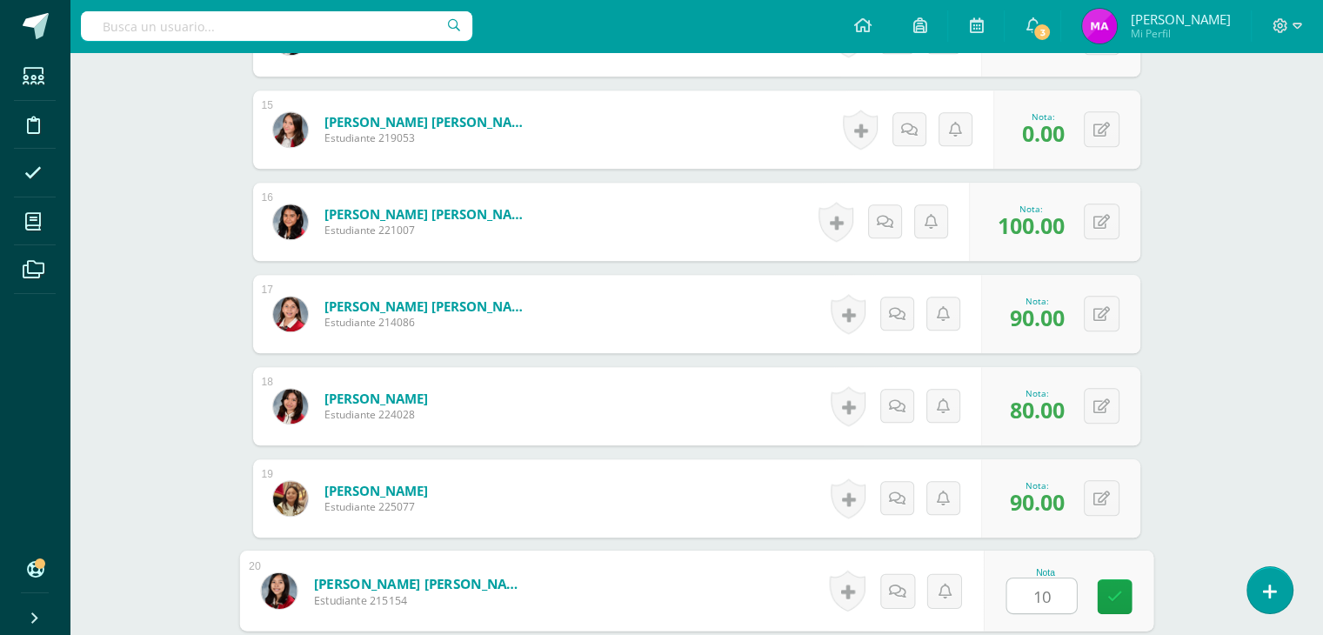
type input "100"
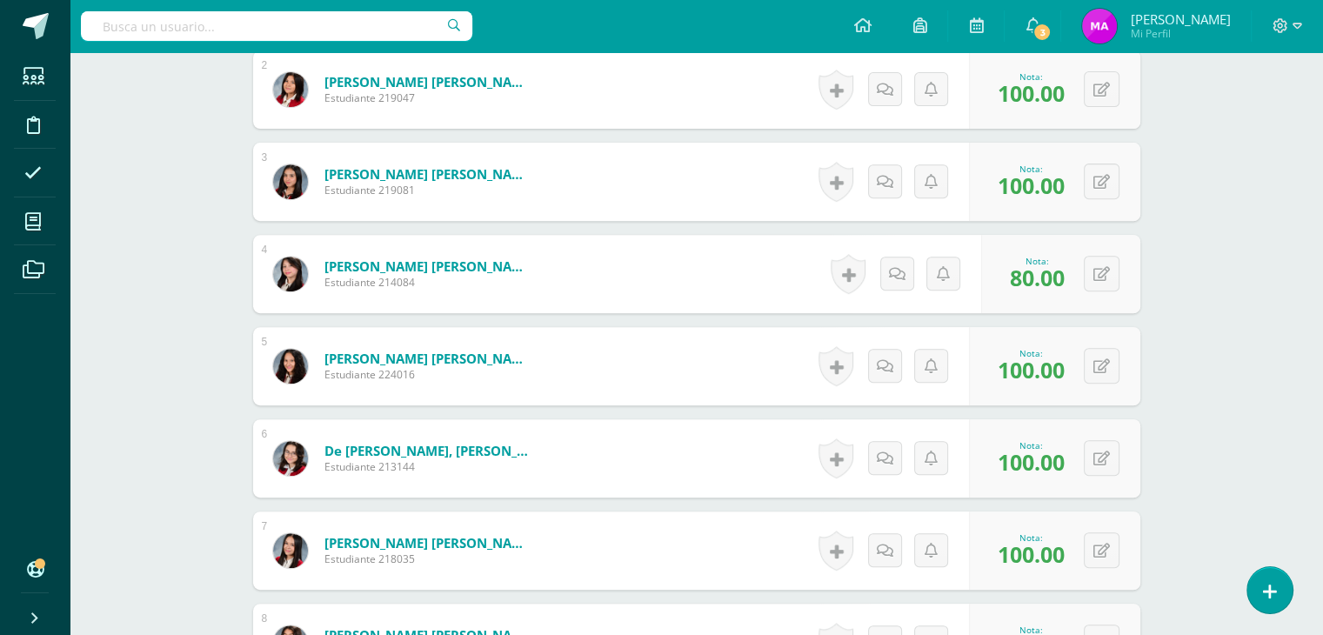
scroll to position [662, 0]
click at [1099, 183] on button at bounding box center [1113, 182] width 37 height 37
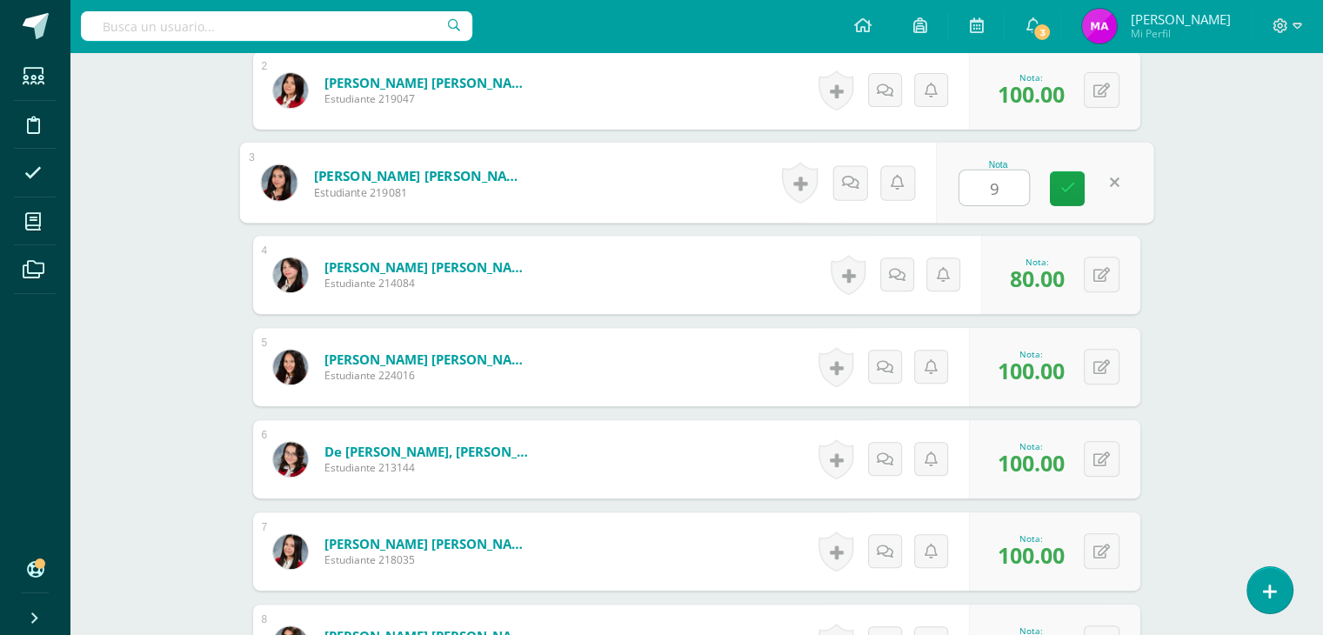
type input "90"
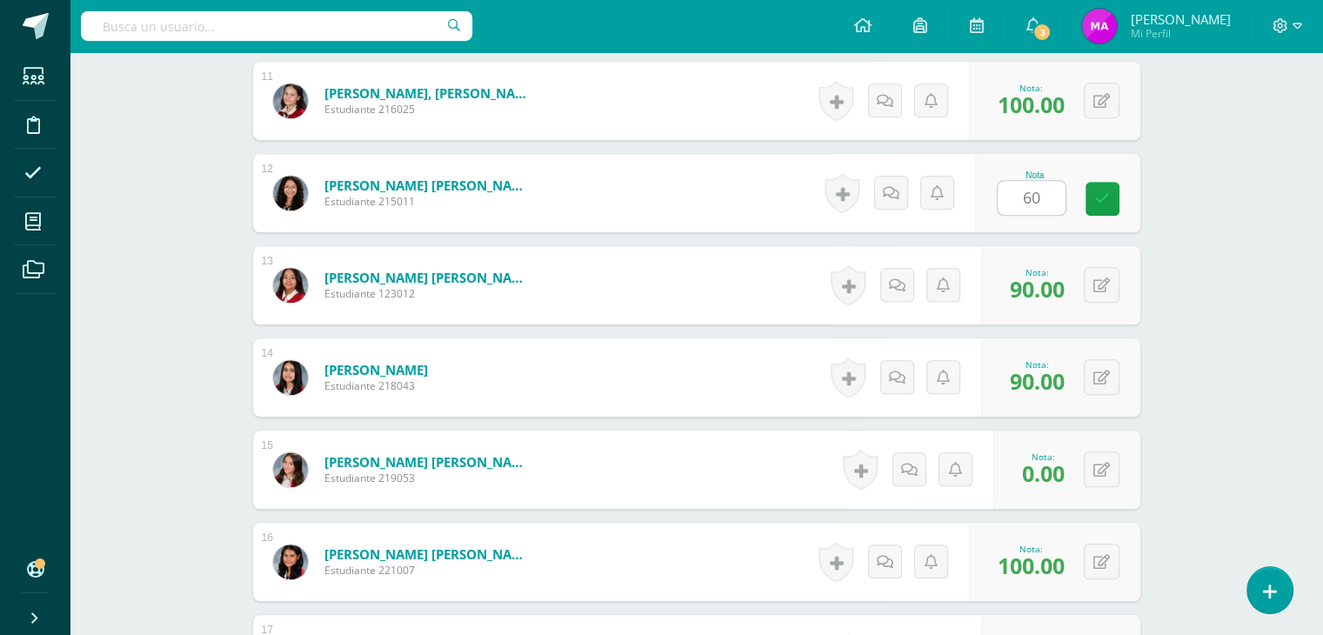
scroll to position [1482, 0]
click at [1099, 183] on link at bounding box center [1102, 198] width 34 height 34
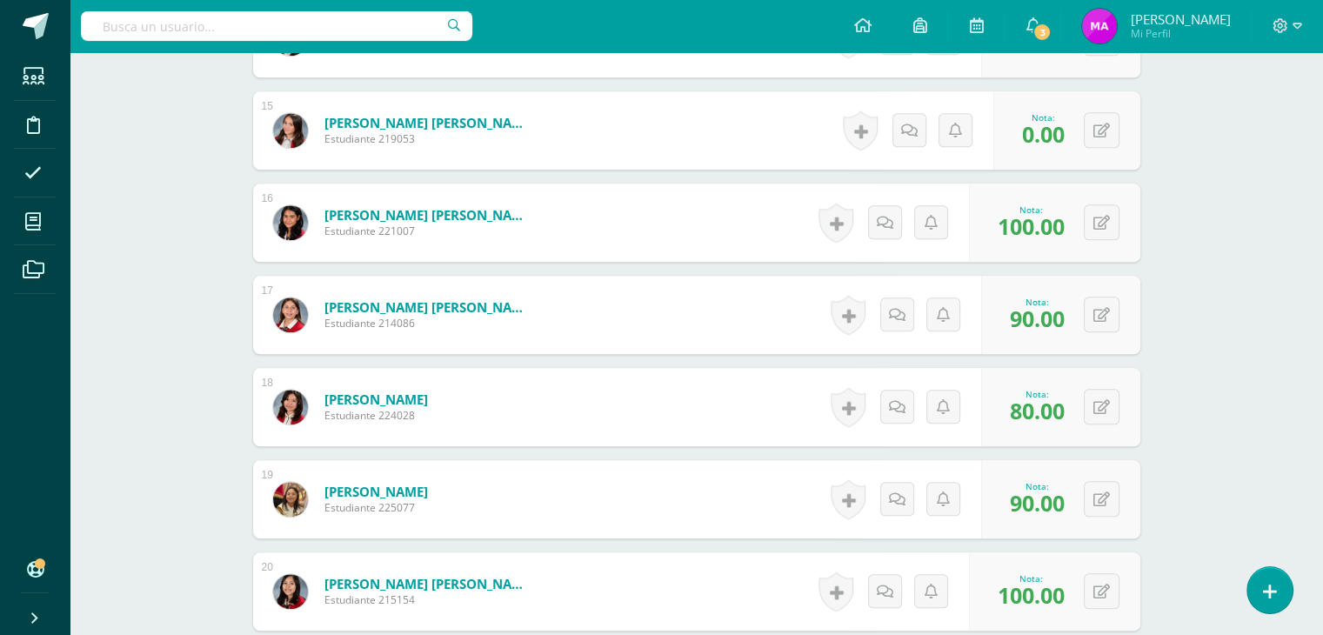
scroll to position [2014, 0]
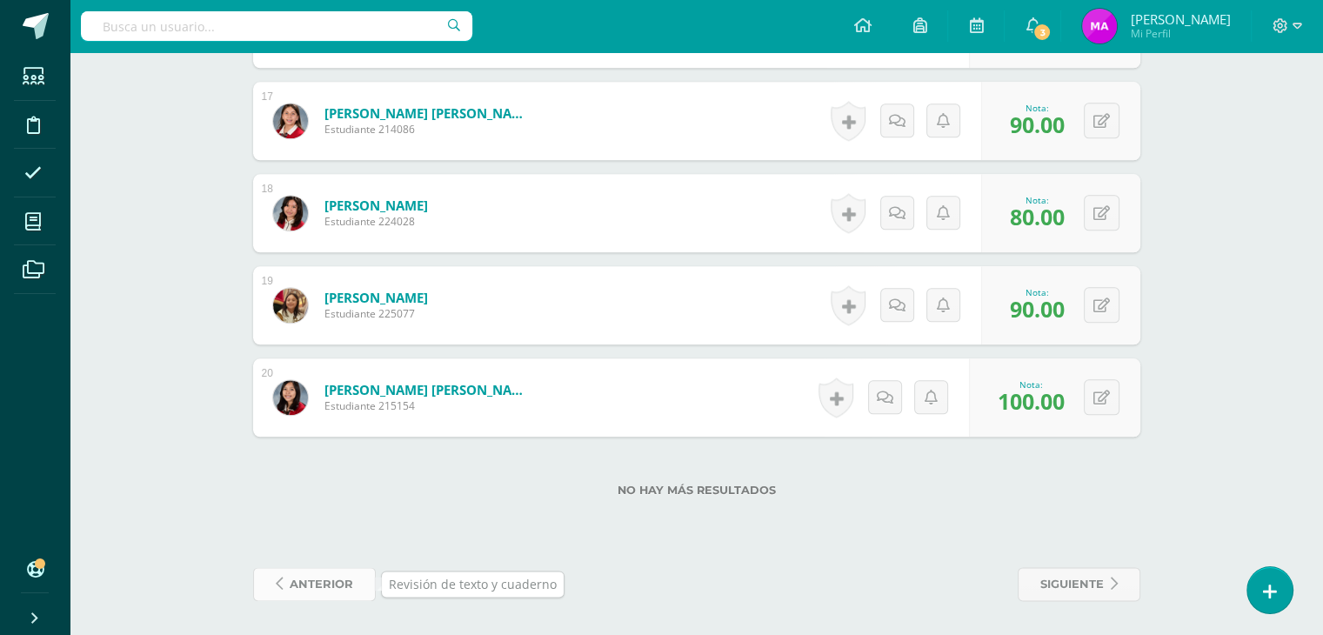
click at [319, 585] on span "anterior" at bounding box center [321, 584] width 63 height 32
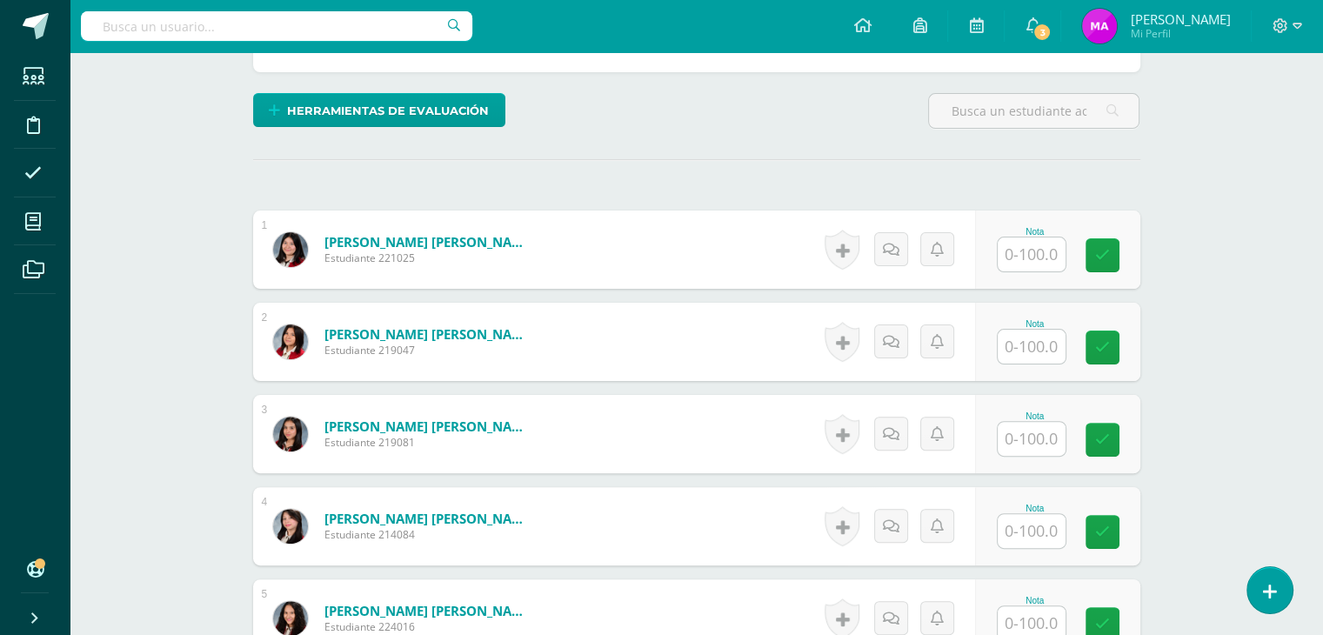
scroll to position [410, 0]
click at [1032, 246] on input "text" at bounding box center [1041, 254] width 70 height 35
type input "85"
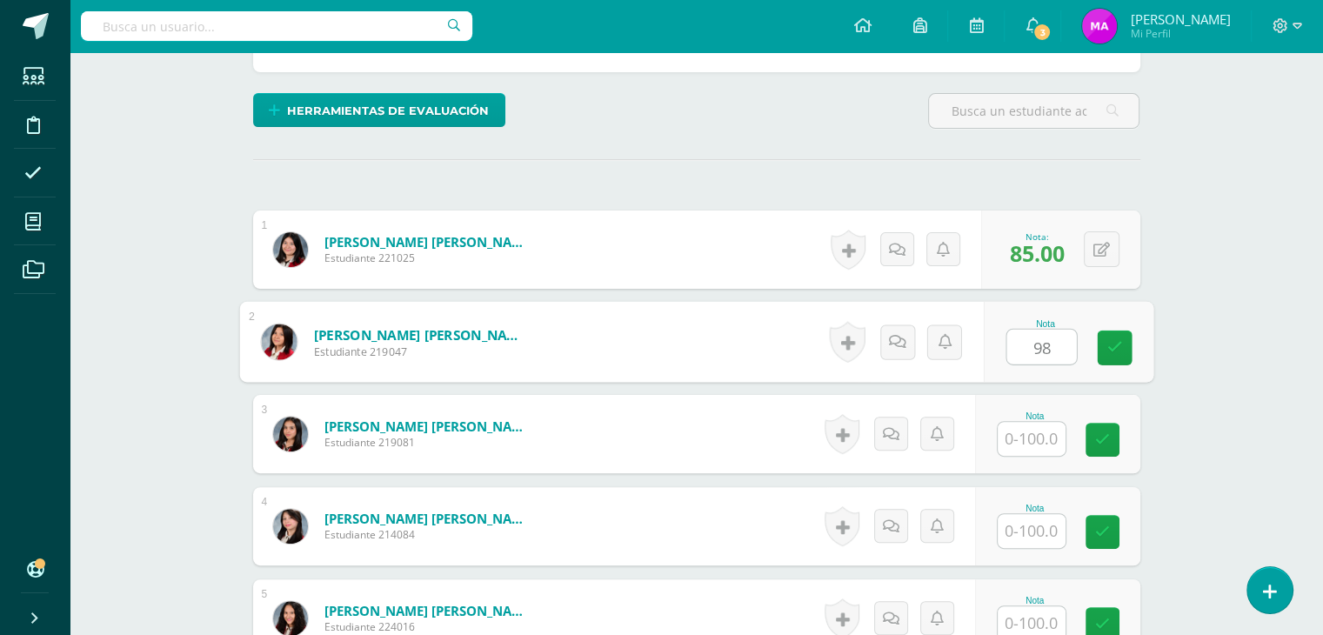
type input "98"
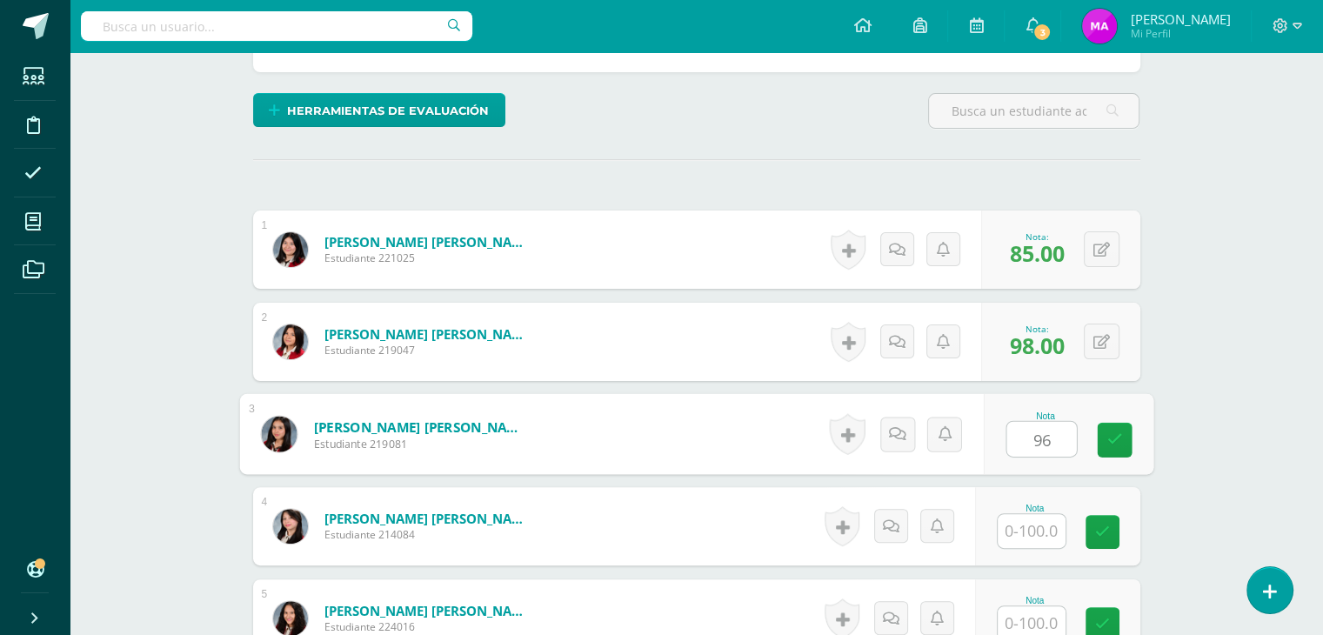
type input "96"
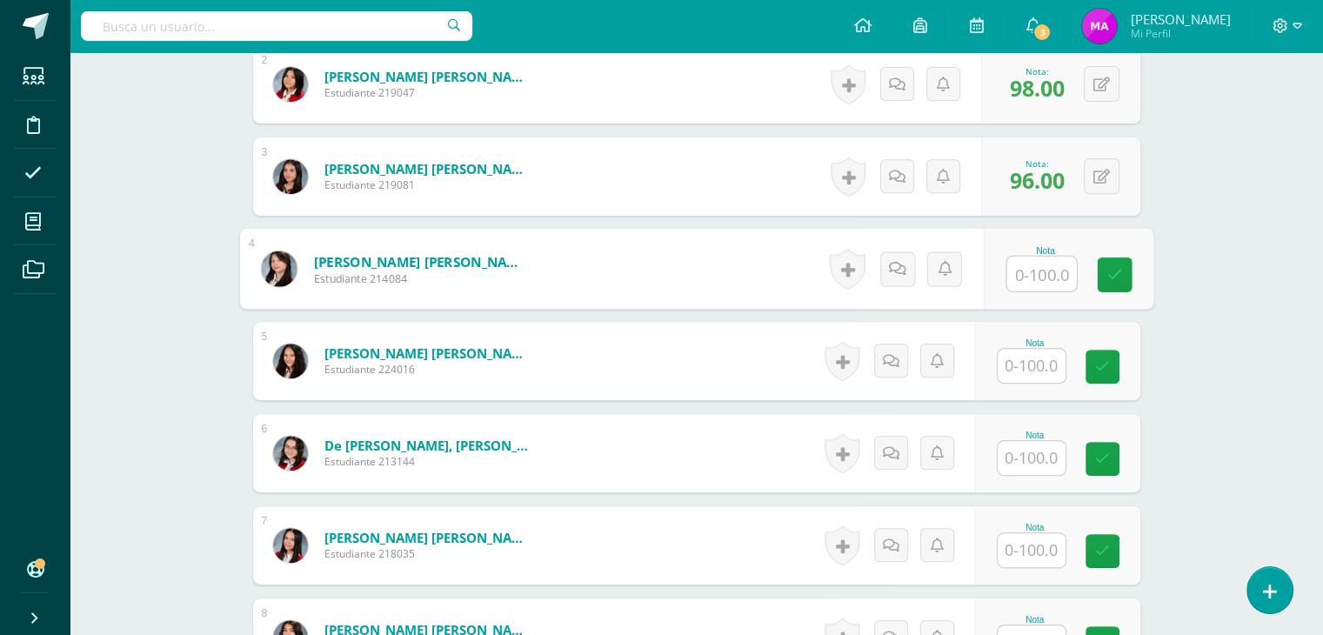
scroll to position [671, 0]
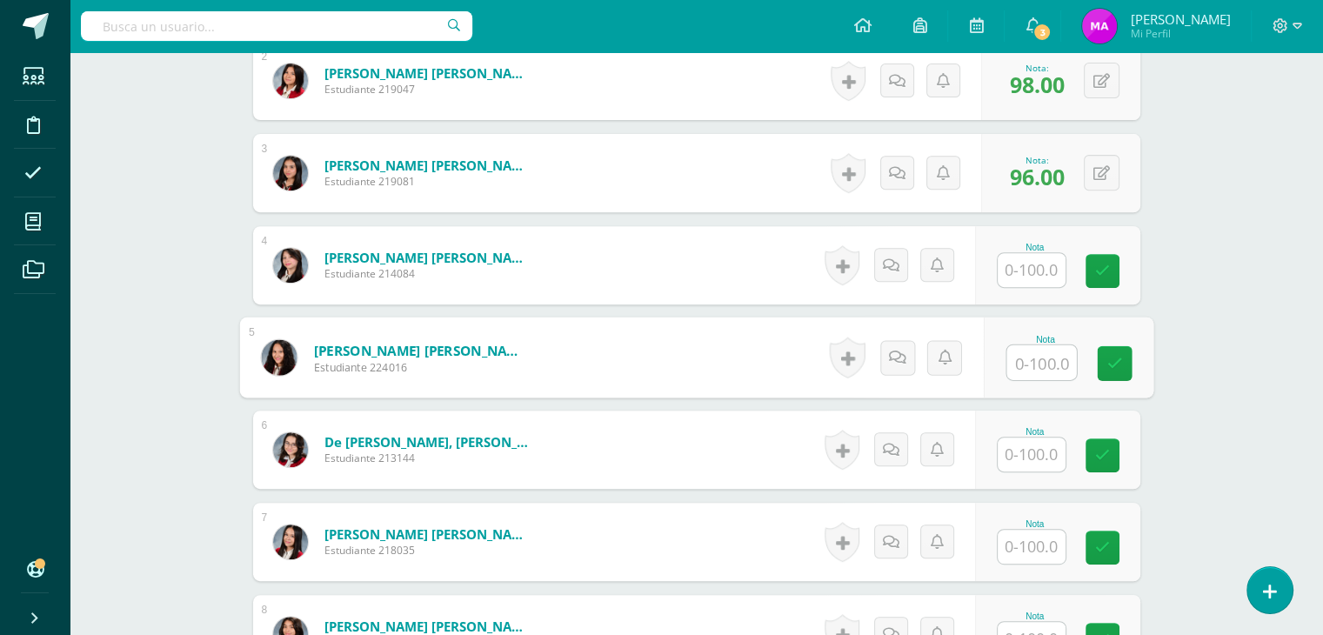
click at [1032, 366] on input "text" at bounding box center [1041, 362] width 70 height 35
type input "84"
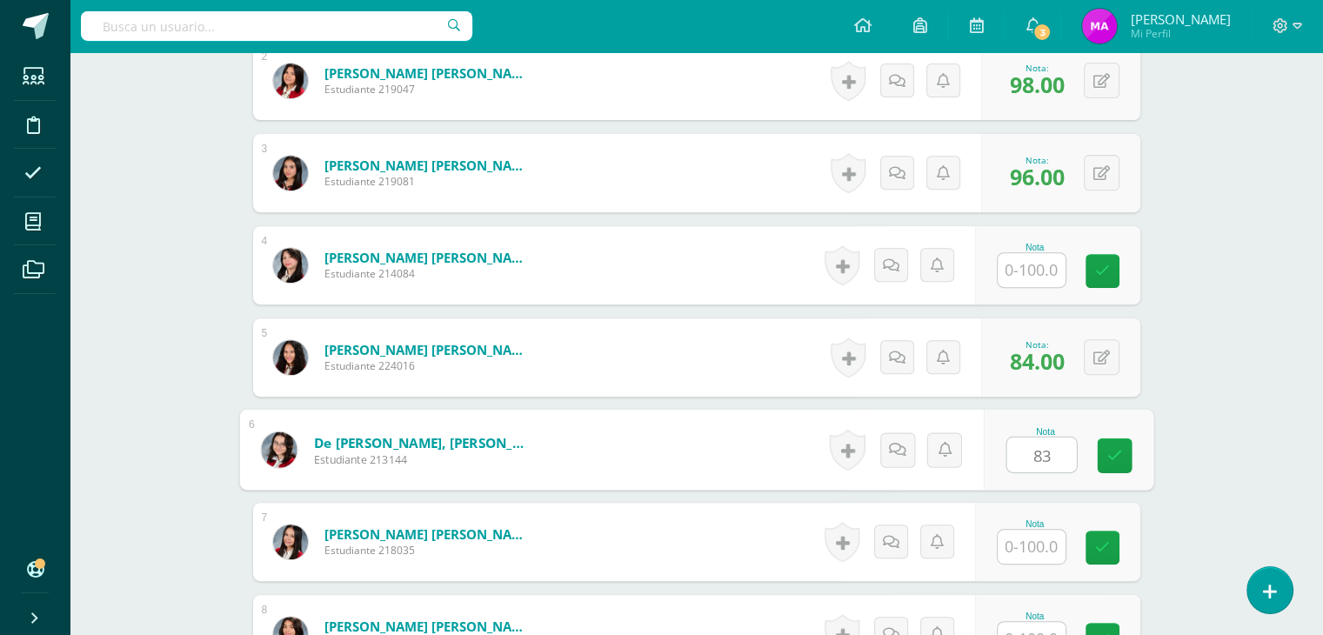
type input "83"
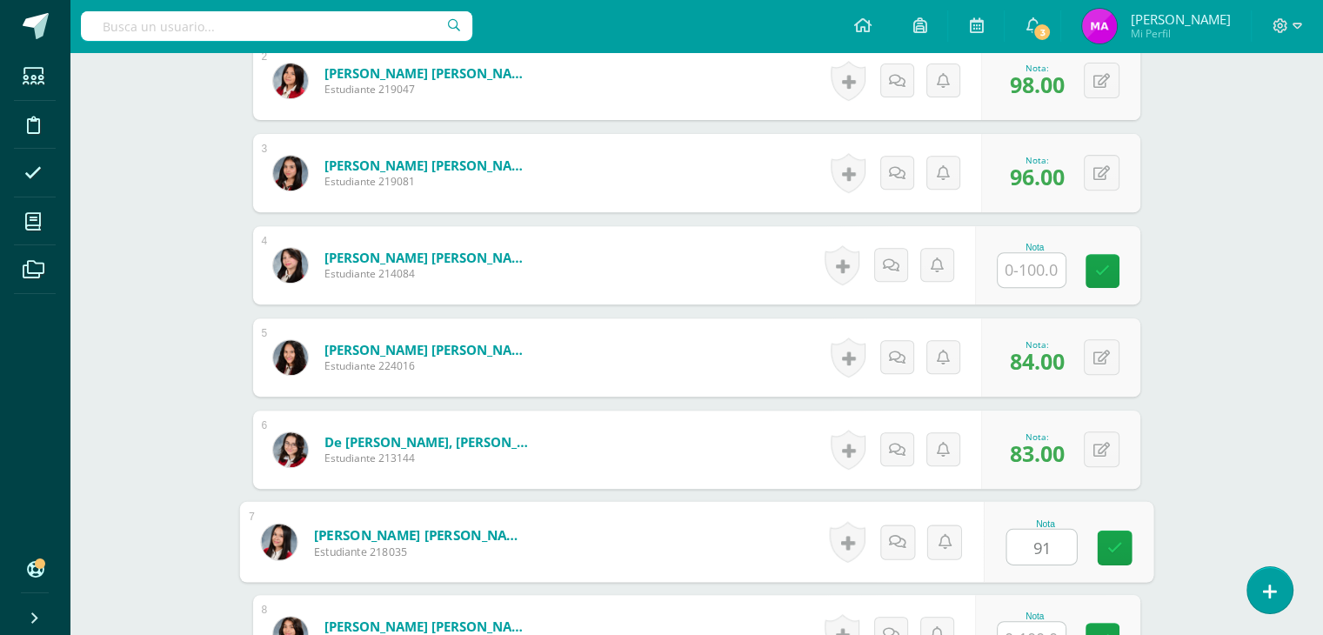
type input "91"
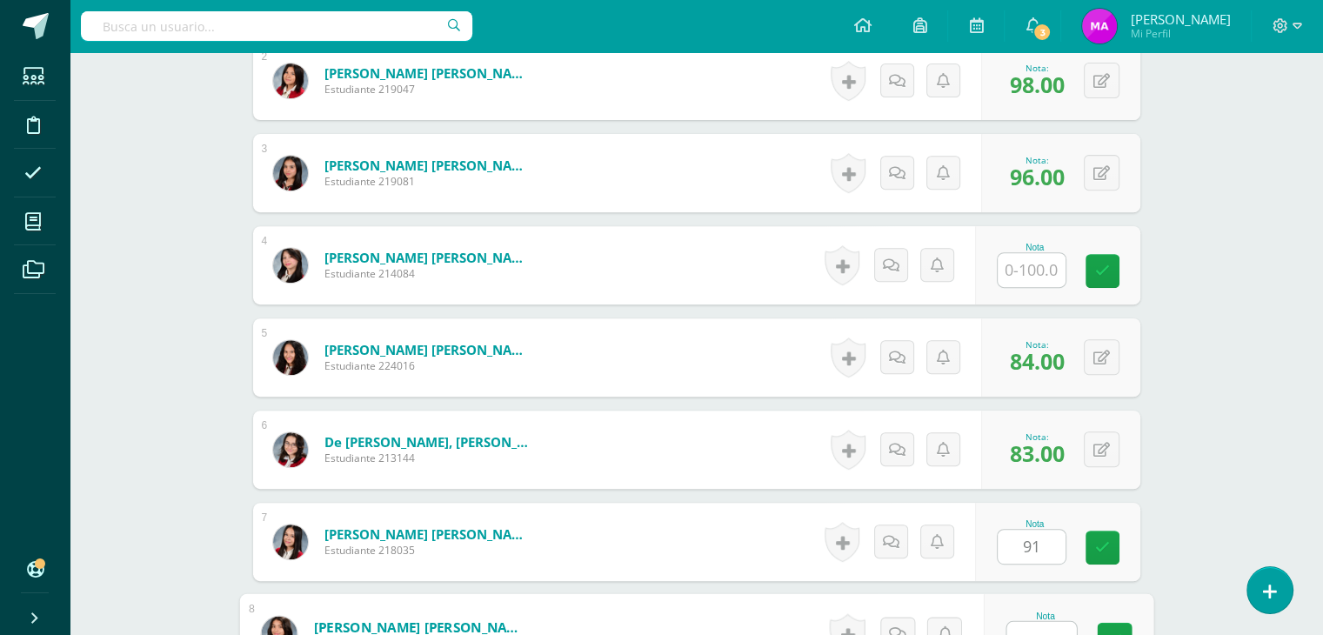
scroll to position [691, 0]
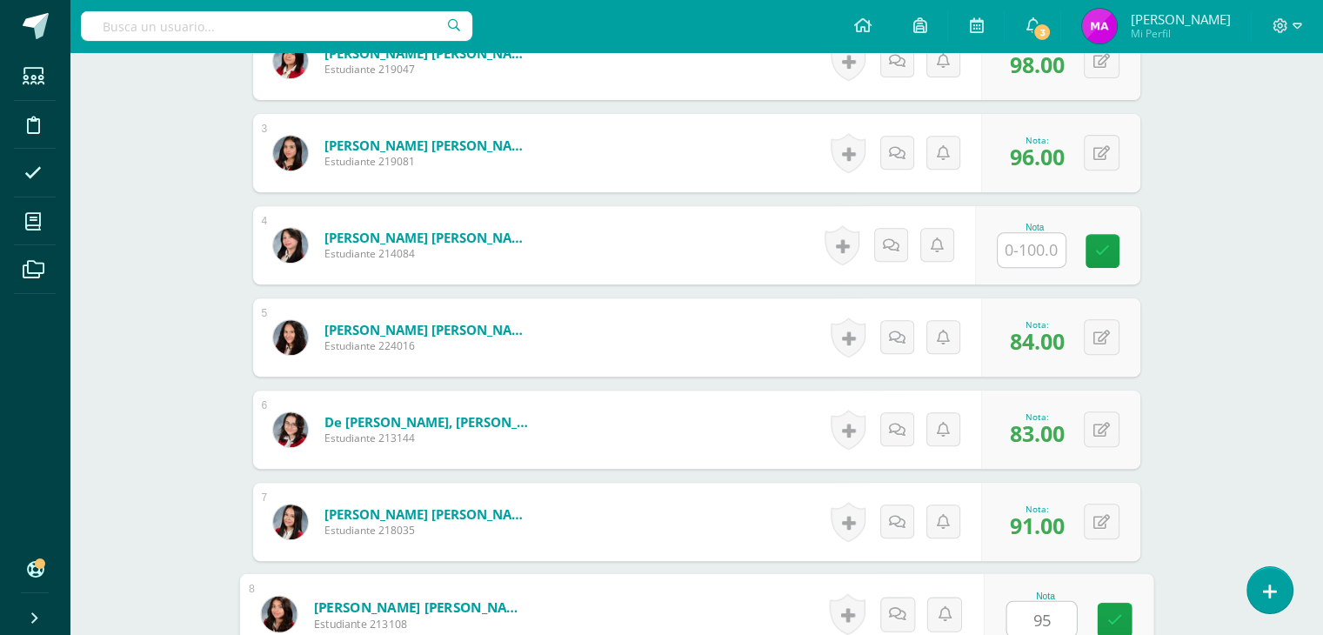
type input "95"
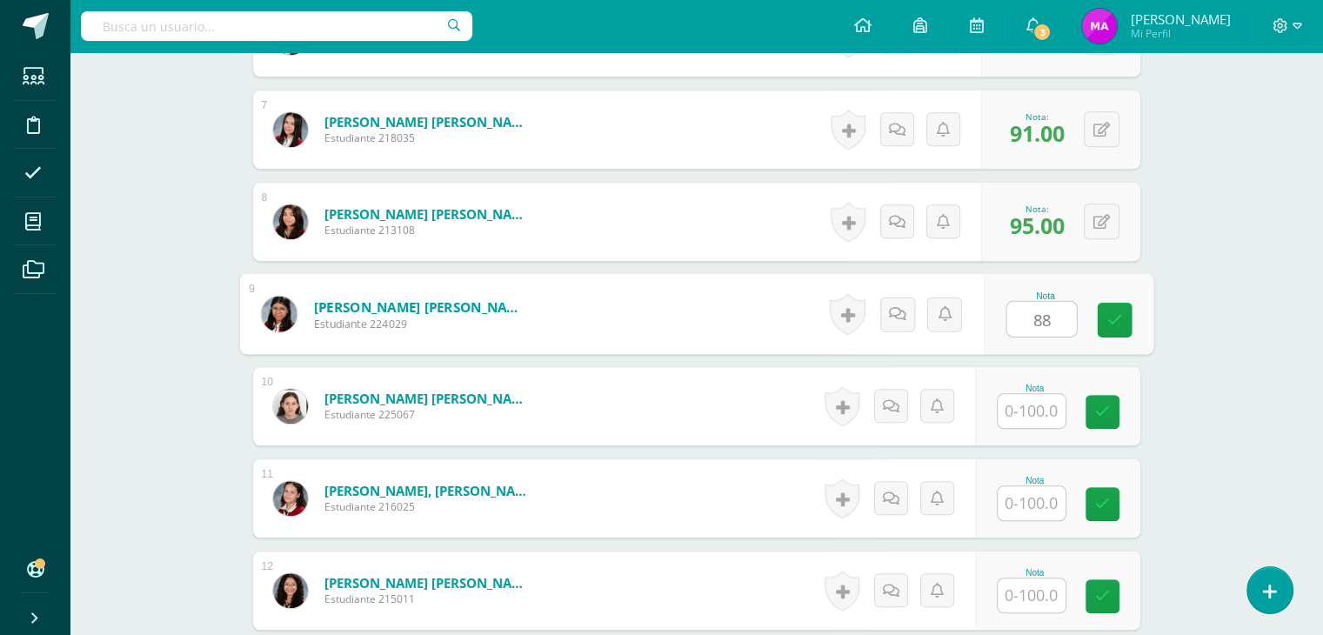
type input "88"
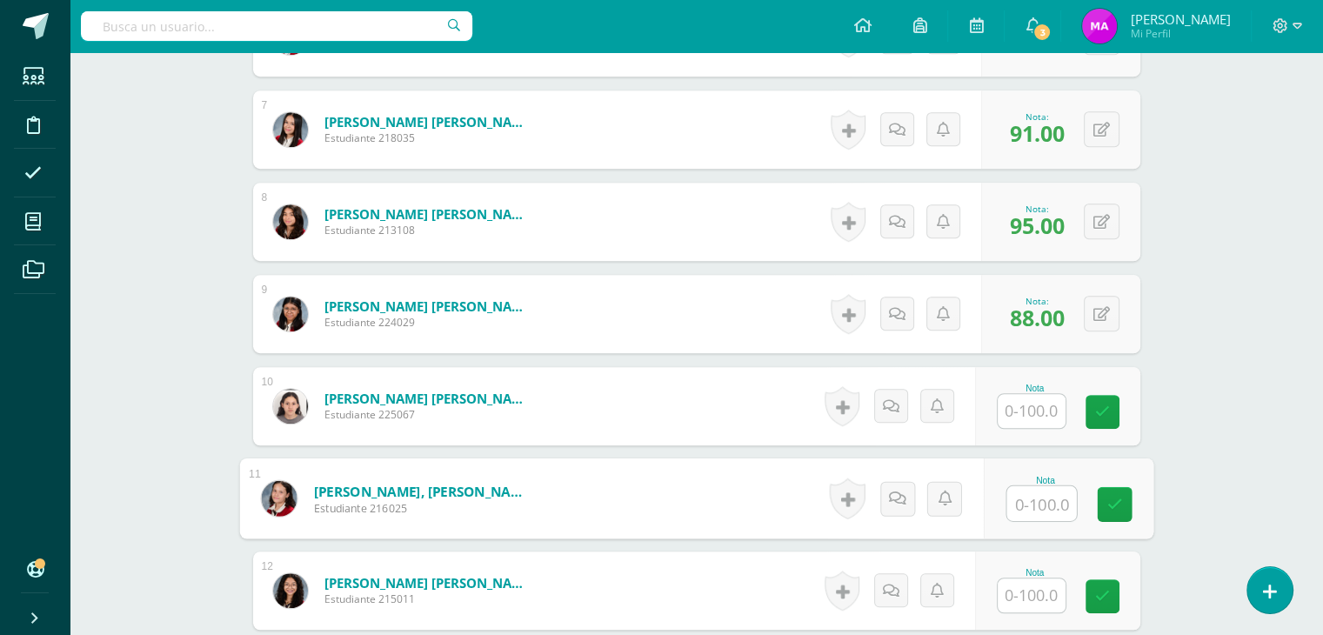
click at [1037, 502] on input "text" at bounding box center [1041, 503] width 70 height 35
type input "100"
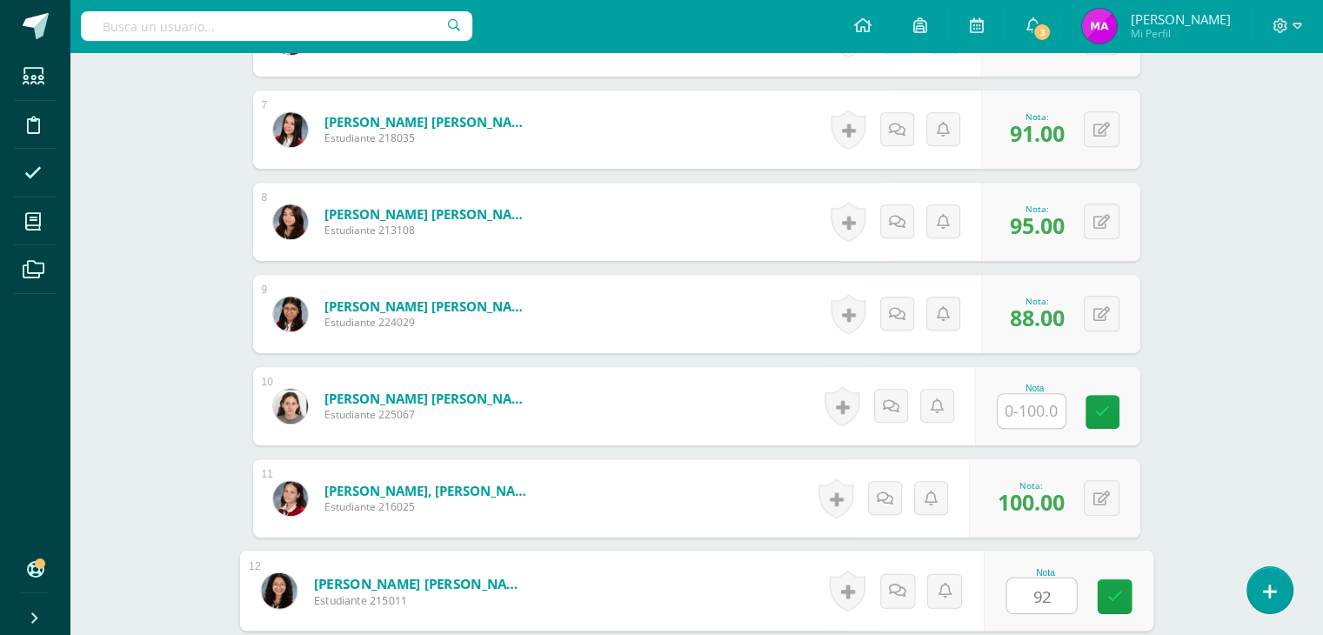
type input "92"
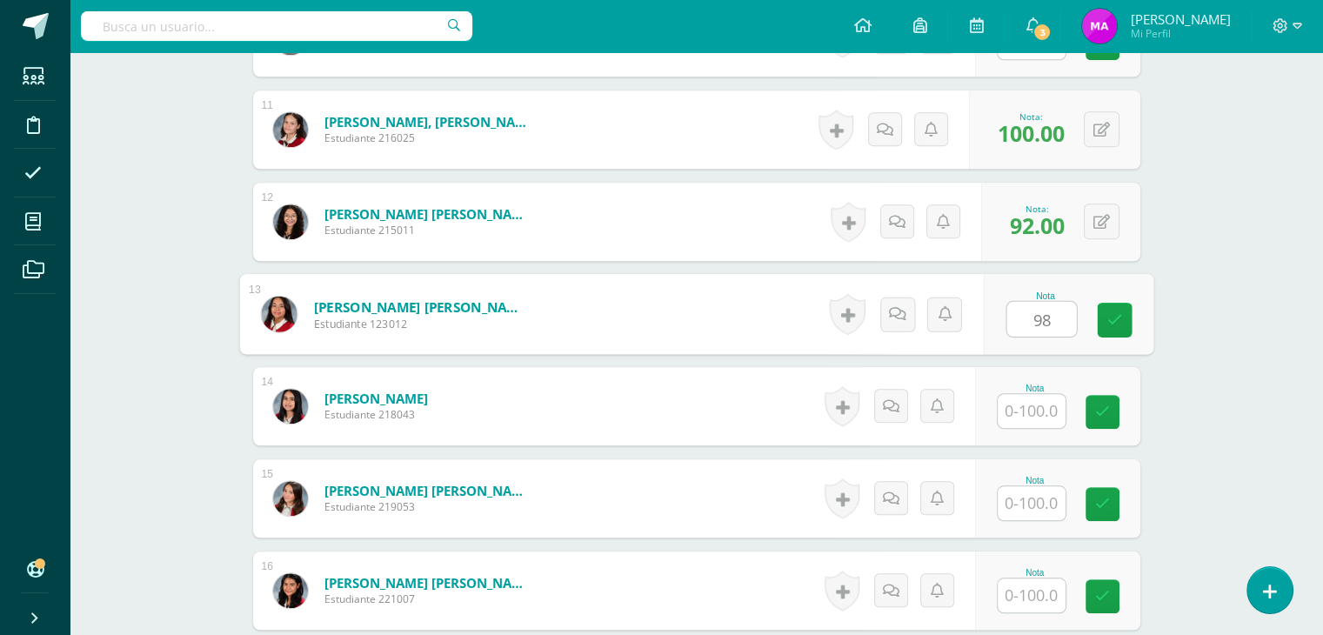
type input "98"
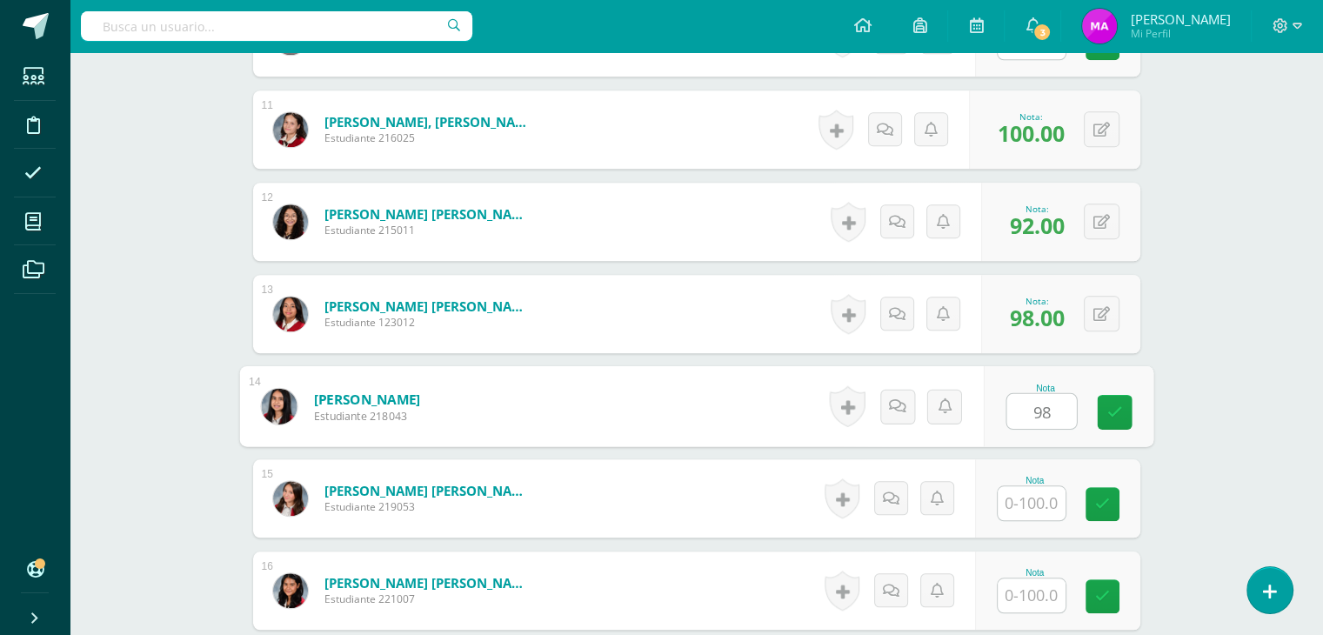
type input "98"
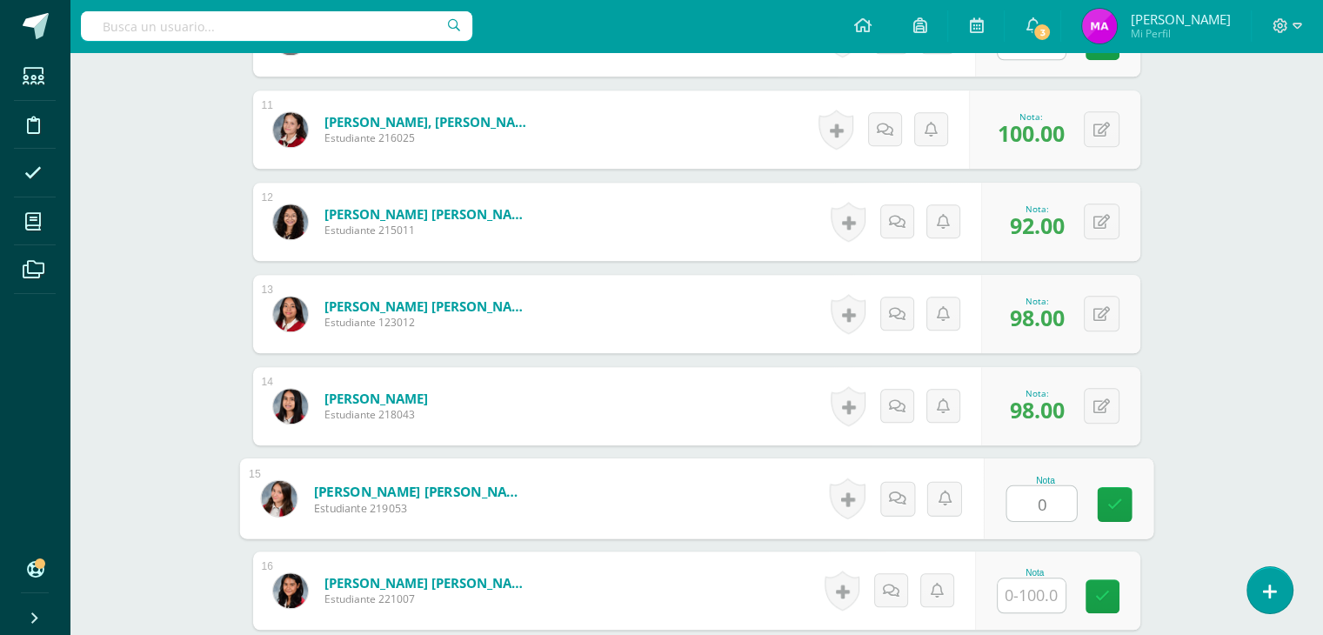
type input "0"
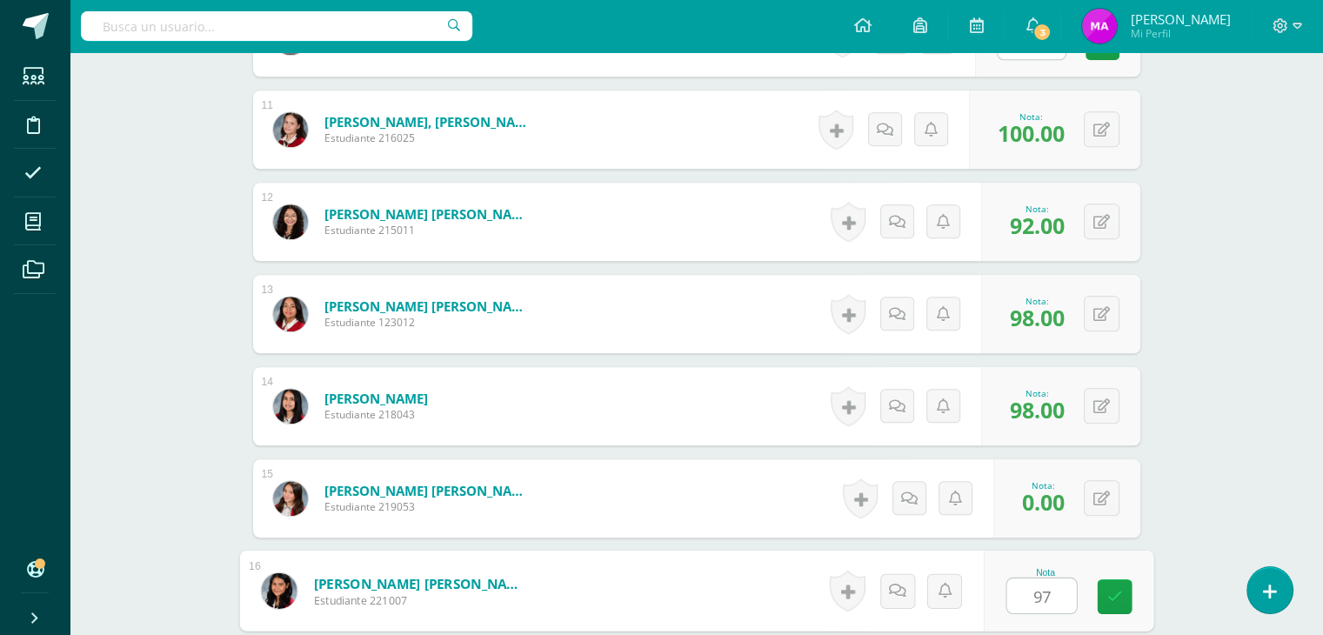
type input "97"
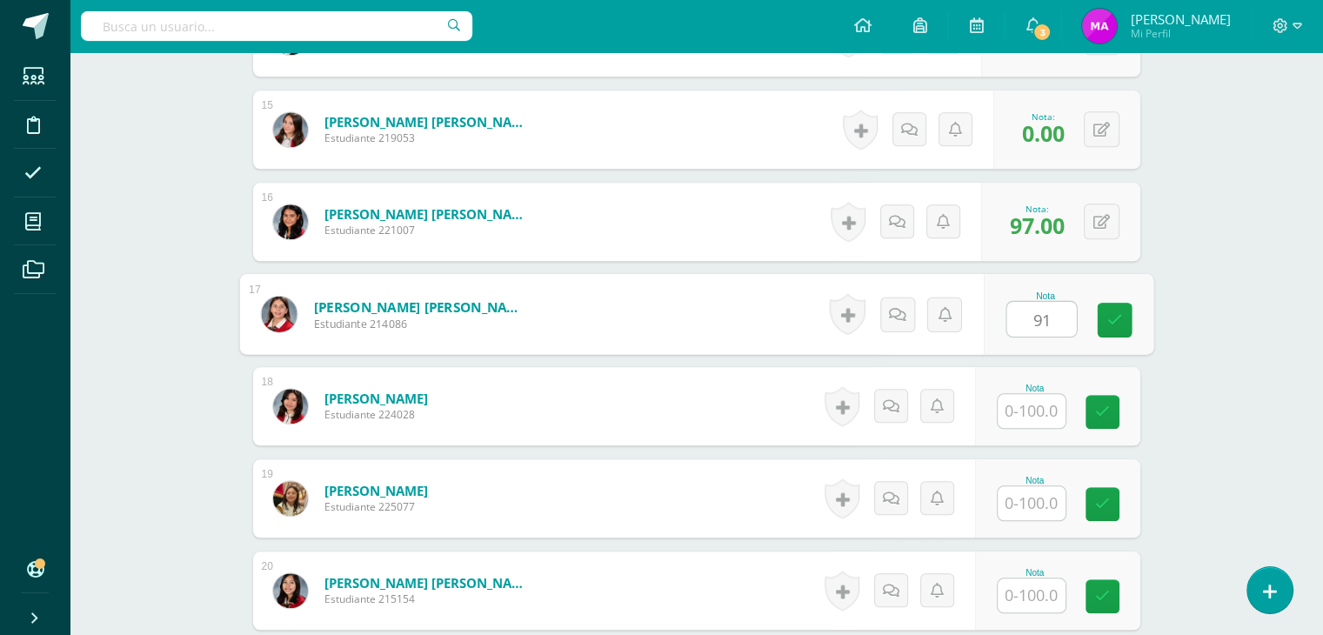
type input "91"
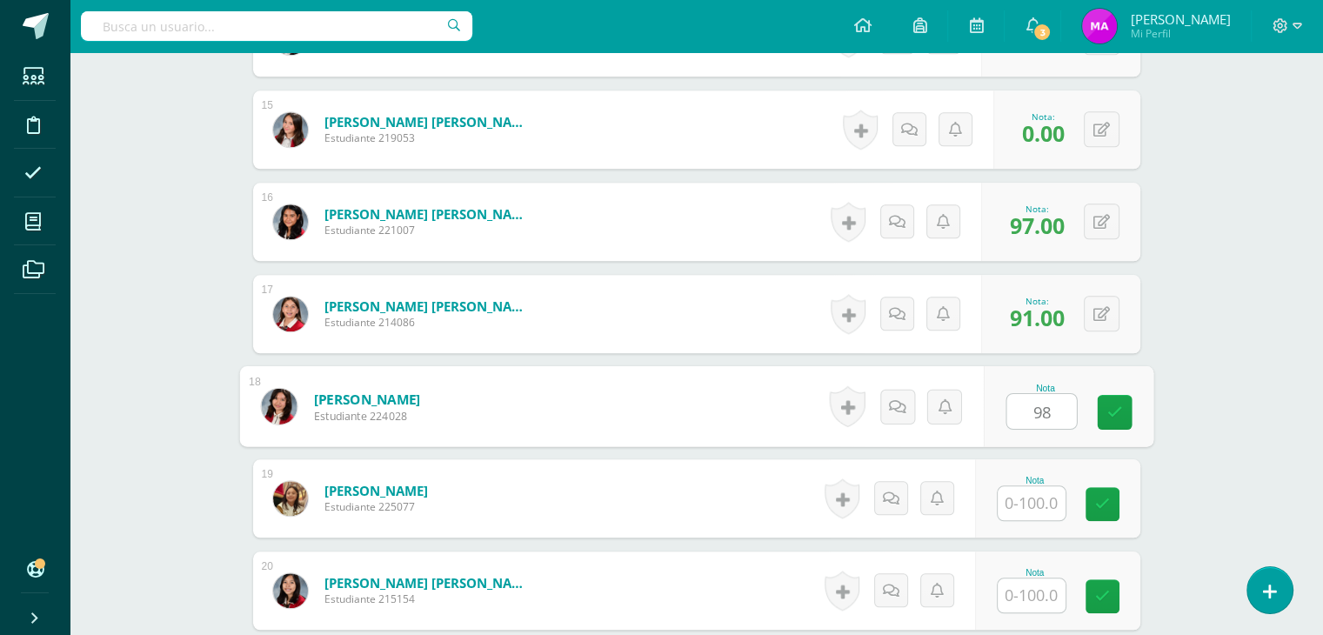
type input "98"
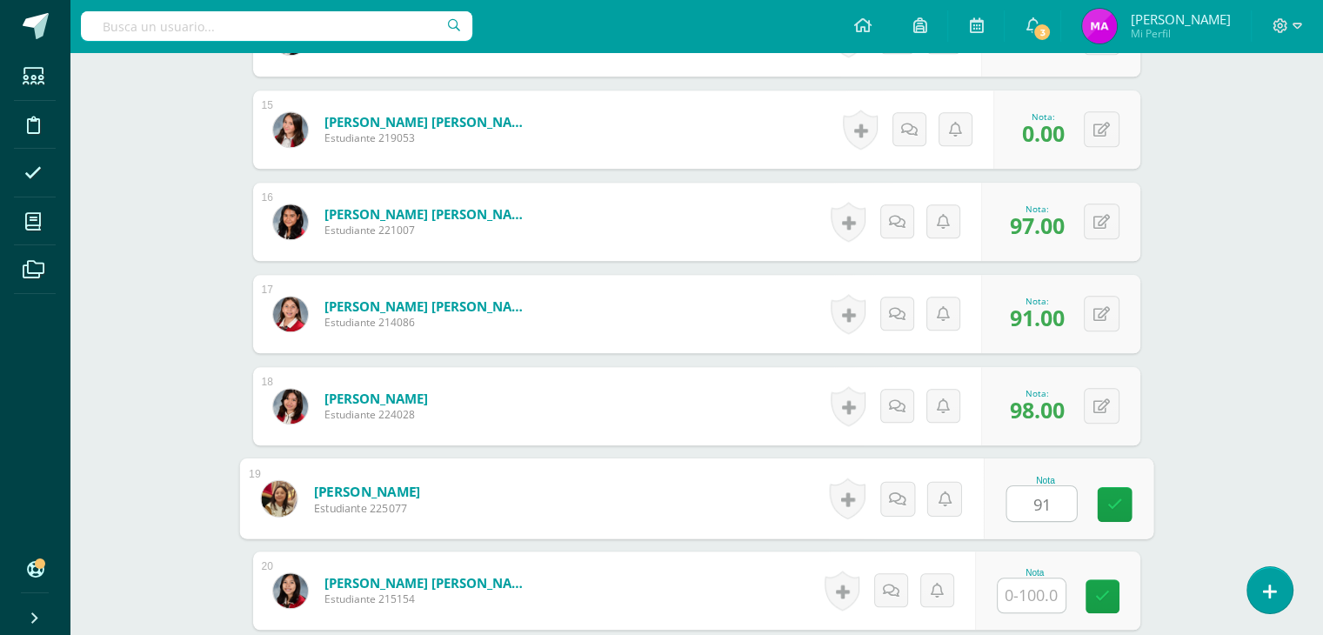
type input "91"
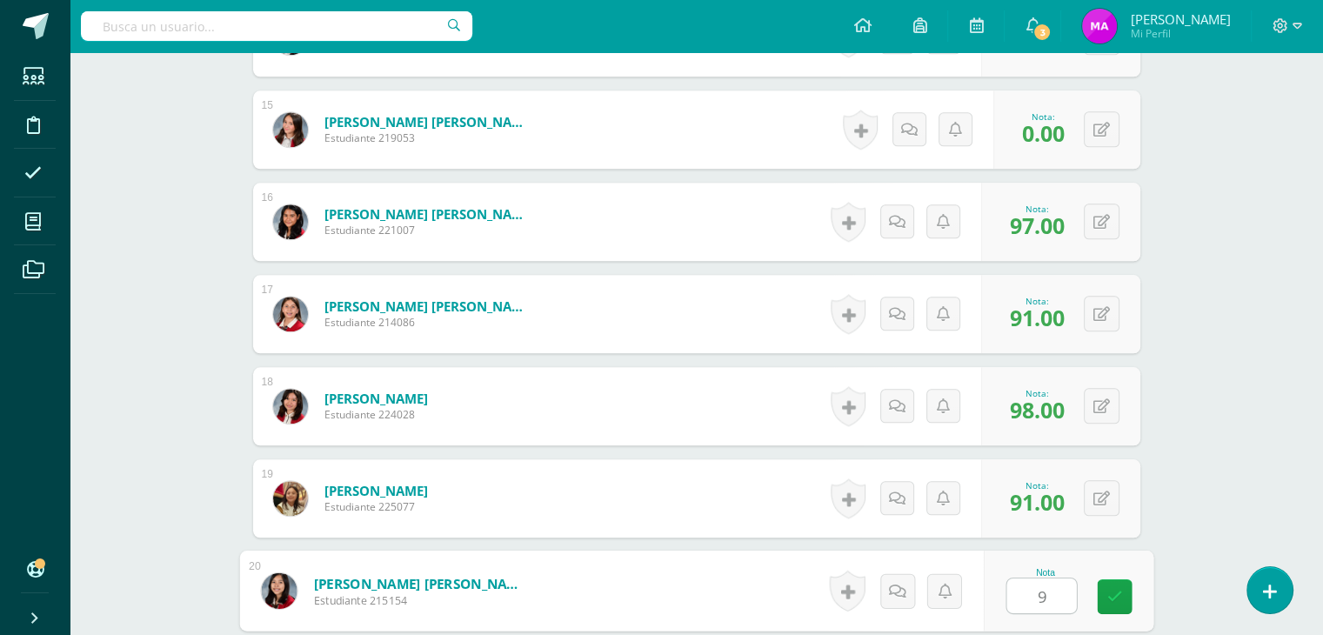
type input "93"
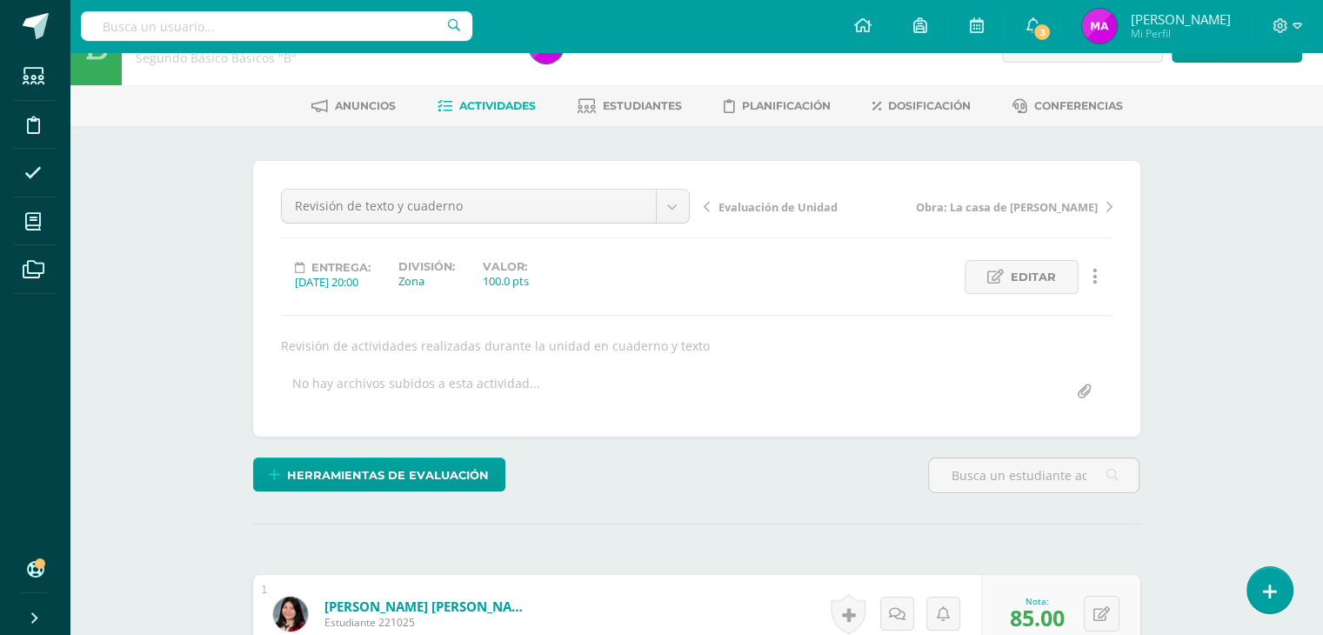
scroll to position [45, 0]
click at [644, 109] on span "Estudiantes" at bounding box center [642, 106] width 79 height 13
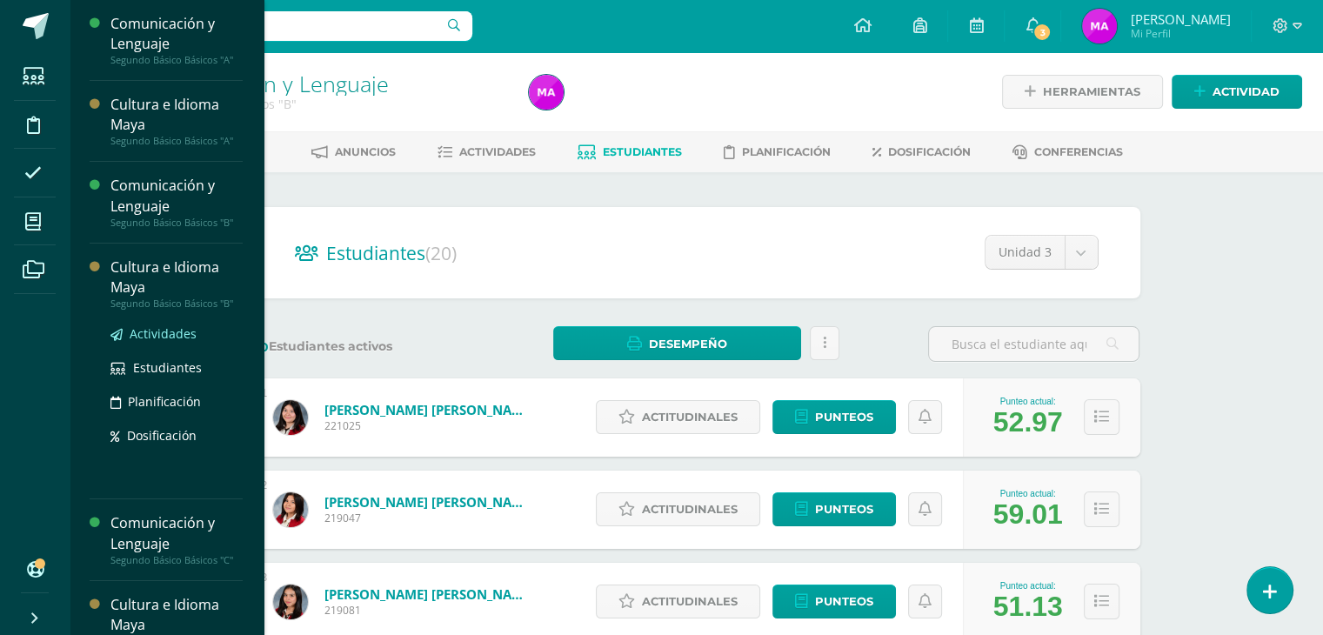
click at [154, 332] on span "Actividades" at bounding box center [163, 333] width 67 height 17
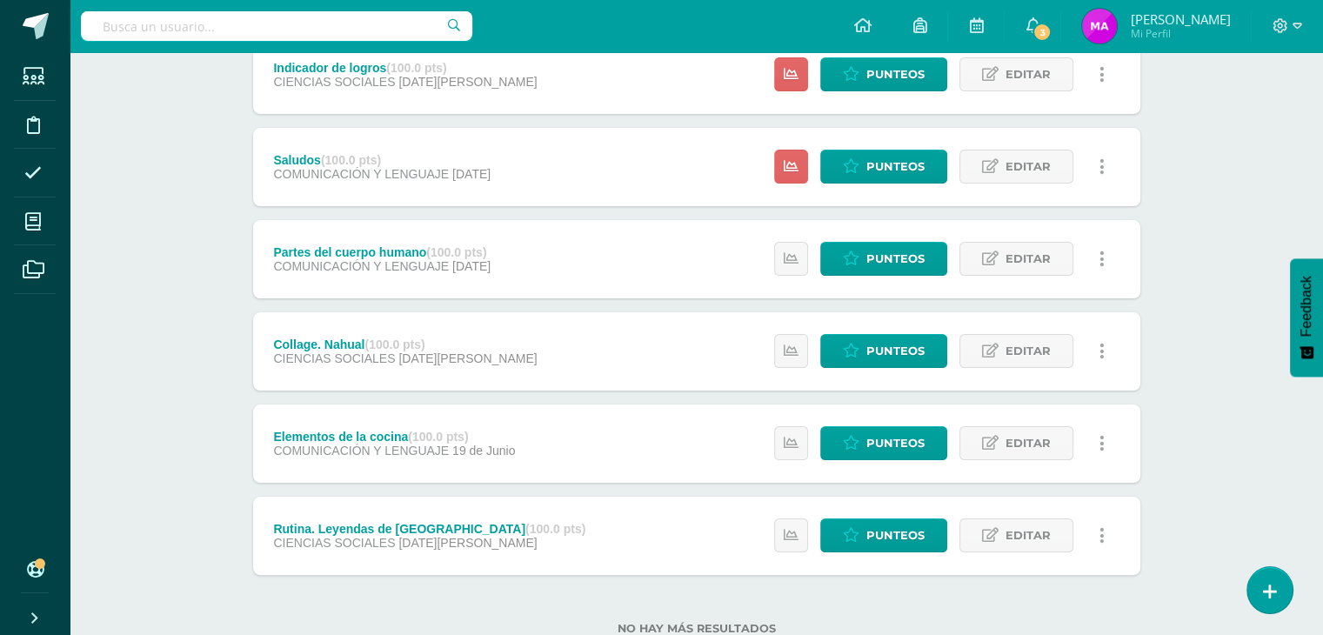
scroll to position [257, 0]
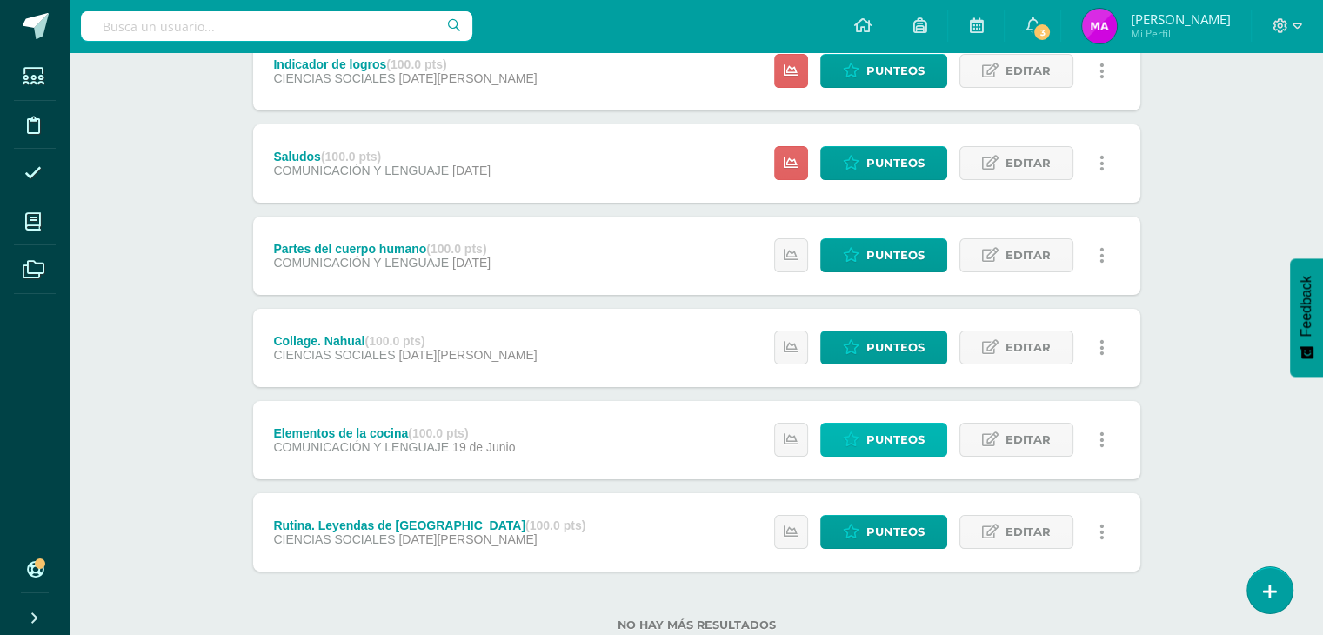
click at [863, 443] on link "Punteos" at bounding box center [883, 440] width 127 height 34
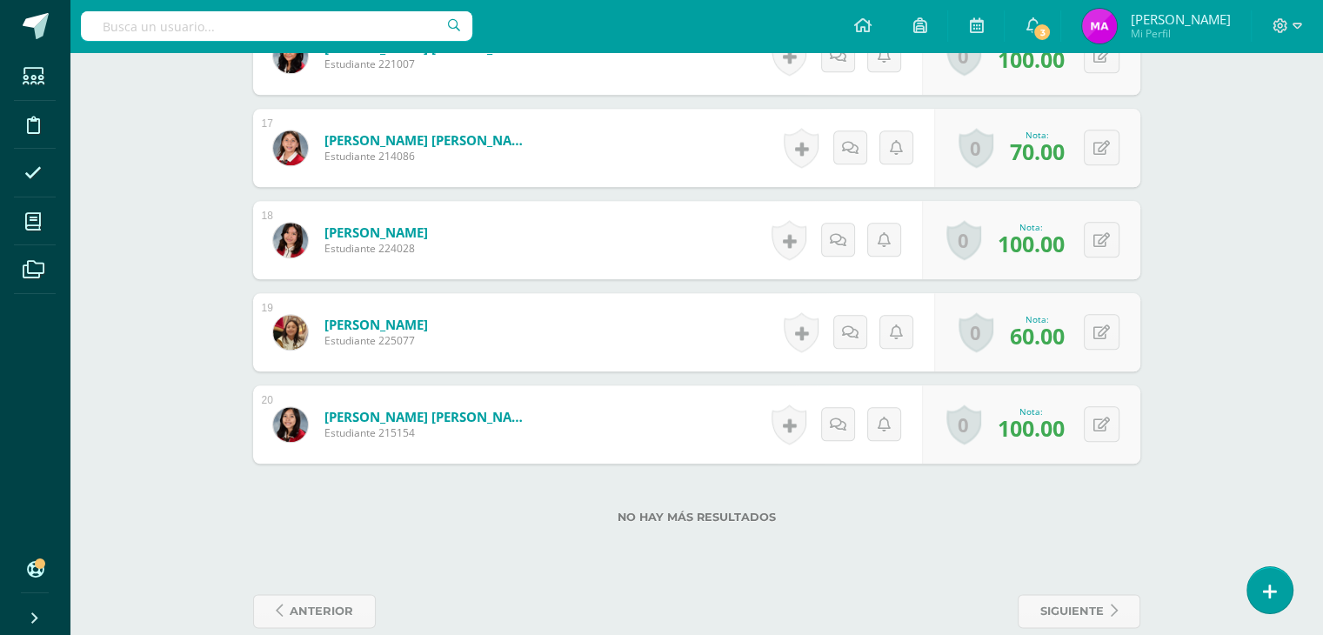
scroll to position [2014, 0]
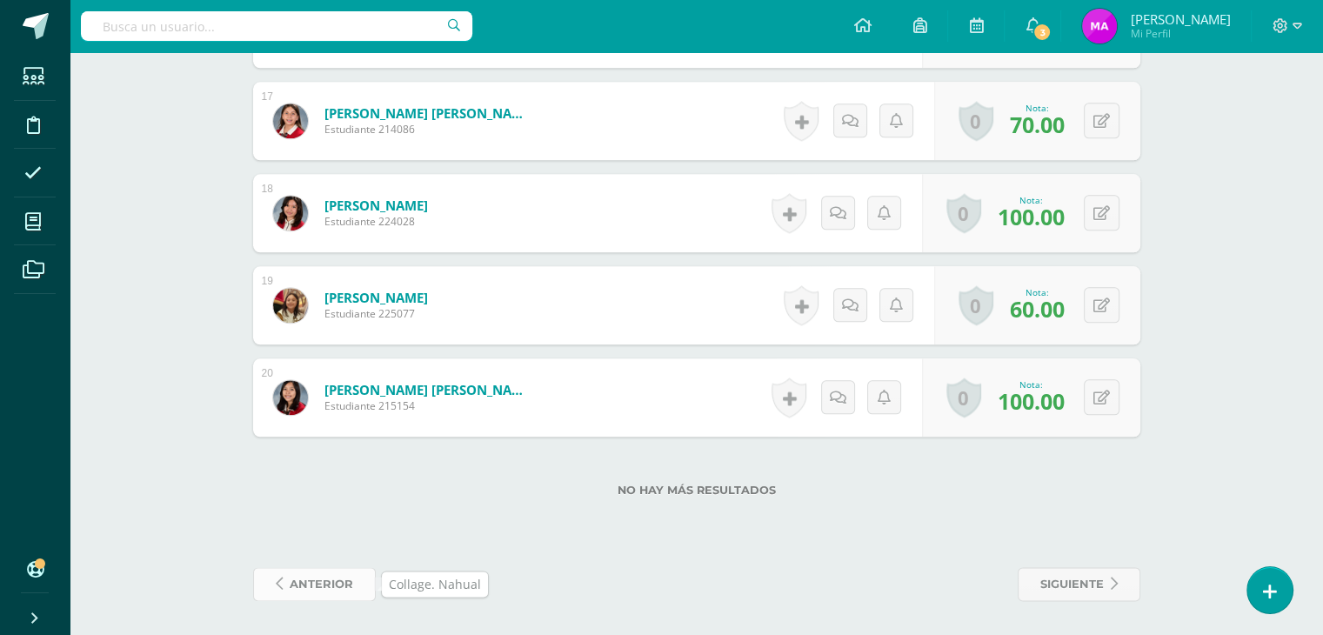
click at [327, 578] on span "anterior" at bounding box center [321, 584] width 63 height 32
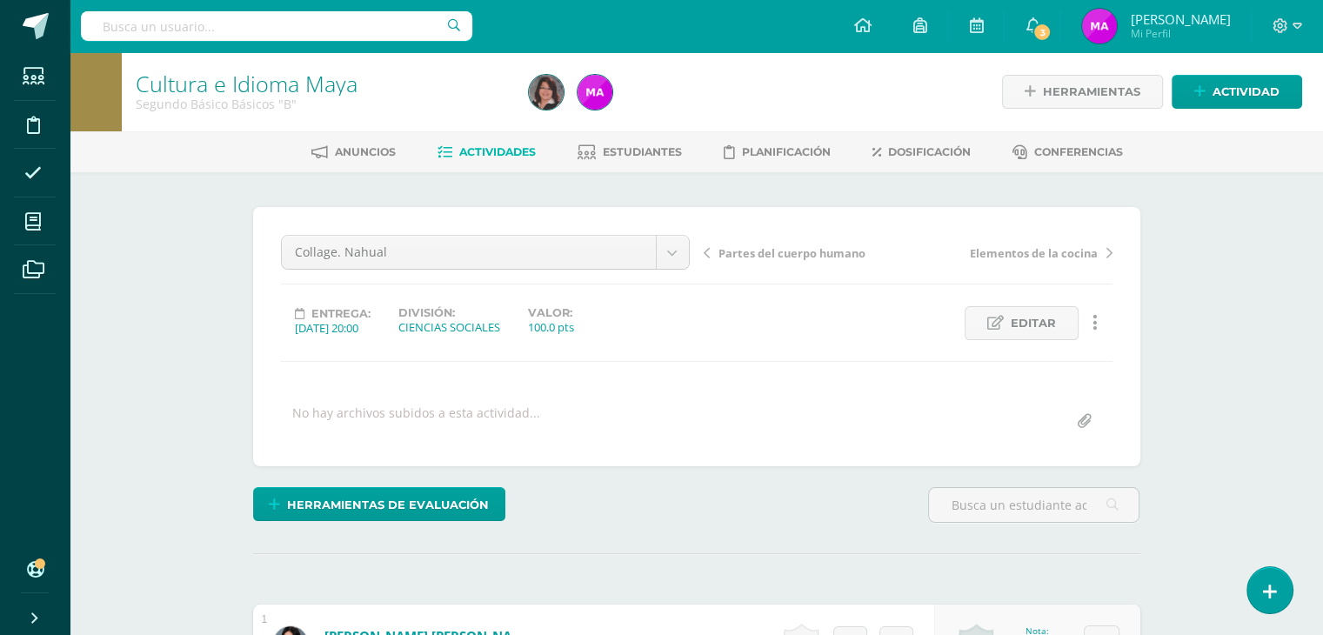
click at [745, 257] on span "Partes del cuerpo humano" at bounding box center [791, 253] width 147 height 16
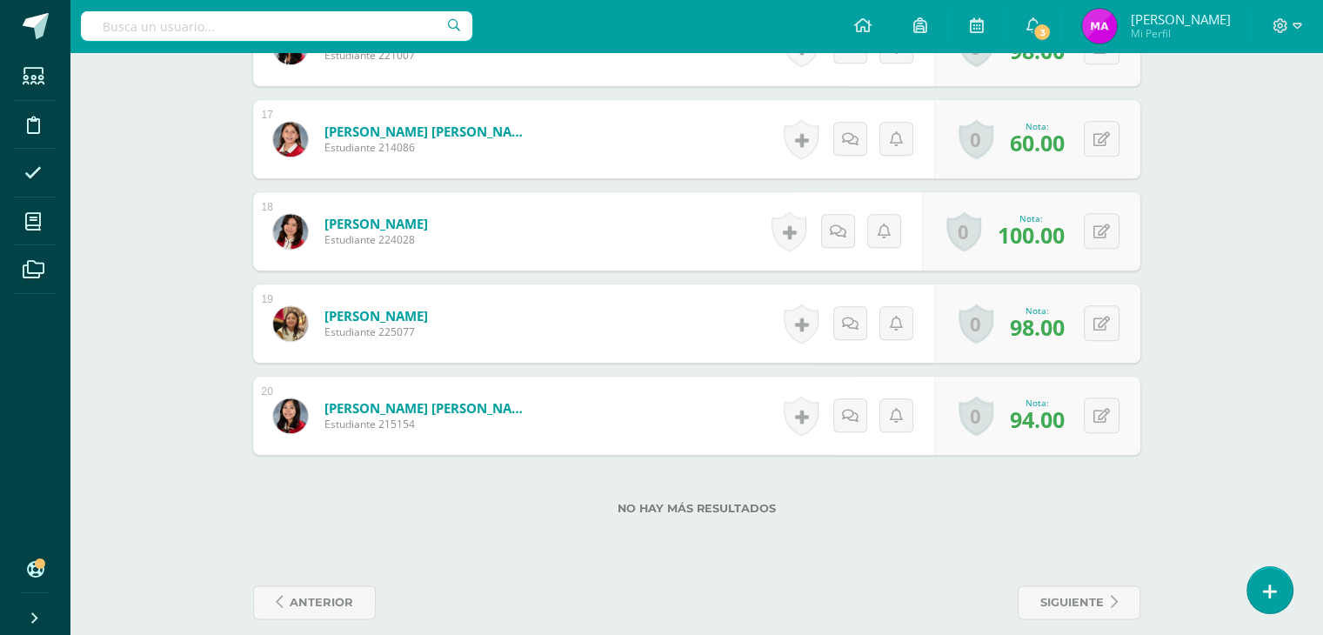
scroll to position [2014, 0]
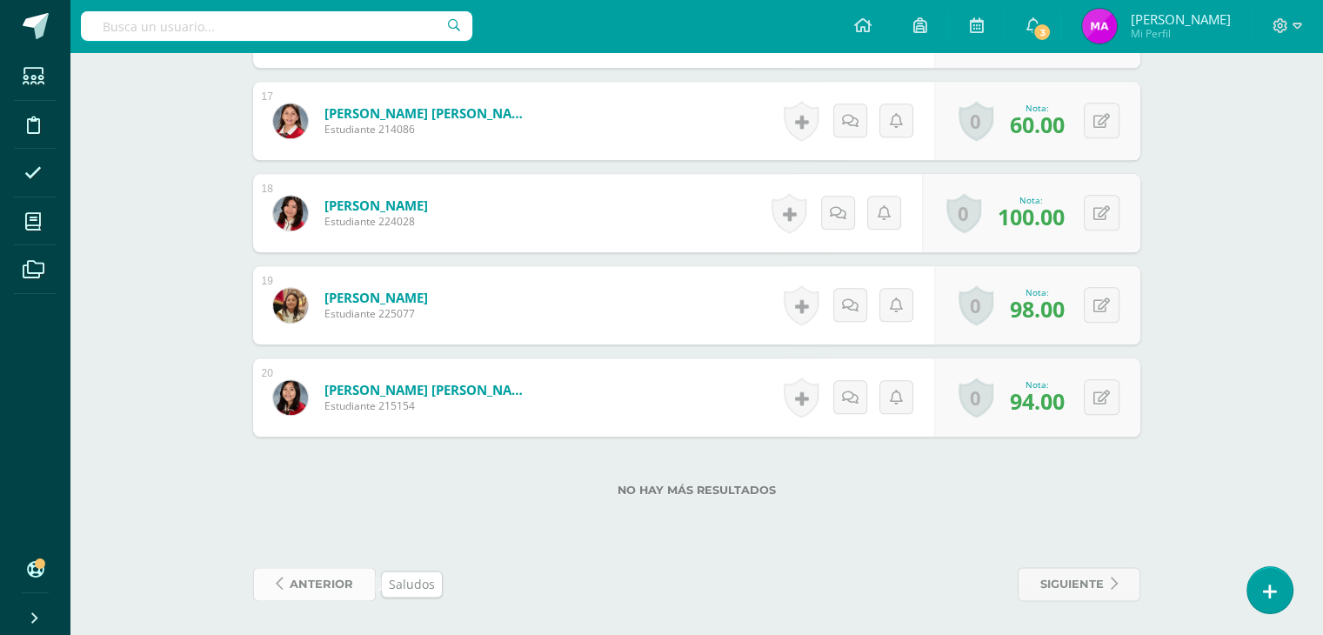
click at [313, 581] on span "anterior" at bounding box center [321, 584] width 63 height 32
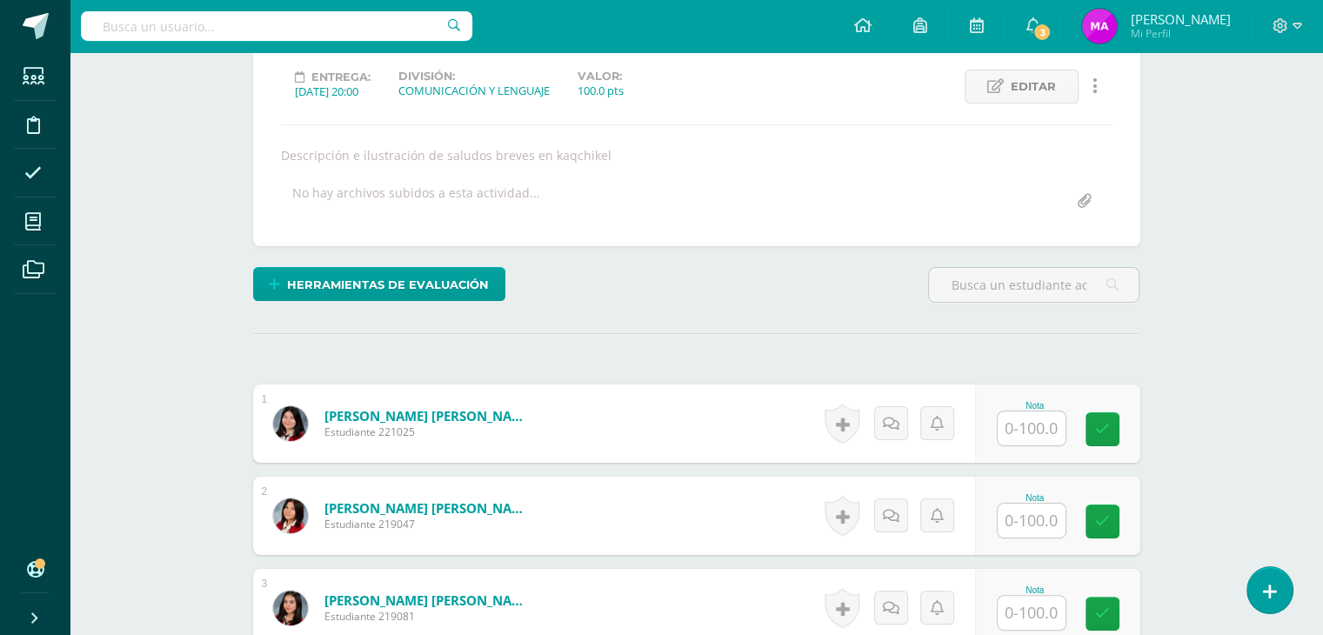
scroll to position [229, 0]
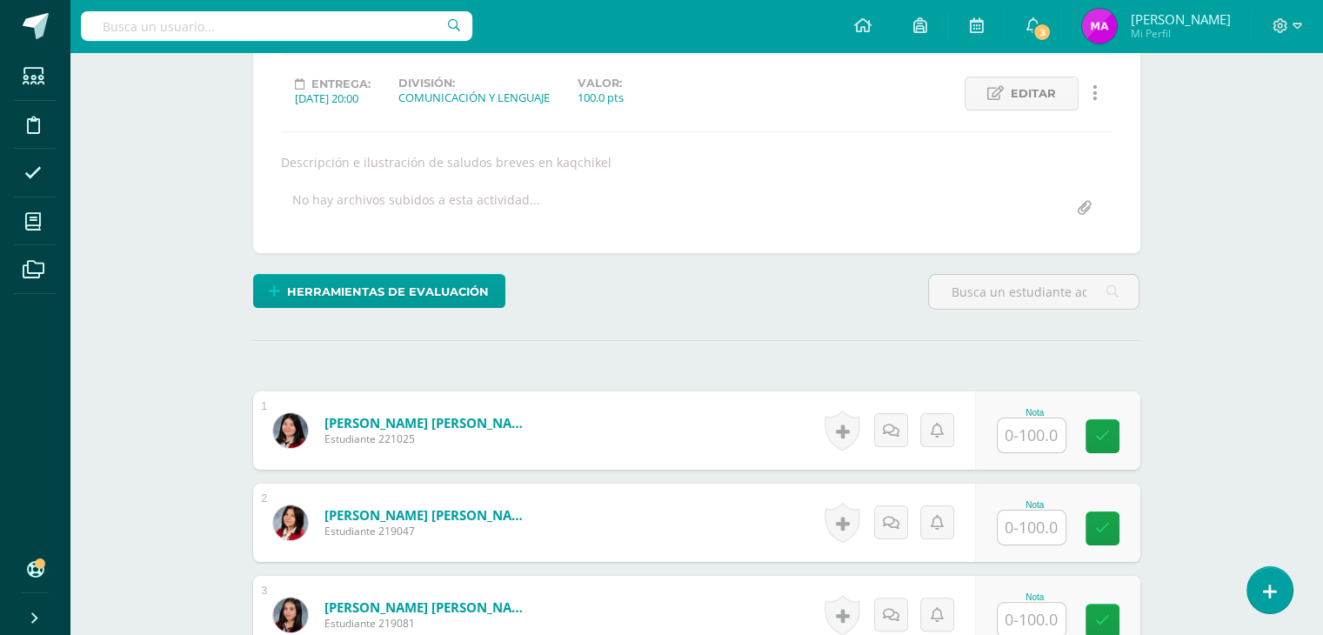
click at [1026, 426] on input "text" at bounding box center [1031, 435] width 68 height 34
type input "100"
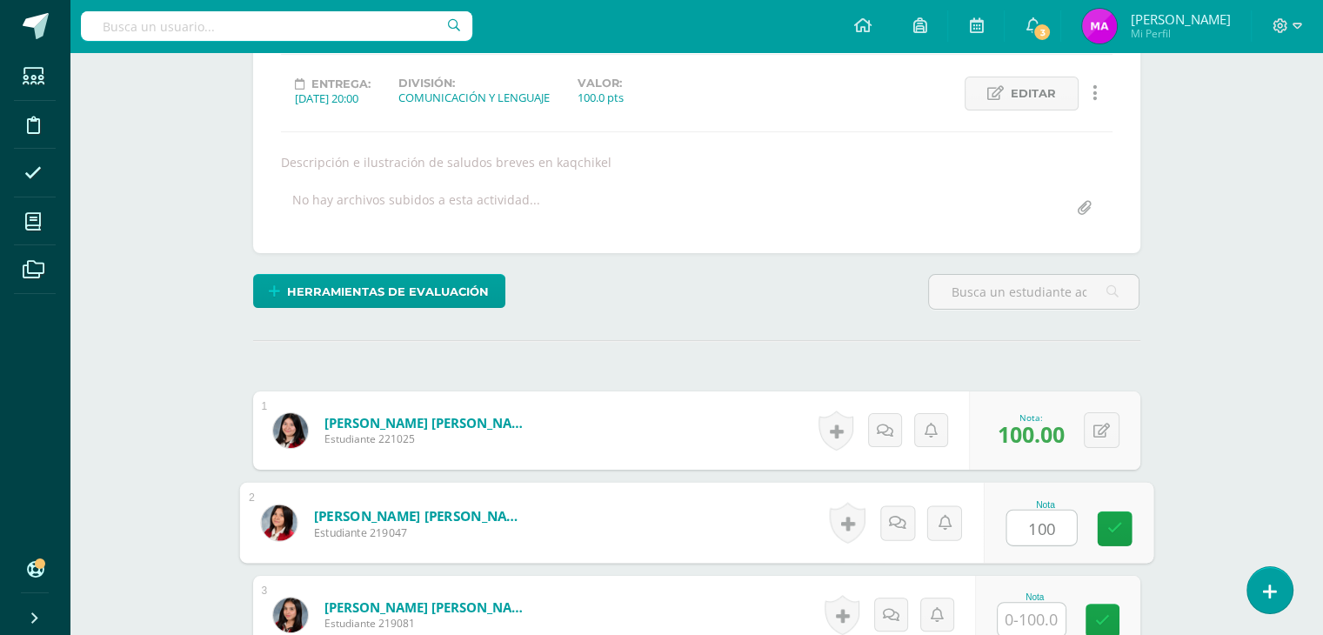
type input "100"
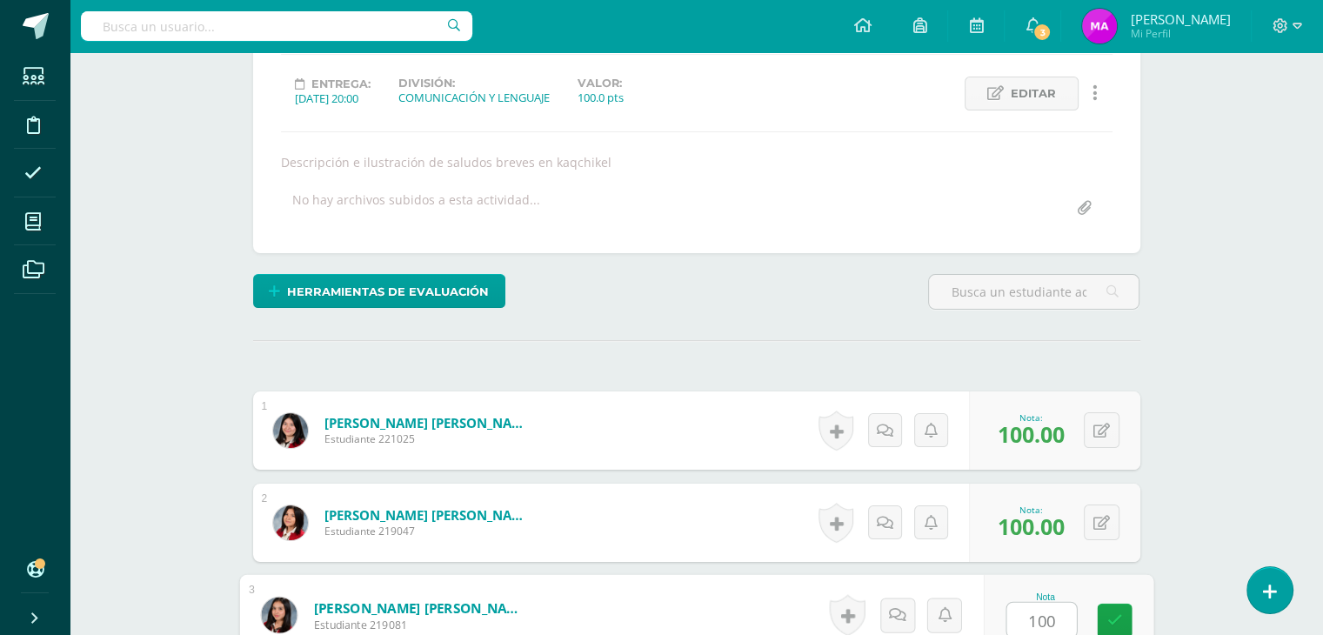
type input "100"
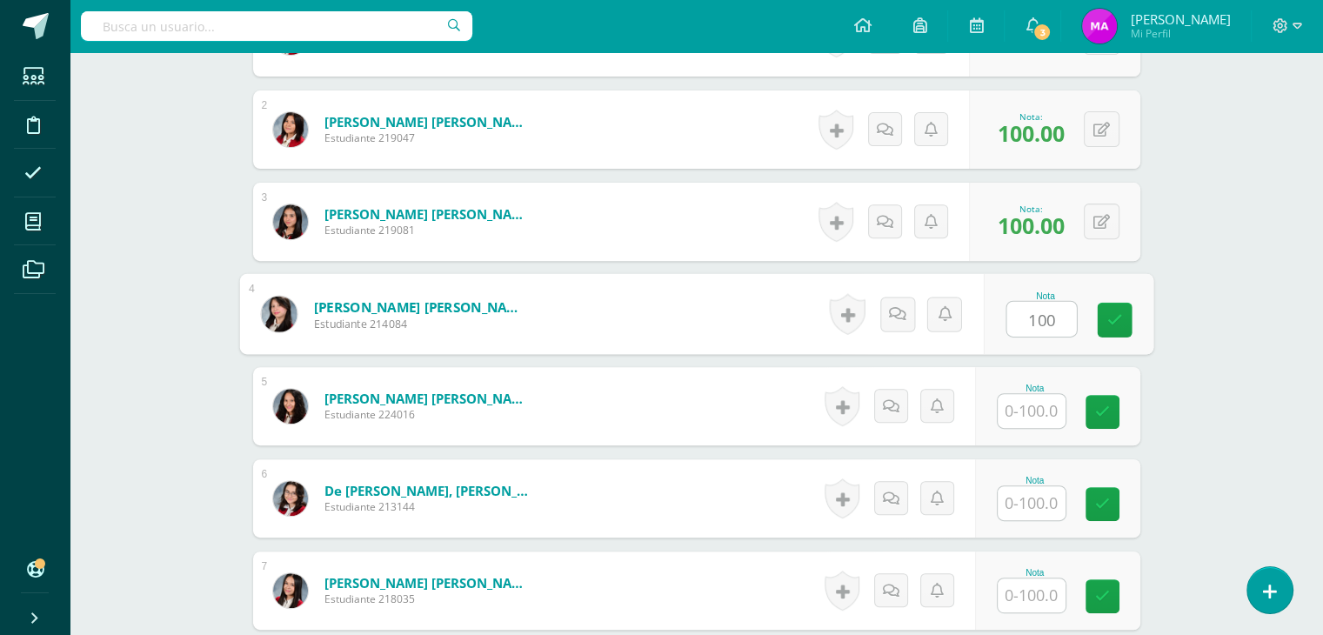
type input "100"
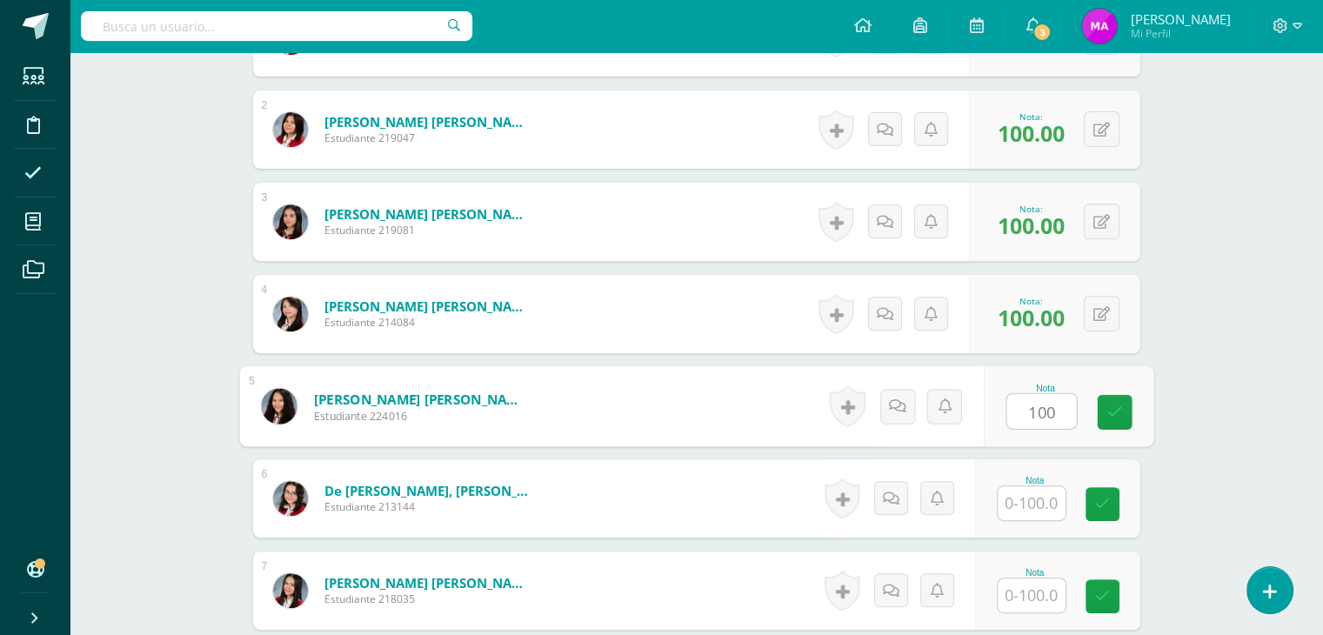
type input "100"
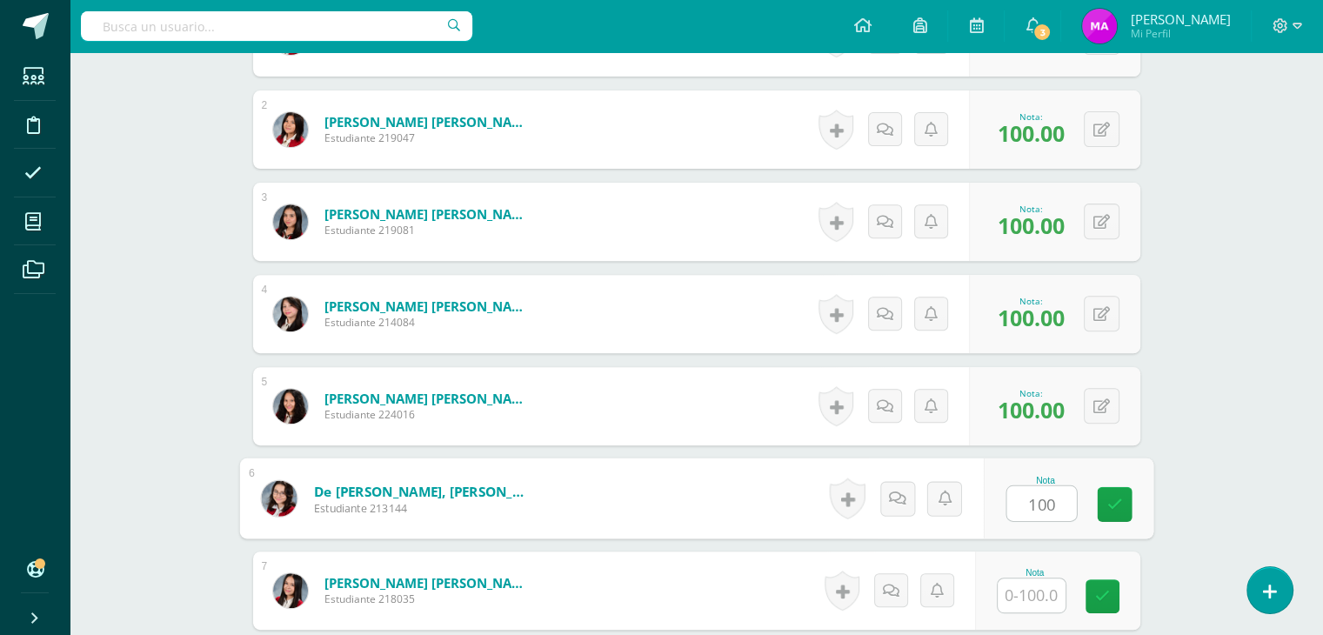
type input "100"
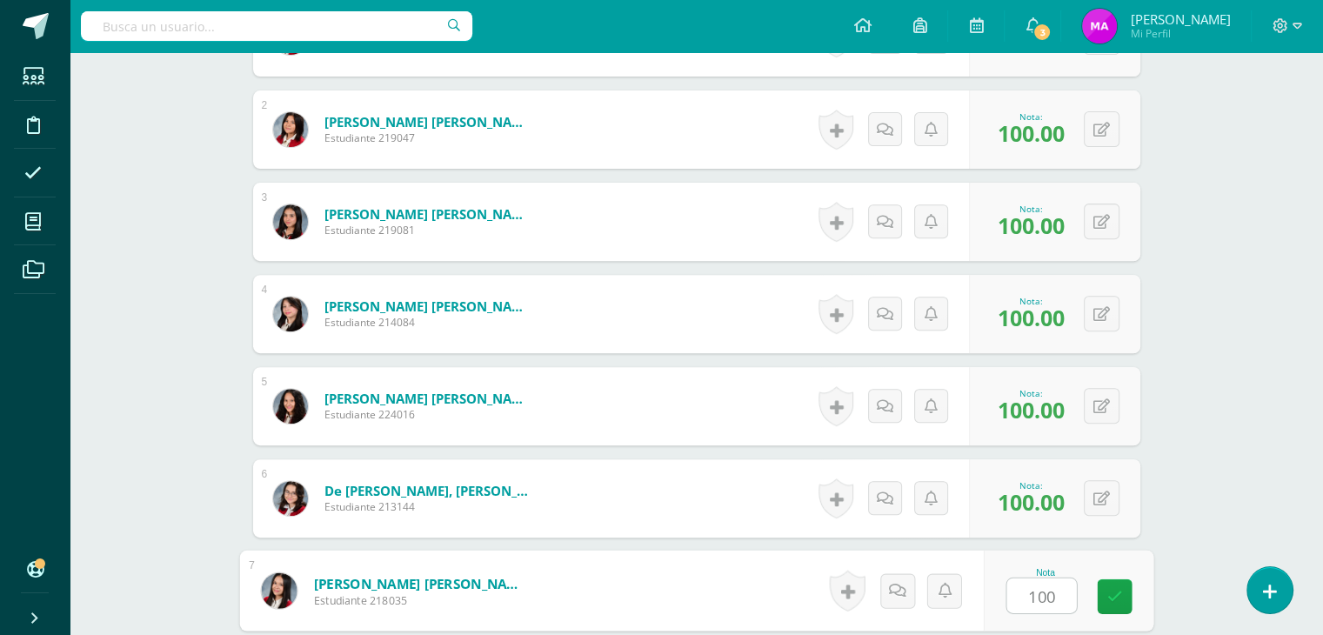
type input "100"
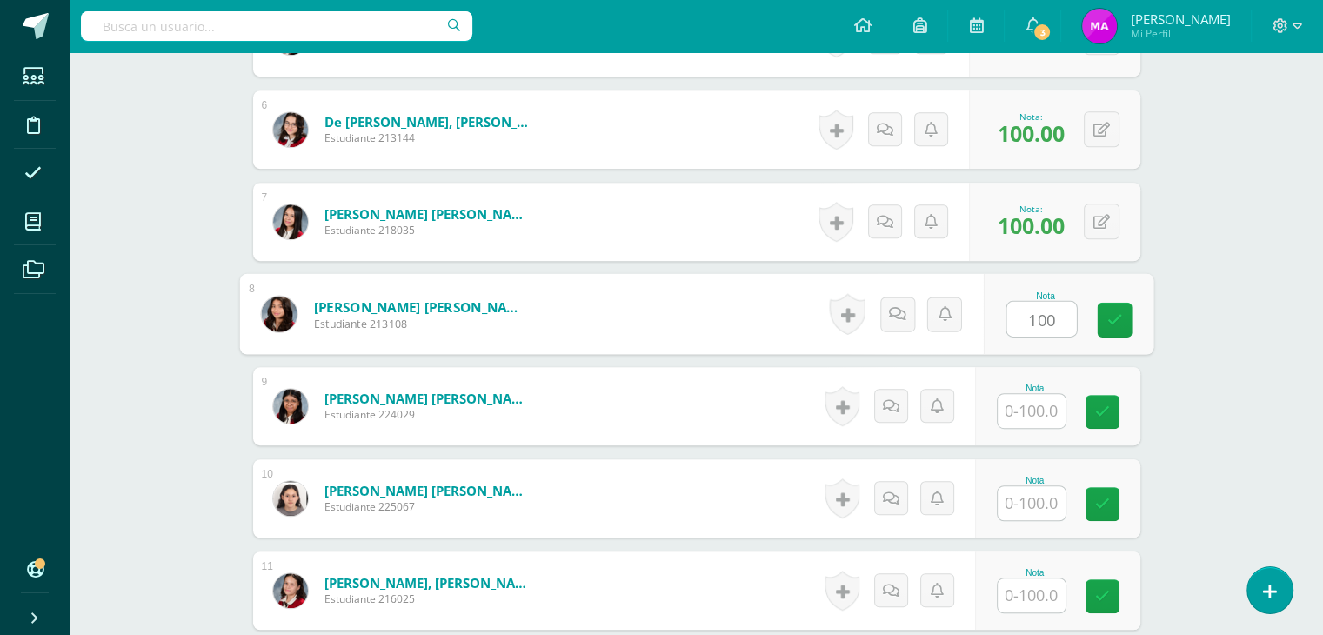
type input "100"
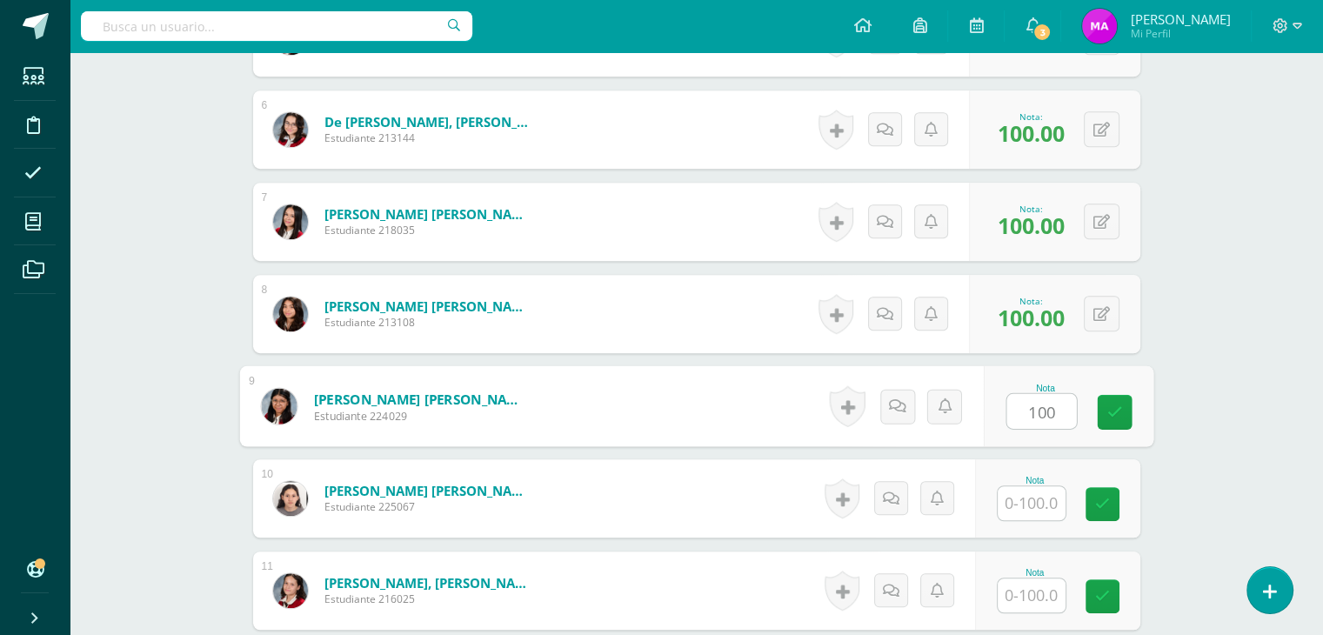
type input "100"
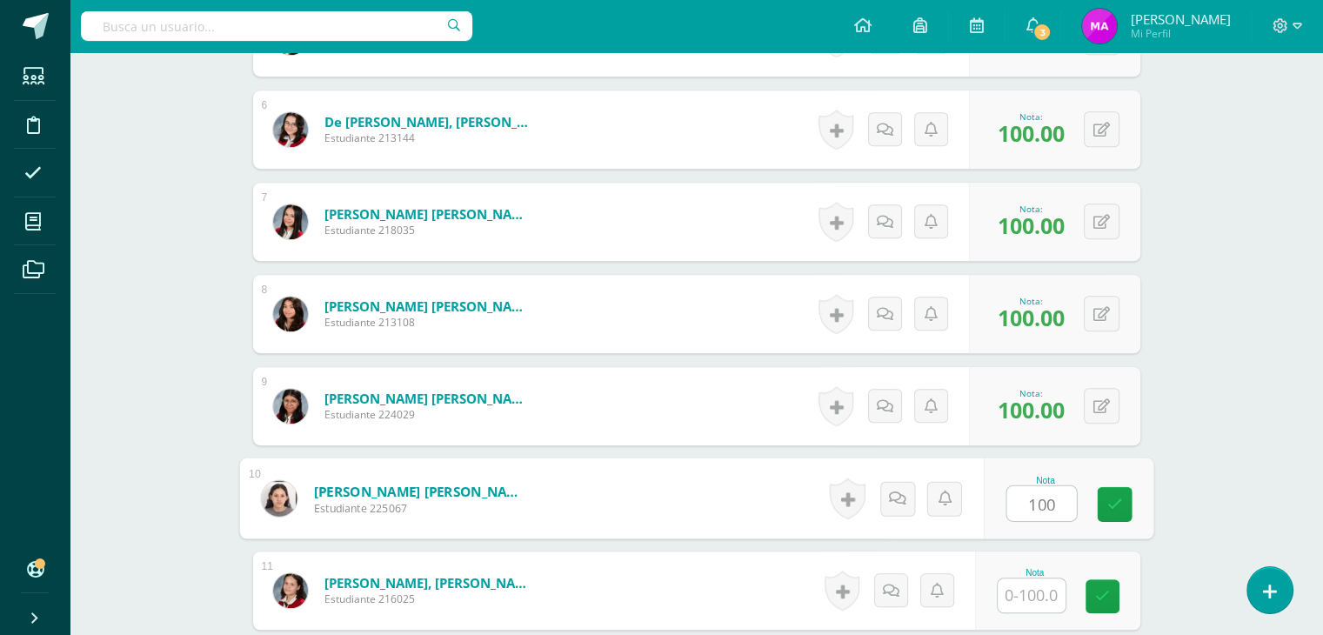
type input "100"
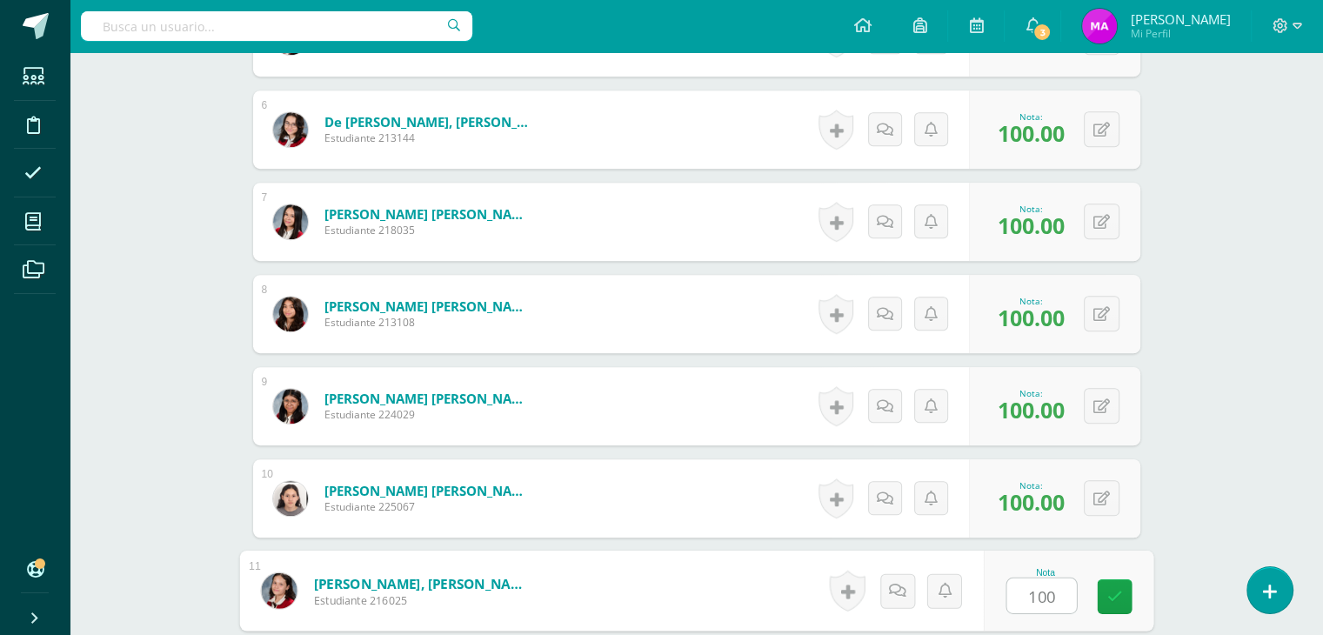
type input "100"
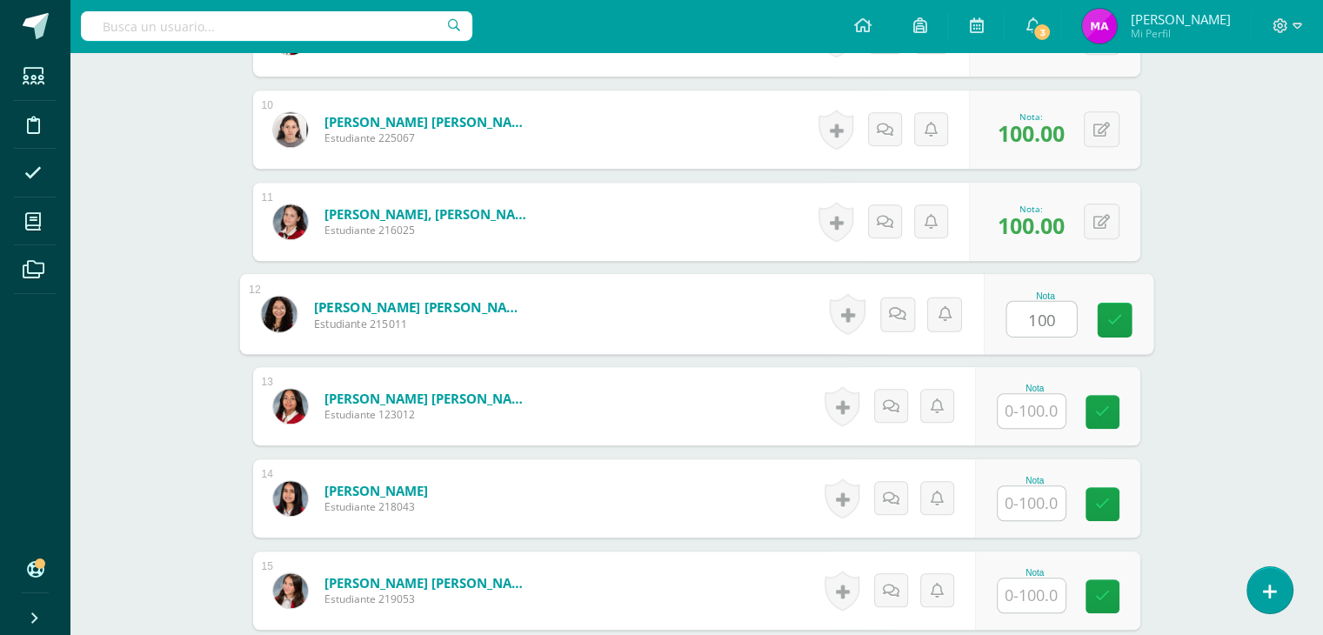
type input "100"
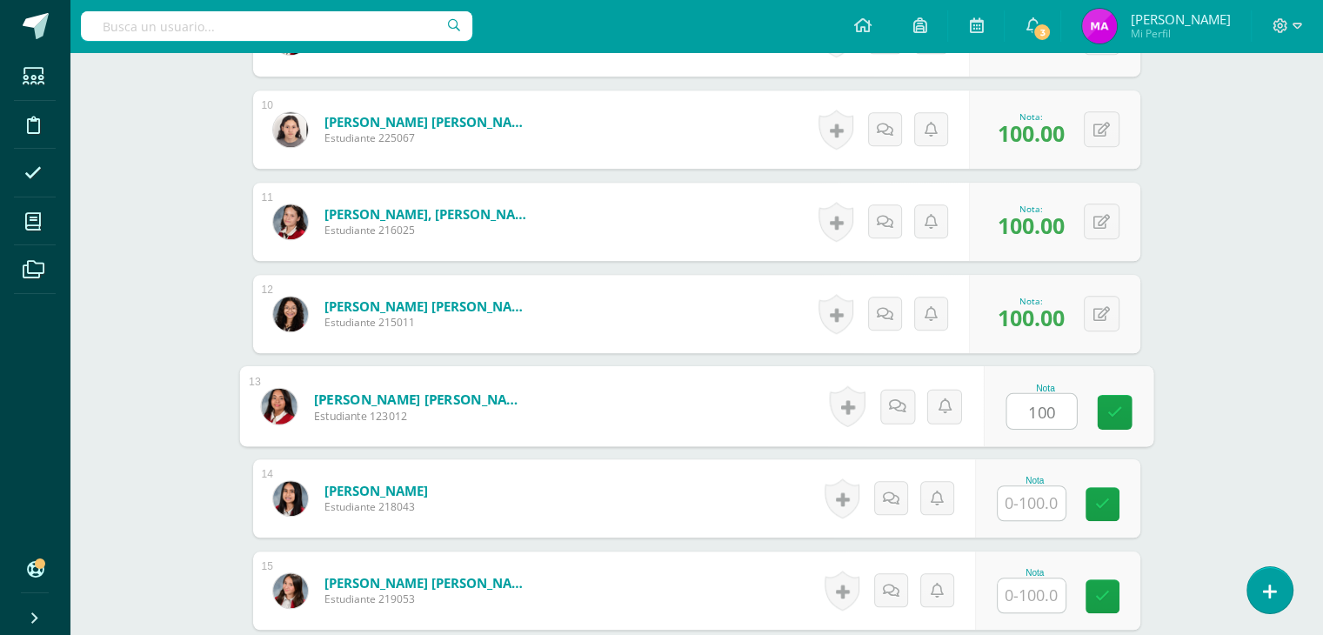
type input "100"
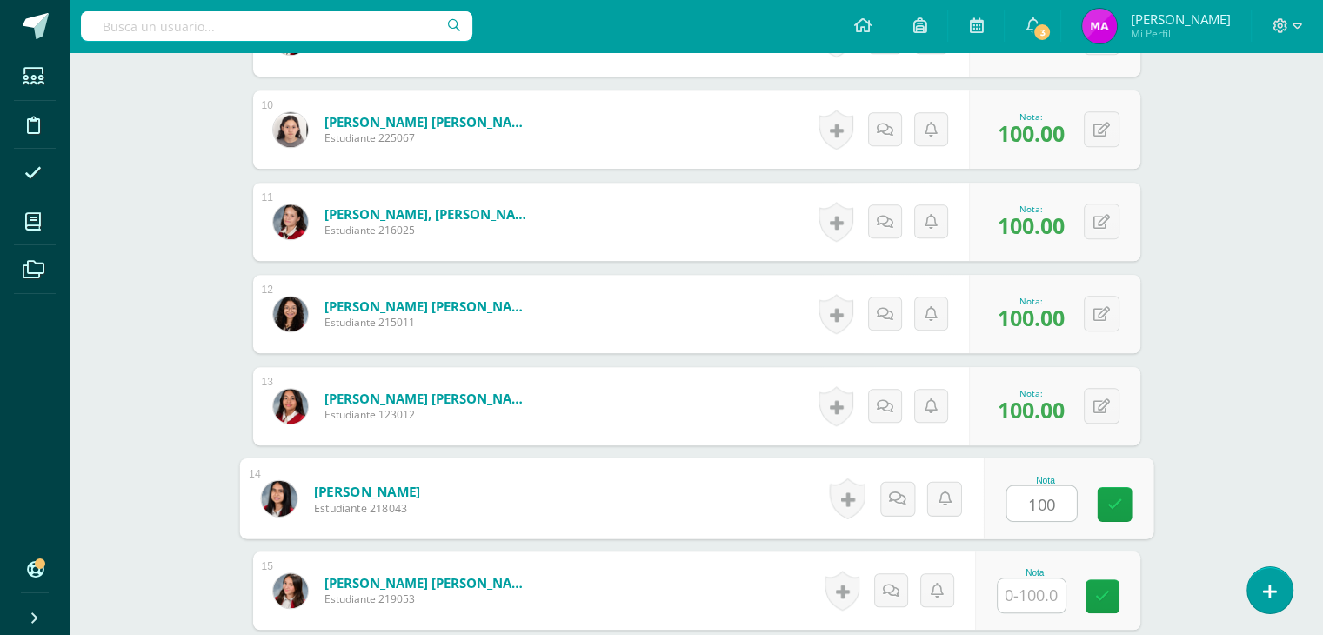
type input "100"
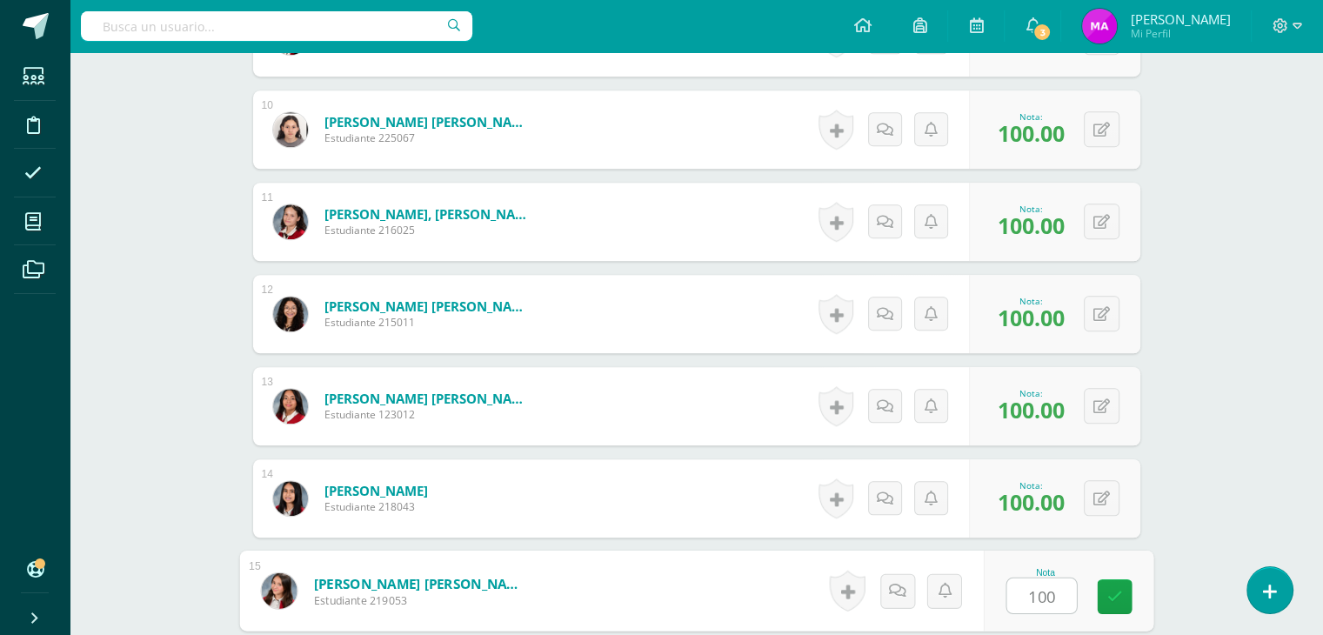
type input "100"
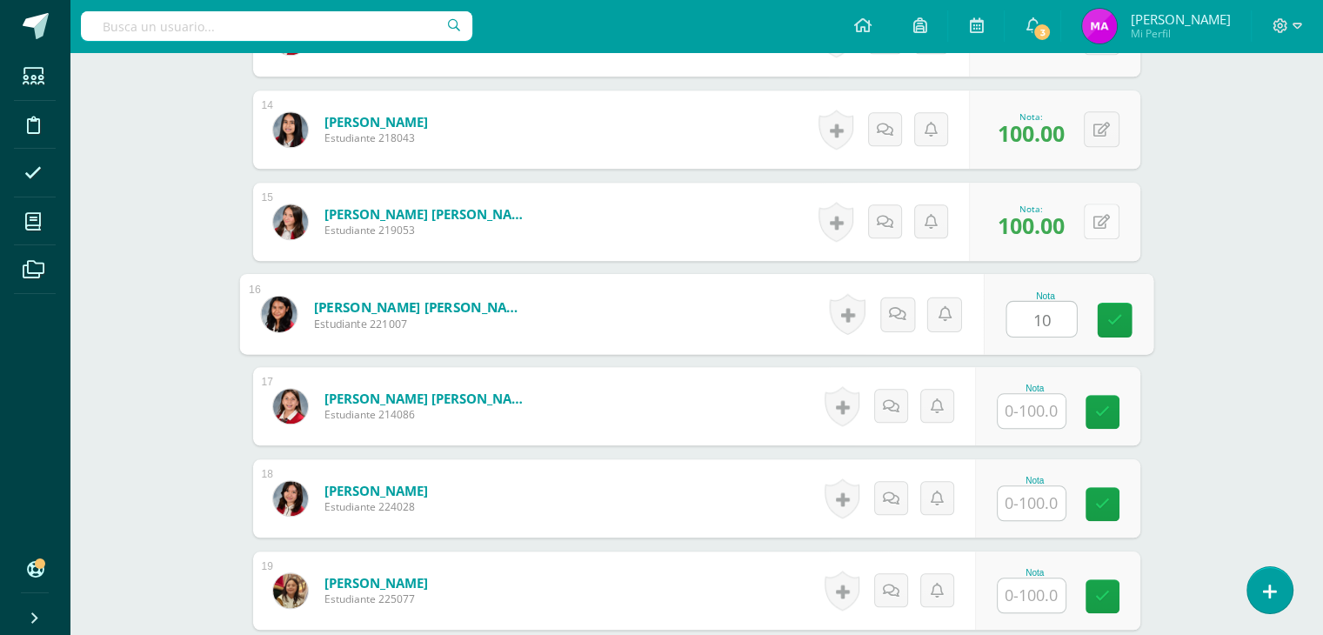
type input "10"
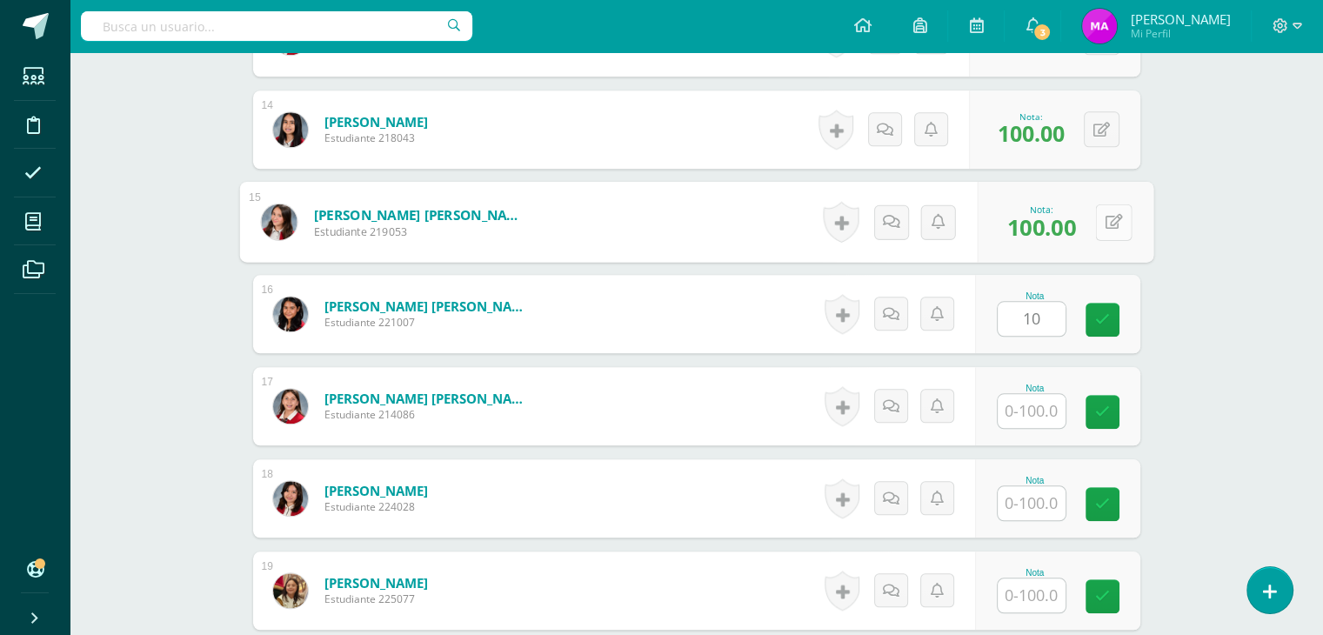
click at [1099, 220] on button at bounding box center [1113, 221] width 37 height 37
type input "0"
click at [1064, 230] on icon at bounding box center [1067, 227] width 16 height 15
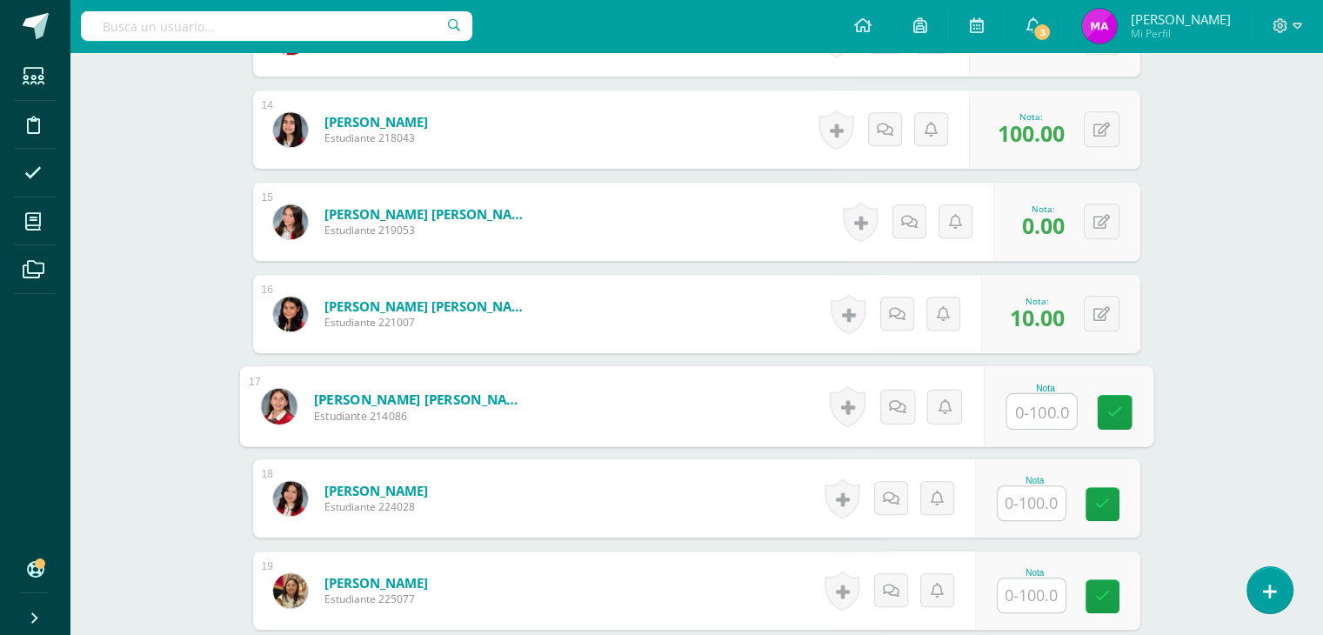
click at [1037, 410] on input "text" at bounding box center [1041, 411] width 70 height 35
type input "100"
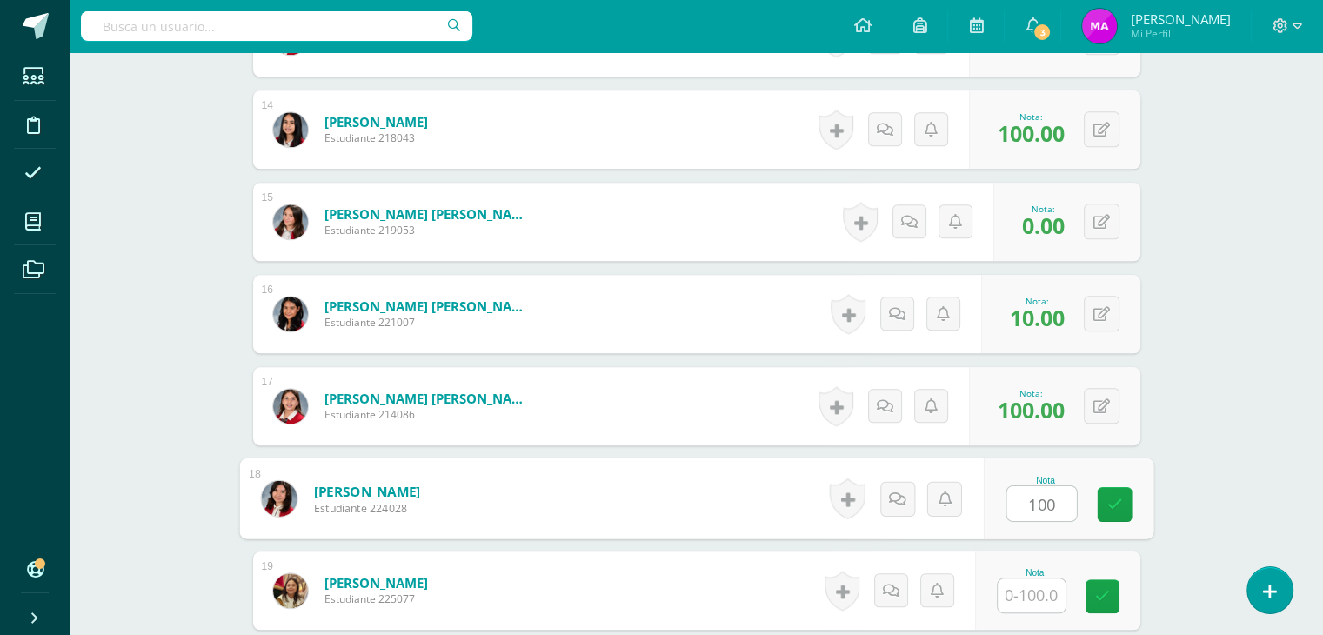
type input "100"
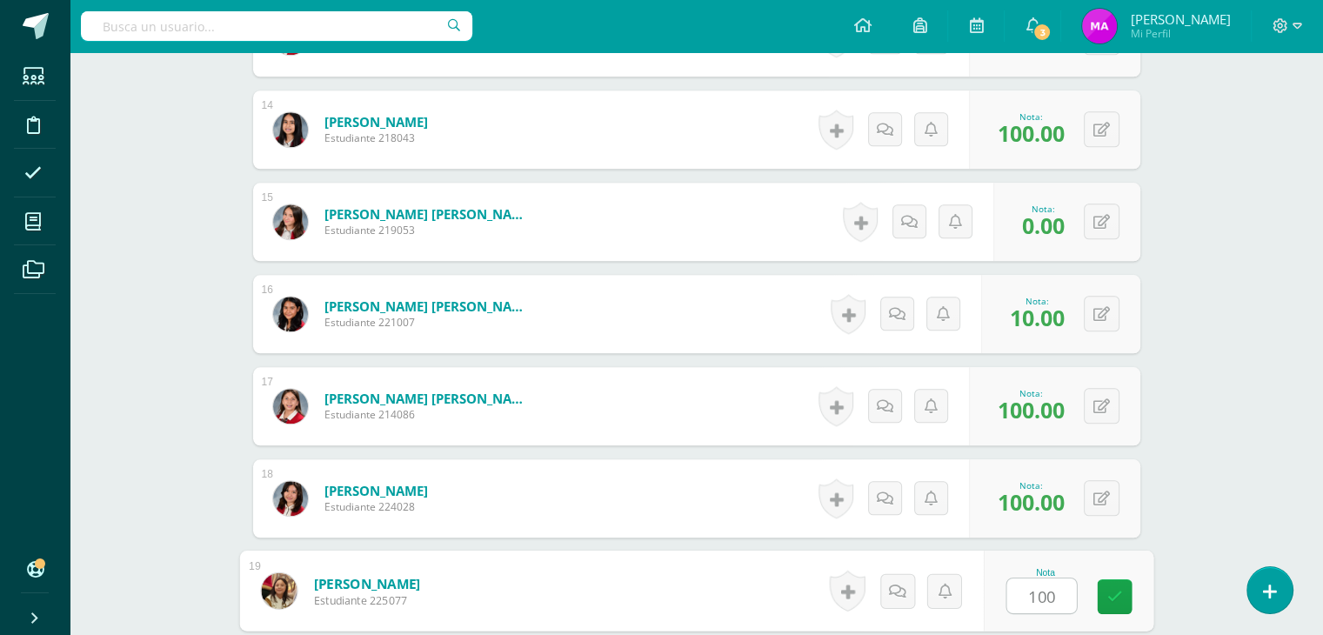
type input "100"
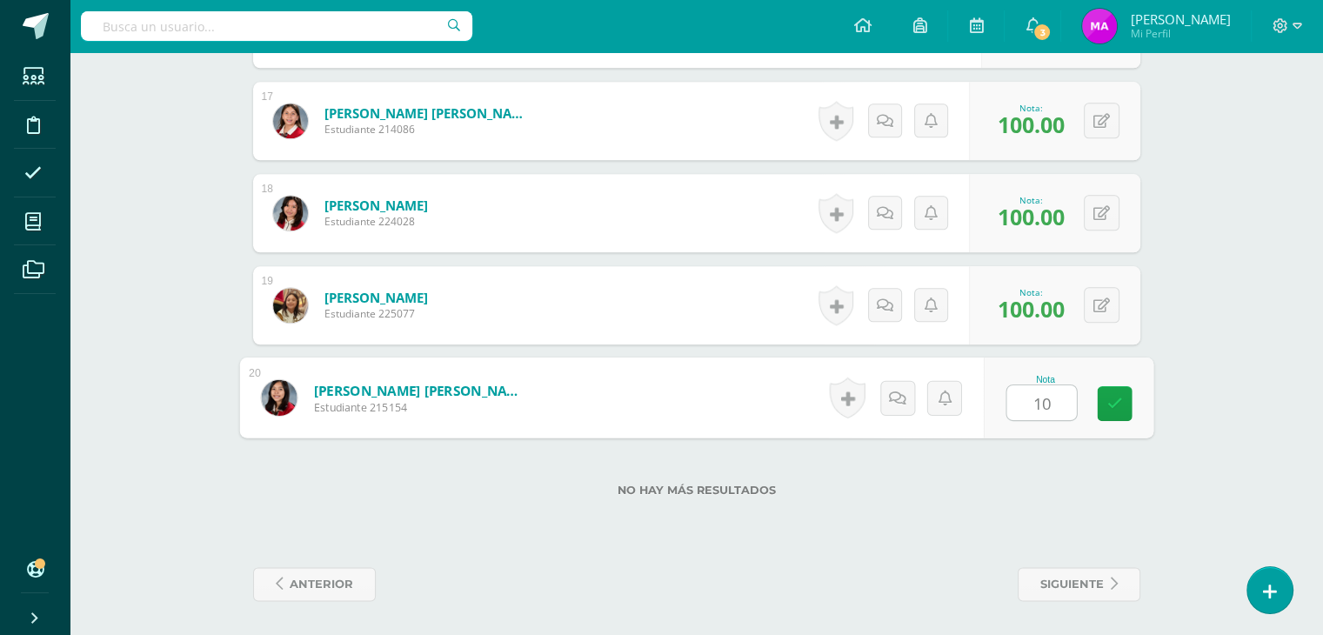
type input "100"
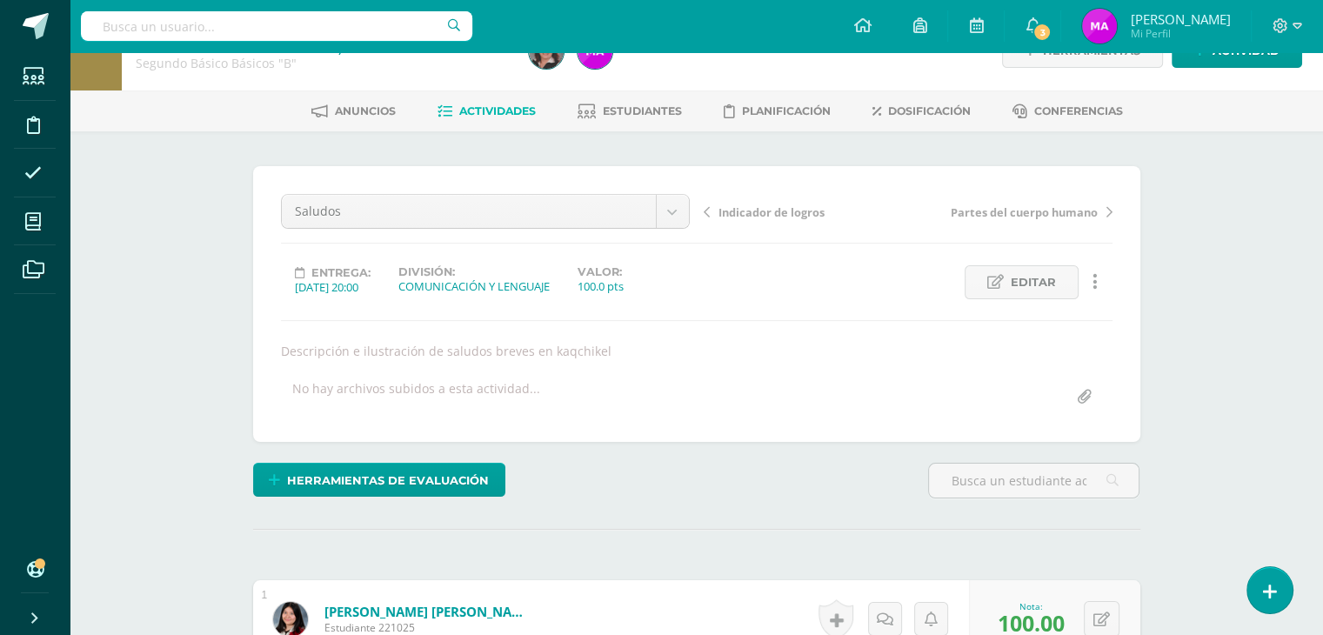
scroll to position [0, 0]
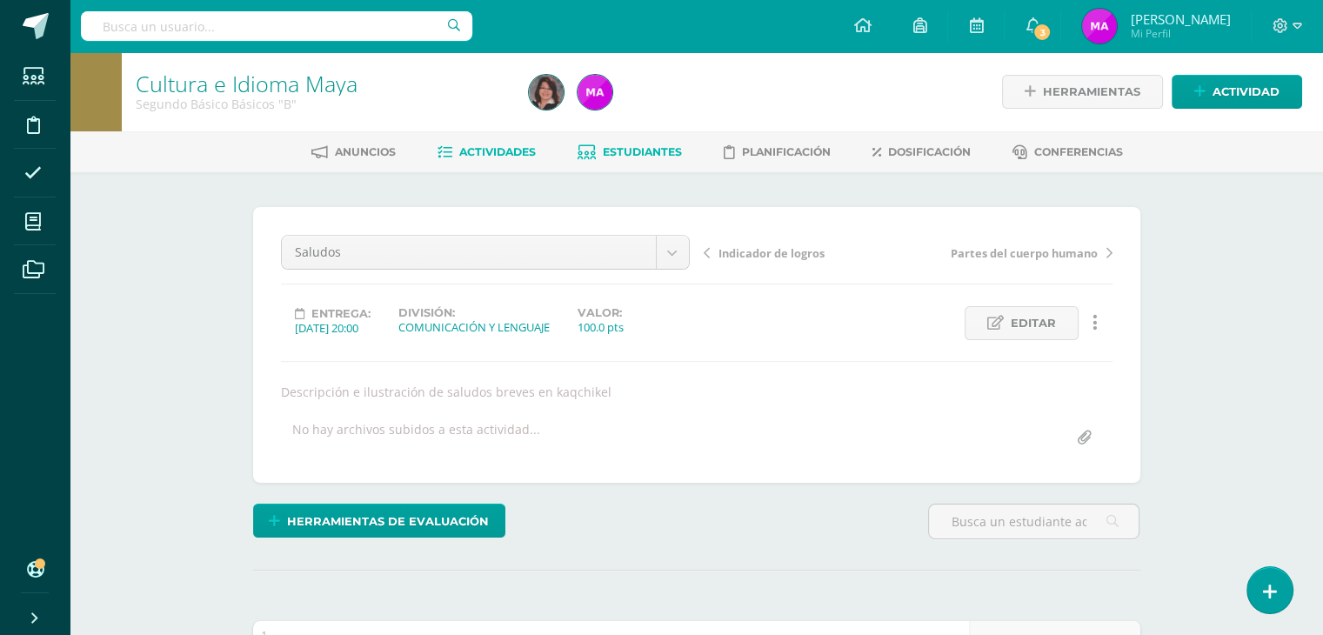
click at [641, 147] on span "Estudiantes" at bounding box center [642, 151] width 79 height 13
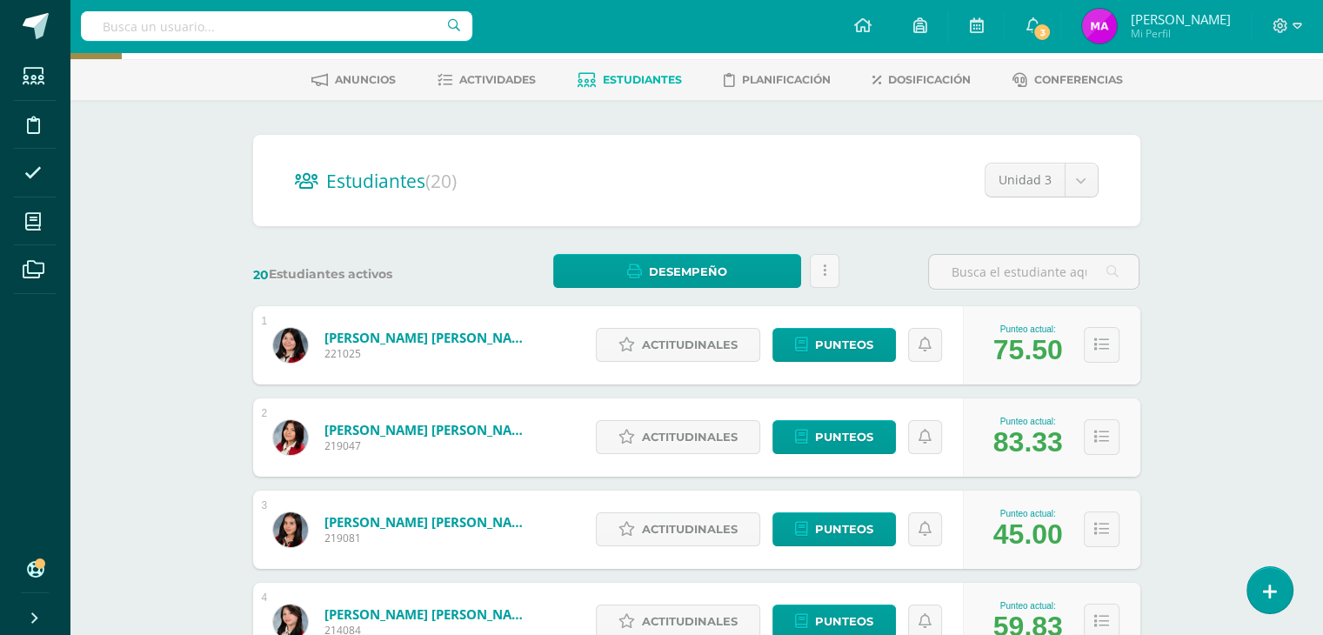
scroll to position [73, 0]
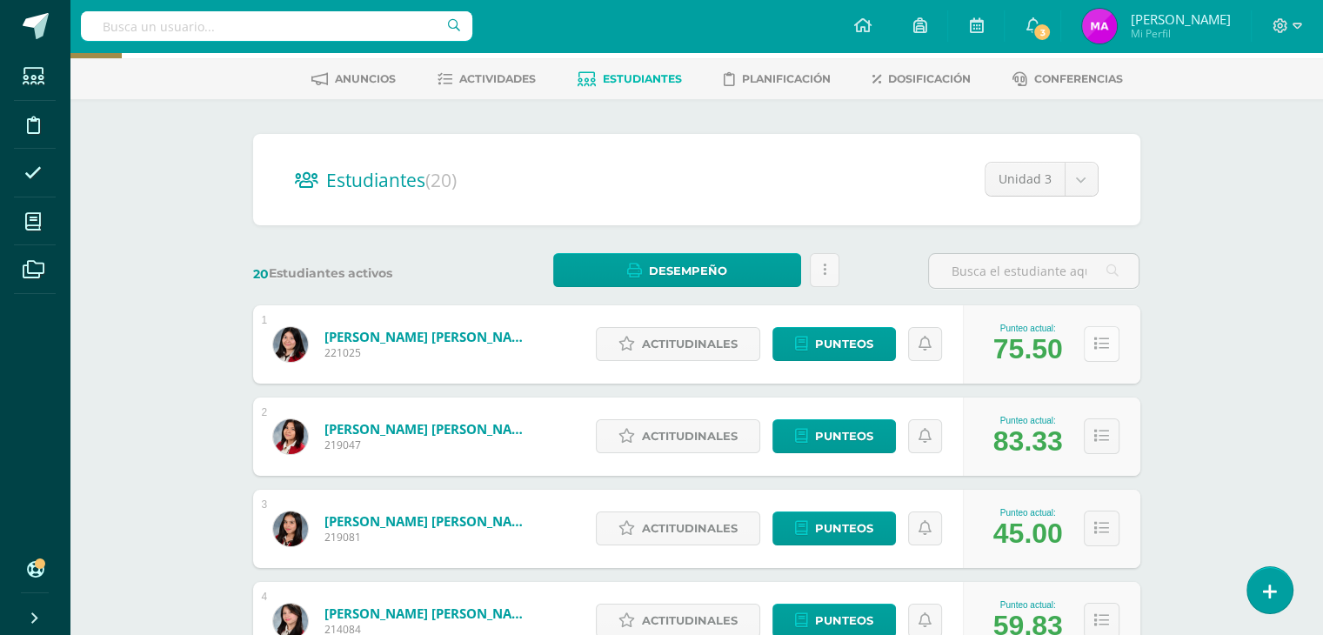
click at [1091, 341] on button at bounding box center [1102, 344] width 36 height 36
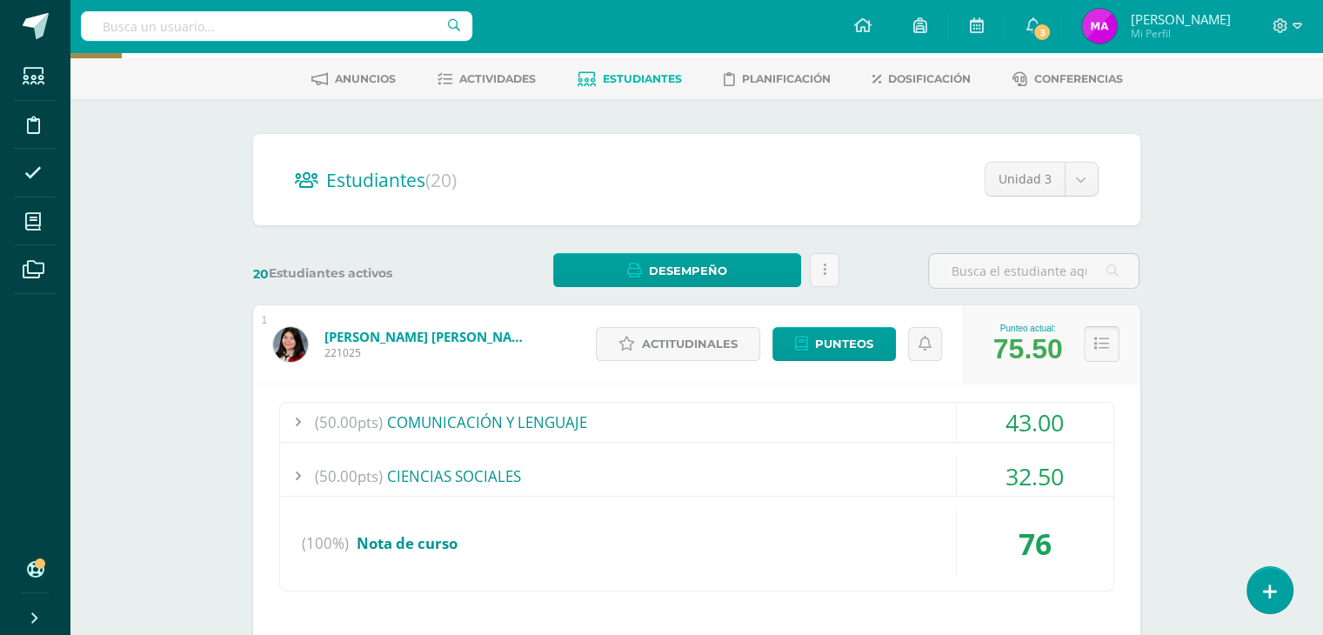
click at [1091, 341] on button at bounding box center [1102, 344] width 36 height 36
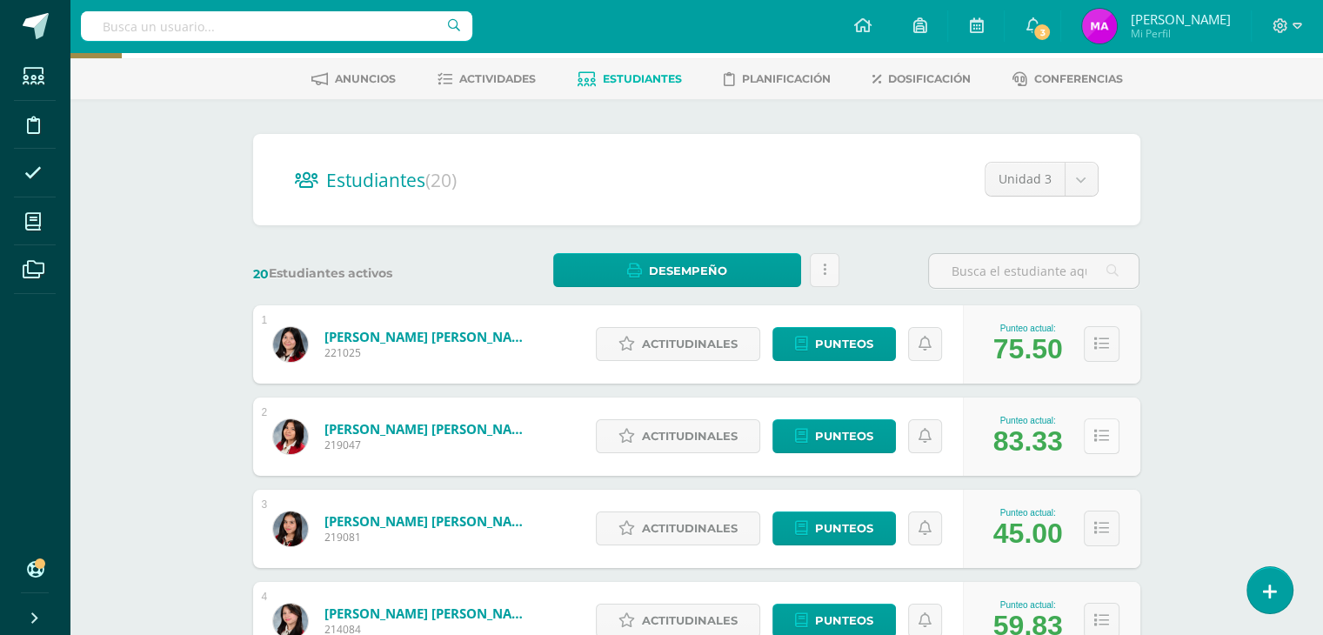
click at [1106, 438] on icon at bounding box center [1101, 436] width 15 height 15
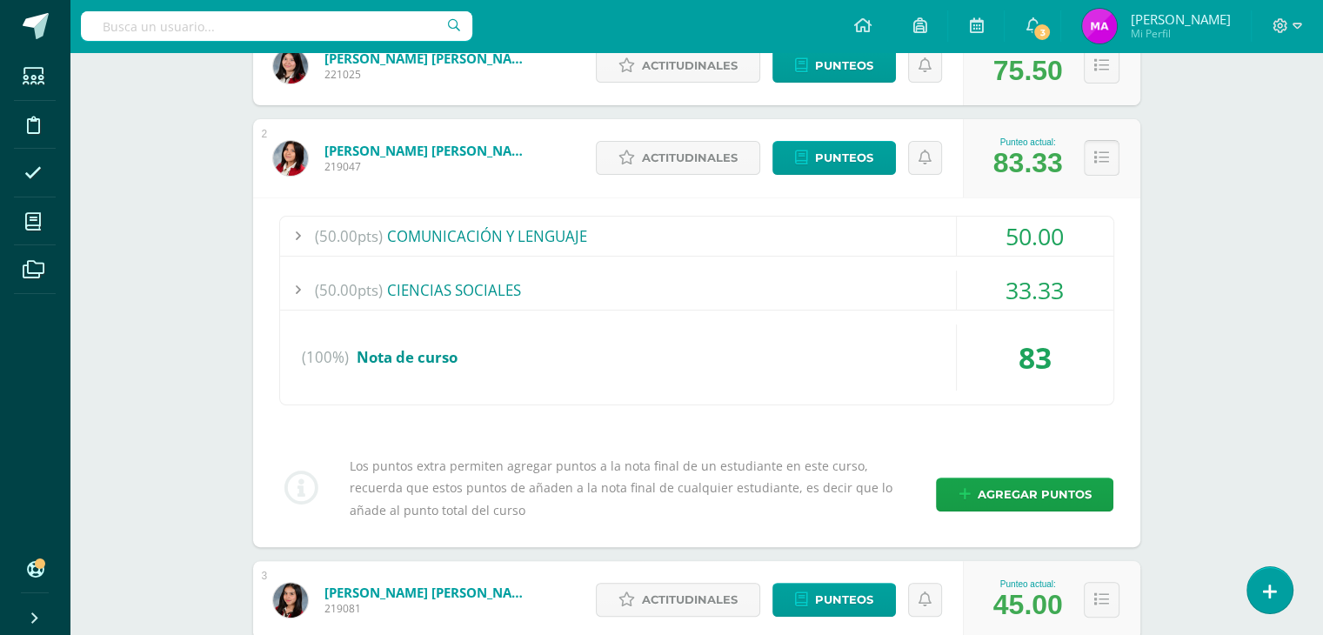
scroll to position [353, 0]
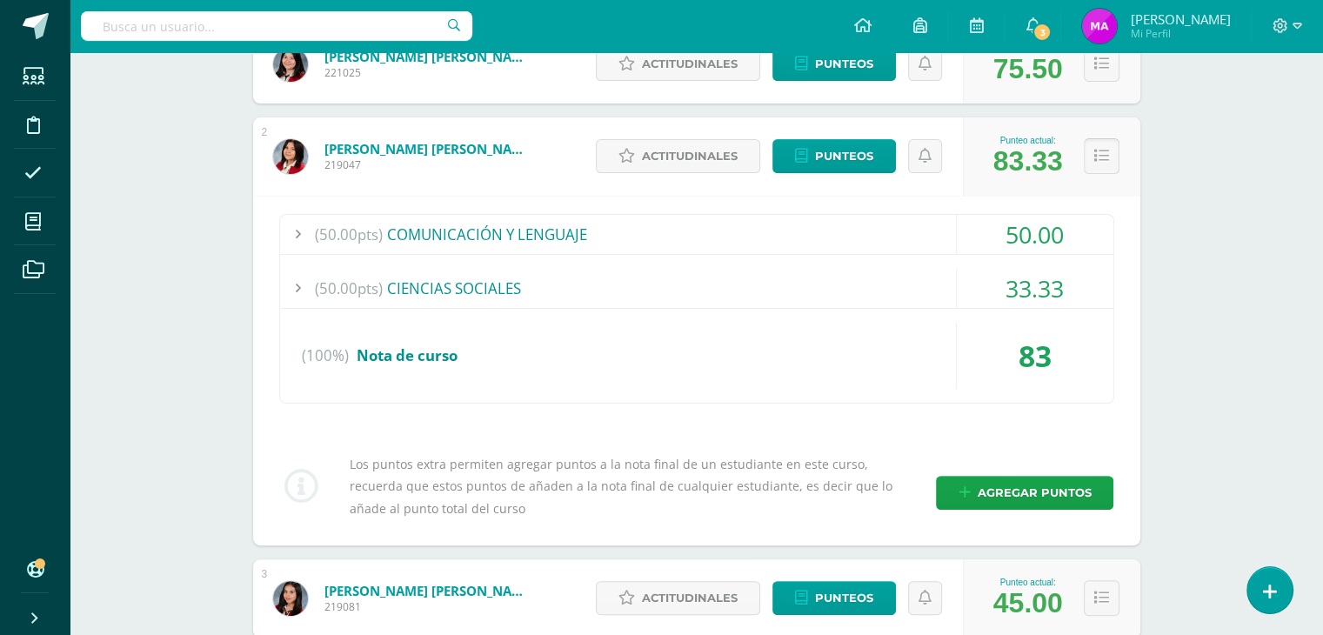
click at [1095, 144] on button at bounding box center [1102, 156] width 36 height 36
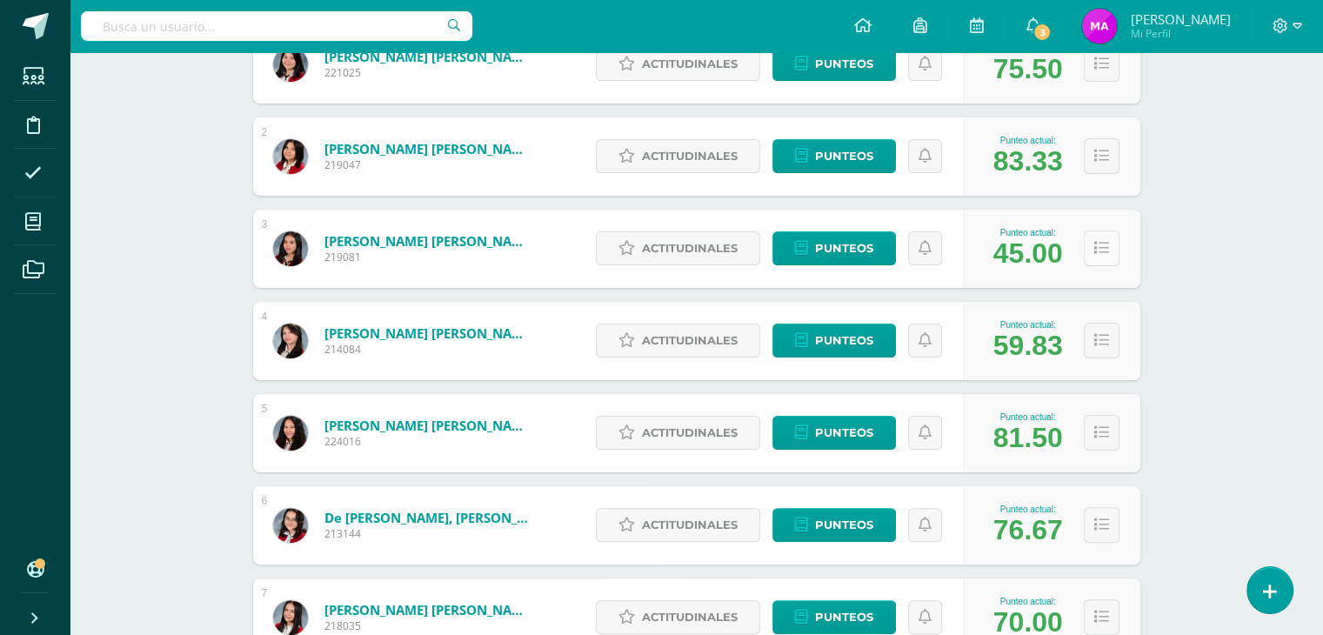
click at [1098, 256] on button at bounding box center [1102, 248] width 36 height 36
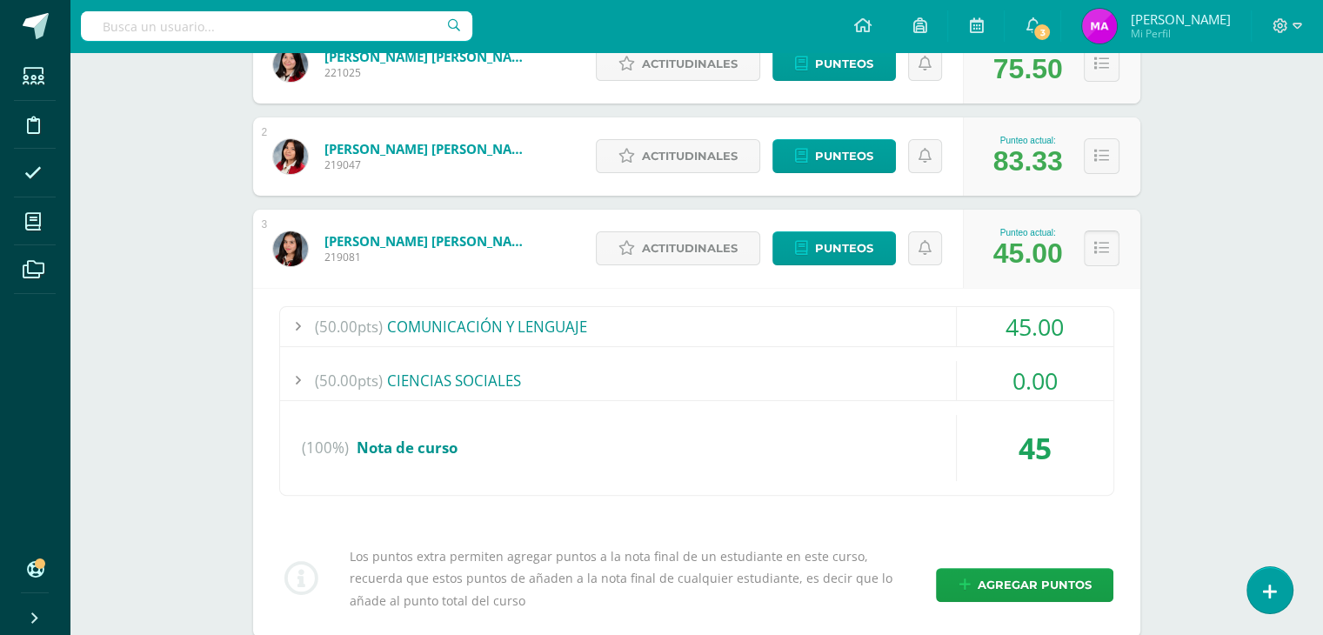
click at [1098, 256] on button at bounding box center [1102, 248] width 36 height 36
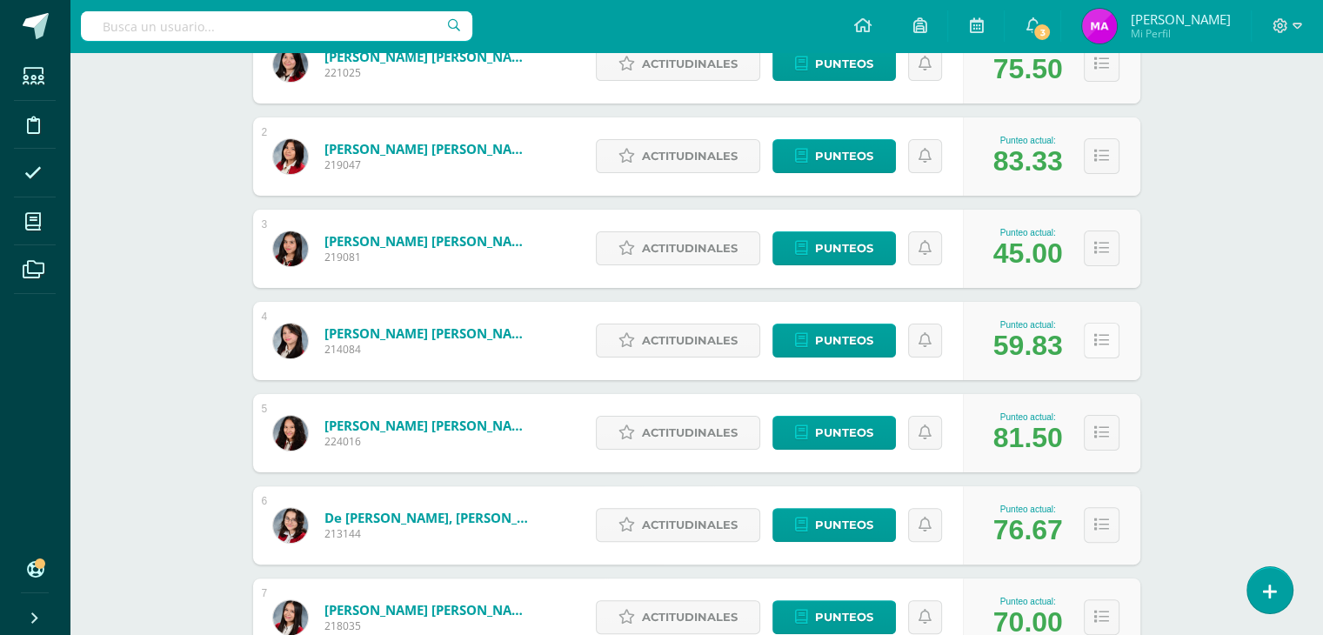
click at [1103, 339] on icon at bounding box center [1101, 340] width 15 height 15
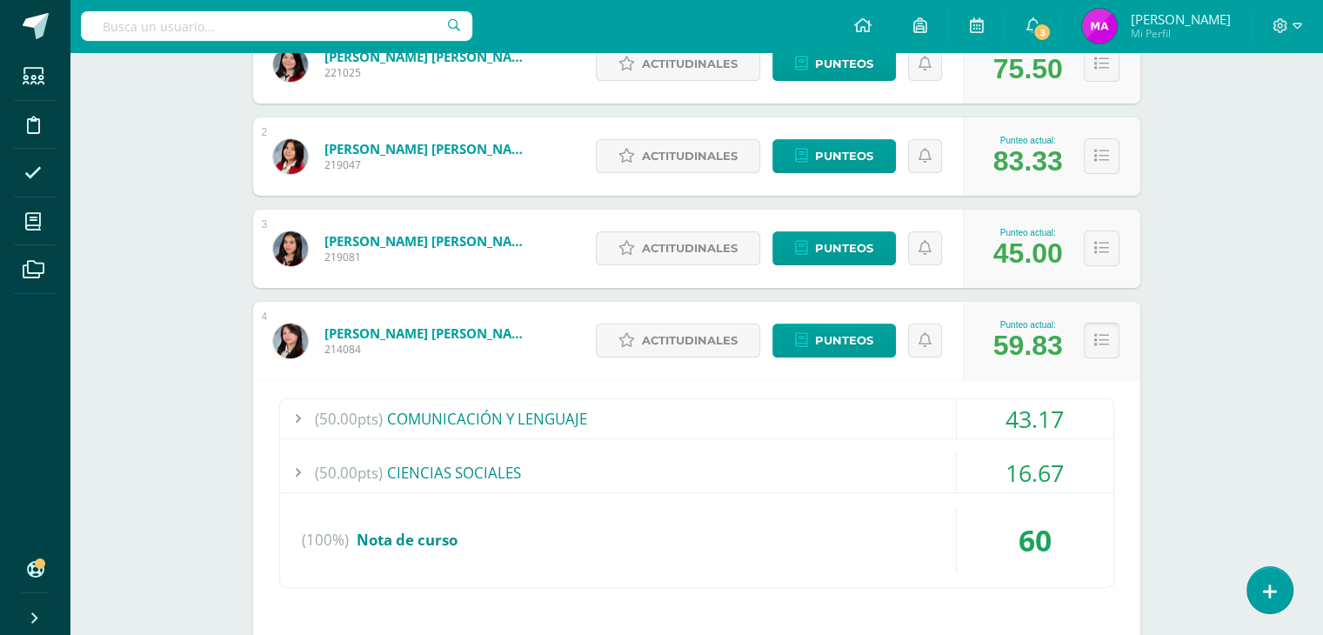
click at [1103, 339] on icon at bounding box center [1101, 340] width 15 height 15
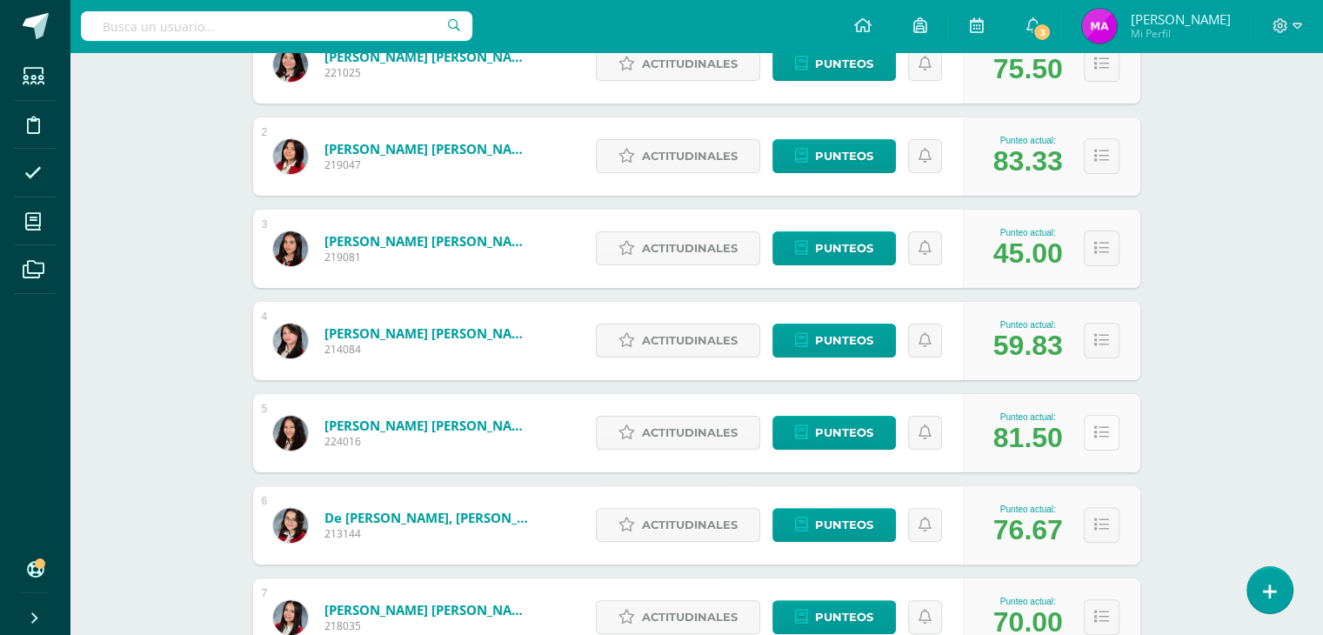
click at [1097, 434] on icon at bounding box center [1101, 432] width 15 height 15
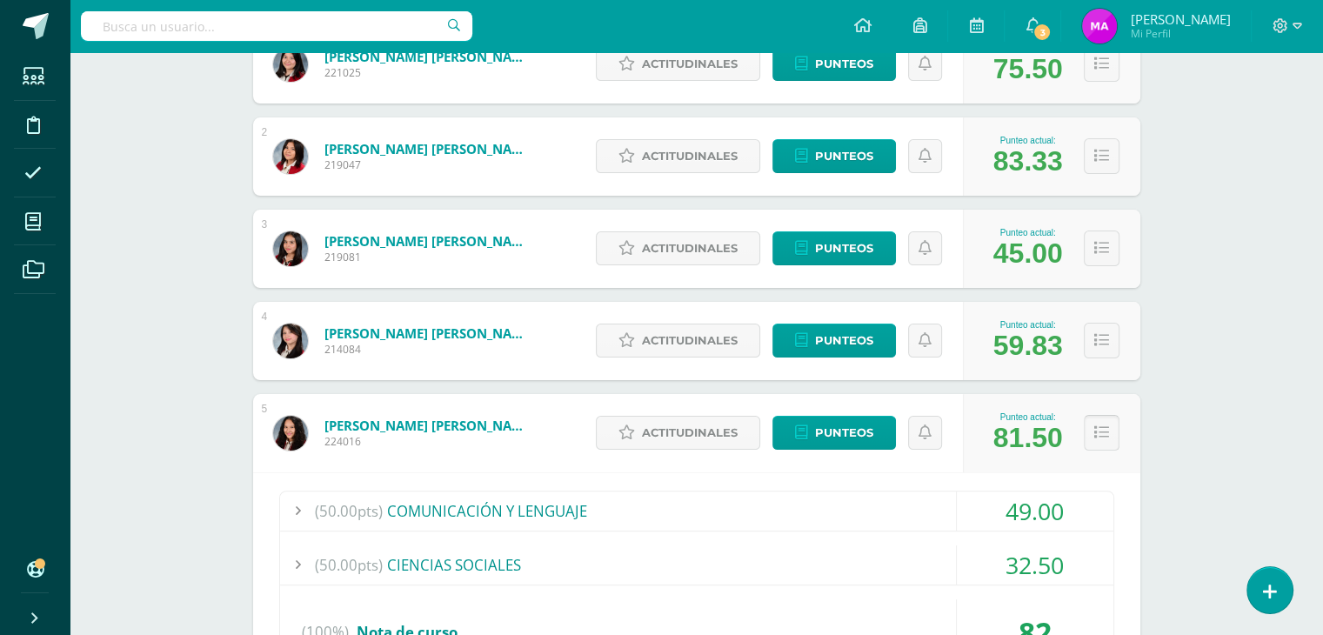
click at [1097, 434] on icon at bounding box center [1101, 432] width 15 height 15
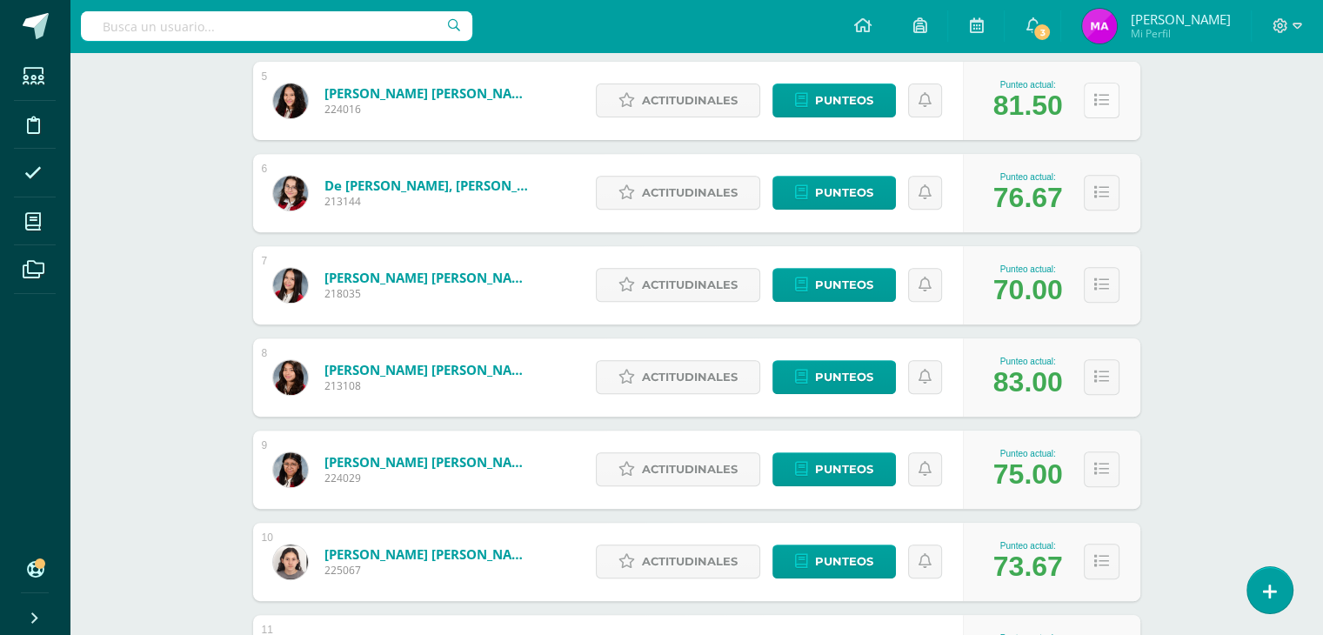
scroll to position [689, 0]
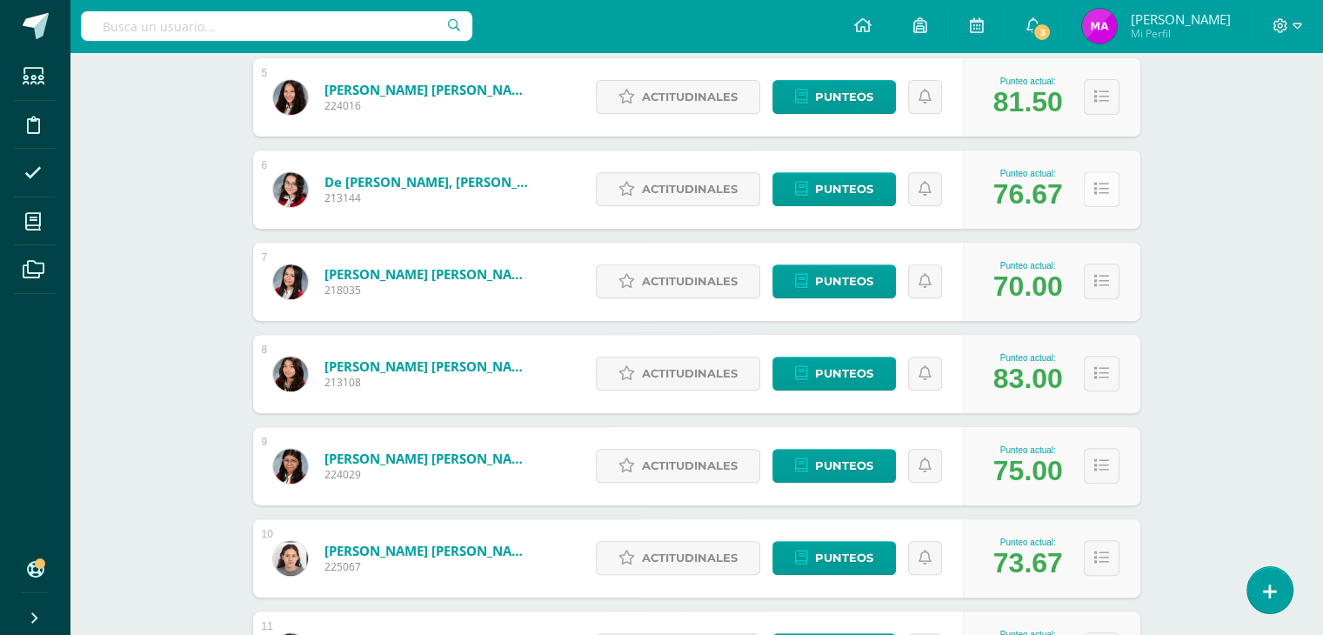
click at [1096, 190] on icon at bounding box center [1101, 189] width 15 height 15
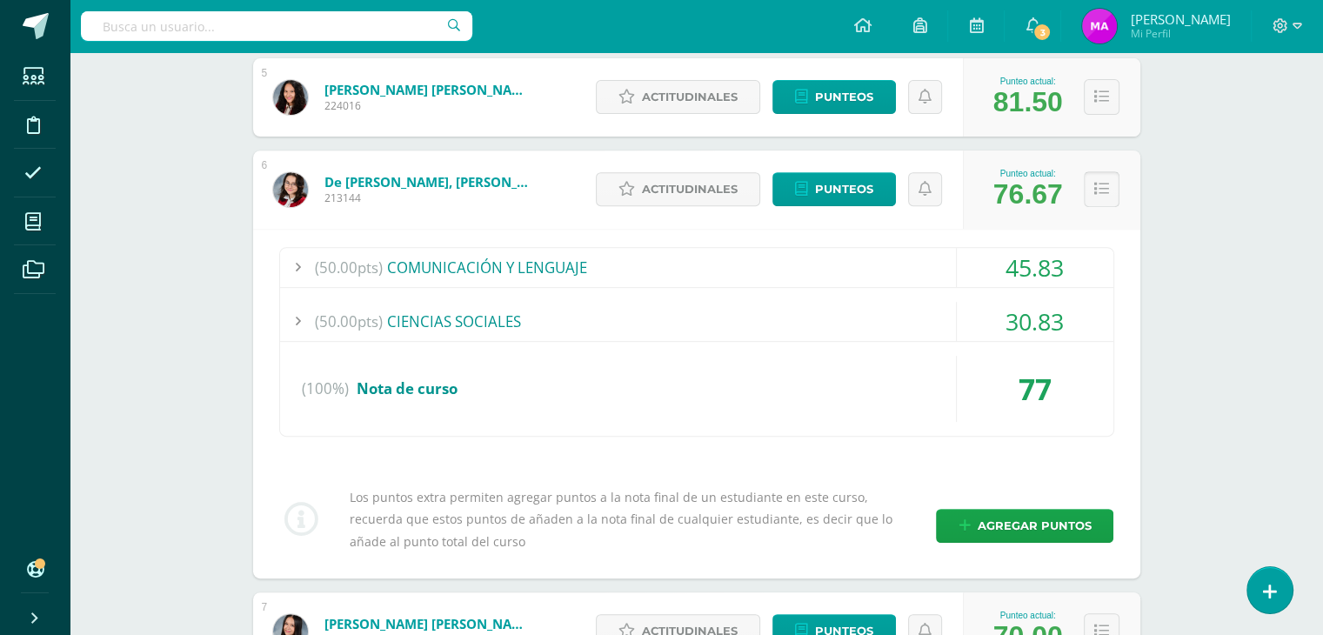
click at [1096, 190] on icon at bounding box center [1101, 189] width 15 height 15
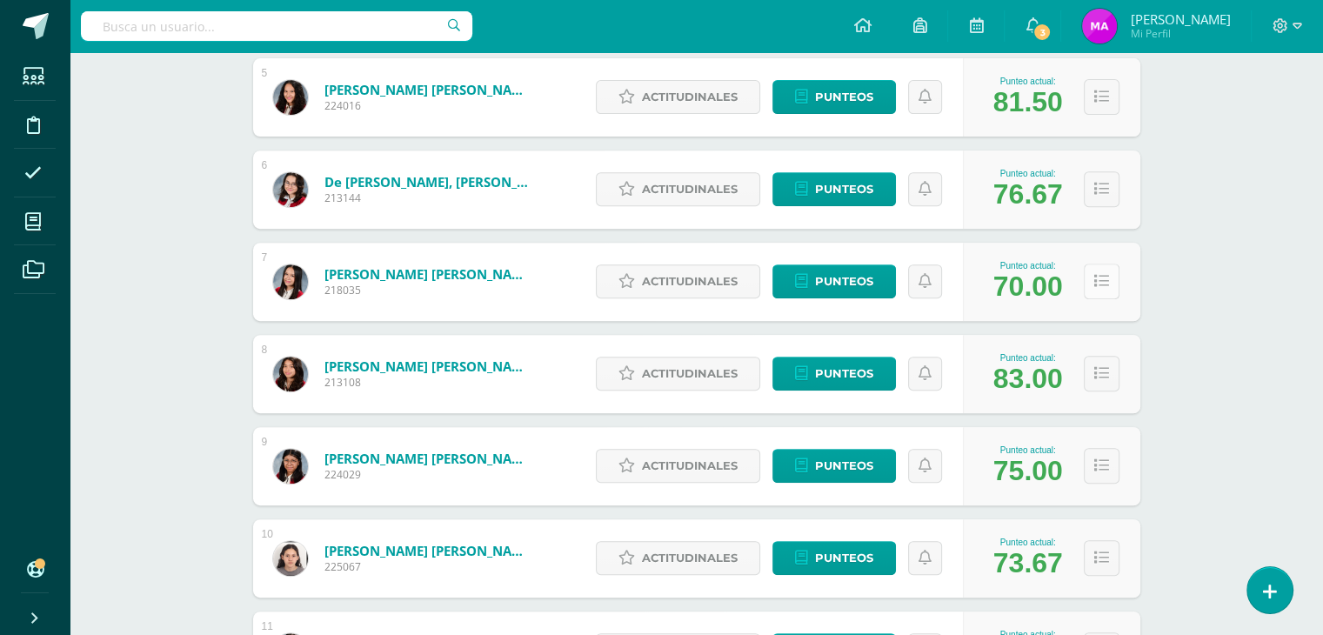
click at [1105, 279] on icon at bounding box center [1101, 281] width 15 height 15
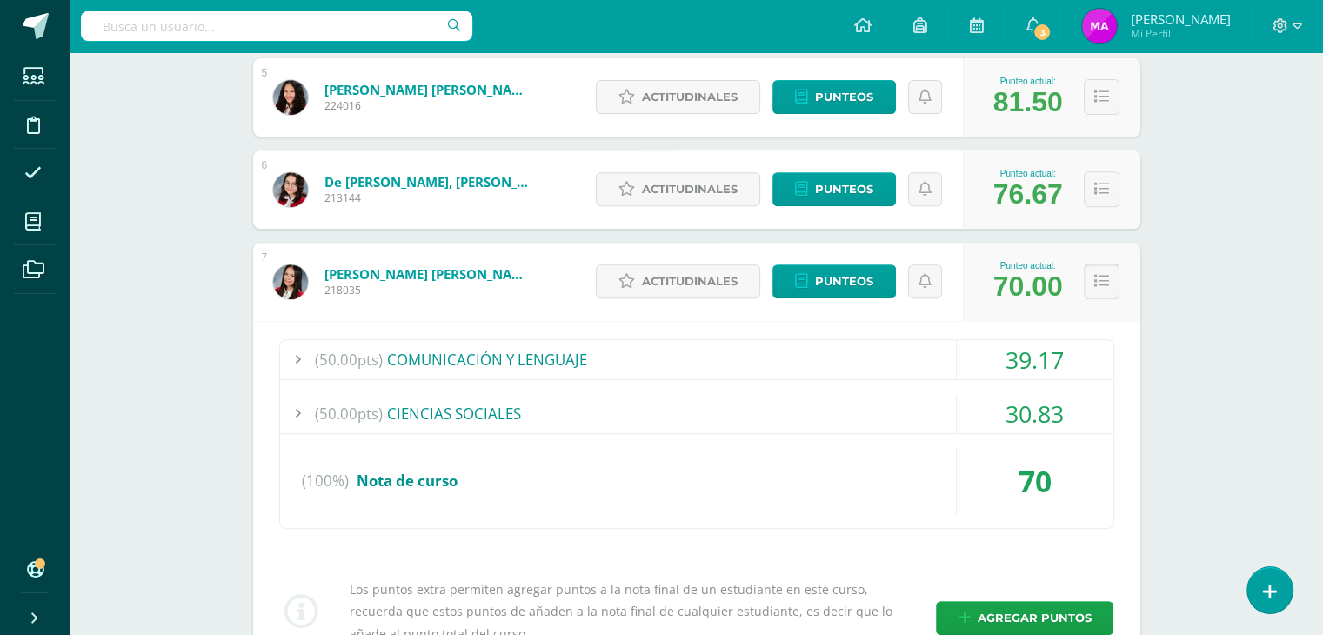
click at [1105, 279] on icon at bounding box center [1101, 281] width 15 height 15
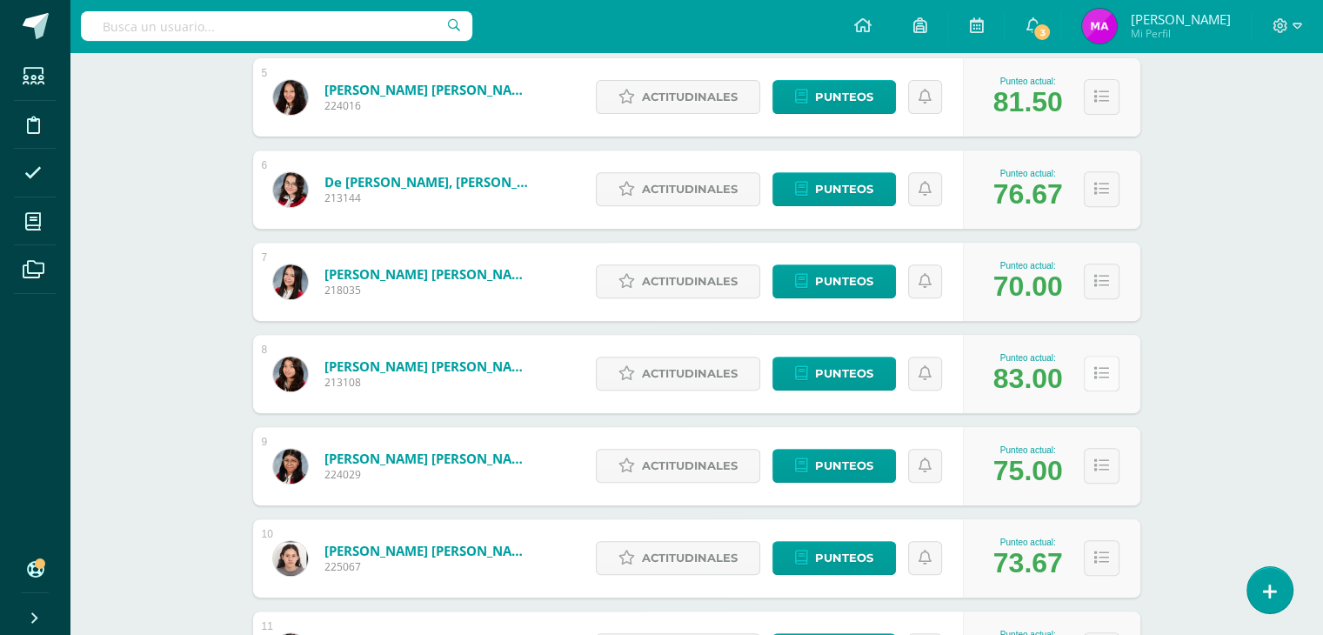
click at [1099, 373] on icon at bounding box center [1101, 373] width 15 height 15
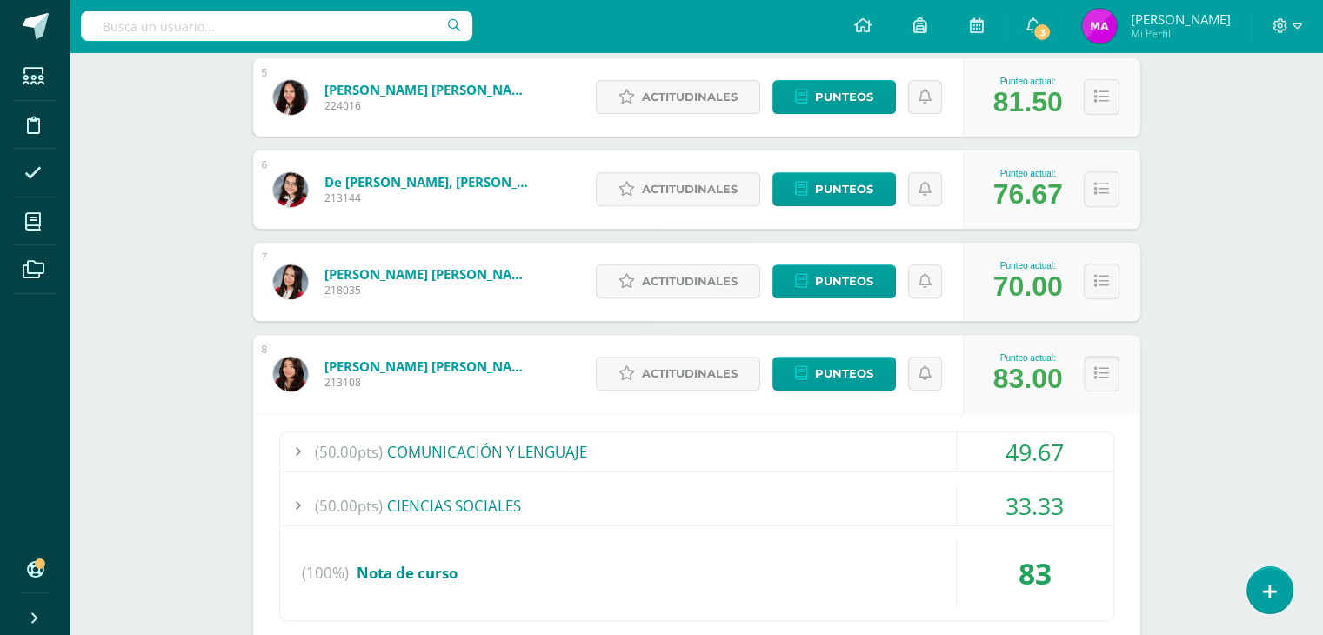
click at [1099, 373] on icon at bounding box center [1101, 373] width 15 height 15
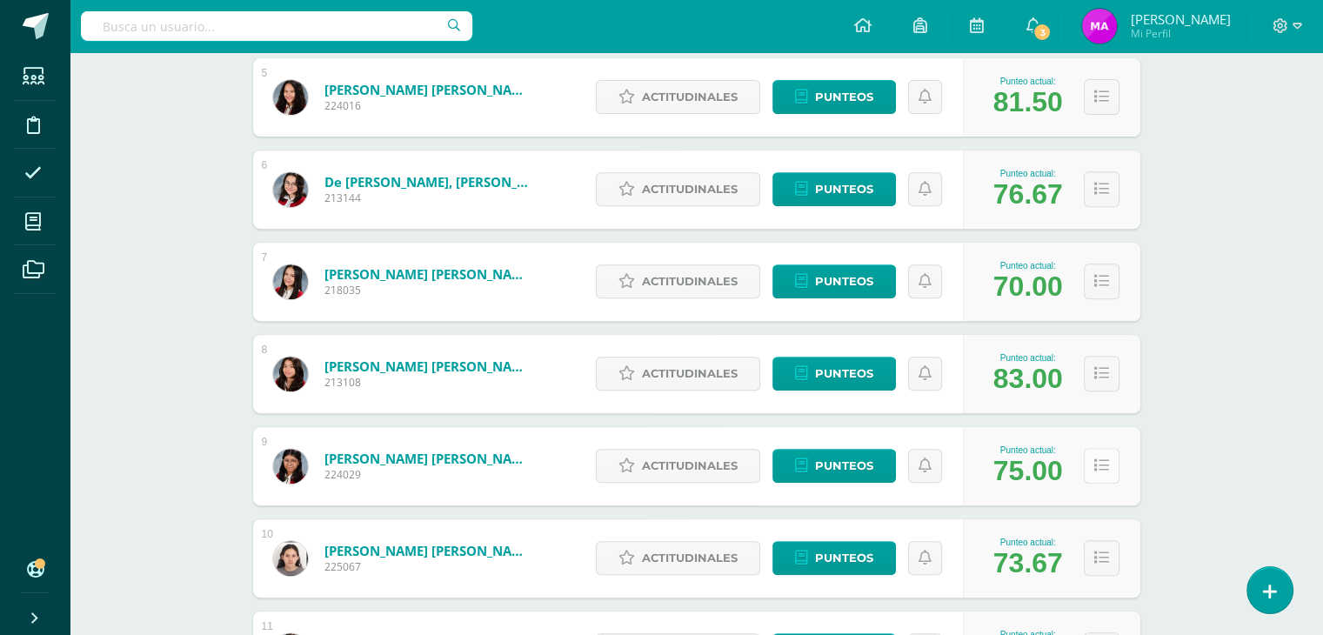
click at [1096, 468] on icon at bounding box center [1101, 465] width 15 height 15
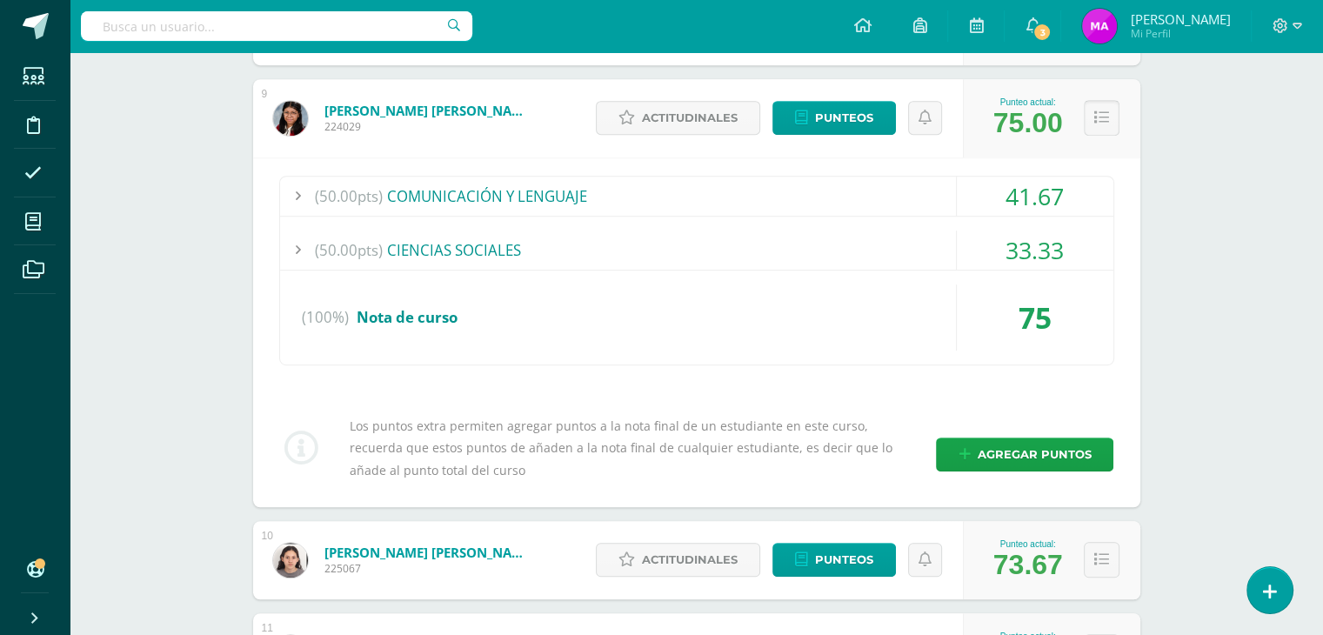
scroll to position [1036, 0]
click at [1096, 123] on icon at bounding box center [1101, 118] width 15 height 15
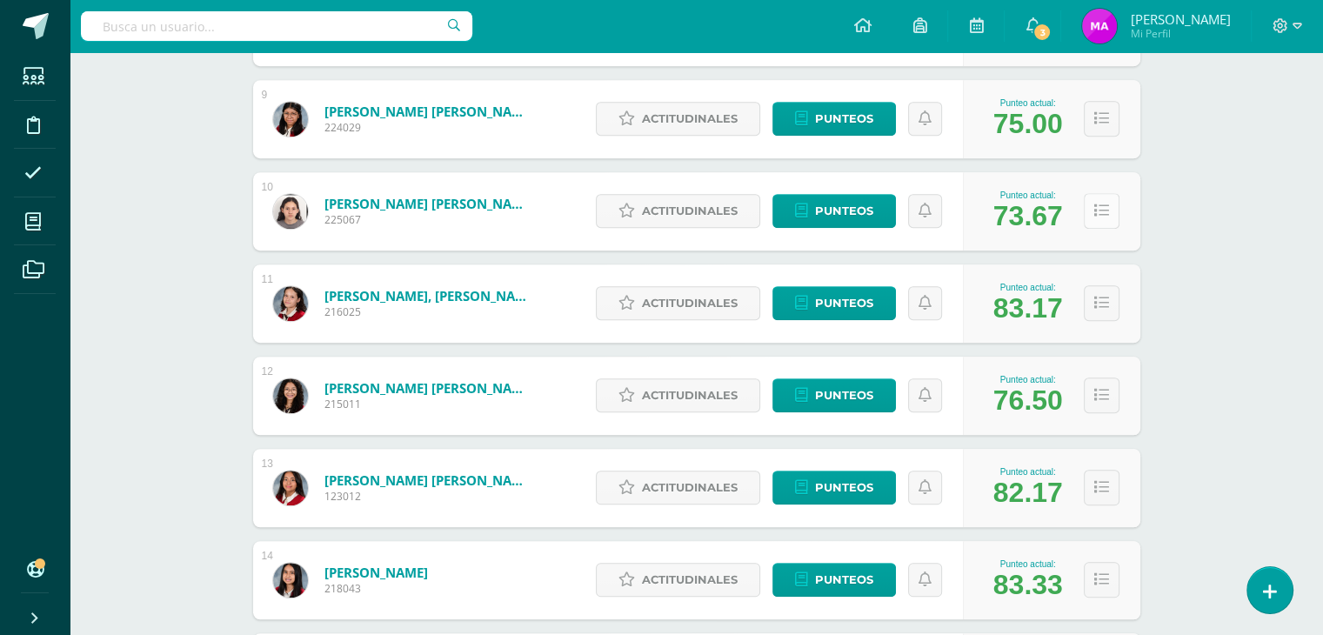
click at [1100, 210] on icon at bounding box center [1101, 210] width 15 height 15
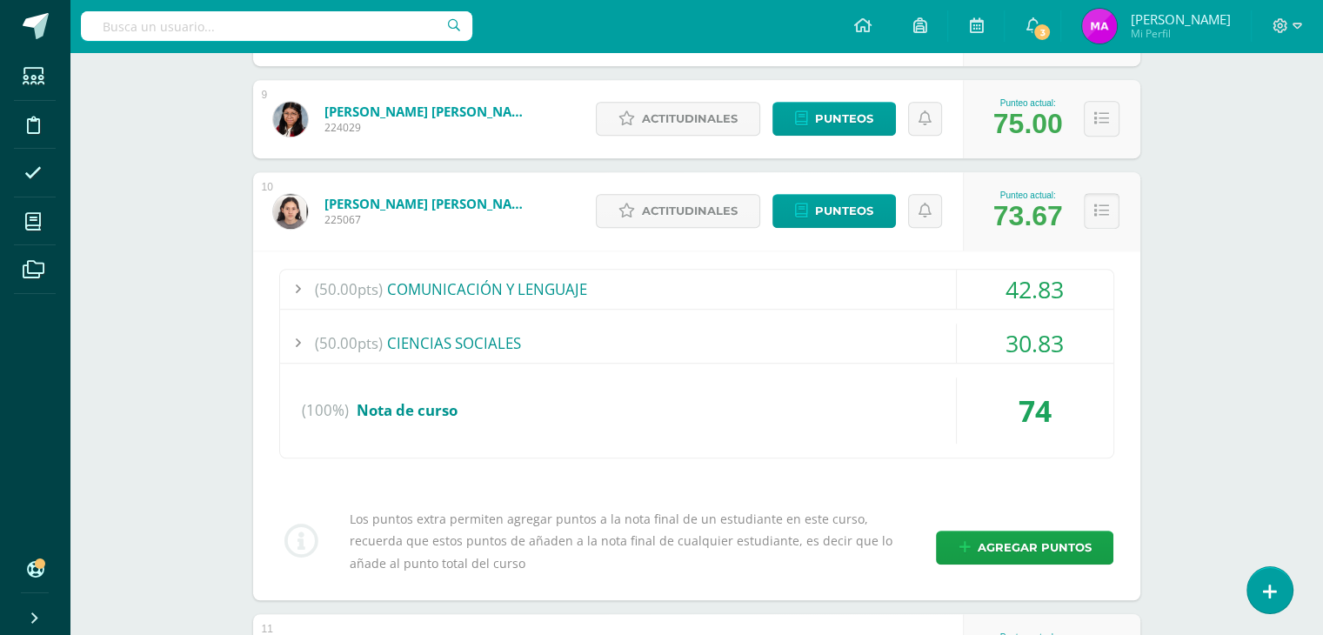
click at [1100, 210] on icon at bounding box center [1101, 210] width 15 height 15
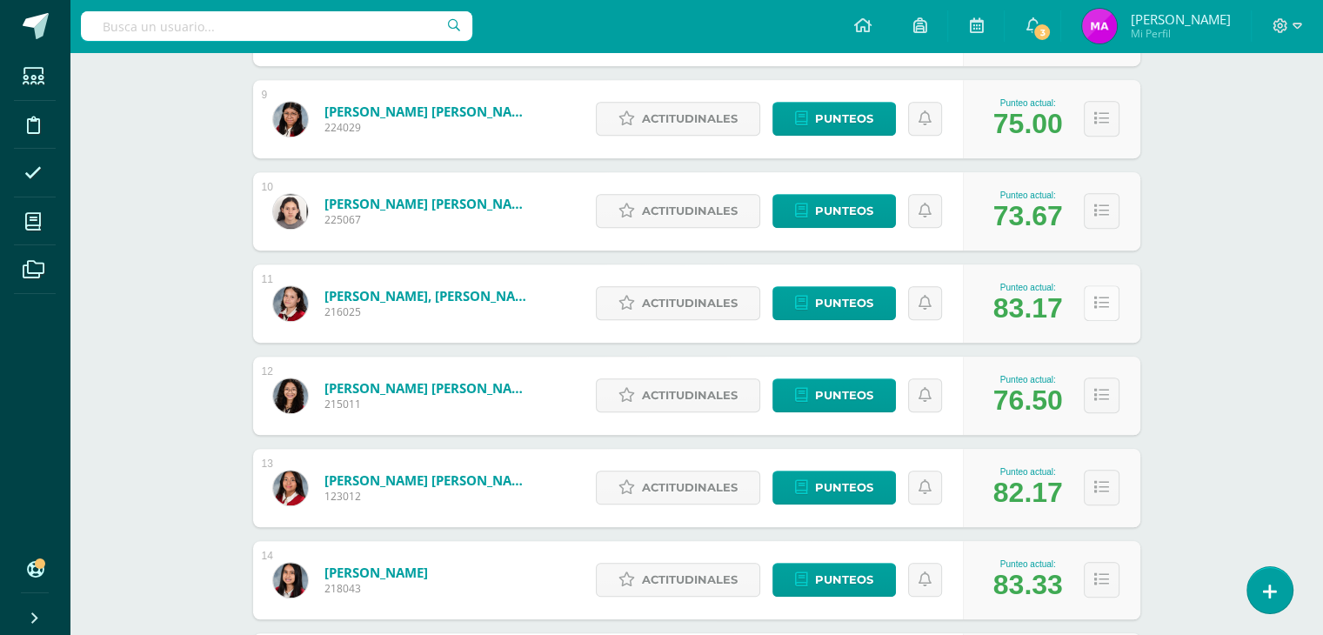
click at [1094, 317] on button at bounding box center [1102, 303] width 36 height 36
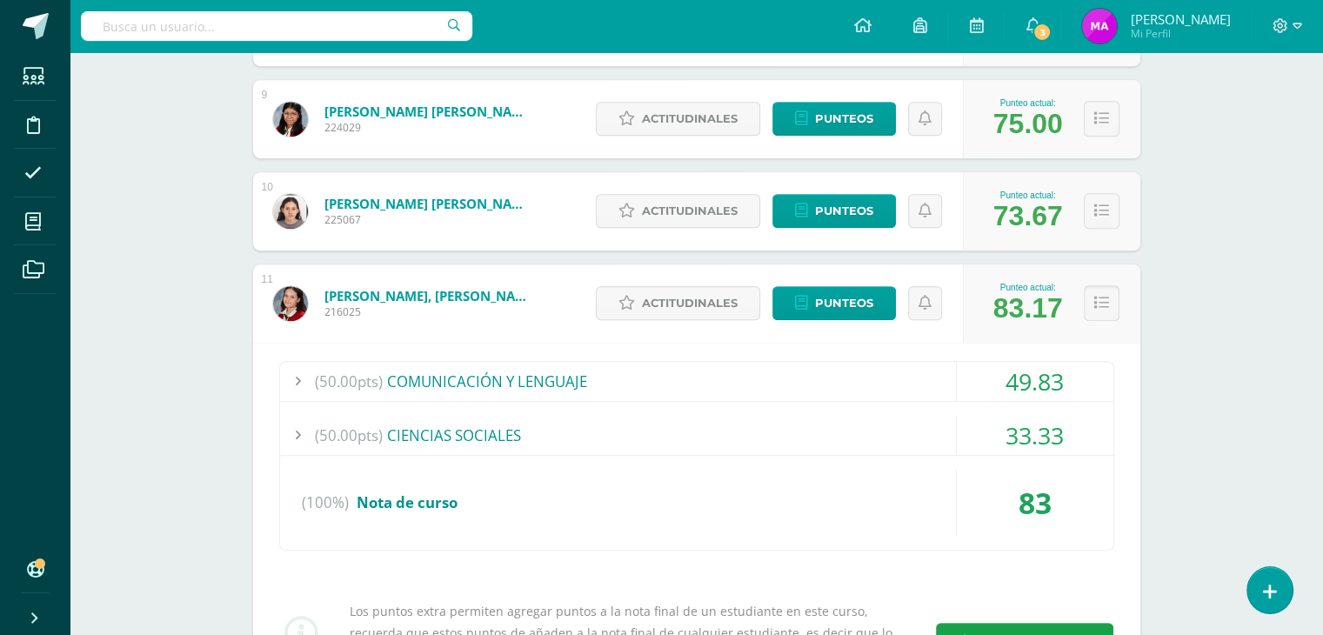
click at [1094, 317] on button at bounding box center [1102, 303] width 36 height 36
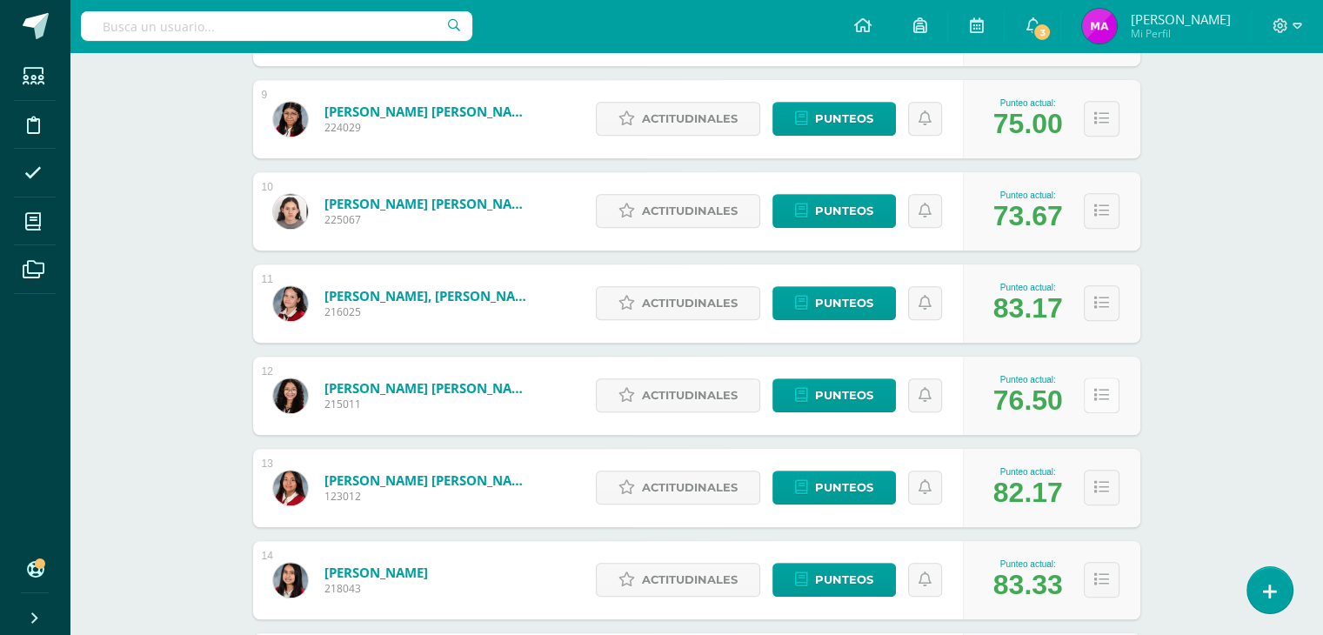
click at [1102, 399] on icon at bounding box center [1101, 395] width 15 height 15
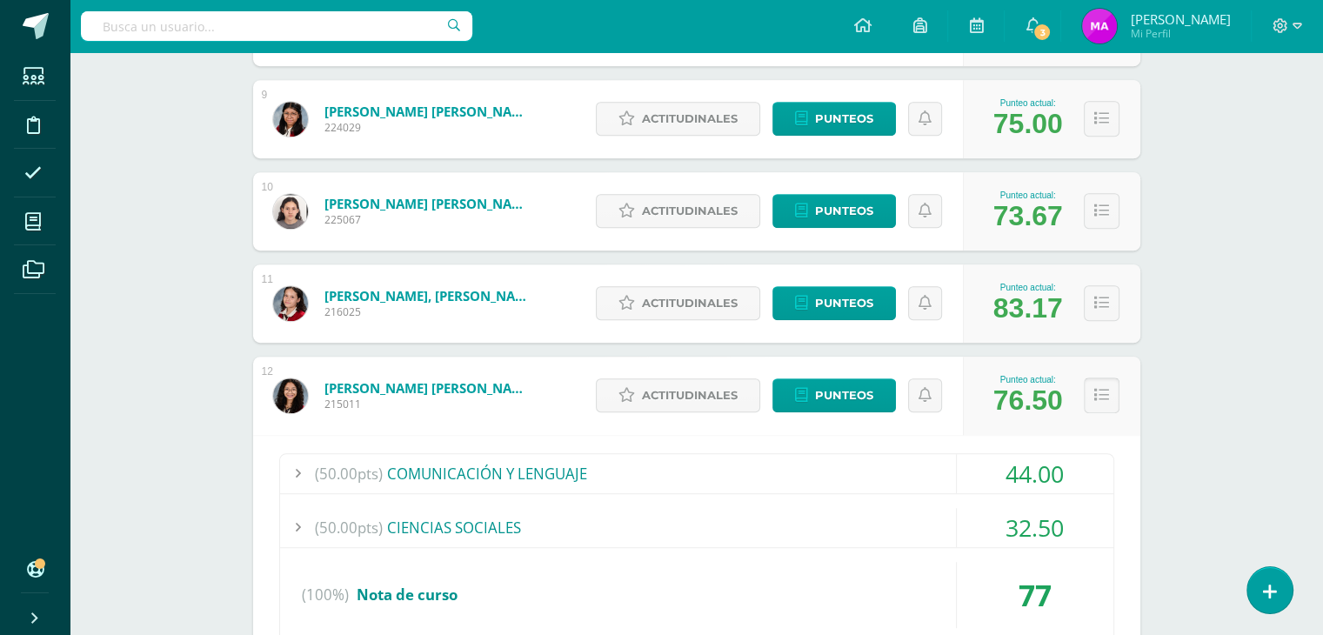
click at [1102, 399] on icon at bounding box center [1101, 395] width 15 height 15
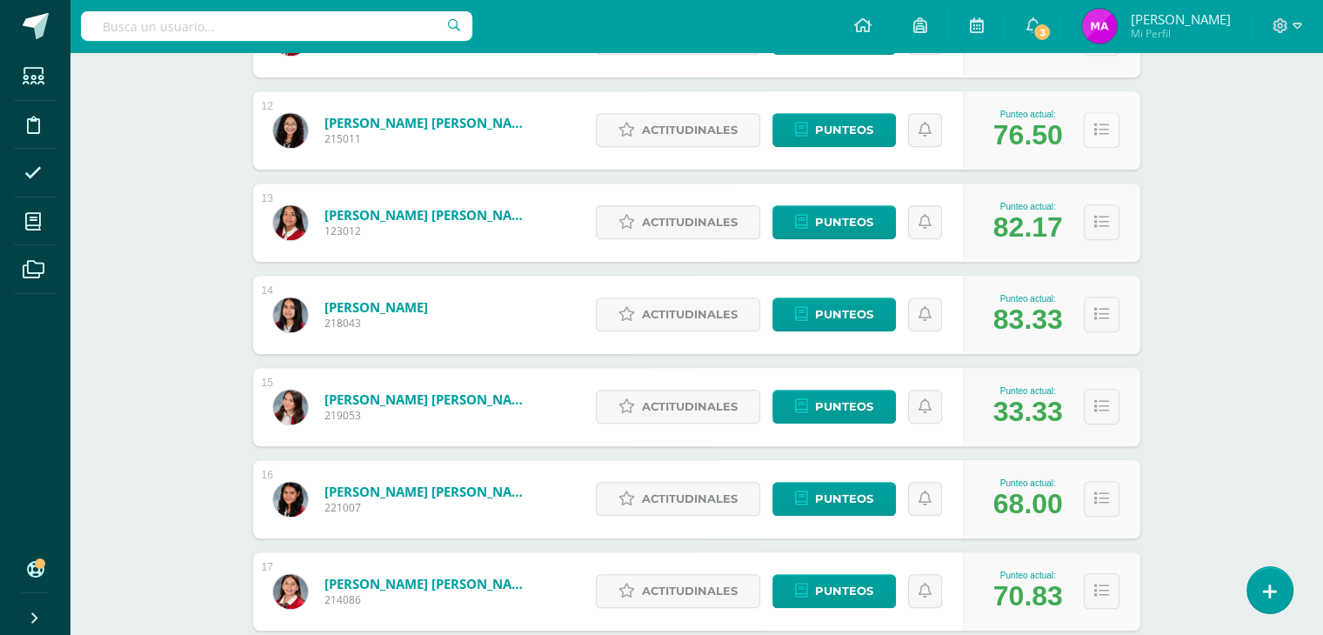
scroll to position [1324, 0]
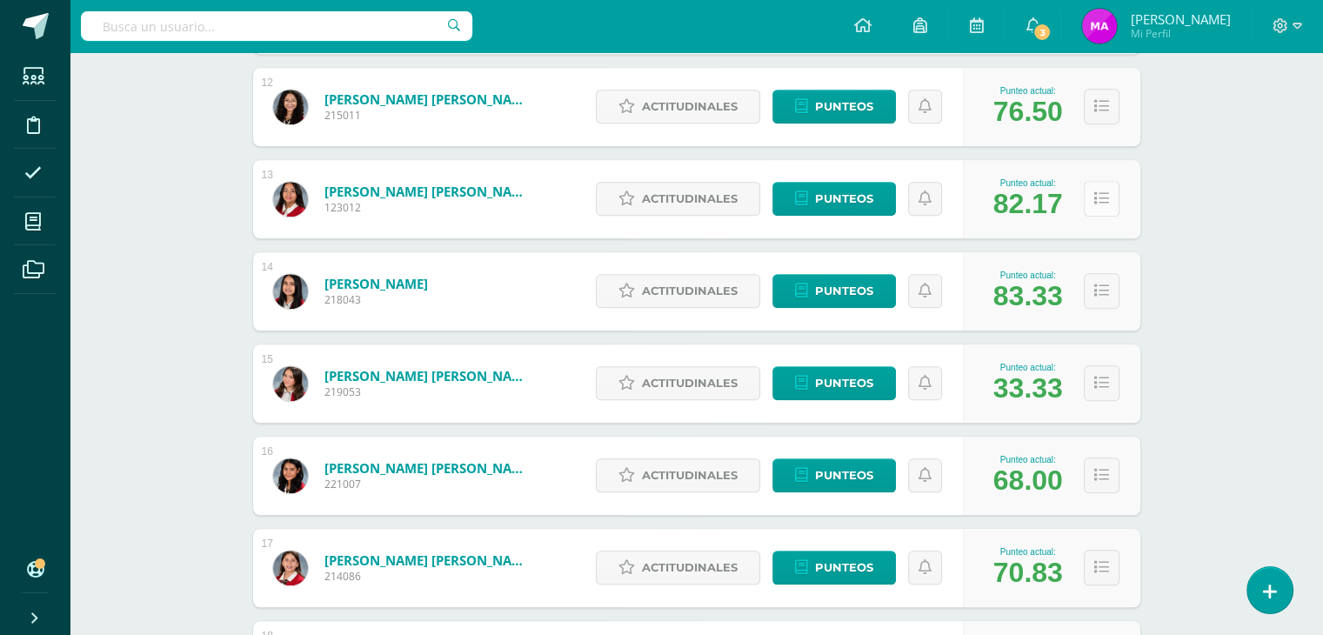
click at [1106, 200] on icon at bounding box center [1101, 198] width 15 height 15
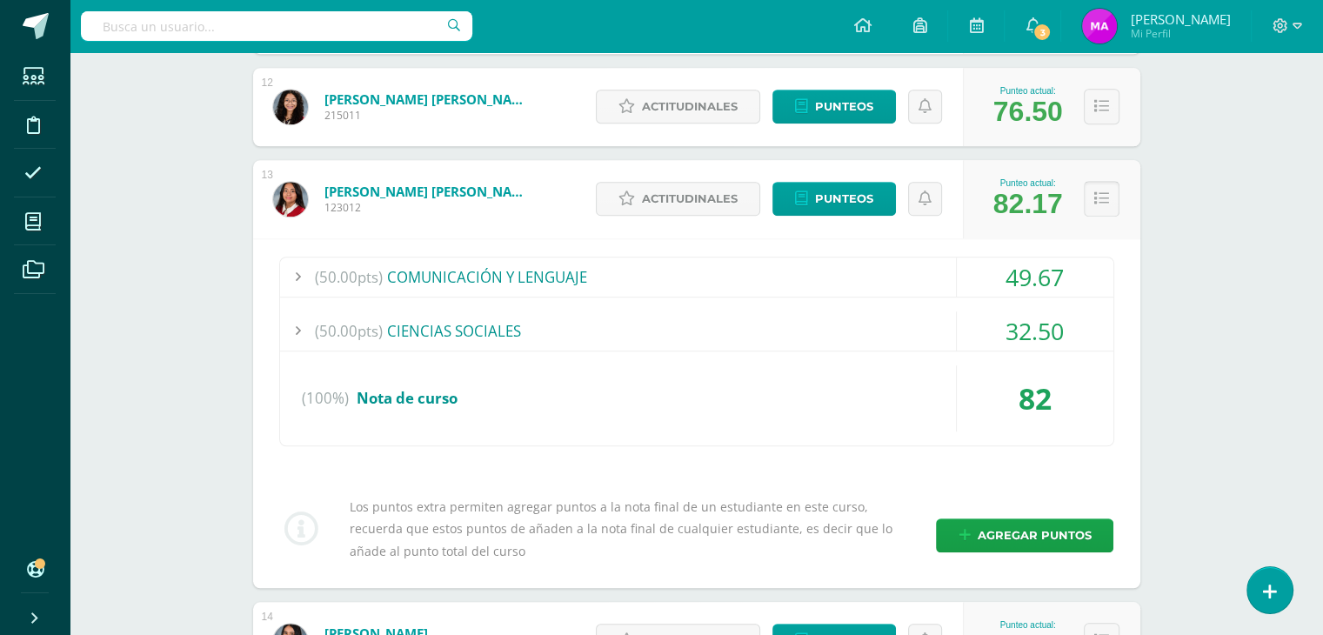
click at [1106, 200] on icon at bounding box center [1101, 198] width 15 height 15
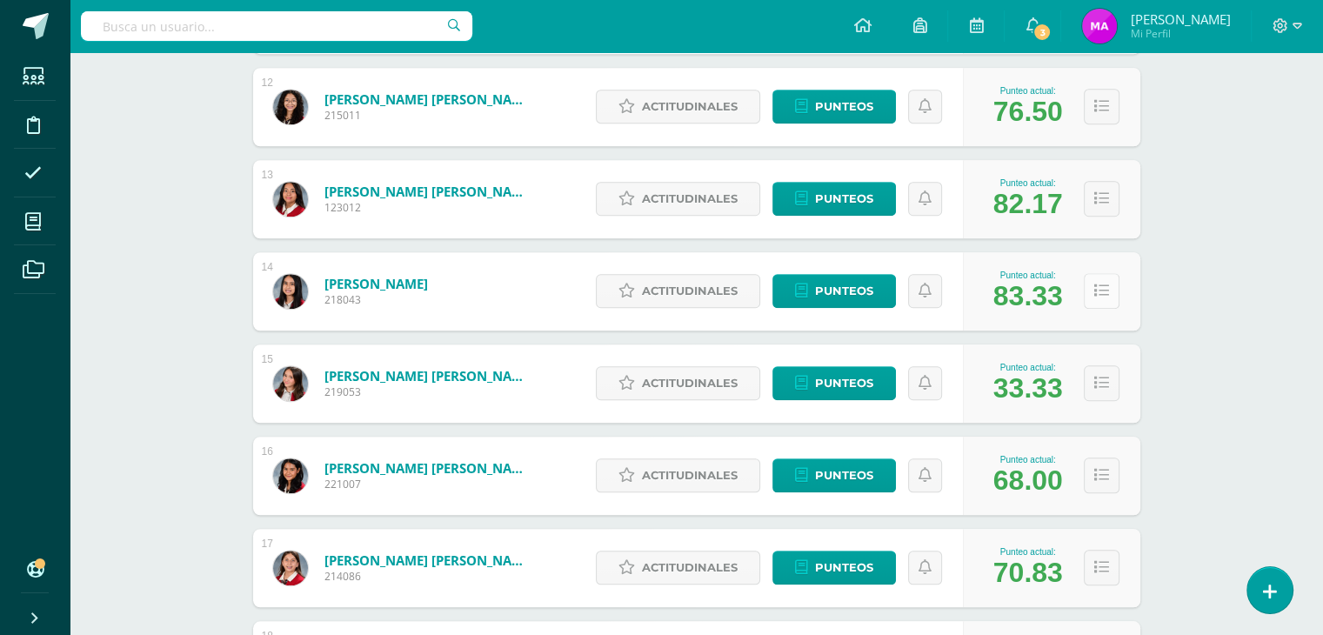
click at [1091, 302] on button at bounding box center [1102, 291] width 36 height 36
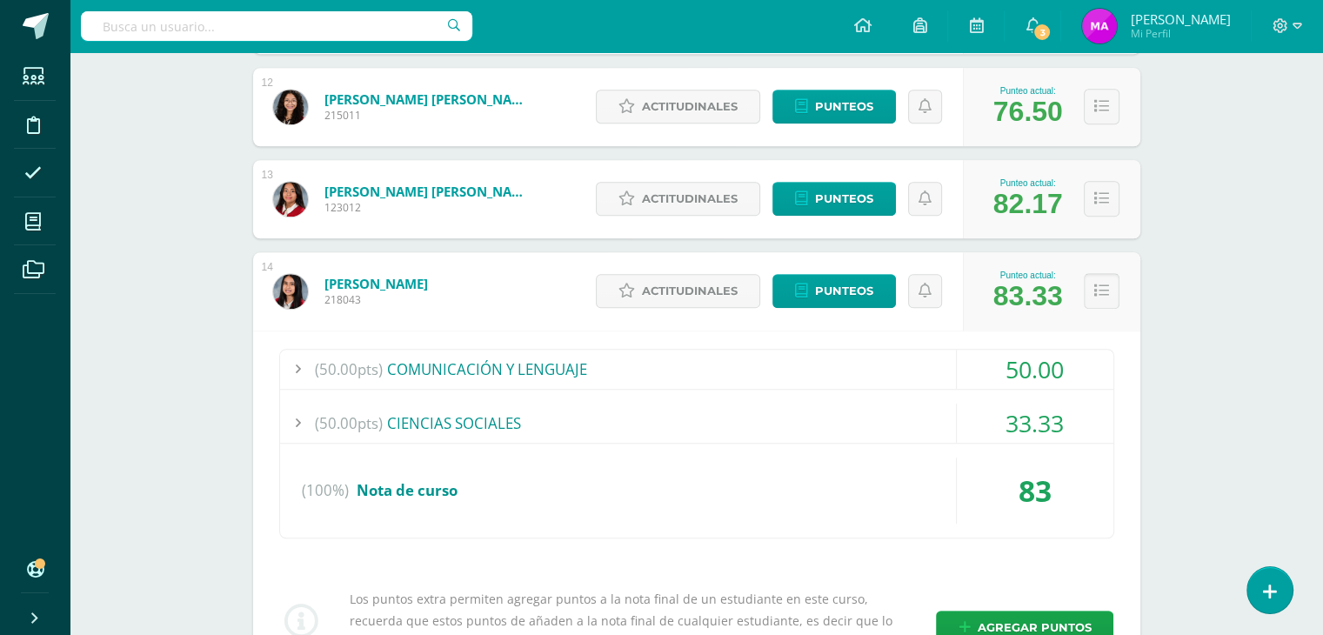
click at [1097, 297] on button at bounding box center [1102, 291] width 36 height 36
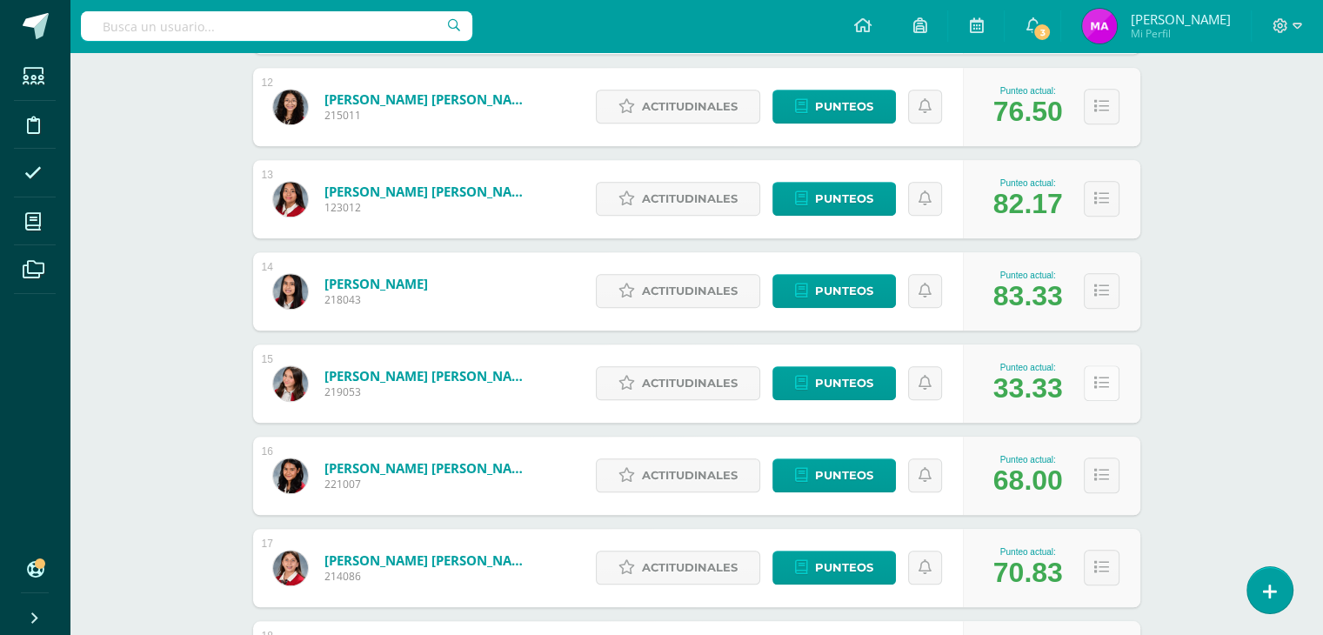
click at [1096, 380] on icon at bounding box center [1101, 383] width 15 height 15
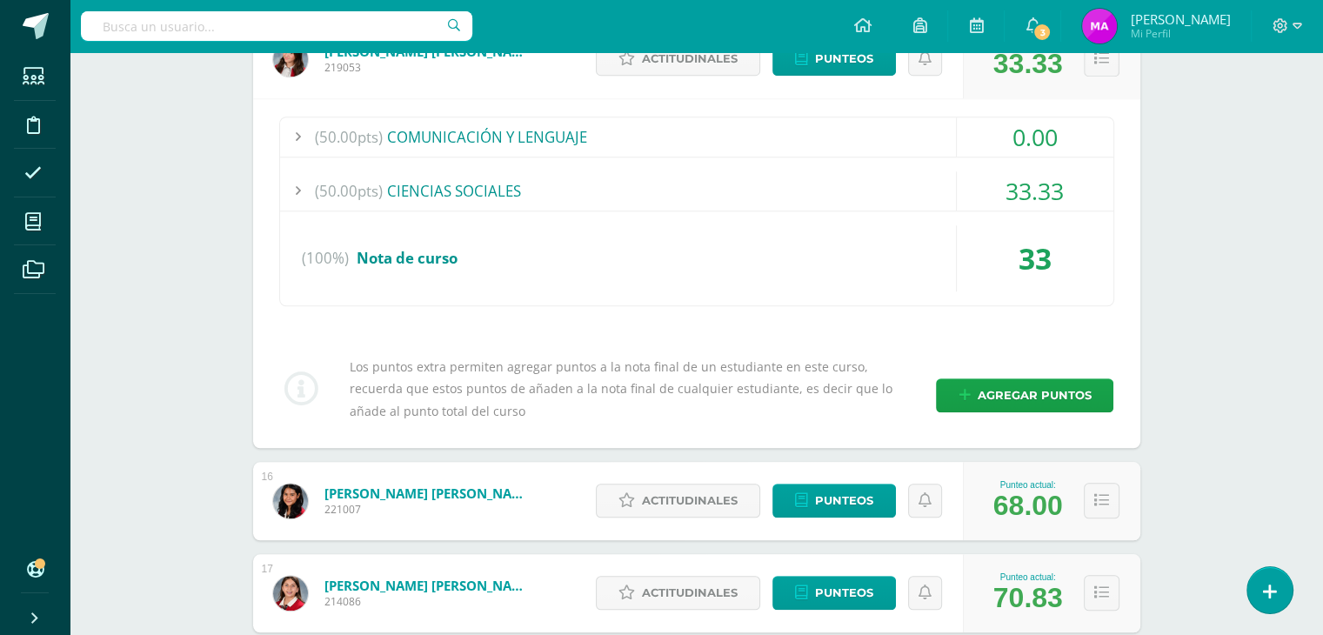
scroll to position [1651, 0]
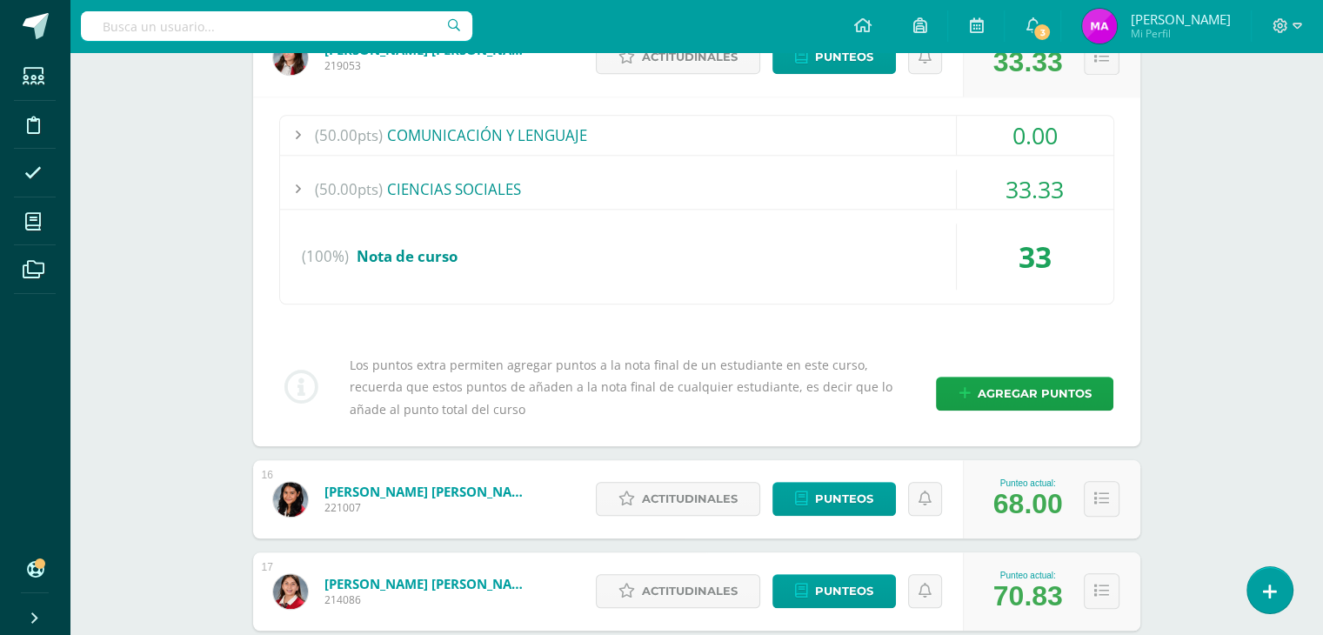
click at [1105, 67] on button at bounding box center [1102, 57] width 36 height 36
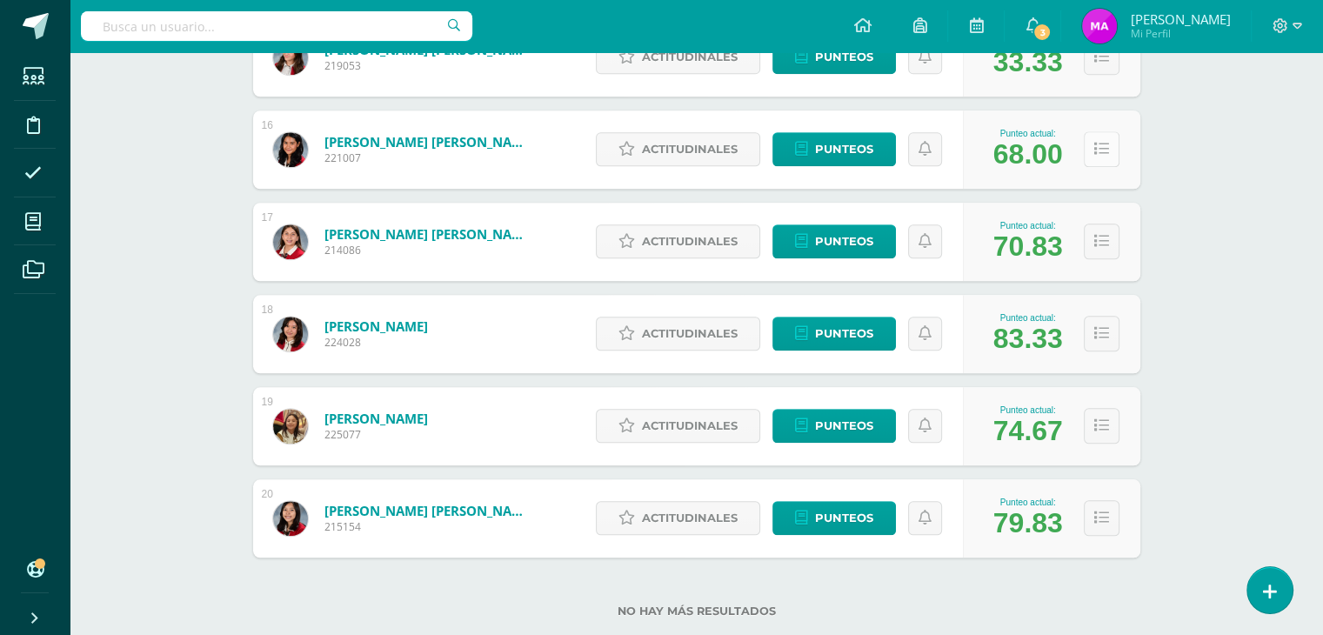
click at [1103, 147] on icon at bounding box center [1101, 149] width 15 height 15
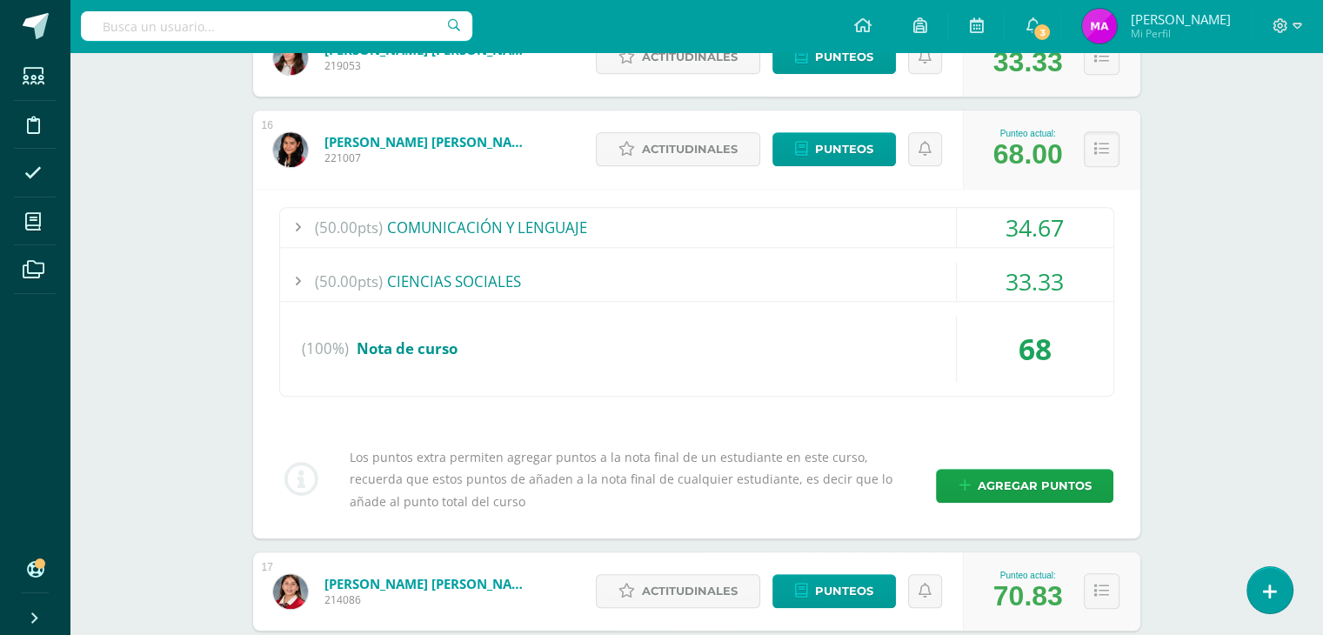
click at [939, 223] on div "(50.00pts) COMUNICACIÓN Y LENGUAJE" at bounding box center [696, 227] width 833 height 39
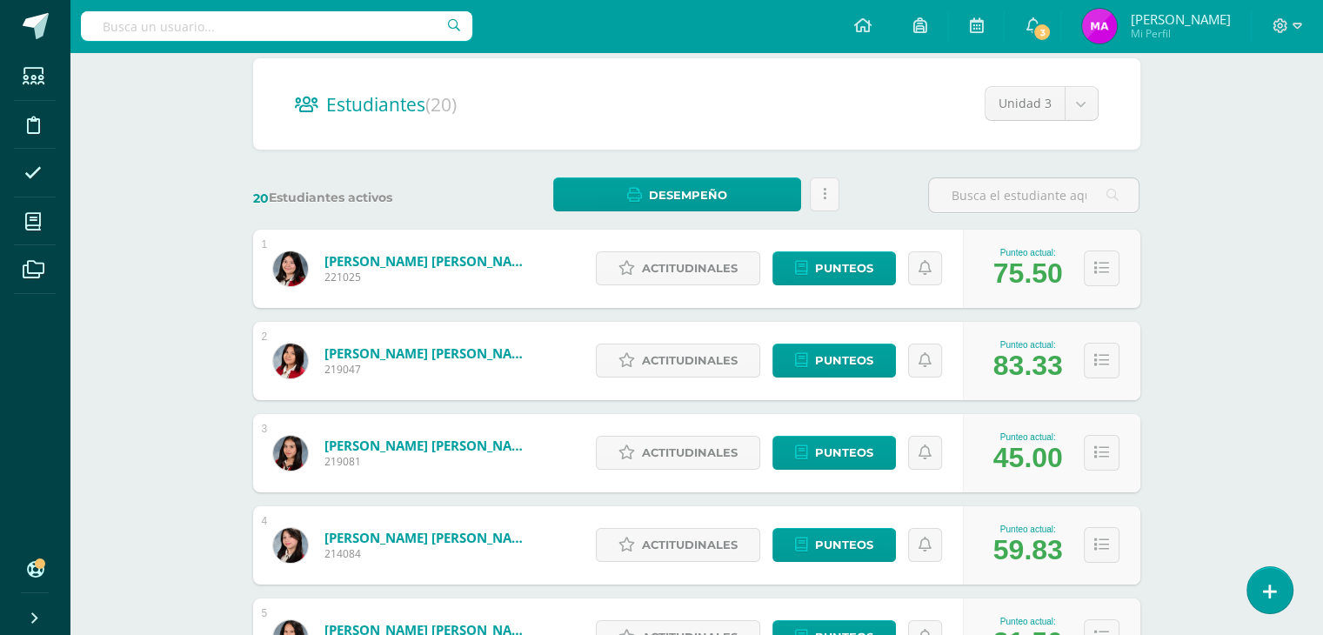
scroll to position [0, 0]
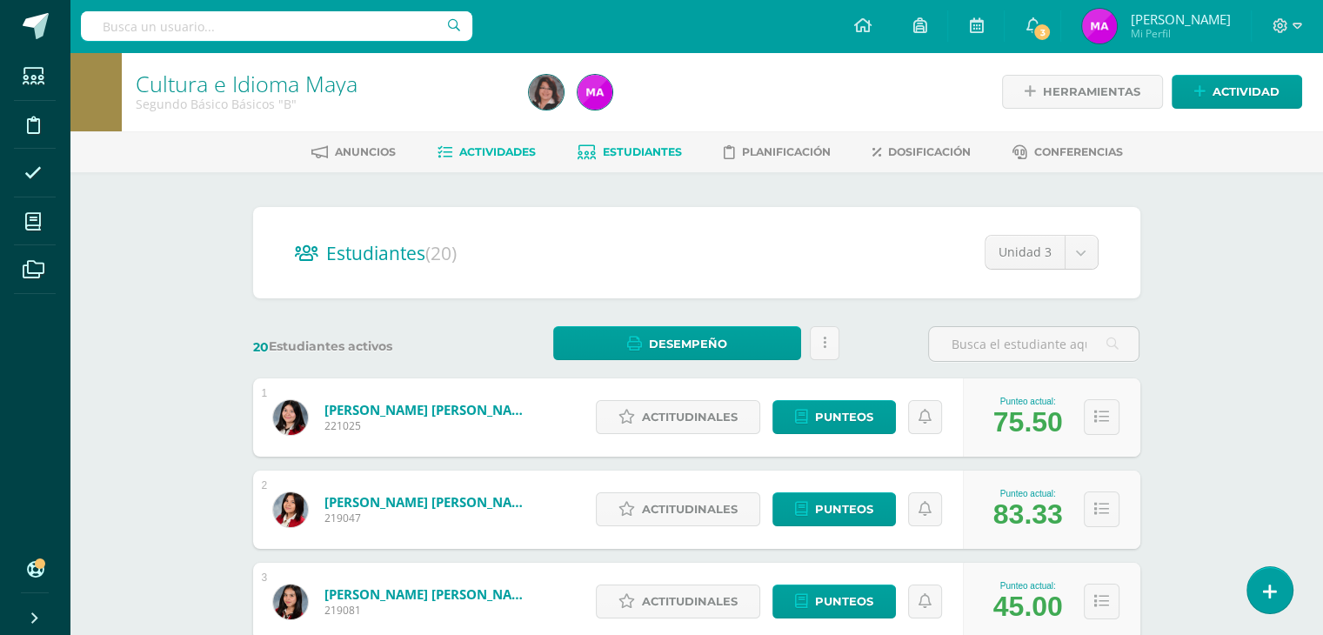
click at [487, 149] on span "Actividades" at bounding box center [497, 151] width 77 height 13
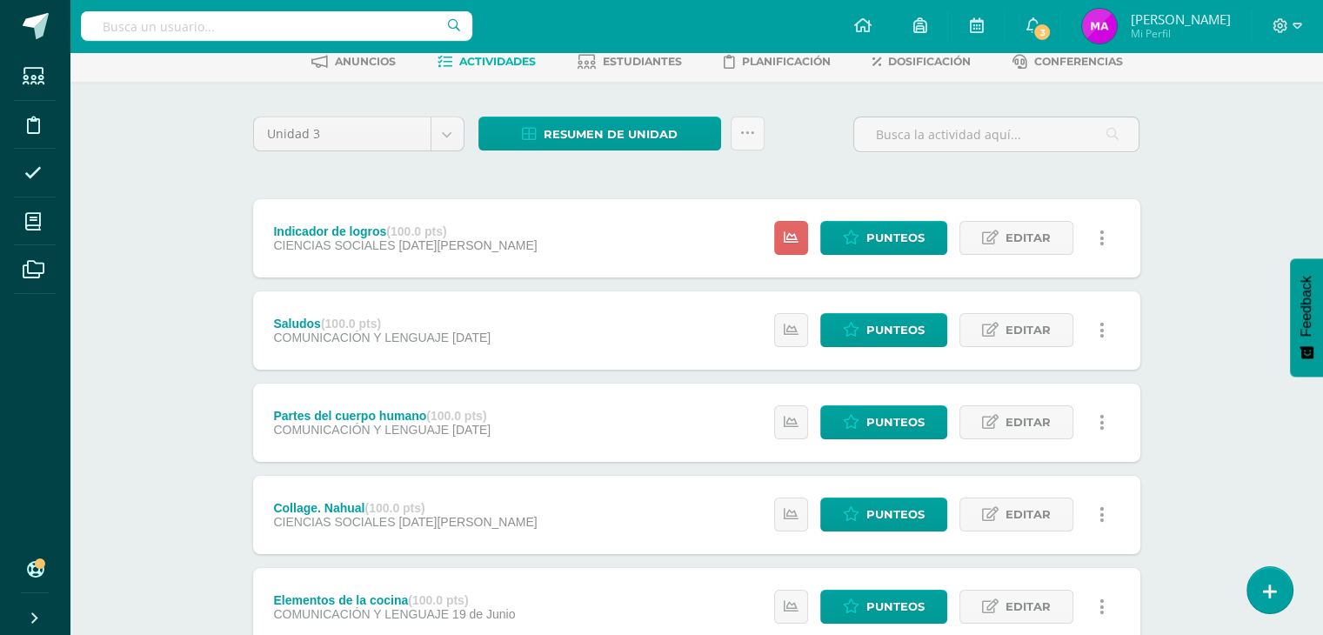
scroll to position [97, 0]
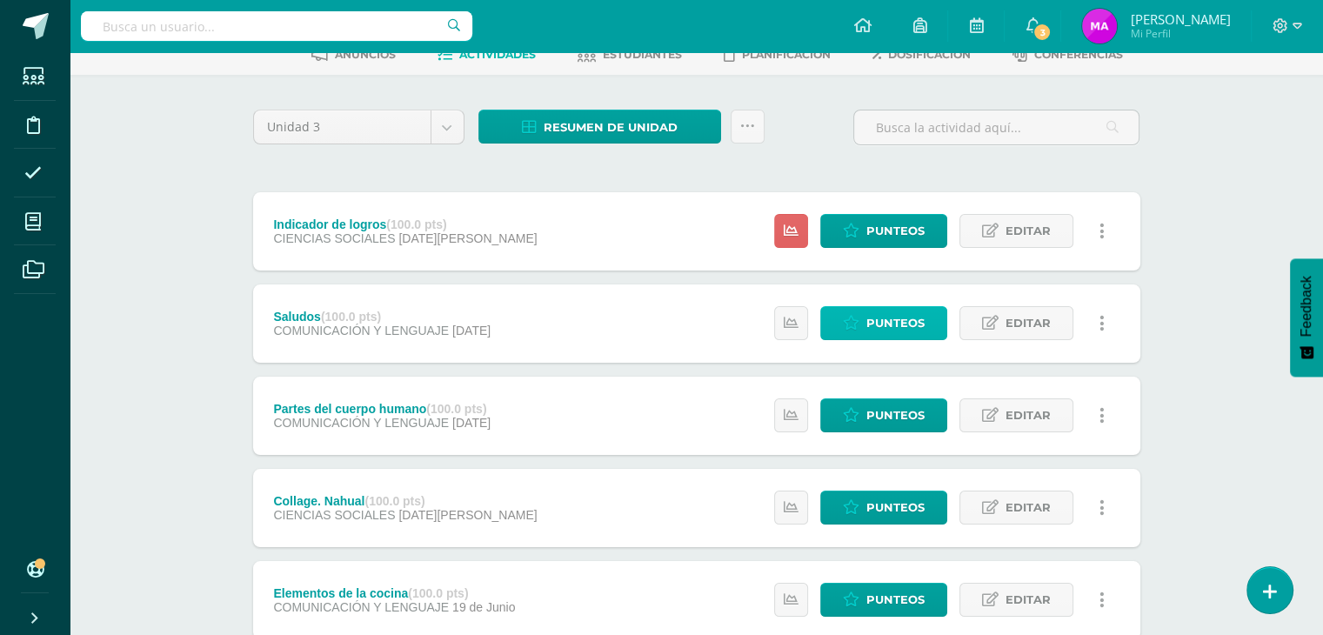
click at [903, 335] on span "Punteos" at bounding box center [895, 323] width 58 height 32
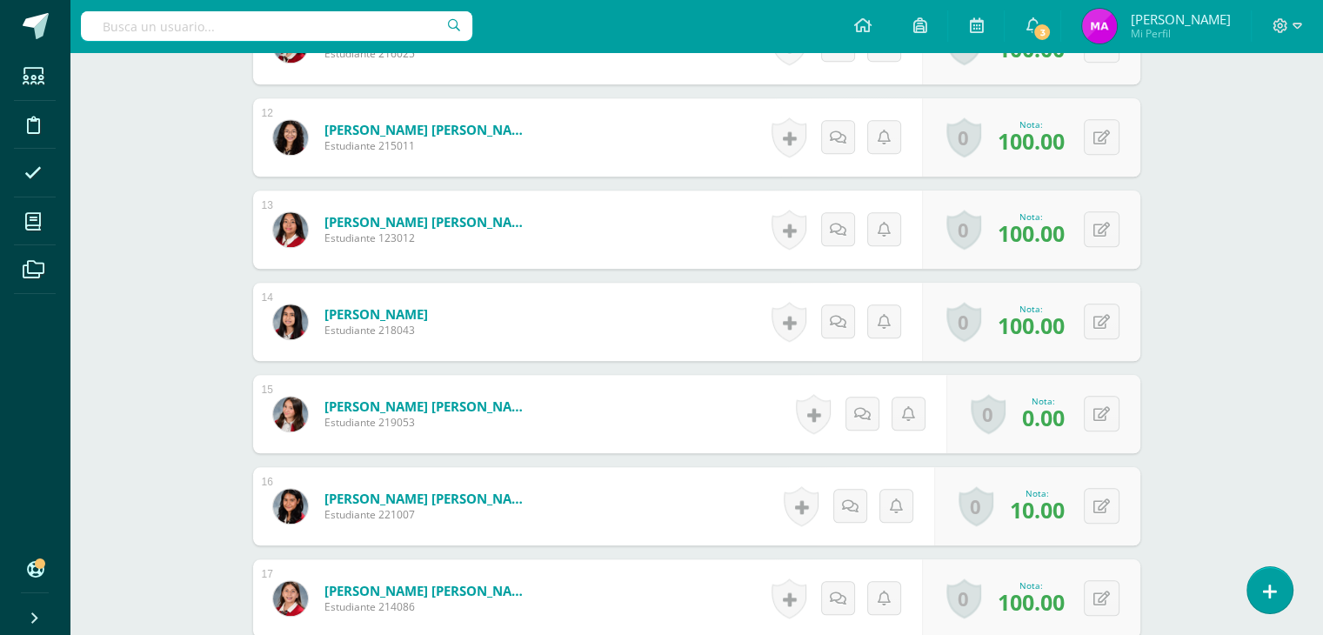
scroll to position [1537, 0]
click at [1092, 510] on div "0 [GEOGRAPHIC_DATA] Logros obtenidos Aún no hay logros agregados Nota: 10.00" at bounding box center [1037, 506] width 206 height 78
click at [1110, 508] on icon at bounding box center [1112, 505] width 17 height 15
type input "100"
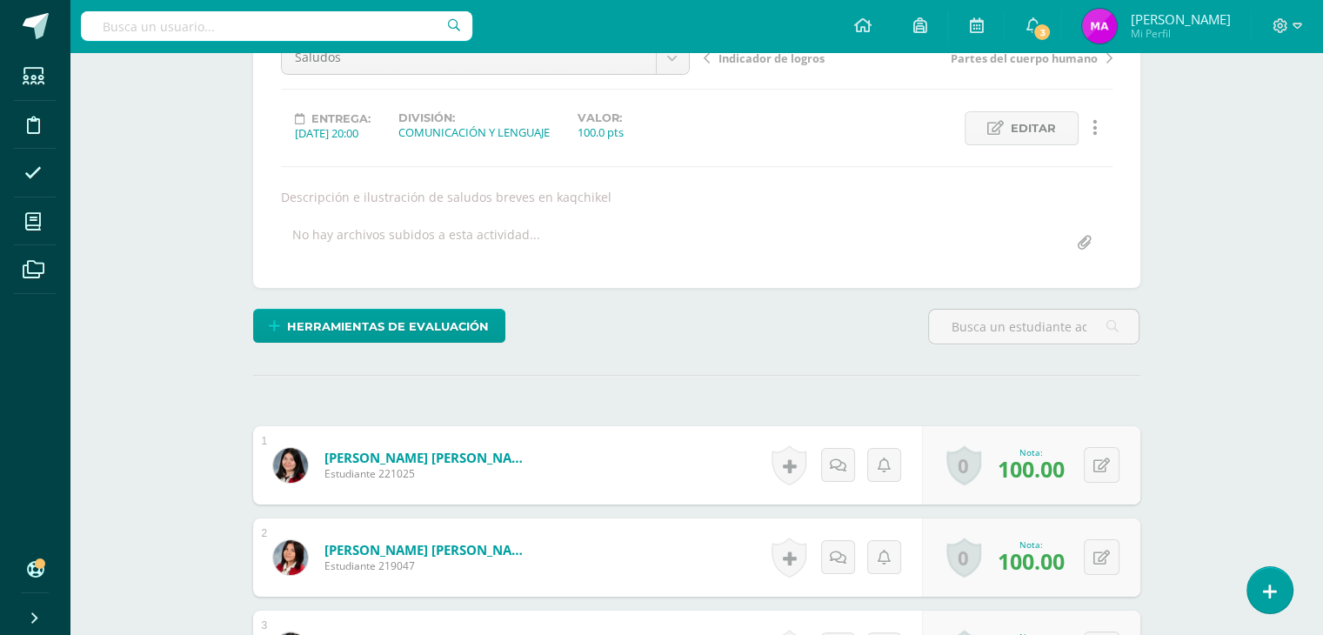
scroll to position [0, 0]
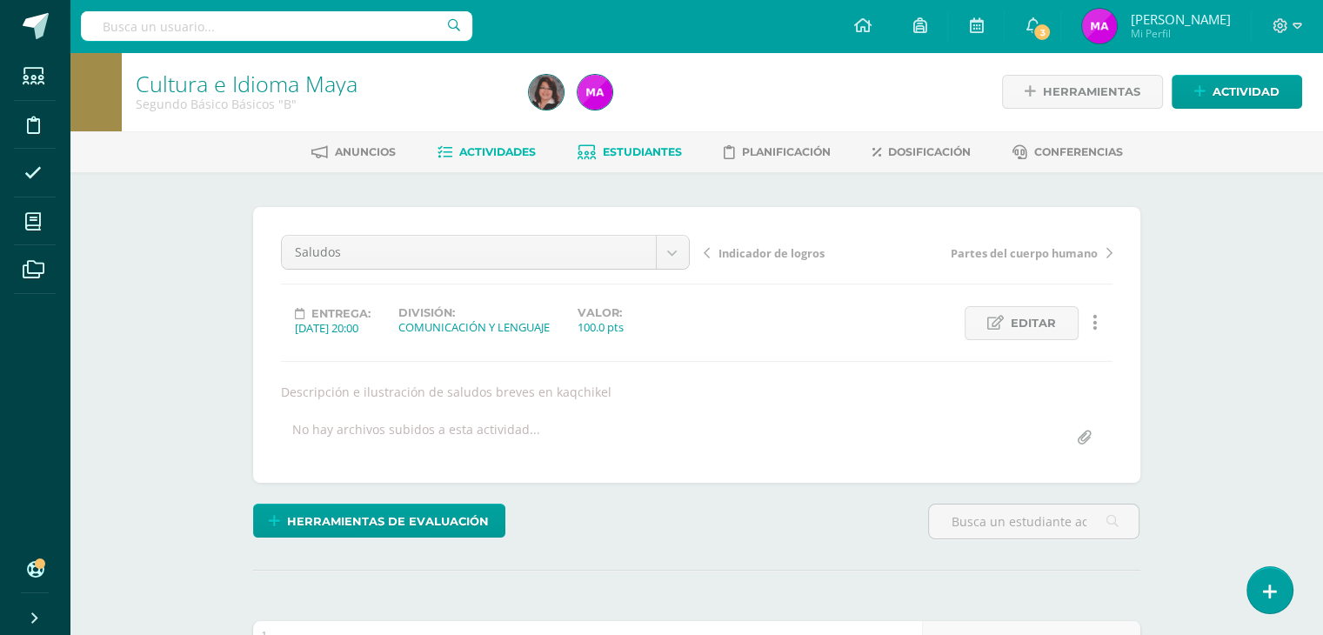
click at [631, 154] on span "Estudiantes" at bounding box center [642, 151] width 79 height 13
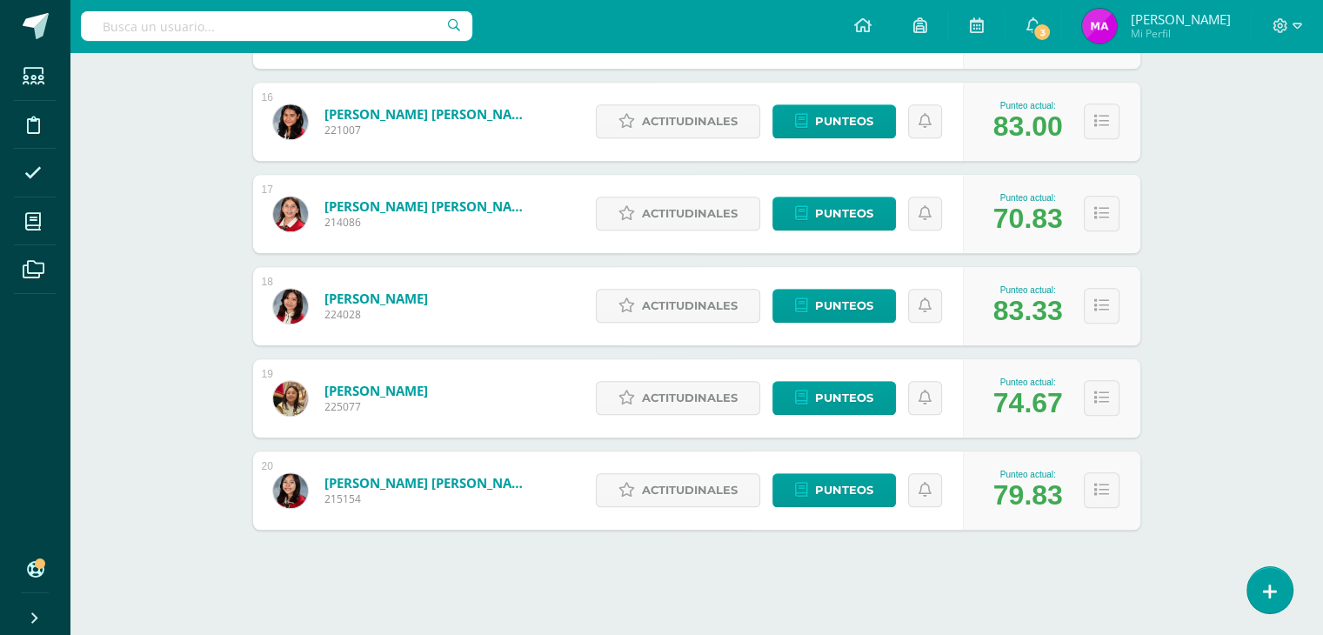
scroll to position [1683, 0]
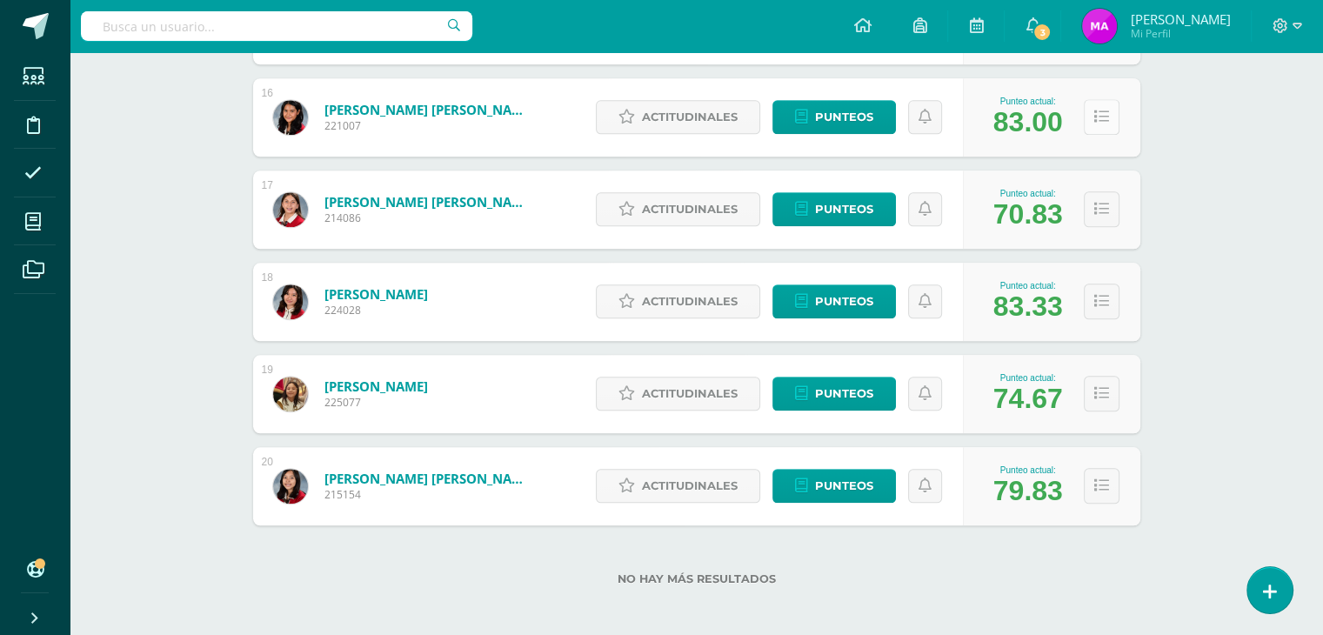
click at [1106, 115] on icon at bounding box center [1101, 117] width 15 height 15
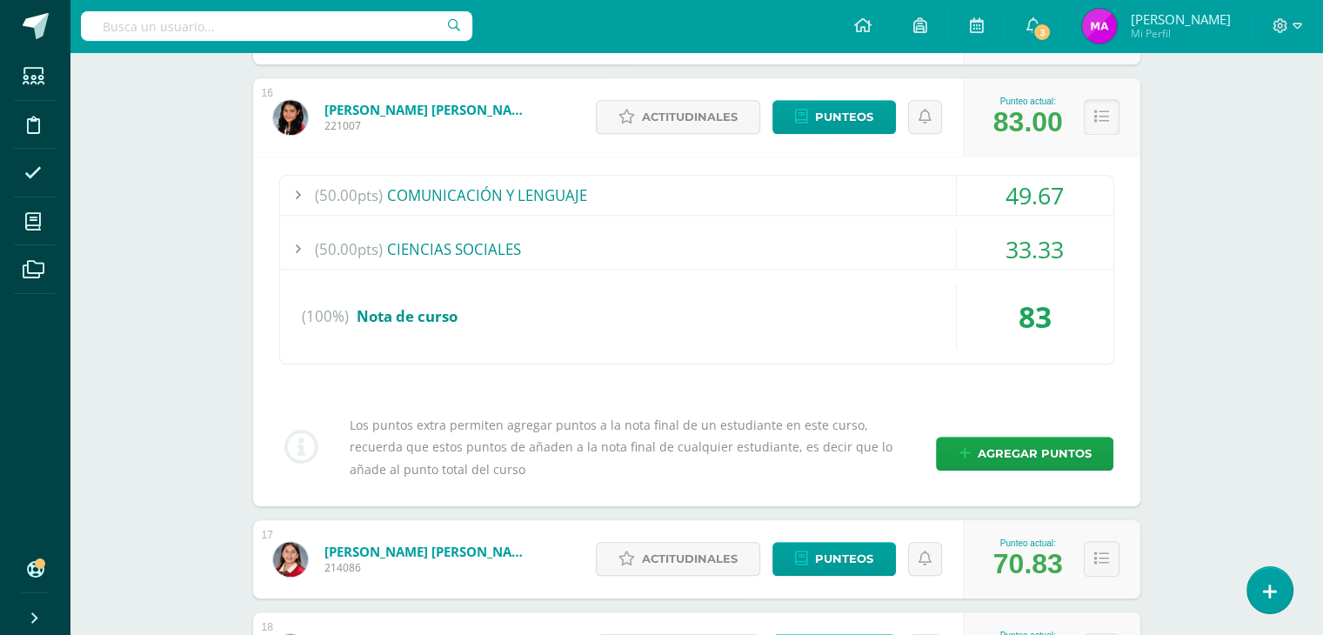
click at [1106, 115] on icon at bounding box center [1101, 117] width 15 height 15
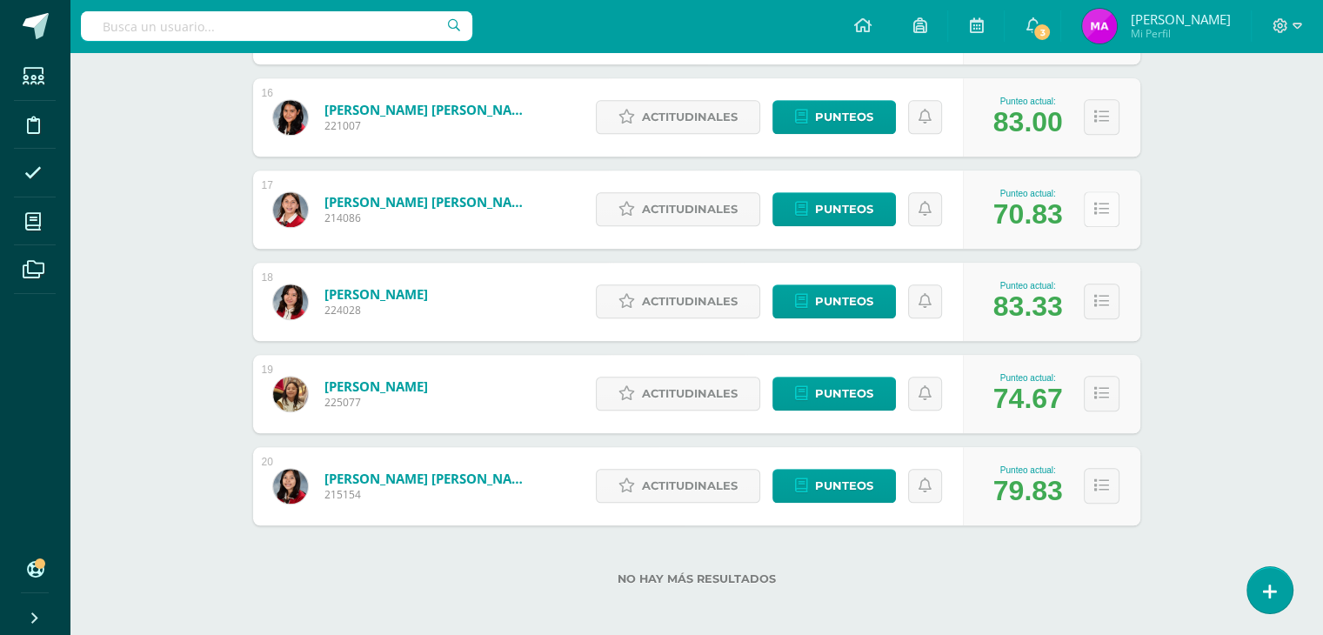
click at [1096, 210] on icon at bounding box center [1101, 209] width 15 height 15
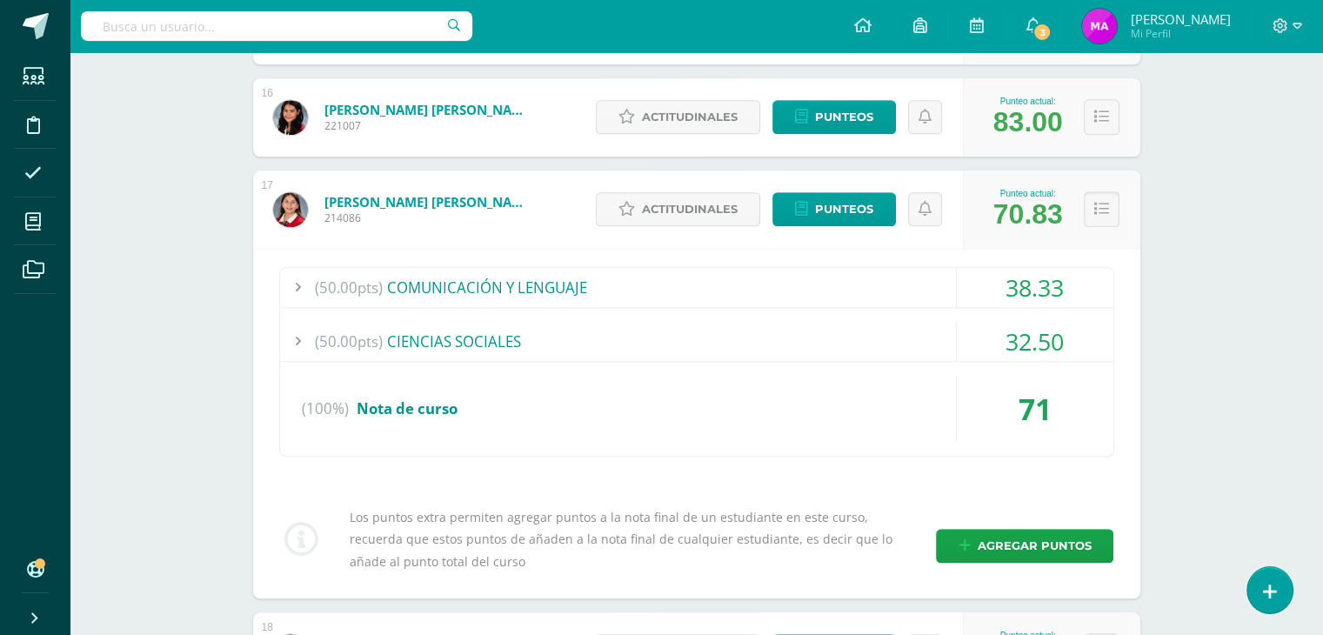
click at [1096, 210] on icon at bounding box center [1101, 209] width 15 height 15
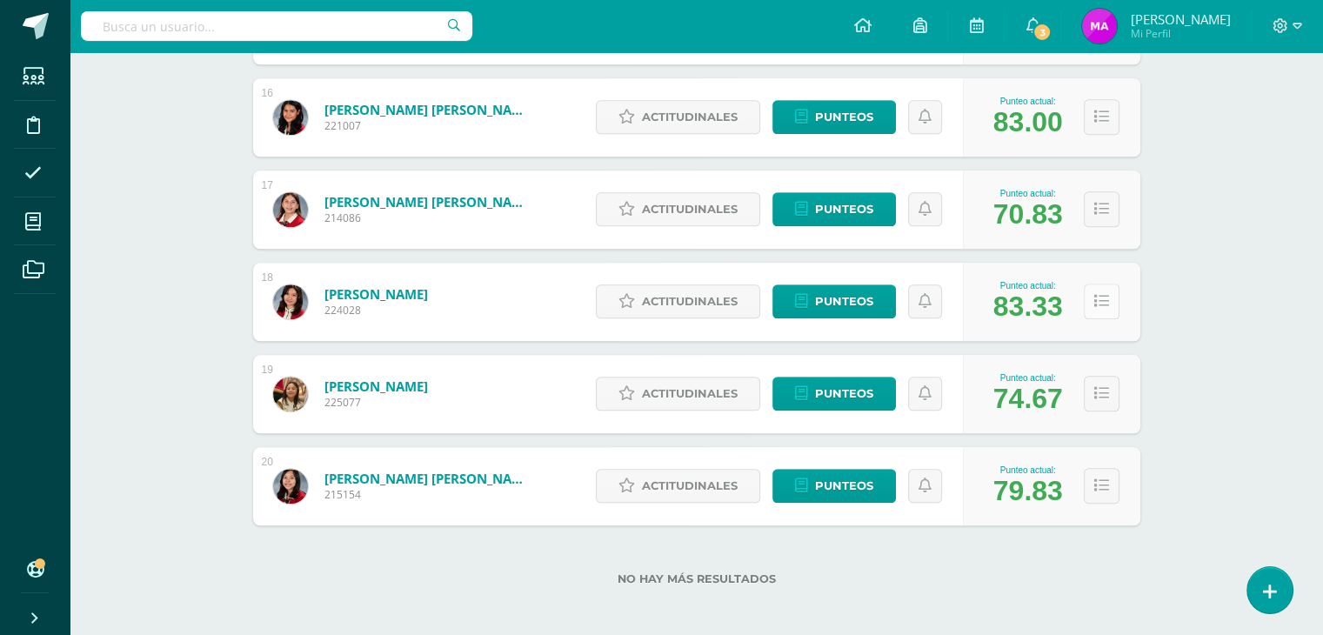
click at [1096, 307] on icon at bounding box center [1101, 301] width 15 height 15
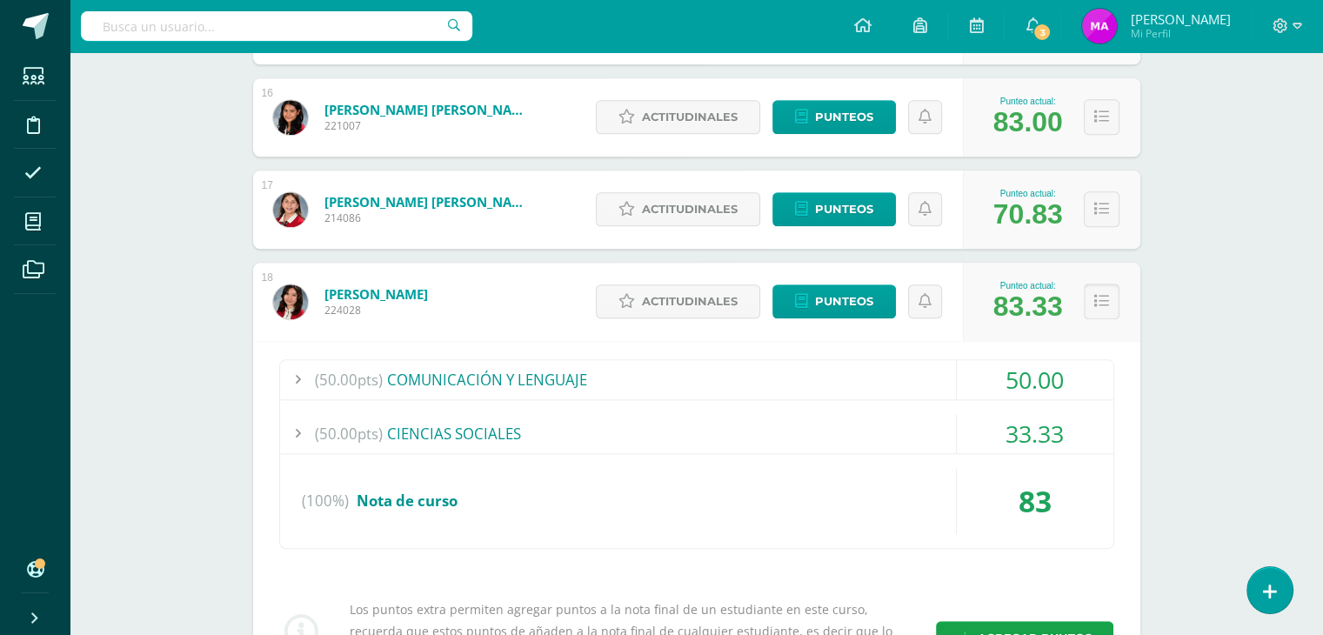
click at [1096, 307] on icon at bounding box center [1101, 301] width 15 height 15
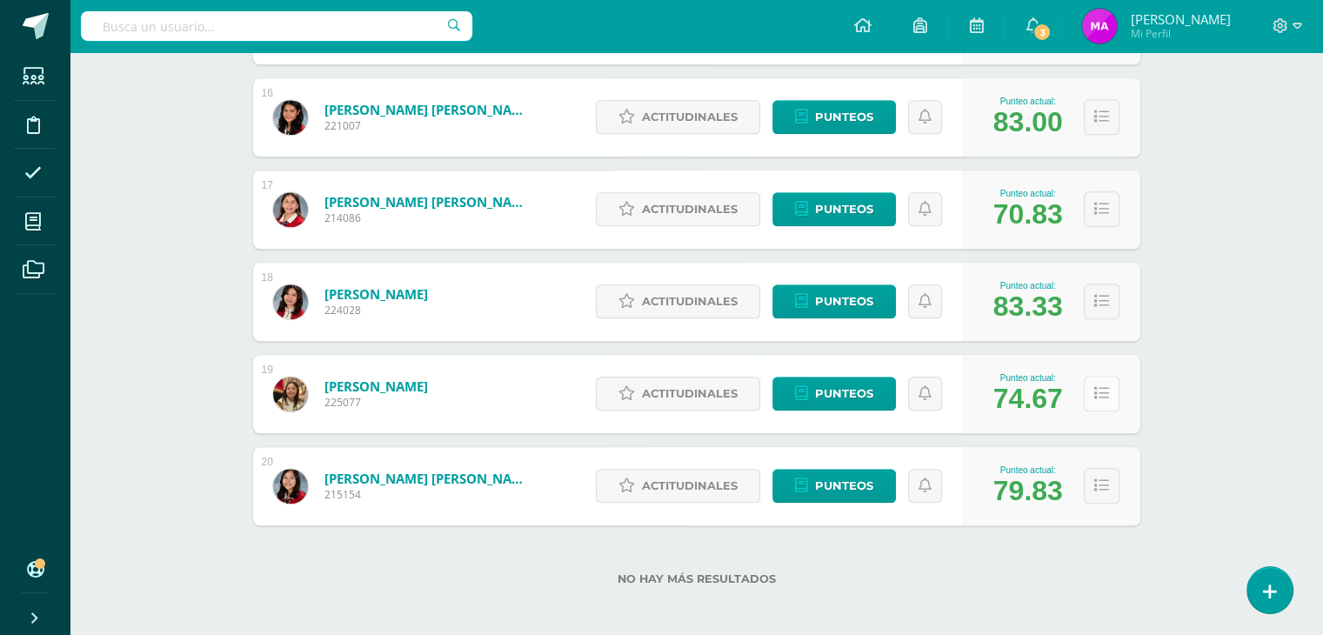
click at [1107, 399] on icon at bounding box center [1101, 393] width 15 height 15
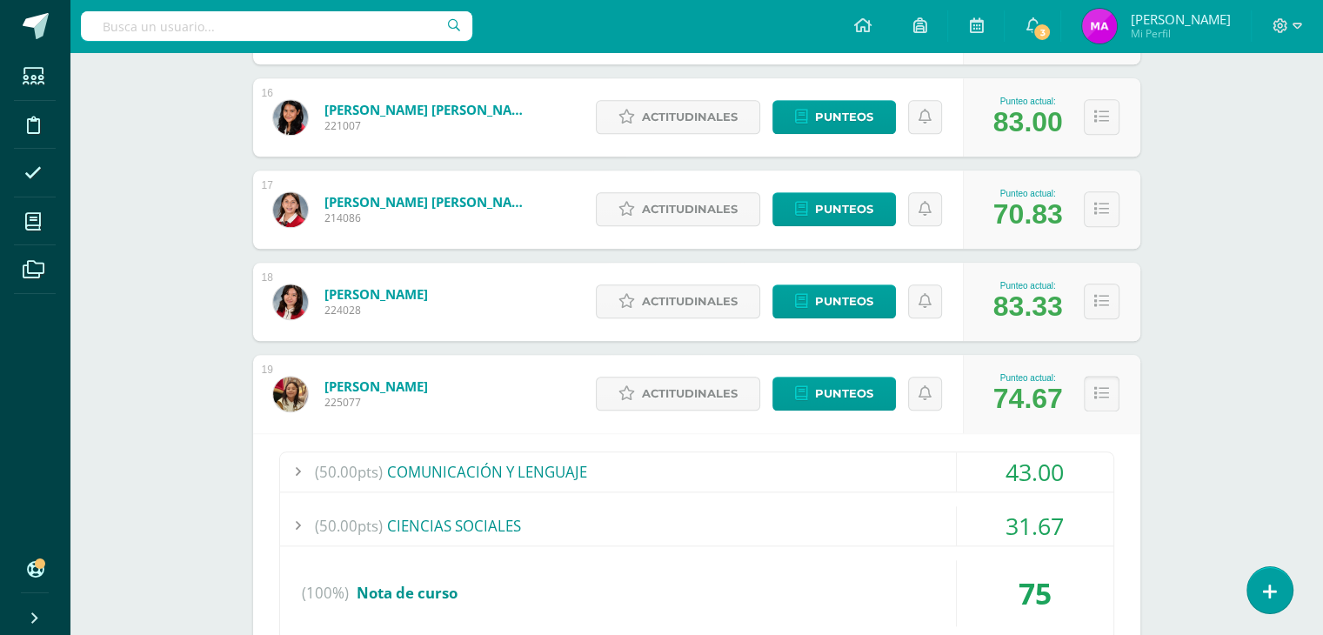
click at [1107, 399] on icon at bounding box center [1101, 393] width 15 height 15
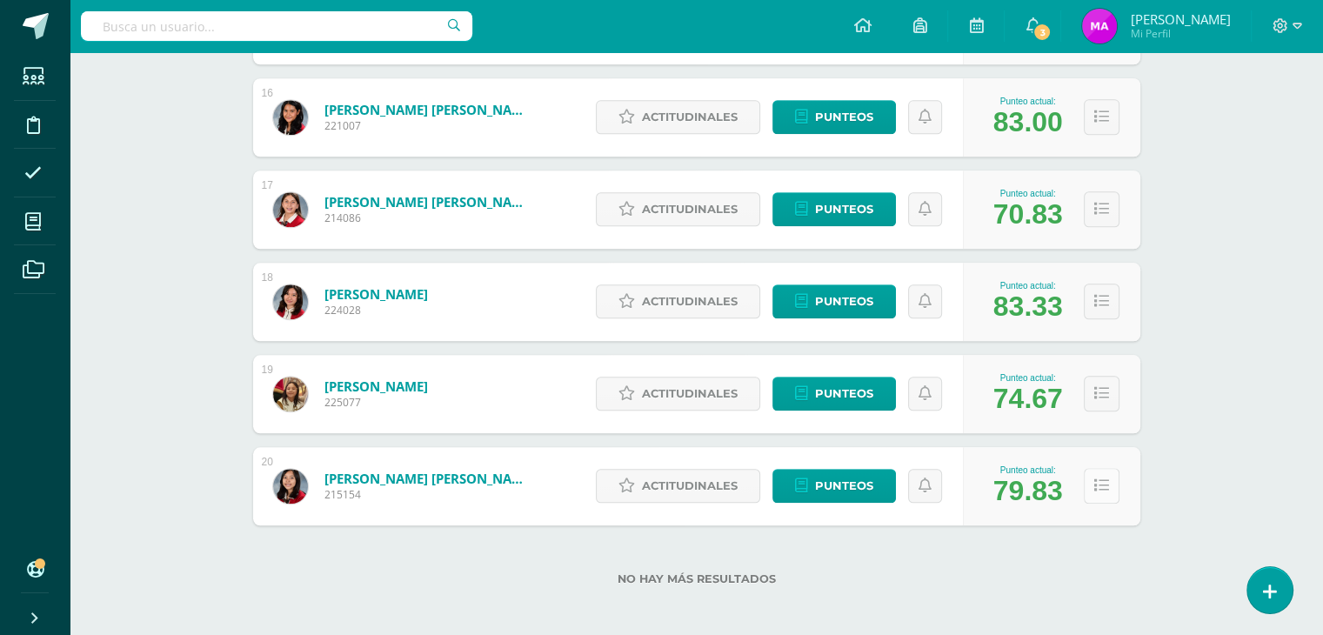
click at [1104, 482] on icon at bounding box center [1101, 485] width 15 height 15
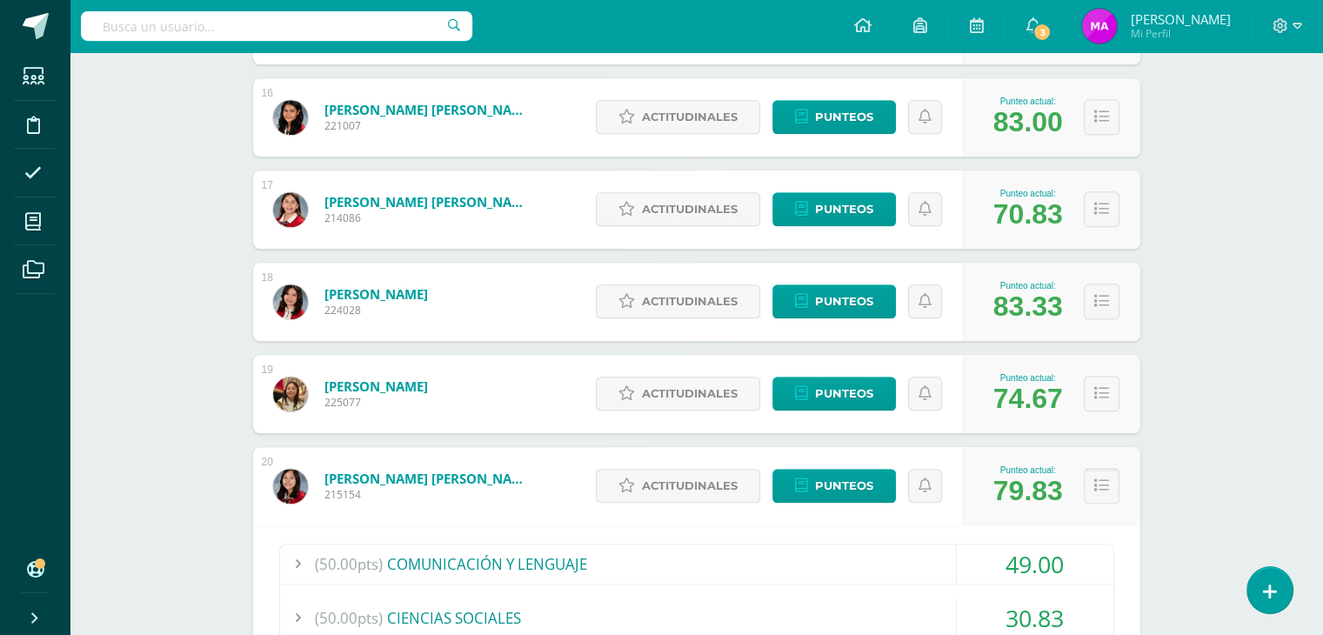
click at [1104, 482] on icon at bounding box center [1101, 485] width 15 height 15
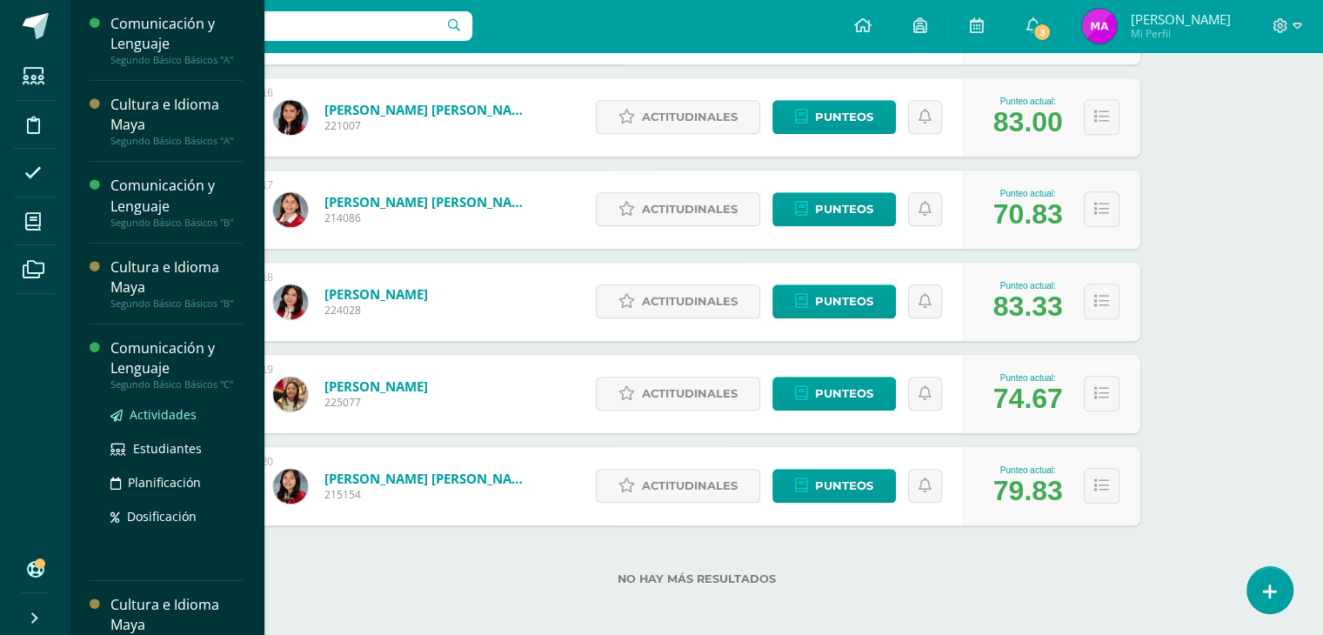
click at [160, 414] on span "Actividades" at bounding box center [163, 414] width 67 height 17
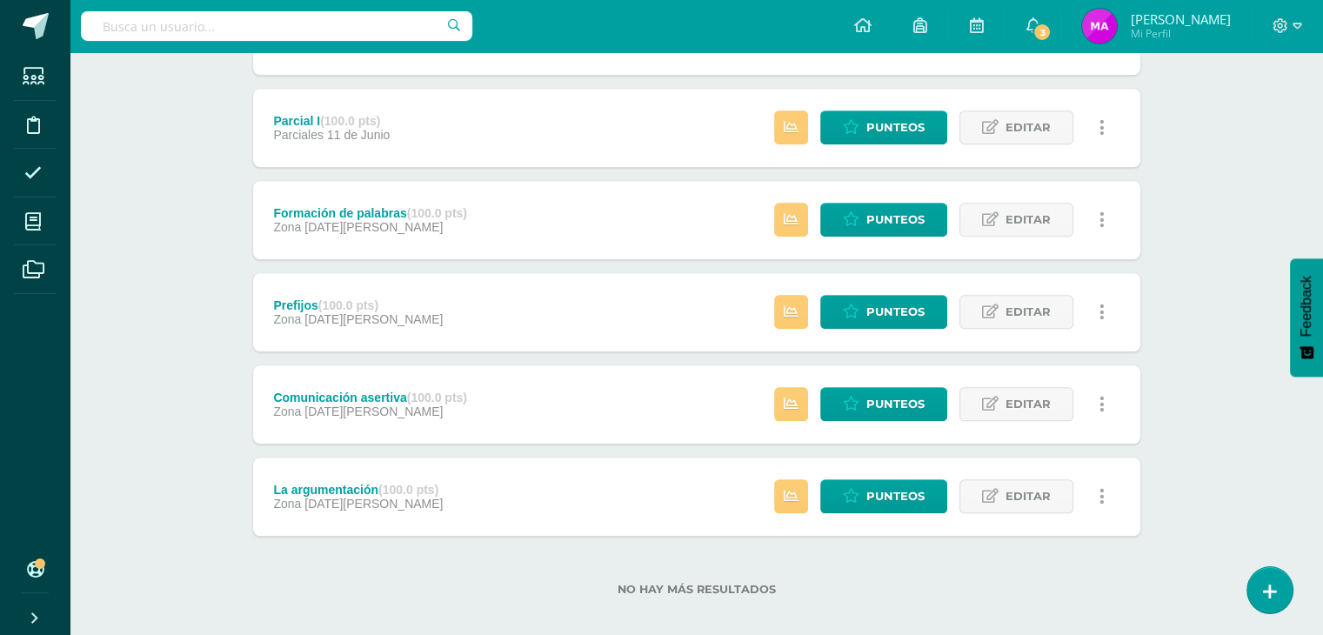
scroll to position [1416, 0]
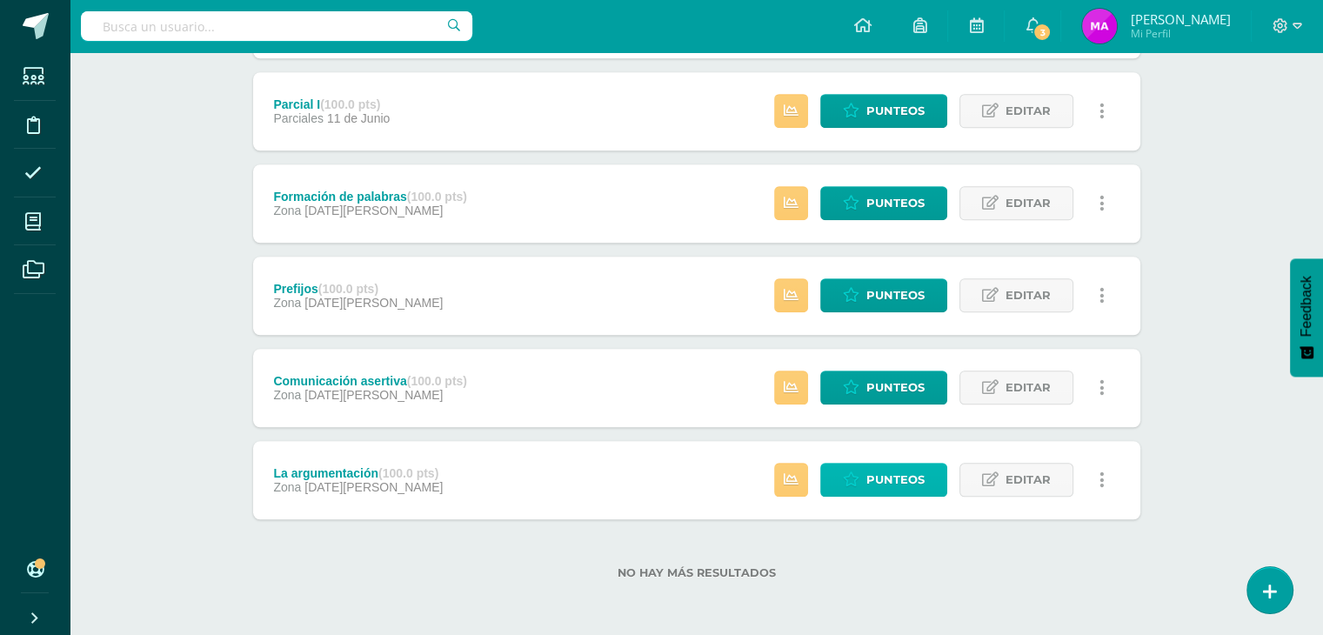
click at [859, 477] on icon at bounding box center [851, 479] width 17 height 15
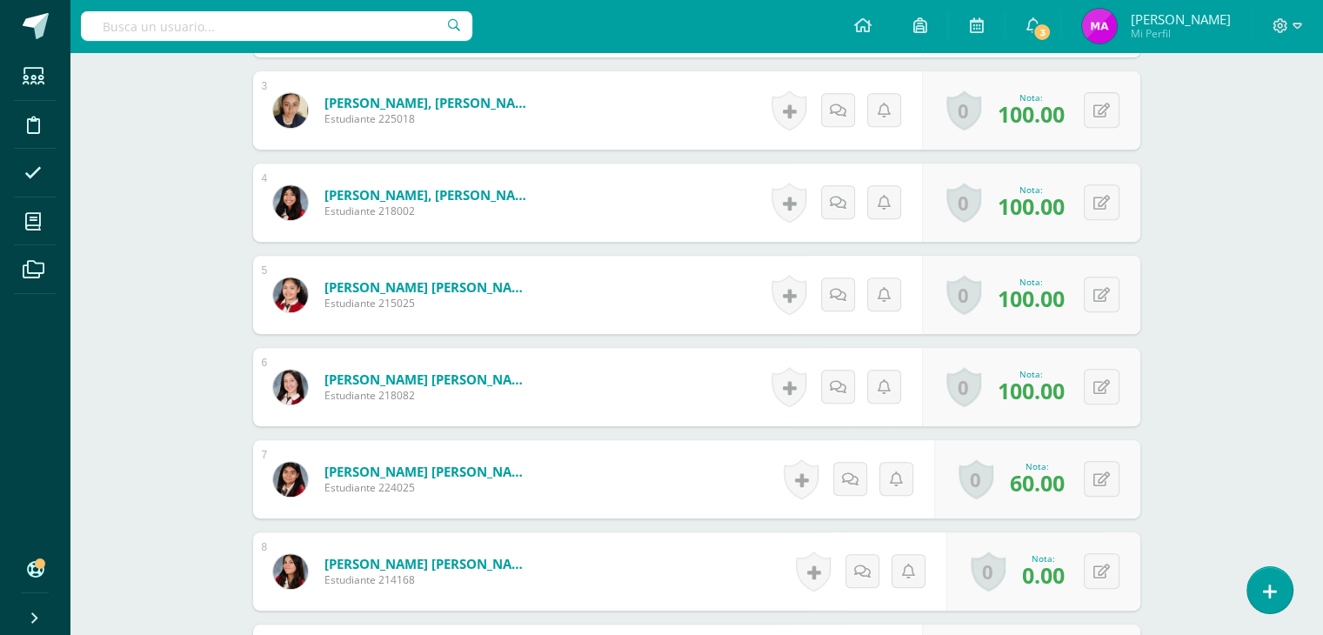
scroll to position [735, 0]
click at [1102, 571] on button at bounding box center [1113, 570] width 37 height 37
type input "70"
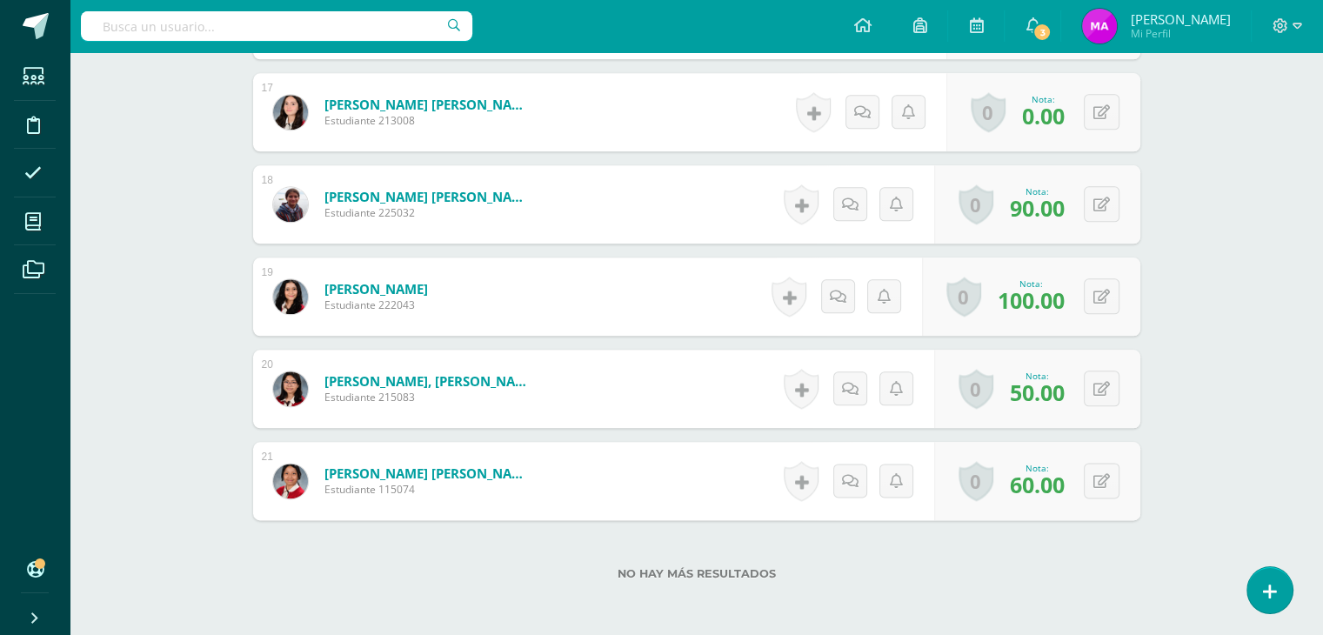
scroll to position [2107, 0]
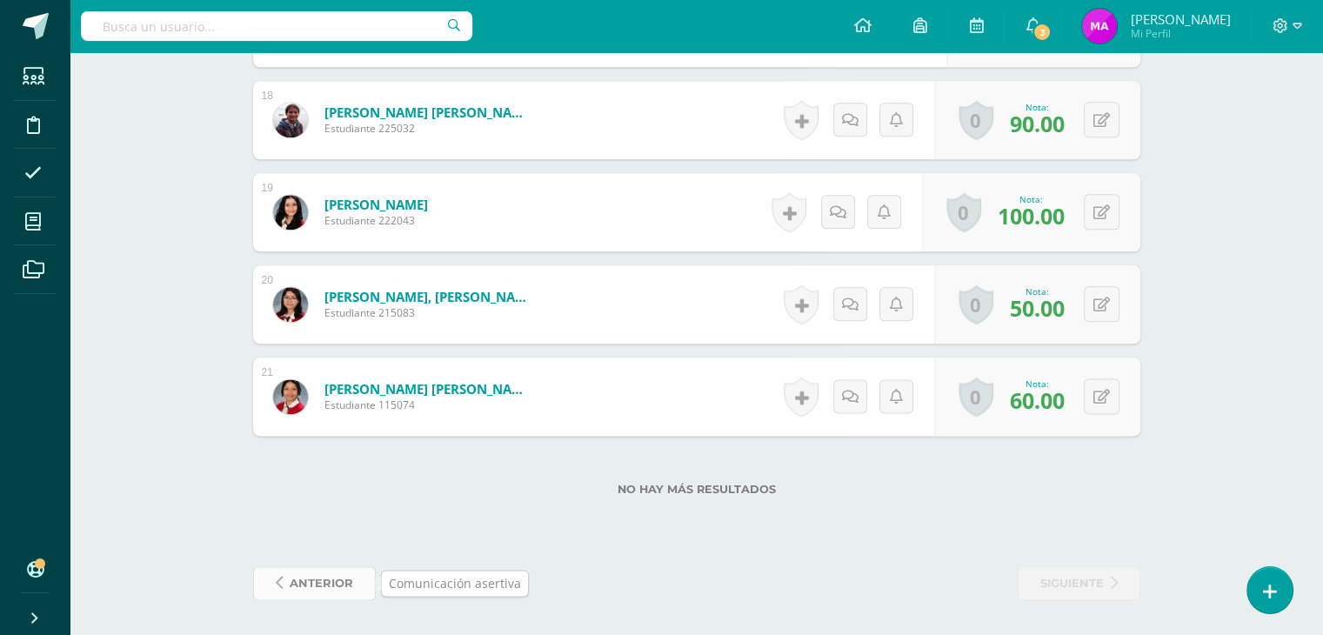
click at [328, 578] on span "anterior" at bounding box center [321, 583] width 63 height 32
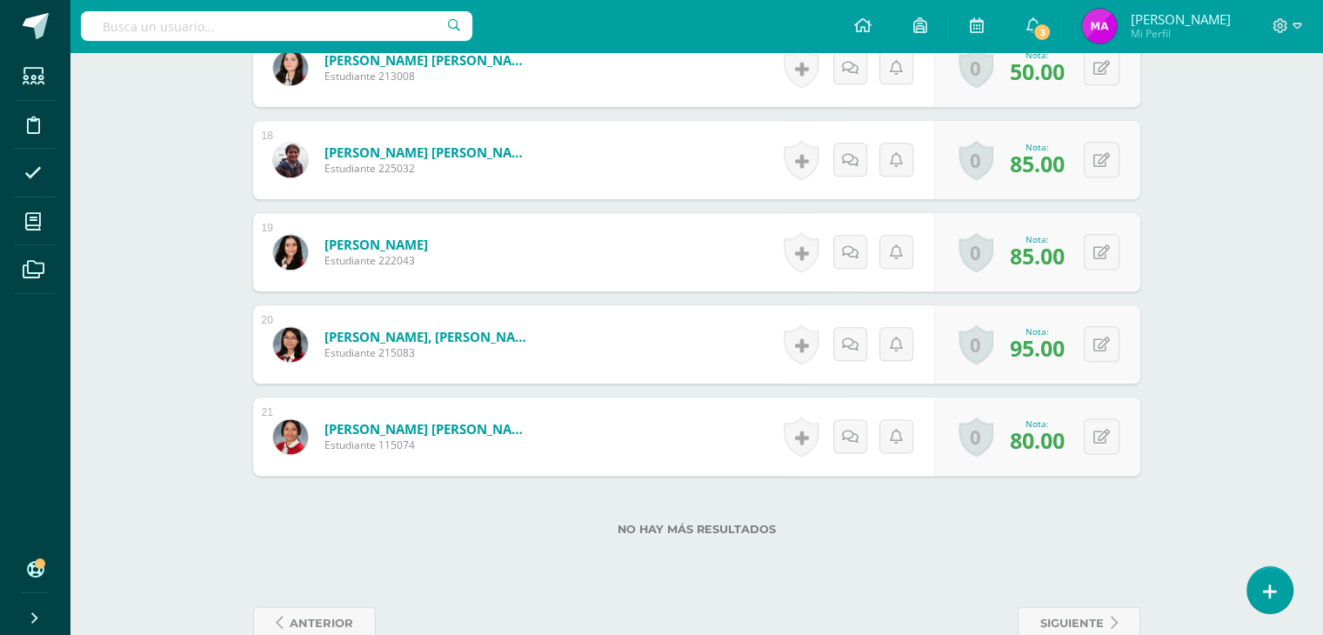
scroll to position [2107, 0]
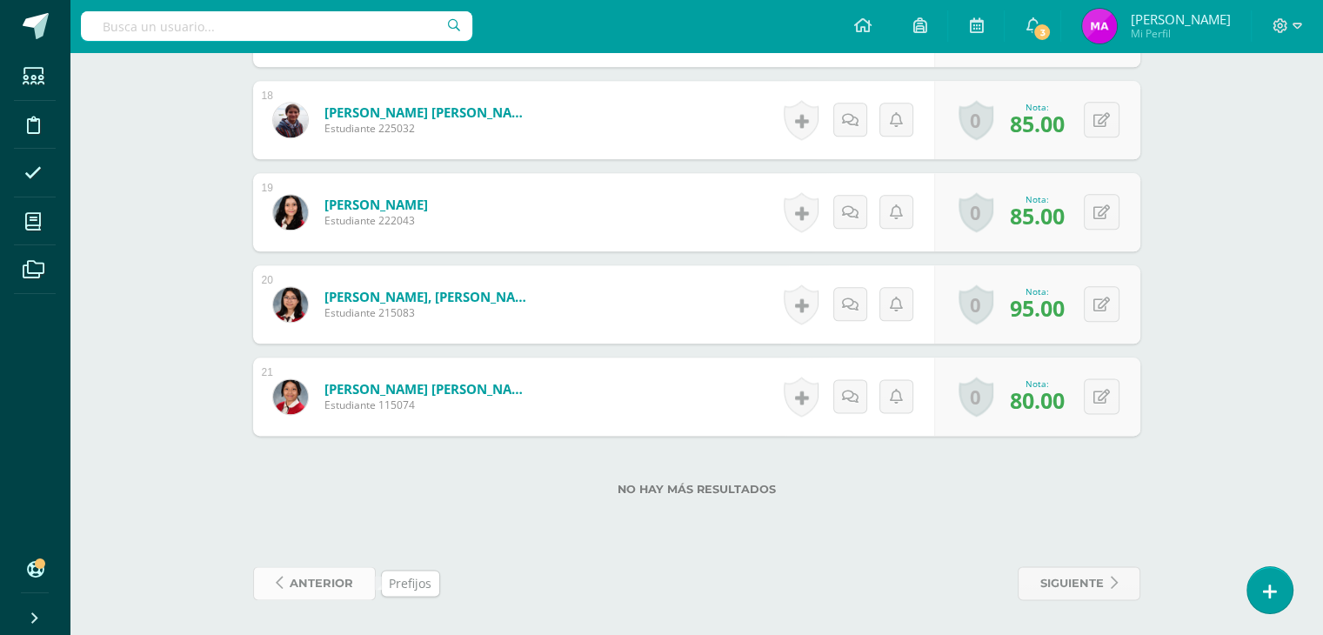
click at [316, 582] on span "anterior" at bounding box center [321, 583] width 63 height 32
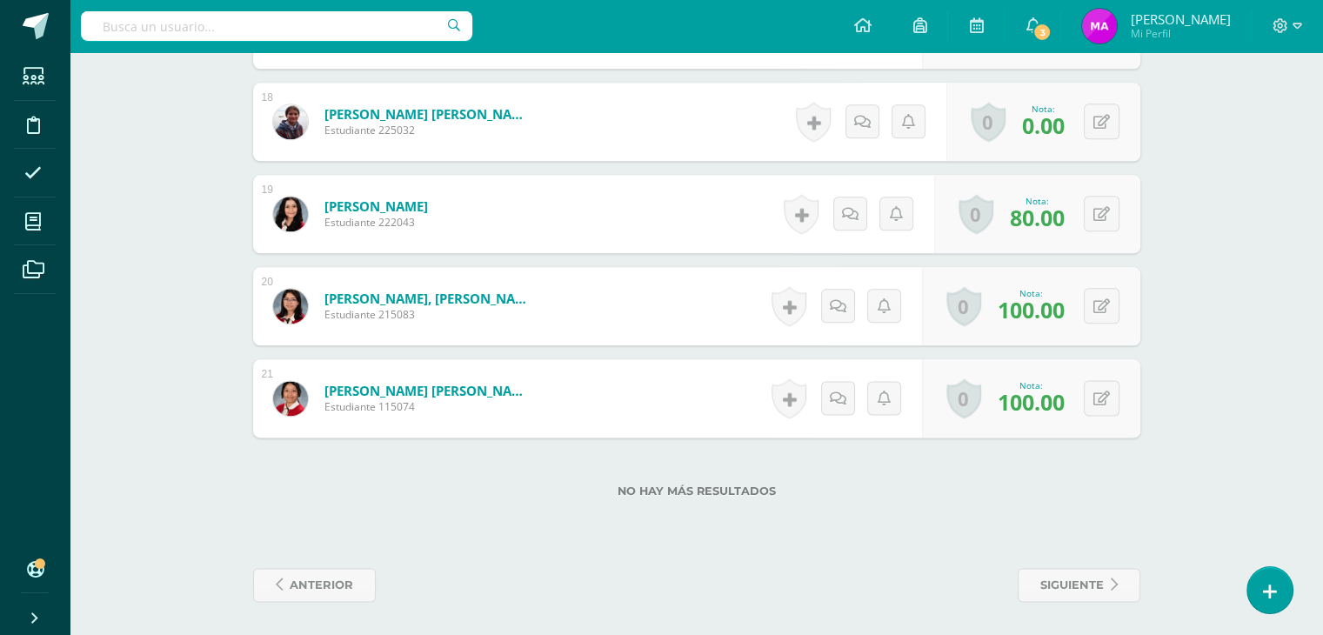
scroll to position [2107, 0]
click at [316, 582] on span "anterior" at bounding box center [321, 583] width 63 height 32
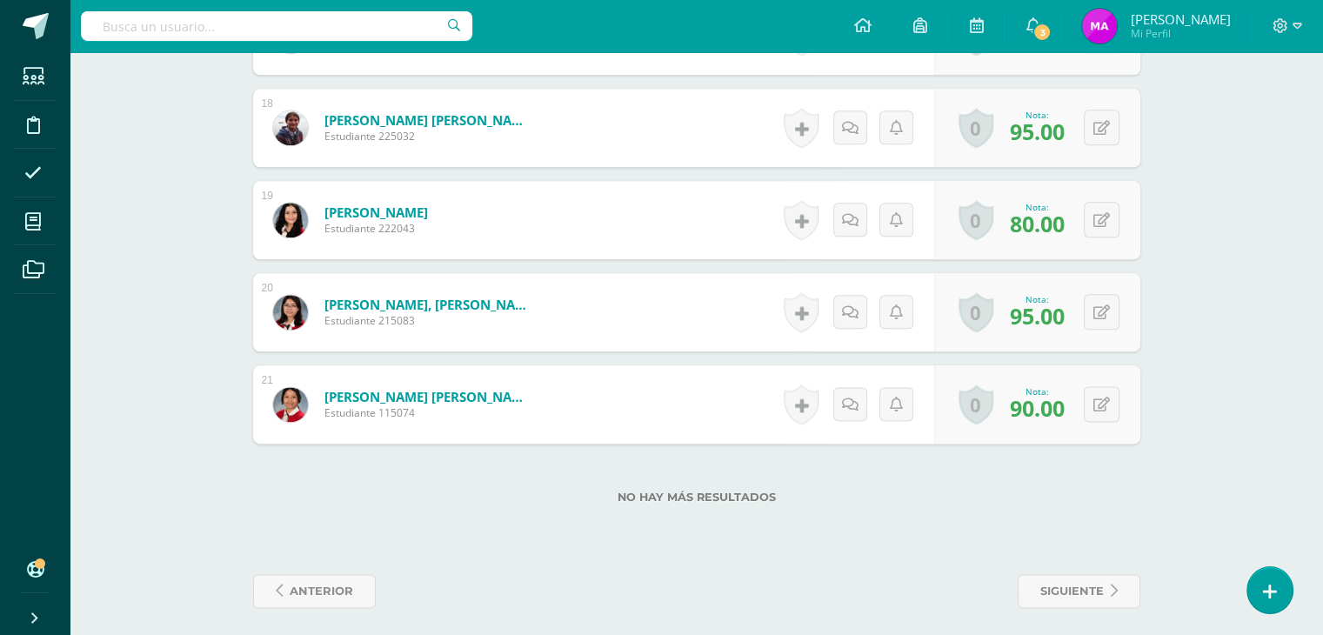
scroll to position [2107, 0]
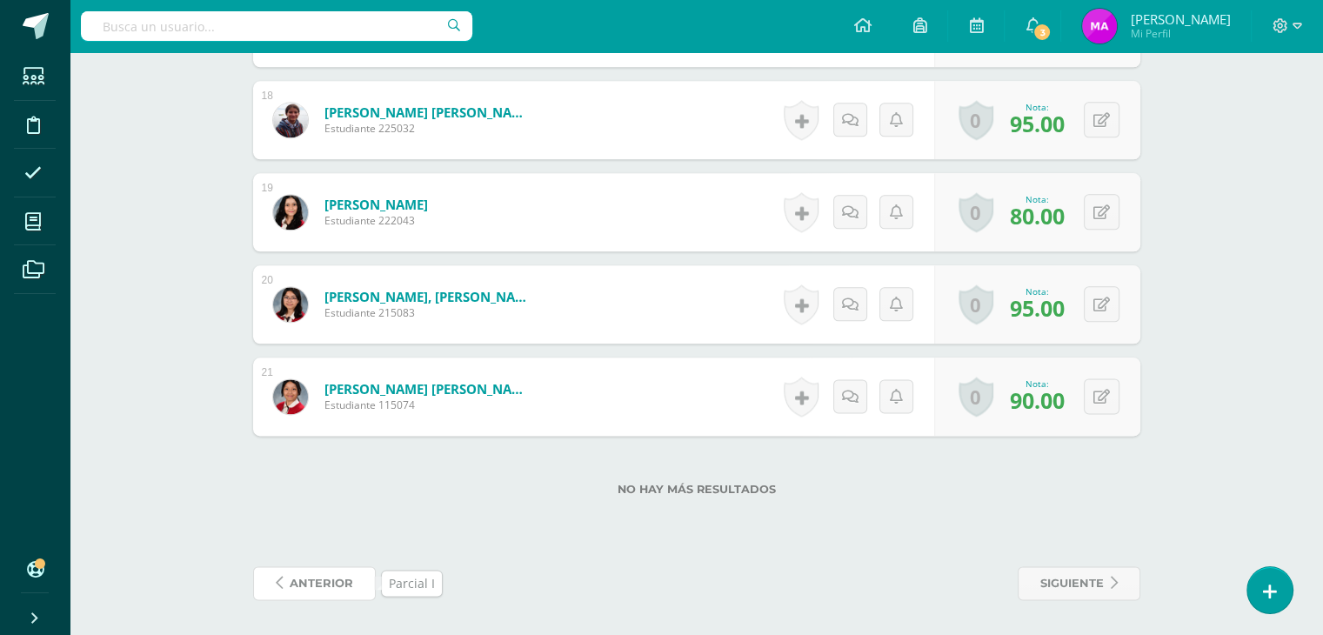
click at [316, 582] on span "anterior" at bounding box center [321, 583] width 63 height 32
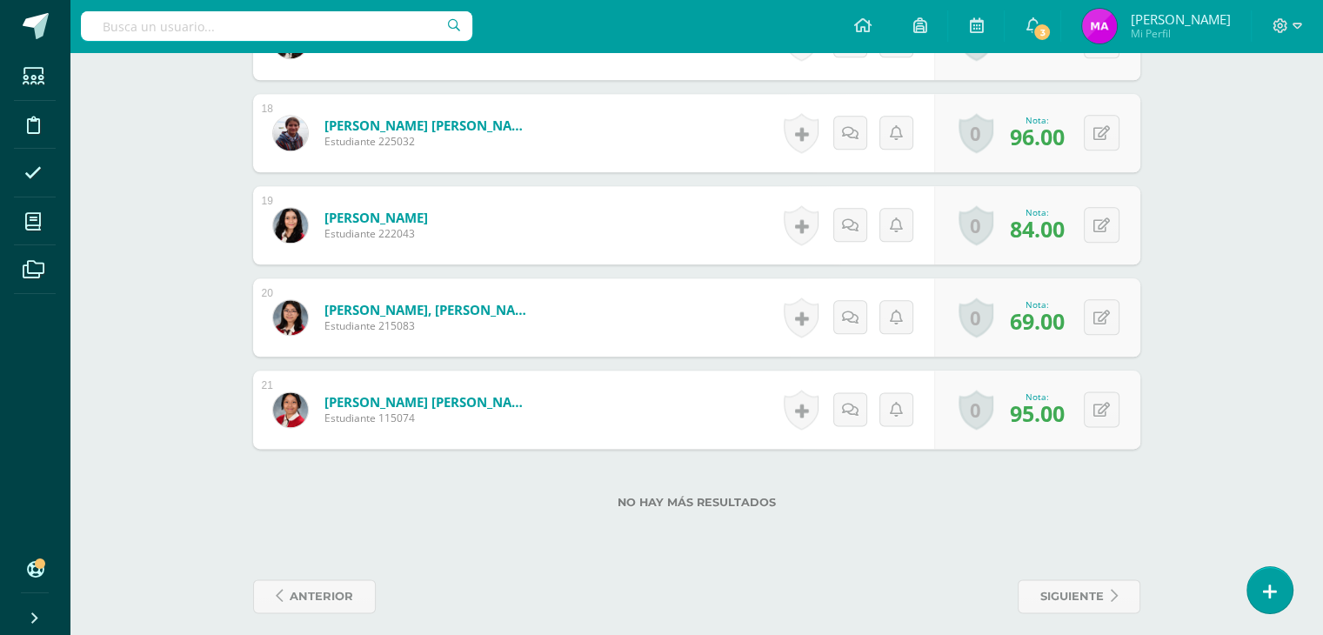
scroll to position [2107, 0]
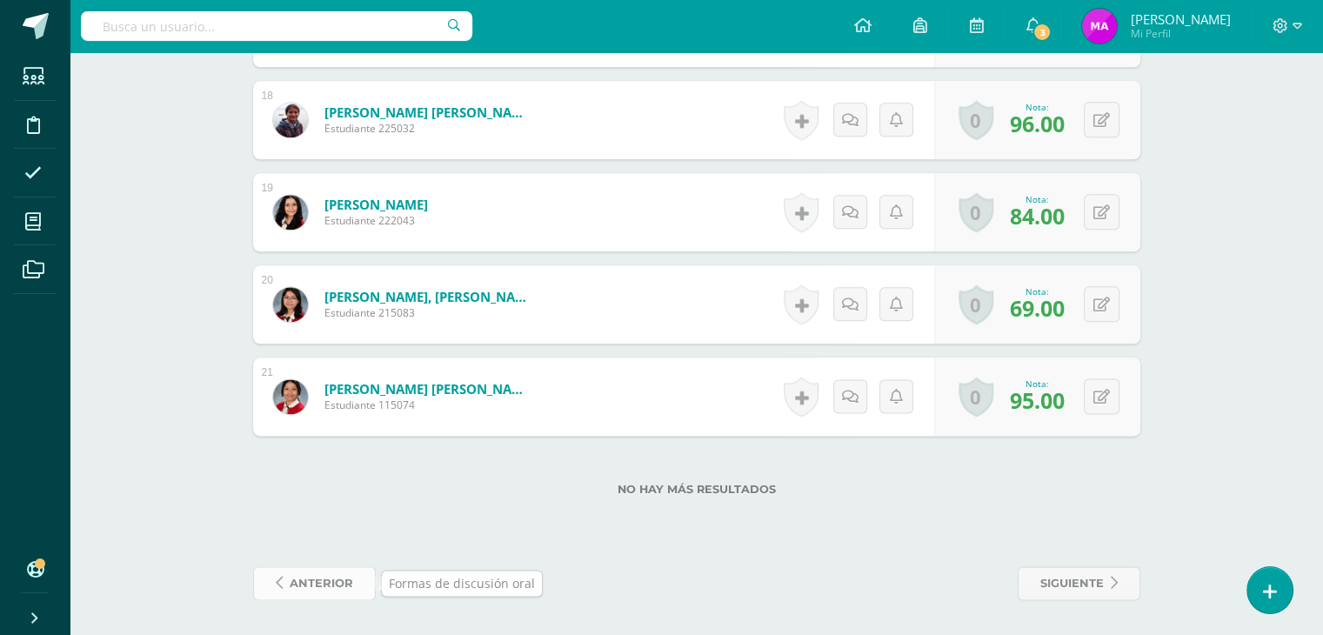
click at [306, 586] on span "anterior" at bounding box center [321, 583] width 63 height 32
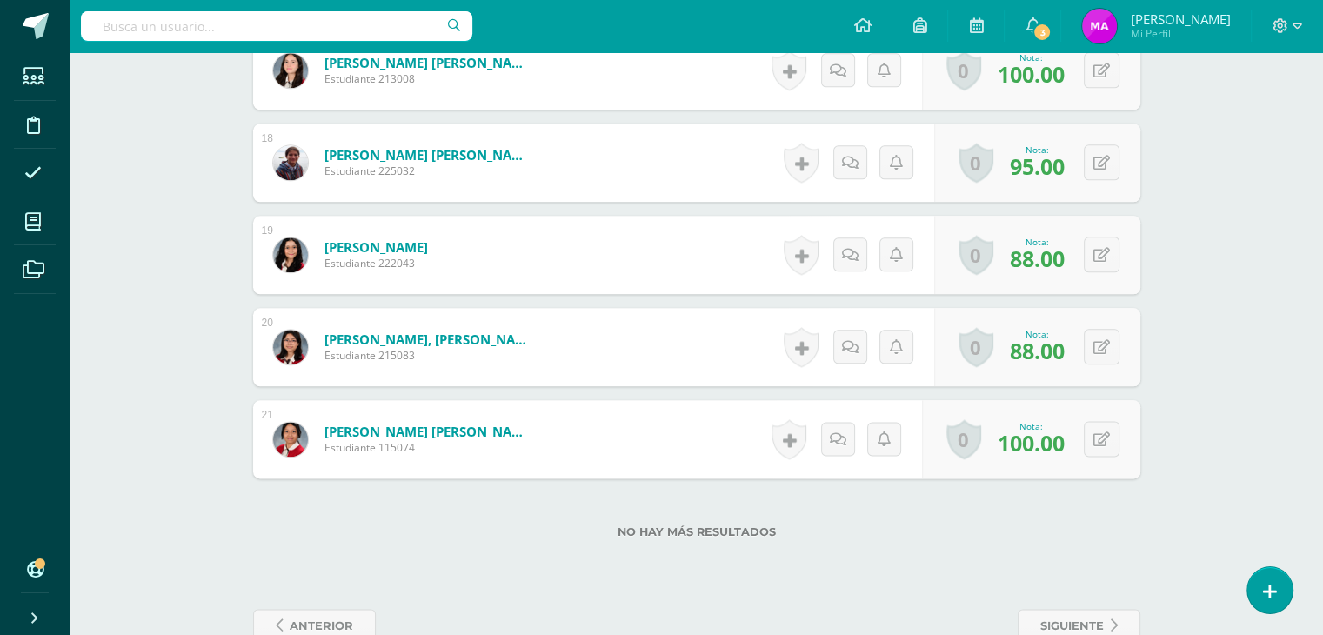
scroll to position [2087, 0]
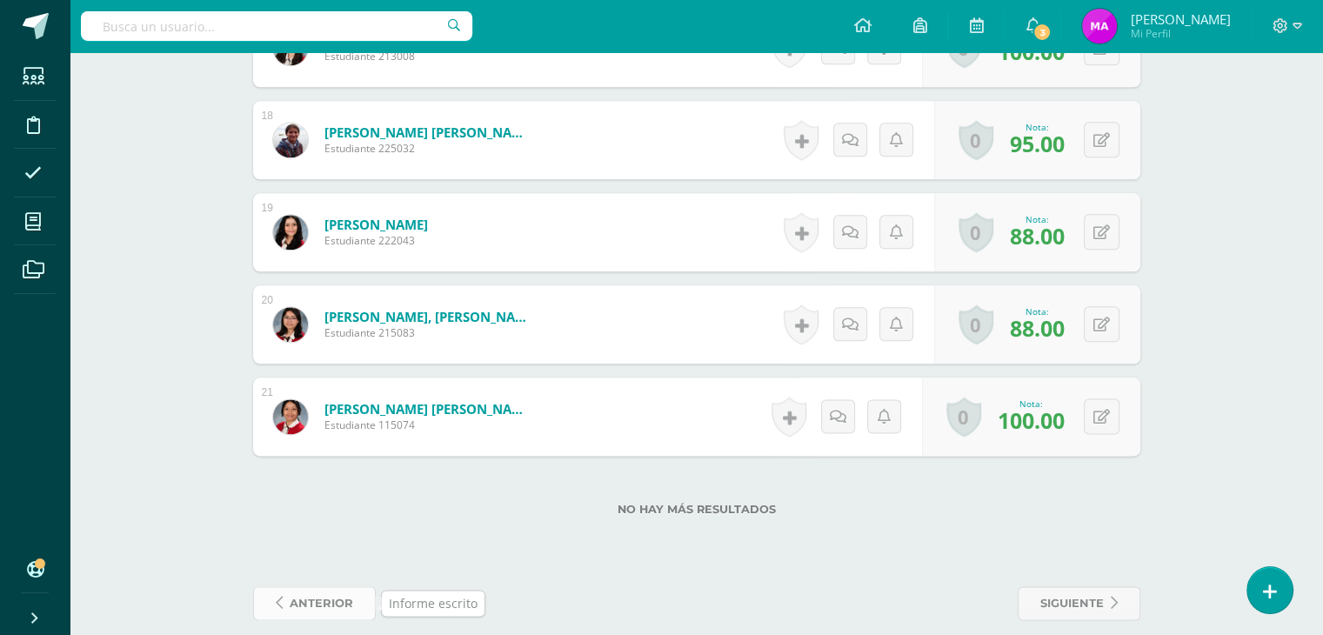
click at [310, 599] on span "anterior" at bounding box center [321, 603] width 63 height 32
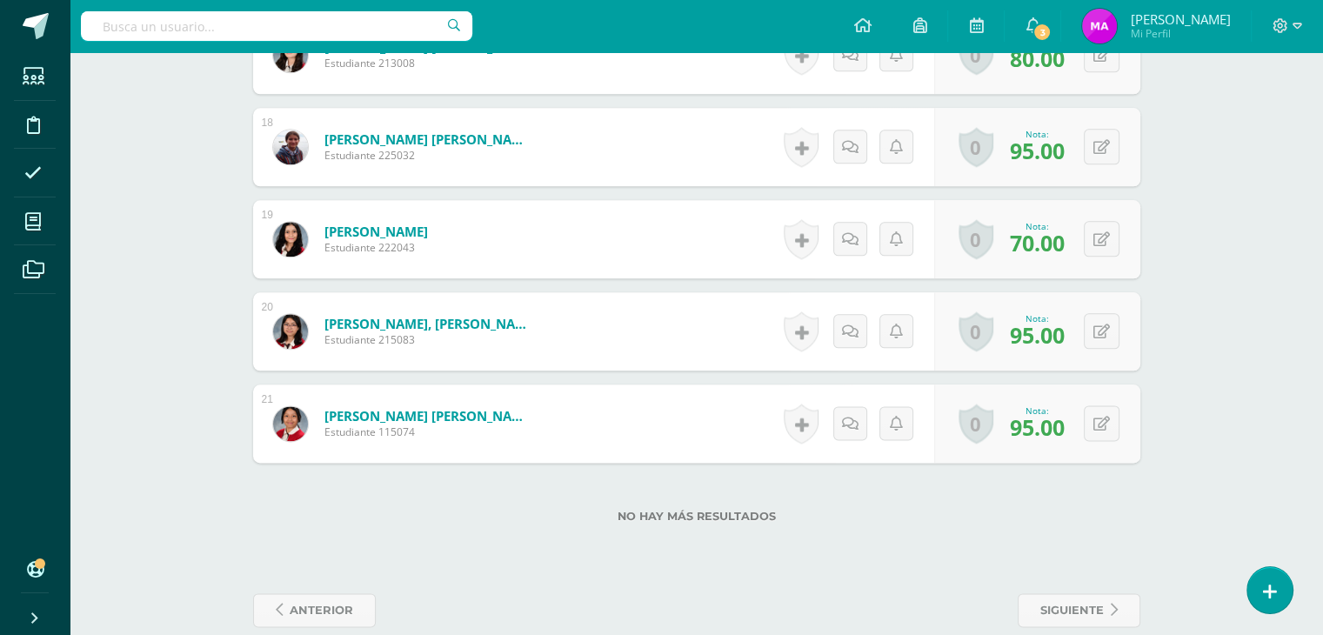
scroll to position [2107, 0]
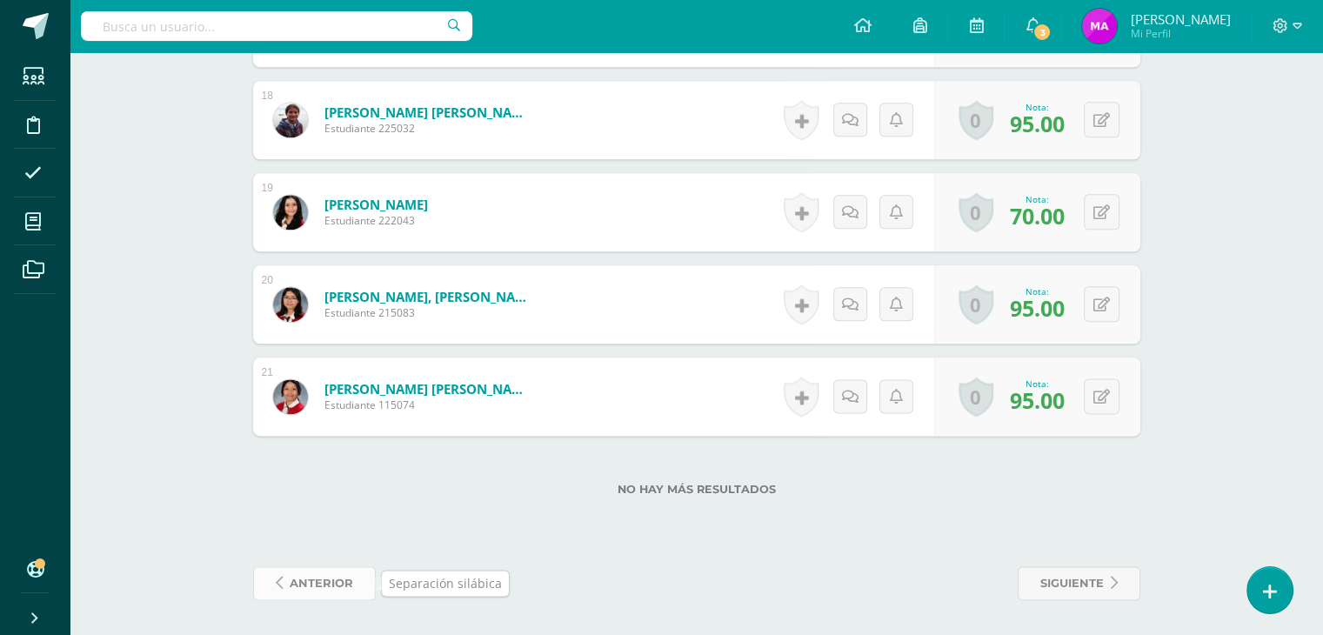
click at [311, 582] on span "anterior" at bounding box center [321, 583] width 63 height 32
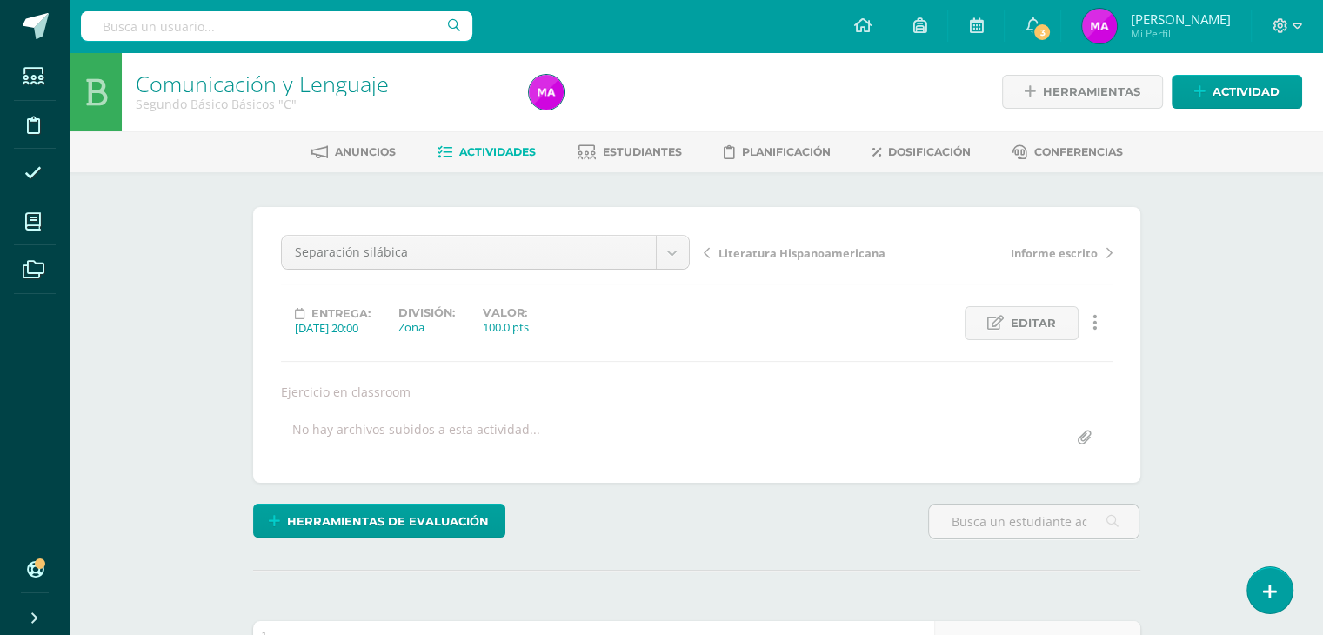
scroll to position [1, 0]
